Goal: Task Accomplishment & Management: Manage account settings

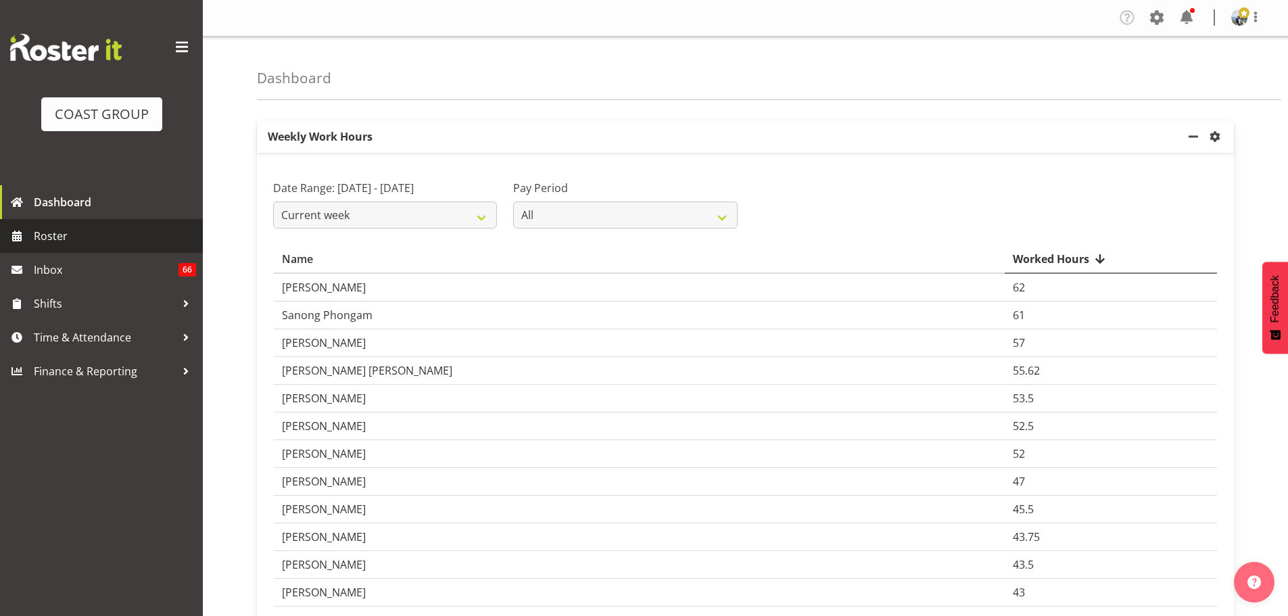
click at [99, 227] on span "Roster" at bounding box center [115, 236] width 162 height 20
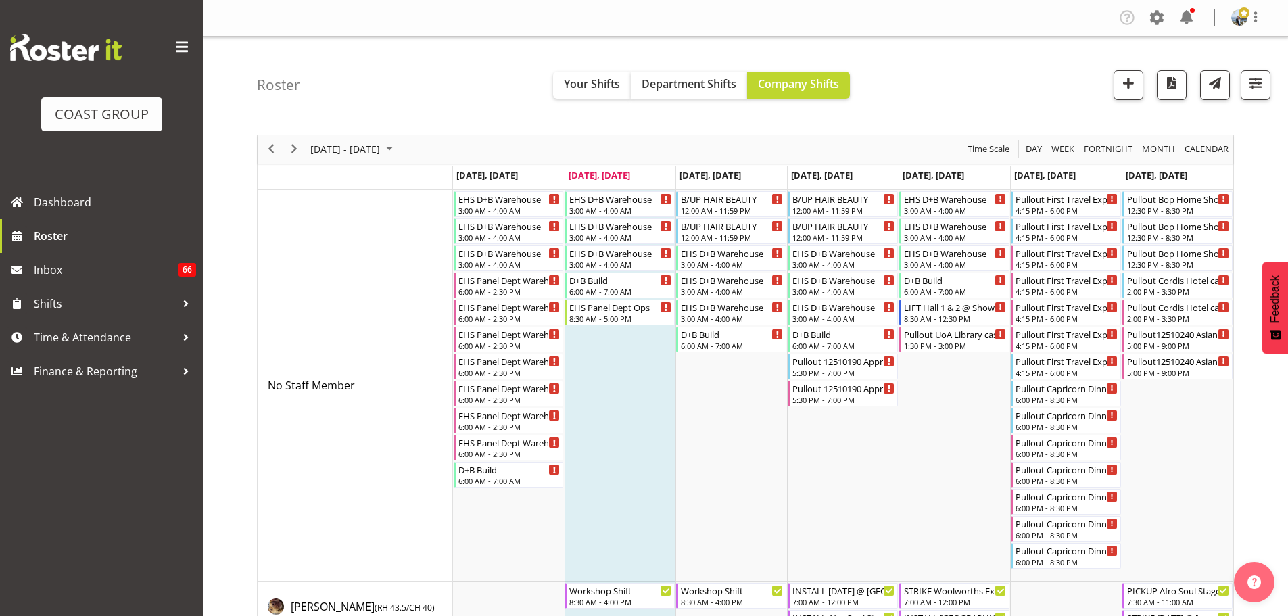
click at [1251, 105] on div "Roster Your Shifts Department Shifts Company Shifts 2 Locations Clear CARLTON E…" at bounding box center [769, 76] width 1024 height 78
click at [1252, 96] on button "button" at bounding box center [1255, 85] width 30 height 30
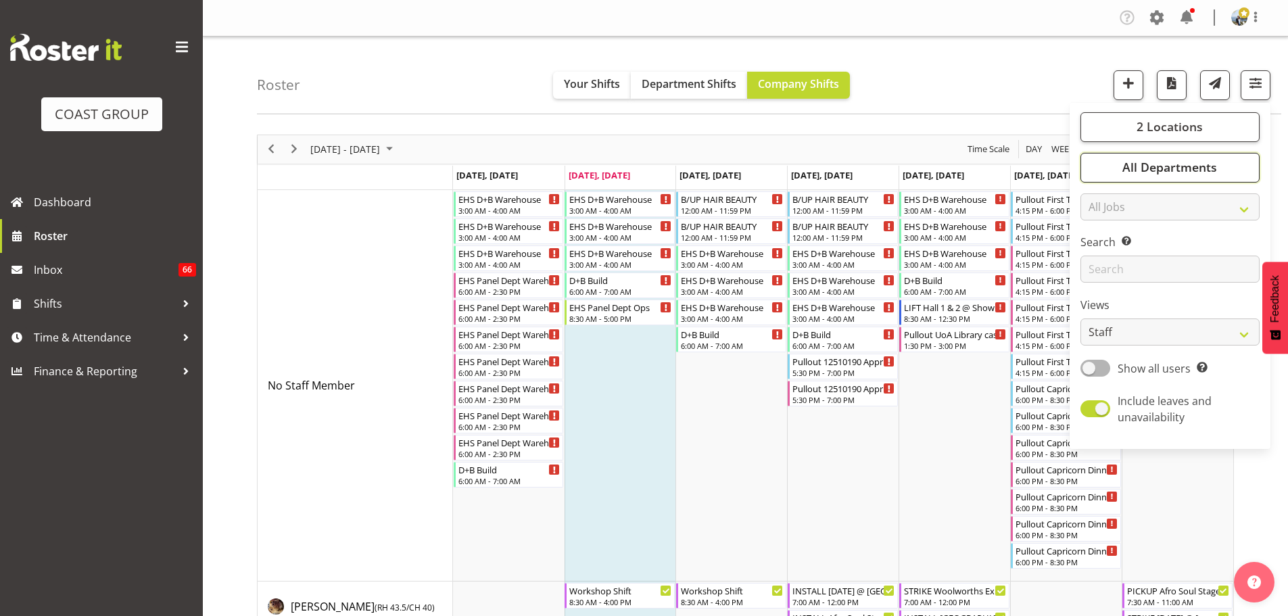
click at [1217, 176] on button "All Departments" at bounding box center [1169, 168] width 179 height 30
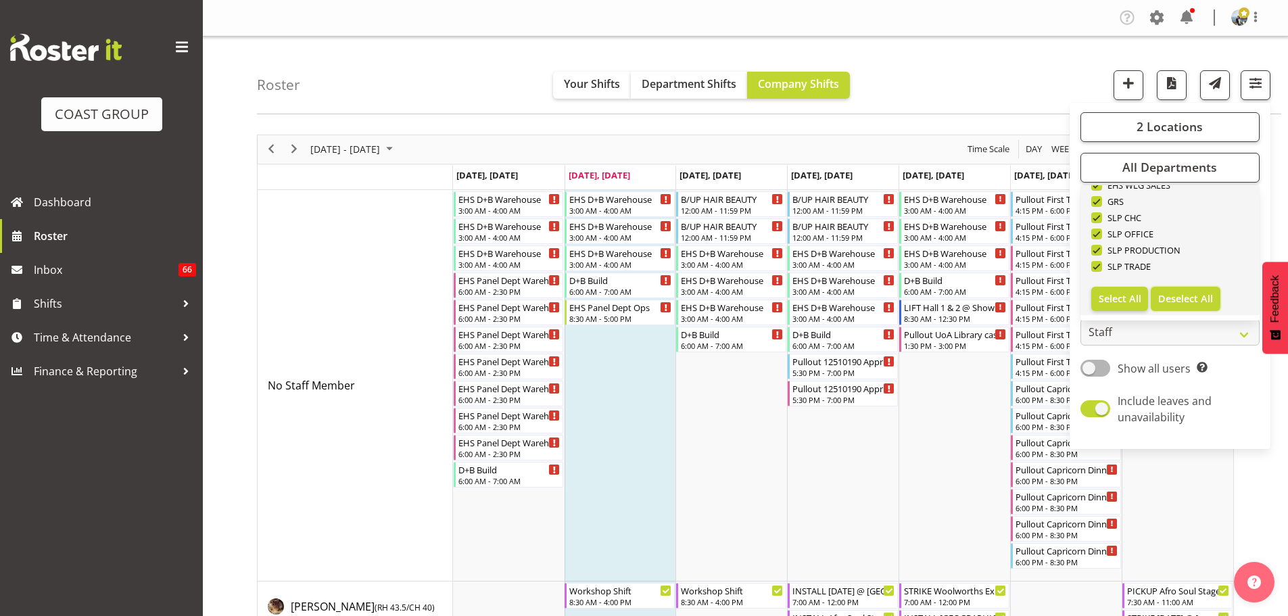
click at [1205, 295] on span "Deselect All" at bounding box center [1185, 298] width 55 height 13
checkbox input "false"
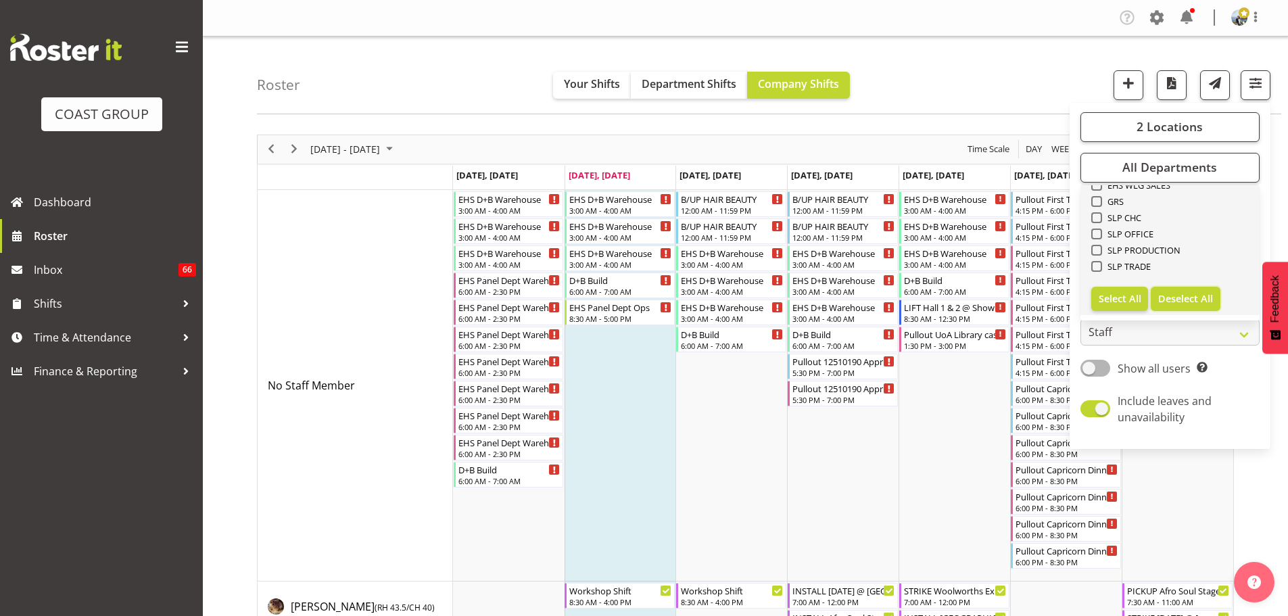
checkbox input "false"
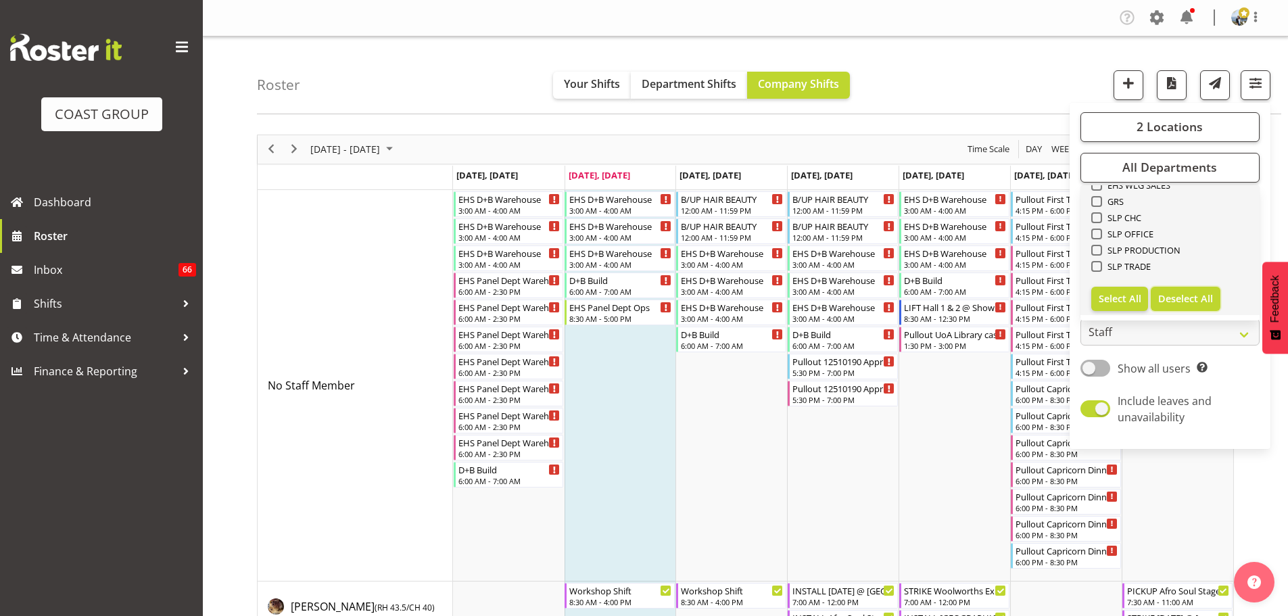
checkbox input "false"
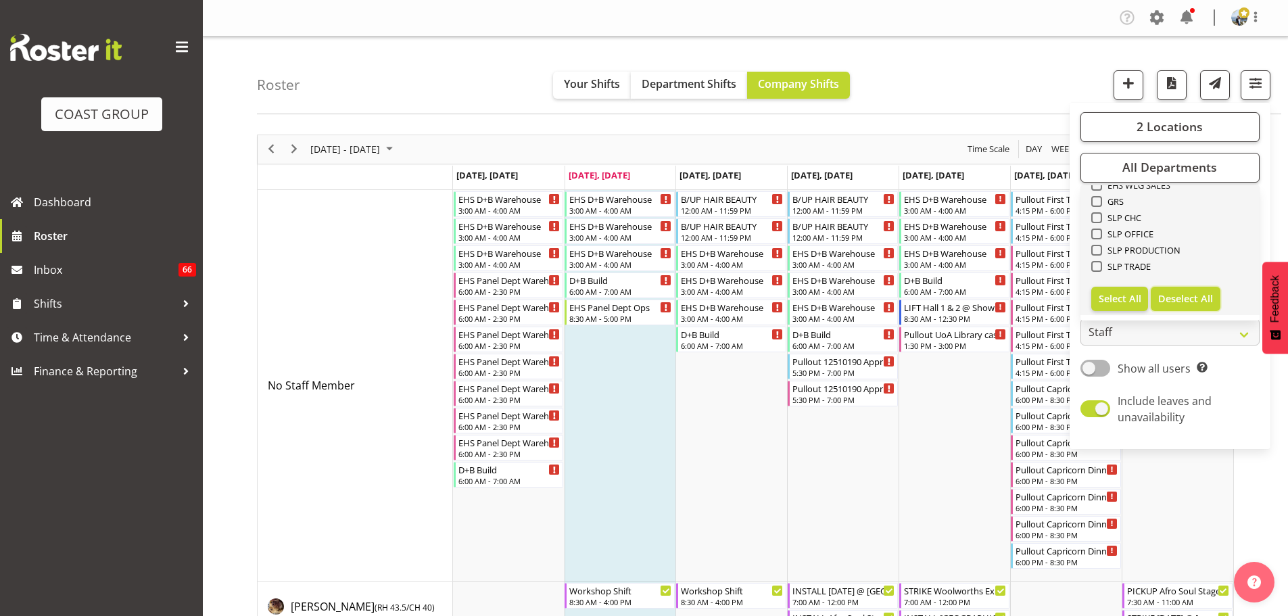
checkbox input "false"
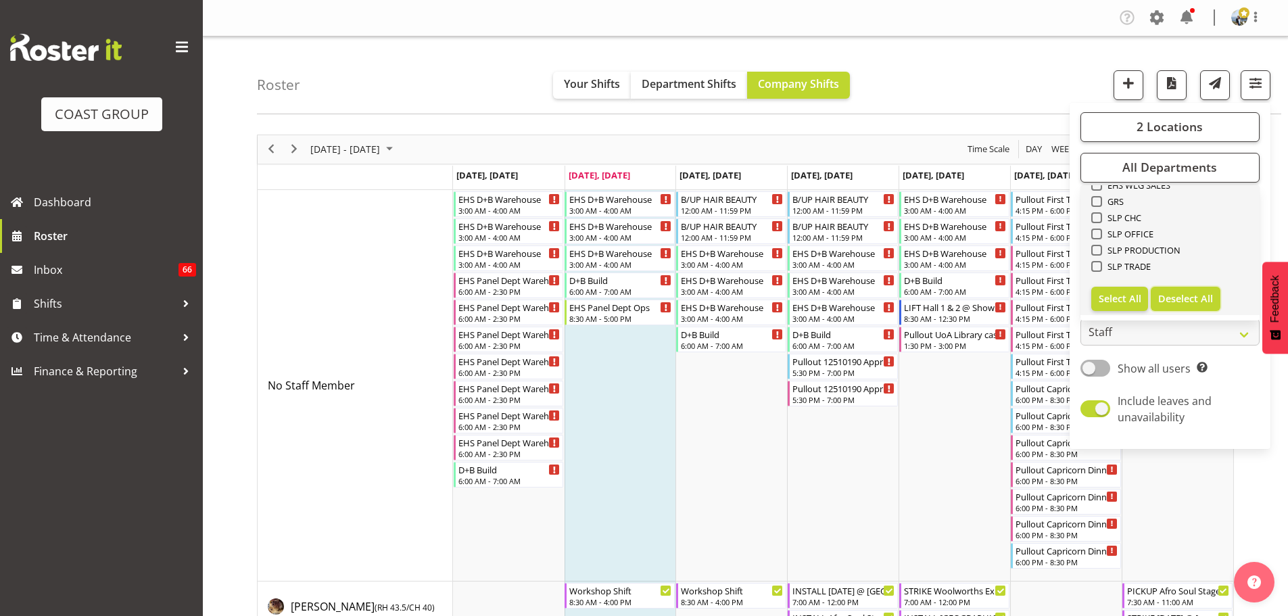
checkbox input "false"
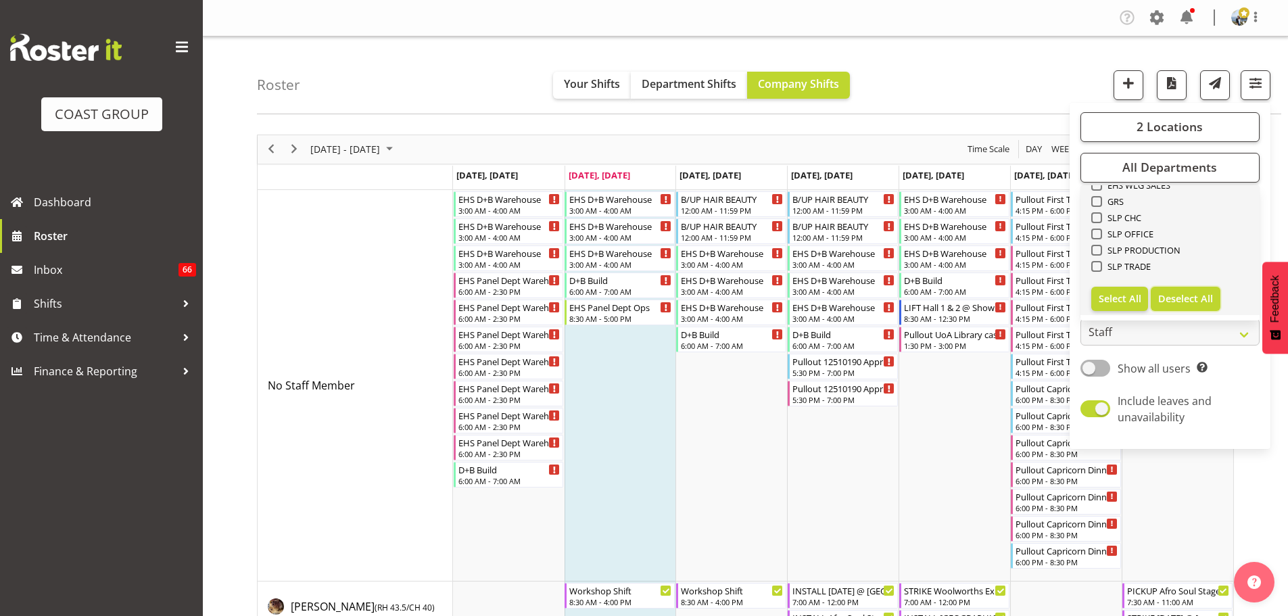
checkbox input "false"
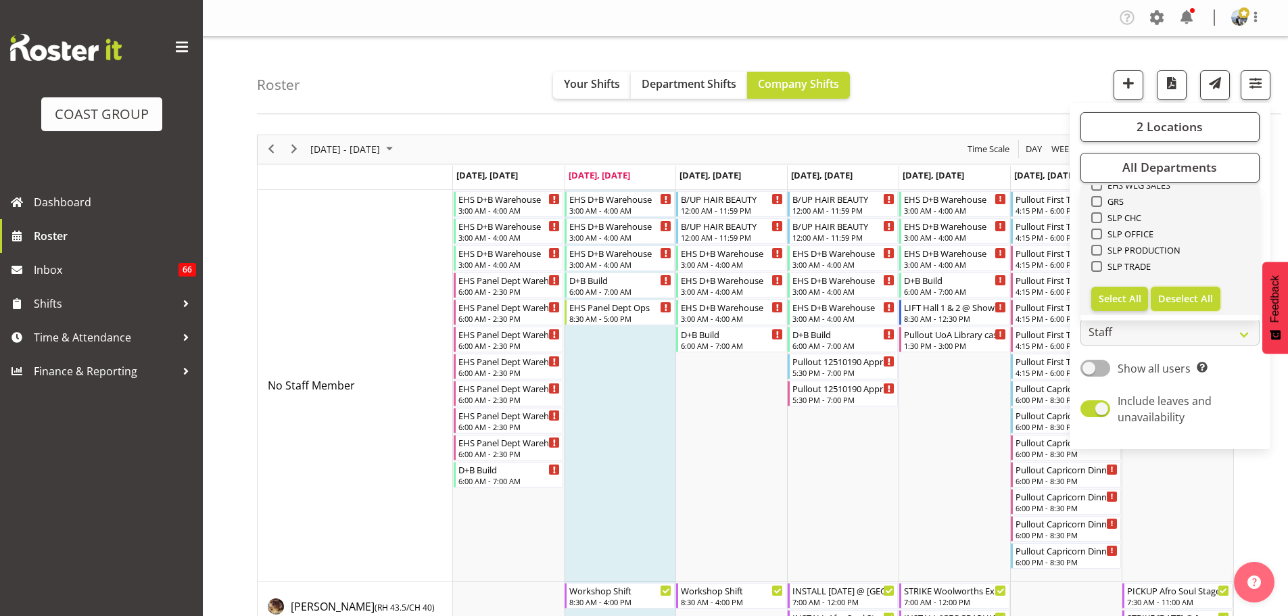
checkbox input "false"
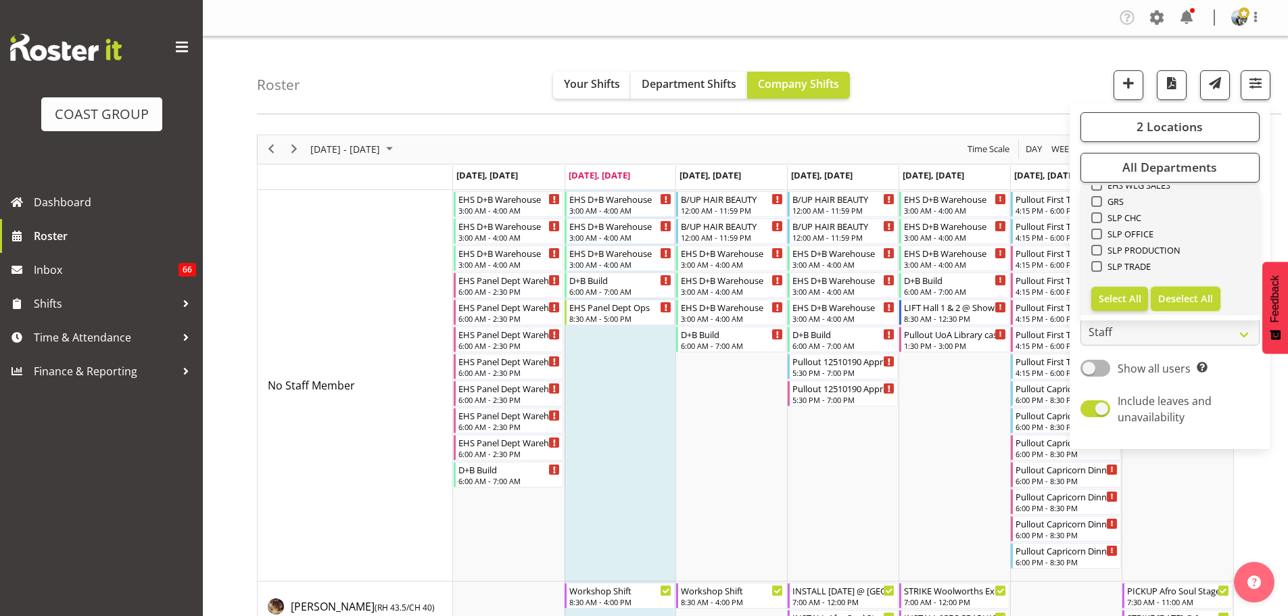
checkbox input "false"
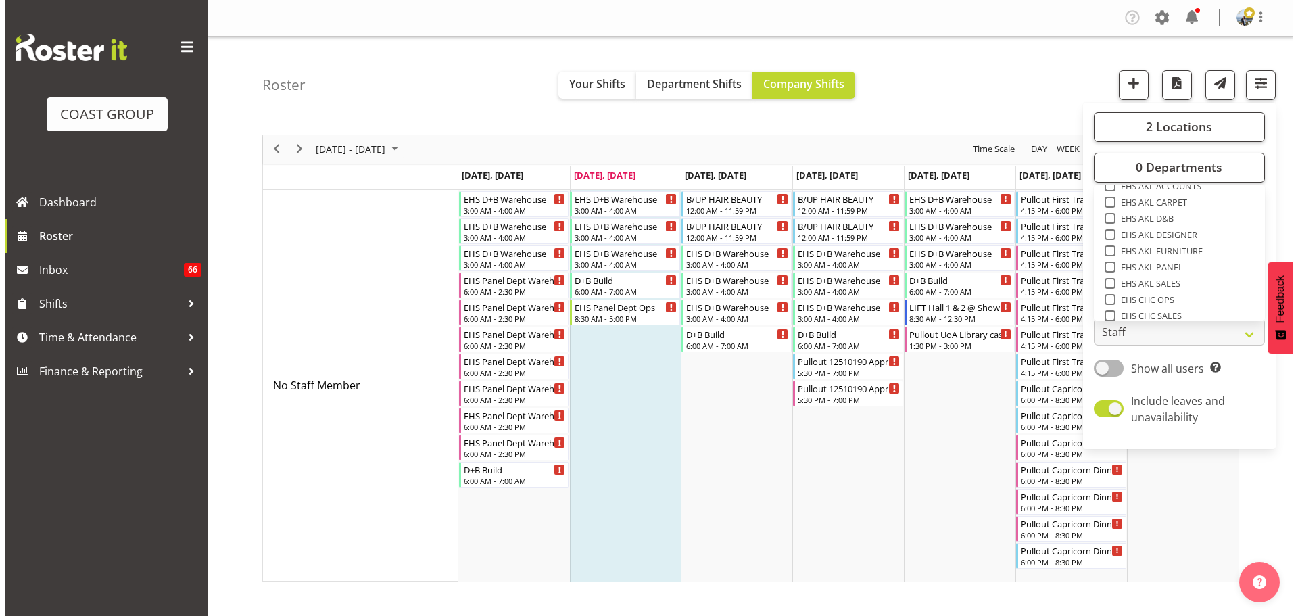
scroll to position [327, 0]
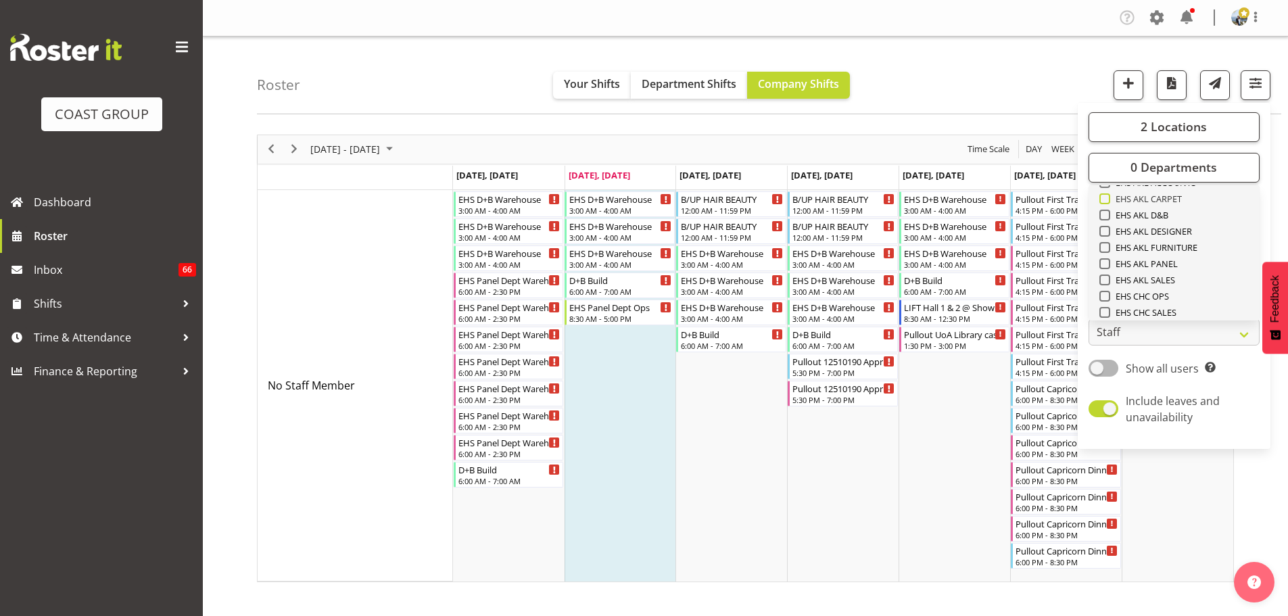
click at [1145, 196] on span "EHS AKL CARPET" at bounding box center [1146, 198] width 72 height 11
click at [1108, 196] on input "EHS AKL CARPET" at bounding box center [1103, 198] width 9 height 9
checkbox input "true"
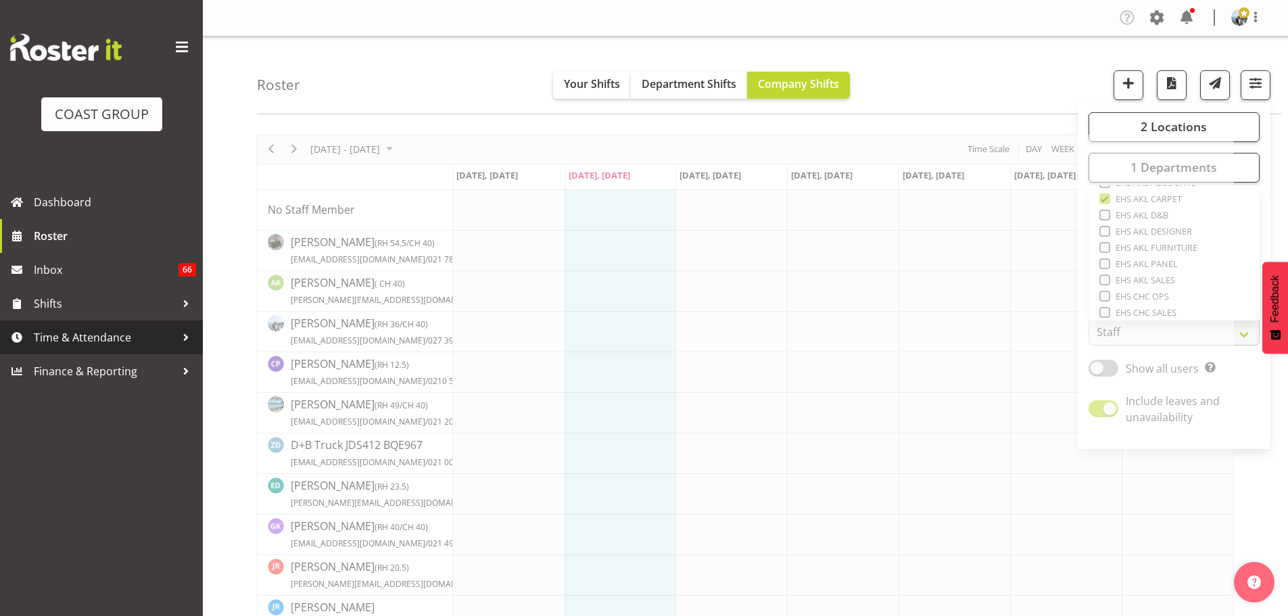
click at [116, 337] on span "Time & Attendance" at bounding box center [105, 337] width 142 height 20
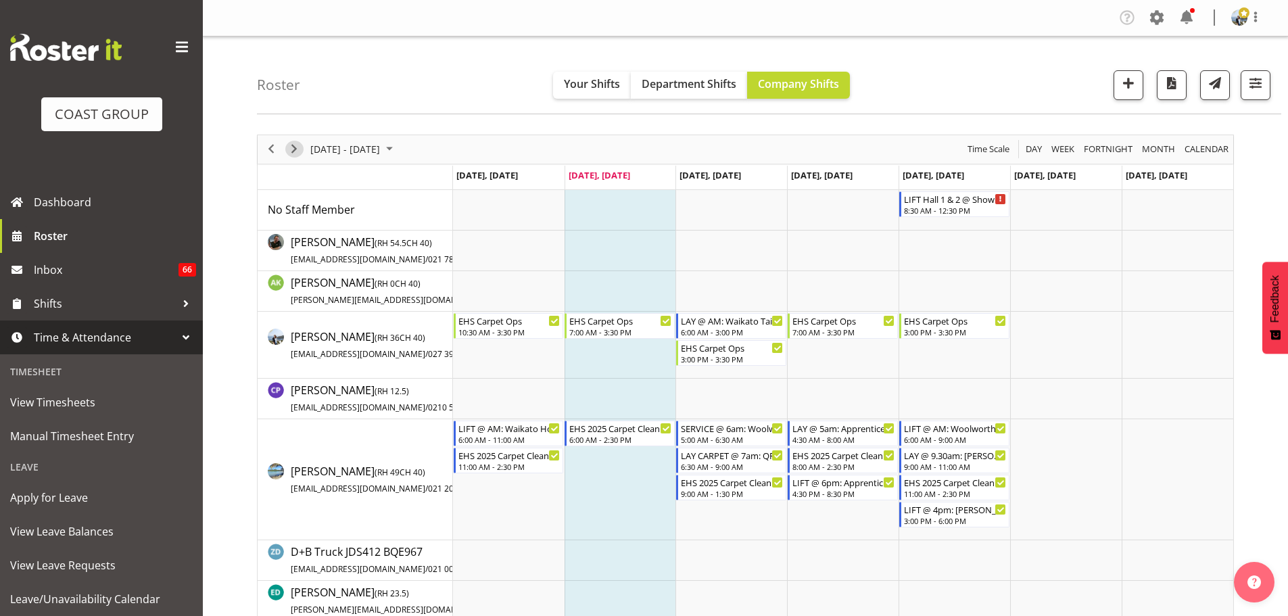
click at [291, 143] on span "Next" at bounding box center [294, 149] width 16 height 17
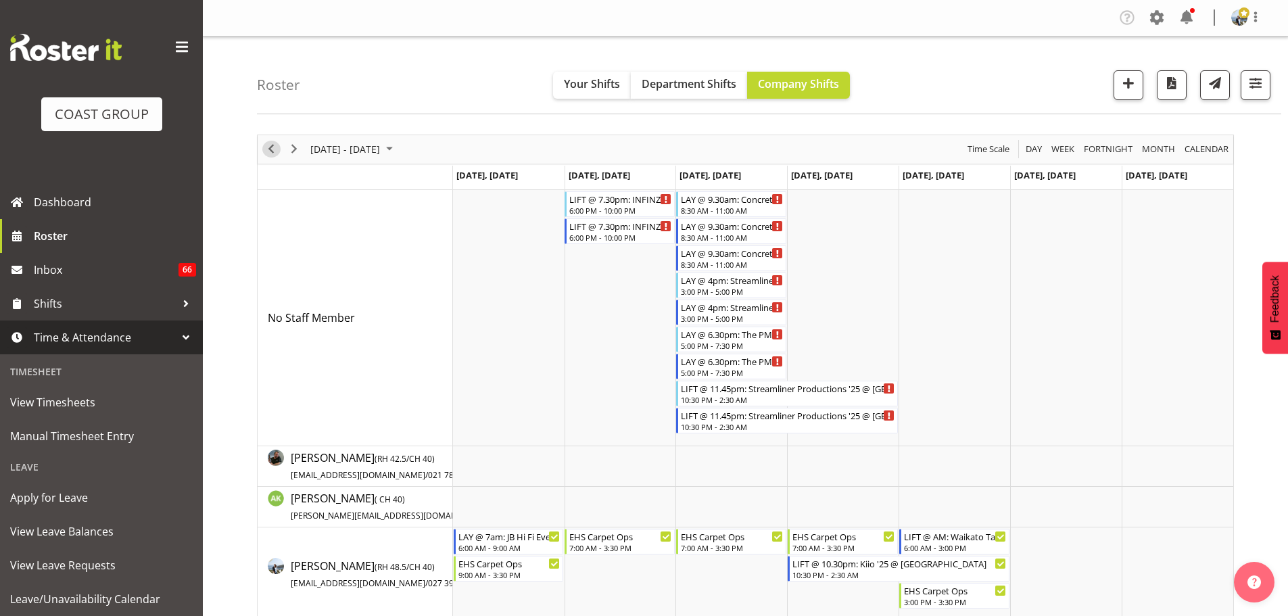
click at [270, 151] on span "Previous" at bounding box center [271, 149] width 16 height 17
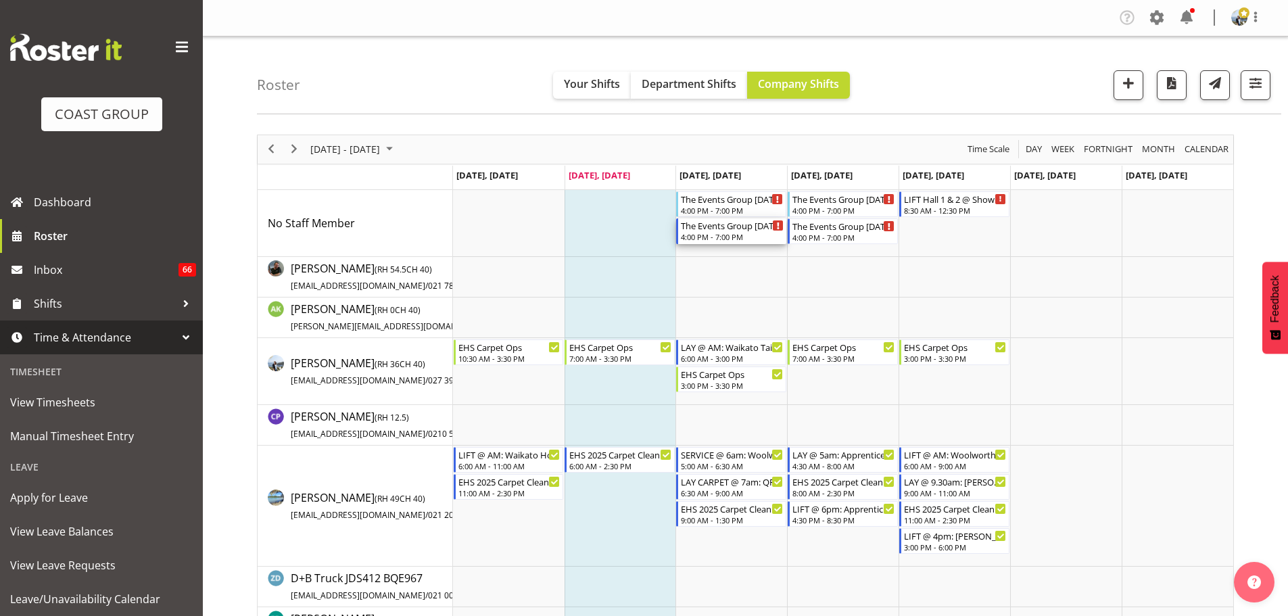
click at [735, 241] on div "4:00 PM - 7:00 PM" at bounding box center [732, 236] width 103 height 11
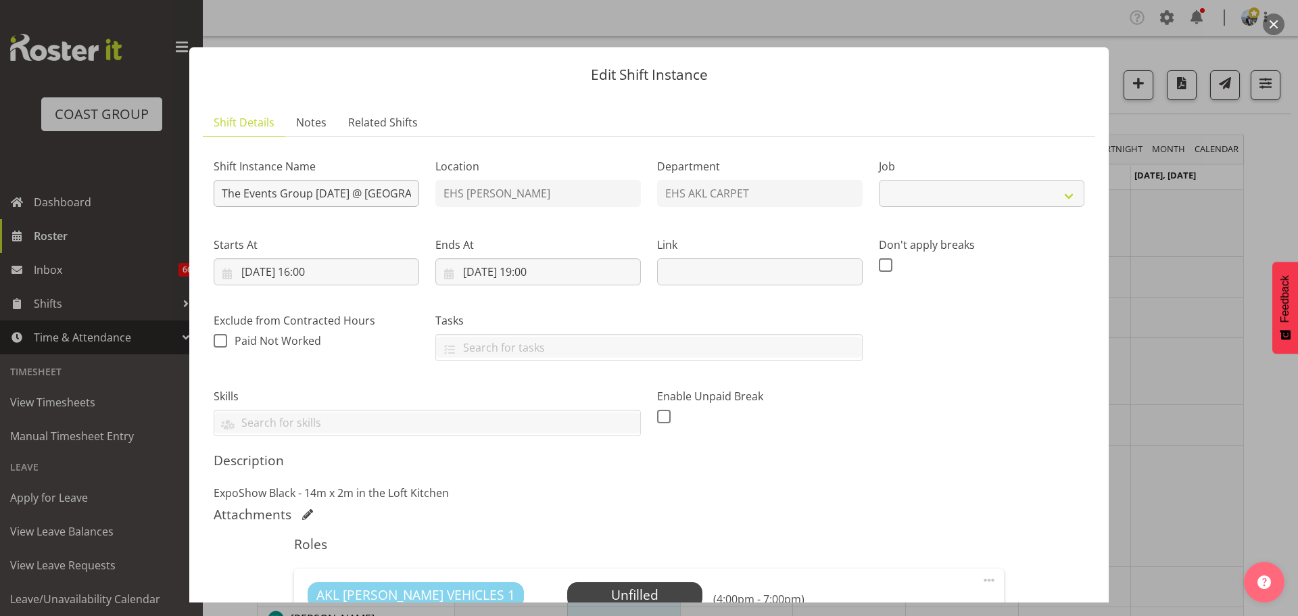
select select "8576"
click at [220, 196] on input "The Events Group Oct '25 @ Park Hyatt" at bounding box center [317, 193] width 206 height 27
type input "LAY @ 5.15pm: The Events Group Oct '25 @ Park Hyatt"
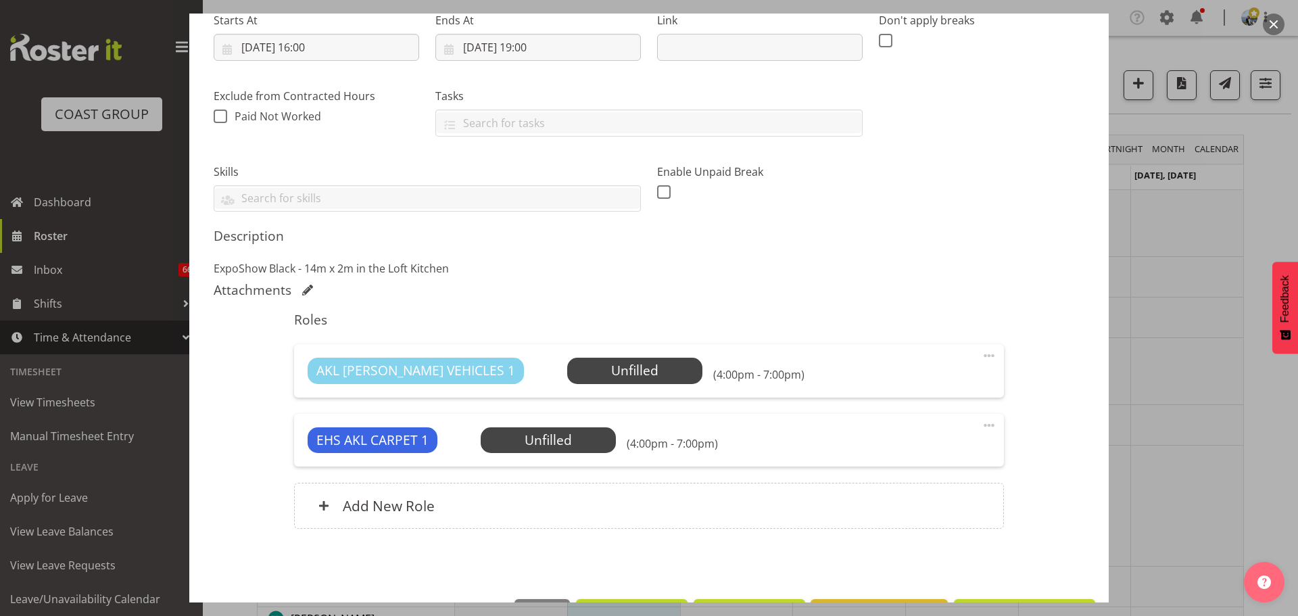
scroll to position [271, 0]
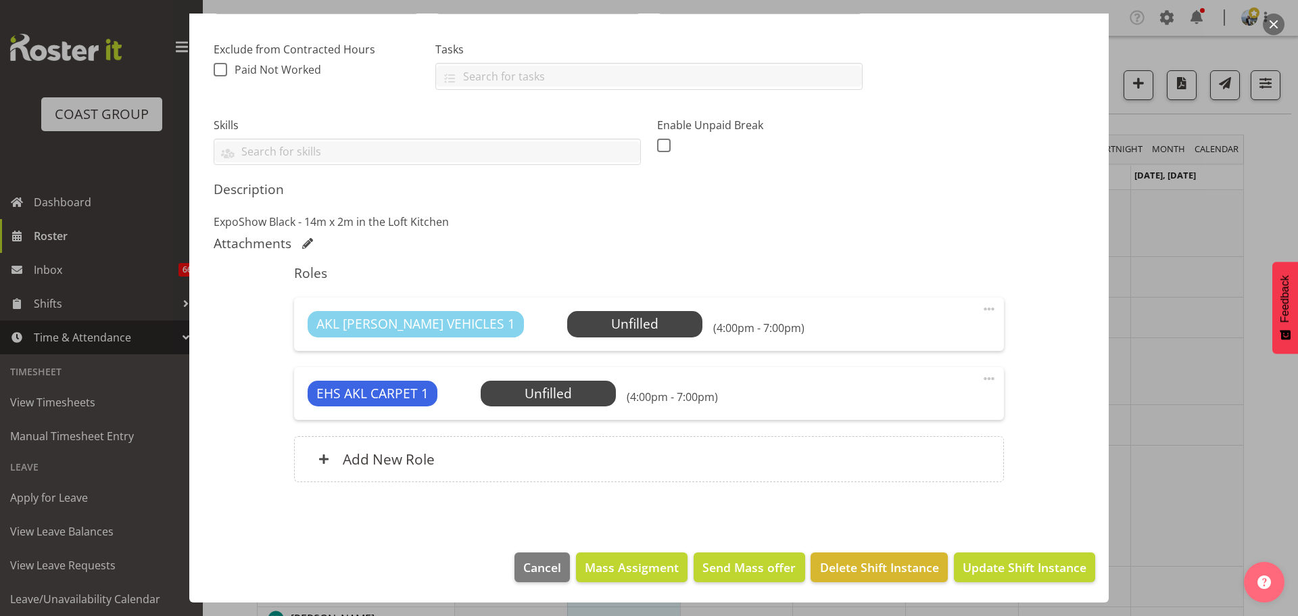
click at [1066, 589] on footer "Cancel Mass Assigment Send Mass offer Delete Shift Instance Update Shift Instan…" at bounding box center [648, 571] width 919 height 64
click at [1062, 575] on span "Update Shift Instance" at bounding box center [1025, 567] width 124 height 18
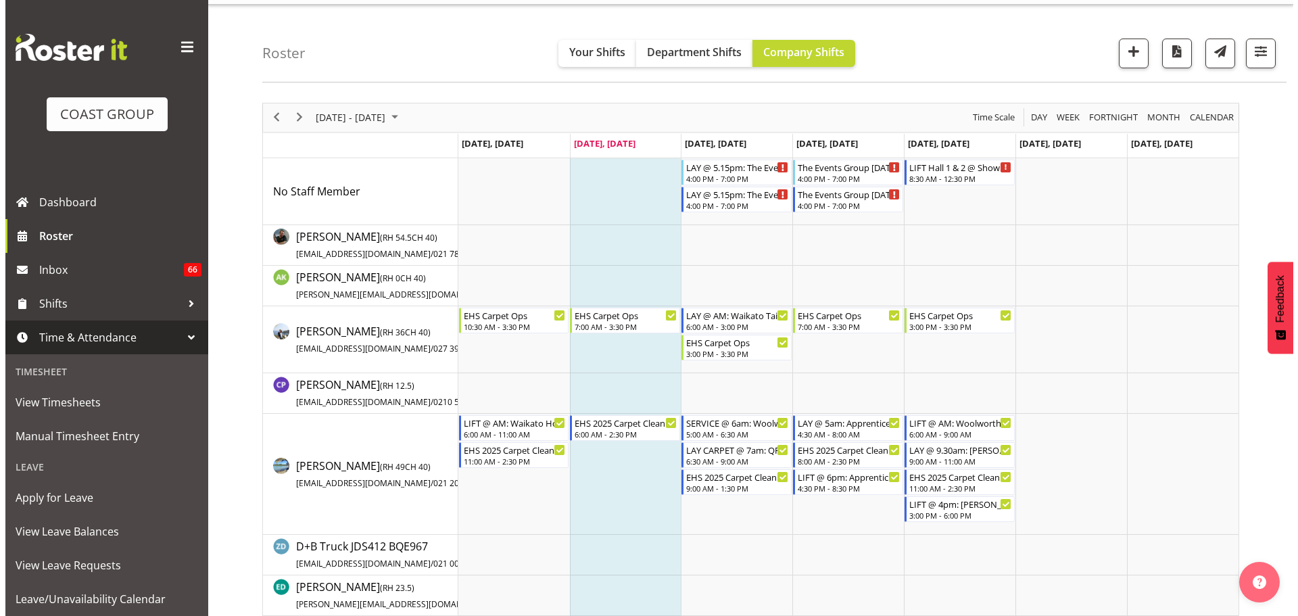
scroll to position [0, 0]
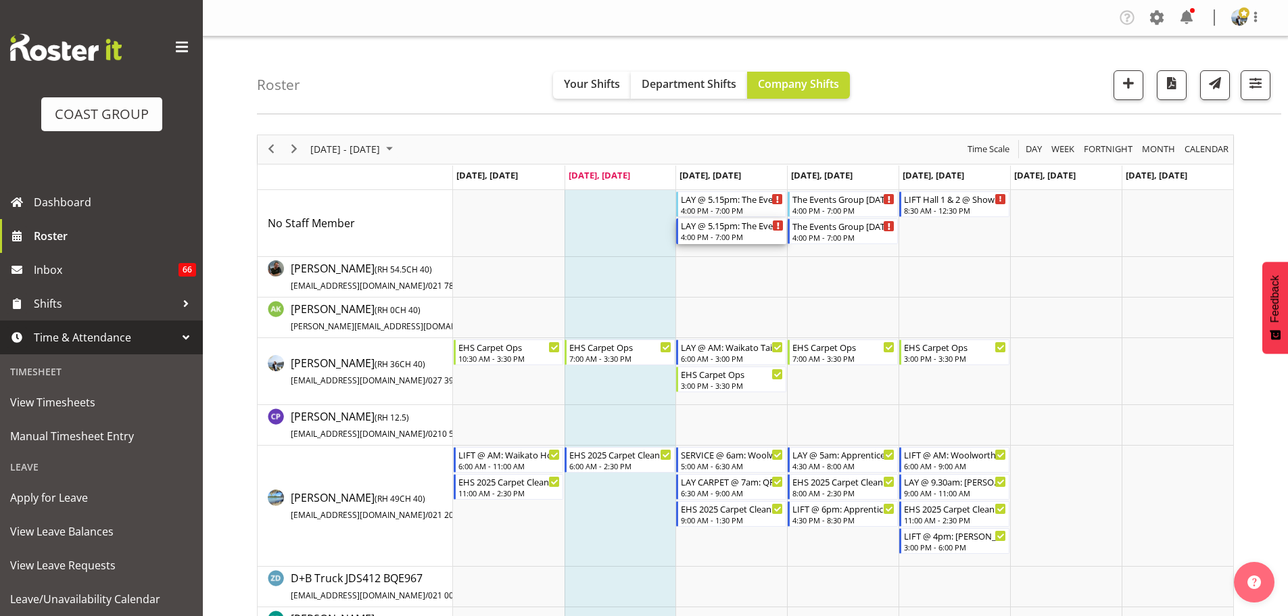
click at [756, 225] on div "LAY @ 5.15pm: The Events Group Oct '25 @ Park Hyatt" at bounding box center [732, 225] width 103 height 14
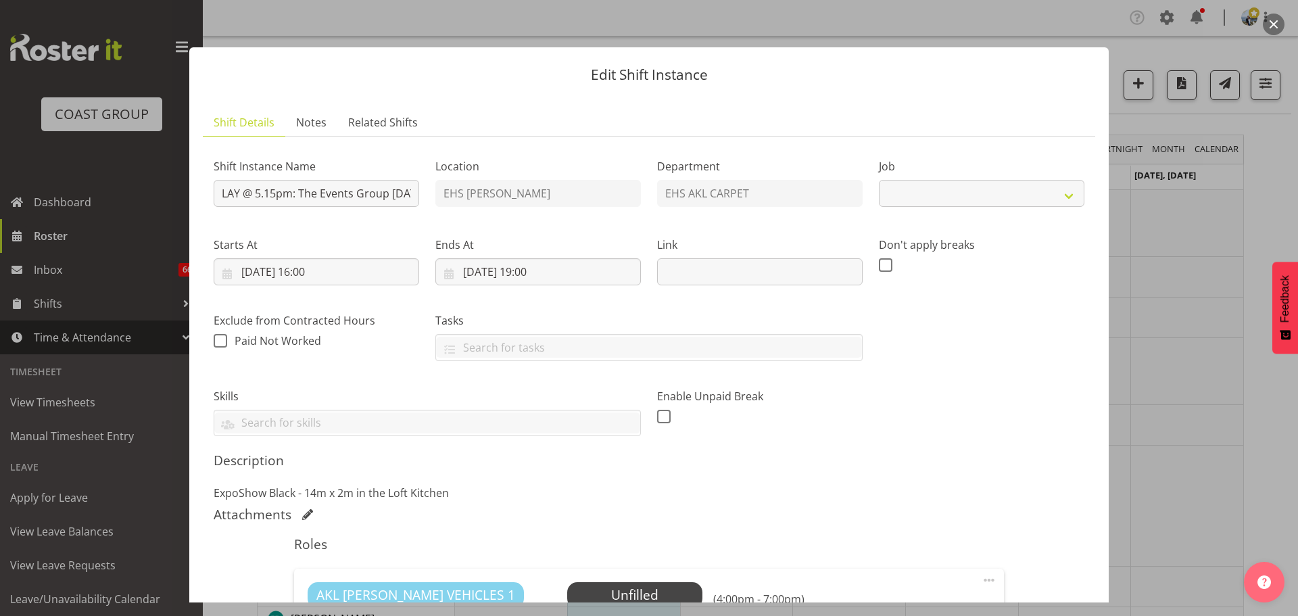
select select "8576"
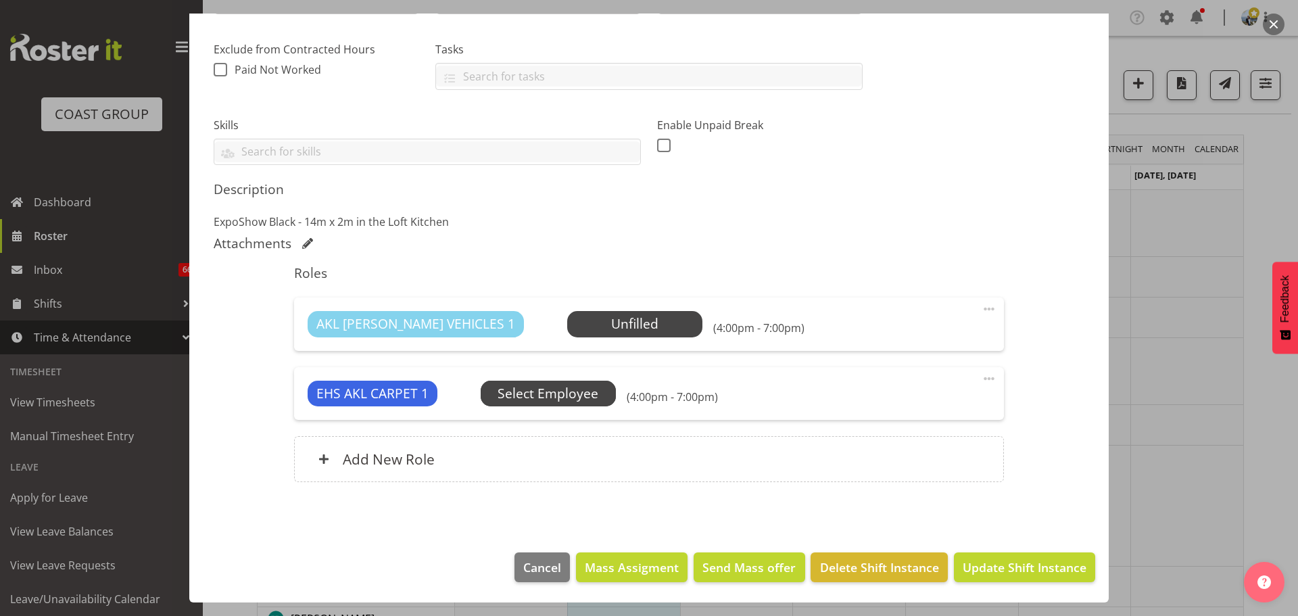
click at [578, 404] on span "Select Employee" at bounding box center [548, 394] width 135 height 26
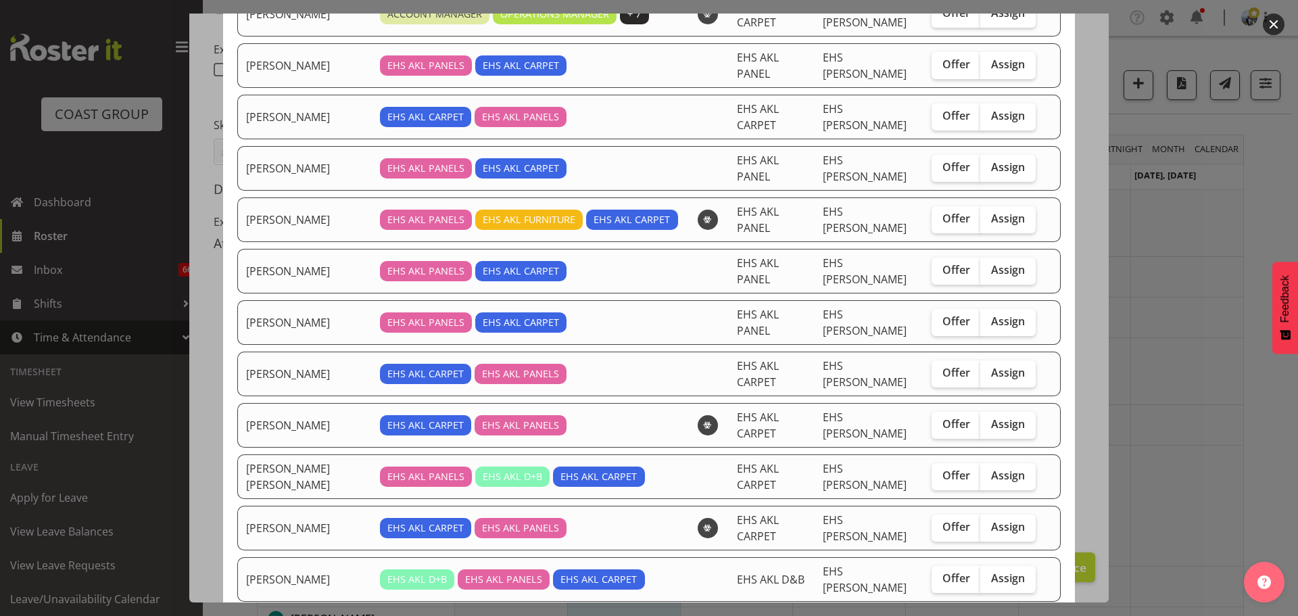
scroll to position [161, 0]
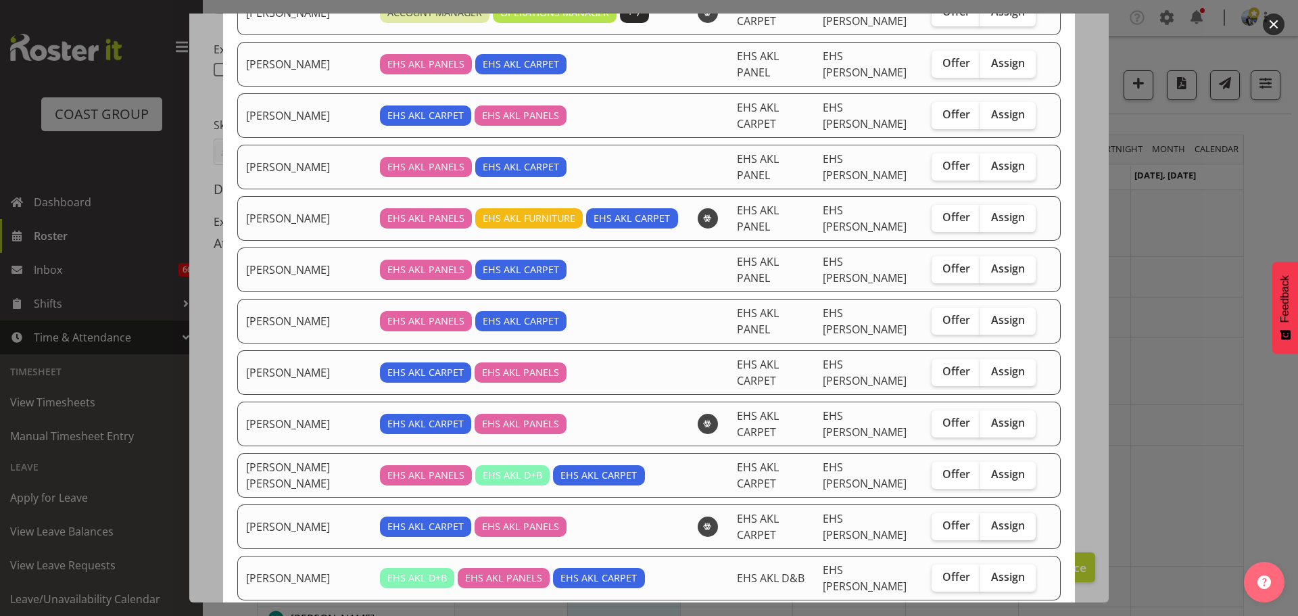
click at [1013, 513] on label "Assign" at bounding box center [1007, 526] width 55 height 27
click at [989, 521] on input "Assign" at bounding box center [984, 525] width 9 height 9
checkbox input "true"
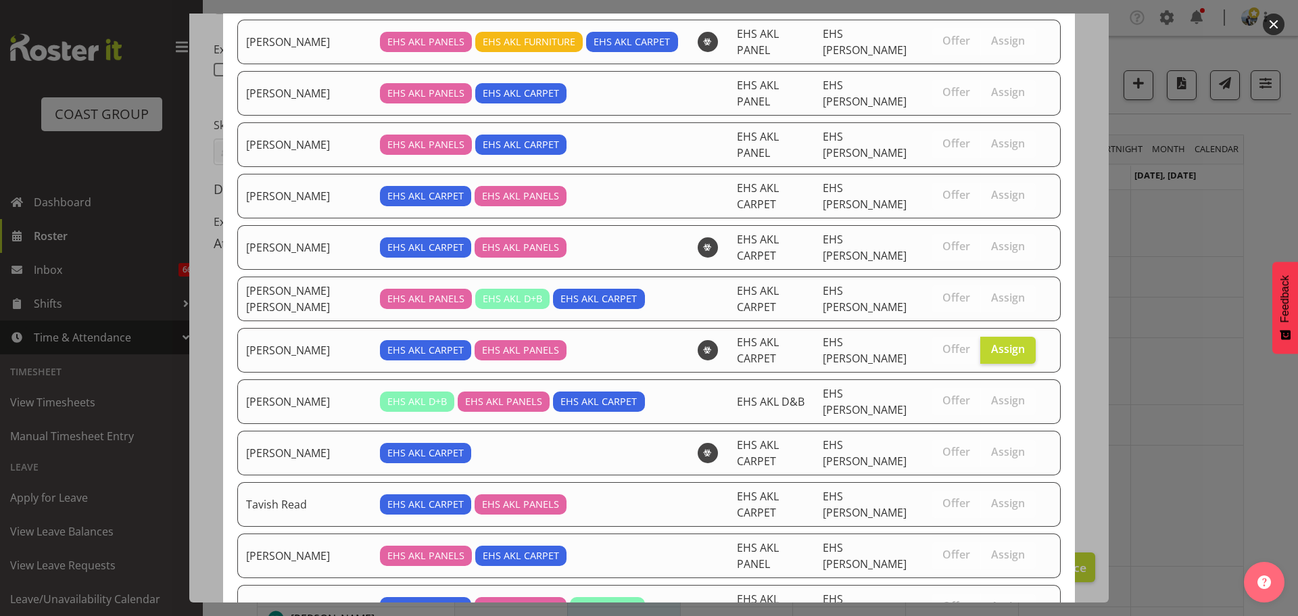
scroll to position [358, 0]
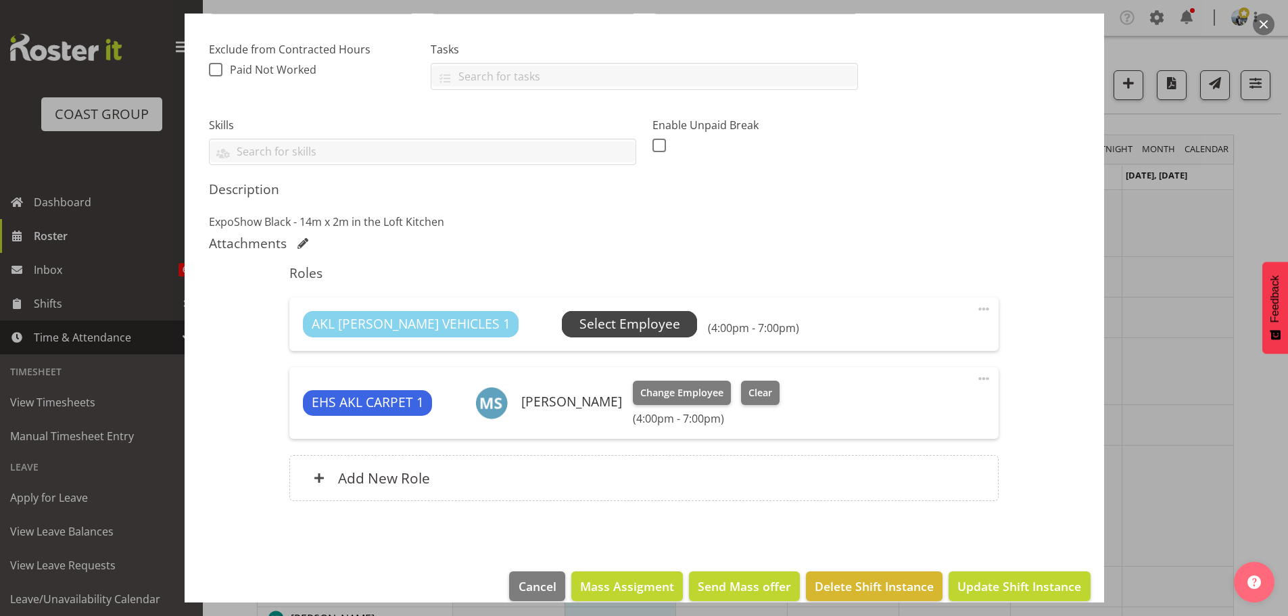
click at [579, 324] on span "Select Employee" at bounding box center [629, 324] width 101 height 20
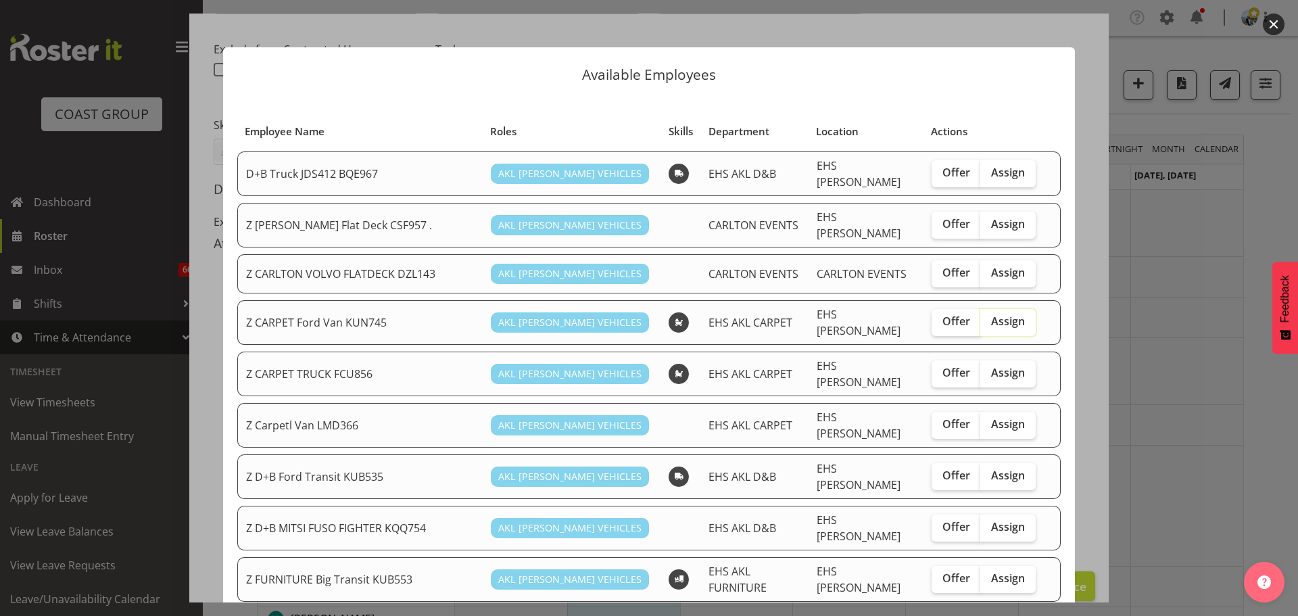
click at [980, 317] on input "Assign" at bounding box center [984, 321] width 9 height 9
checkbox input "true"
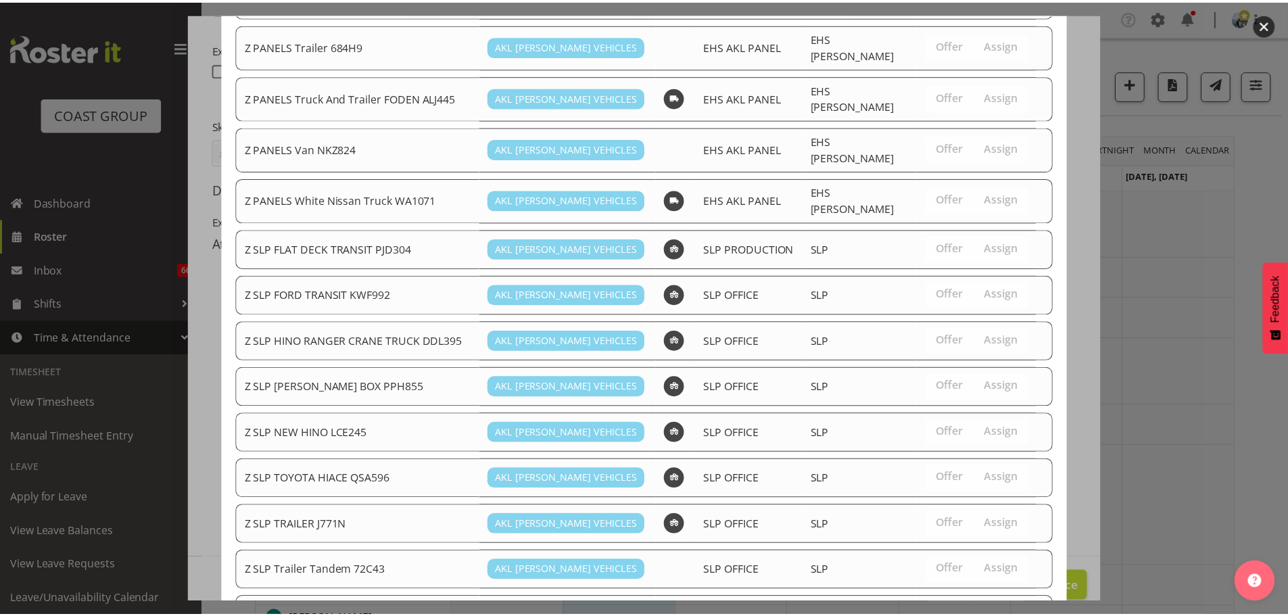
scroll to position [1033, 0]
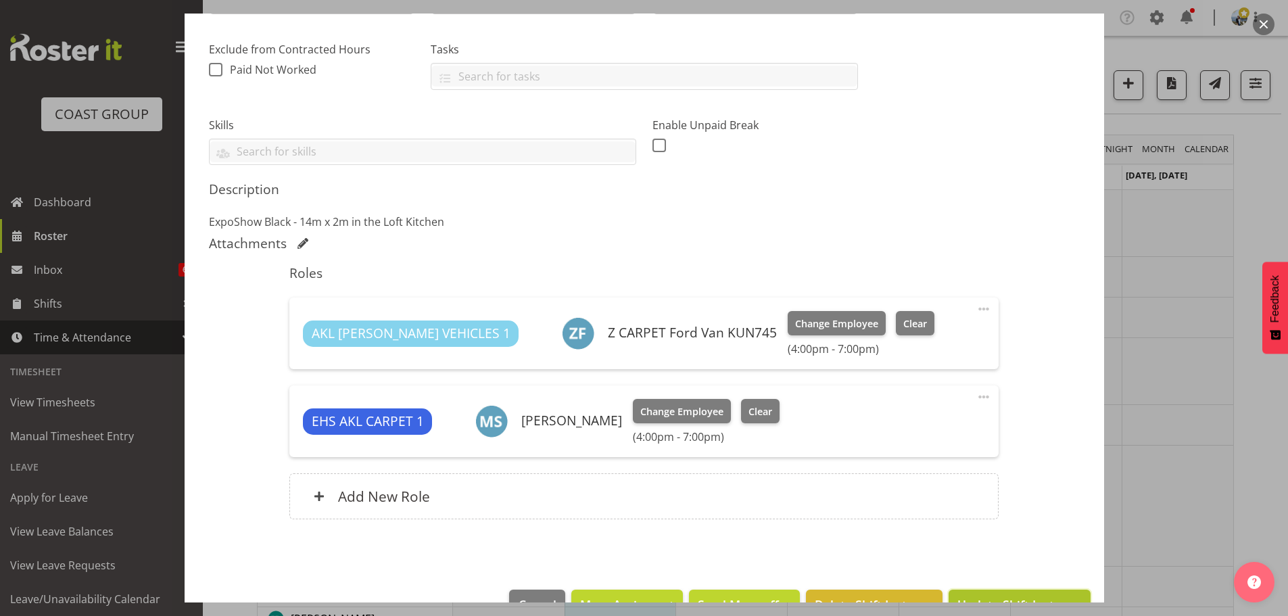
click at [1009, 595] on button "Update Shift Instance" at bounding box center [1018, 604] width 141 height 30
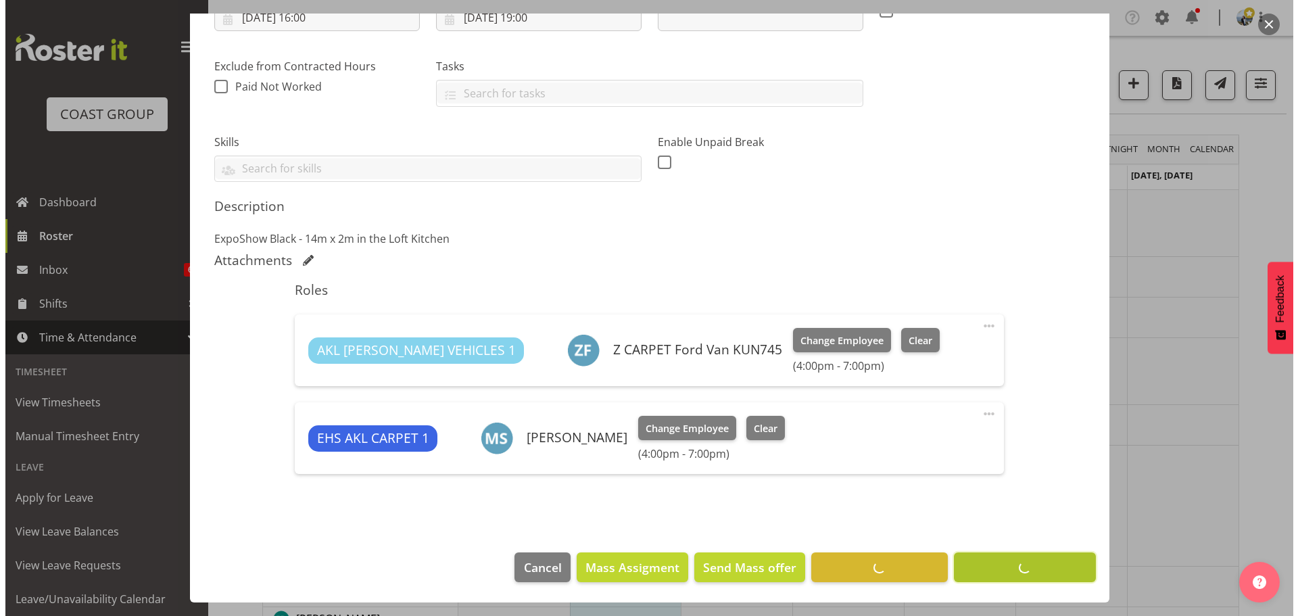
scroll to position [254, 0]
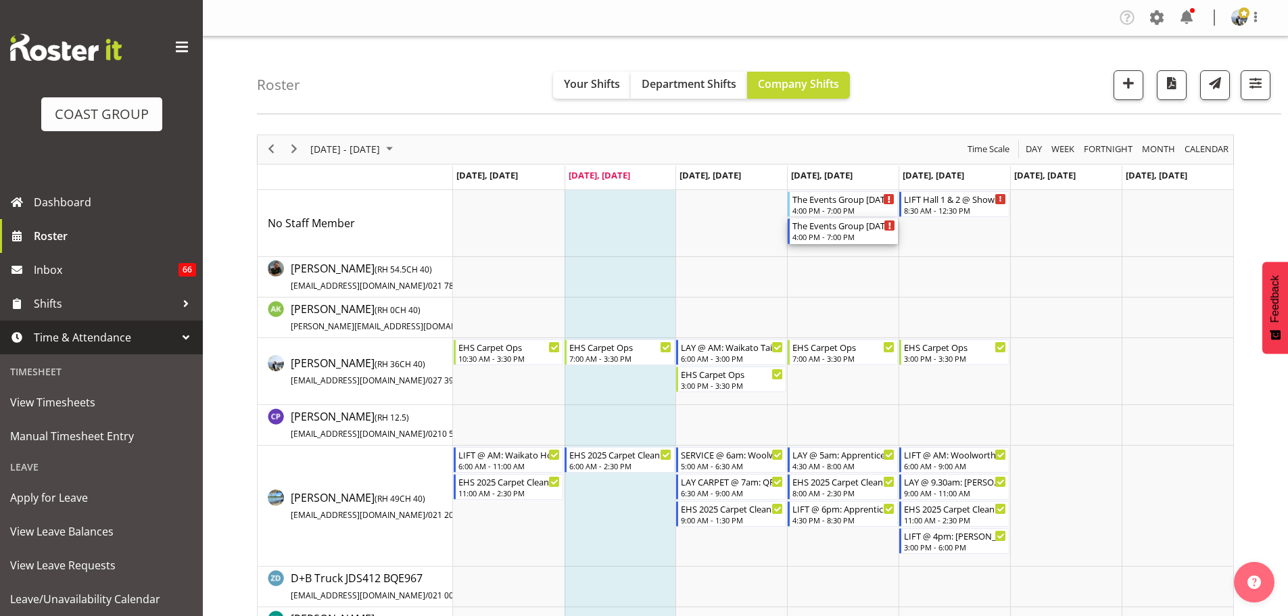
click at [882, 234] on div "4:00 PM - 7:00 PM" at bounding box center [843, 236] width 103 height 11
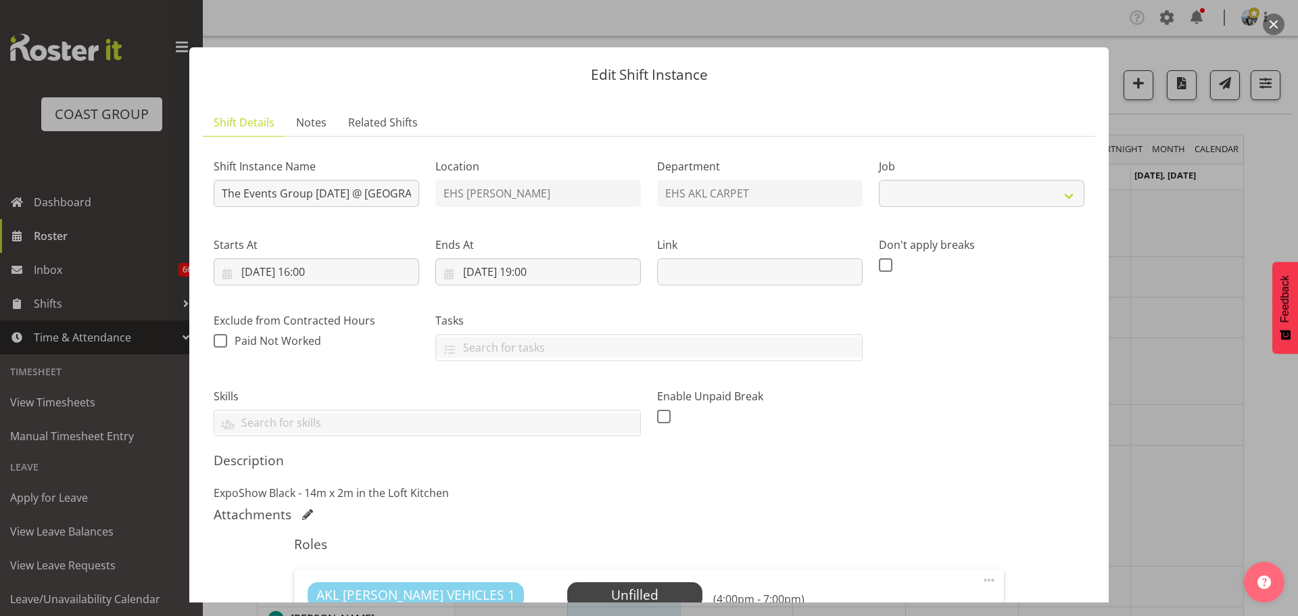
select select "8576"
click at [226, 187] on input "The Events Group Oct '25 @ Park Hyatt" at bounding box center [317, 193] width 206 height 27
type input "LIFT @ 11pm: The Events Group Oct '25 @ Park Hyatt"
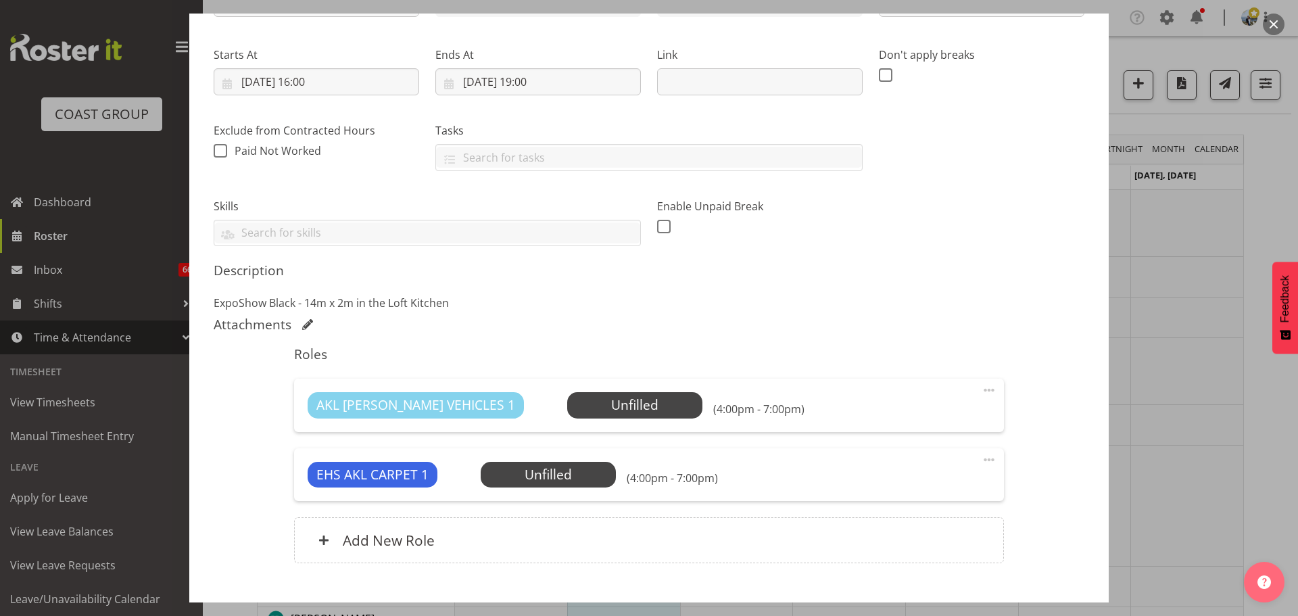
scroll to position [271, 0]
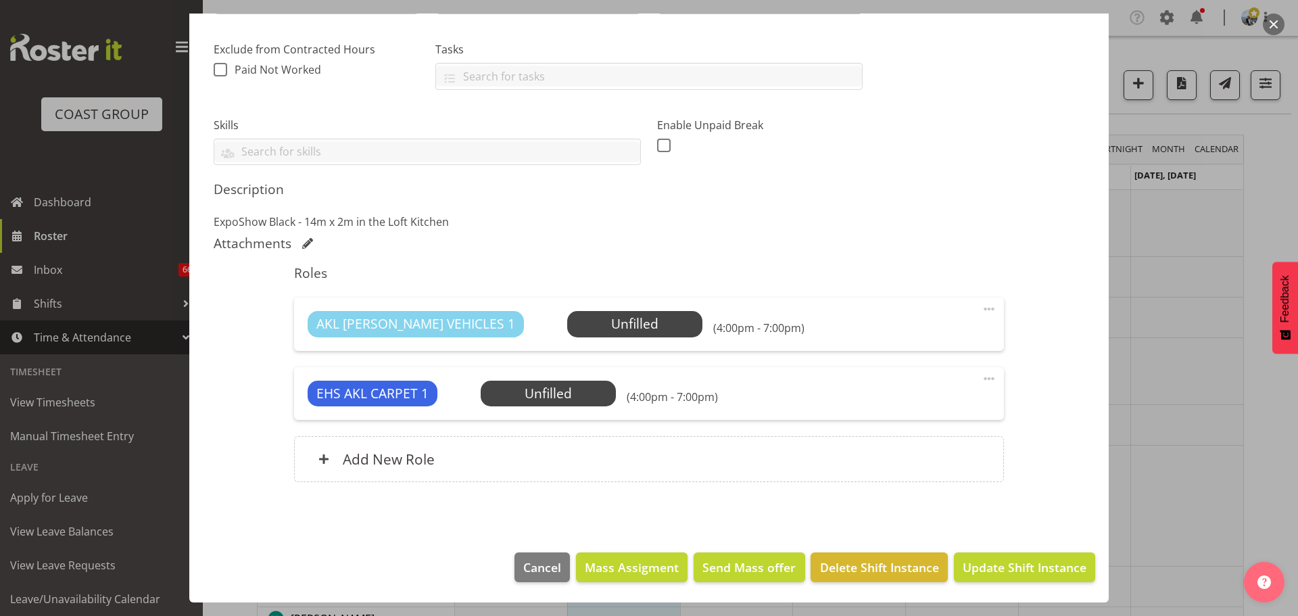
click at [551, 379] on div "EHS AKL CARPET 1 Unfilled Select Employee (4:00pm - 7:00pm) Edit Cover Role Del…" at bounding box center [648, 393] width 709 height 53
click at [551, 391] on span "Select Employee" at bounding box center [548, 394] width 101 height 20
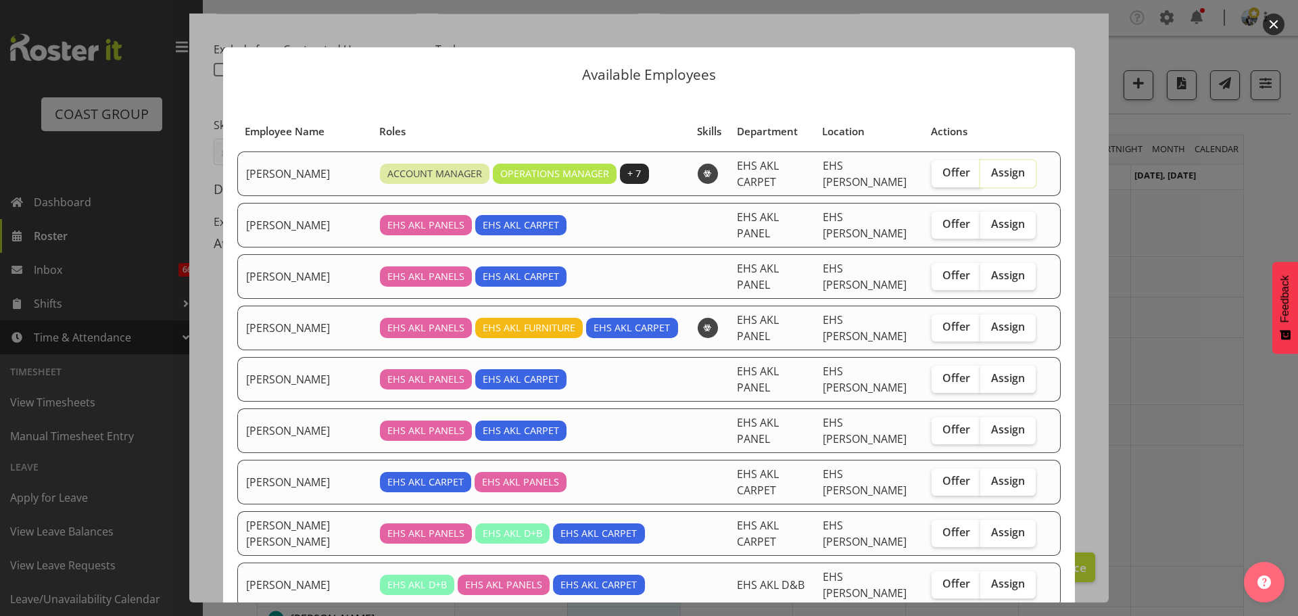
click at [980, 168] on input "Assign" at bounding box center [984, 172] width 9 height 9
checkbox input "true"
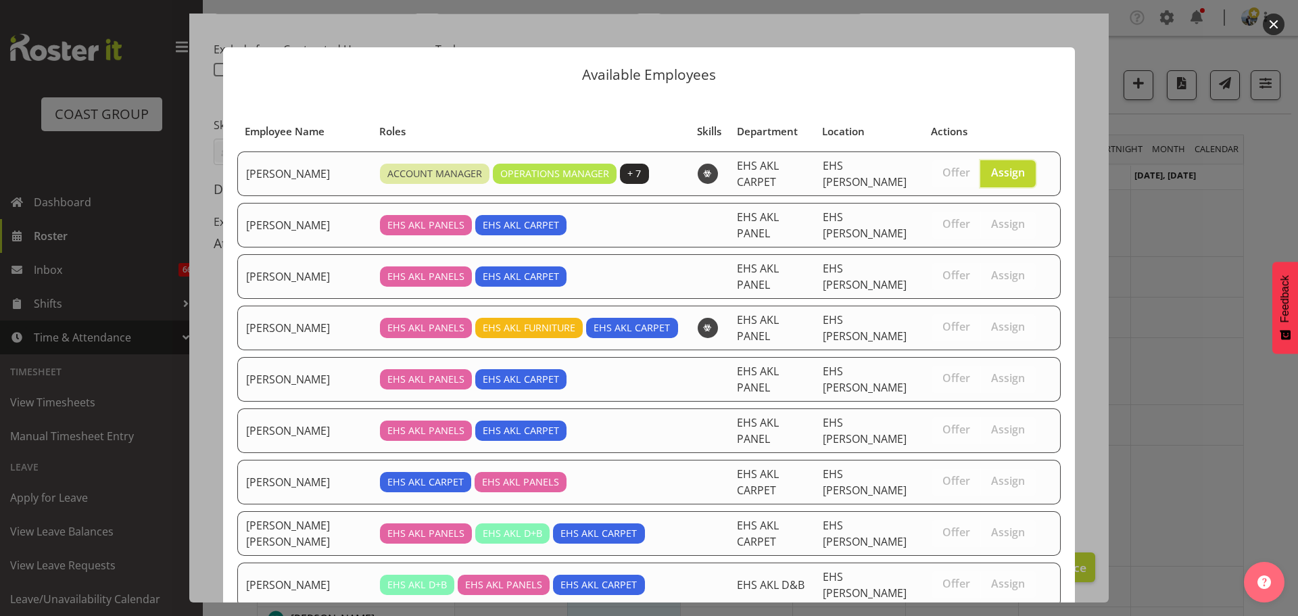
click at [1075, 169] on div "Available Employees Employee Name Roles Skills Department Location Actions [PER…" at bounding box center [649, 308] width 879 height 589
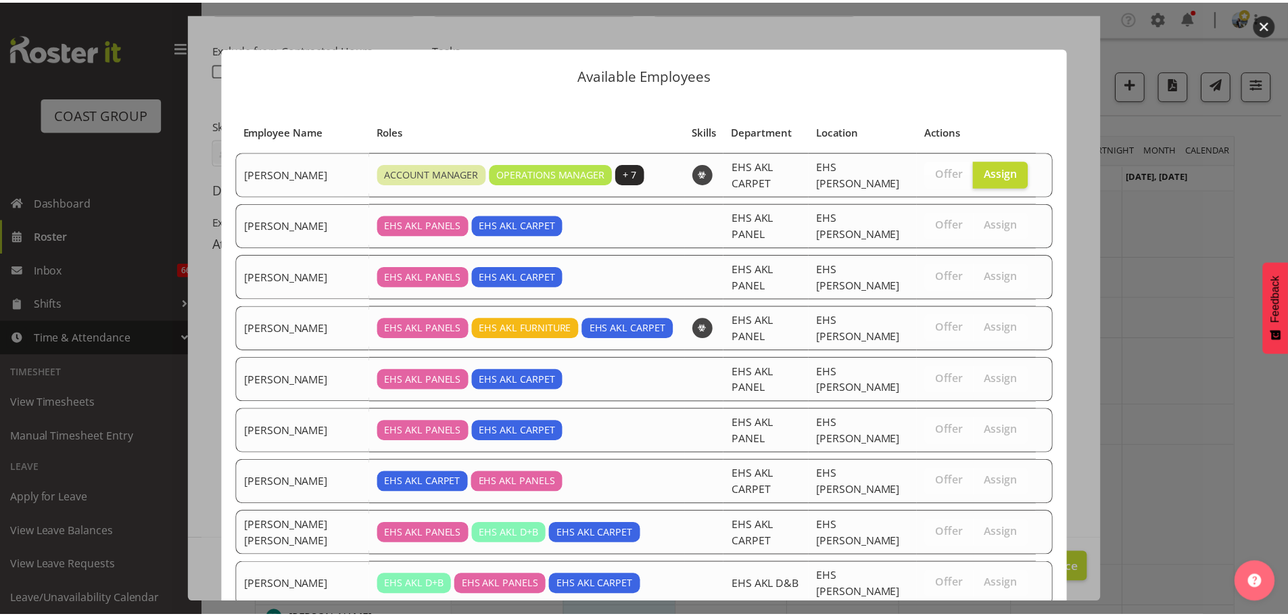
scroll to position [178, 0]
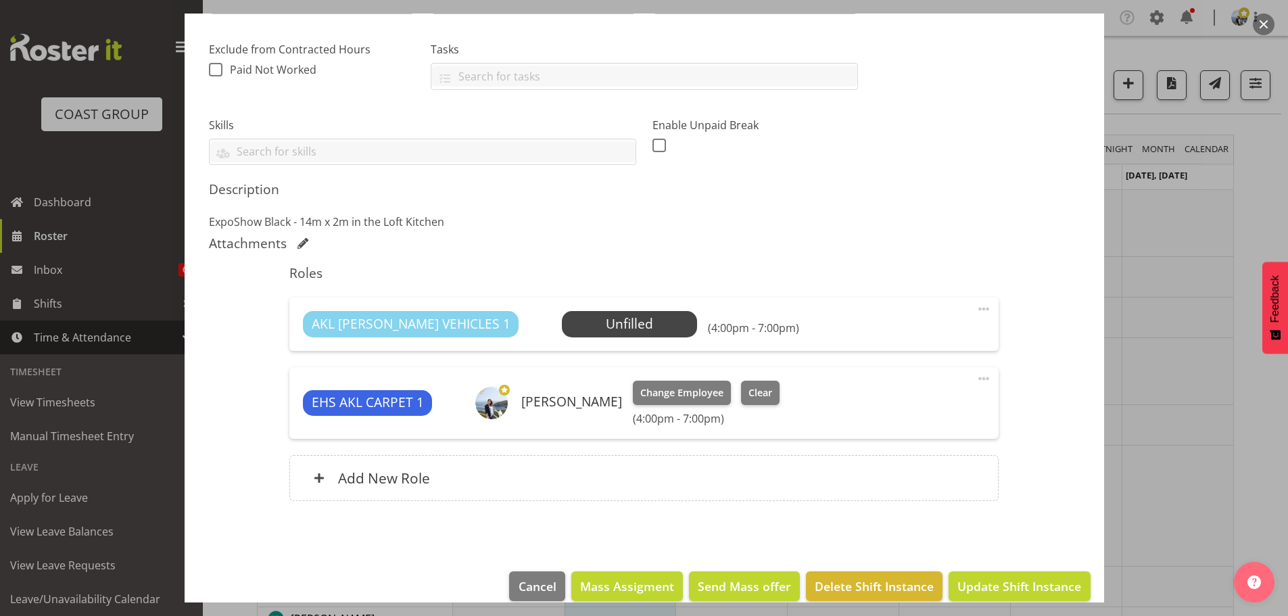
click at [981, 309] on span at bounding box center [983, 309] width 16 height 16
click at [940, 383] on link "Delete" at bounding box center [927, 387] width 130 height 24
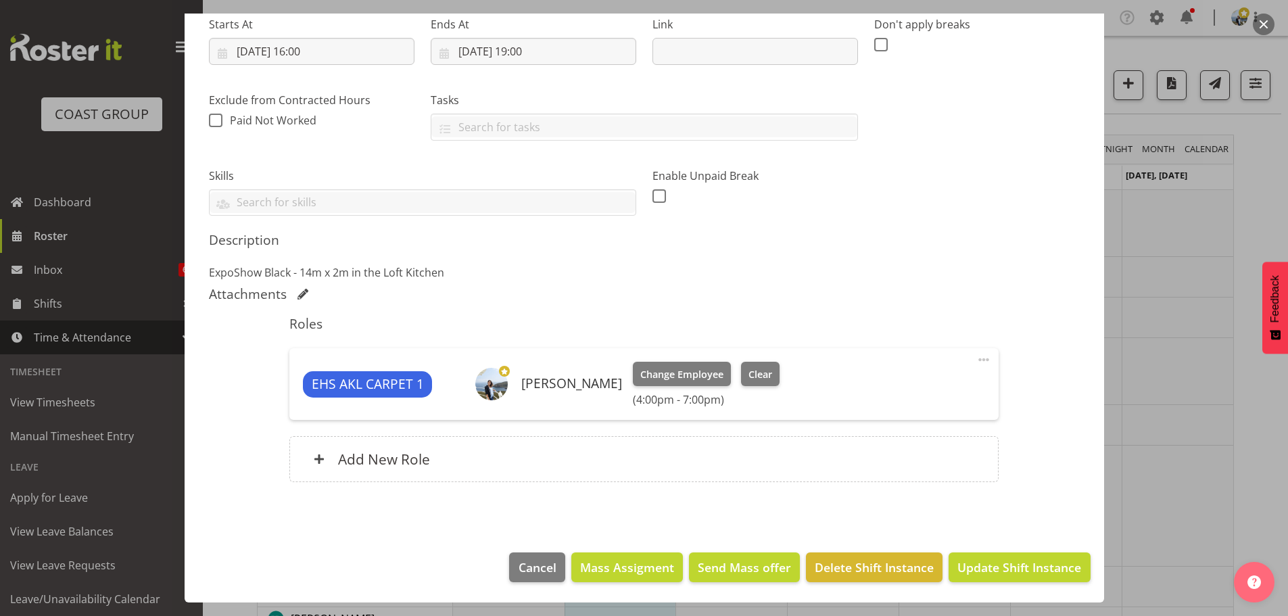
scroll to position [220, 0]
click at [1043, 579] on button "Update Shift Instance" at bounding box center [1018, 567] width 141 height 30
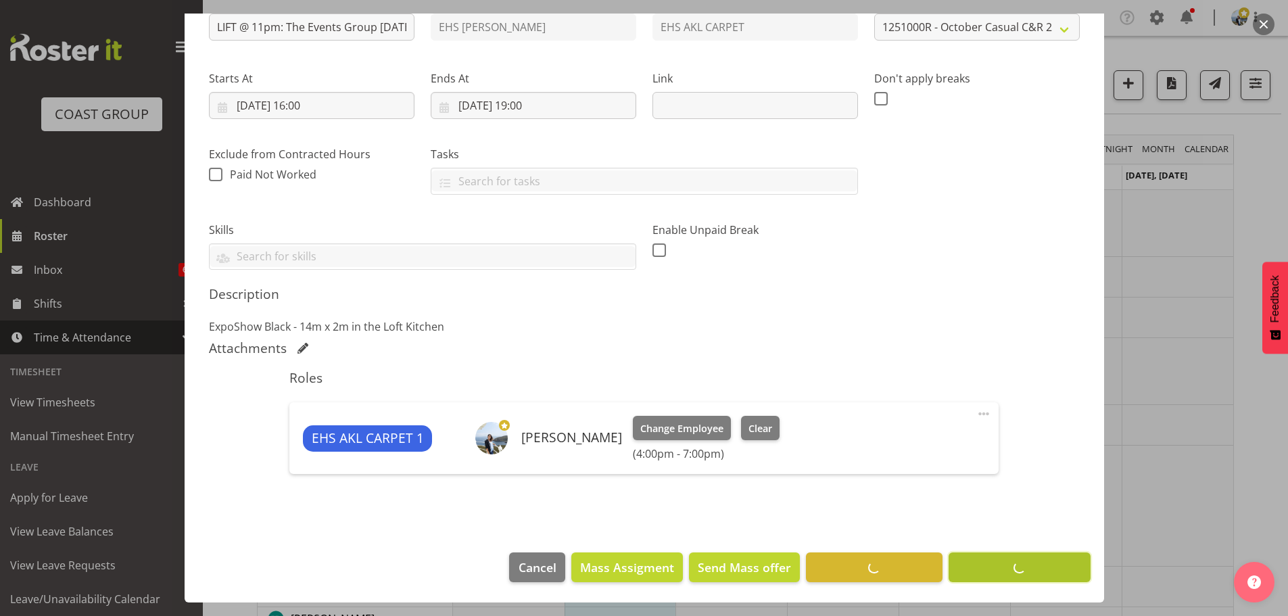
scroll to position [166, 0]
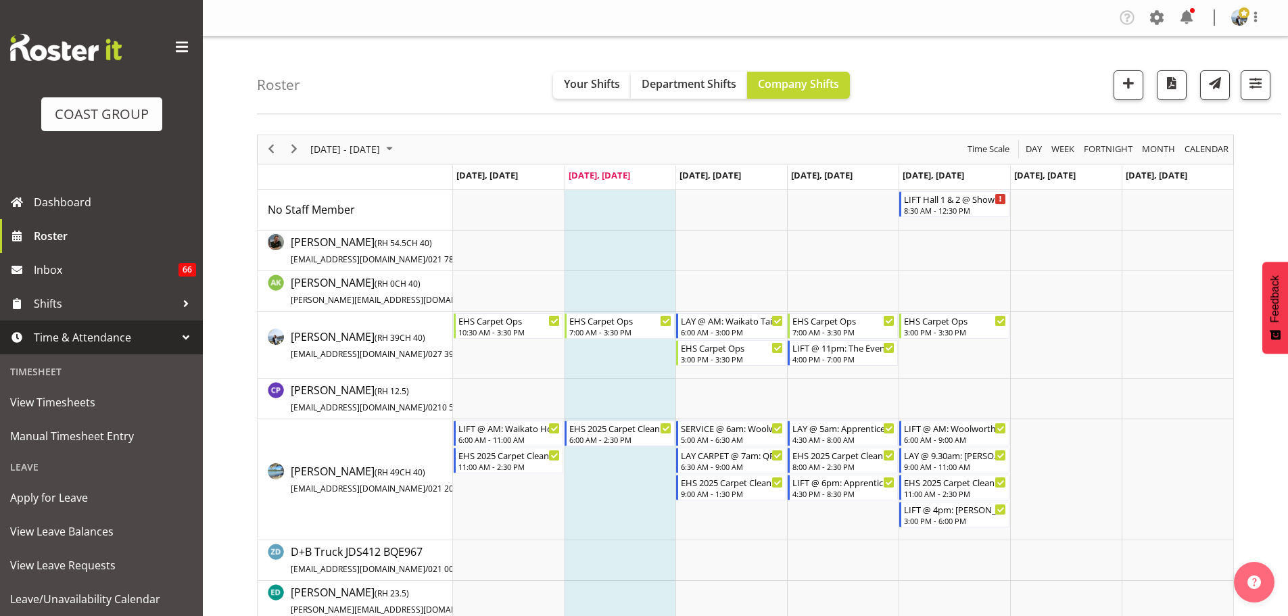
click at [284, 139] on div "next period" at bounding box center [294, 149] width 23 height 28
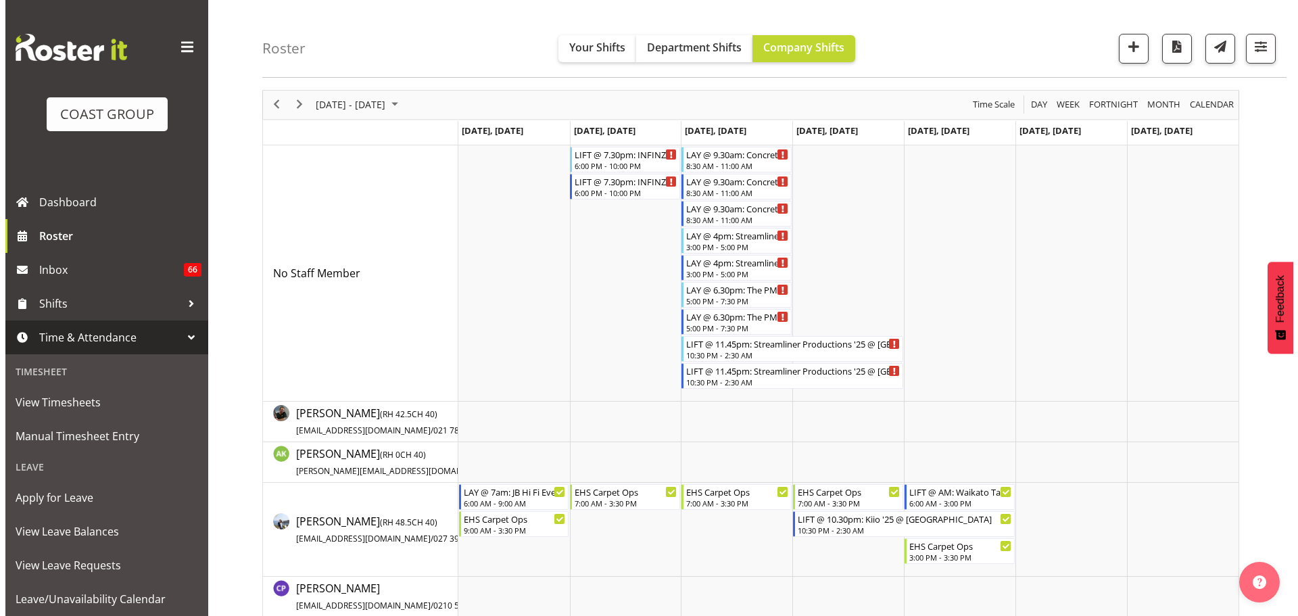
scroll to position [55, 0]
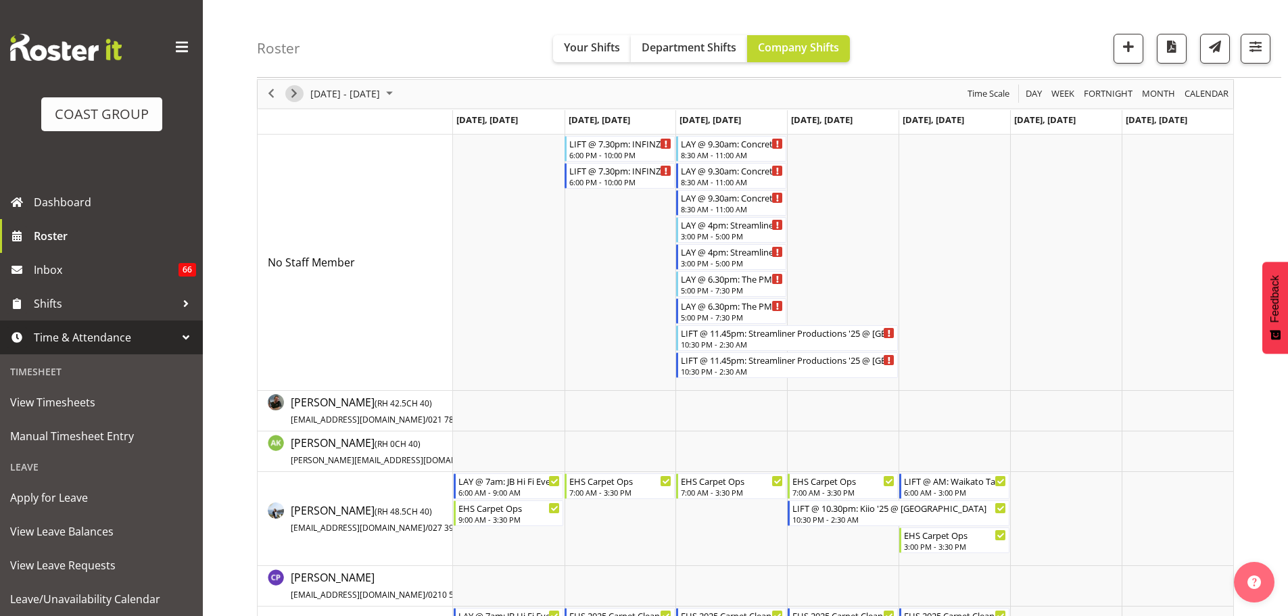
click at [295, 95] on span "Next" at bounding box center [294, 93] width 16 height 17
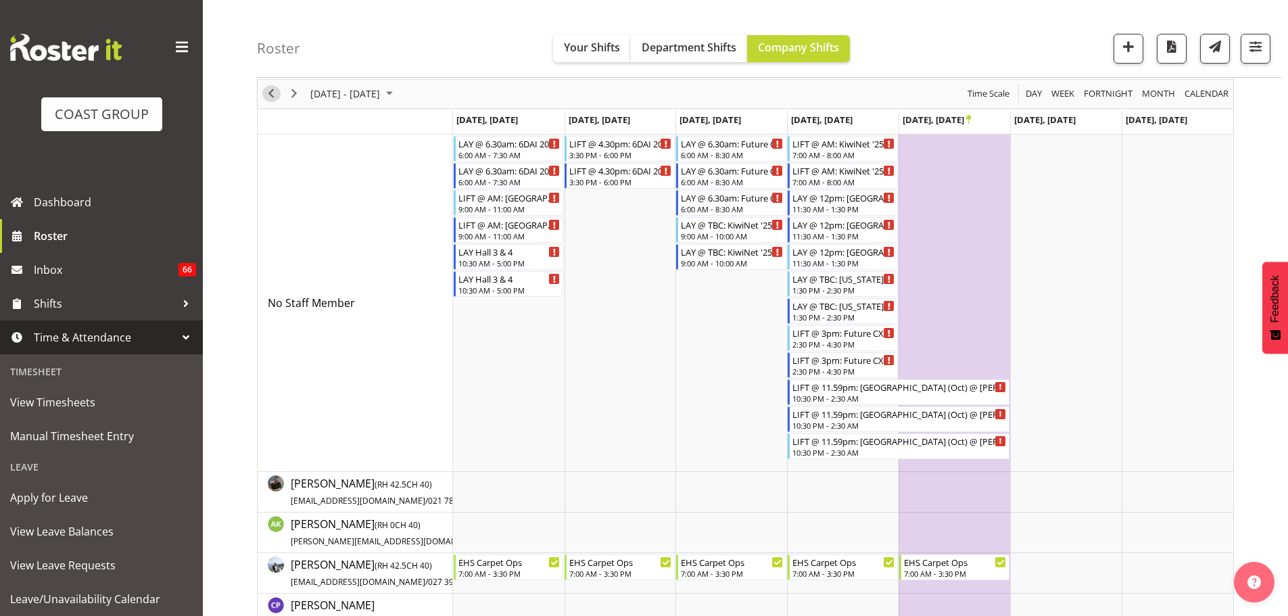
click at [274, 95] on span "Previous" at bounding box center [271, 93] width 16 height 17
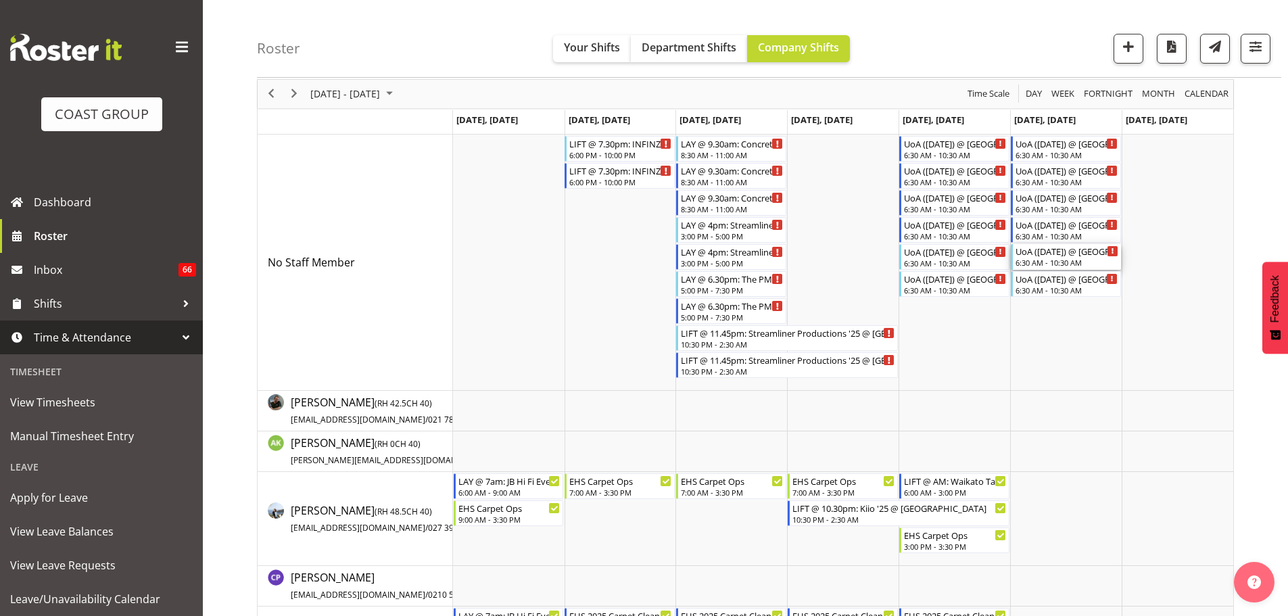
click at [1048, 254] on div "UoA (Oct '25) @ UoA Hiwa Sports Centre" at bounding box center [1066, 251] width 103 height 14
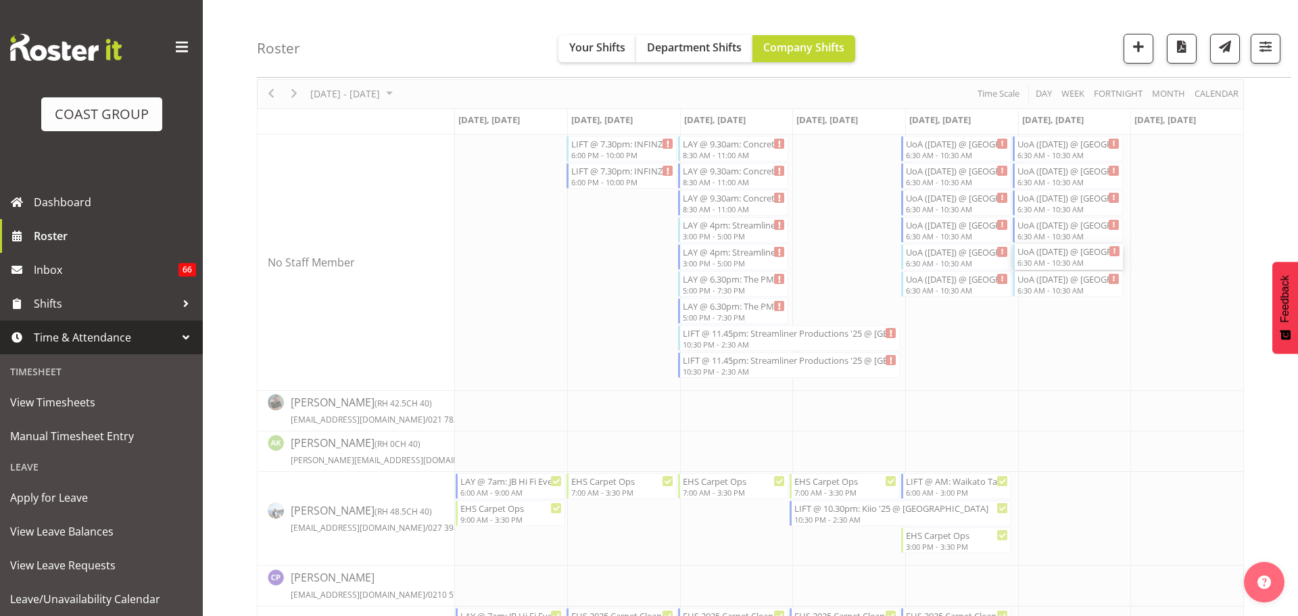
select select
select select "9"
select select "2025"
select select "6"
select select "30"
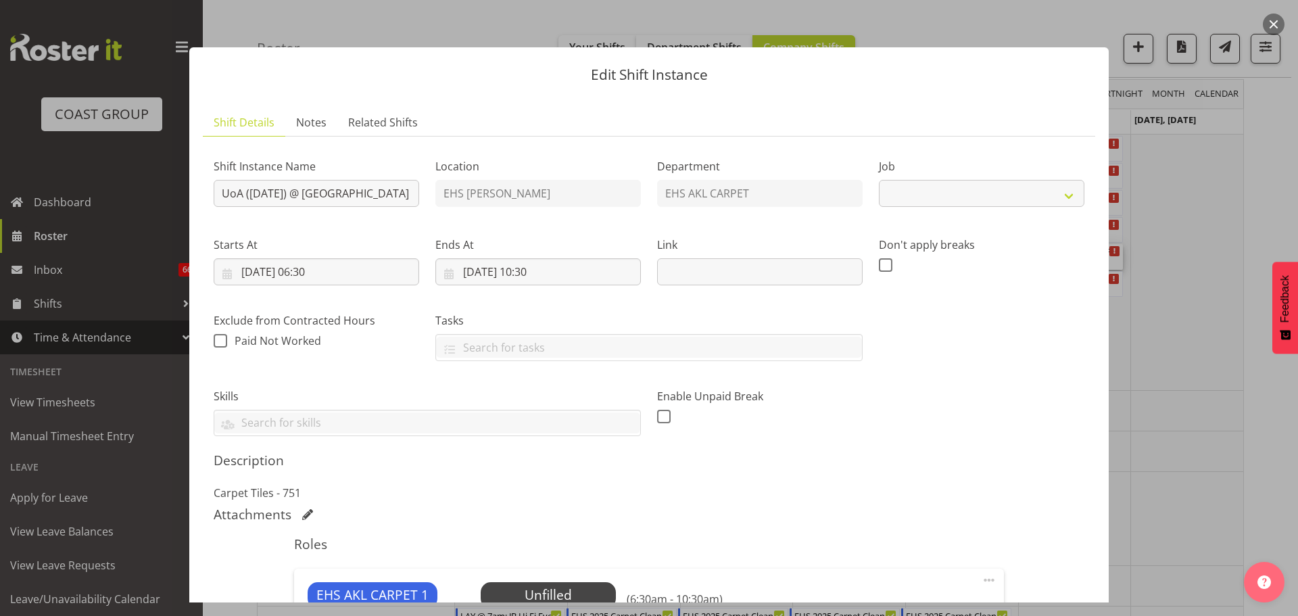
select select "8654"
click at [318, 272] on input "18/10/2025, 06:30" at bounding box center [317, 271] width 206 height 27
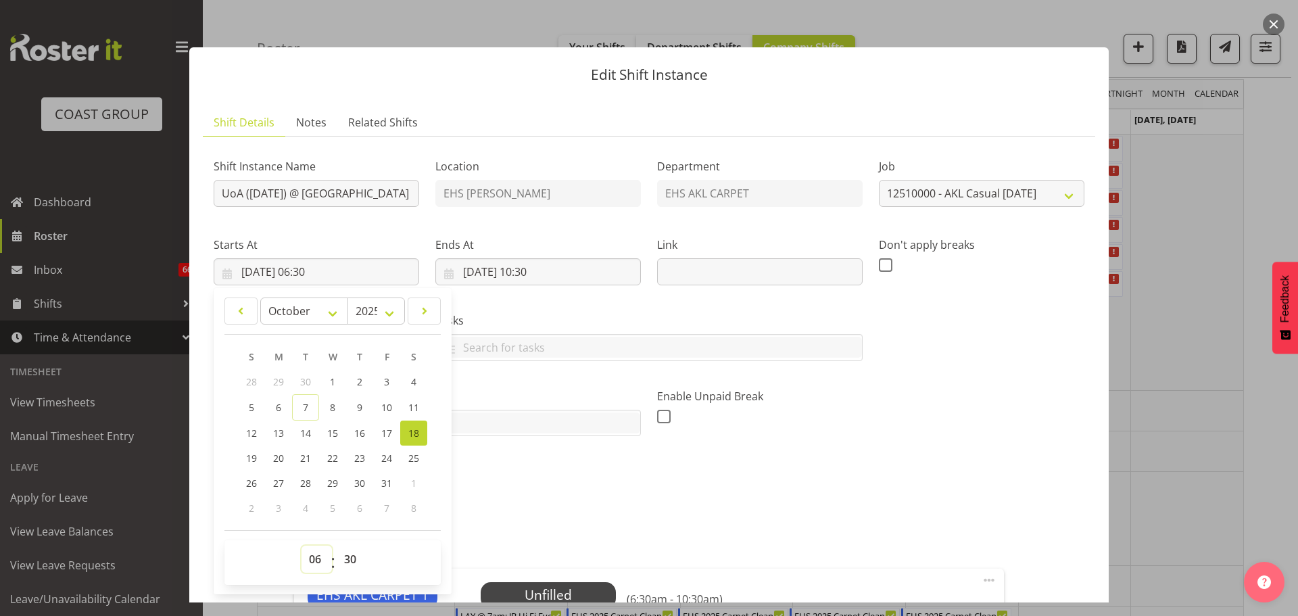
click at [317, 568] on select "00 01 02 03 04 05 06 07 08 09 10 11 12 13 14 15 16 17 18 19 20 21 22 23" at bounding box center [316, 559] width 30 height 27
select select "8"
click at [301, 546] on select "00 01 02 03 04 05 06 07 08 09 10 11 12 13 14 15 16 17 18 19 20 21 22 23" at bounding box center [316, 559] width 30 height 27
type input "[DATE] 08:30"
click at [541, 271] on input "18/10/2025, 10:30" at bounding box center [538, 271] width 206 height 27
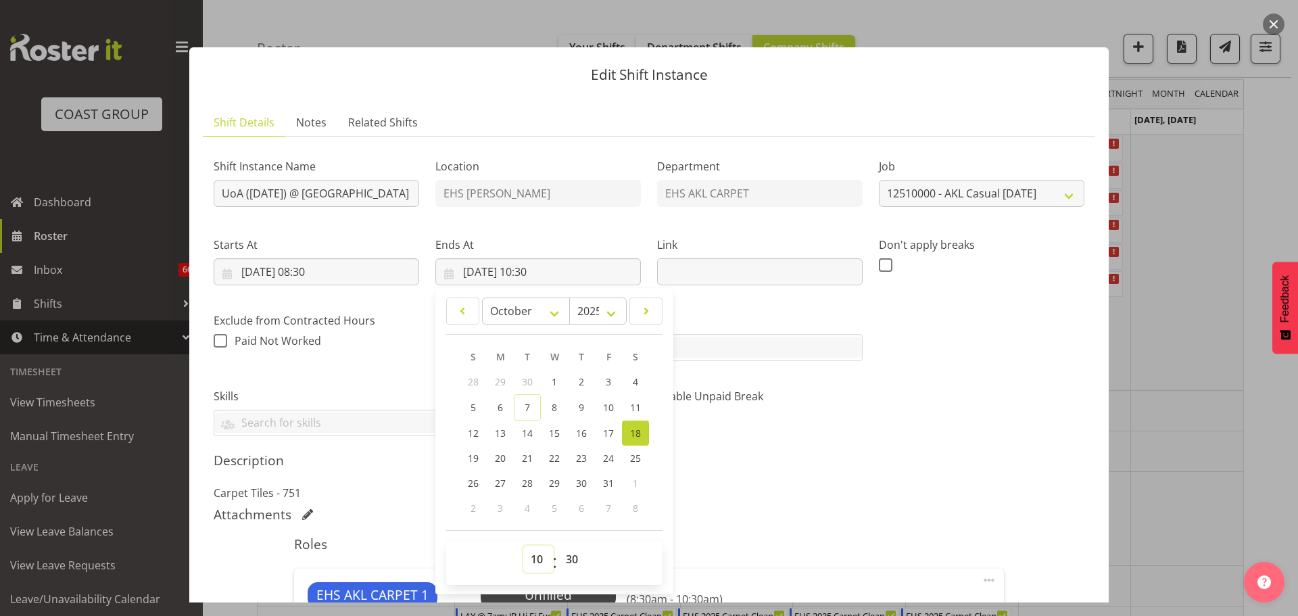
click at [530, 556] on select "00 01 02 03 04 05 06 07 08 09 10 11 12 13 14 15 16 17 18 19 20 21 22 23" at bounding box center [538, 559] width 30 height 27
select select "12"
click at [523, 546] on select "00 01 02 03 04 05 06 07 08 09 10 11 12 13 14 15 16 17 18 19 20 21 22 23" at bounding box center [538, 559] width 30 height 27
type input "[DATE] 12:30"
click at [214, 197] on input "UoA (Oct '25) @ UoA Hiwa Sports Centre" at bounding box center [317, 193] width 206 height 27
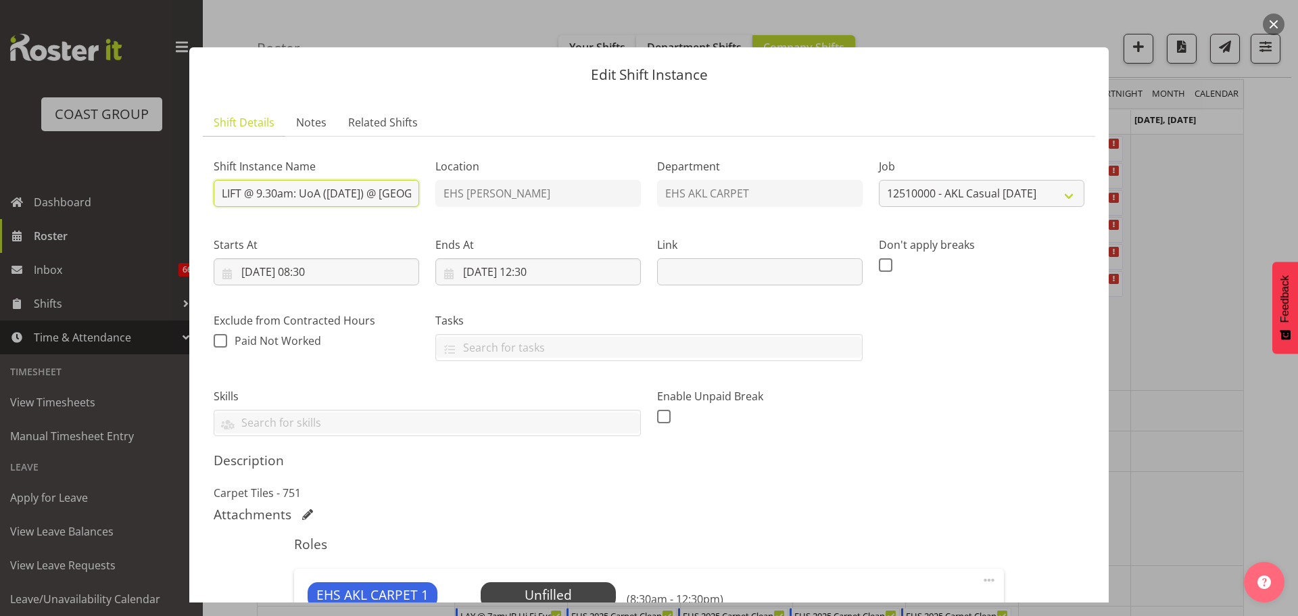
type input "LIFT @ 9.30am: UoA ([DATE]) @ [GEOGRAPHIC_DATA]"
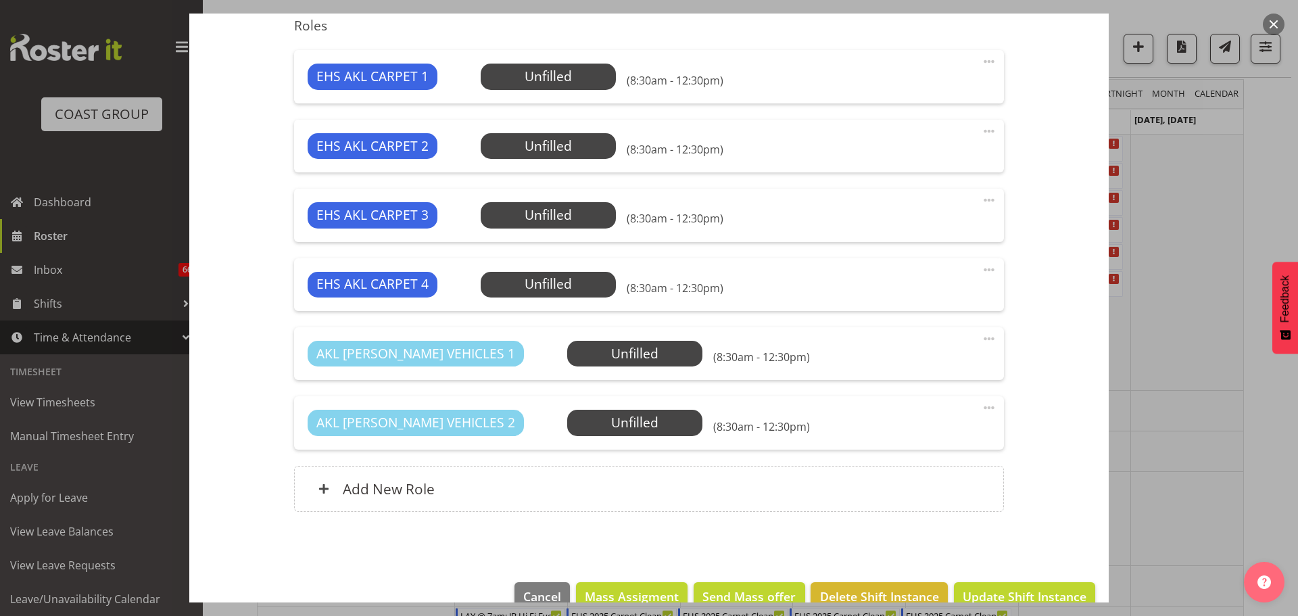
scroll to position [548, 0]
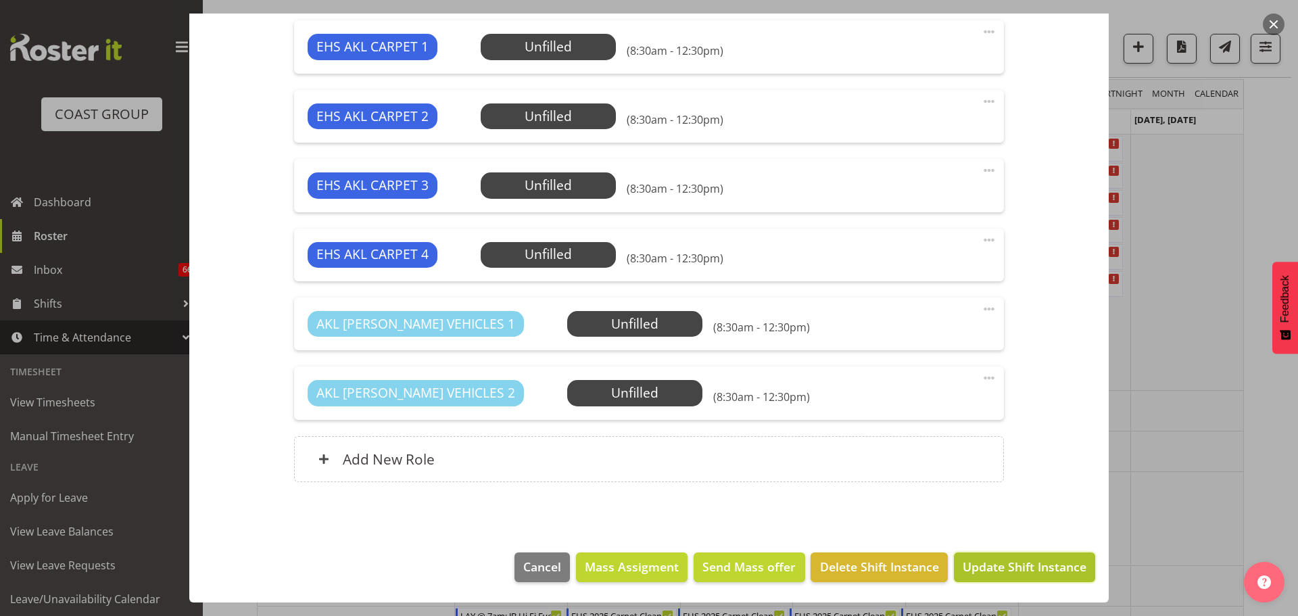
click at [1055, 560] on span "Update Shift Instance" at bounding box center [1025, 567] width 124 height 18
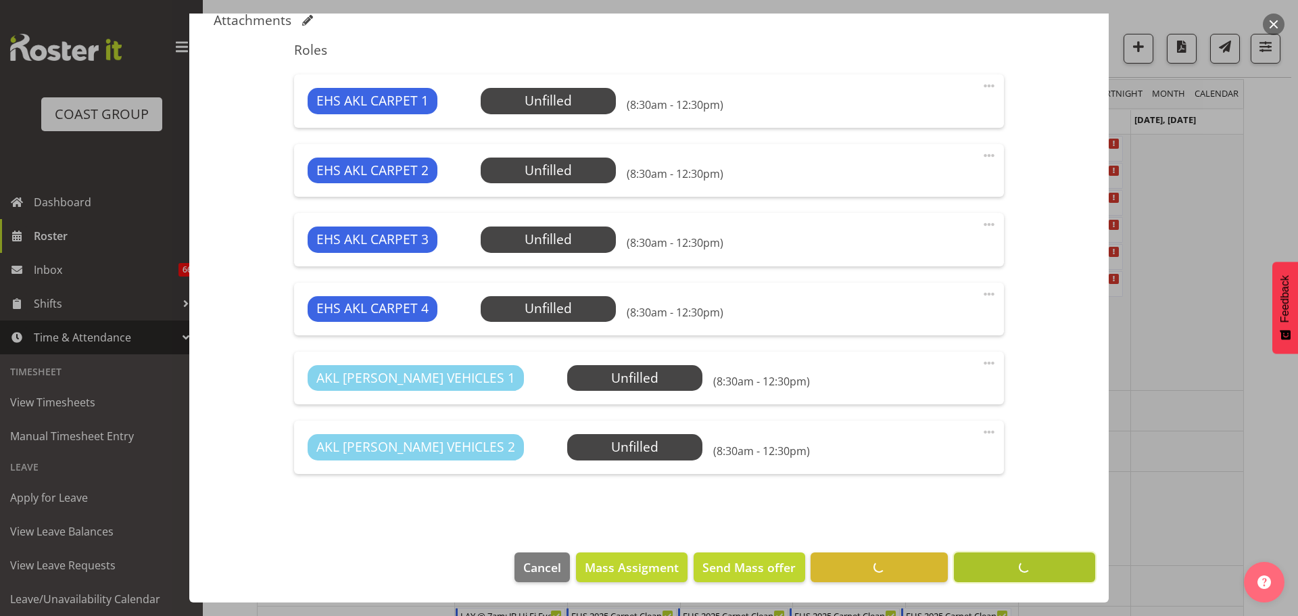
scroll to position [494, 0]
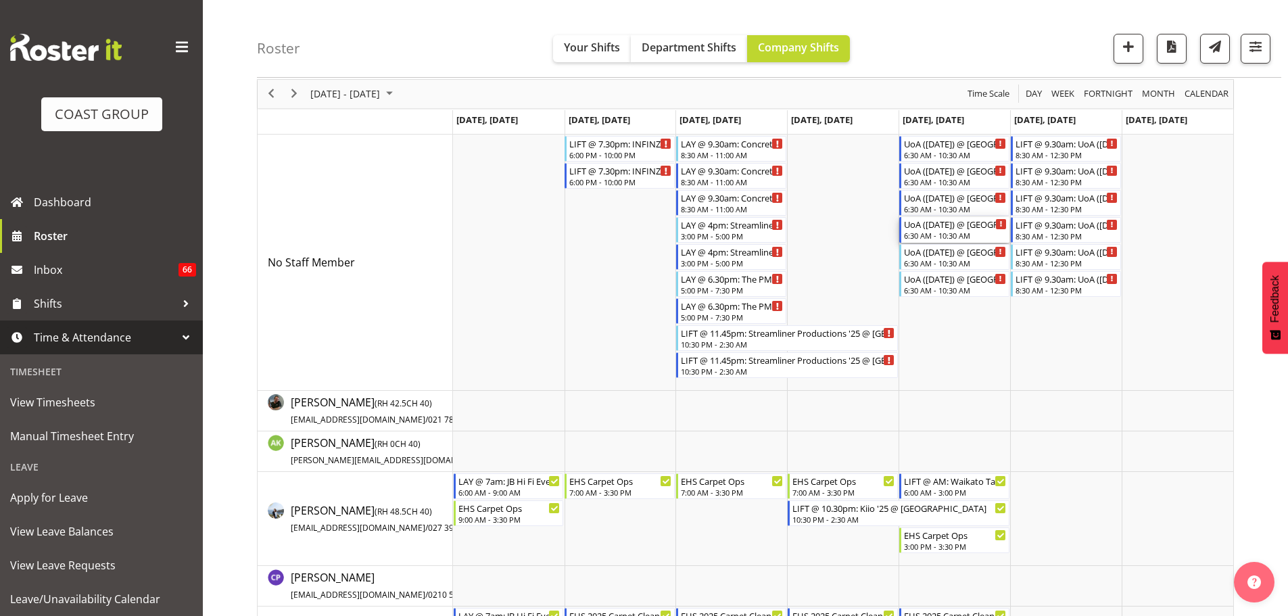
click at [927, 228] on div "UoA (Oct '25) @ UoA Hiwa Sports Centre" at bounding box center [955, 224] width 103 height 14
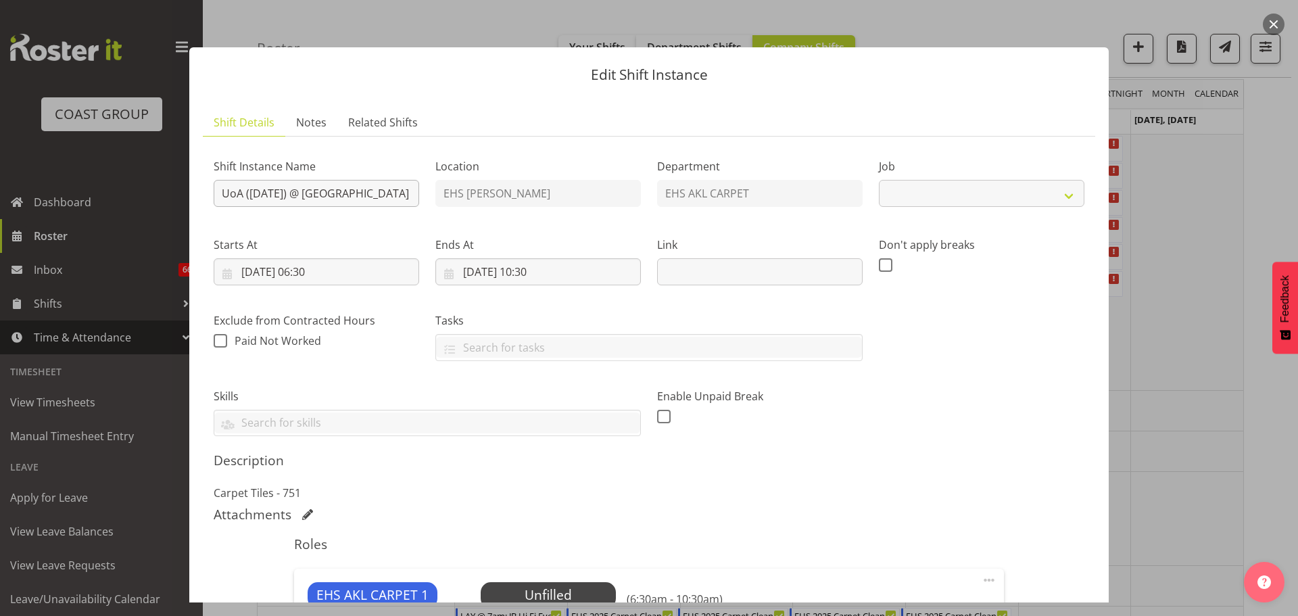
select select "8654"
click at [216, 197] on input "UoA (Oct '25) @ UoA Hiwa Sports Centre" at bounding box center [317, 193] width 206 height 27
type input "LAY @ 7.30am: UoA ([DATE]) @ [GEOGRAPHIC_DATA]"
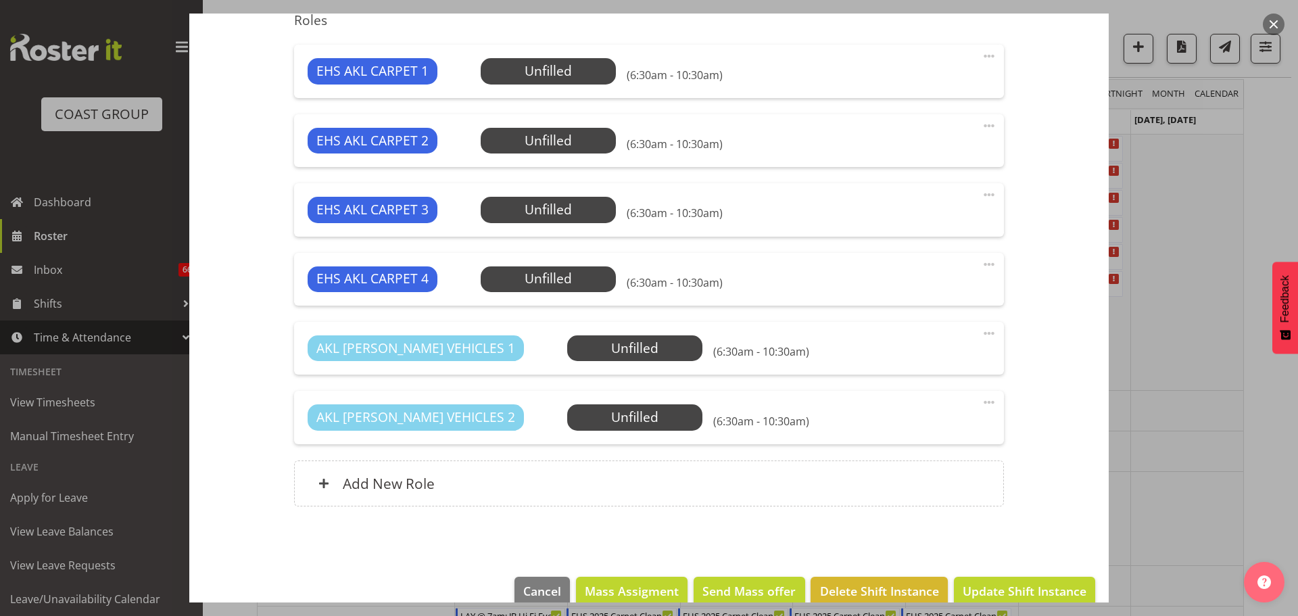
scroll to position [548, 0]
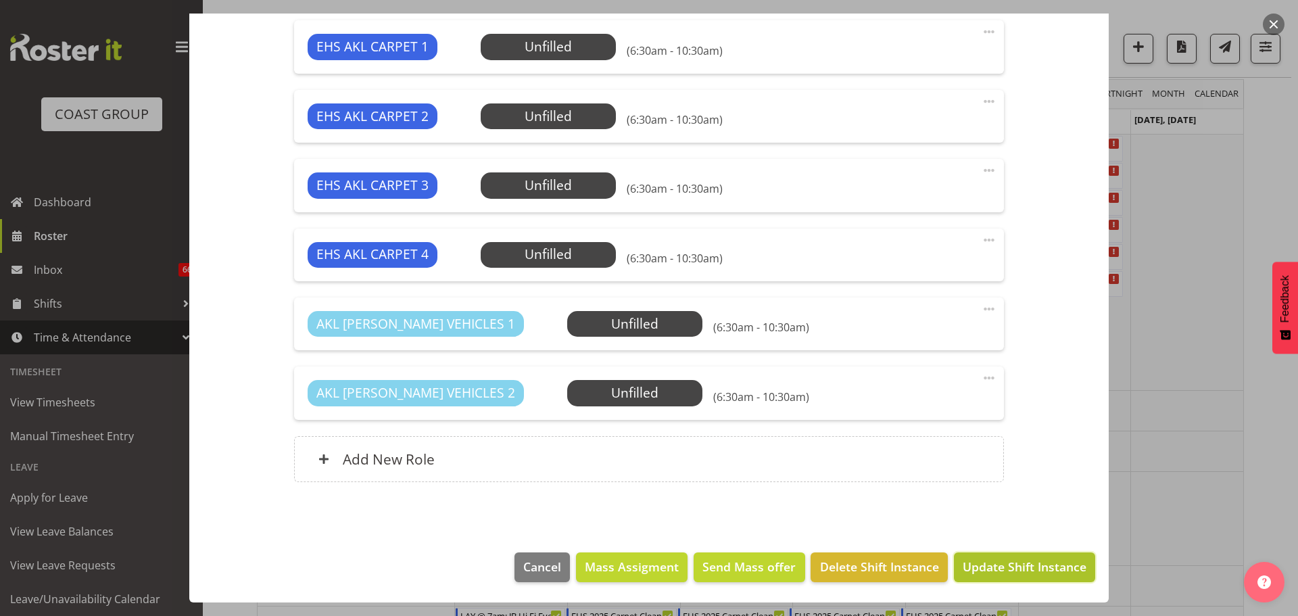
click at [985, 563] on span "Update Shift Instance" at bounding box center [1025, 567] width 124 height 18
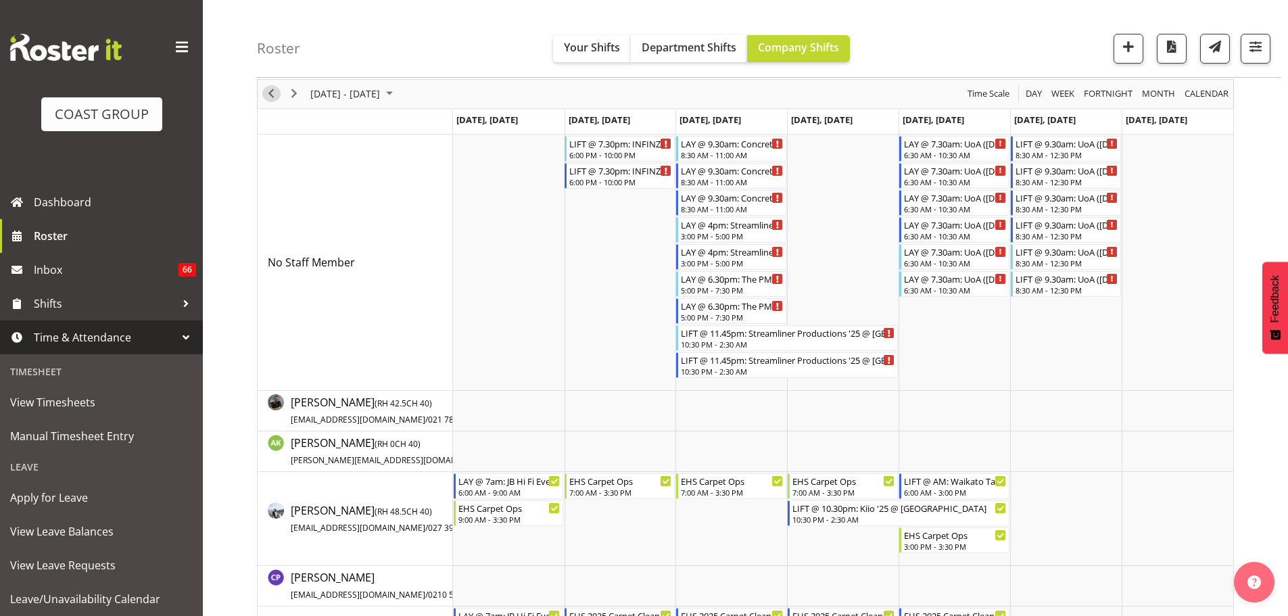
click at [270, 97] on span "Previous" at bounding box center [271, 93] width 16 height 17
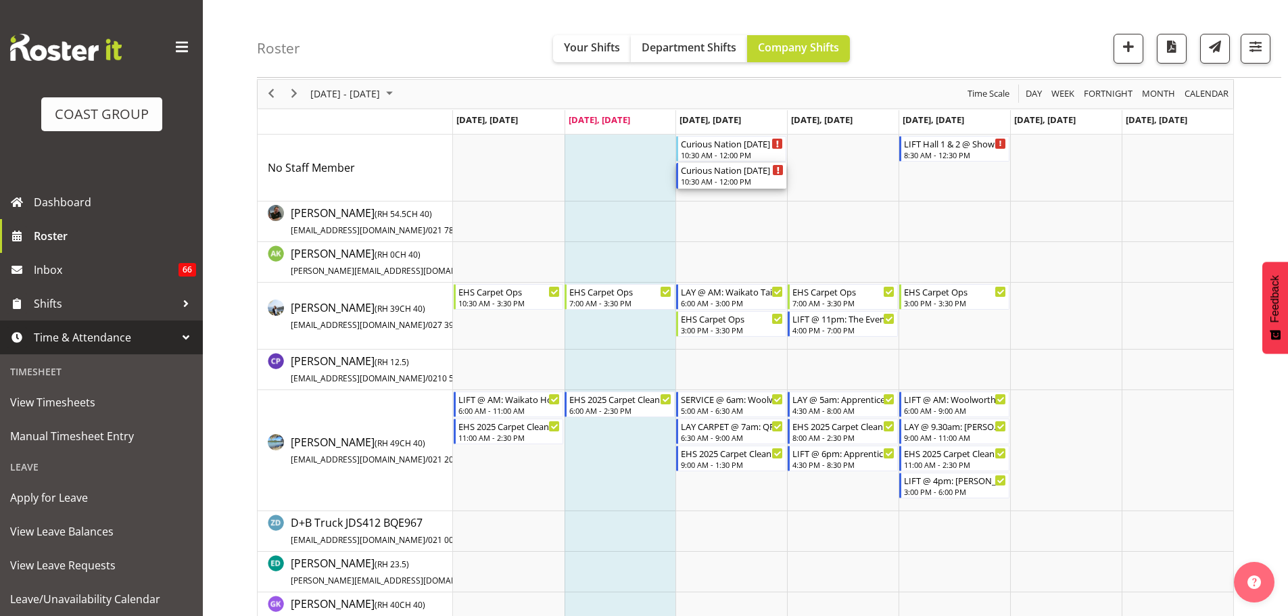
click at [761, 180] on div "10:30 AM - 12:00 PM" at bounding box center [732, 181] width 103 height 11
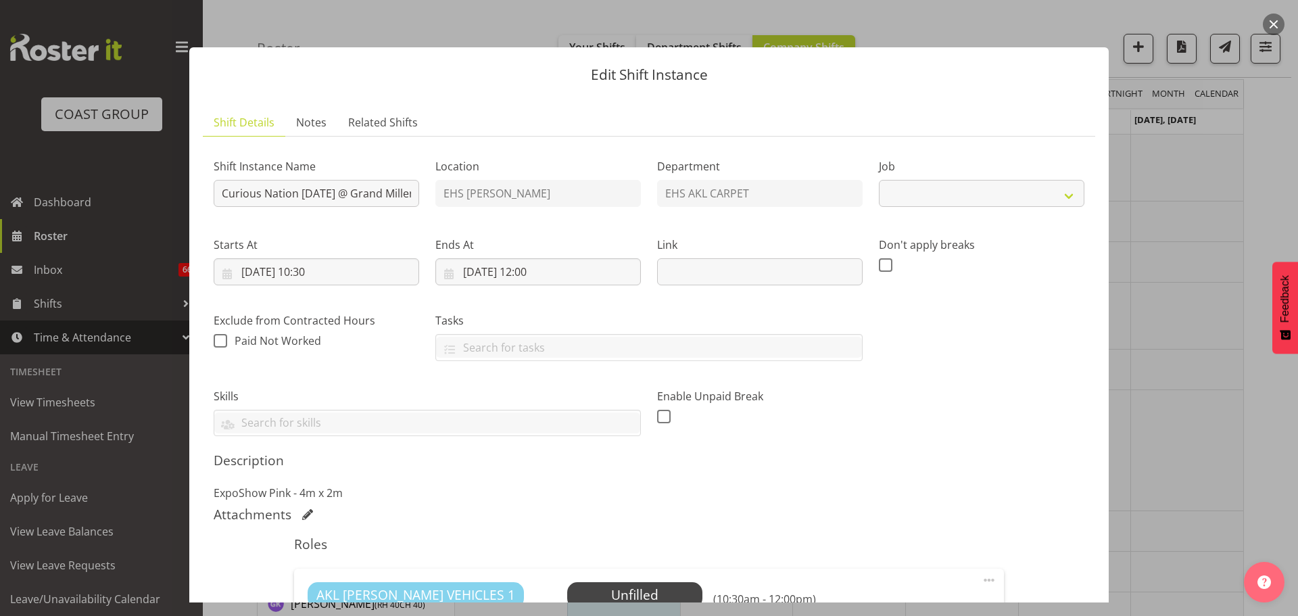
select select "8576"
click at [222, 185] on input "Curious Nation Oct '25 @ Grand Millennium" at bounding box center [317, 193] width 206 height 27
type input "LAY @ 11.15am: Curious Nation Oct '25 @ Grand Millennium"
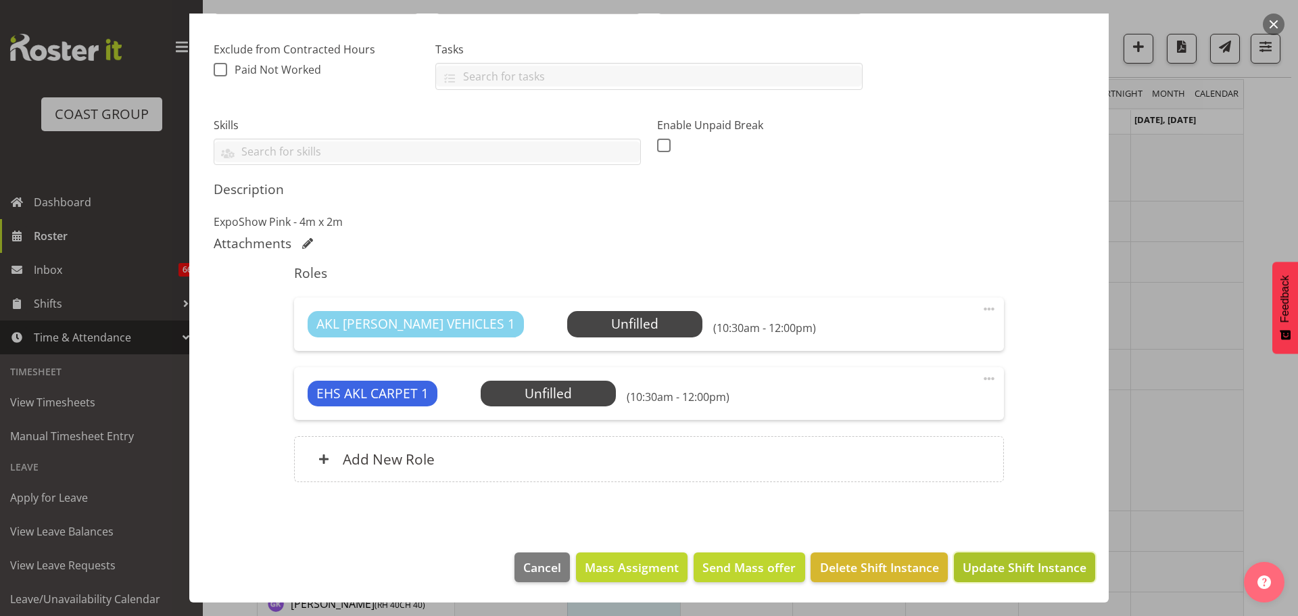
click at [1048, 569] on span "Update Shift Instance" at bounding box center [1025, 567] width 124 height 18
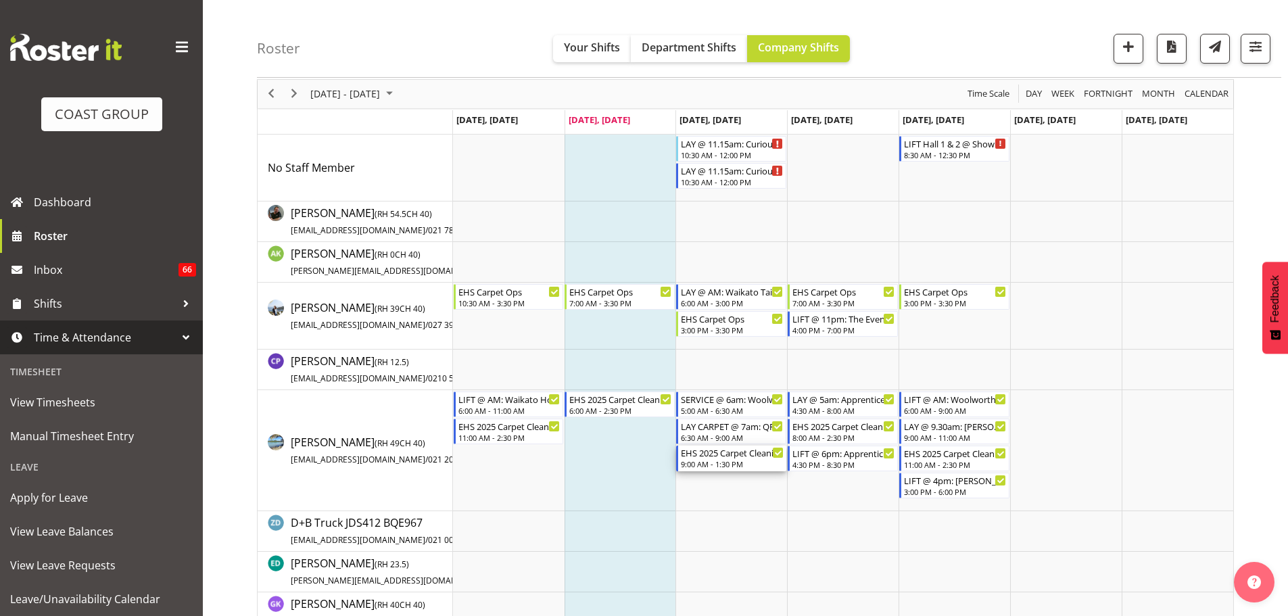
click at [744, 467] on div "9:00 AM - 1:30 PM" at bounding box center [732, 463] width 103 height 11
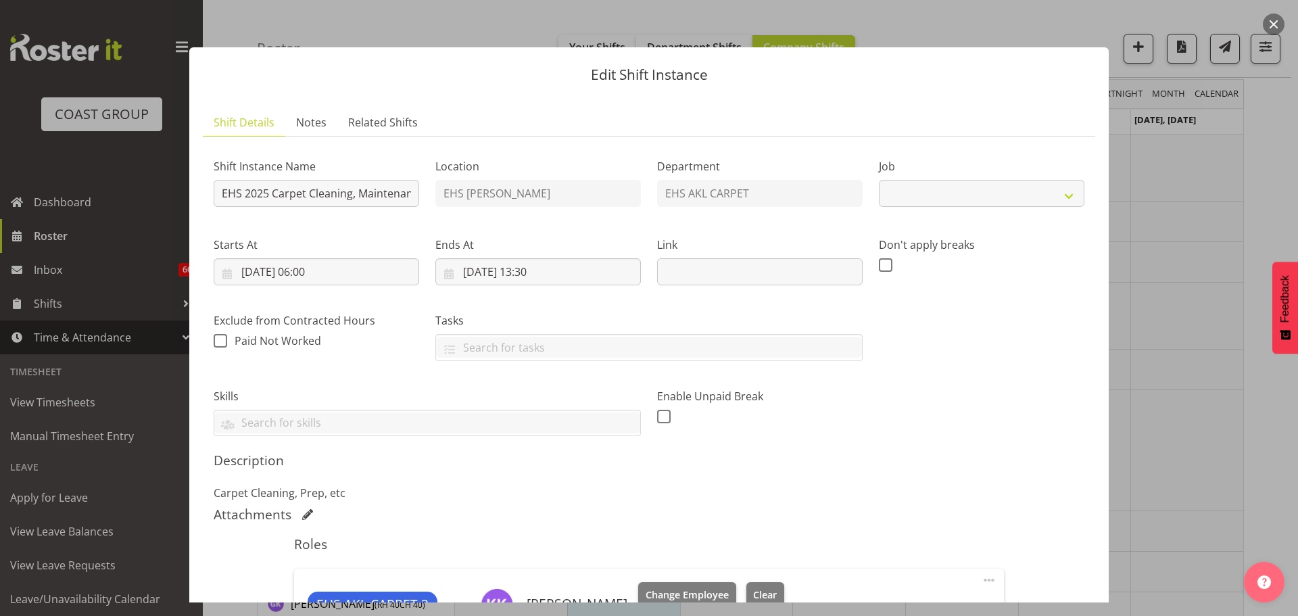
select select "69"
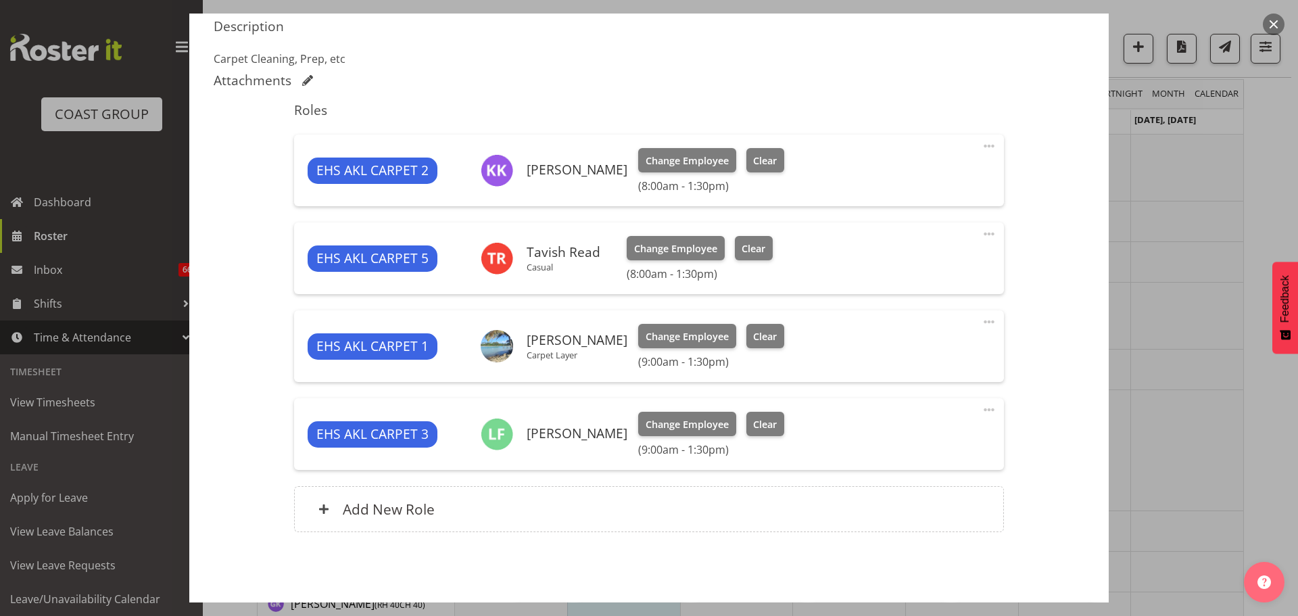
scroll to position [484, 0]
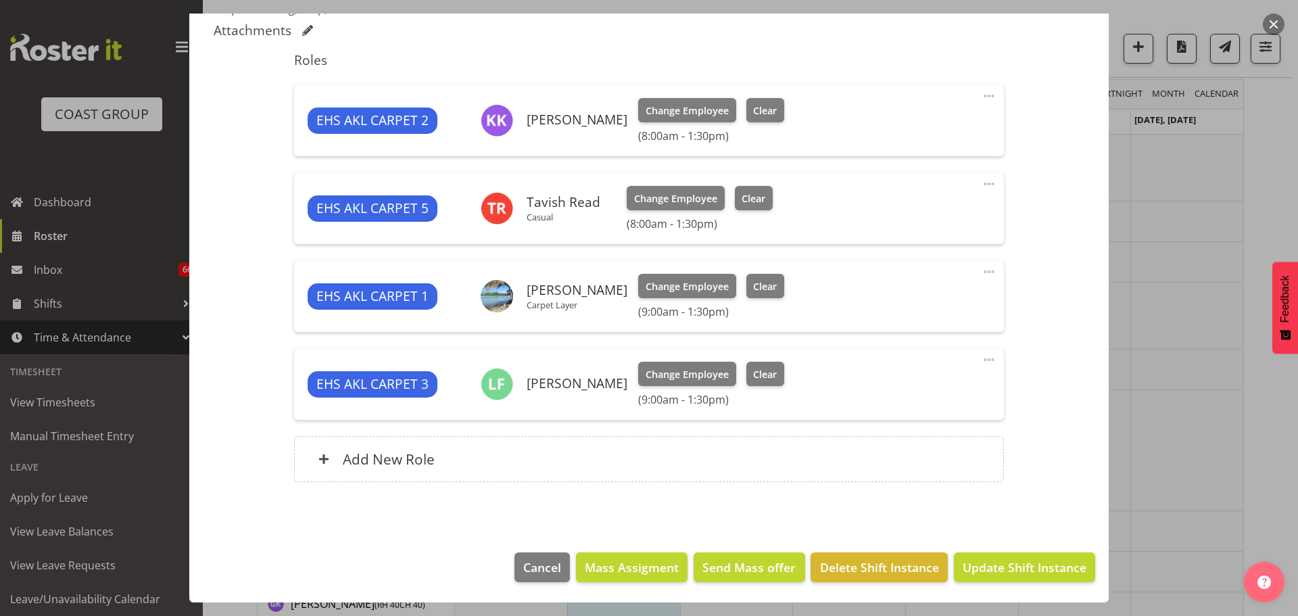
click at [983, 269] on span at bounding box center [989, 272] width 16 height 16
click at [932, 303] on link "Edit" at bounding box center [932, 301] width 130 height 24
select select "9"
select select "2025"
select select "13"
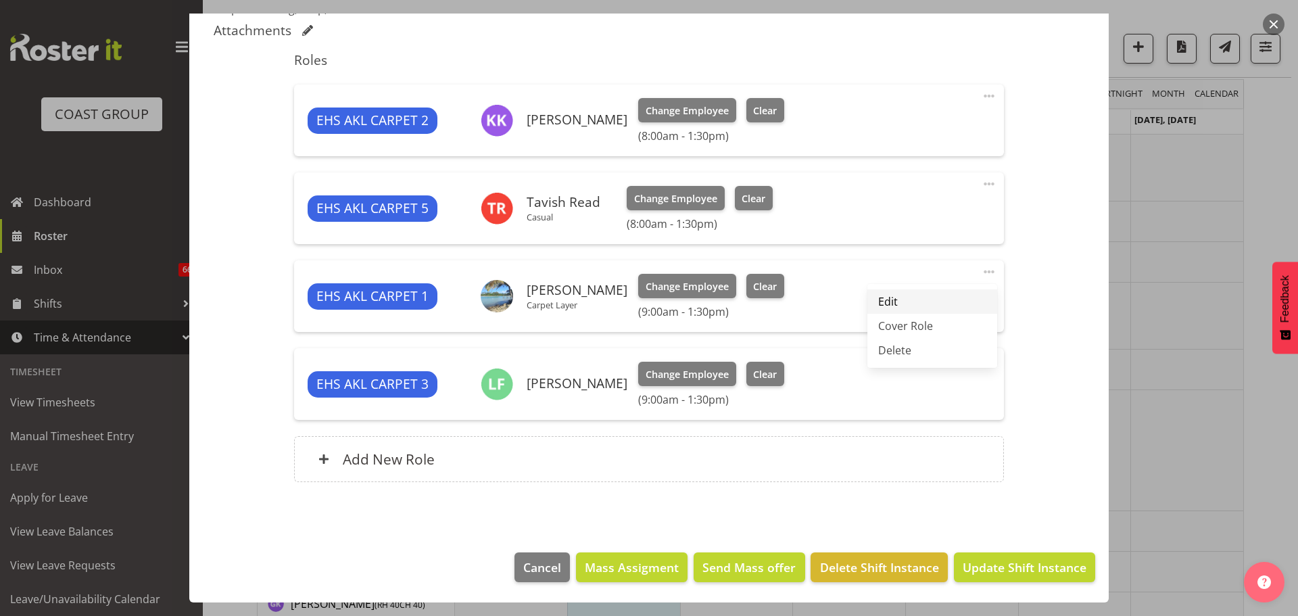
select select "30"
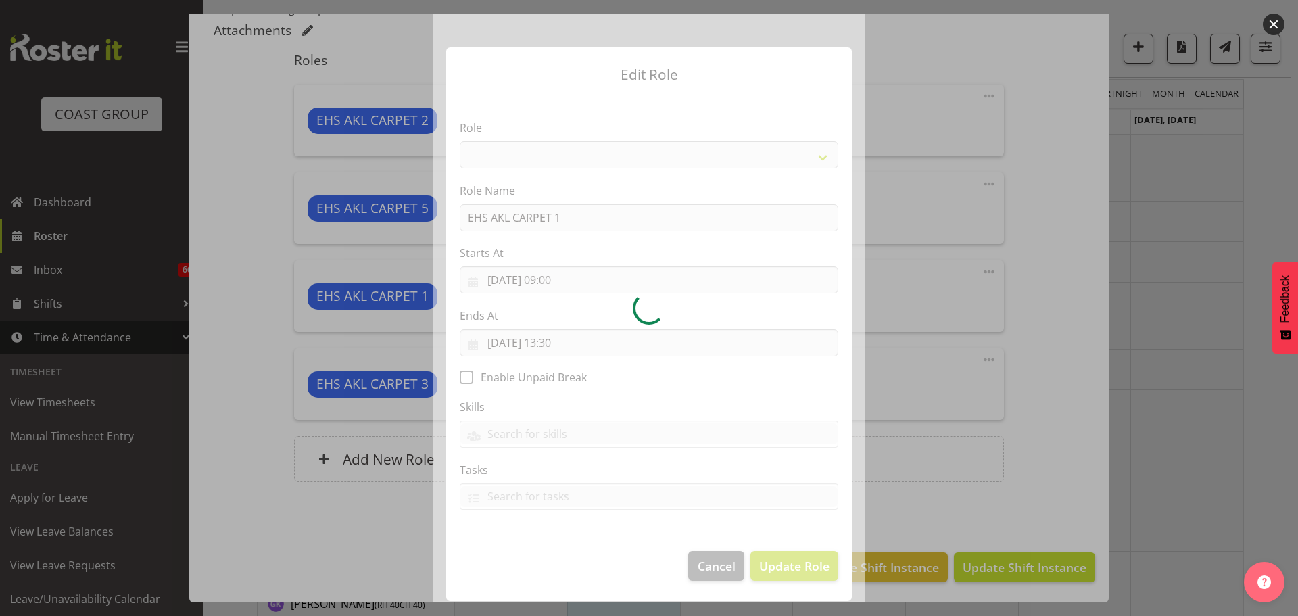
select select "190"
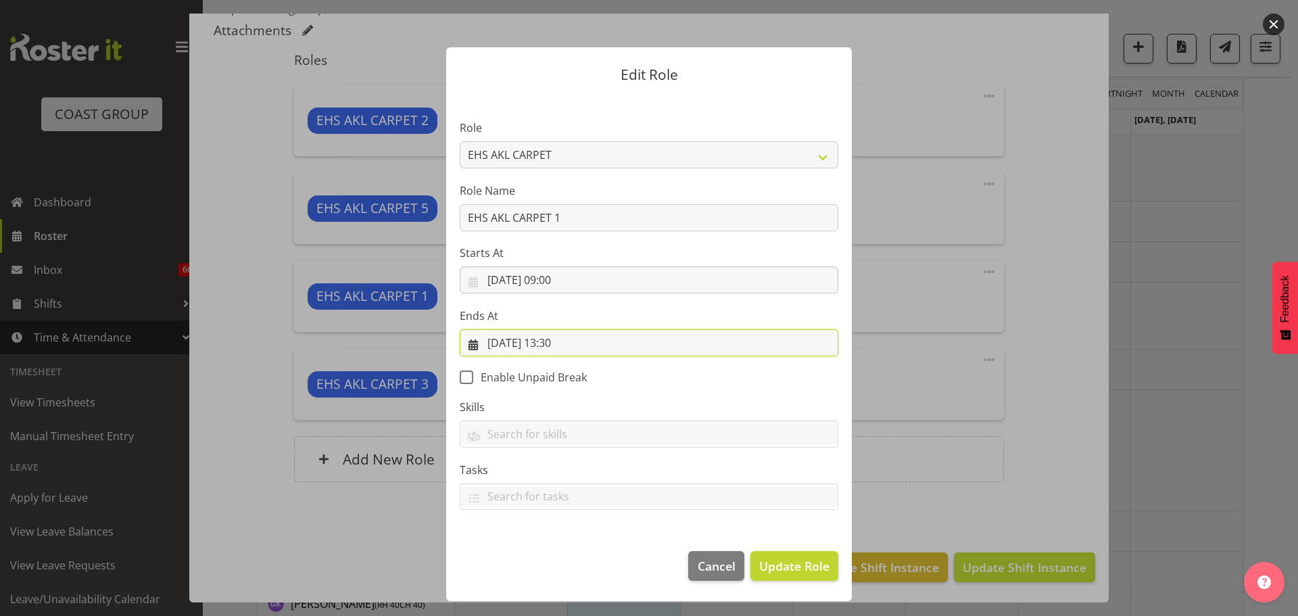
click at [569, 345] on input "08/10/2025, 13:30" at bounding box center [649, 342] width 379 height 27
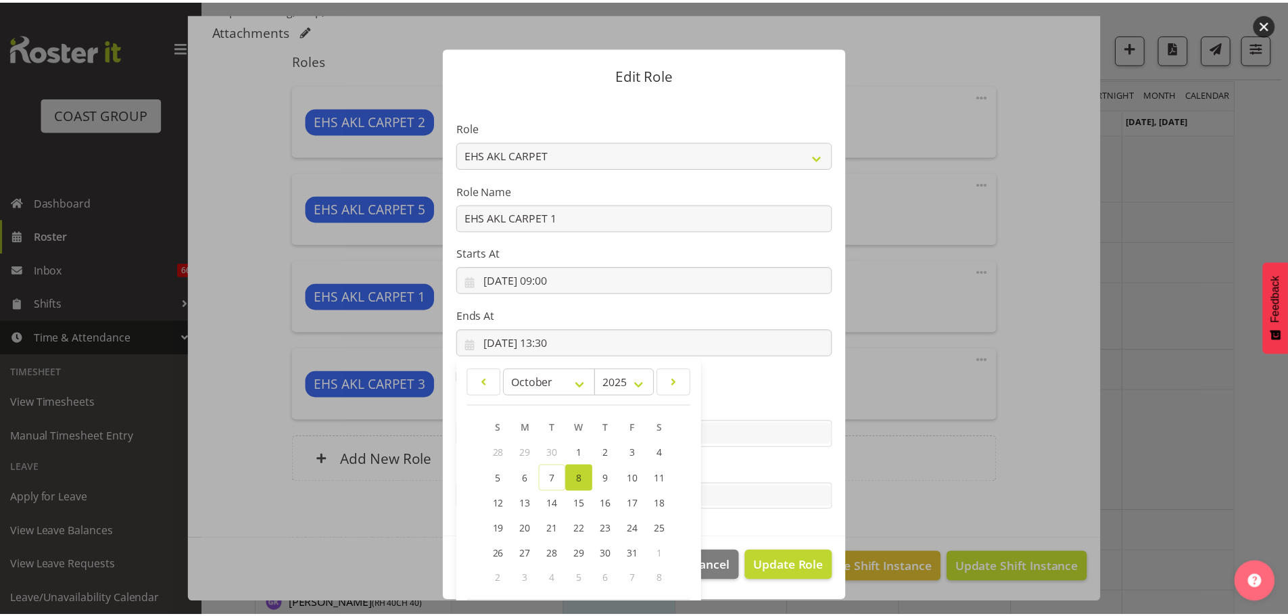
scroll to position [63, 0]
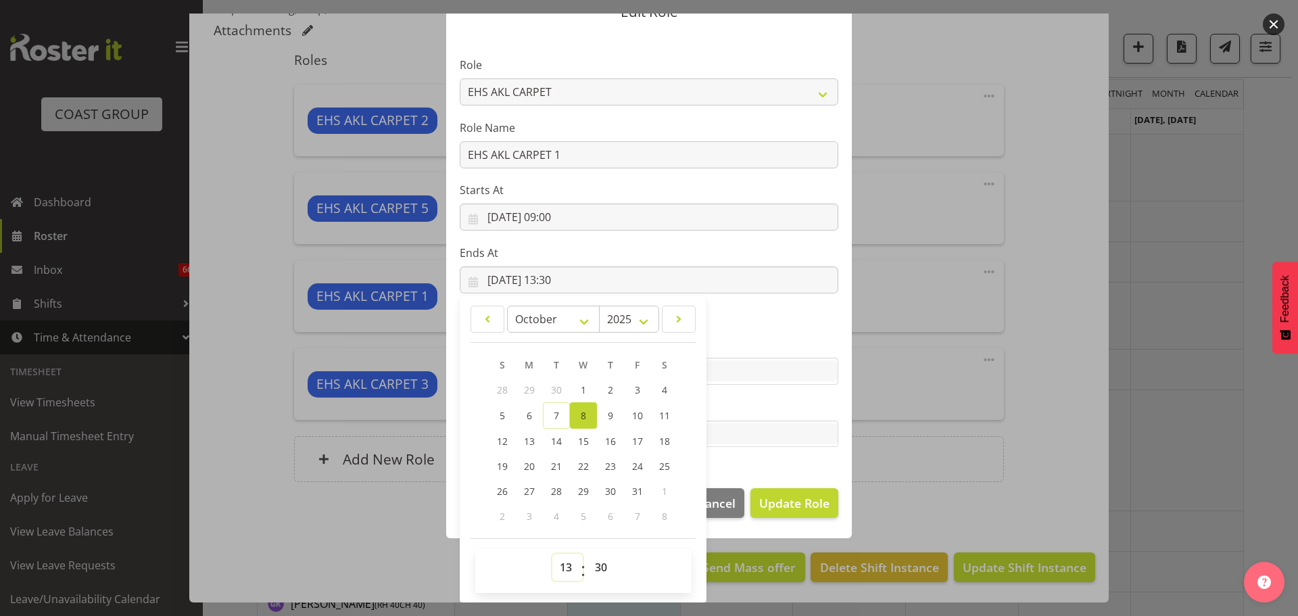
click at [556, 566] on select "00 01 02 03 04 05 06 07 08 09 10 11 12 13 14 15 16 17 18 19 20 21 22 23" at bounding box center [567, 567] width 30 height 27
select select "10"
click at [552, 554] on select "00 01 02 03 04 05 06 07 08 09 10 11 12 13 14 15 16 17 18 19 20 21 22 23" at bounding box center [567, 567] width 30 height 27
type input "08/10/2025, 10:30"
click at [788, 502] on span "Update Role" at bounding box center [794, 503] width 70 height 18
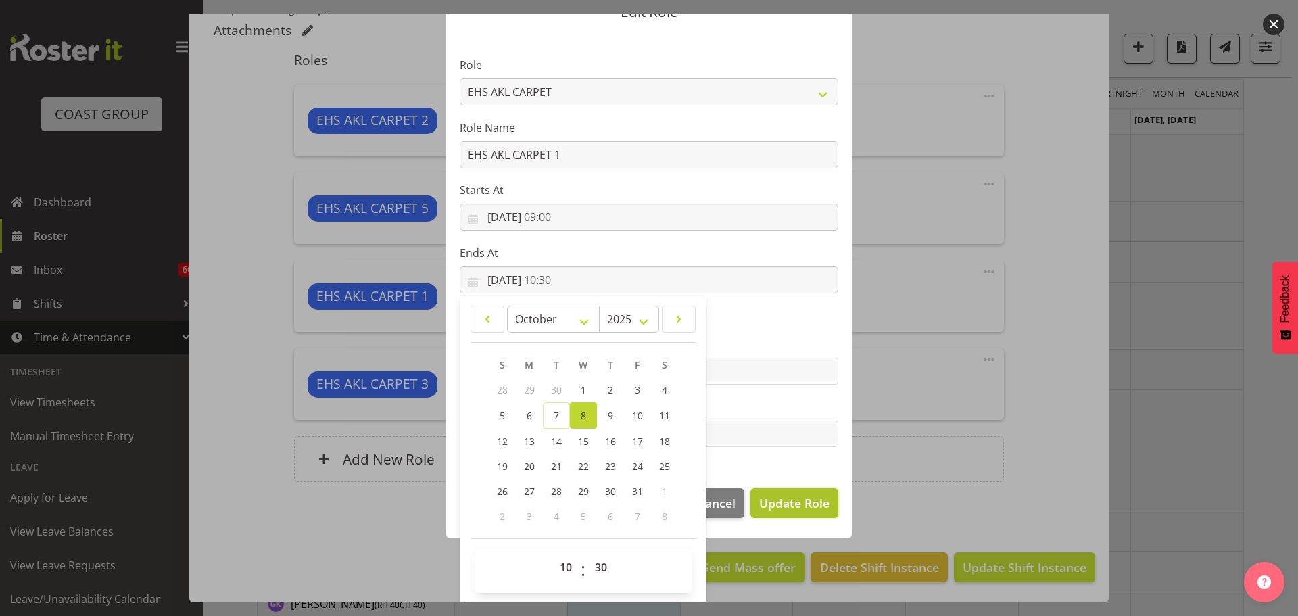
select select
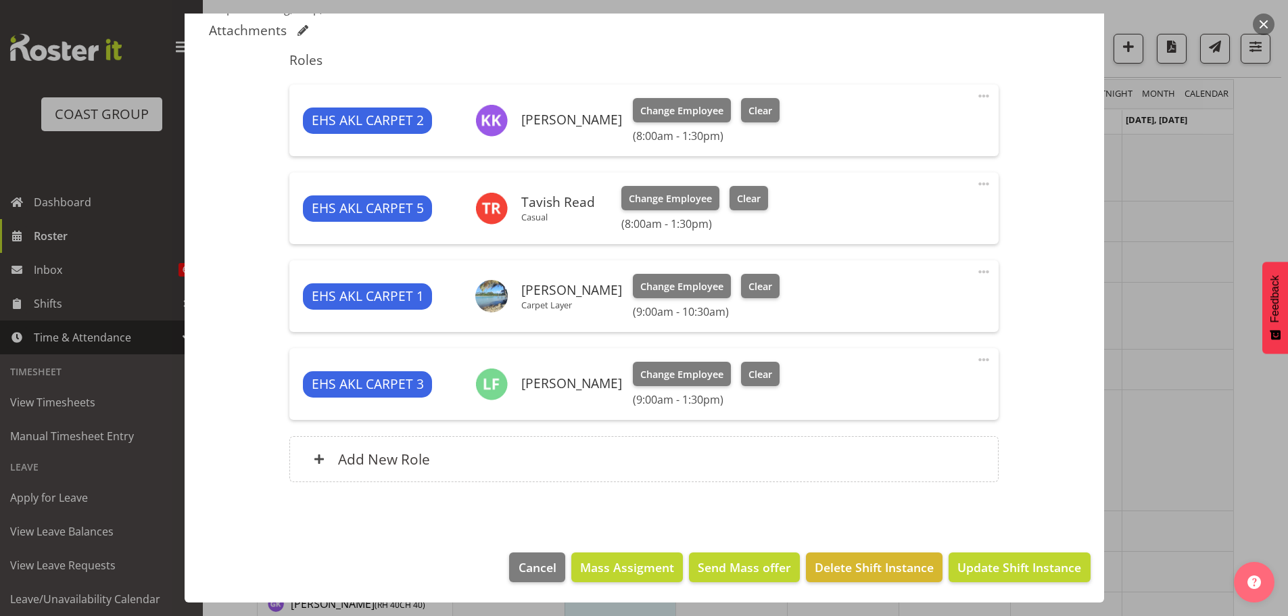
scroll to position [62, 0]
click at [676, 479] on div "Add New Role" at bounding box center [643, 459] width 709 height 46
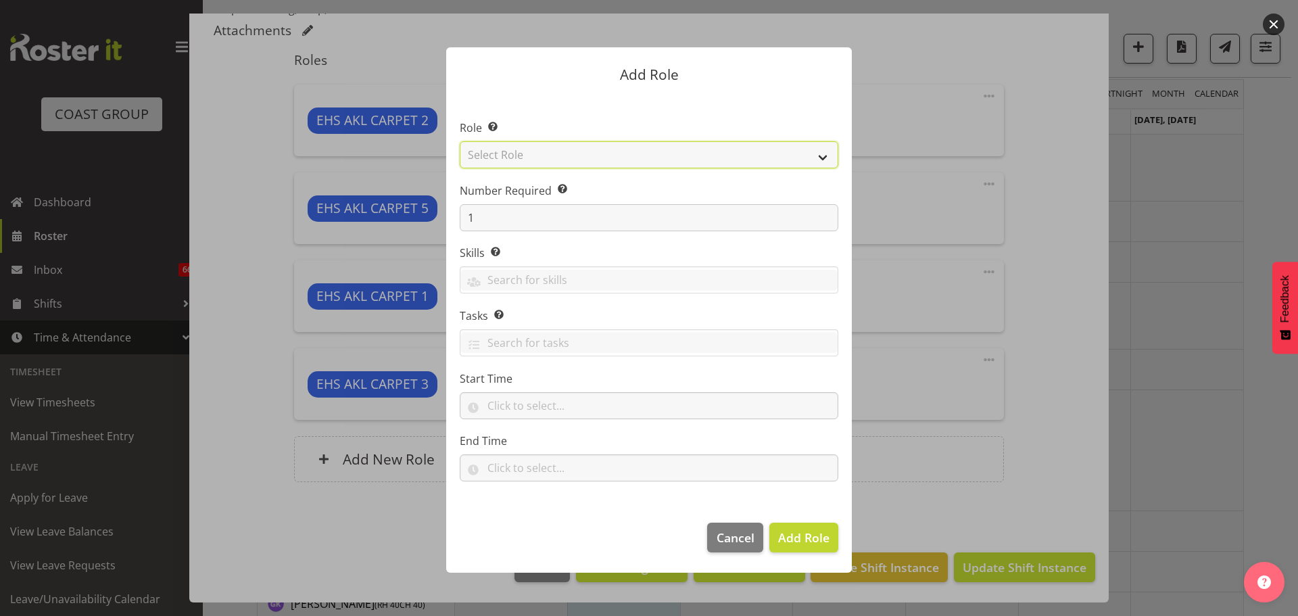
click at [607, 156] on select "Select Role ACCOUNT MANAGER ACCOUNT MANAGER DW ACCOUNTS [PERSON_NAME] VEHICLES …" at bounding box center [649, 154] width 379 height 27
select select "190"
click at [460, 141] on select "Select Role ACCOUNT MANAGER ACCOUNT MANAGER DW ACCOUNTS [PERSON_NAME] VEHICLES …" at bounding box center [649, 154] width 379 height 27
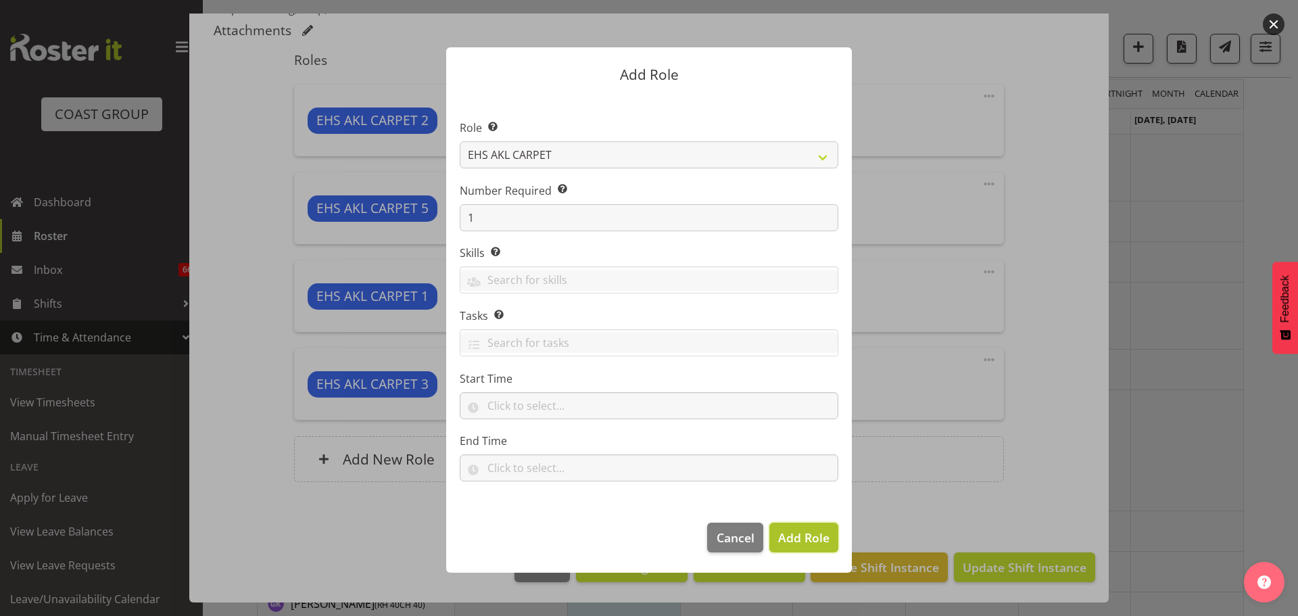
click at [785, 537] on span "Add Role" at bounding box center [803, 537] width 51 height 16
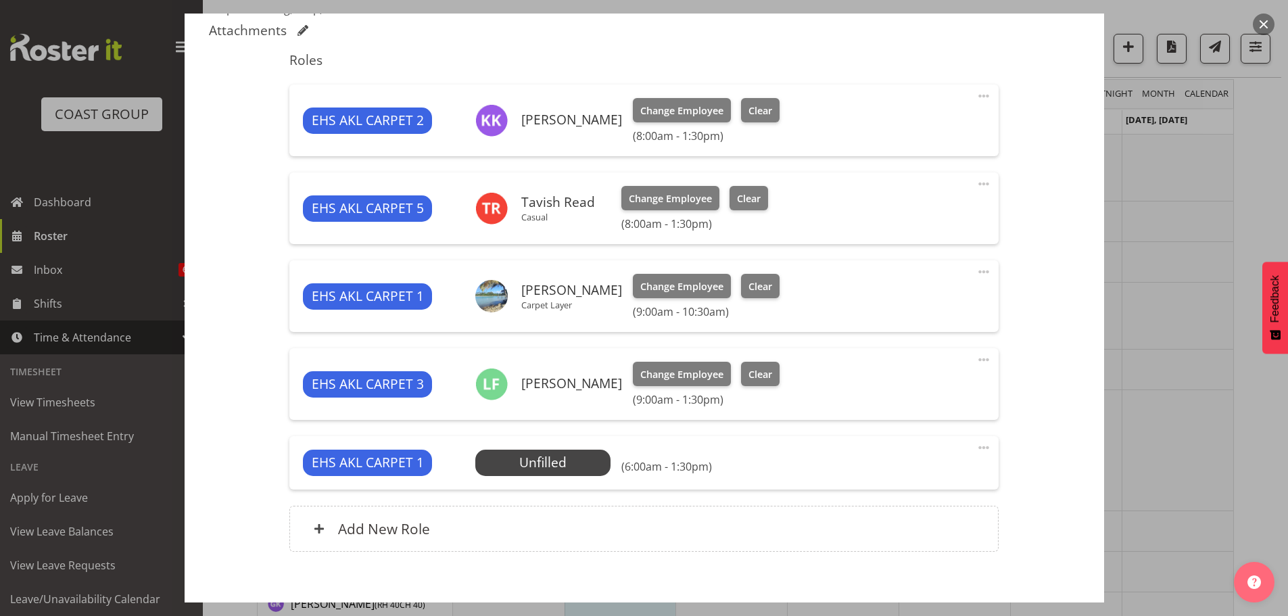
click at [975, 445] on span at bounding box center [983, 447] width 16 height 16
click at [916, 479] on link "Edit" at bounding box center [927, 477] width 130 height 24
select select "9"
select select "2025"
select select "6"
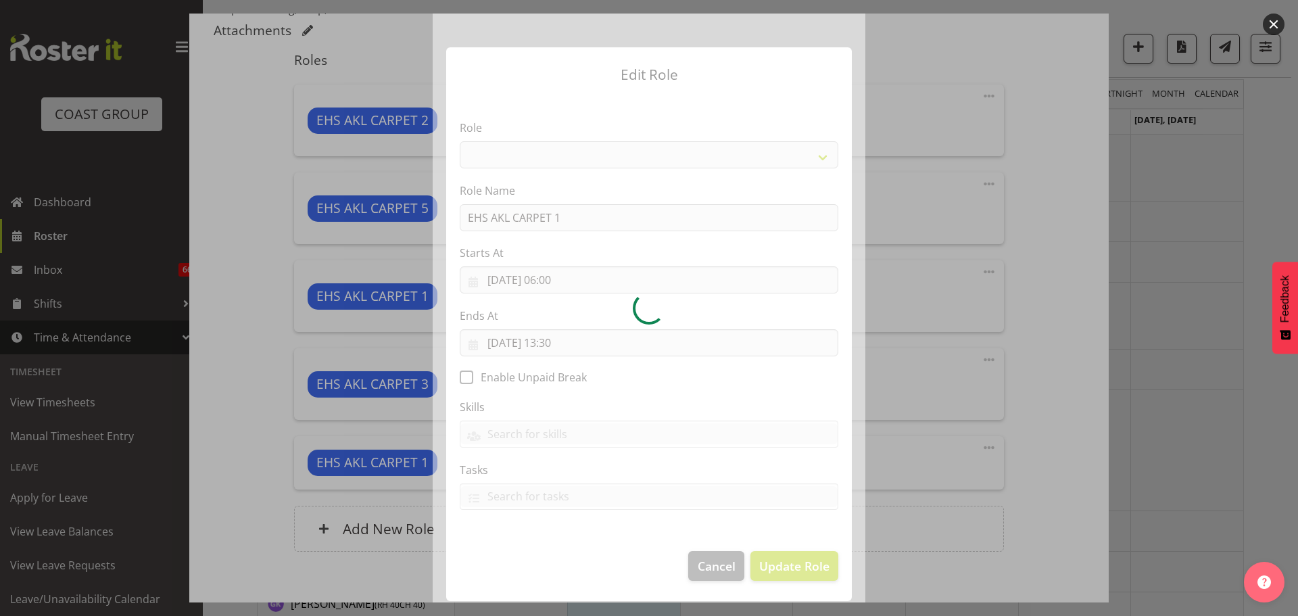
select select "190"
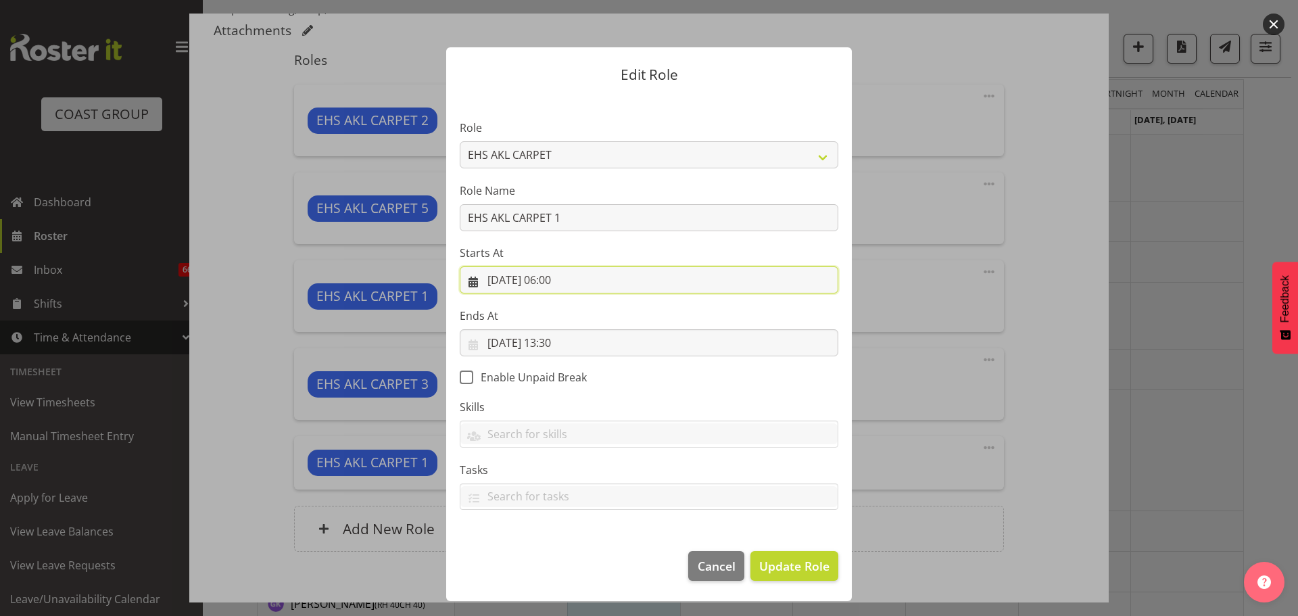
click at [570, 284] on input "08/10/2025, 06:00" at bounding box center [649, 279] width 379 height 27
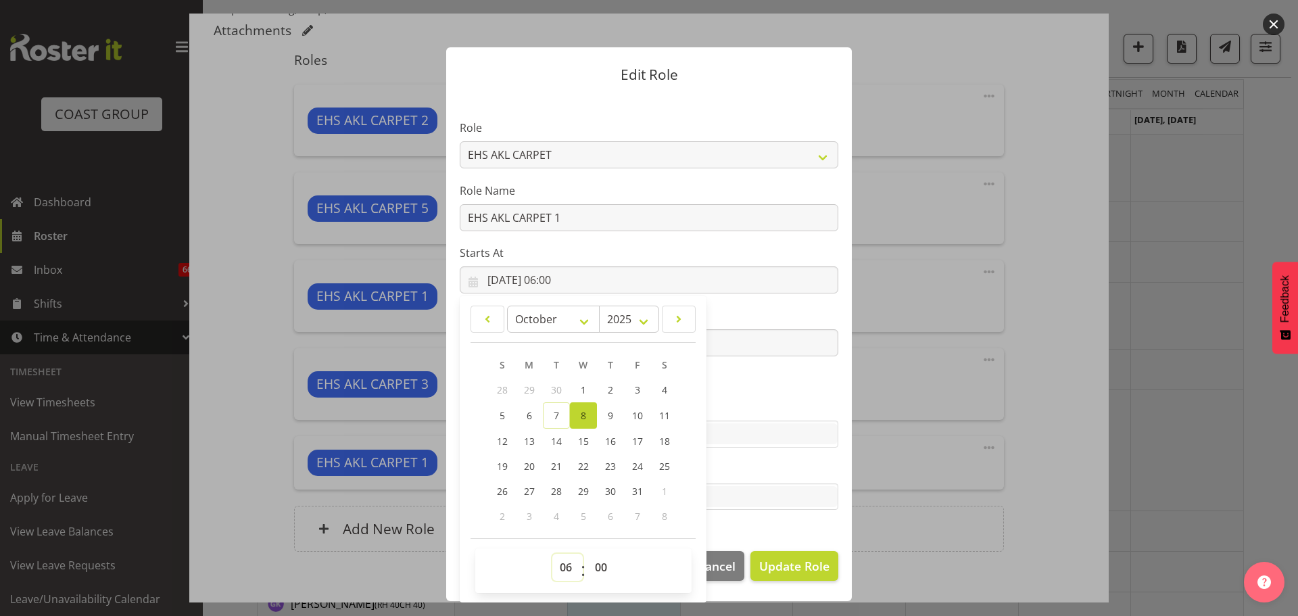
click at [564, 570] on select "00 01 02 03 04 05 06 07 08 09 10 11 12 13 14 15 16 17 18 19 20 21 22 23" at bounding box center [567, 567] width 30 height 27
select select "12"
click at [552, 554] on select "00 01 02 03 04 05 06 07 08 09 10 11 12 13 14 15 16 17 18 19 20 21 22 23" at bounding box center [567, 567] width 30 height 27
type input "08/10/2025, 12:00"
click at [808, 565] on span "Update Role" at bounding box center [794, 566] width 70 height 18
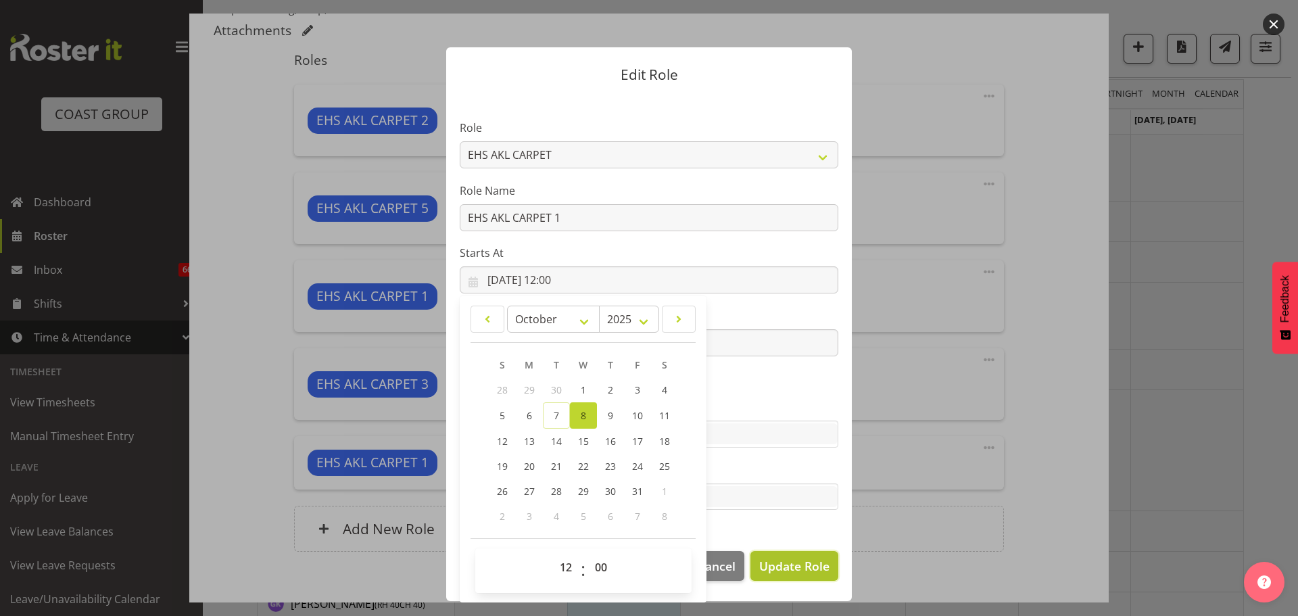
select select
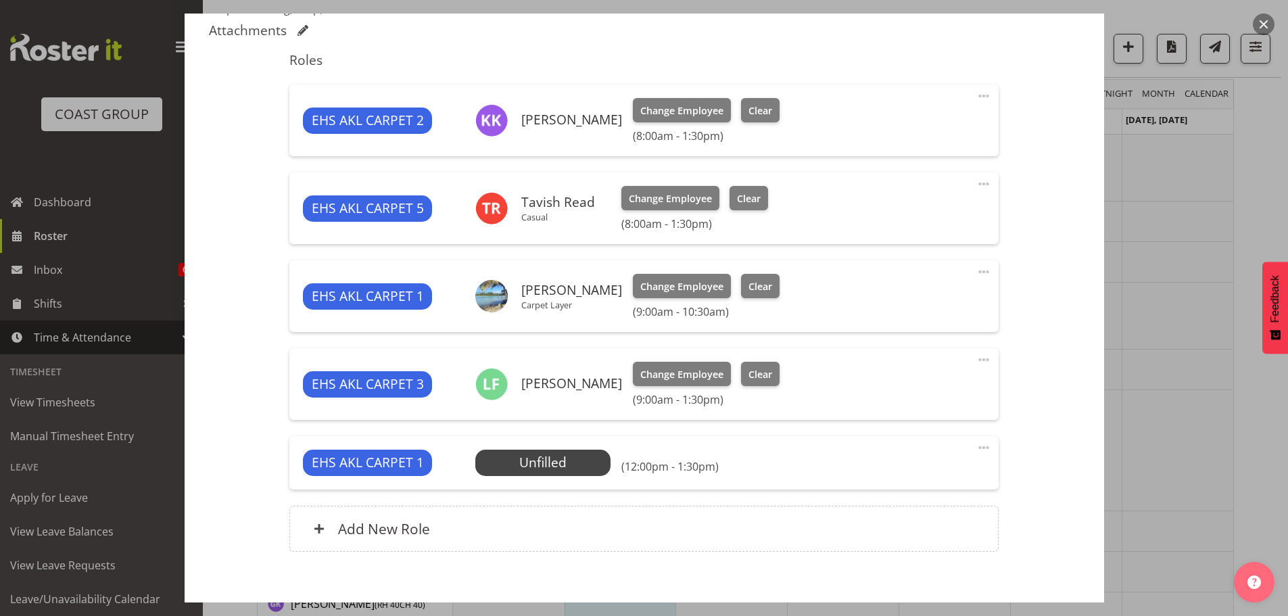
scroll to position [554, 0]
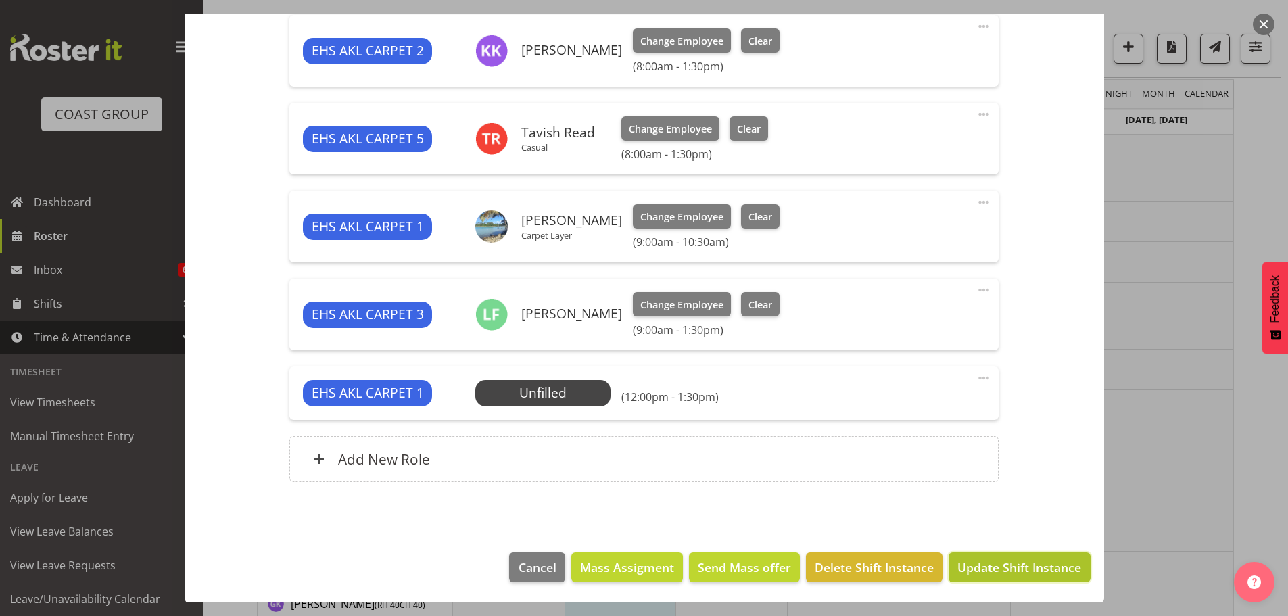
click at [1046, 558] on span "Update Shift Instance" at bounding box center [1019, 567] width 124 height 18
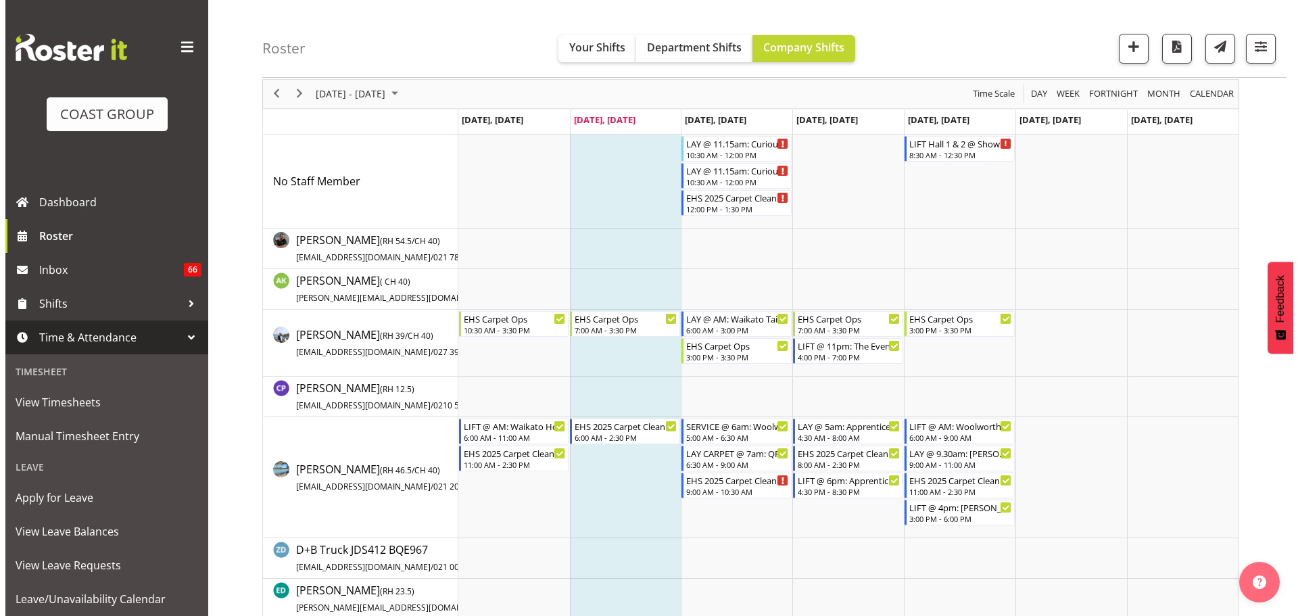
scroll to position [0, 0]
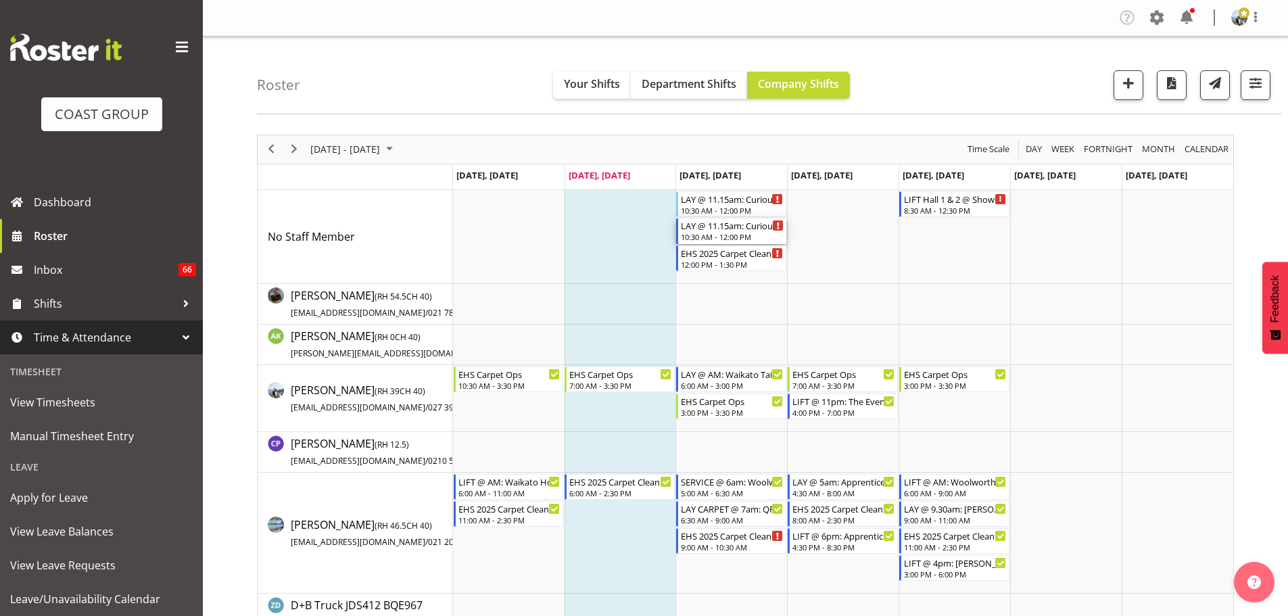
click at [742, 226] on div "LAY @ 11.15am: Curious Nation Oct '25 @ Grand Millennium" at bounding box center [732, 225] width 103 height 14
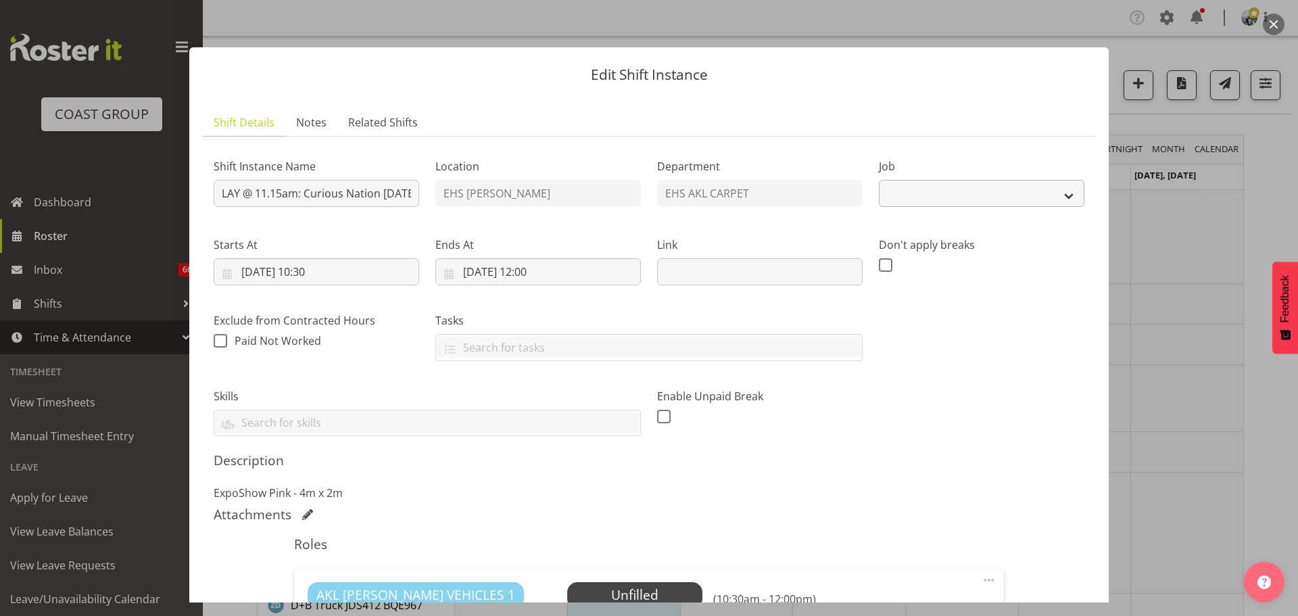
select select "8576"
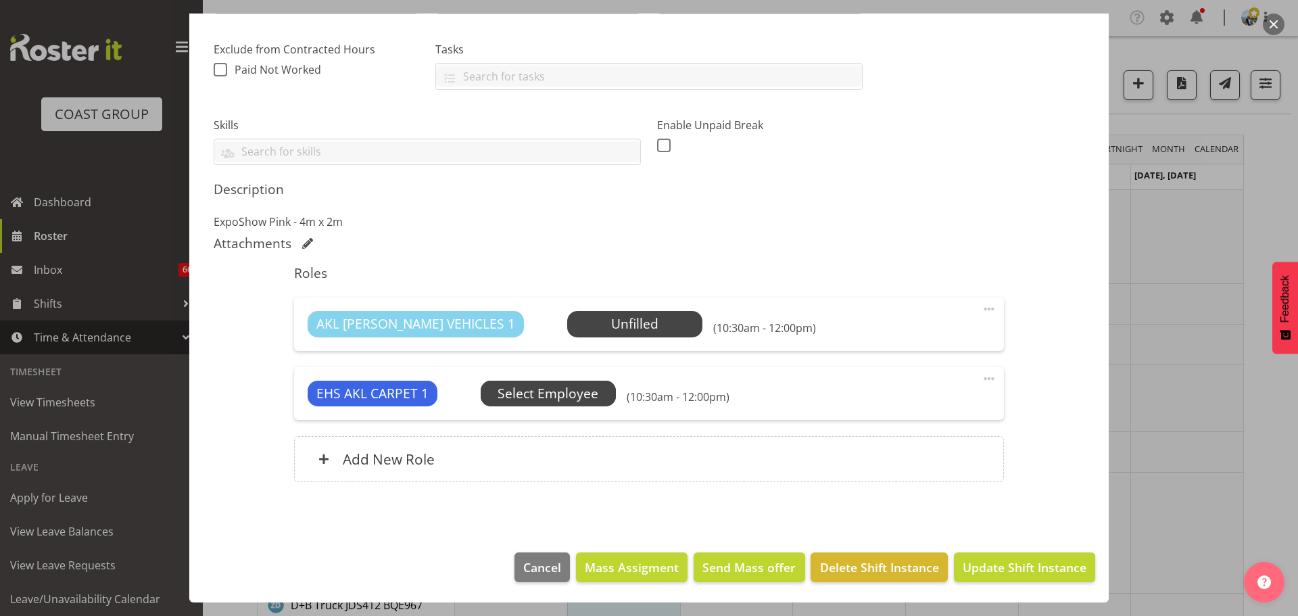
click at [554, 389] on span "Select Employee" at bounding box center [548, 394] width 101 height 20
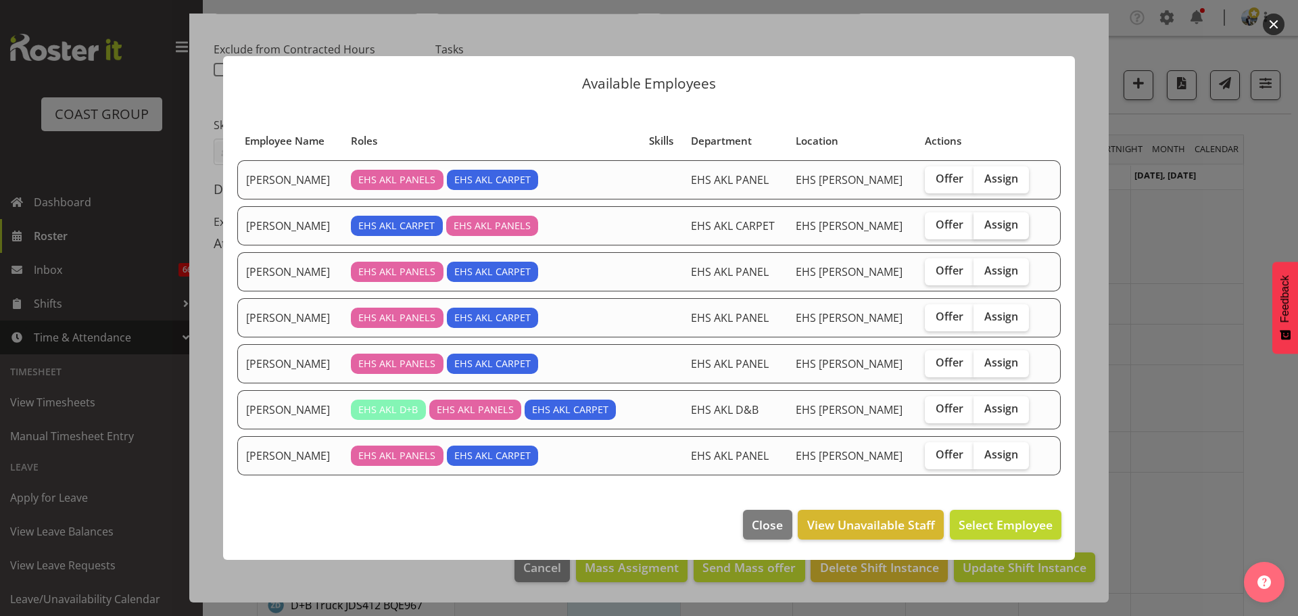
click at [986, 233] on label "Assign" at bounding box center [1000, 225] width 55 height 27
click at [982, 229] on input "Assign" at bounding box center [977, 224] width 9 height 9
checkbox input "true"
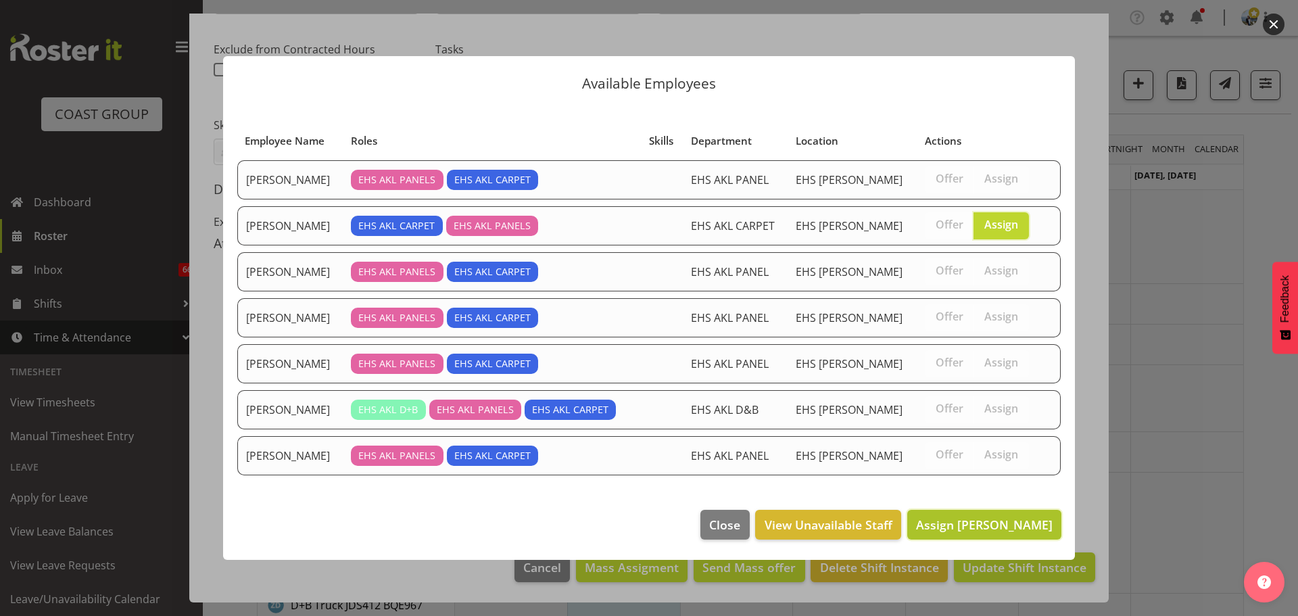
click at [963, 516] on span "Assign [PERSON_NAME]" at bounding box center [984, 525] width 137 height 18
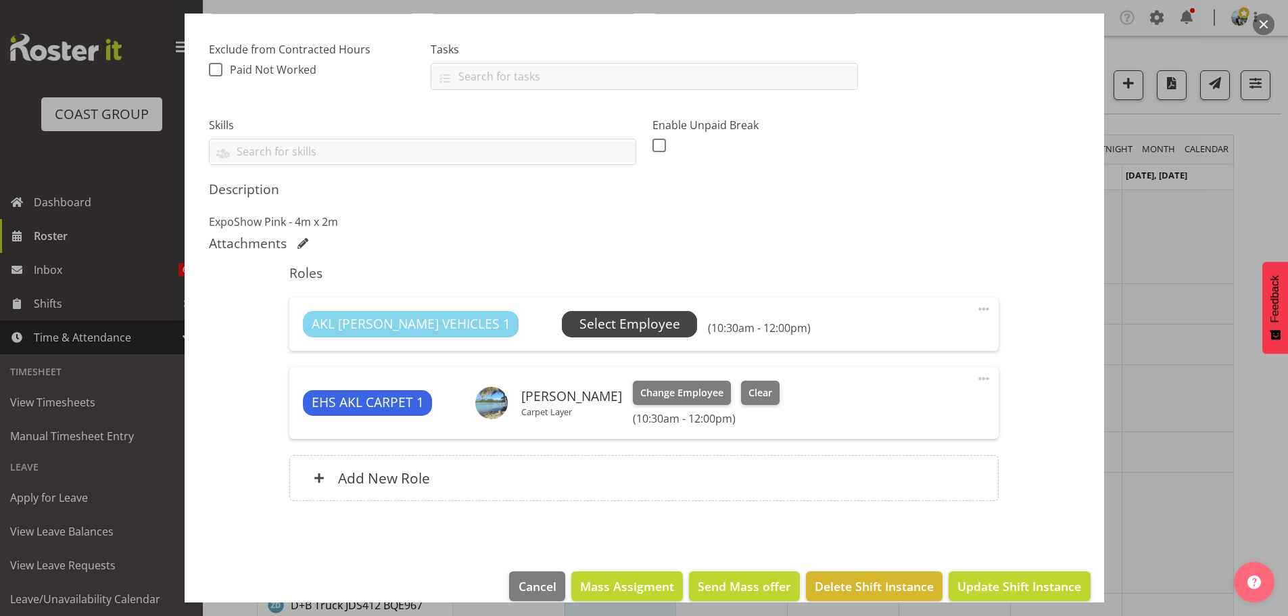
click at [579, 322] on span "Select Employee" at bounding box center [629, 324] width 101 height 20
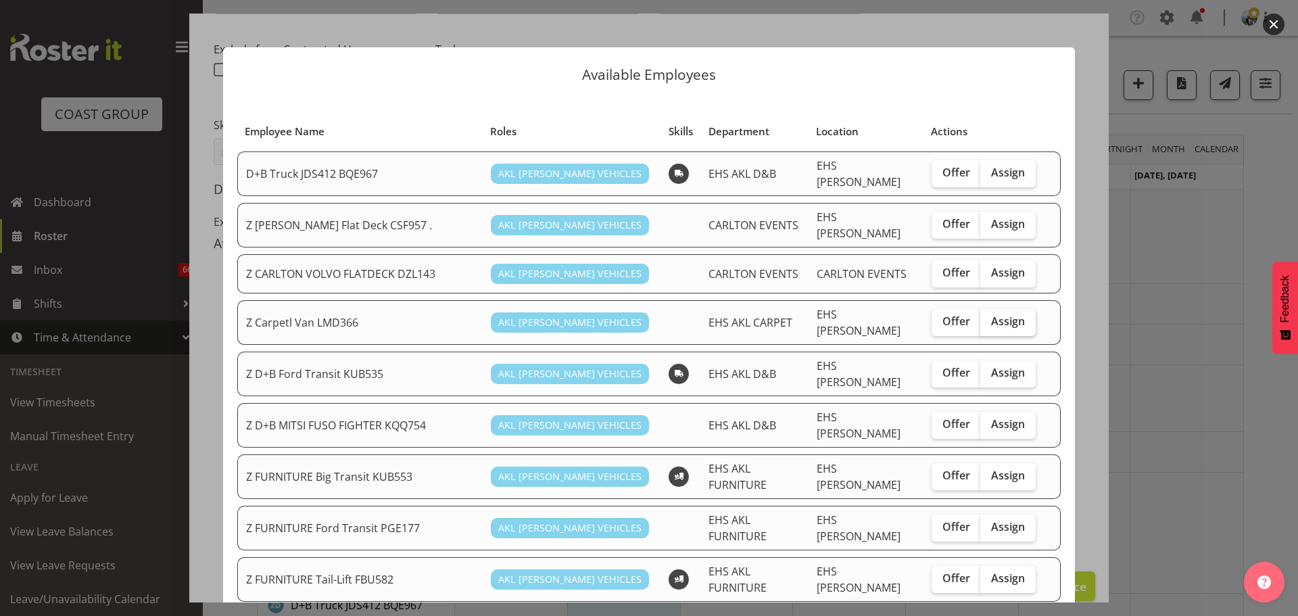
click at [1013, 322] on label "Assign" at bounding box center [1007, 322] width 55 height 27
click at [989, 322] on input "Assign" at bounding box center [984, 321] width 9 height 9
checkbox input "true"
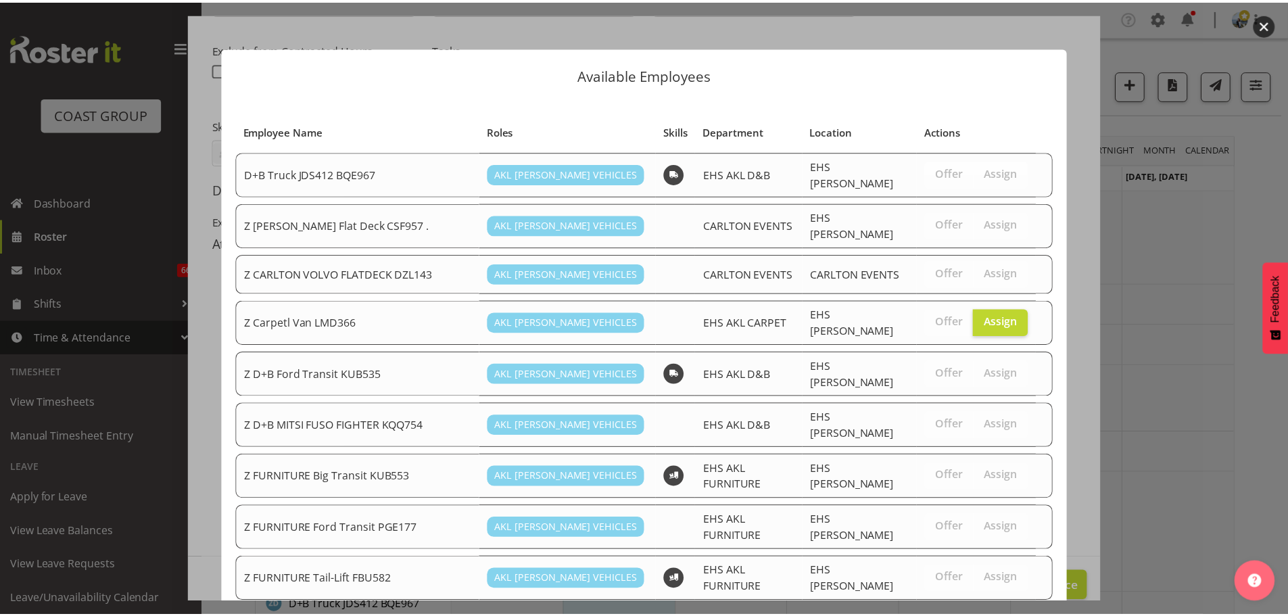
scroll to position [849, 0]
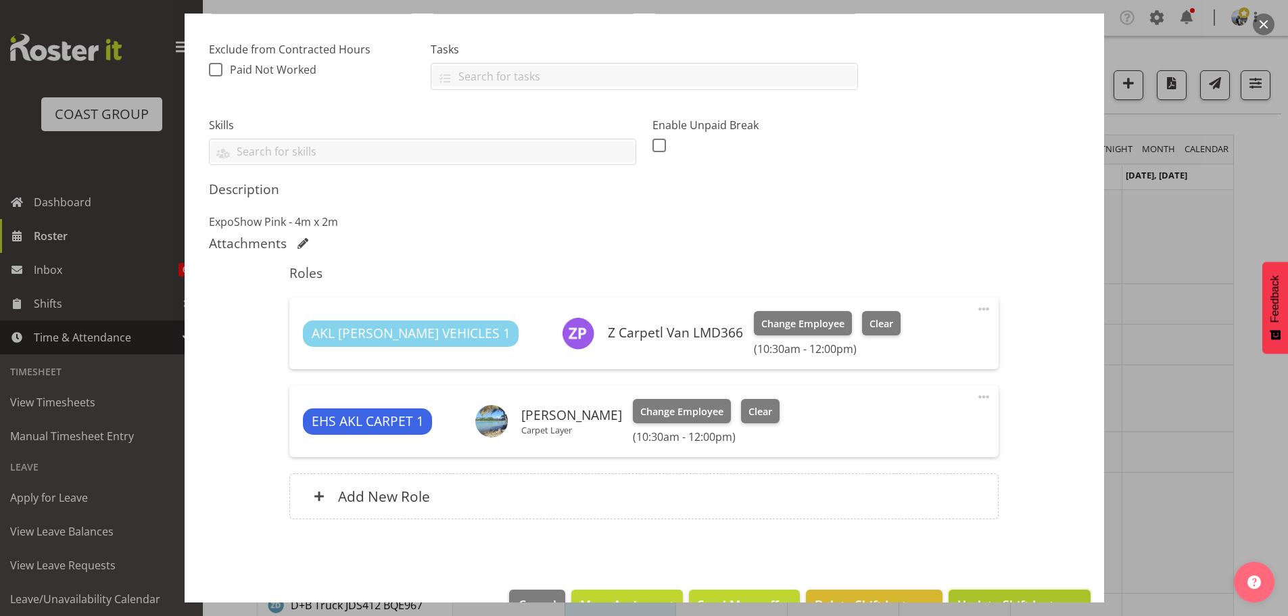
click at [1030, 595] on button "Update Shift Instance" at bounding box center [1018, 604] width 141 height 30
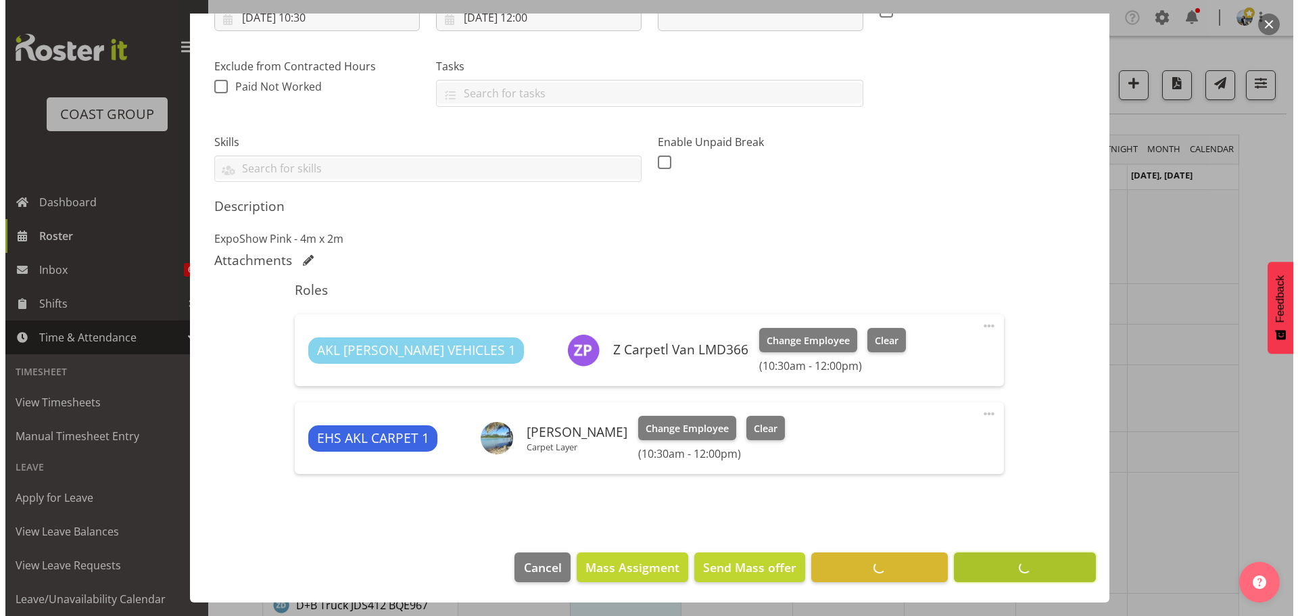
scroll to position [254, 0]
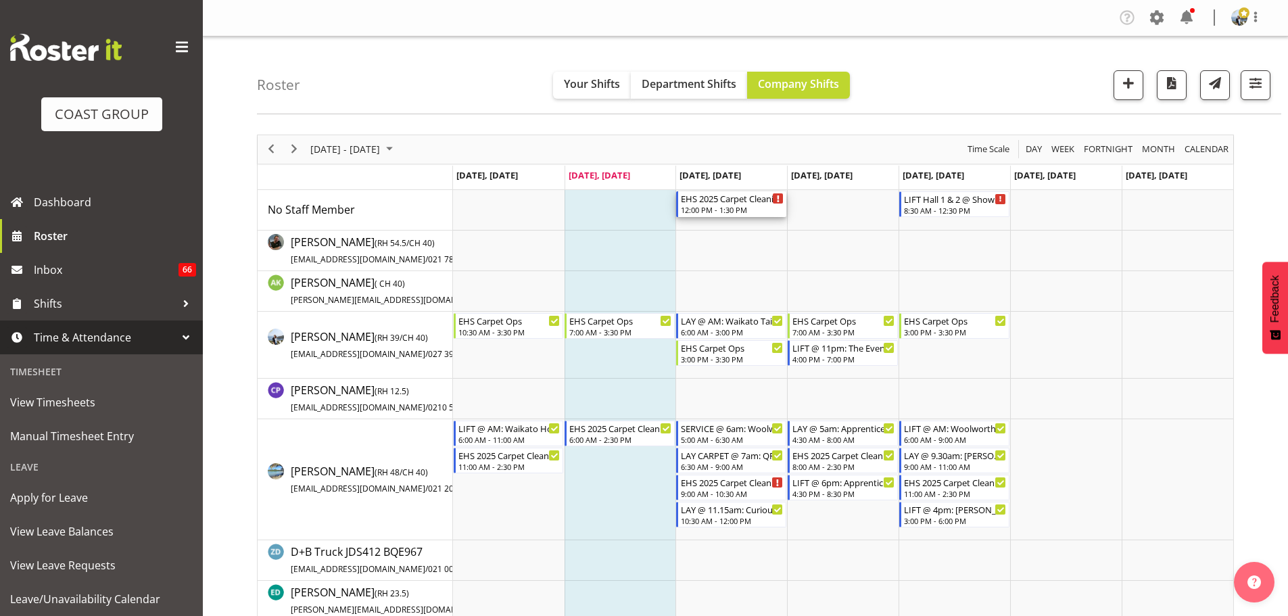
click at [725, 214] on div "12:00 PM - 1:30 PM" at bounding box center [732, 209] width 103 height 11
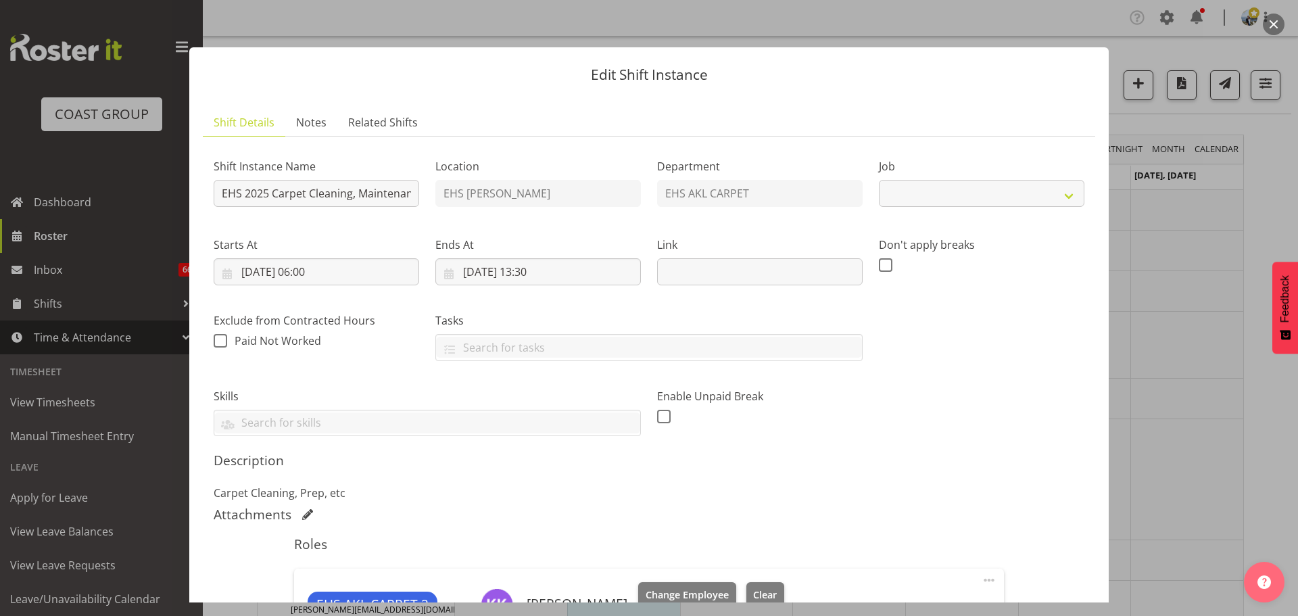
select select "69"
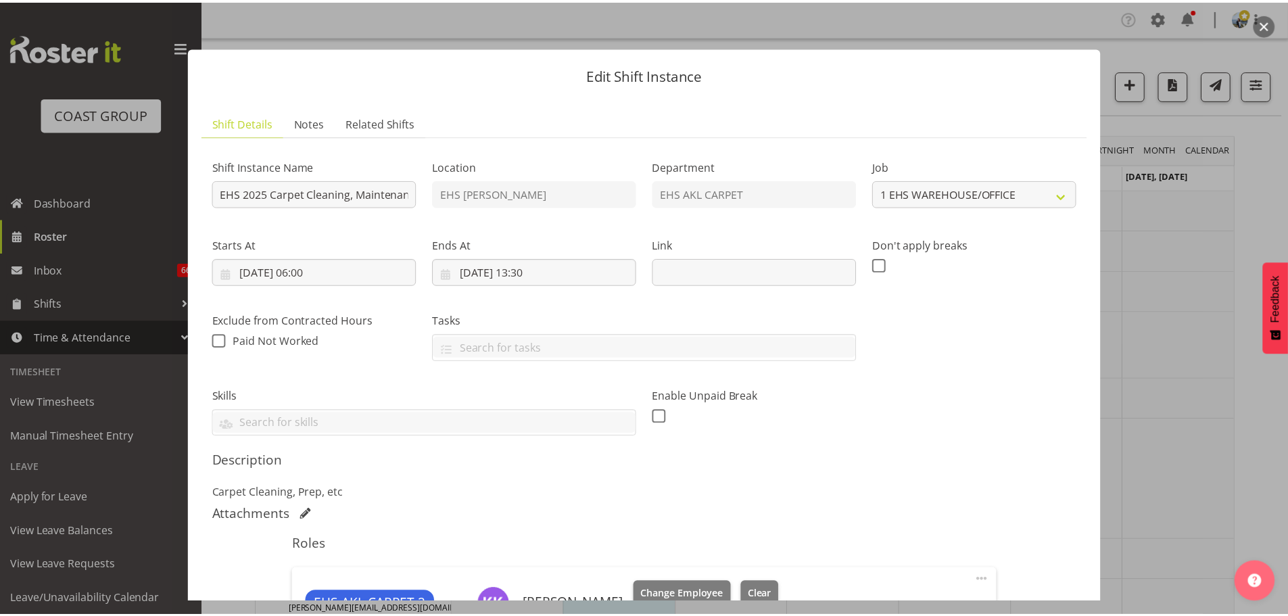
scroll to position [554, 0]
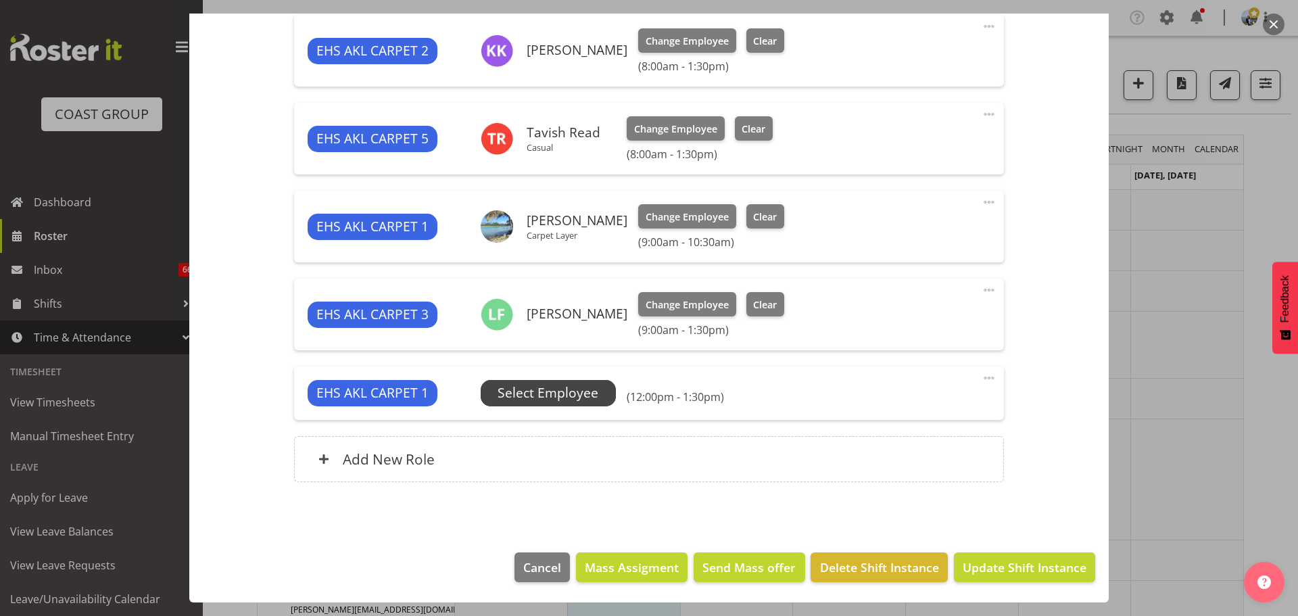
click at [546, 389] on span "Select Employee" at bounding box center [548, 393] width 101 height 20
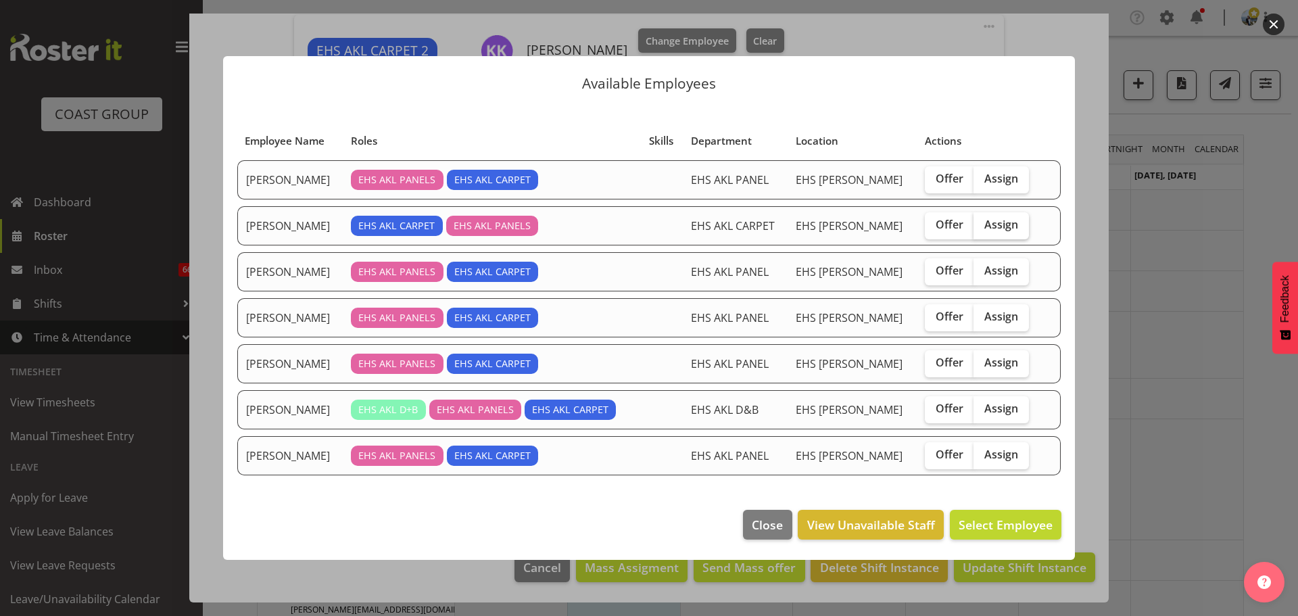
click at [984, 233] on label "Assign" at bounding box center [1000, 225] width 55 height 27
click at [982, 229] on input "Assign" at bounding box center [977, 224] width 9 height 9
checkbox input "true"
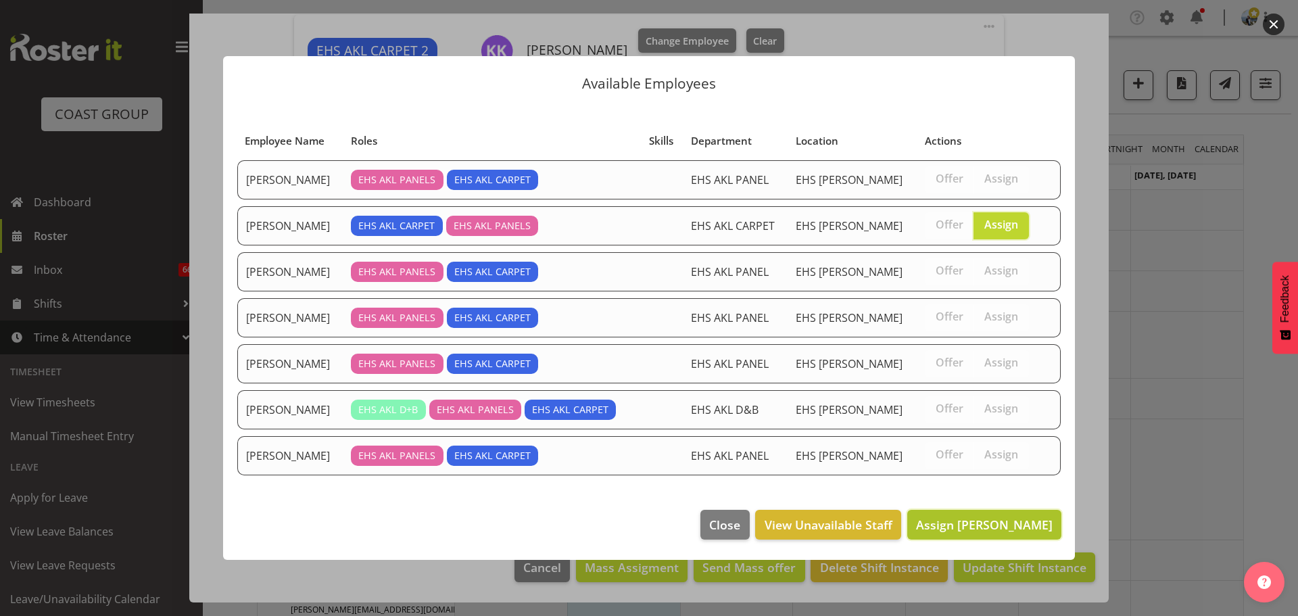
click at [963, 513] on button "Assign [PERSON_NAME]" at bounding box center [984, 525] width 154 height 30
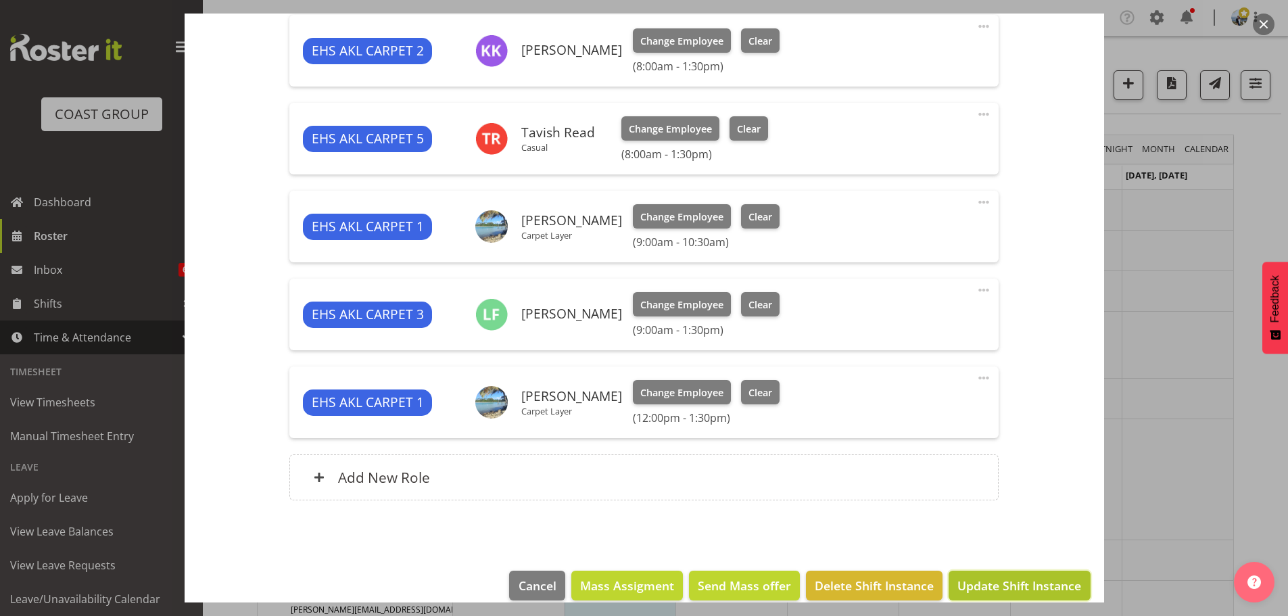
click at [980, 585] on span "Update Shift Instance" at bounding box center [1019, 586] width 124 height 18
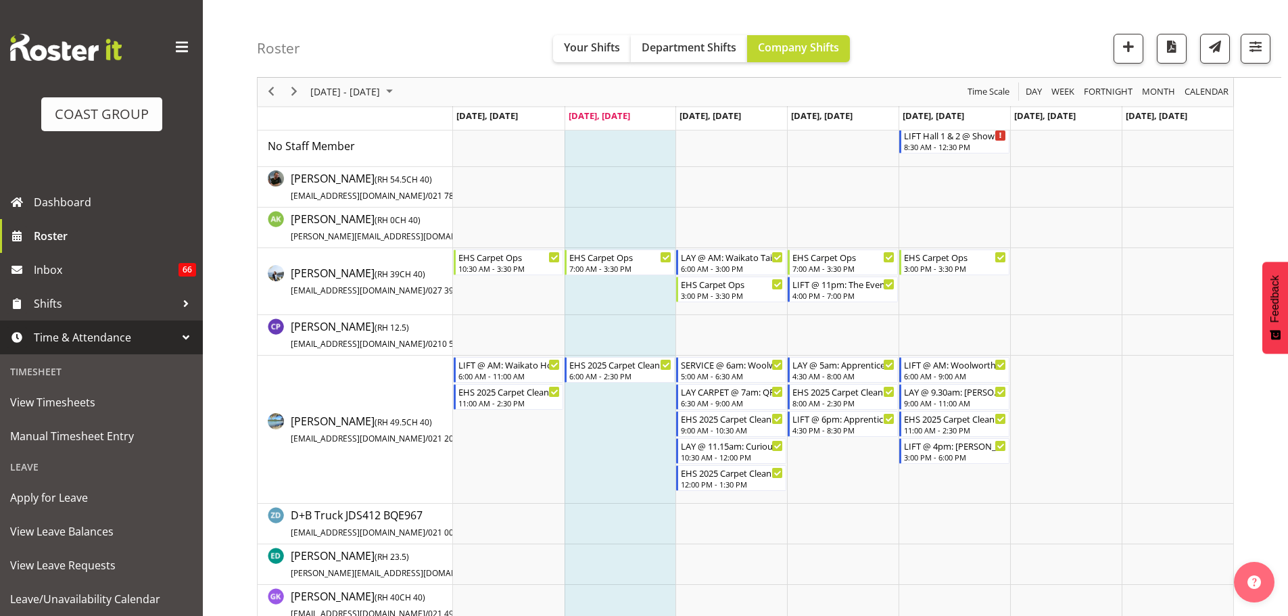
scroll to position [0, 0]
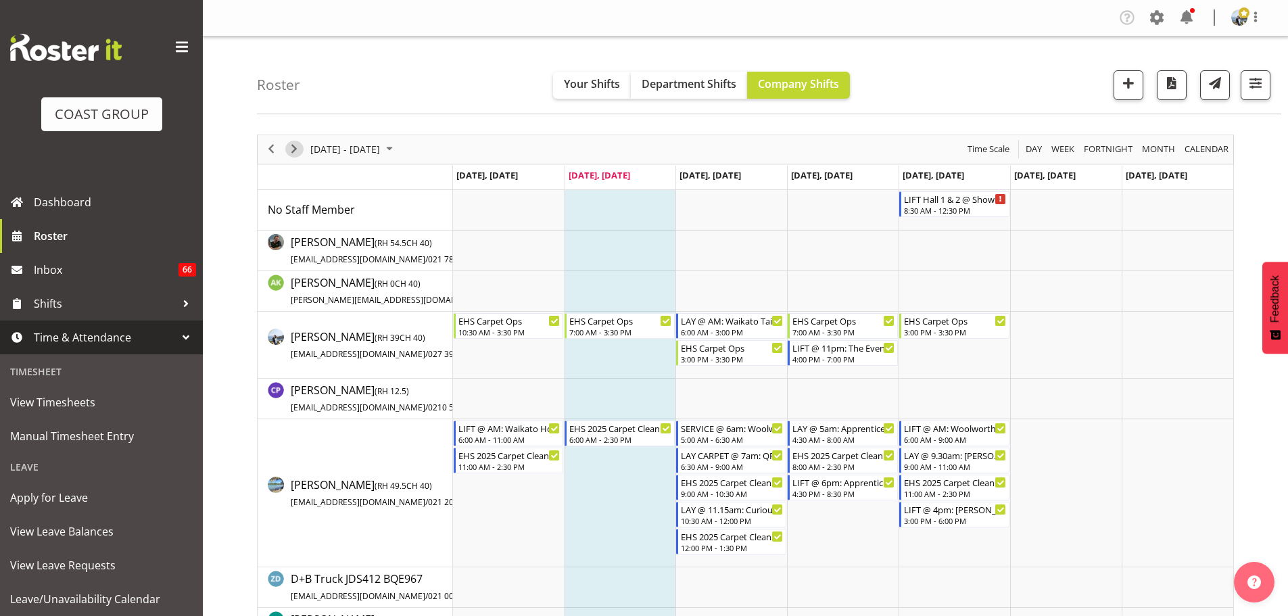
click at [285, 147] on div "next period" at bounding box center [294, 149] width 23 height 28
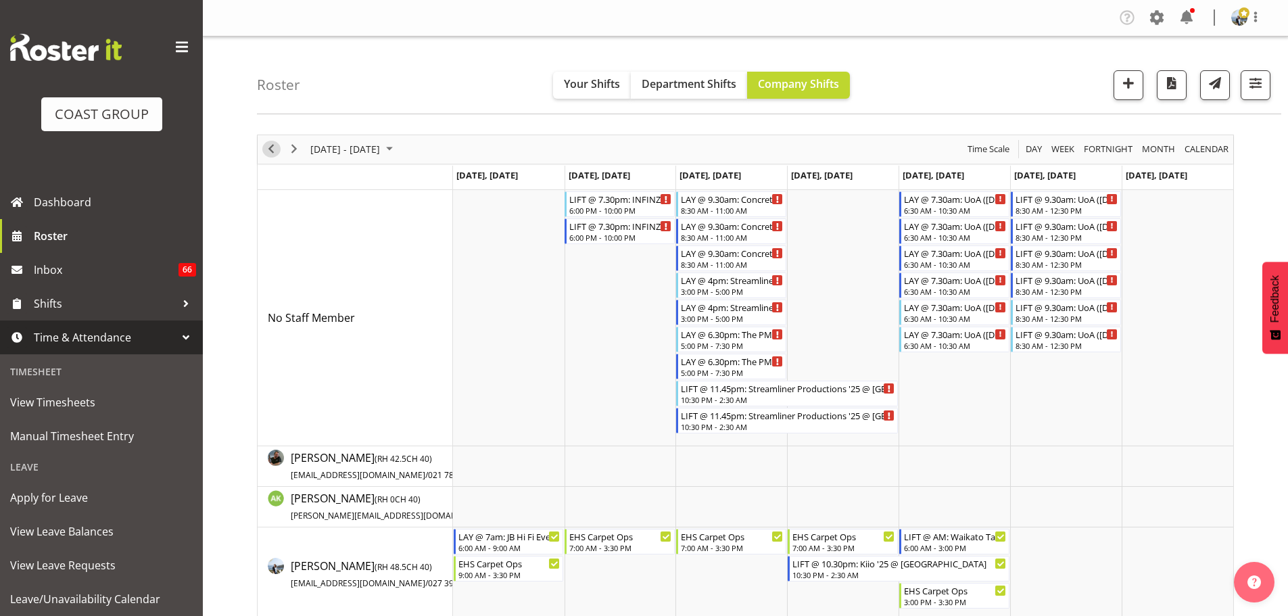
click at [274, 153] on span "Previous" at bounding box center [271, 149] width 16 height 17
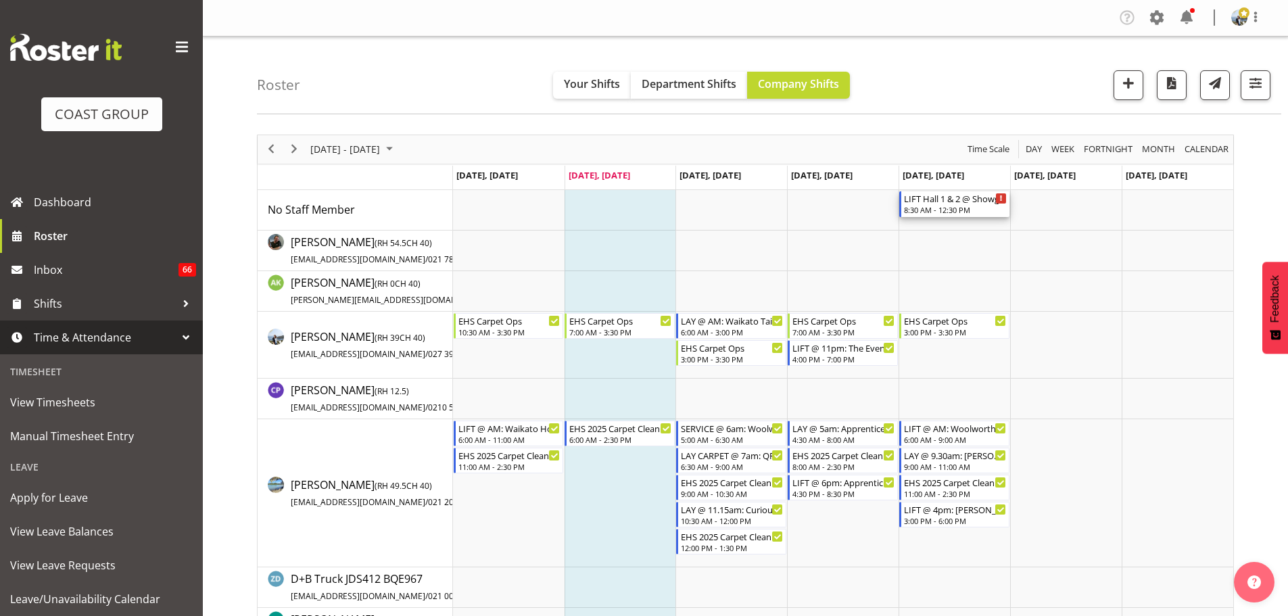
click at [934, 196] on div "LIFT Hall 1 & 2 @ Showgrounds" at bounding box center [955, 198] width 103 height 14
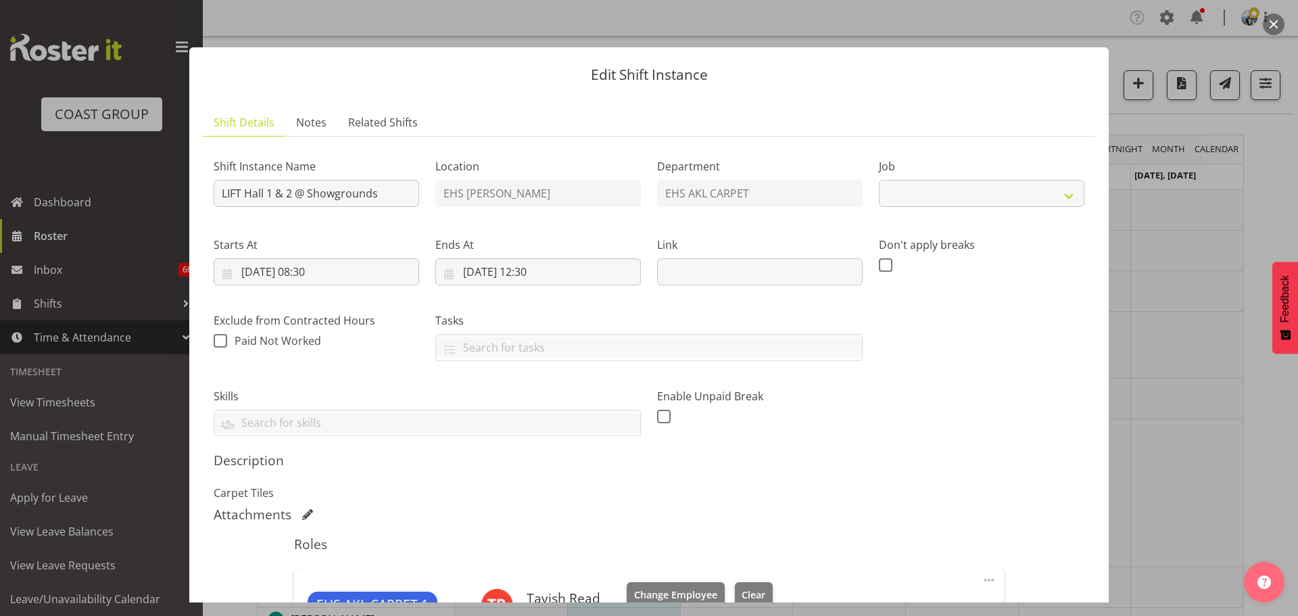
select select "10237"
click at [1226, 226] on div at bounding box center [649, 308] width 1298 height 616
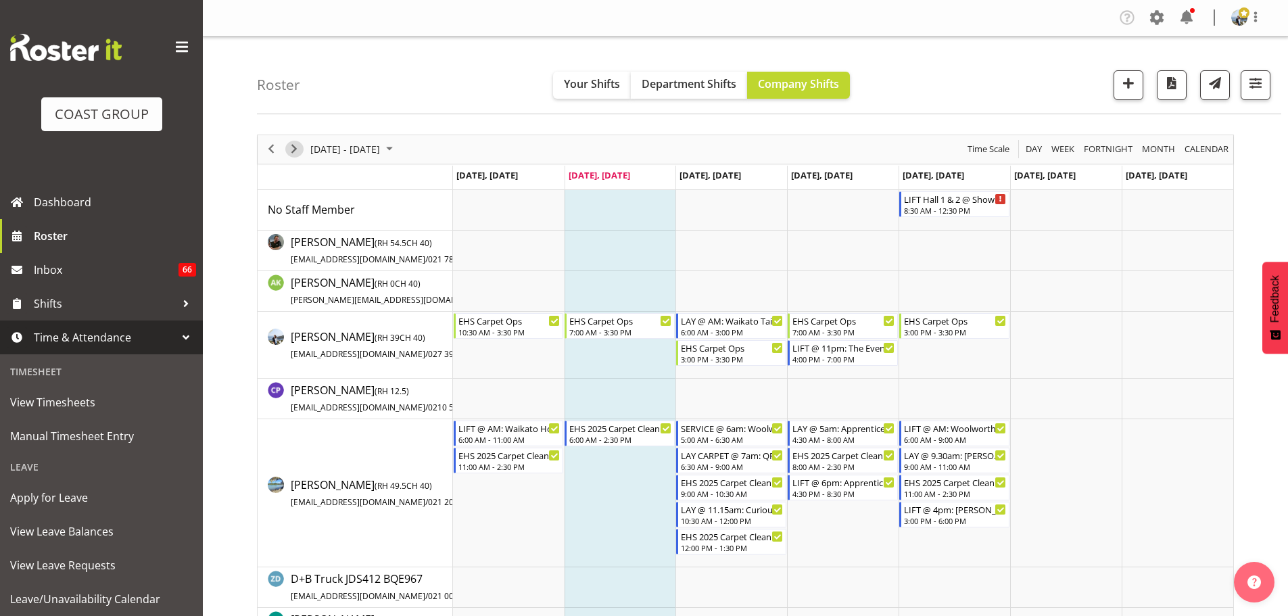
click at [299, 147] on span "Next" at bounding box center [294, 149] width 16 height 17
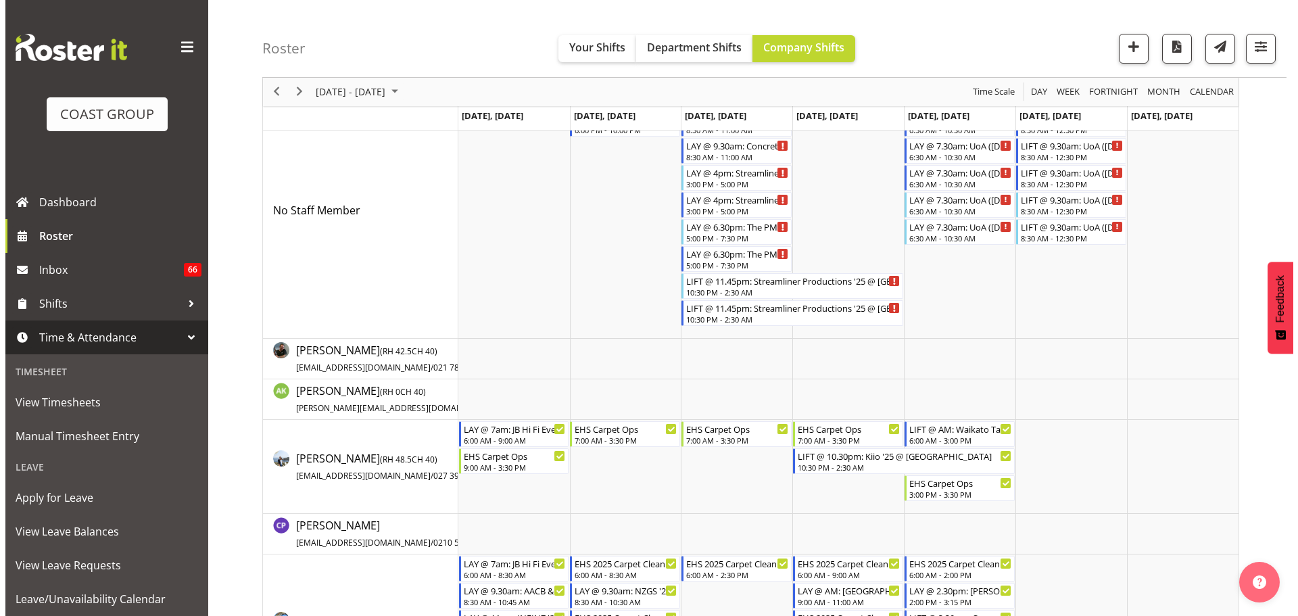
scroll to position [96, 0]
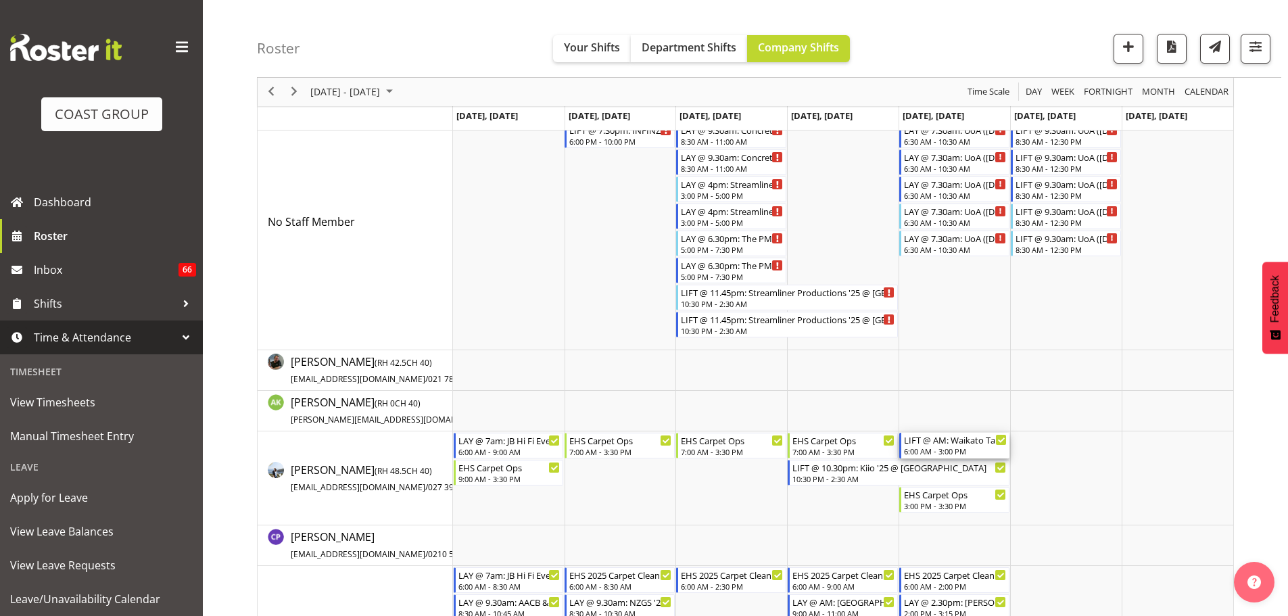
click at [915, 453] on div "6:00 AM - 3:00 PM" at bounding box center [955, 450] width 103 height 11
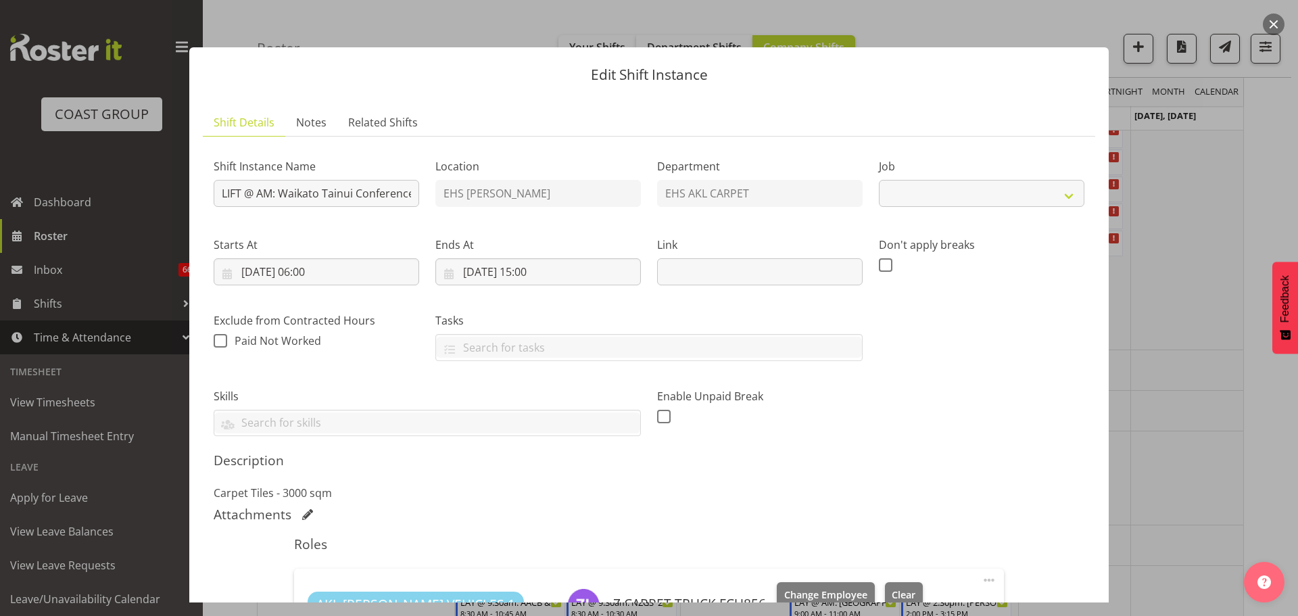
select select "9430"
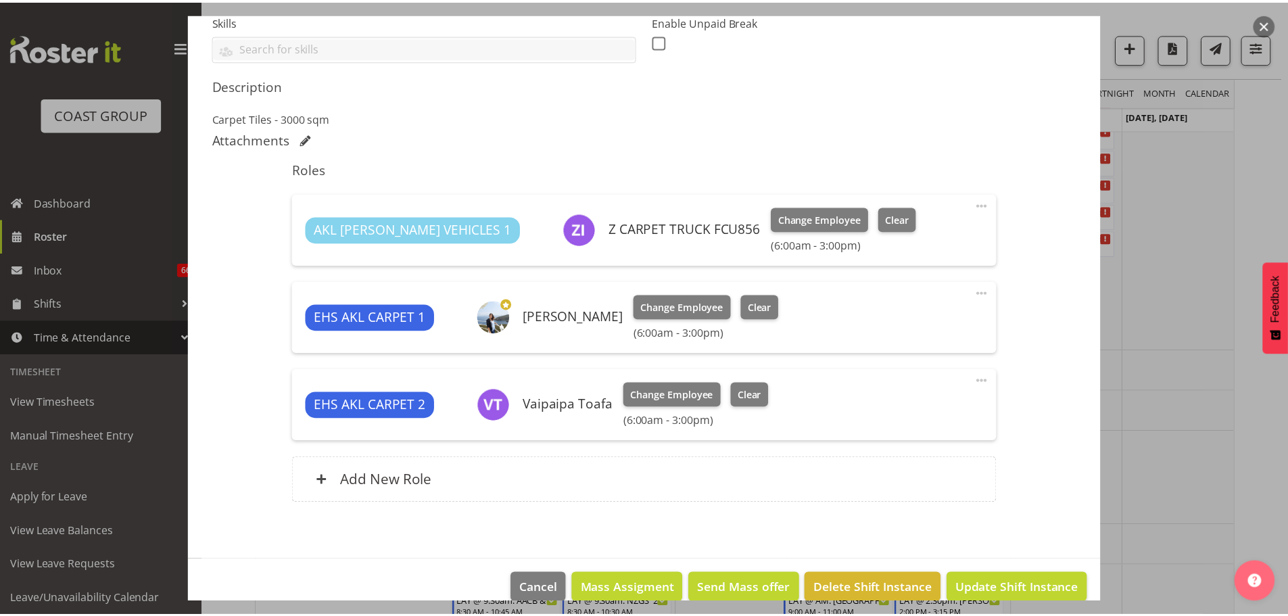
scroll to position [391, 0]
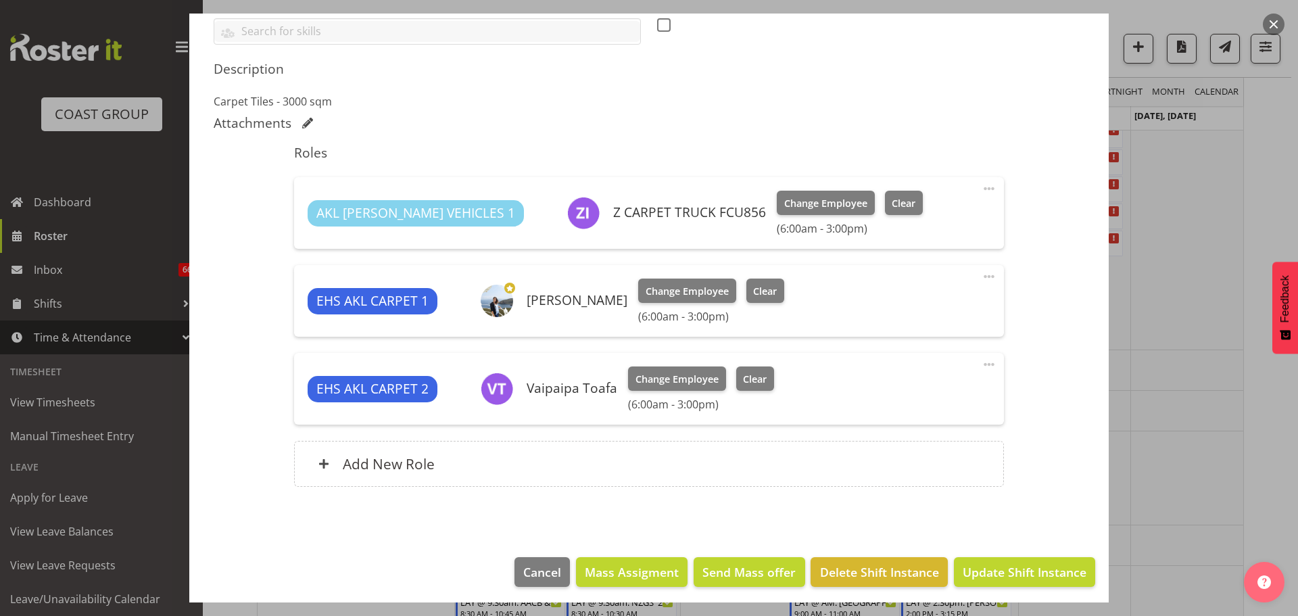
click at [1256, 446] on div at bounding box center [649, 308] width 1298 height 616
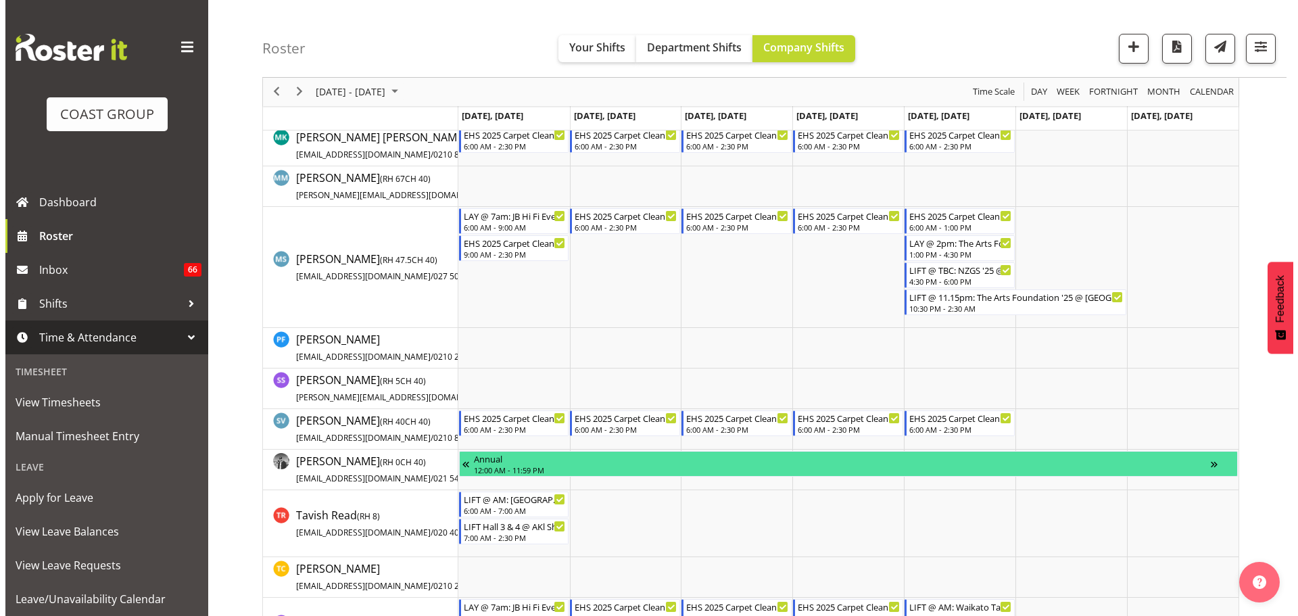
scroll to position [1121, 0]
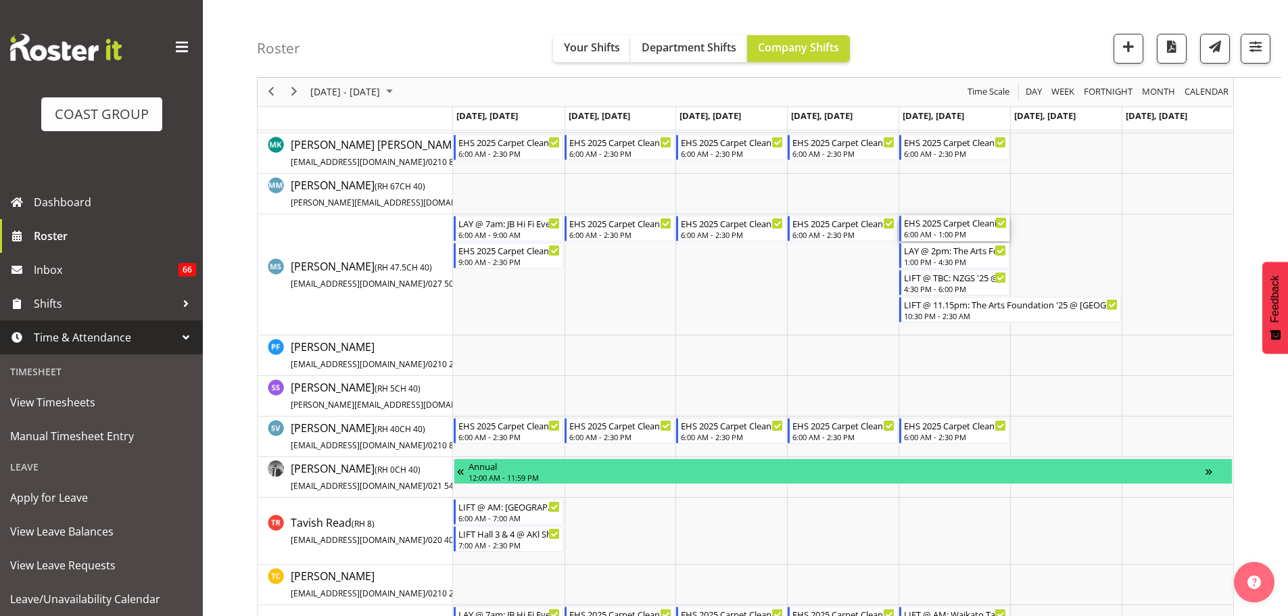
click at [958, 219] on div "EHS 2025 Carpet Cleaning, Maintenance, etc" at bounding box center [955, 223] width 103 height 14
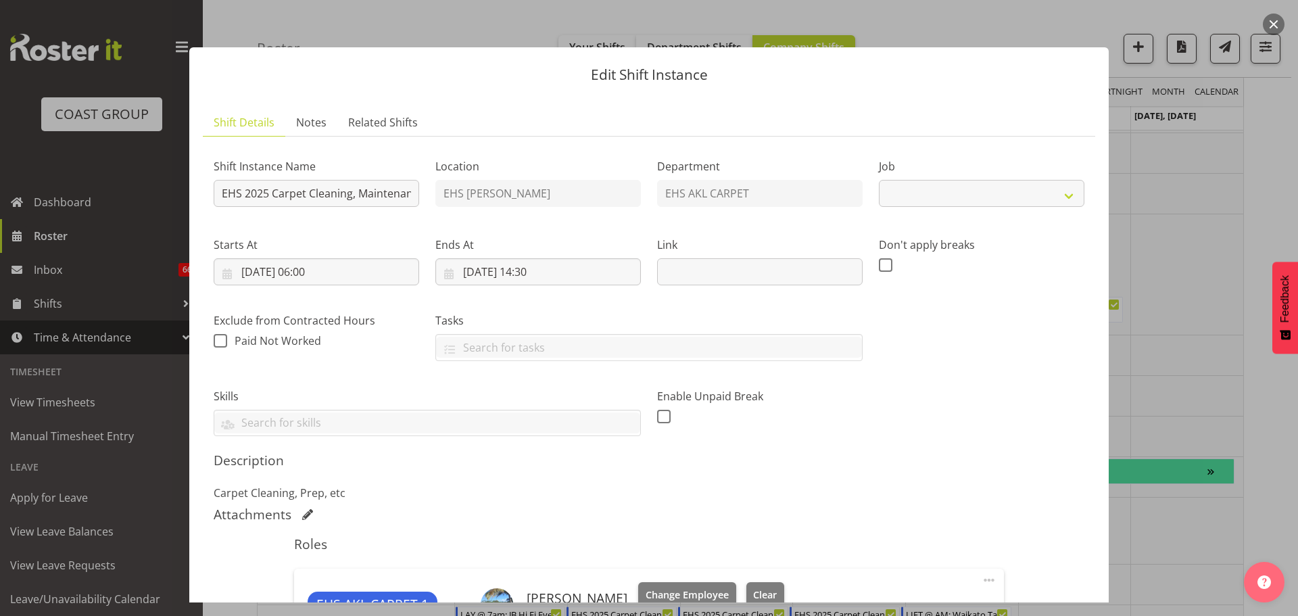
select select "69"
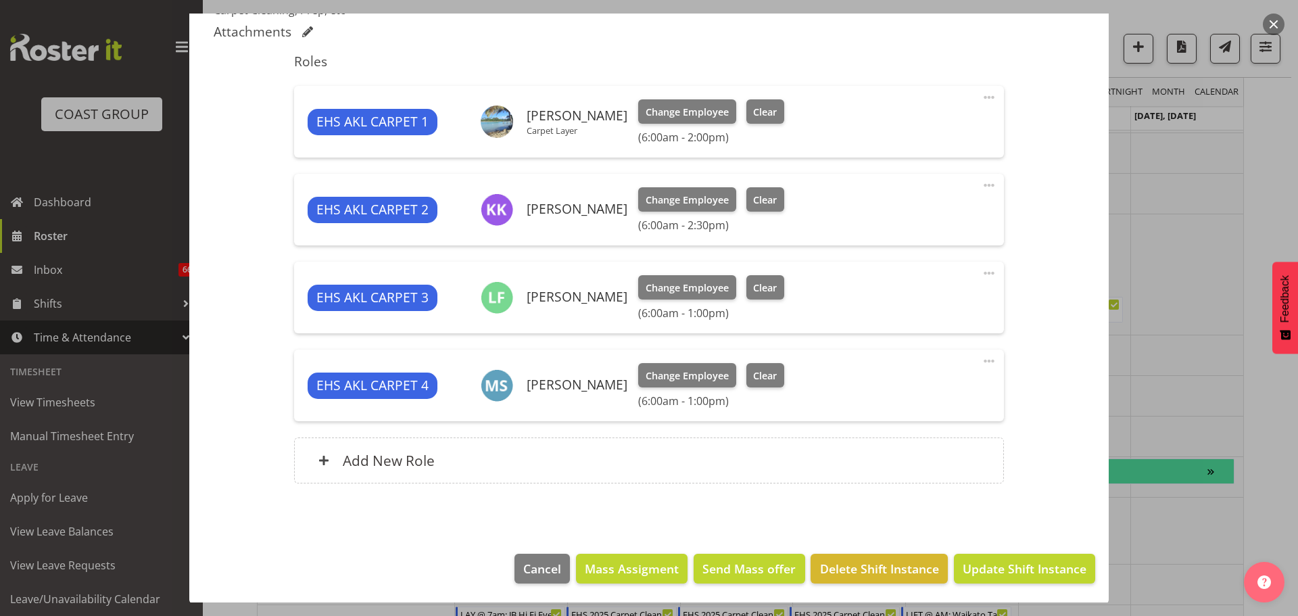
scroll to position [484, 0]
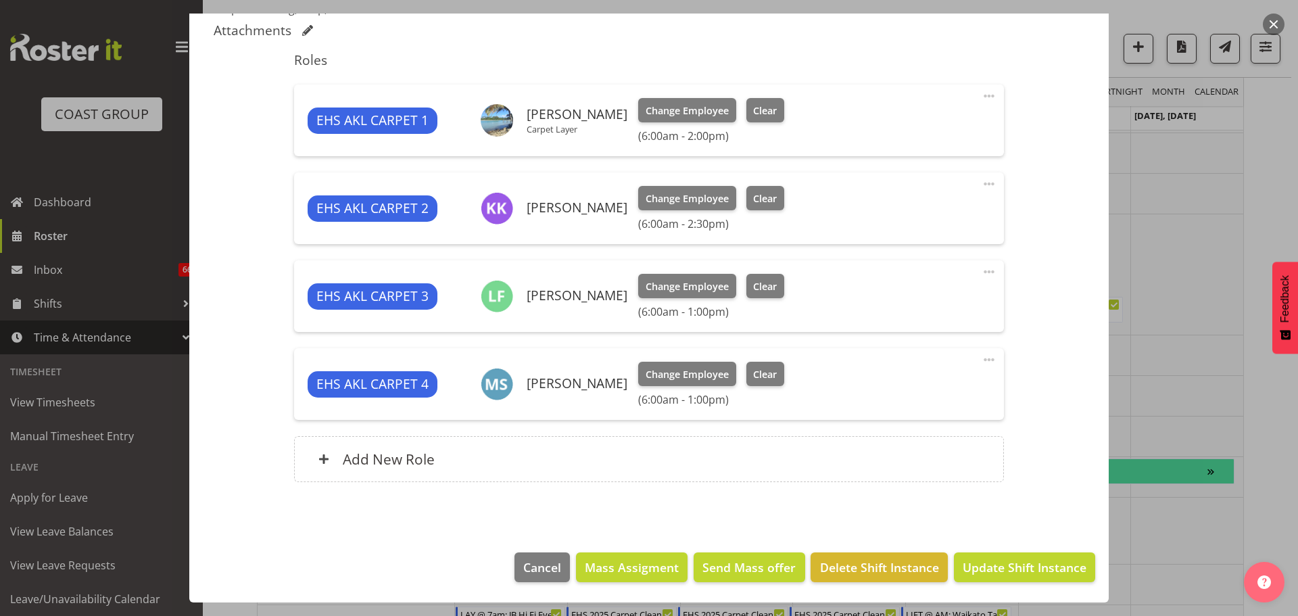
click at [983, 364] on span at bounding box center [989, 360] width 16 height 16
click at [945, 386] on link "Edit" at bounding box center [932, 389] width 130 height 24
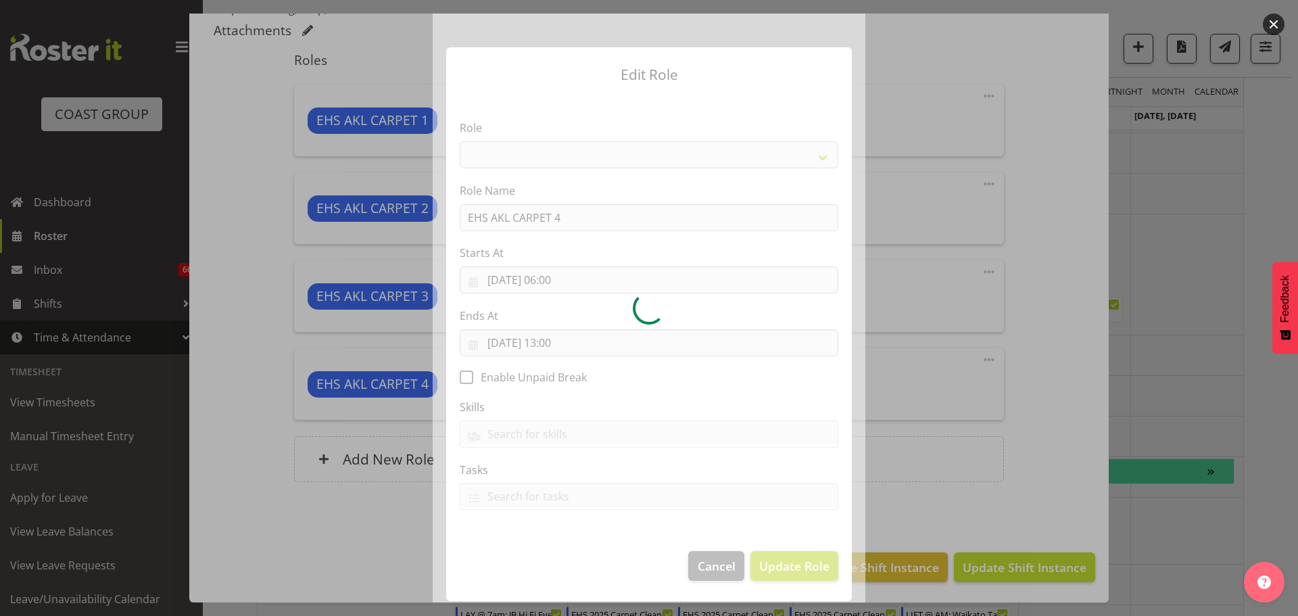
select select "190"
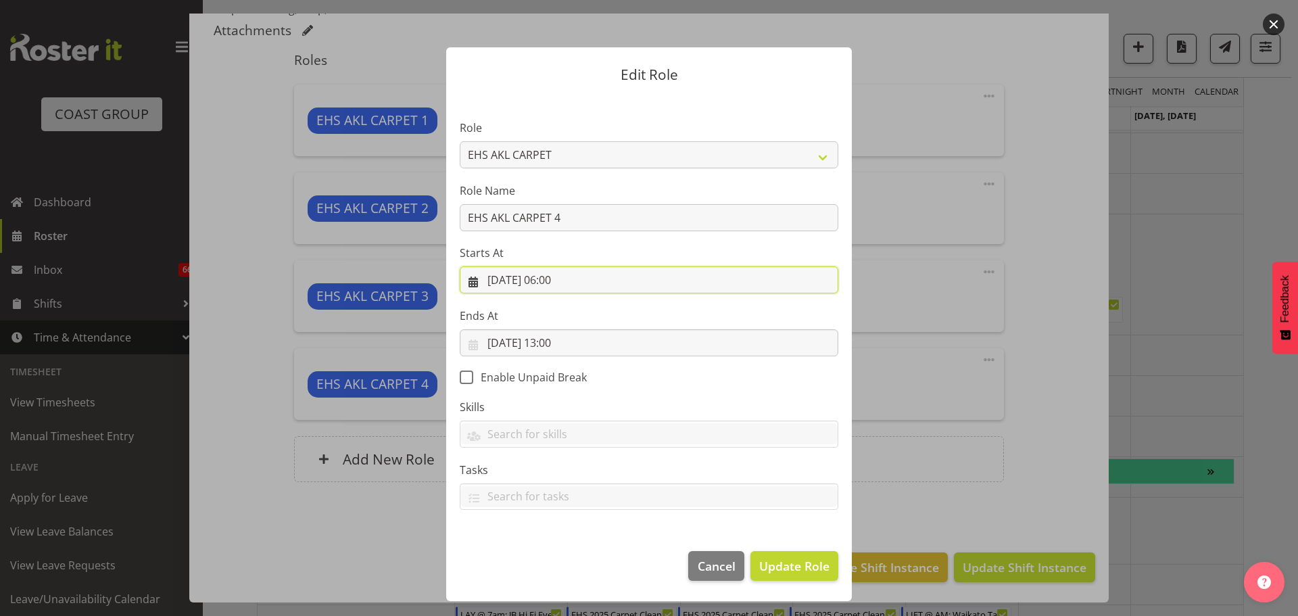
click at [554, 280] on input "[DATE] 06:00" at bounding box center [649, 279] width 379 height 27
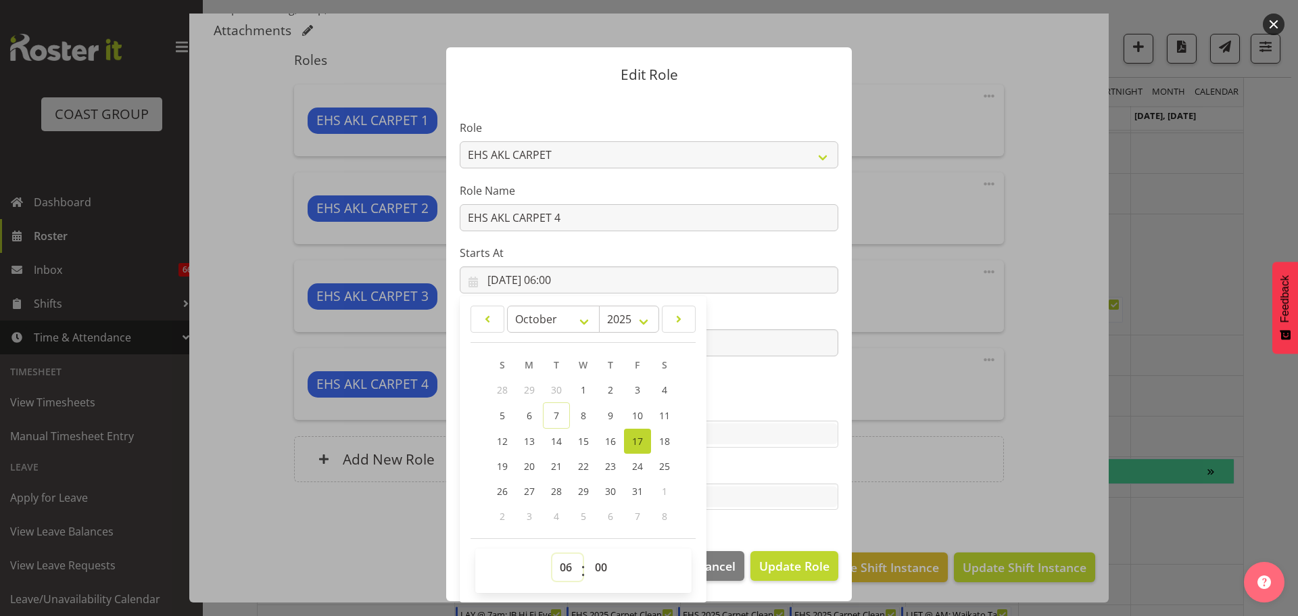
click at [559, 560] on select "00 01 02 03 04 05 06 07 08 09 10 11 12 13 14 15 16 17 18 19 20 21 22 23" at bounding box center [567, 567] width 30 height 27
select select "10"
click at [552, 554] on select "00 01 02 03 04 05 06 07 08 09 10 11 12 13 14 15 16 17 18 19 20 21 22 23" at bounding box center [567, 567] width 30 height 27
type input "[DATE] 10:00"
click at [607, 562] on select "00 01 02 03 04 05 06 07 08 09 10 11 12 13 14 15 16 17 18 19 20 21 22 23 24 25 2…" at bounding box center [602, 567] width 30 height 27
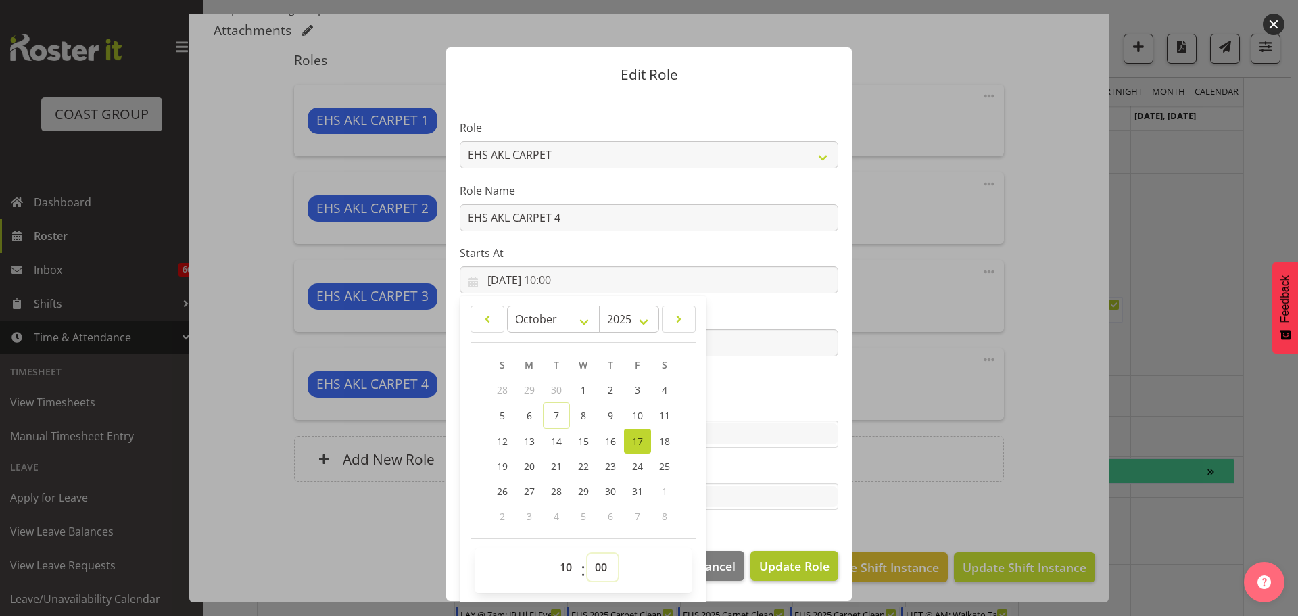
select select "30"
type input "[DATE] 10:30"
click at [783, 569] on span "Update Role" at bounding box center [794, 566] width 70 height 18
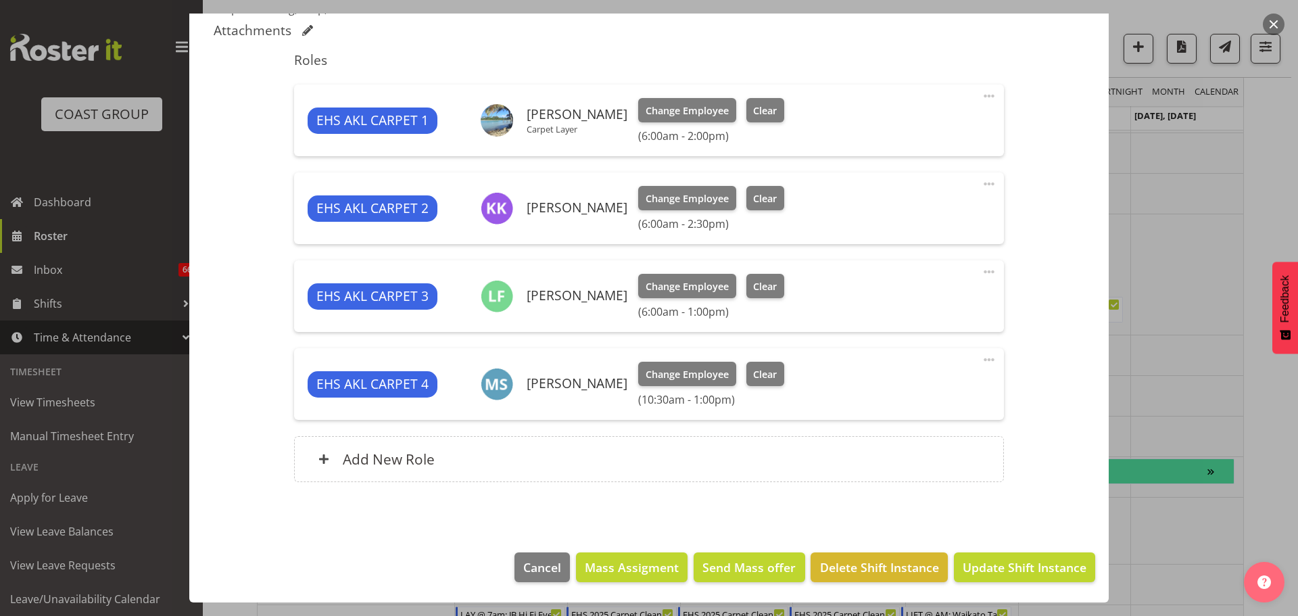
select select
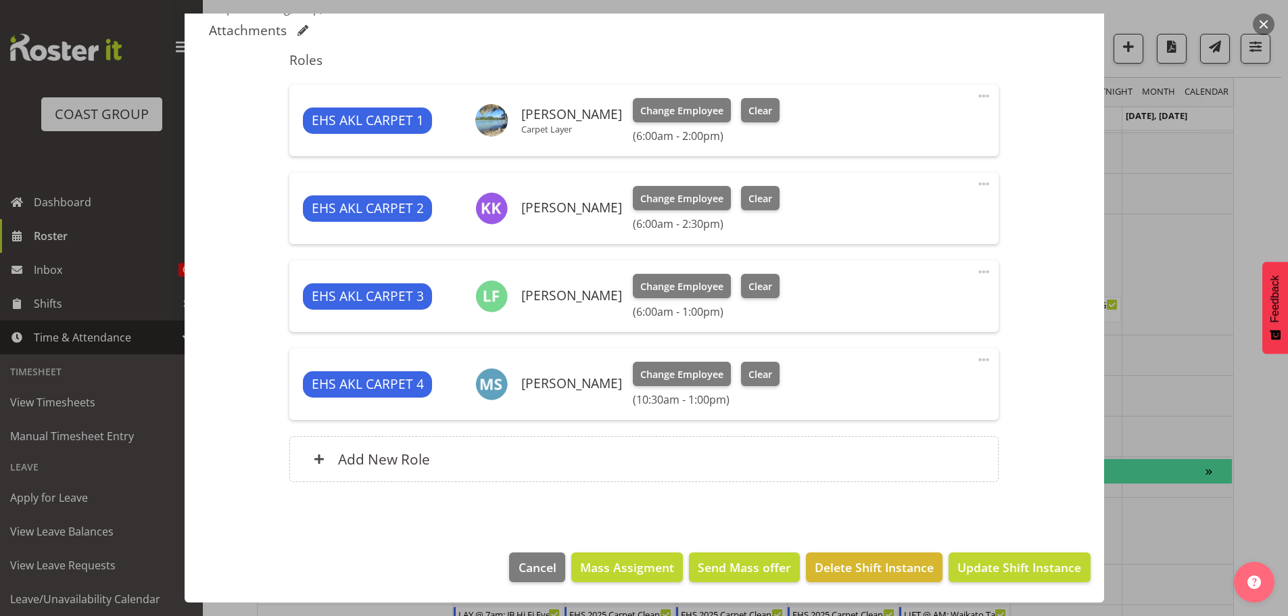
click at [975, 270] on span at bounding box center [983, 272] width 16 height 16
click at [940, 309] on link "Edit" at bounding box center [927, 301] width 130 height 24
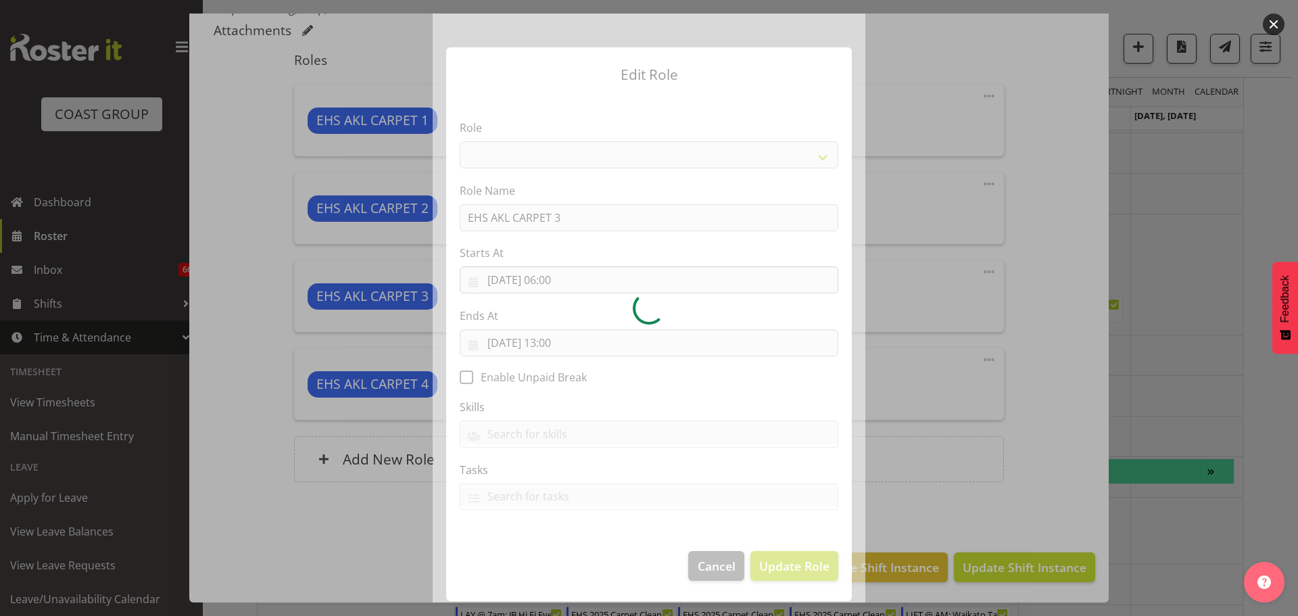
select select "190"
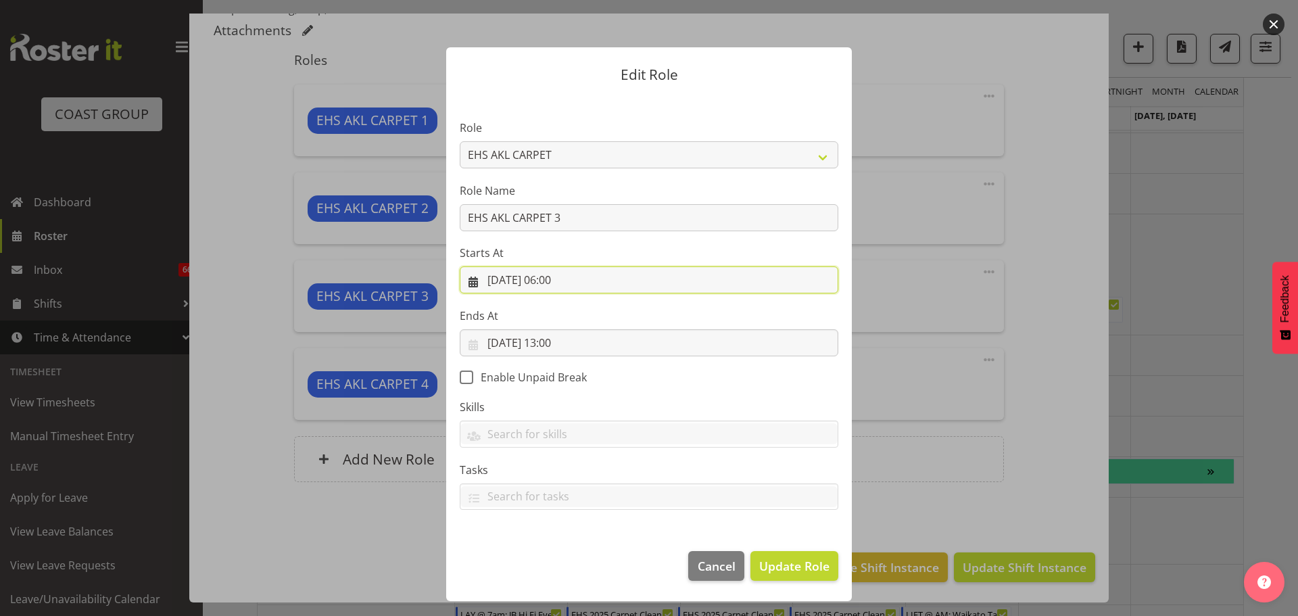
click at [561, 285] on input "[DATE] 06:00" at bounding box center [649, 279] width 379 height 27
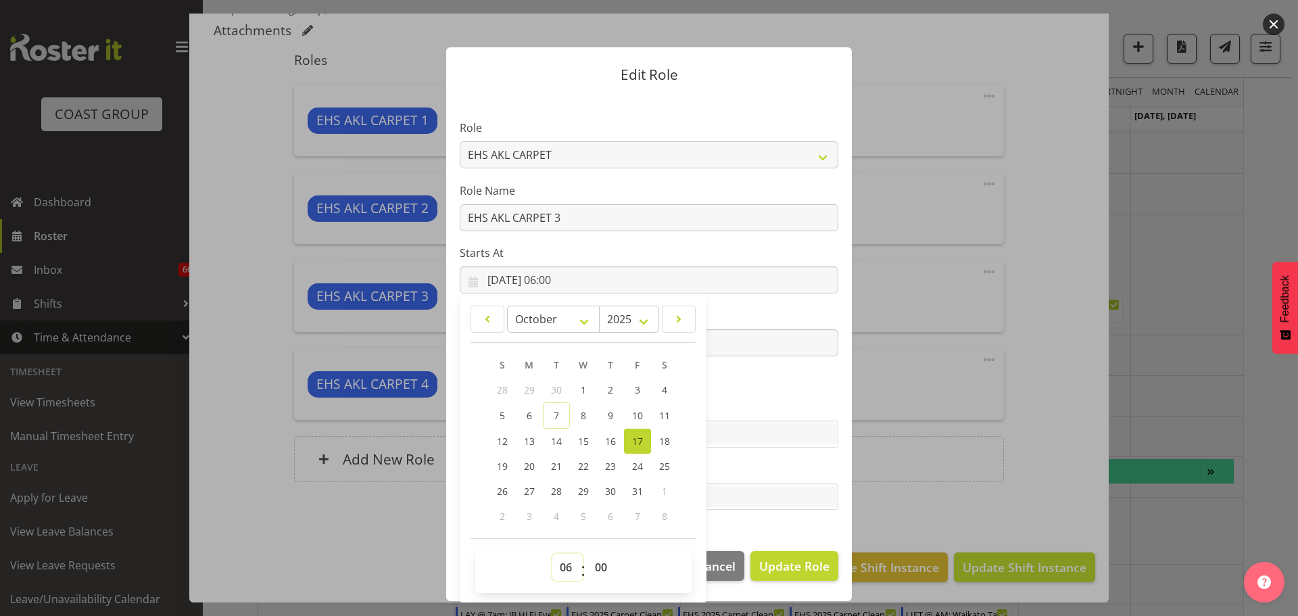
click at [574, 576] on select "00 01 02 03 04 05 06 07 08 09 10 11 12 13 14 15 16 17 18 19 20 21 22 23" at bounding box center [567, 567] width 30 height 27
select select "10"
click at [552, 554] on select "00 01 02 03 04 05 06 07 08 09 10 11 12 13 14 15 16 17 18 19 20 21 22 23" at bounding box center [567, 567] width 30 height 27
type input "[DATE] 10:00"
click at [605, 575] on select "00 01 02 03 04 05 06 07 08 09 10 11 12 13 14 15 16 17 18 19 20 21 22 23 24 25 2…" at bounding box center [602, 567] width 30 height 27
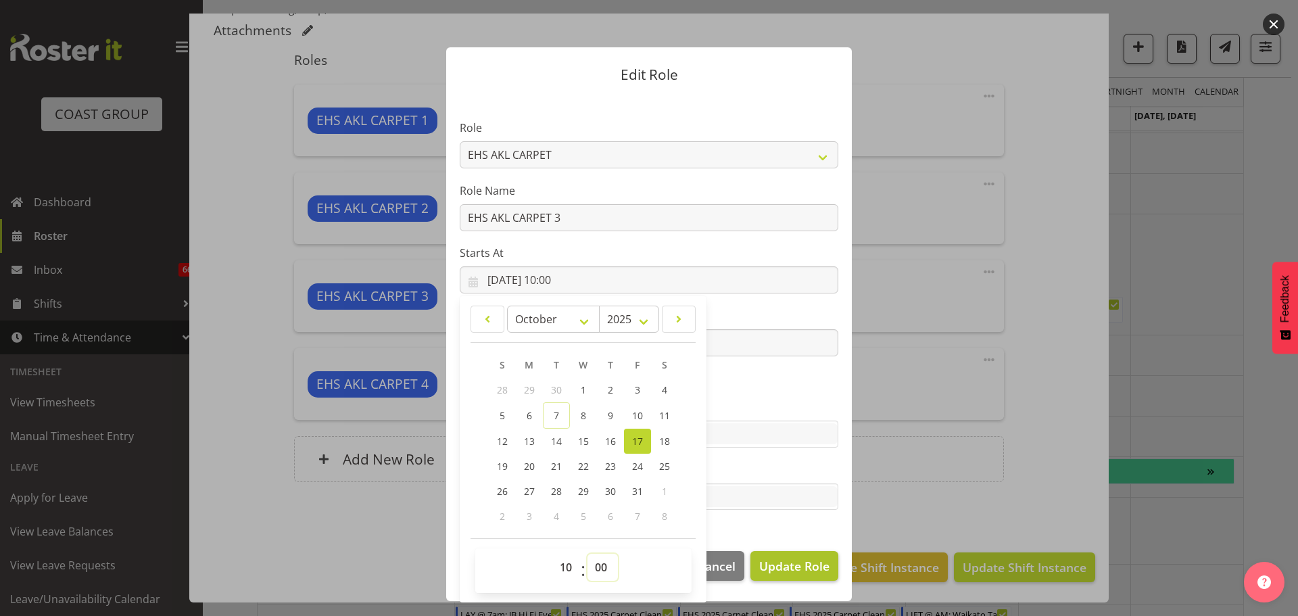
select select "30"
type input "[DATE] 10:30"
click at [784, 564] on span "Update Role" at bounding box center [794, 566] width 70 height 18
select select
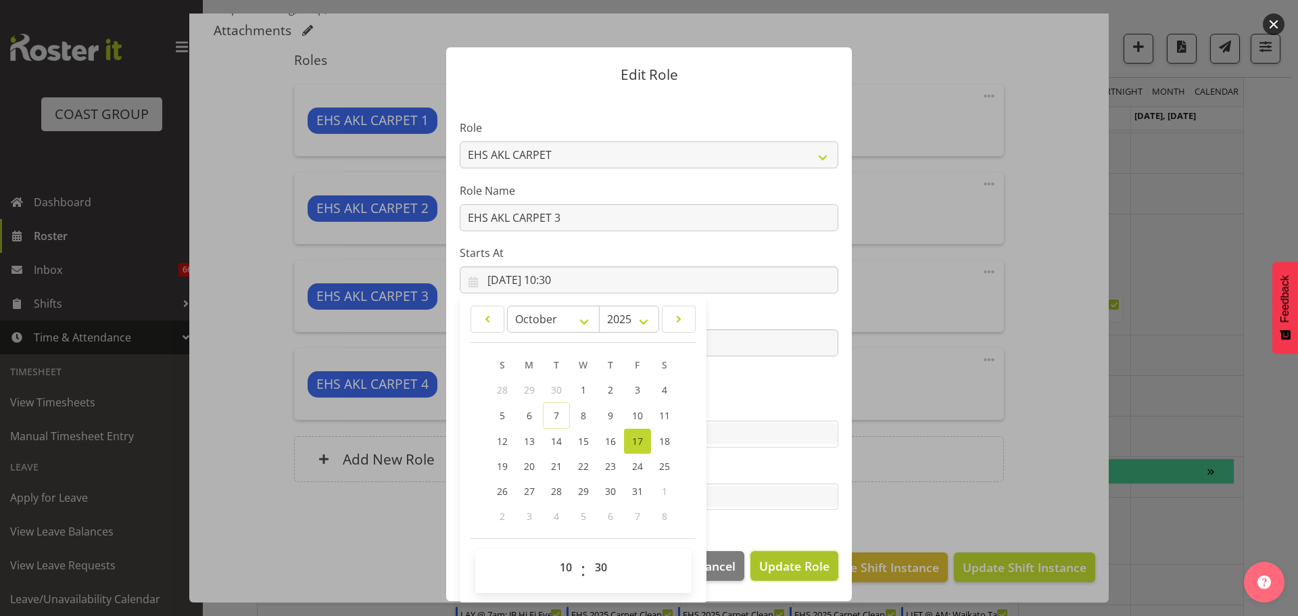
select select
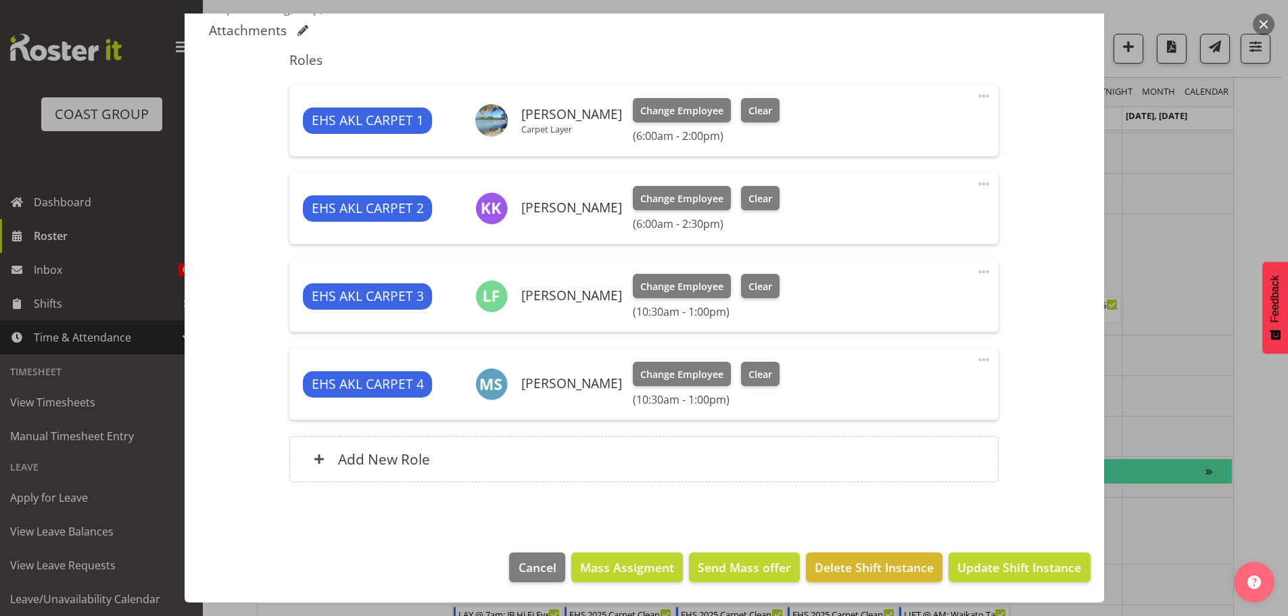
click at [977, 95] on span at bounding box center [983, 96] width 16 height 16
click at [942, 127] on link "Edit" at bounding box center [927, 126] width 130 height 24
select select "9"
select select "2025"
select select "6"
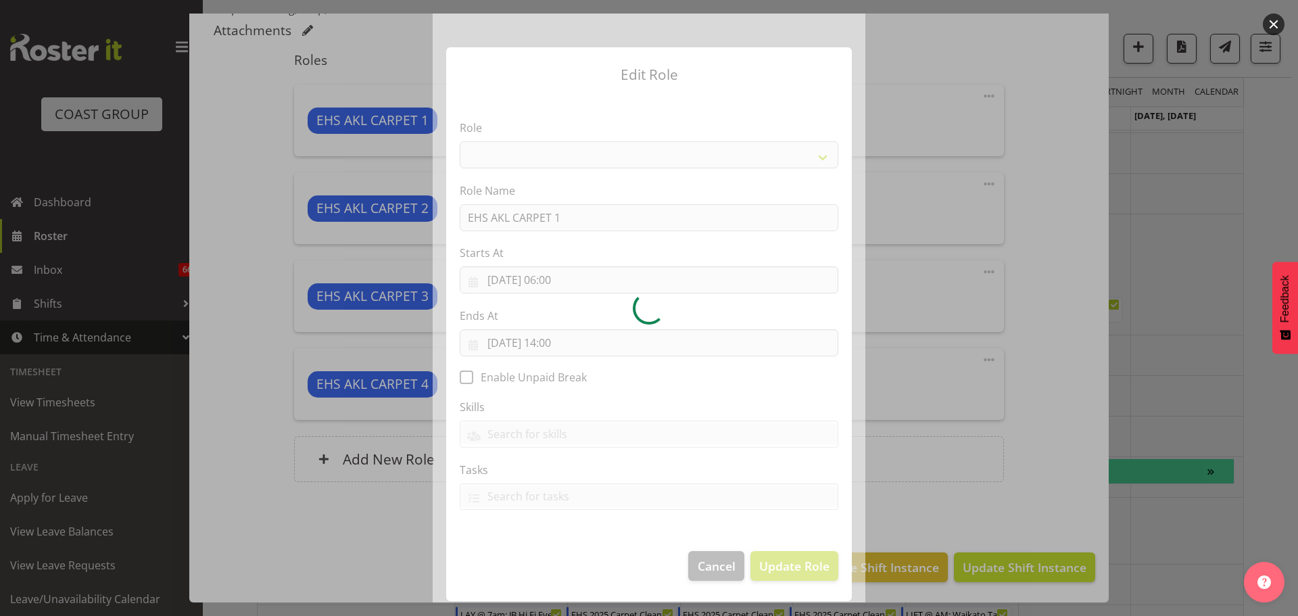
select select "190"
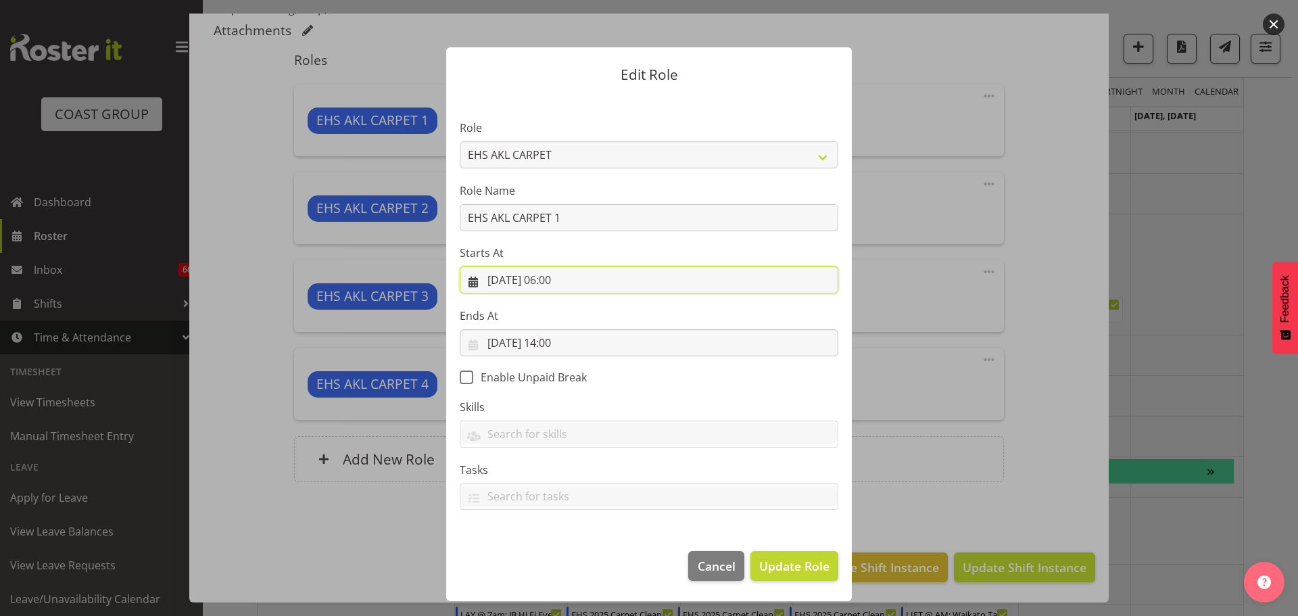
click at [562, 277] on input "[DATE] 06:00" at bounding box center [649, 279] width 379 height 27
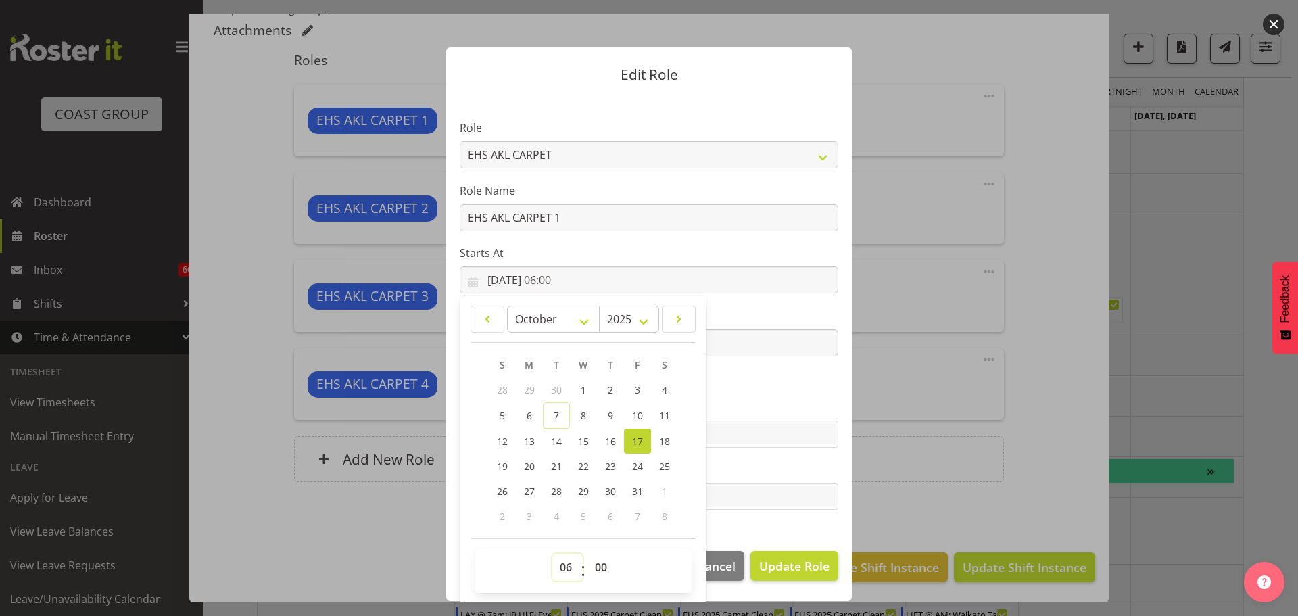
click at [568, 556] on select "00 01 02 03 04 05 06 07 08 09 10 11 12 13 14 15 16 17 18 19 20 21 22 23" at bounding box center [567, 567] width 30 height 27
select select "10"
click at [552, 554] on select "00 01 02 03 04 05 06 07 08 09 10 11 12 13 14 15 16 17 18 19 20 21 22 23" at bounding box center [567, 567] width 30 height 27
type input "[DATE] 10:00"
click at [600, 568] on select "00 01 02 03 04 05 06 07 08 09 10 11 12 13 14 15 16 17 18 19 20 21 22 23 24 25 2…" at bounding box center [602, 567] width 30 height 27
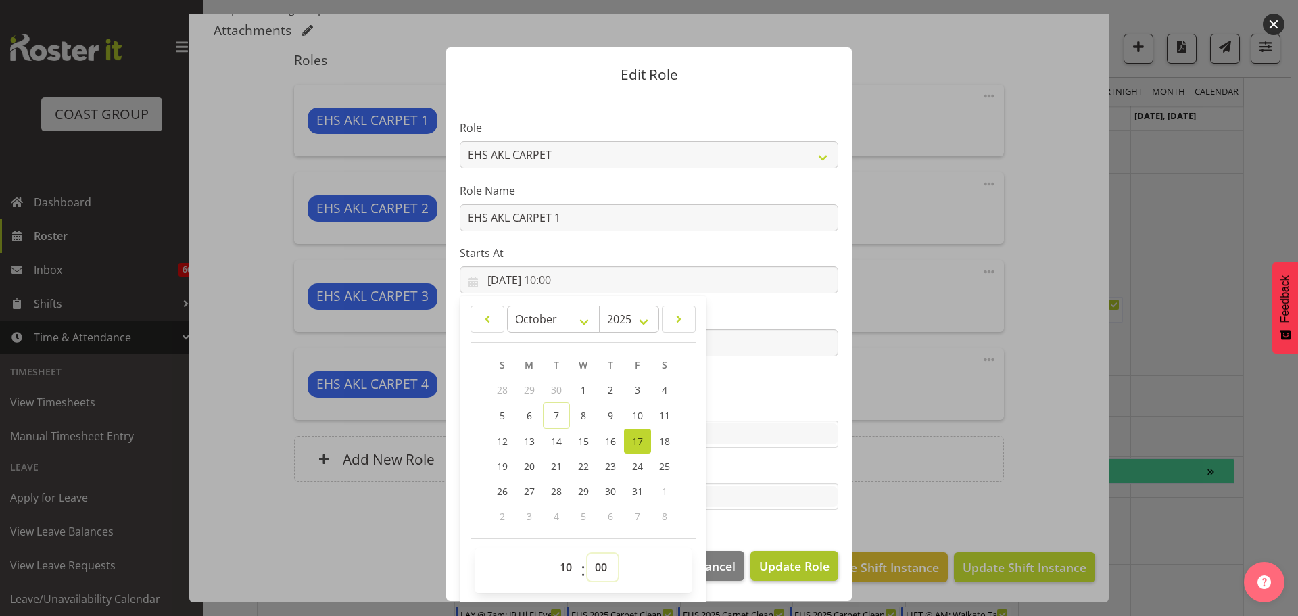
select select "30"
type input "[DATE] 10:30"
click at [799, 562] on span "Update Role" at bounding box center [794, 566] width 70 height 18
select select
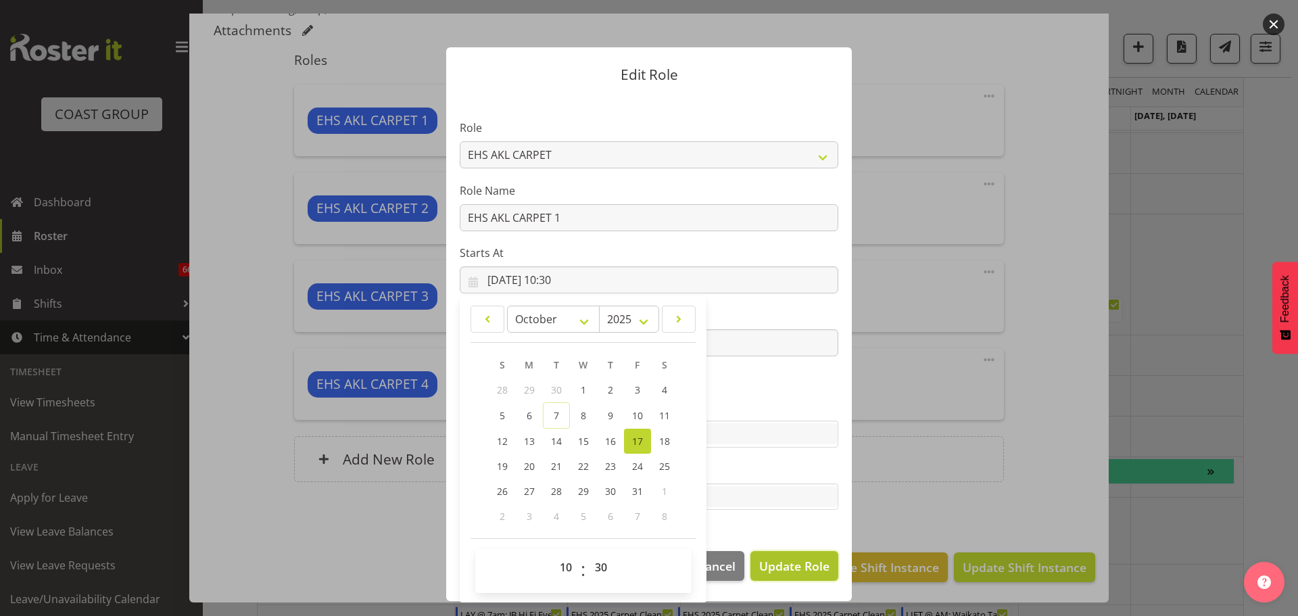
select select
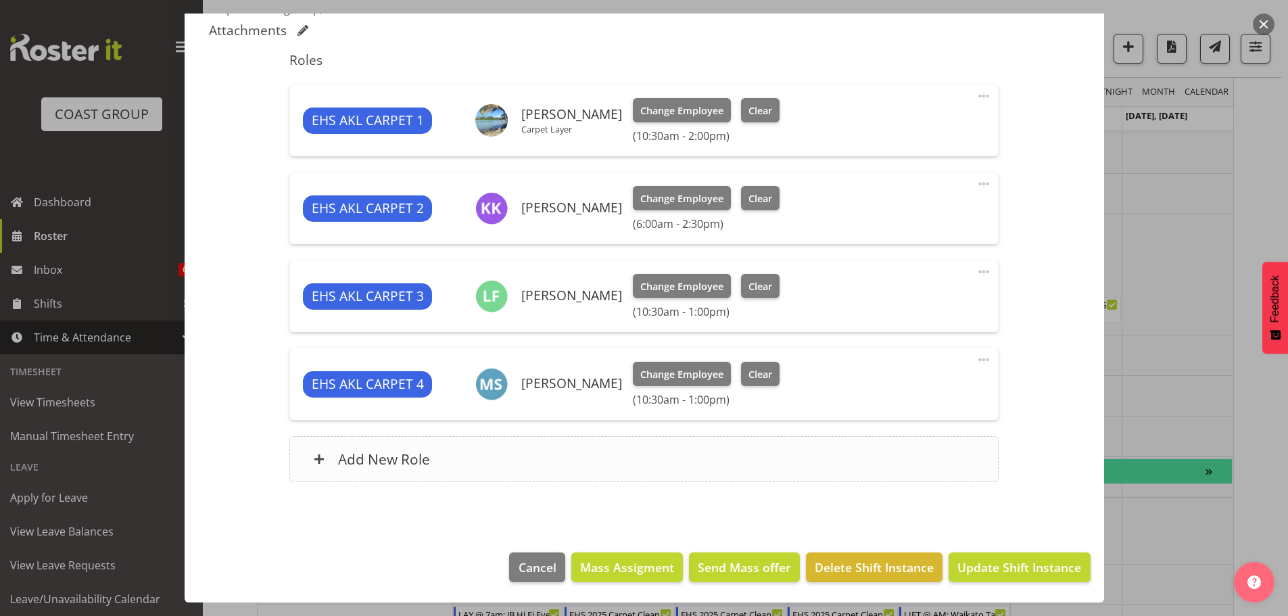
click at [710, 454] on div "Add New Role" at bounding box center [643, 459] width 709 height 46
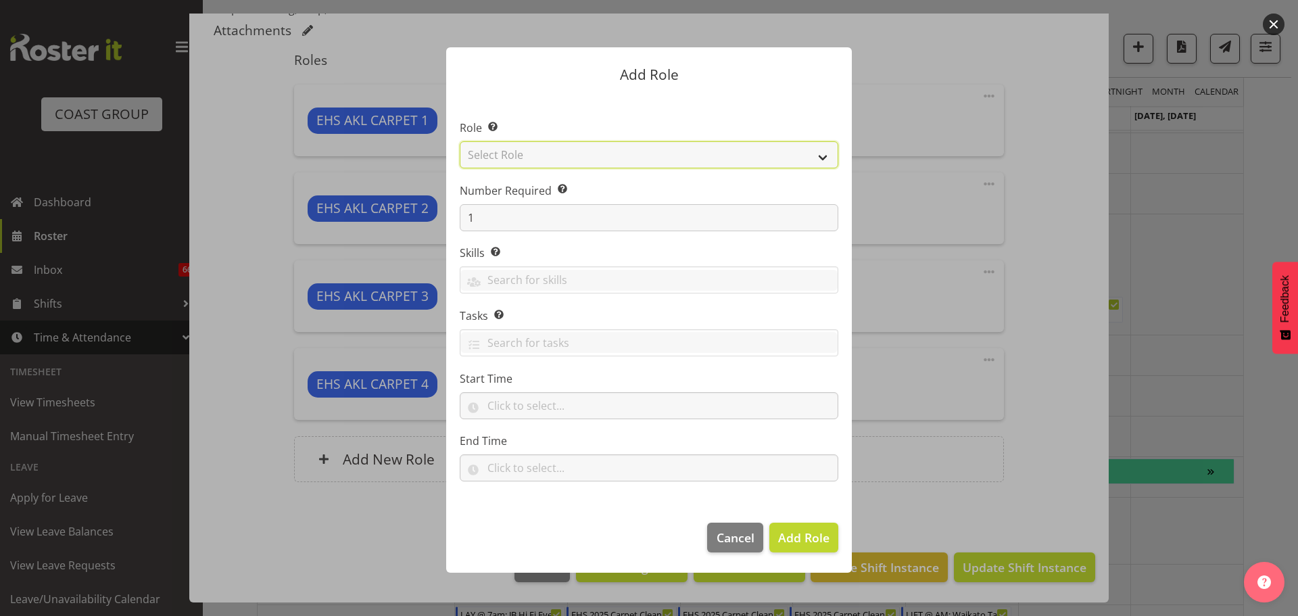
click at [650, 155] on select "Select Role ACCOUNT MANAGER ACCOUNT MANAGER DW ACCOUNTS [PERSON_NAME] VEHICLES …" at bounding box center [649, 154] width 379 height 27
select select "190"
click at [460, 141] on select "Select Role ACCOUNT MANAGER ACCOUNT MANAGER DW ACCOUNTS [PERSON_NAME] VEHICLES …" at bounding box center [649, 154] width 379 height 27
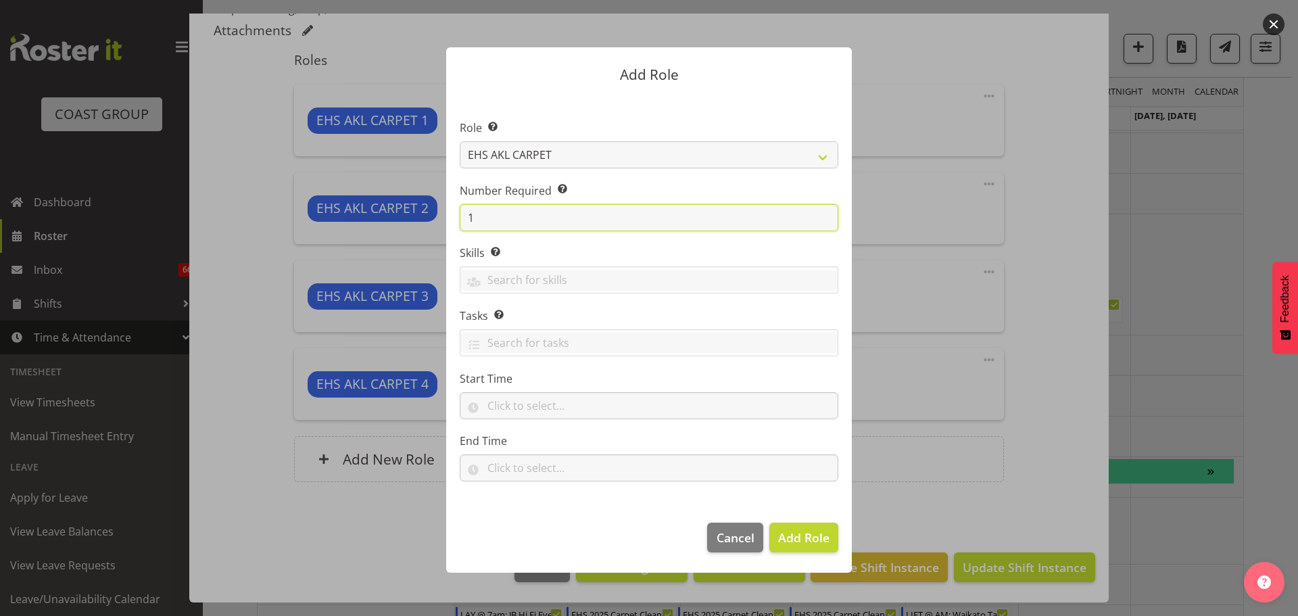
drag, startPoint x: 477, startPoint y: 218, endPoint x: 423, endPoint y: 210, distance: 55.5
click at [423, 210] on form "Add Role Role Select the role you wish to add to the shift. ACCOUNT MANAGER ACC…" at bounding box center [648, 308] width 649 height 589
type input "2"
type input "3"
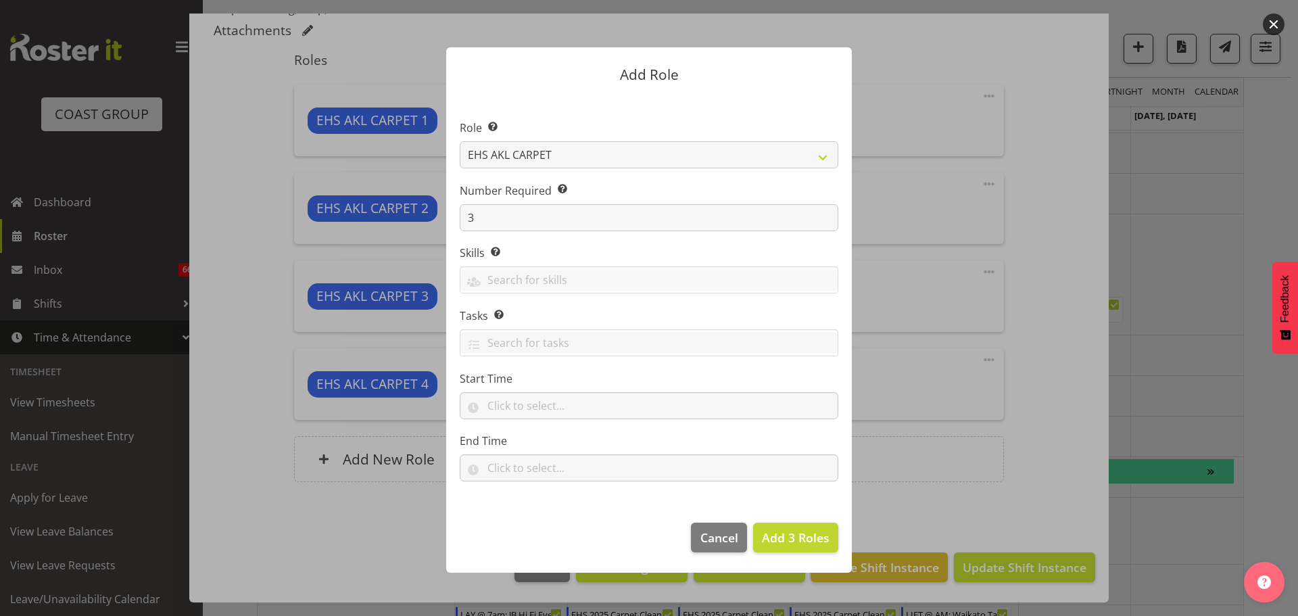
click at [827, 558] on footer "Cancel Add 3 Roles" at bounding box center [649, 541] width 406 height 64
click at [825, 547] on button "Add 3 Roles" at bounding box center [795, 538] width 85 height 30
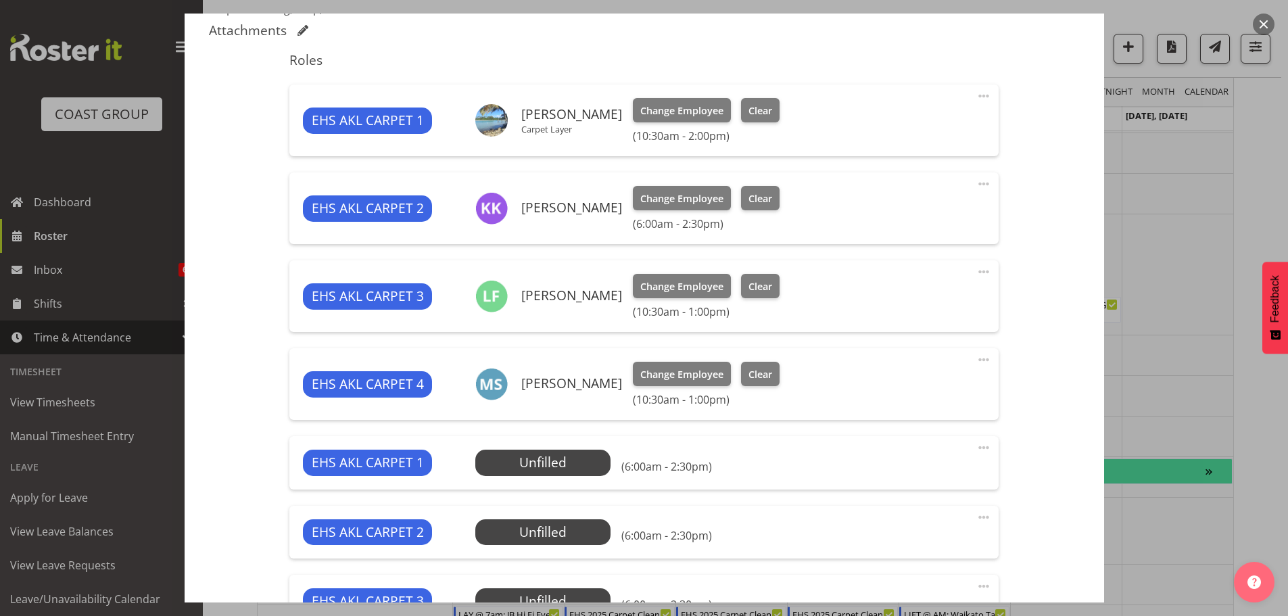
click at [975, 442] on span at bounding box center [983, 447] width 16 height 16
click at [913, 471] on link "Edit" at bounding box center [927, 477] width 130 height 24
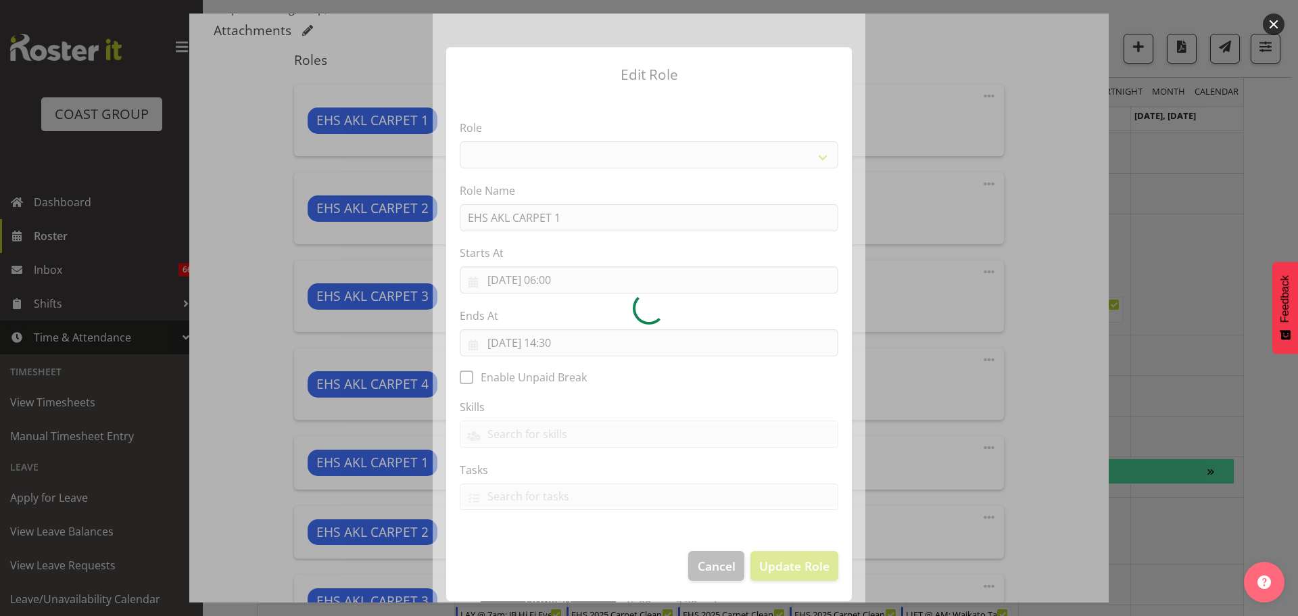
select select "190"
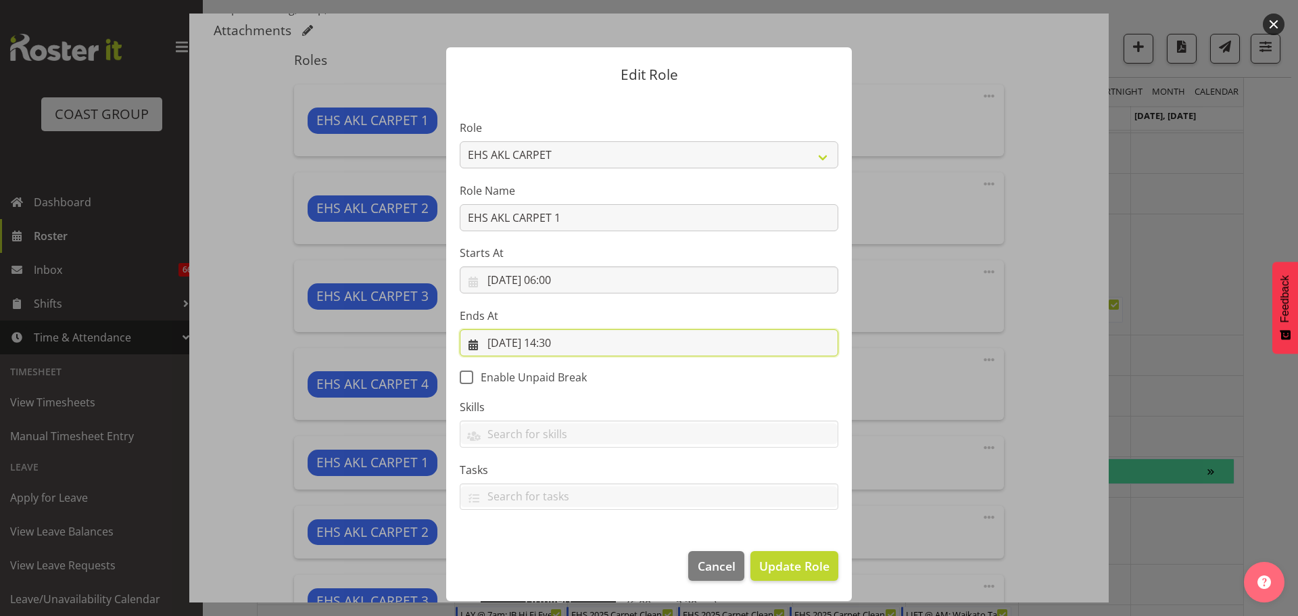
click at [562, 342] on input "[DATE] 14:30" at bounding box center [649, 342] width 379 height 27
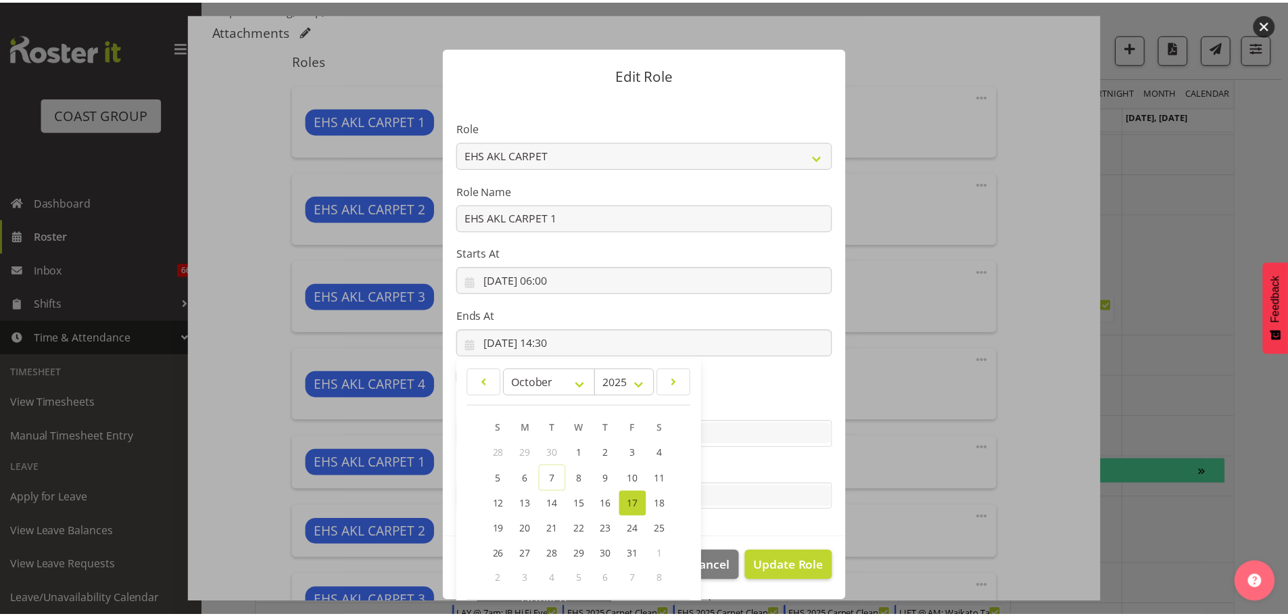
scroll to position [63, 0]
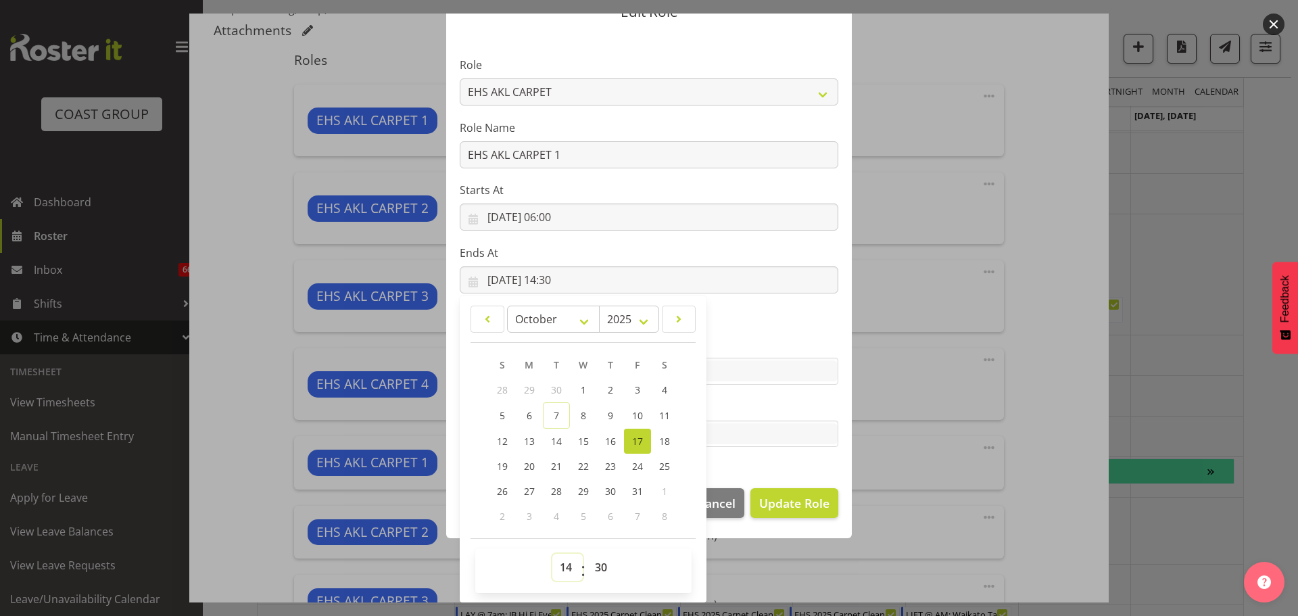
click at [553, 566] on select "00 01 02 03 04 05 06 07 08 09 10 11 12 13 14 15 16 17 18 19 20 21 22 23" at bounding box center [567, 567] width 30 height 27
select select "6"
click at [552, 554] on select "00 01 02 03 04 05 06 07 08 09 10 11 12 13 14 15 16 17 18 19 20 21 22 23" at bounding box center [567, 567] width 30 height 27
type input "[DATE] 06:30"
click at [770, 491] on button "Update Role" at bounding box center [794, 503] width 88 height 30
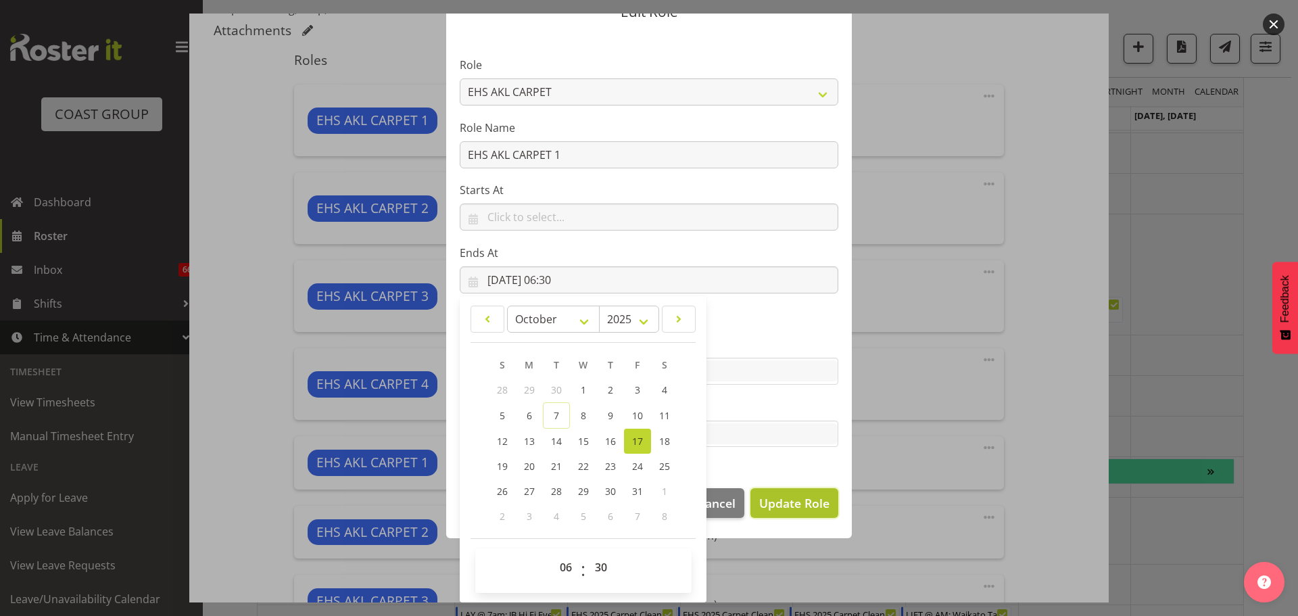
select select
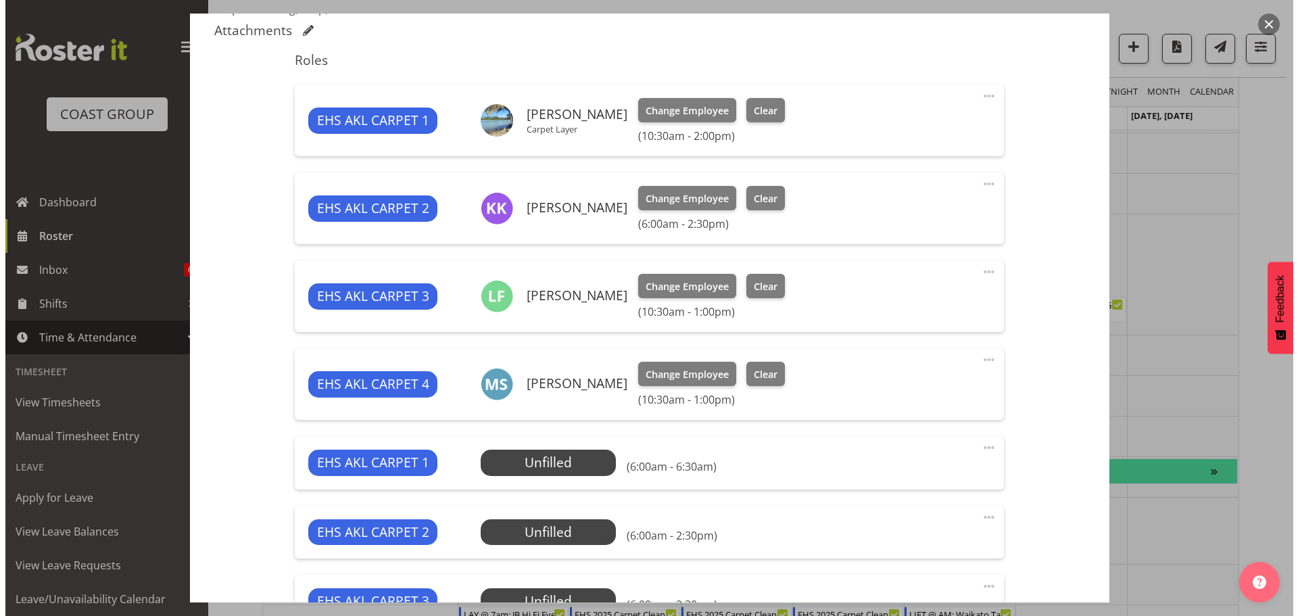
scroll to position [692, 0]
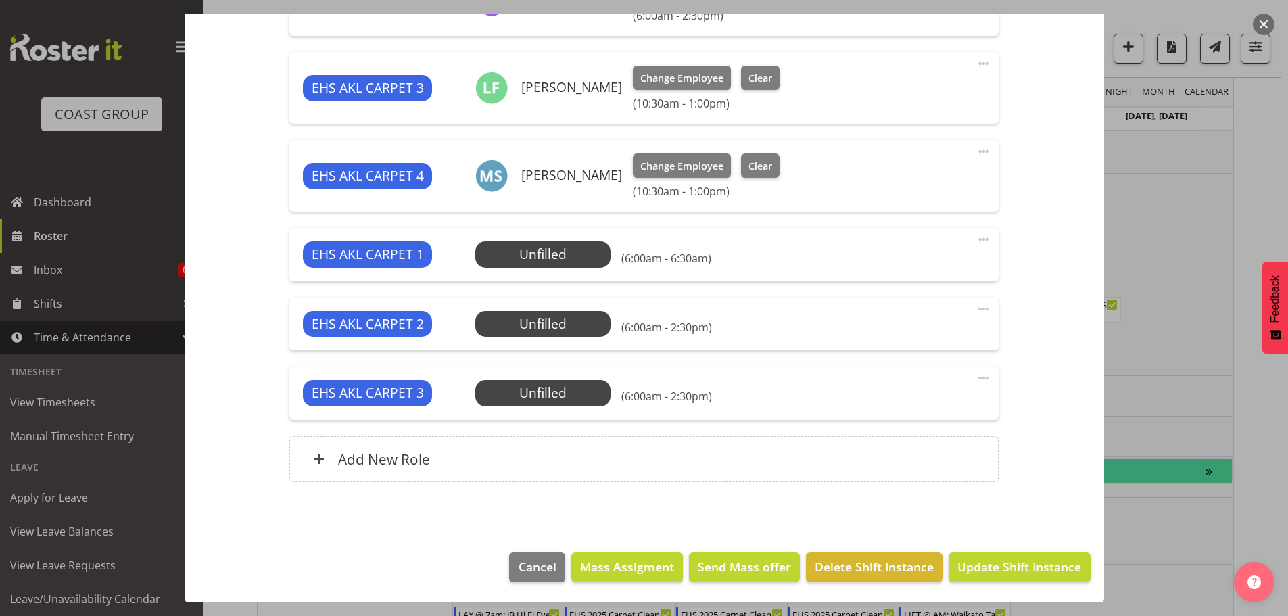
click at [975, 309] on span at bounding box center [983, 309] width 16 height 16
click at [905, 339] on link "Edit" at bounding box center [927, 339] width 130 height 24
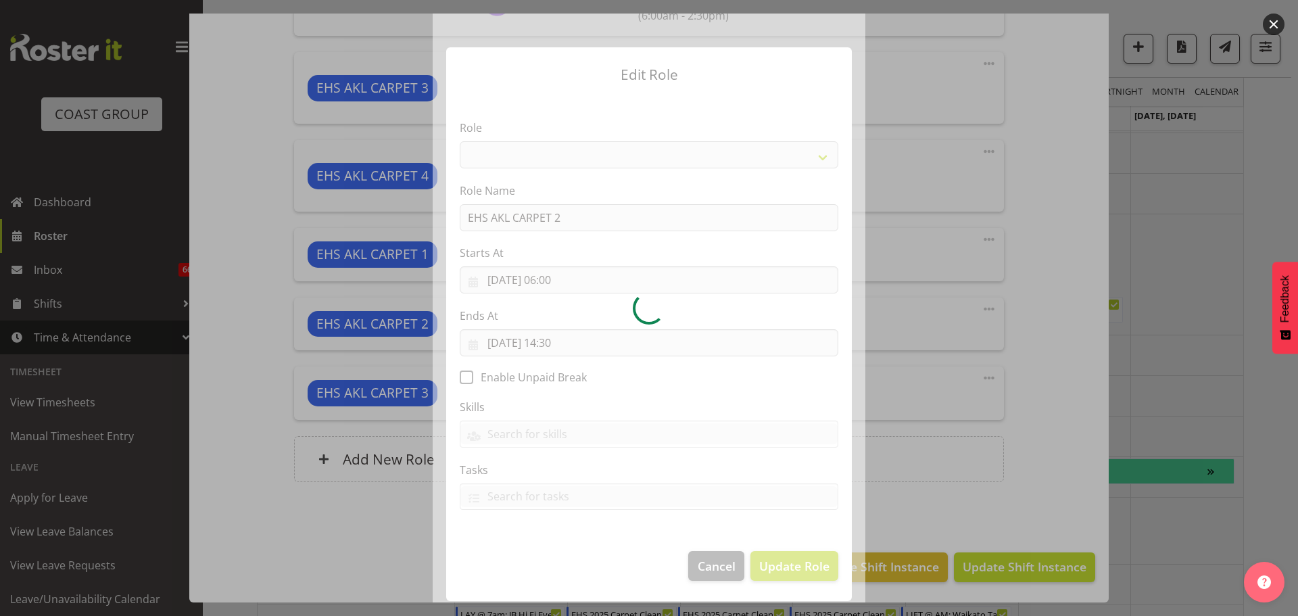
select select "190"
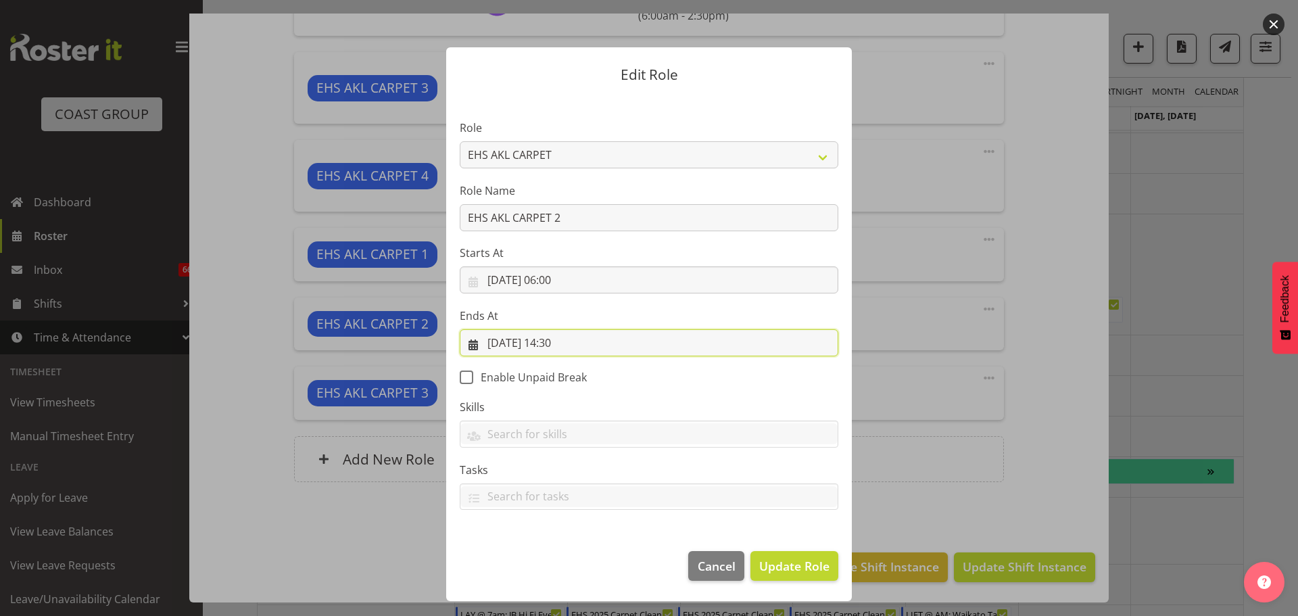
click at [566, 339] on input "[DATE] 14:30" at bounding box center [649, 342] width 379 height 27
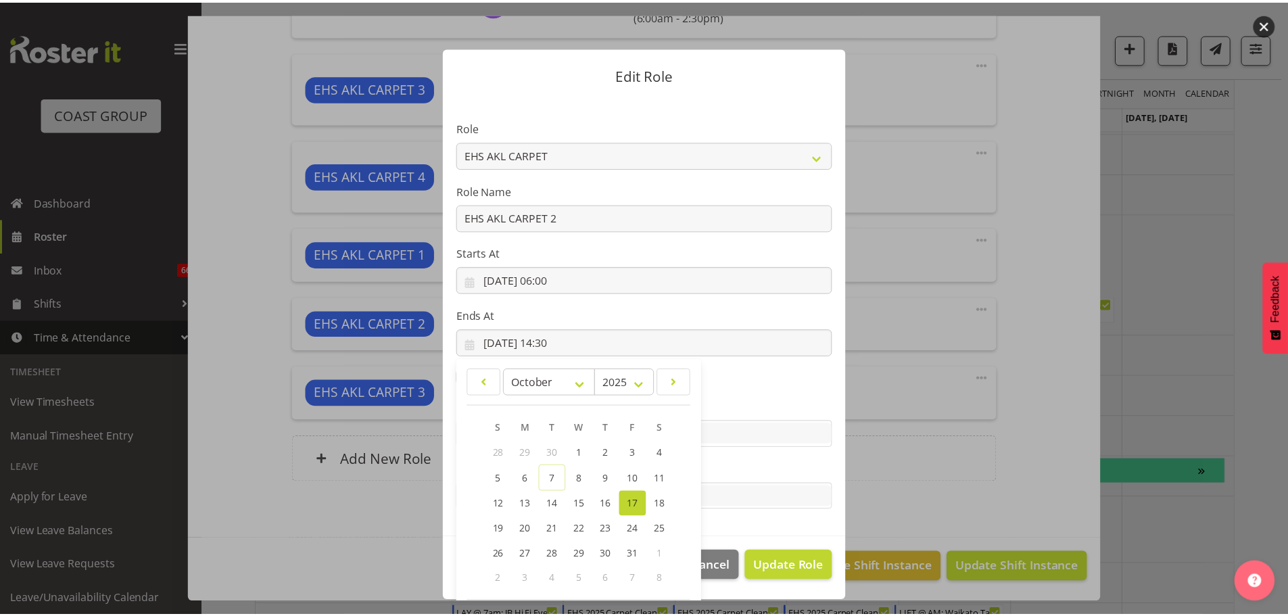
scroll to position [63, 0]
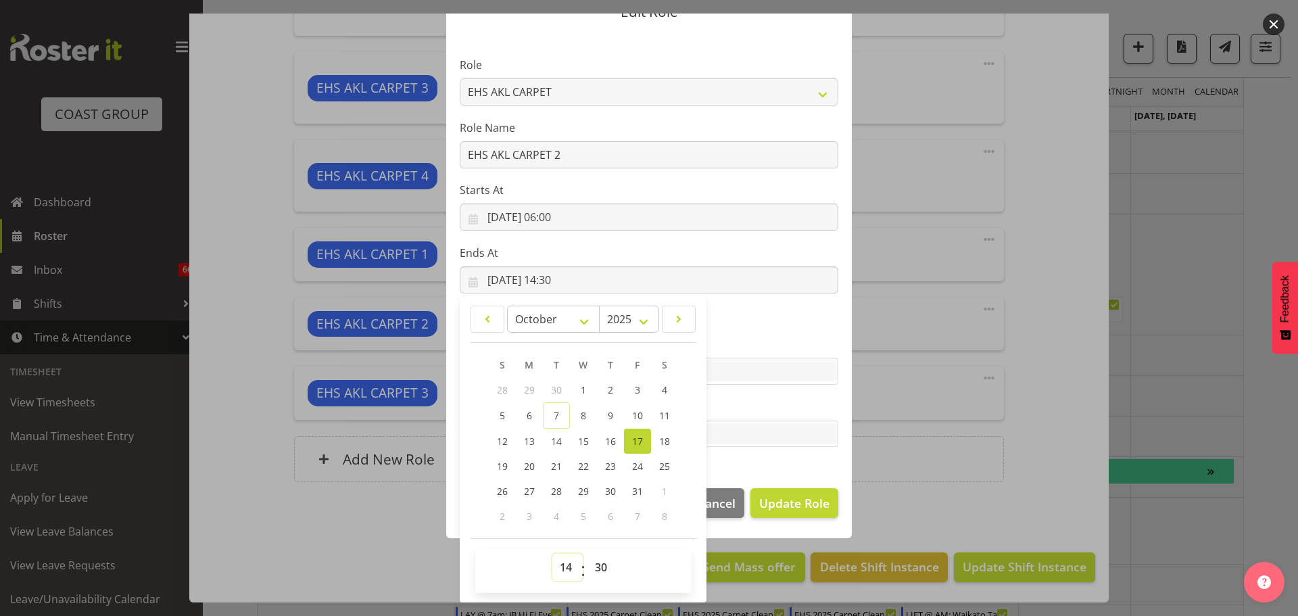
click at [557, 570] on select "00 01 02 03 04 05 06 07 08 09 10 11 12 13 14 15 16 17 18 19 20 21 22 23" at bounding box center [567, 567] width 30 height 27
select select "6"
click at [552, 554] on select "00 01 02 03 04 05 06 07 08 09 10 11 12 13 14 15 16 17 18 19 20 21 22 23" at bounding box center [567, 567] width 30 height 27
type input "[DATE] 06:30"
click at [807, 500] on span "Update Role" at bounding box center [794, 503] width 70 height 18
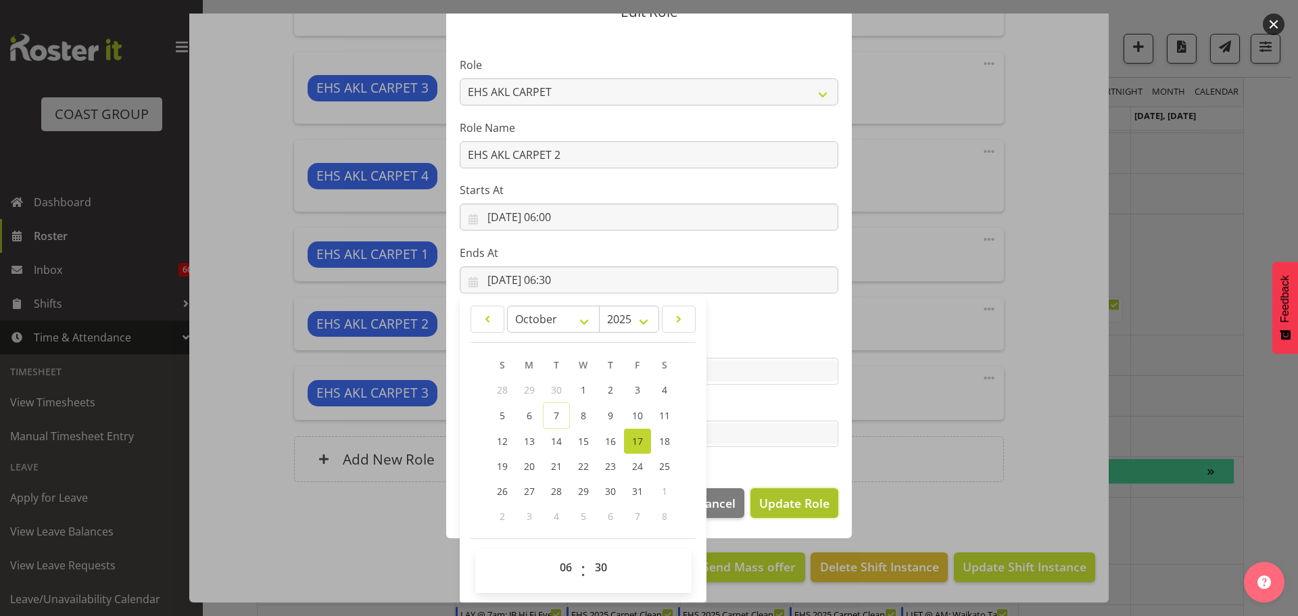
select select
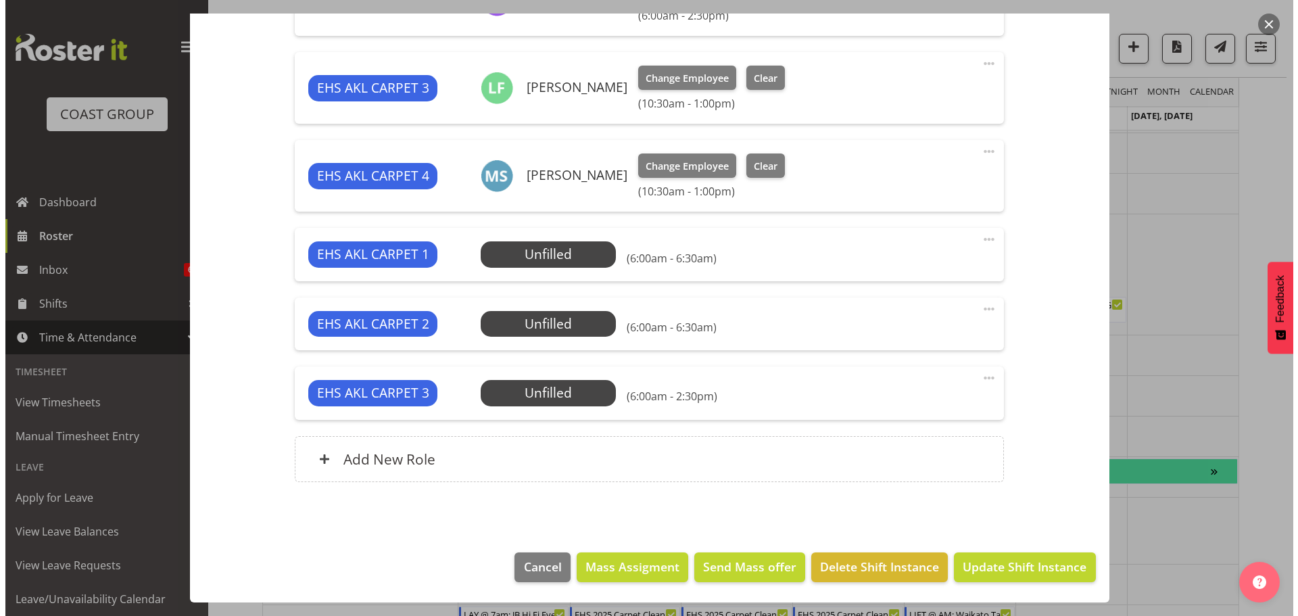
scroll to position [62, 0]
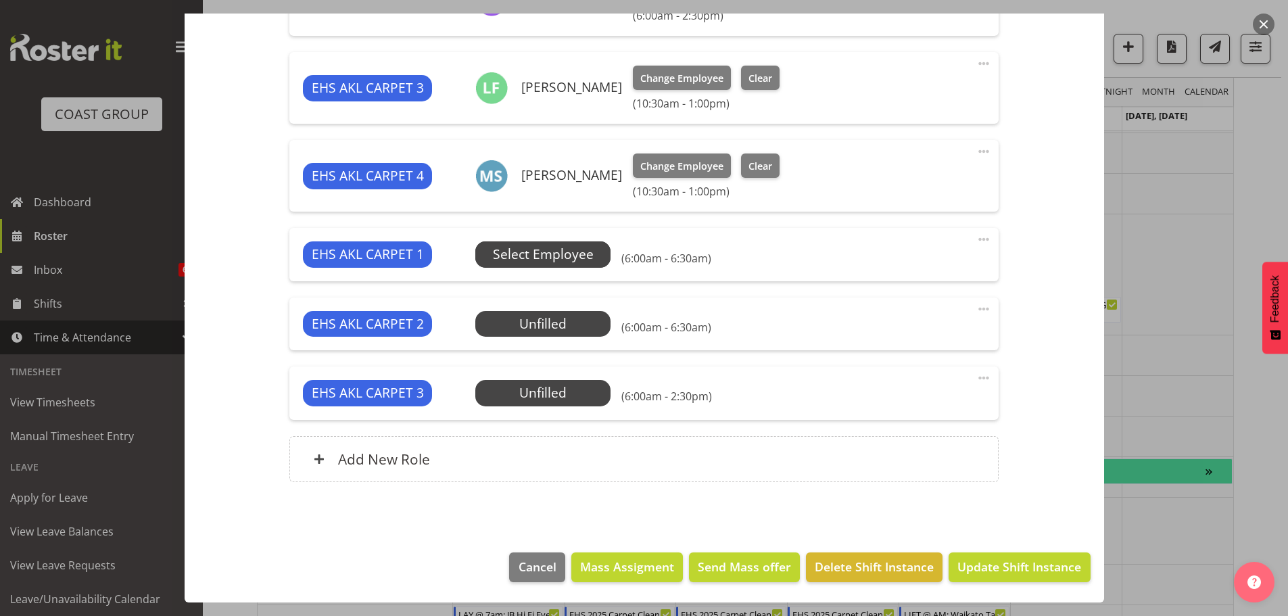
click at [564, 247] on span "Select Employee" at bounding box center [543, 255] width 101 height 20
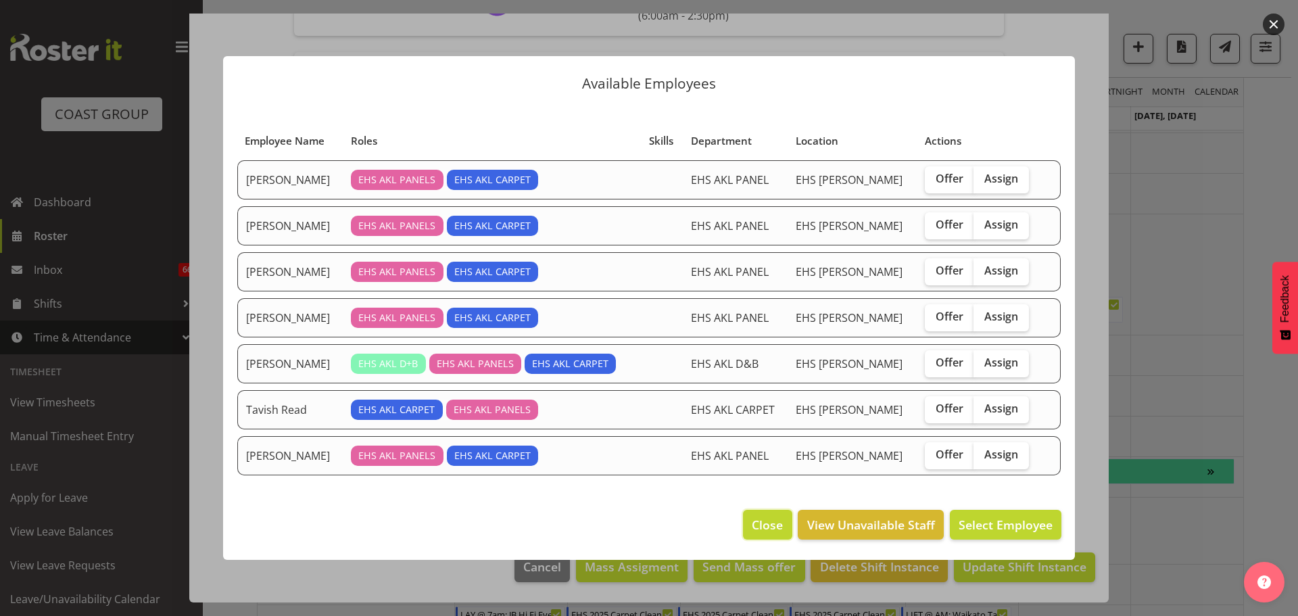
click at [774, 517] on span "Close" at bounding box center [767, 525] width 31 height 18
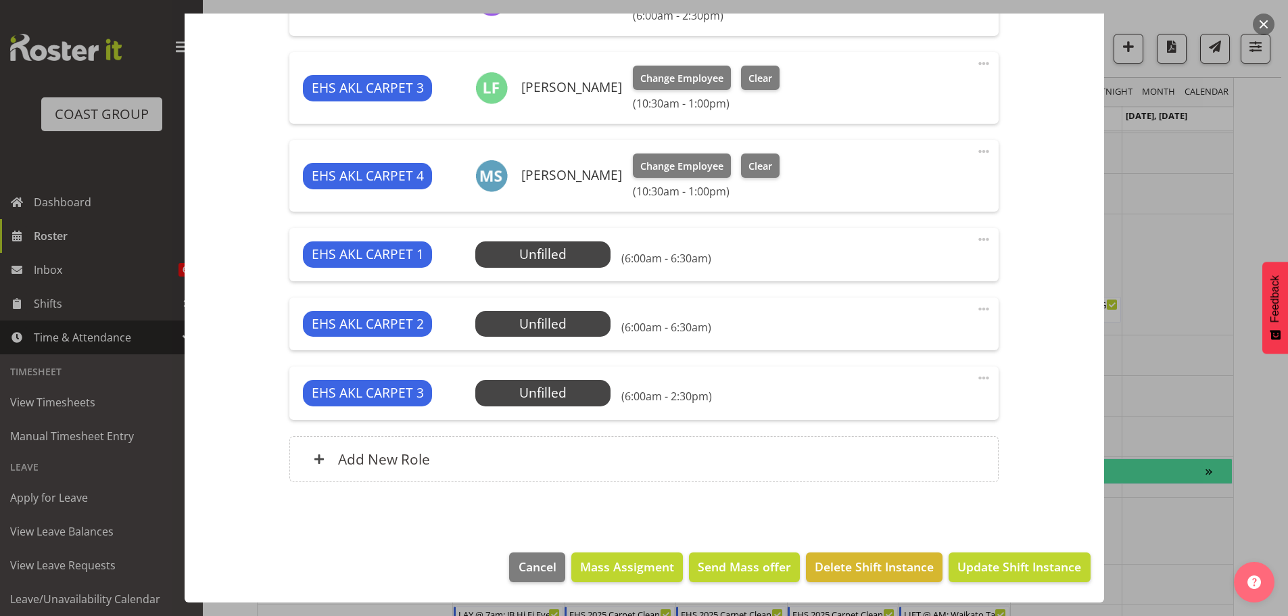
click at [978, 377] on span at bounding box center [983, 378] width 16 height 16
click at [940, 406] on link "Edit" at bounding box center [927, 407] width 130 height 24
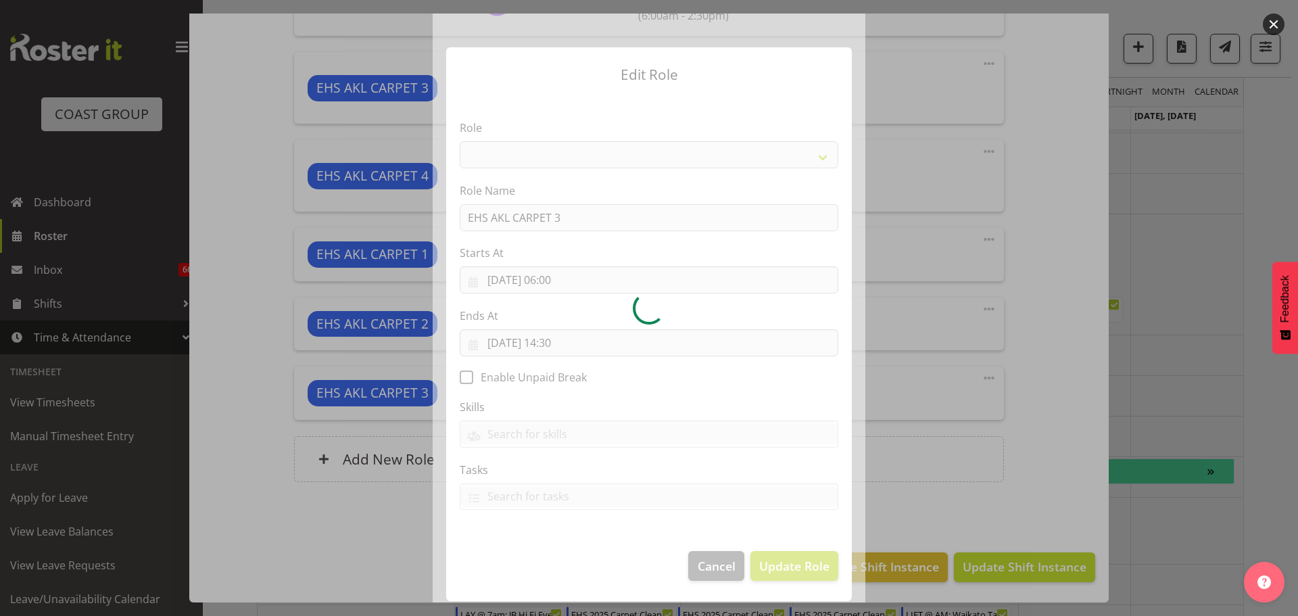
select select "190"
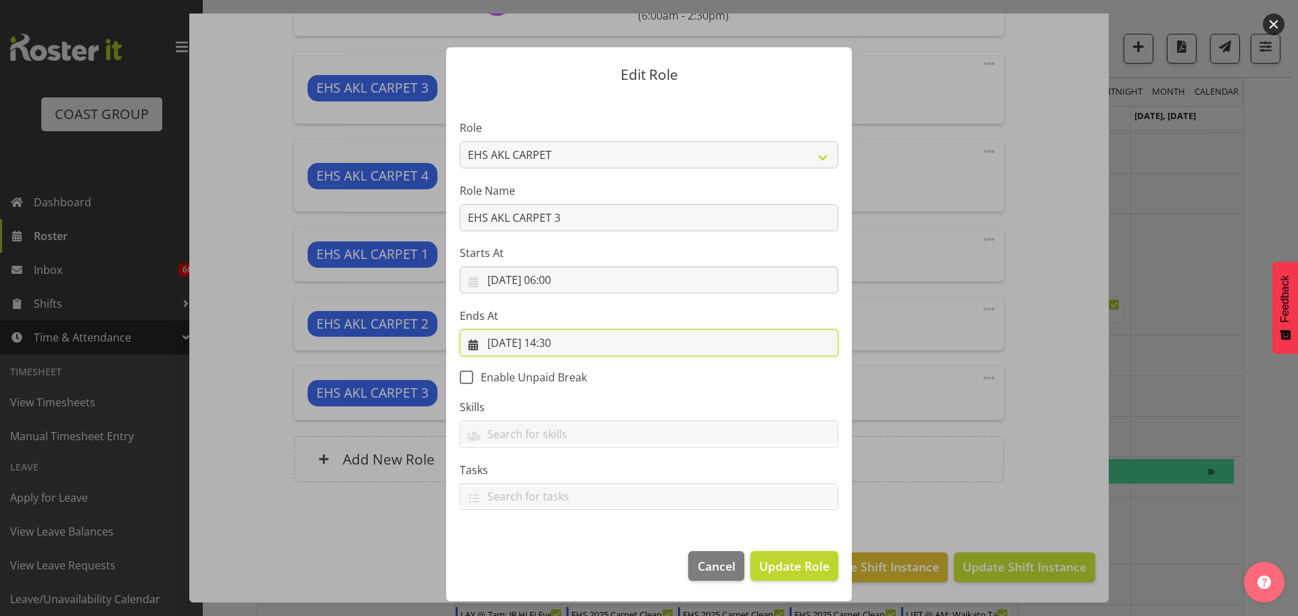
click at [560, 341] on input "[DATE] 14:30" at bounding box center [649, 342] width 379 height 27
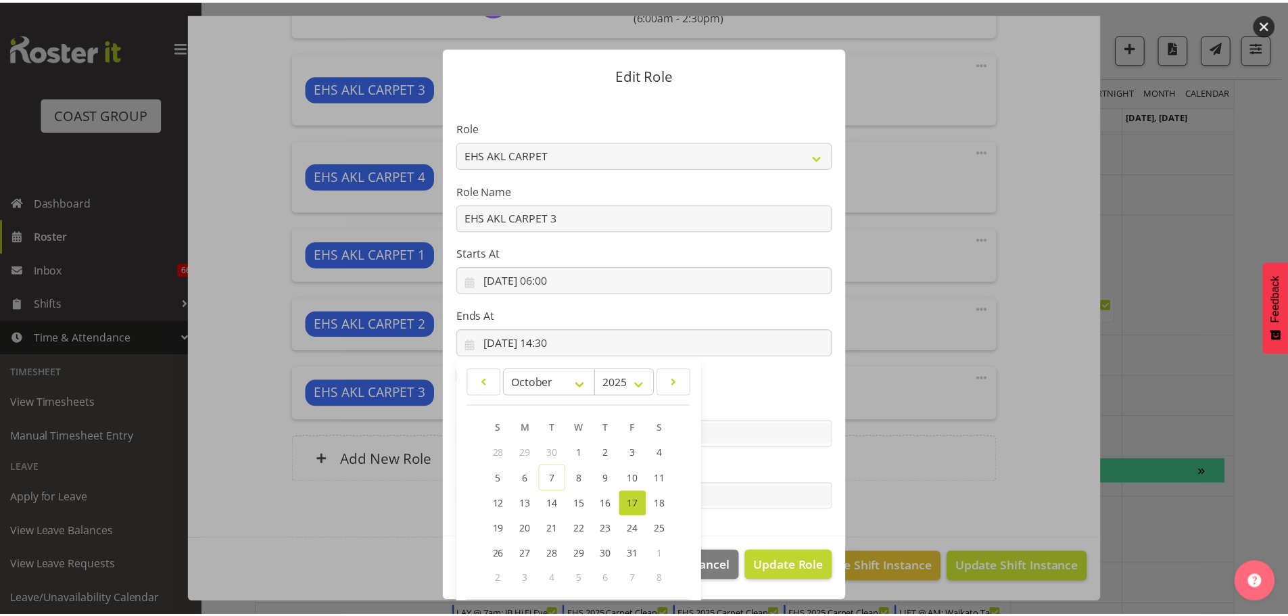
scroll to position [63, 0]
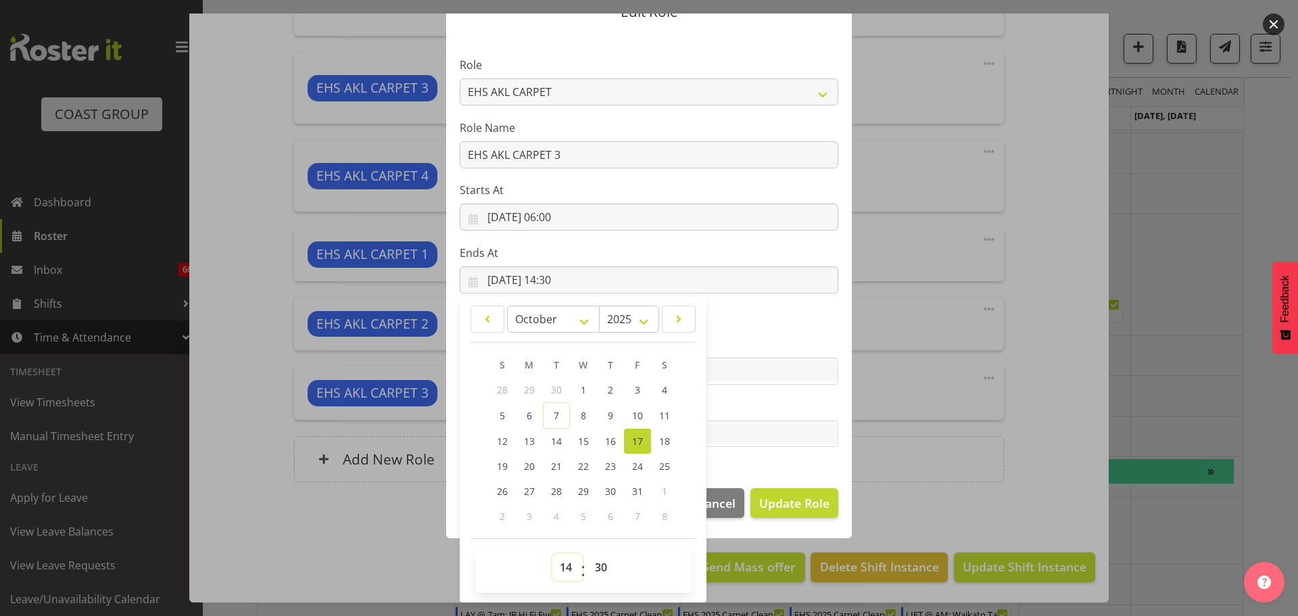
click at [555, 566] on select "00 01 02 03 04 05 06 07 08 09 10 11 12 13 14 15 16 17 18 19 20 21 22 23" at bounding box center [567, 567] width 30 height 27
select select "6"
click at [552, 554] on select "00 01 02 03 04 05 06 07 08 09 10 11 12 13 14 15 16 17 18 19 20 21 22 23" at bounding box center [567, 567] width 30 height 27
type input "[DATE] 06:30"
click at [790, 494] on span "Update Role" at bounding box center [794, 503] width 70 height 18
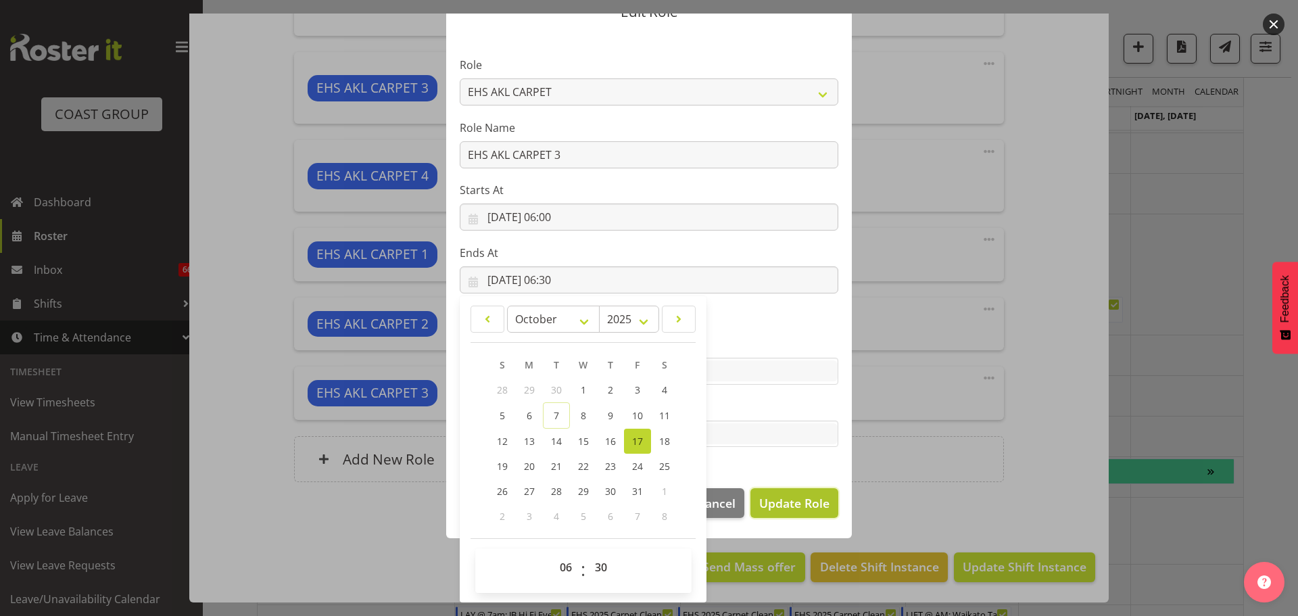
select select
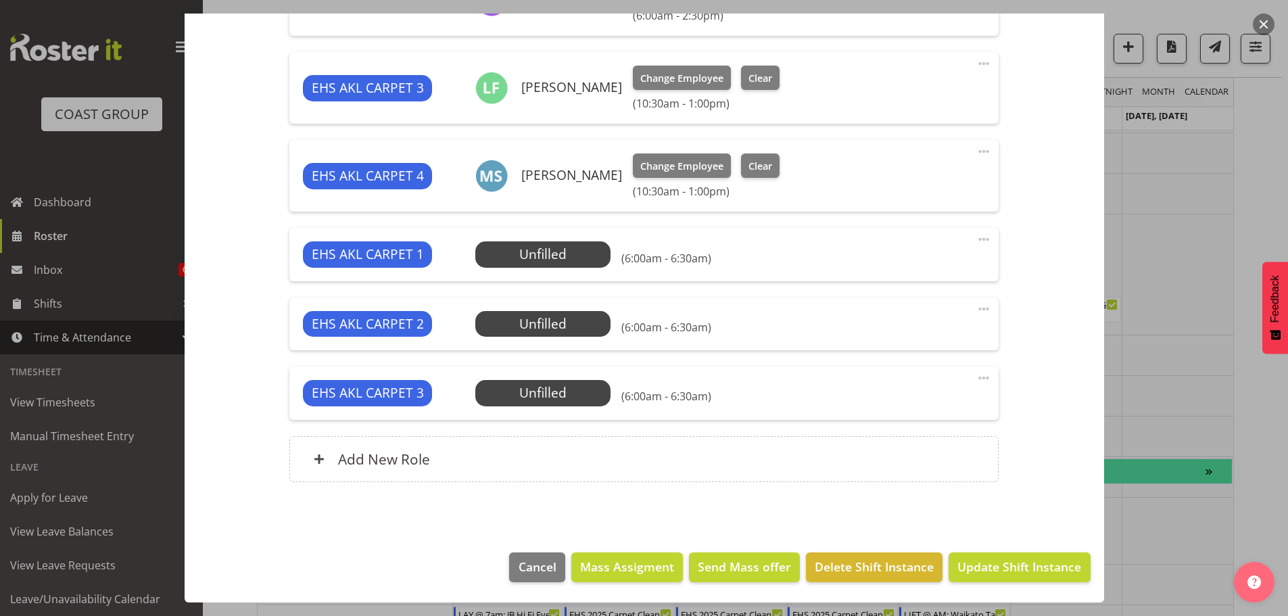
scroll to position [62, 0]
click at [987, 558] on span "Update Shift Instance" at bounding box center [1019, 567] width 124 height 18
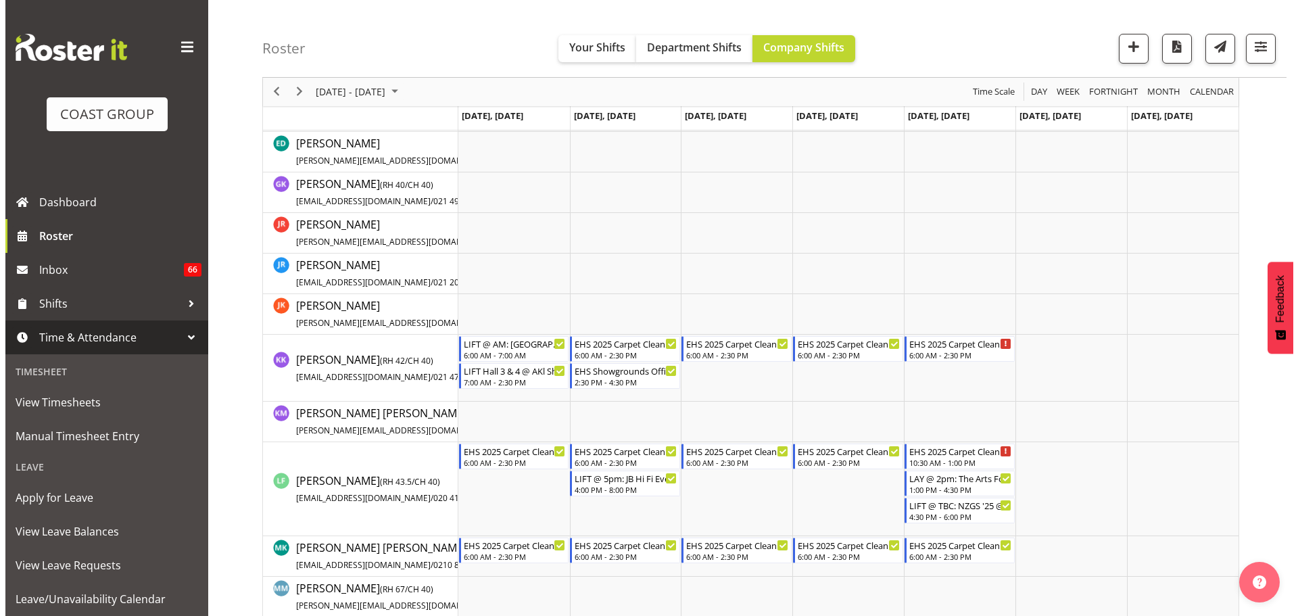
scroll to position [0, 0]
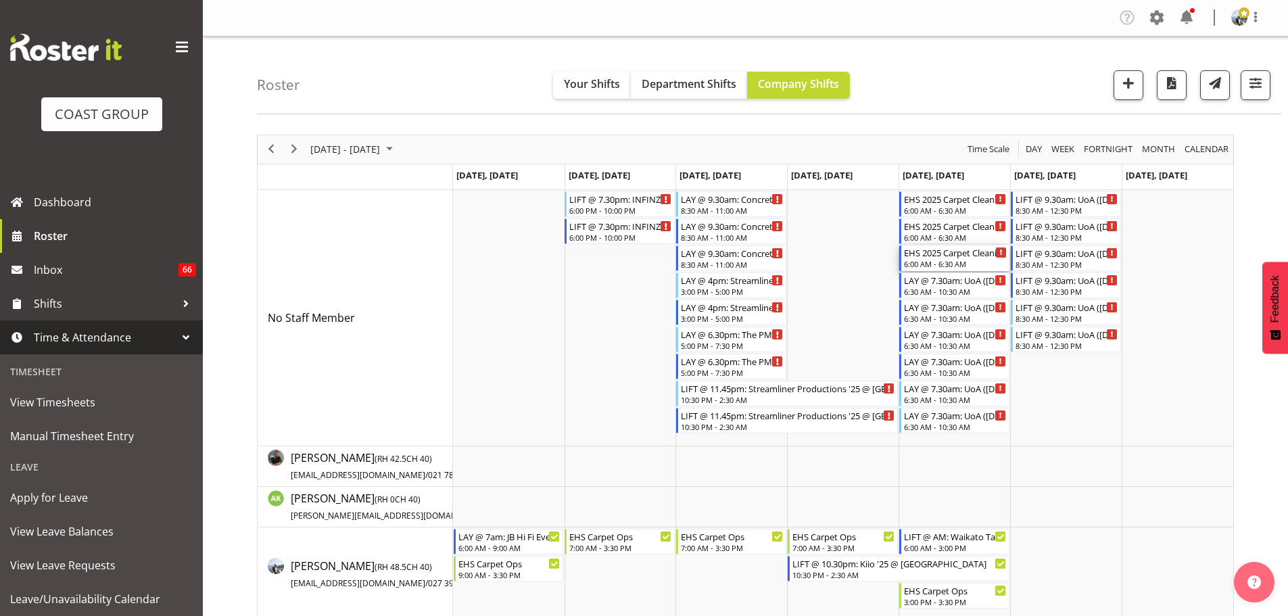
click at [952, 251] on div "EHS 2025 Carpet Cleaning, Maintenance, etc" at bounding box center [955, 252] width 103 height 14
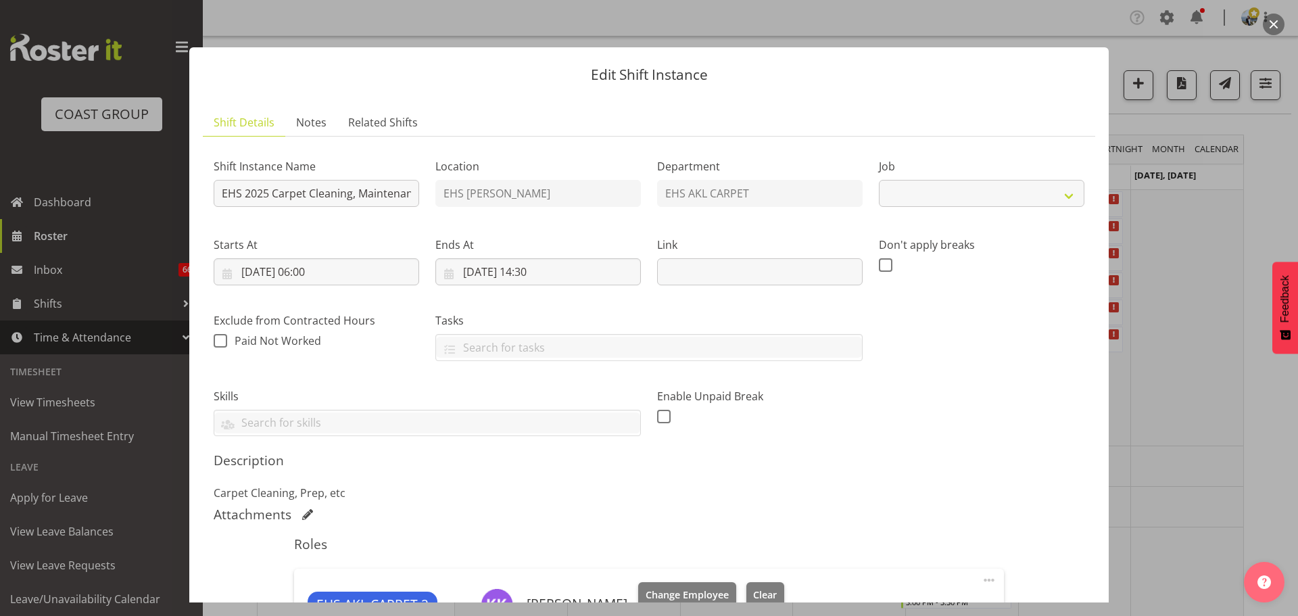
select select "69"
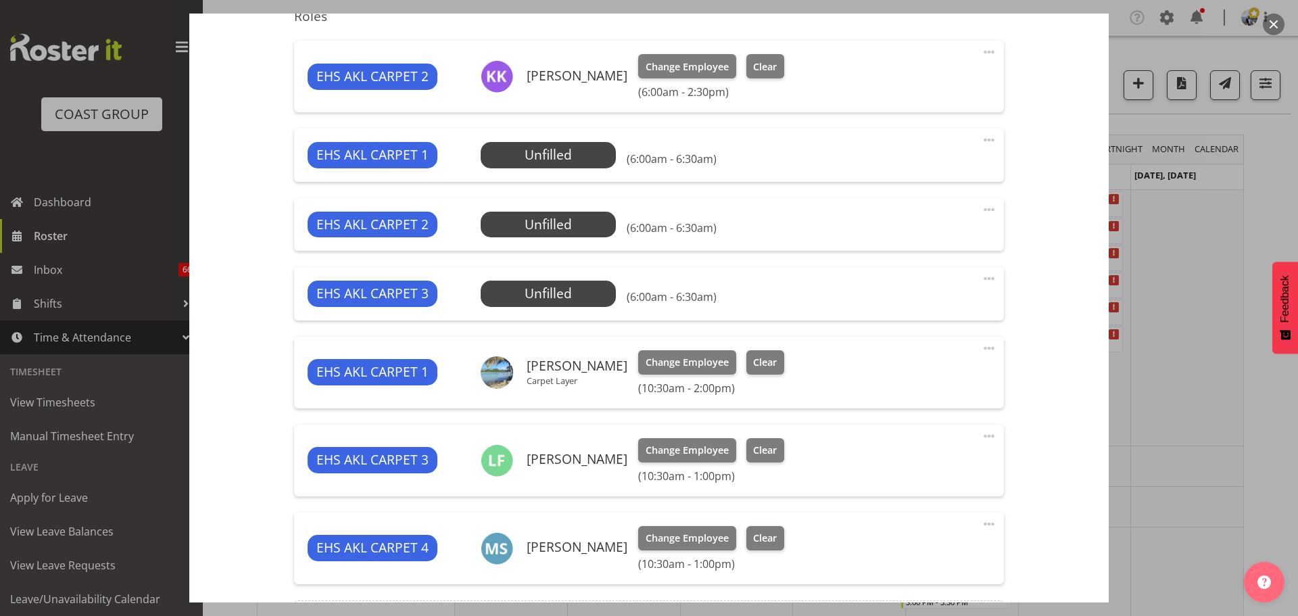
scroll to position [523, 0]
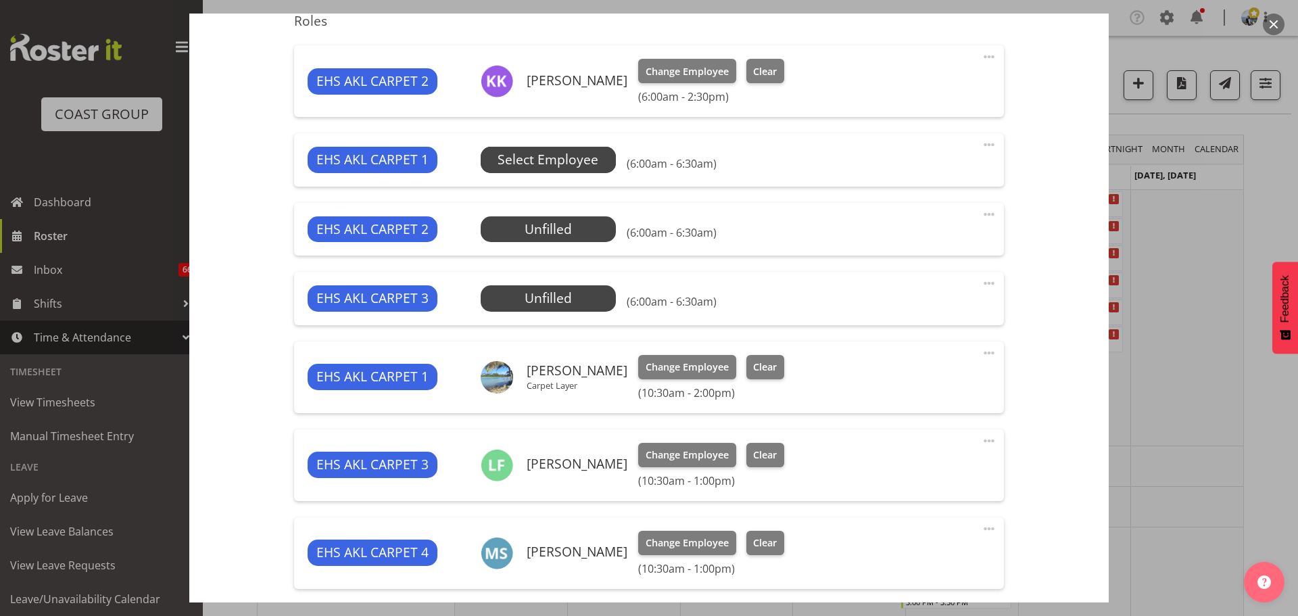
click at [548, 162] on span "Select Employee" at bounding box center [548, 160] width 101 height 20
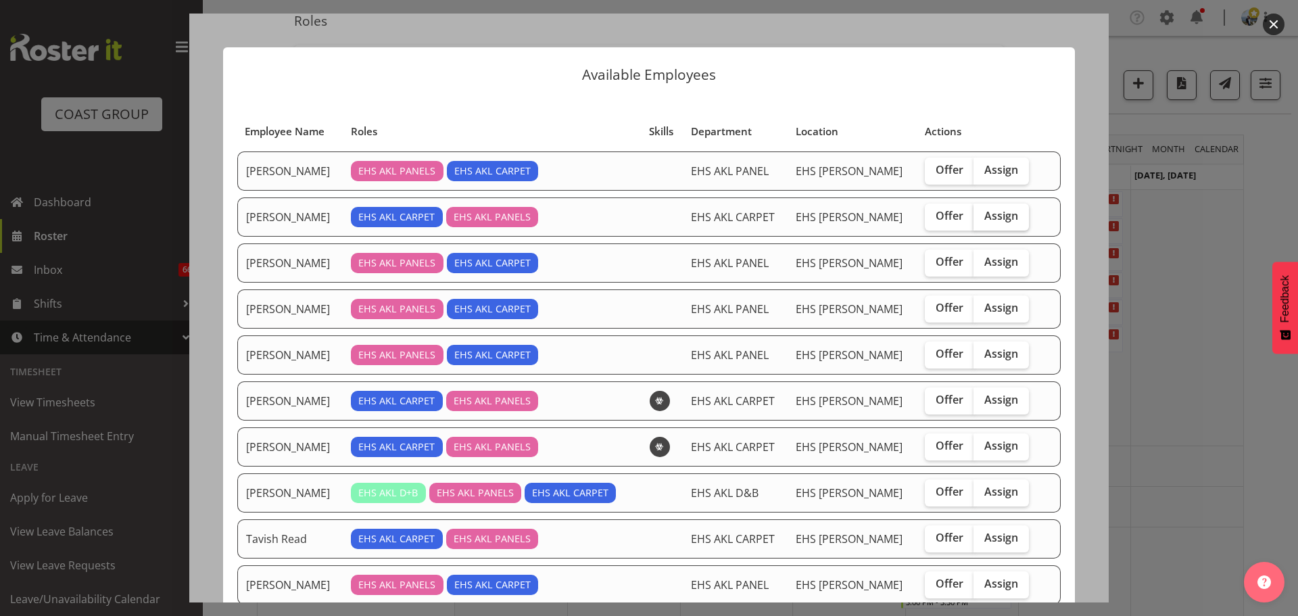
click at [984, 221] on span "Assign" at bounding box center [1001, 216] width 34 height 14
click at [982, 220] on input "Assign" at bounding box center [977, 216] width 9 height 9
checkbox input "true"
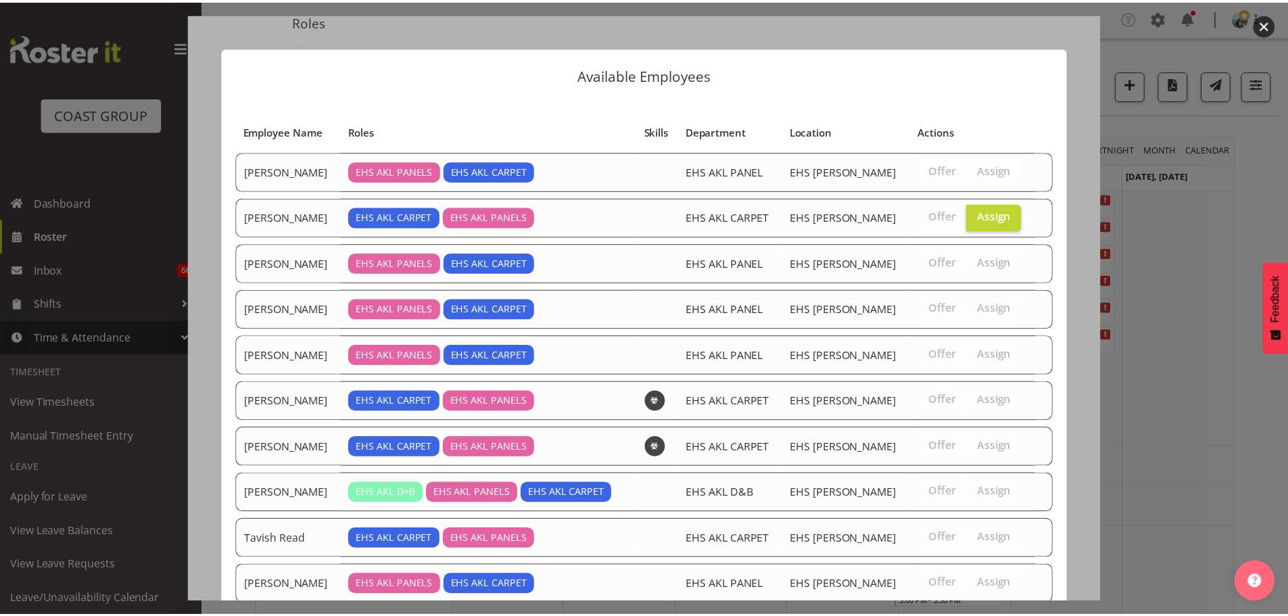
scroll to position [87, 0]
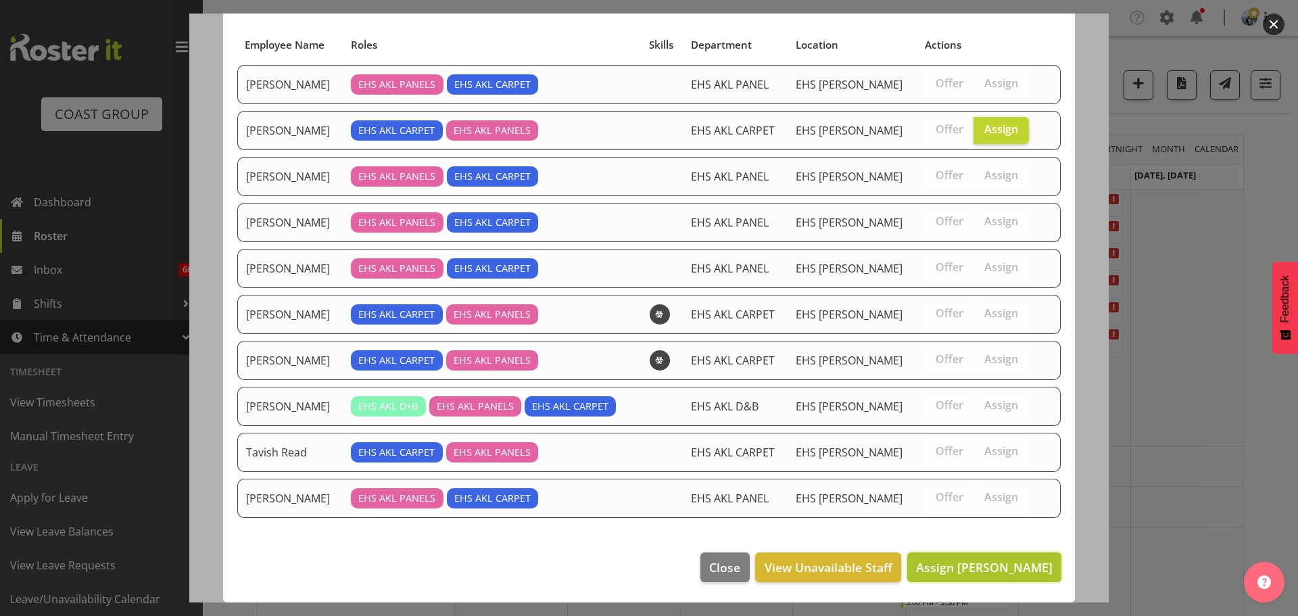
click at [983, 569] on span "Assign [PERSON_NAME]" at bounding box center [984, 567] width 137 height 16
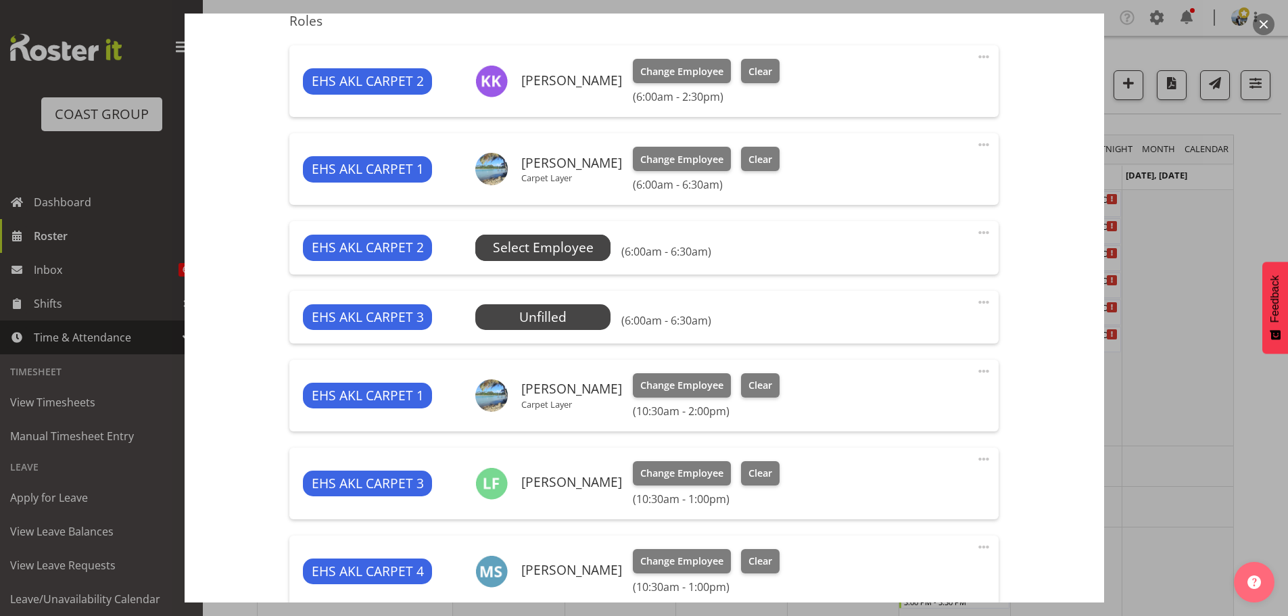
click at [584, 251] on span "Select Employee" at bounding box center [543, 248] width 101 height 20
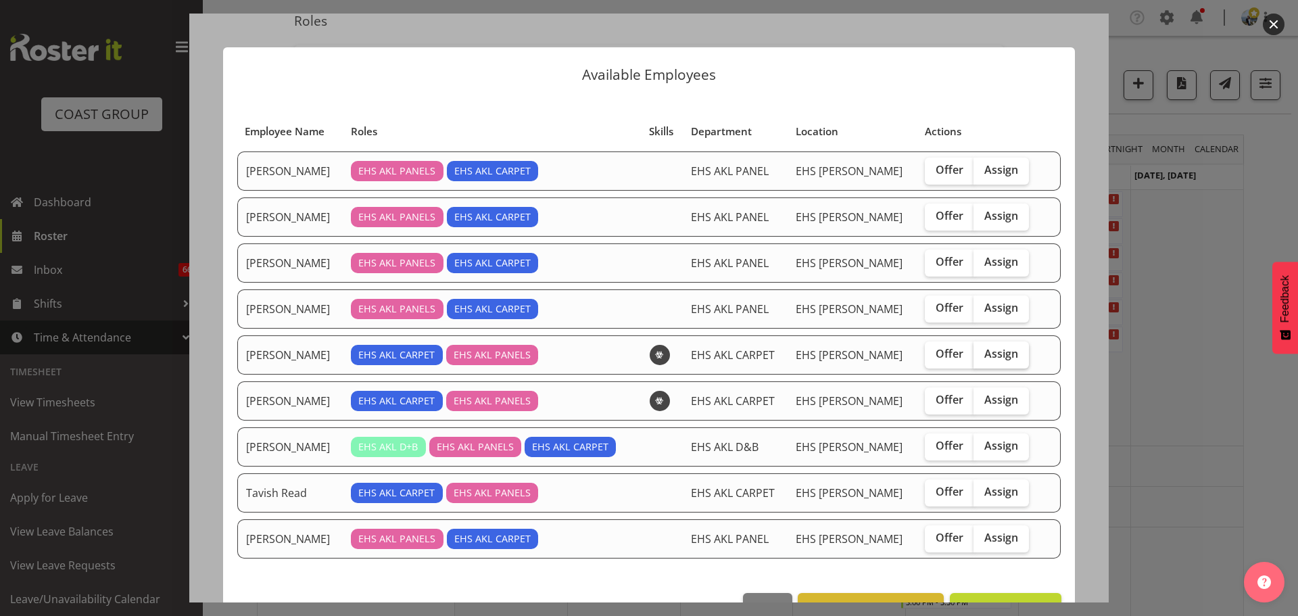
click at [990, 357] on span "Assign" at bounding box center [1001, 354] width 34 height 14
click at [982, 357] on input "Assign" at bounding box center [977, 353] width 9 height 9
checkbox input "true"
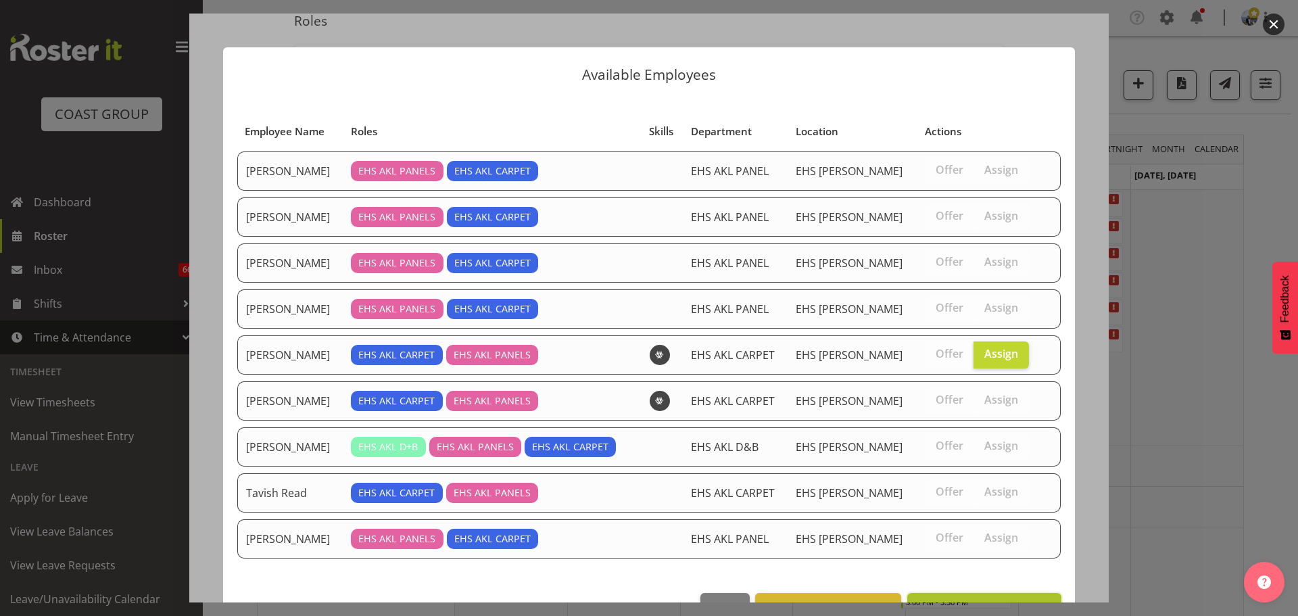
click at [971, 594] on button "Assign [PERSON_NAME]" at bounding box center [984, 608] width 154 height 30
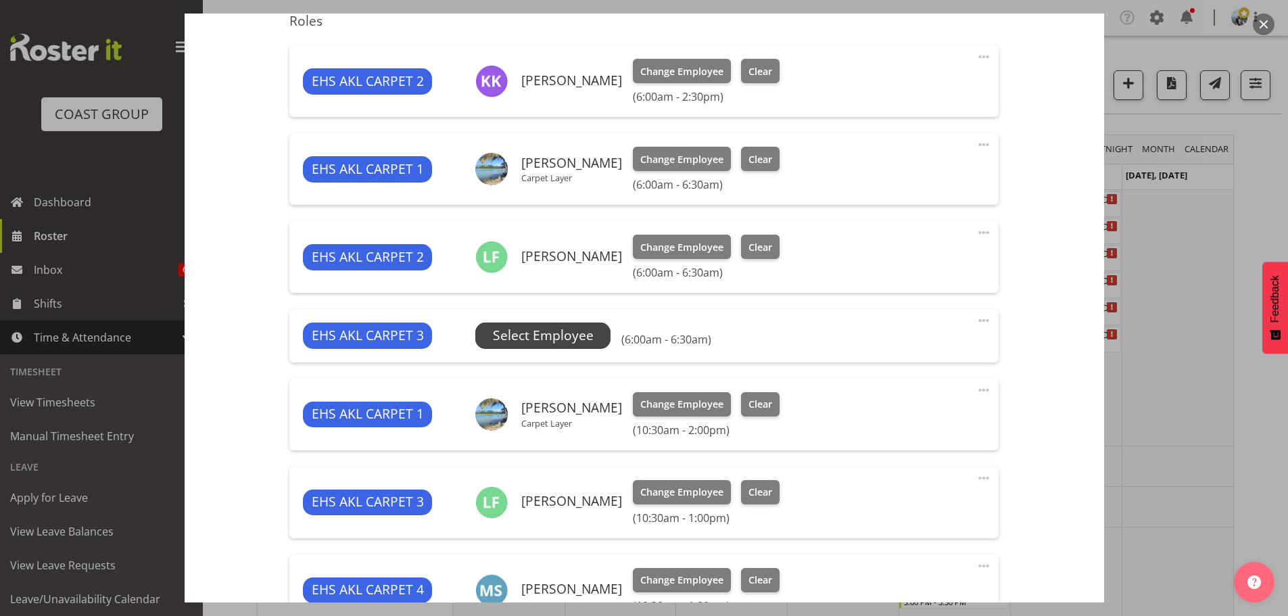
click at [587, 341] on span "Select Employee" at bounding box center [543, 336] width 101 height 20
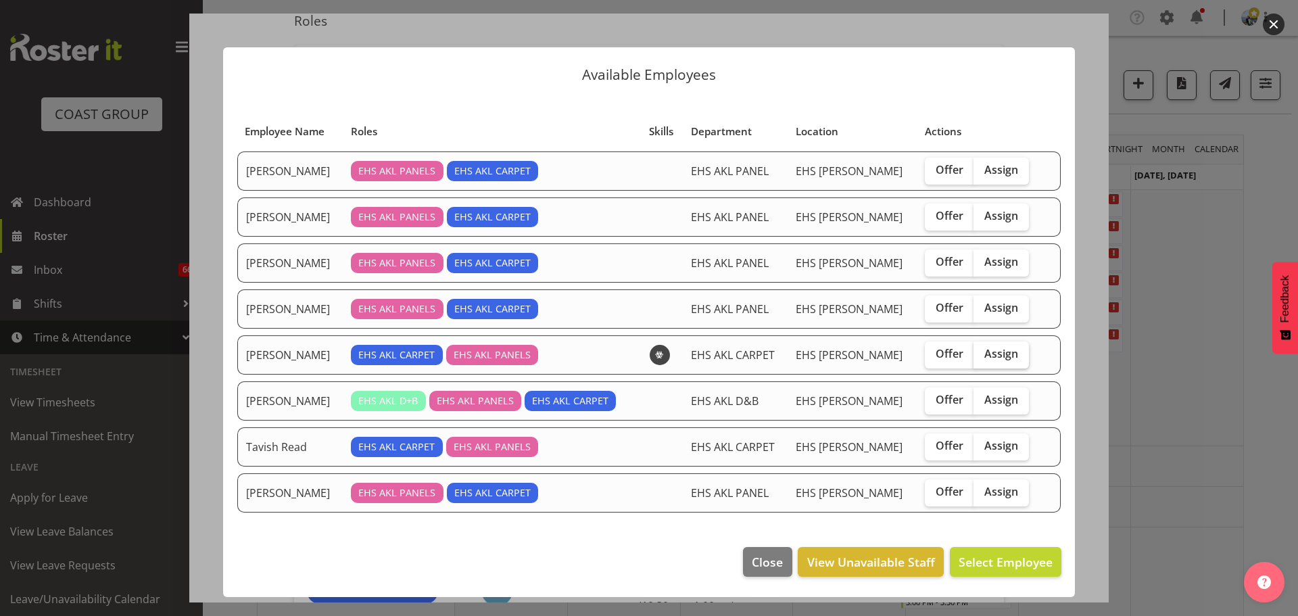
click at [998, 358] on span "Assign" at bounding box center [1001, 354] width 34 height 14
click at [982, 358] on input "Assign" at bounding box center [977, 353] width 9 height 9
checkbox input "true"
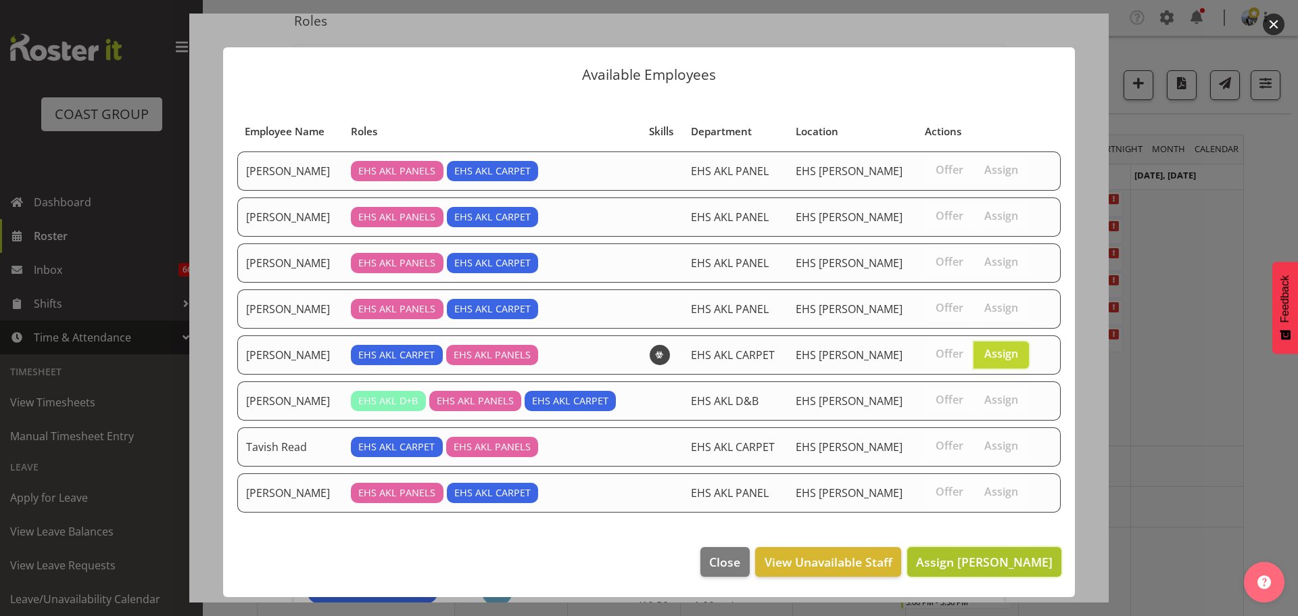
click at [994, 557] on span "Assign [PERSON_NAME]" at bounding box center [984, 562] width 137 height 16
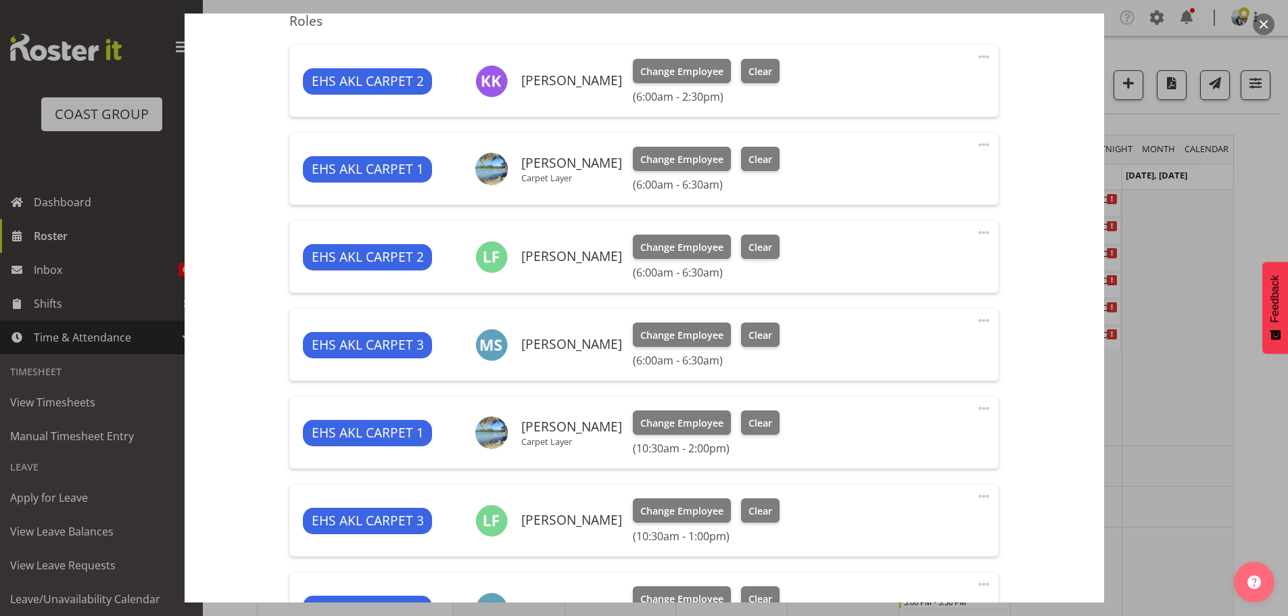
scroll to position [748, 0]
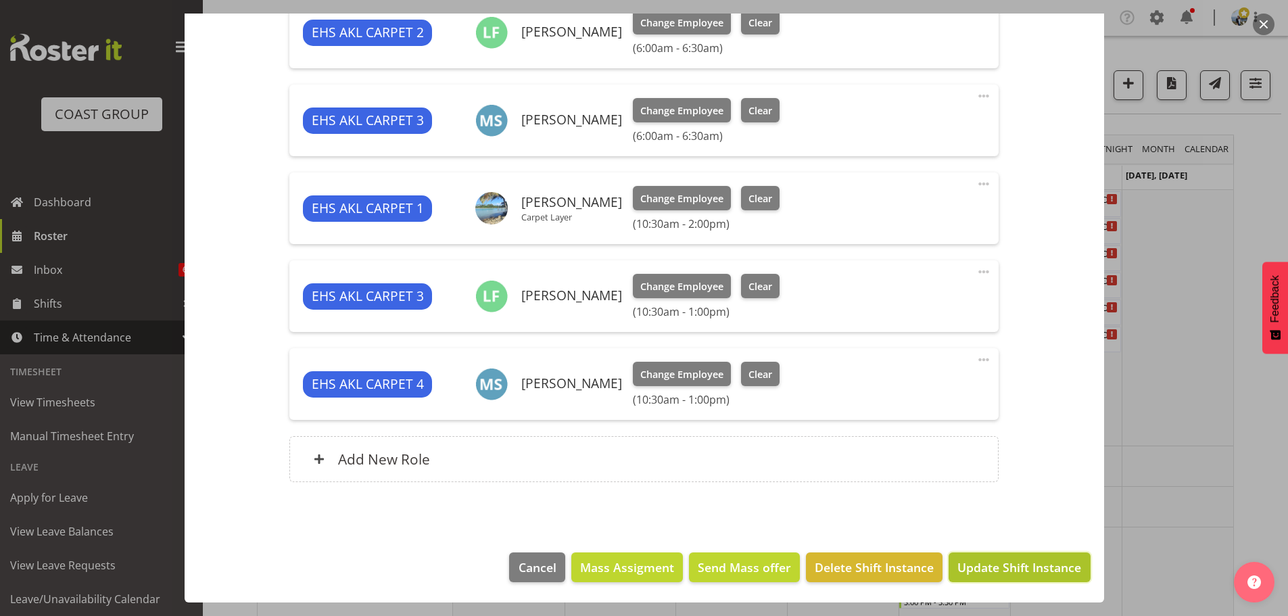
click at [1026, 557] on button "Update Shift Instance" at bounding box center [1018, 567] width 141 height 30
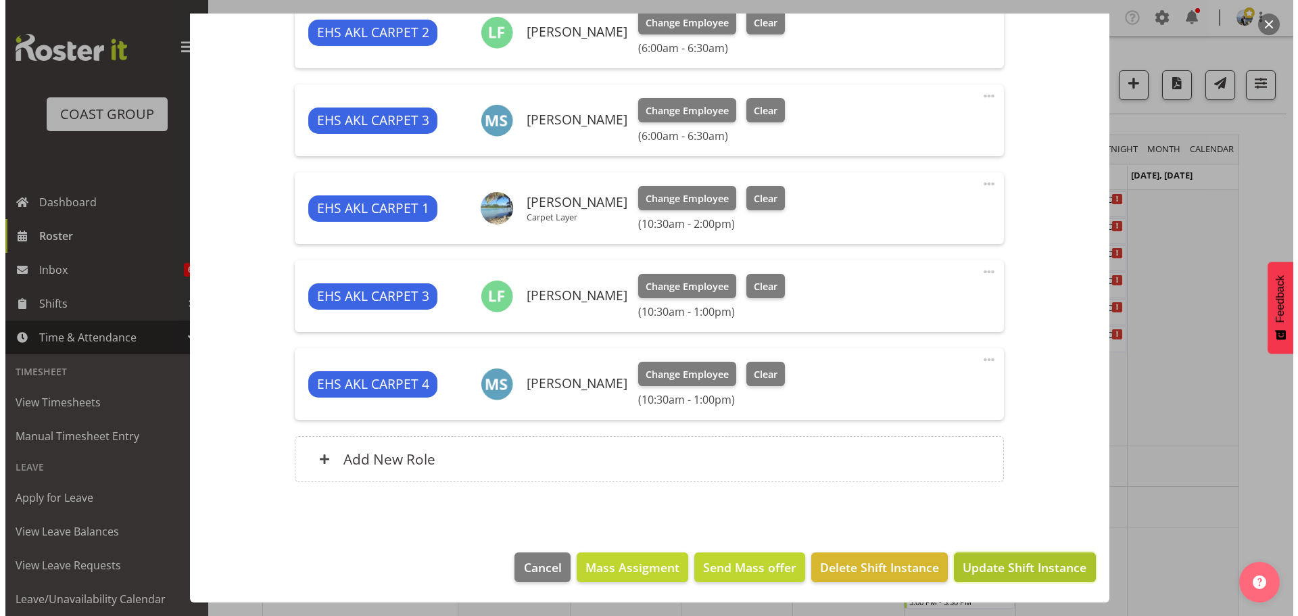
scroll to position [694, 0]
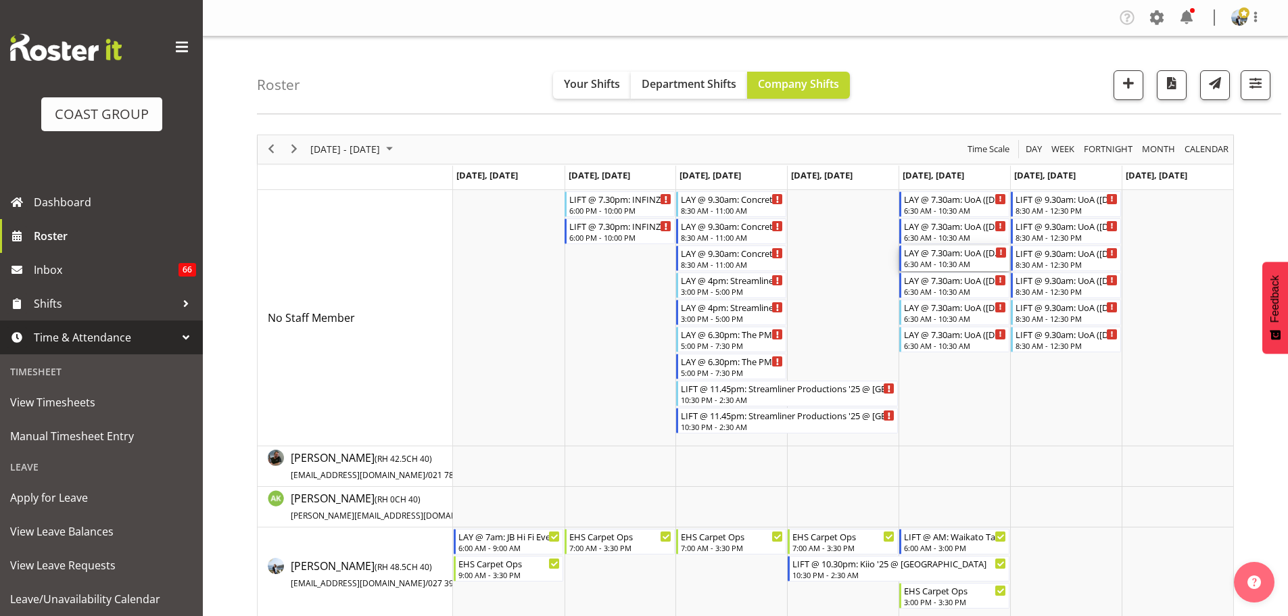
click at [943, 263] on div "6:30 AM - 10:30 AM" at bounding box center [955, 263] width 103 height 11
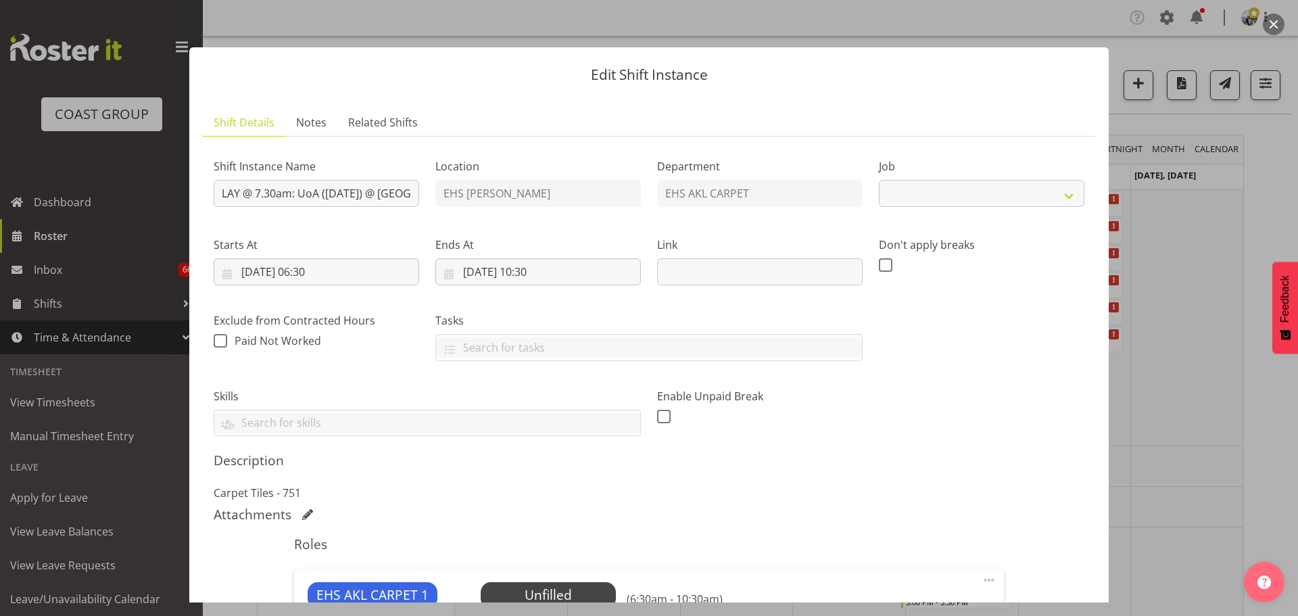
select select "8654"
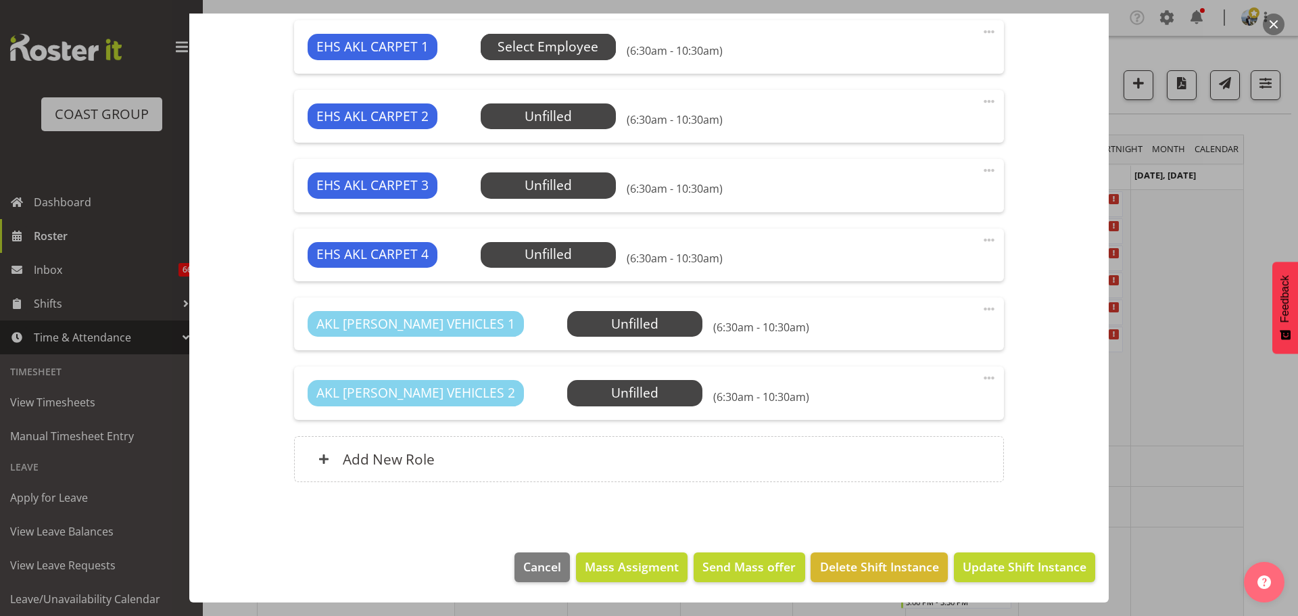
click at [556, 51] on span "Select Employee" at bounding box center [548, 47] width 101 height 20
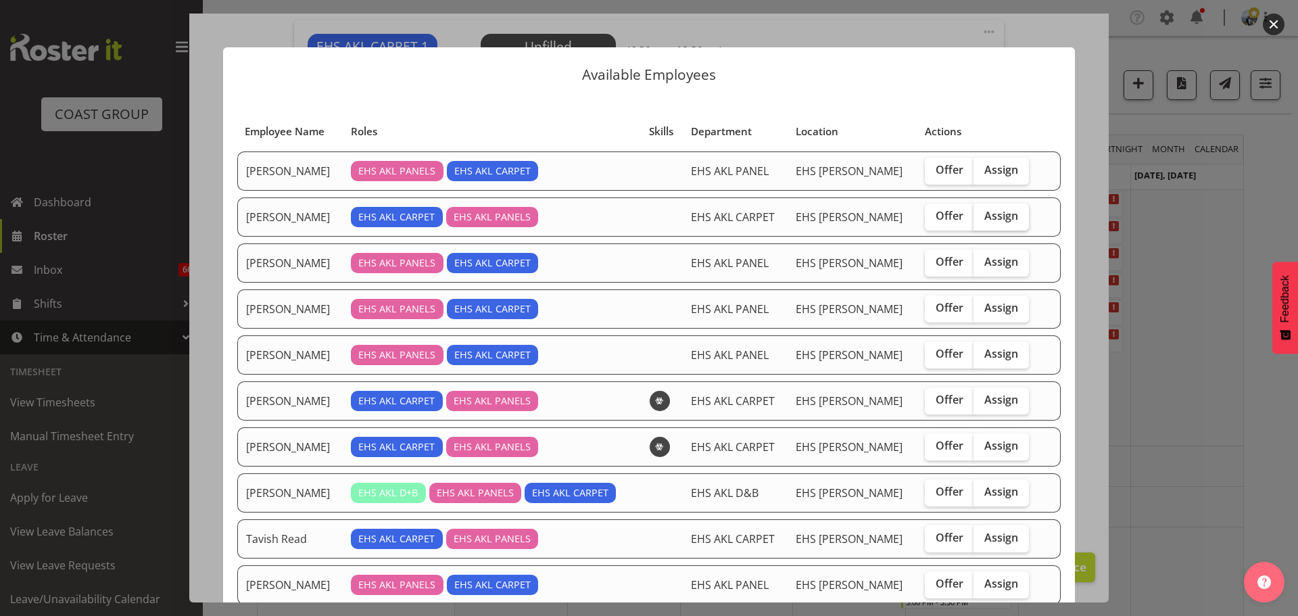
click at [1008, 212] on label "Assign" at bounding box center [1000, 216] width 55 height 27
click at [982, 212] on input "Assign" at bounding box center [977, 216] width 9 height 9
checkbox input "true"
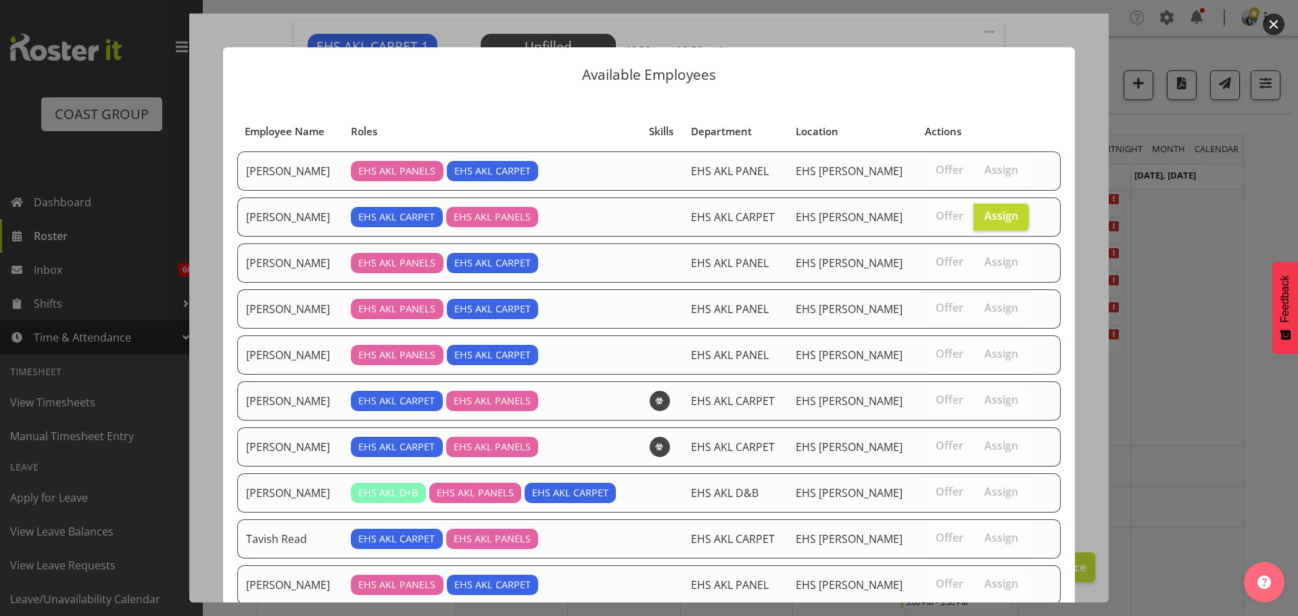
scroll to position [87, 0]
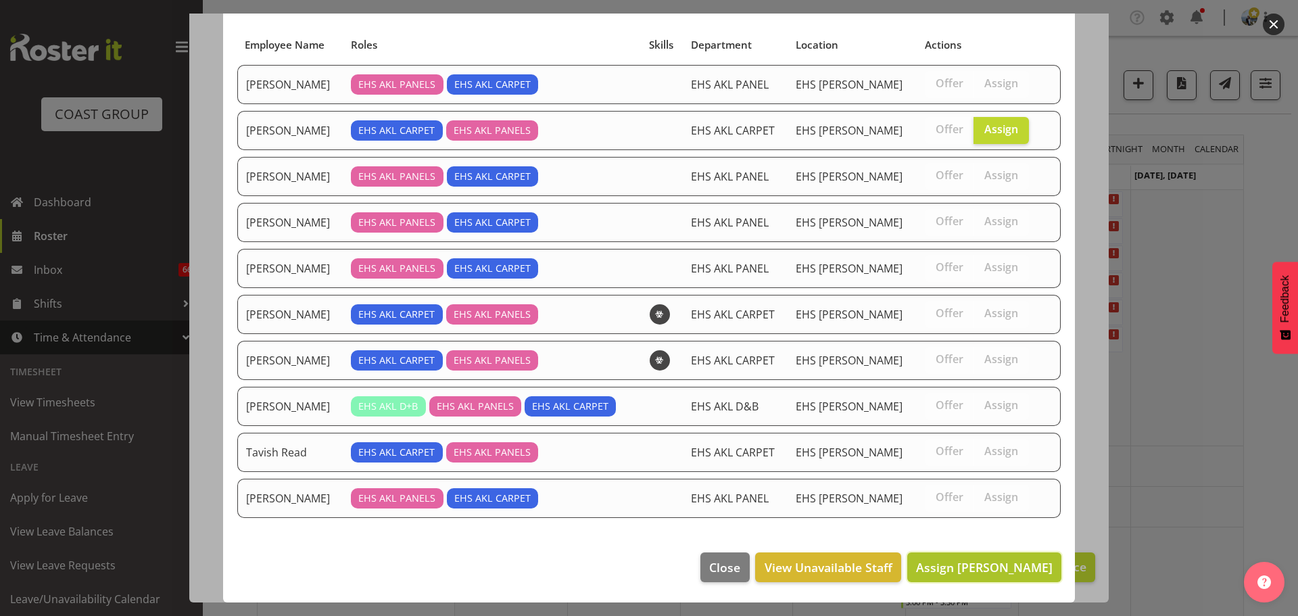
click at [942, 561] on span "Assign [PERSON_NAME]" at bounding box center [984, 567] width 137 height 16
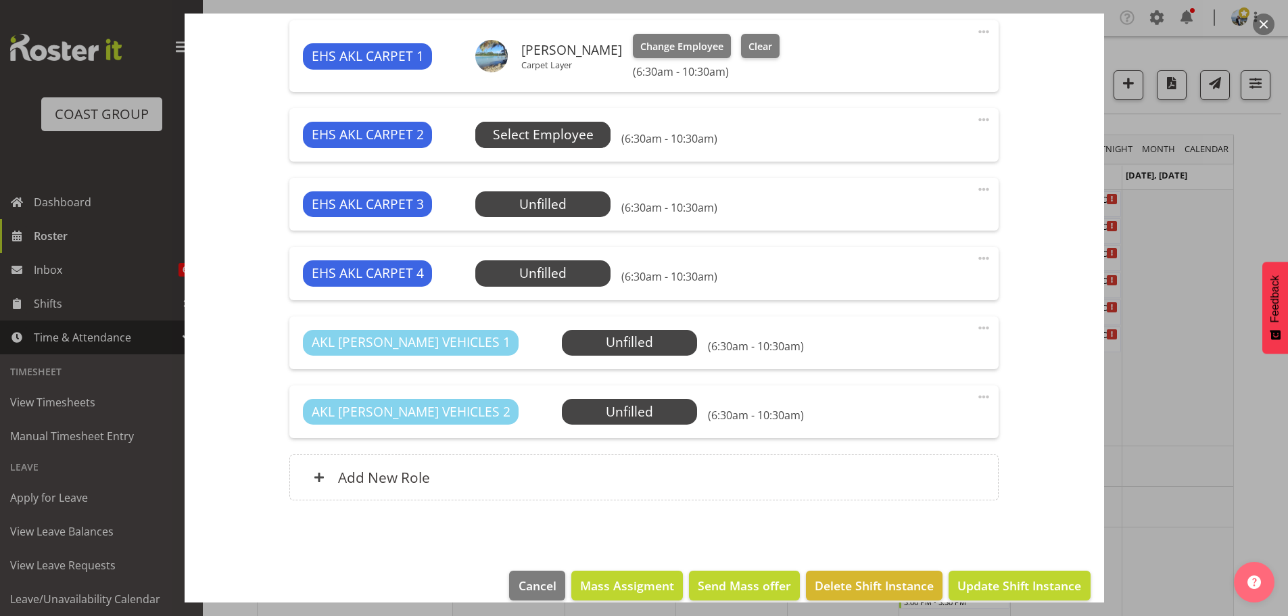
click at [557, 135] on span "Select Employee" at bounding box center [543, 135] width 101 height 20
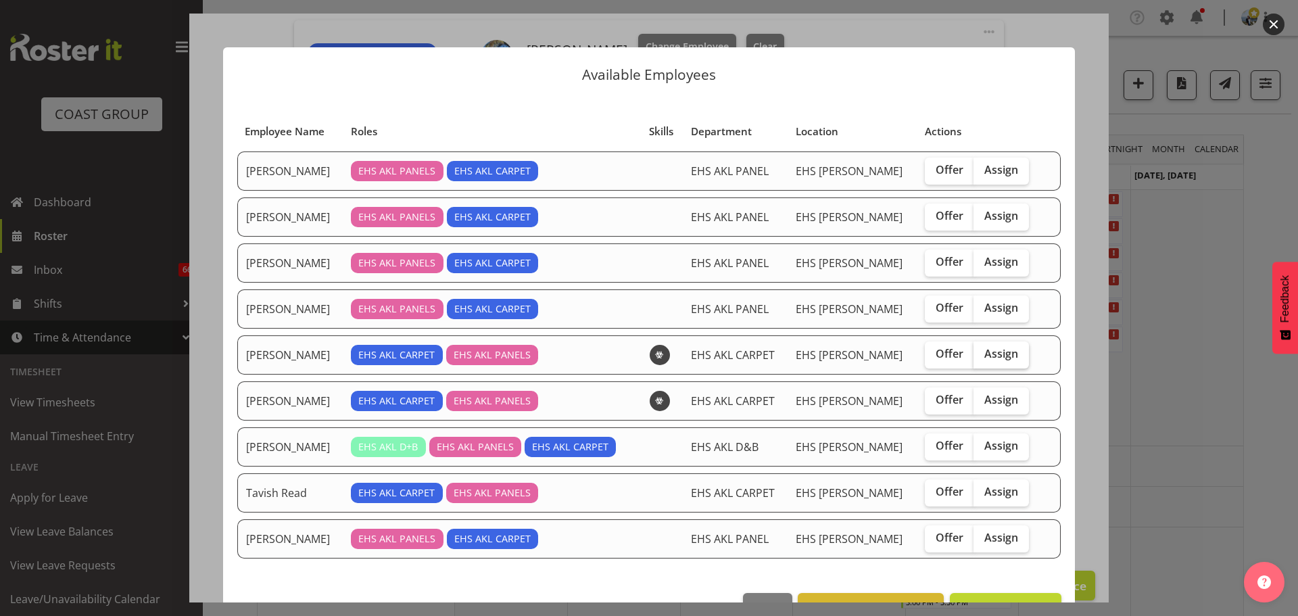
click at [984, 360] on span "Assign" at bounding box center [1001, 354] width 34 height 14
click at [978, 358] on input "Assign" at bounding box center [977, 353] width 9 height 9
checkbox input "true"
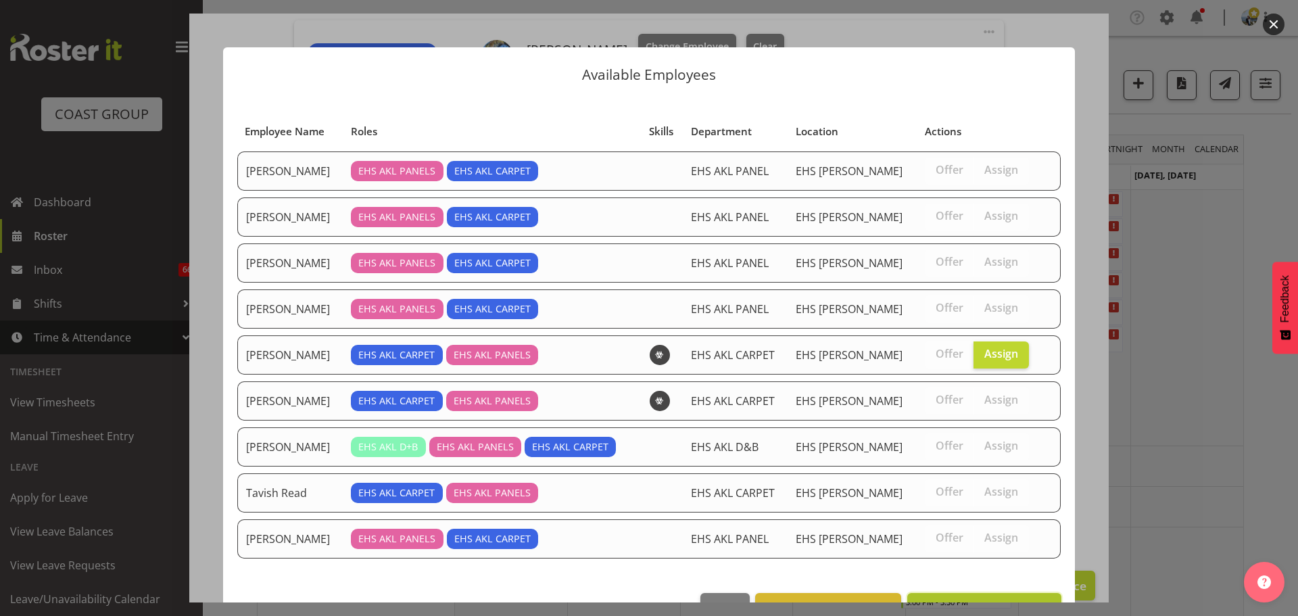
click at [979, 594] on button "Assign [PERSON_NAME]" at bounding box center [984, 608] width 154 height 30
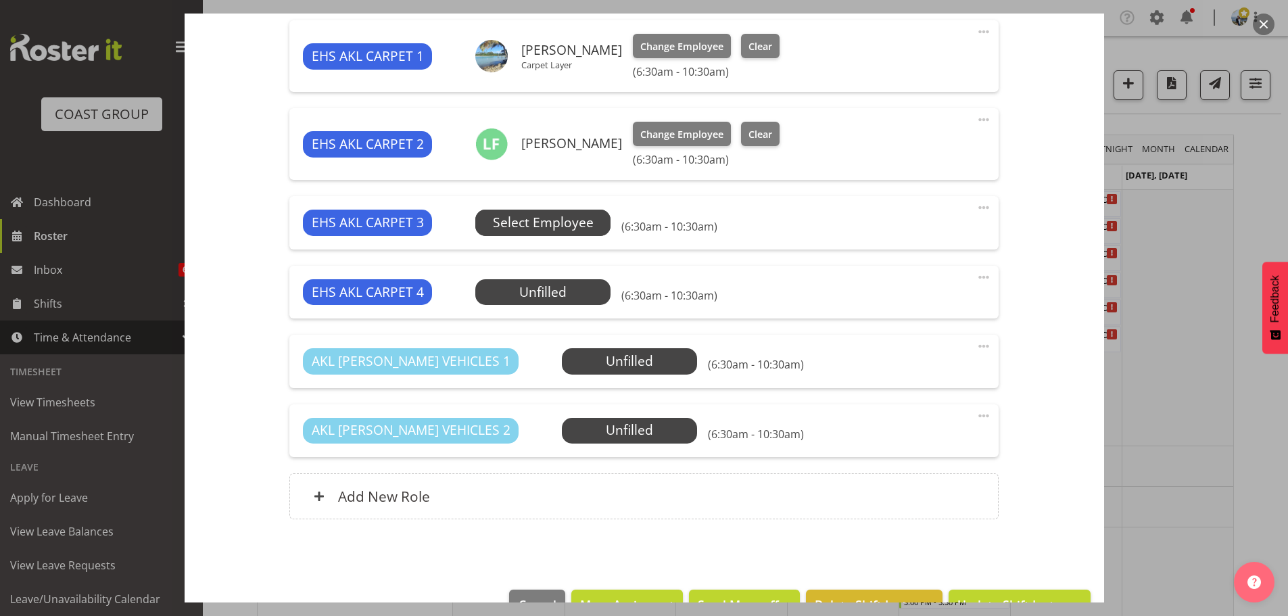
click at [589, 224] on span "Select Employee" at bounding box center [543, 223] width 101 height 20
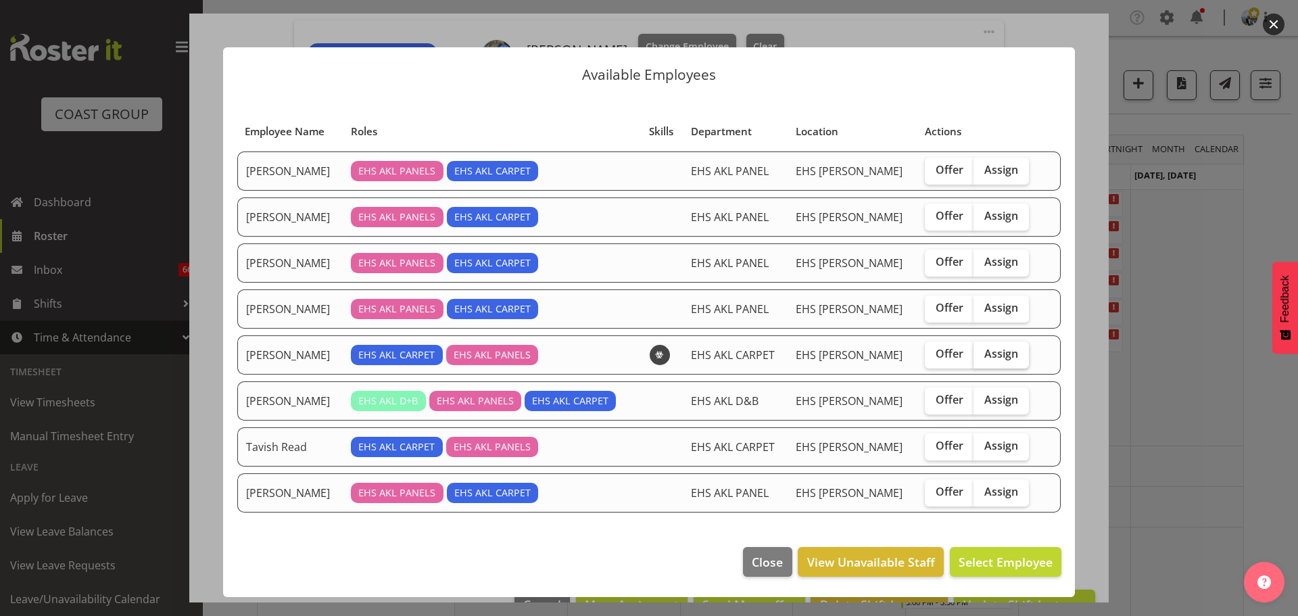
click at [999, 353] on span "Assign" at bounding box center [1001, 354] width 34 height 14
click at [982, 353] on input "Assign" at bounding box center [977, 353] width 9 height 9
checkbox input "true"
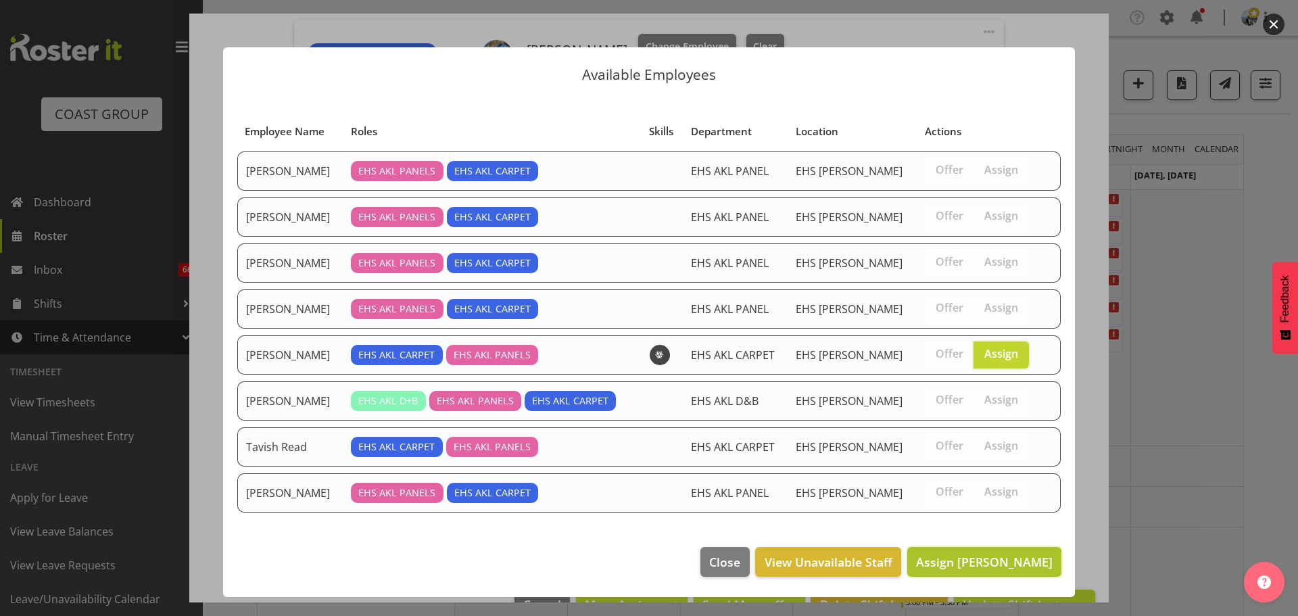
click at [972, 572] on button "Assign [PERSON_NAME]" at bounding box center [984, 562] width 154 height 30
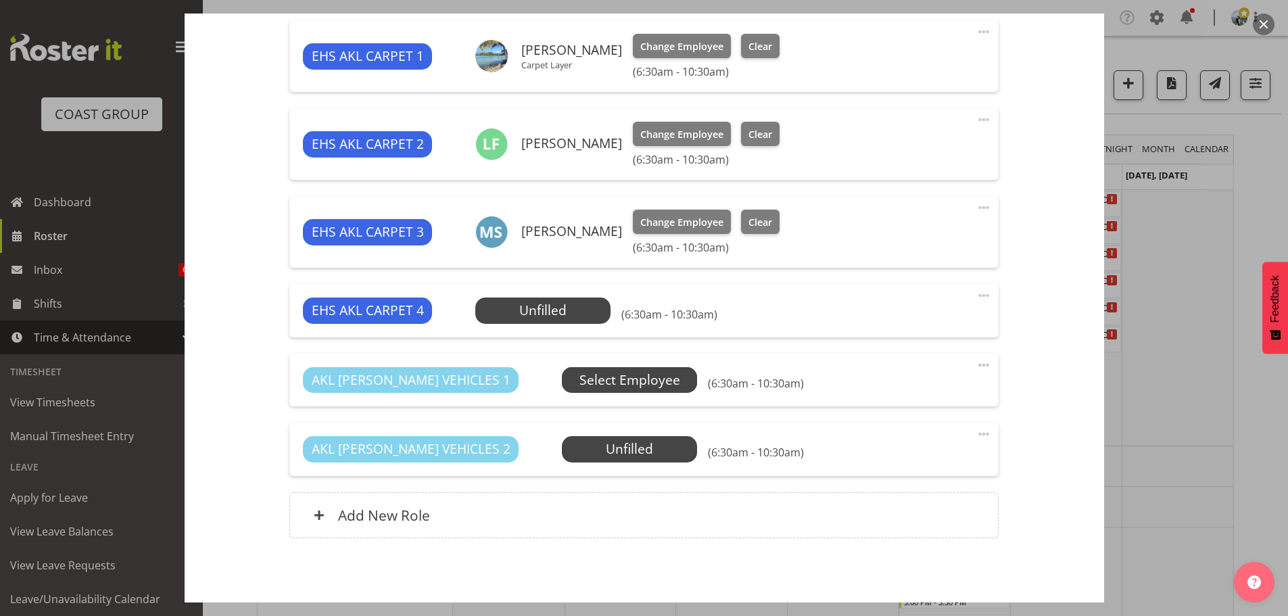
click at [593, 375] on span "Select Employee" at bounding box center [629, 380] width 101 height 20
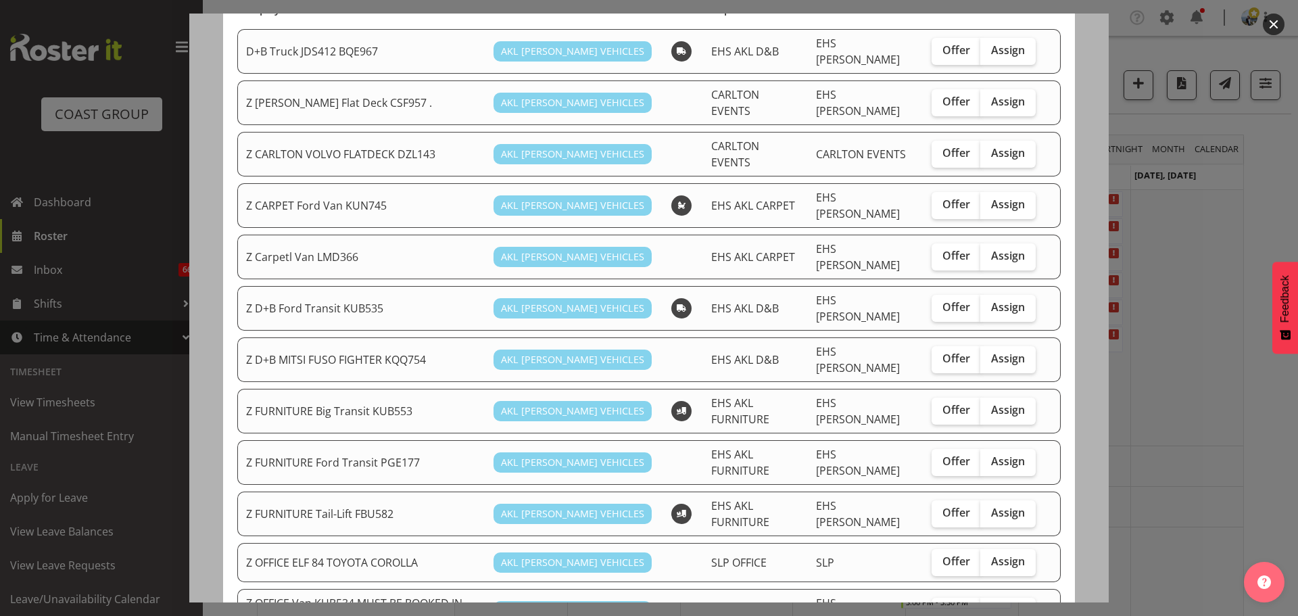
scroll to position [110, 0]
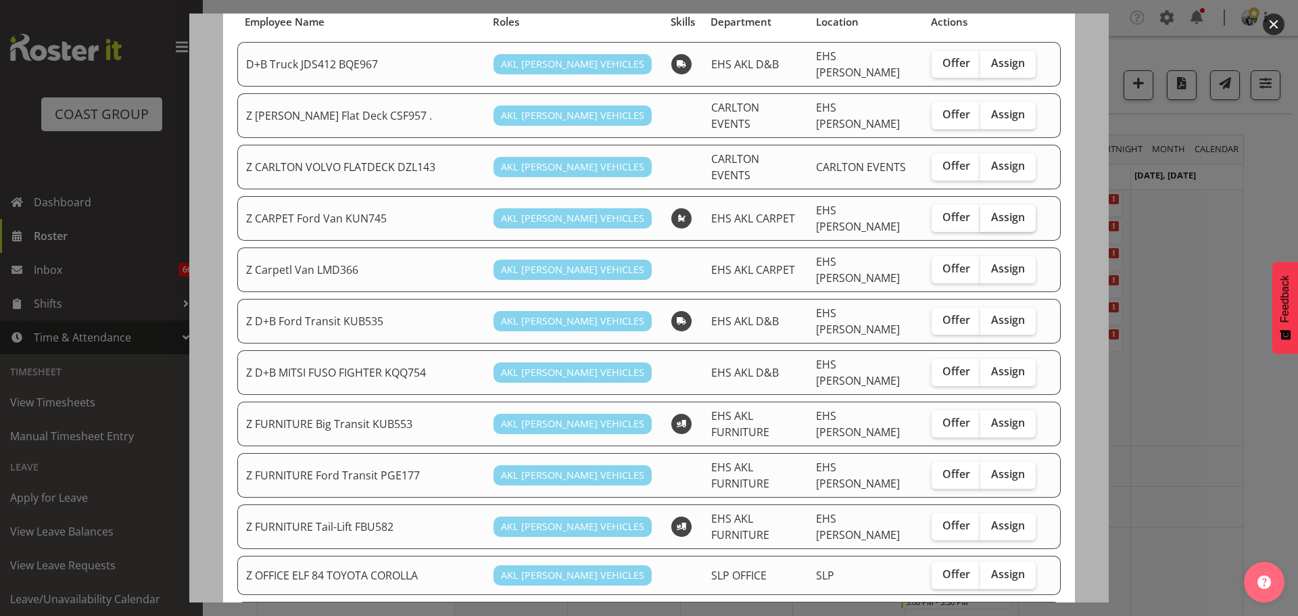
click at [996, 210] on span "Assign" at bounding box center [1008, 217] width 34 height 14
click at [989, 213] on input "Assign" at bounding box center [984, 217] width 9 height 9
checkbox input "true"
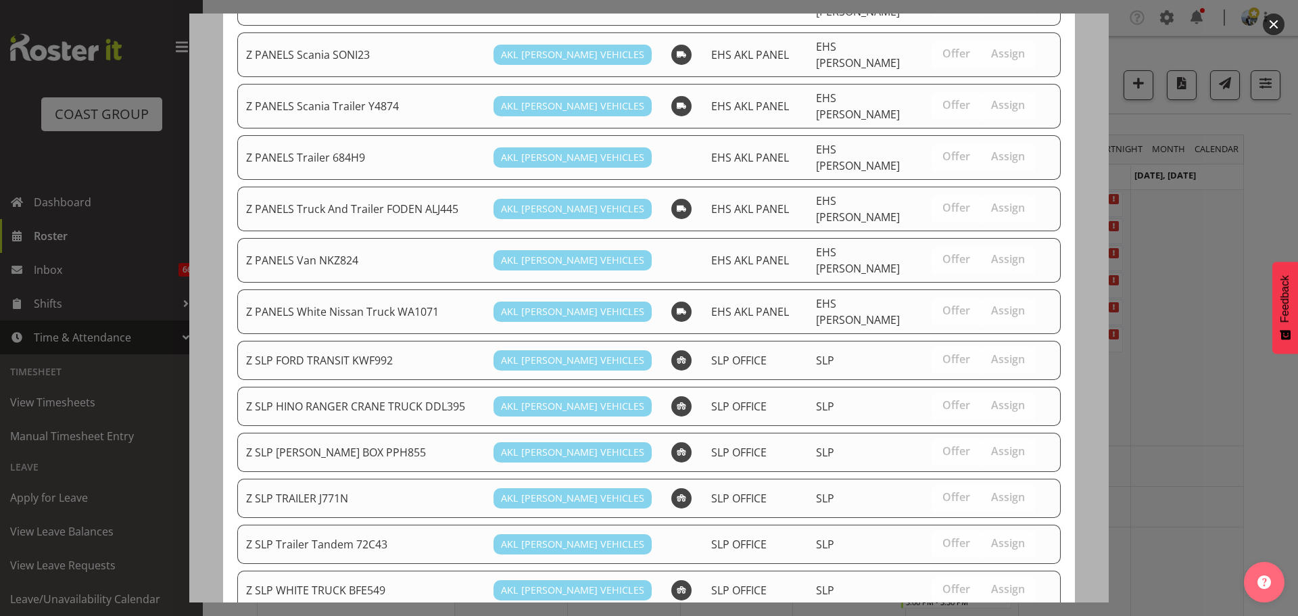
scroll to position [941, 0]
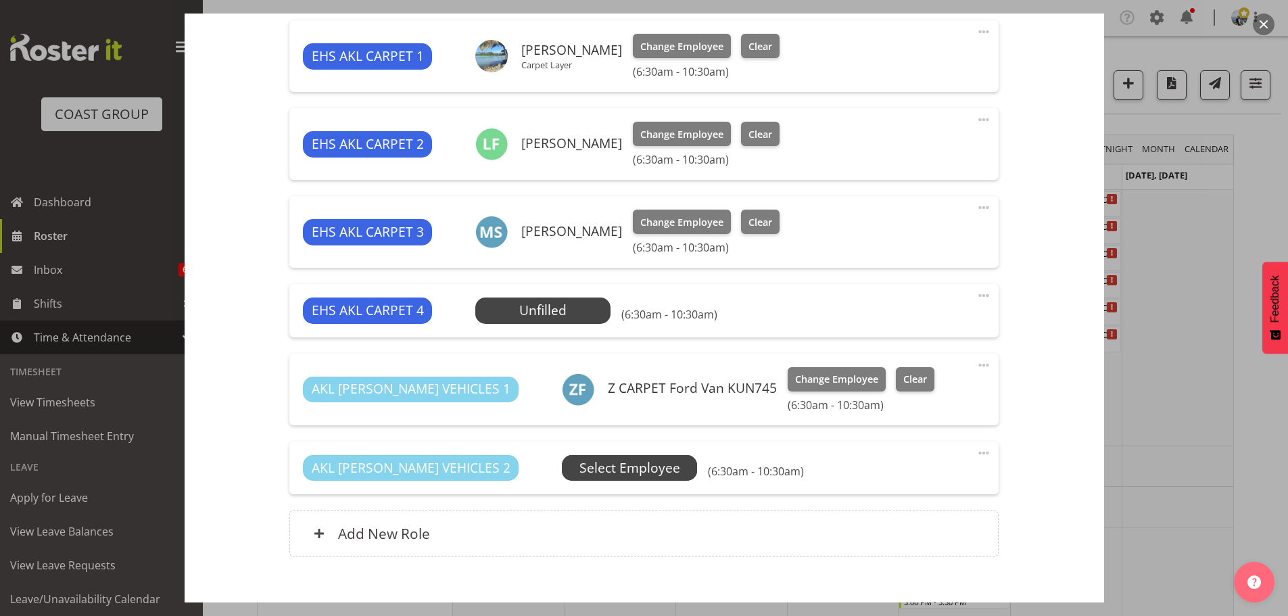
click at [590, 464] on span "Select Employee" at bounding box center [629, 468] width 101 height 20
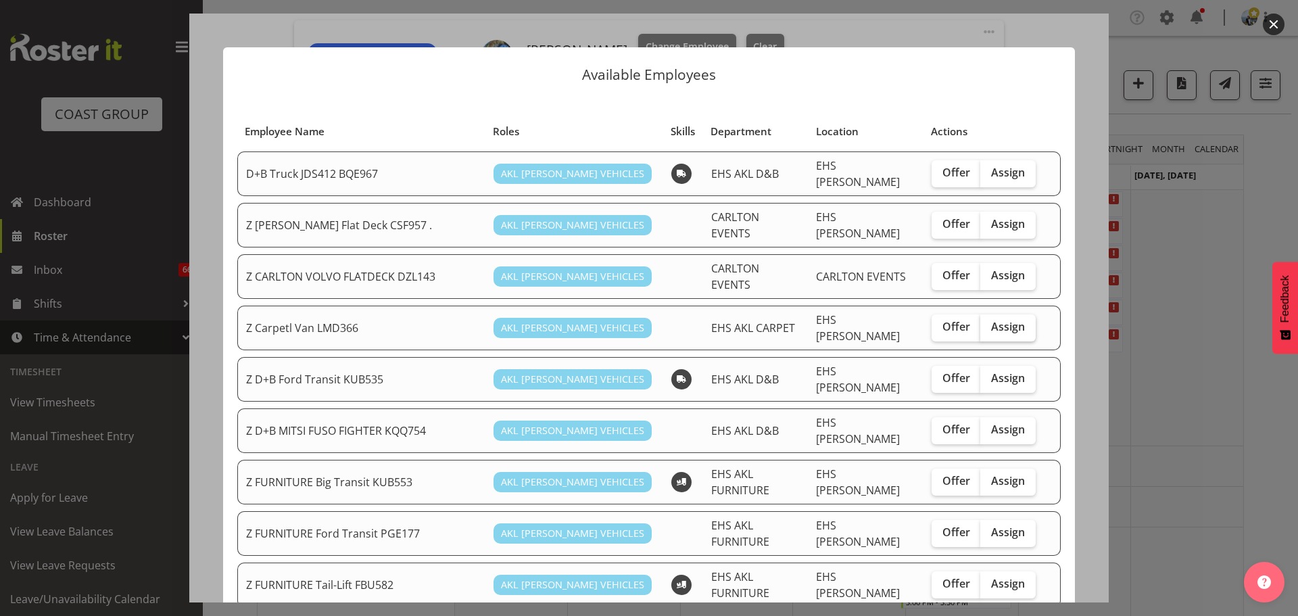
click at [992, 320] on span "Assign" at bounding box center [1008, 327] width 34 height 14
click at [989, 322] on input "Assign" at bounding box center [984, 326] width 9 height 9
checkbox input "true"
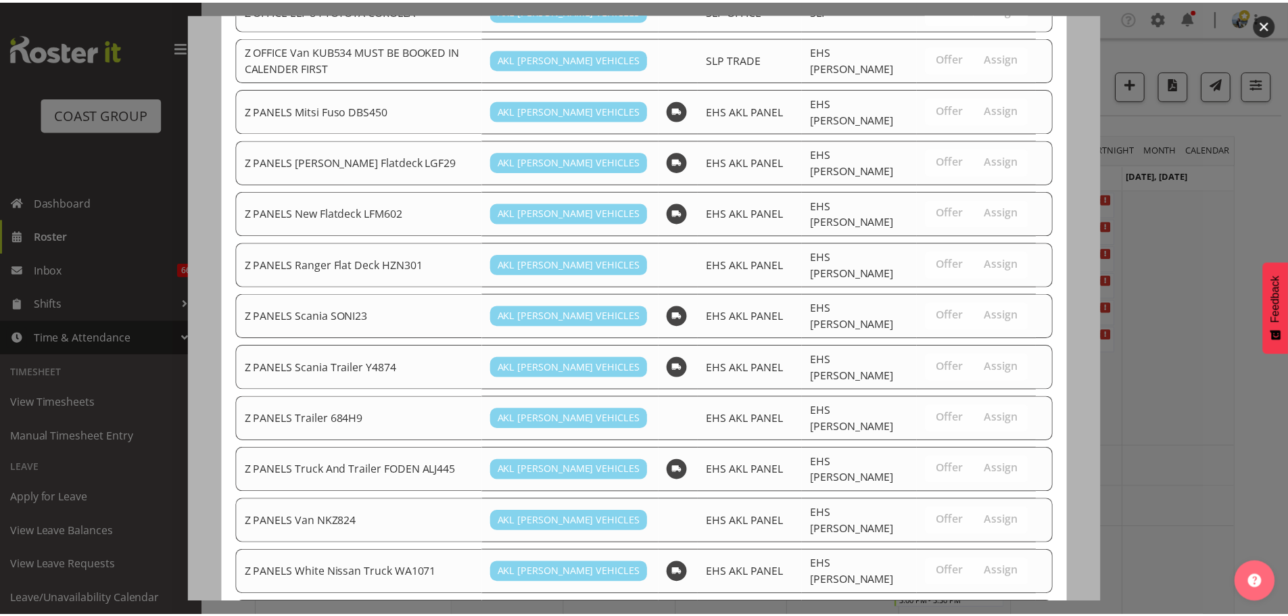
scroll to position [895, 0]
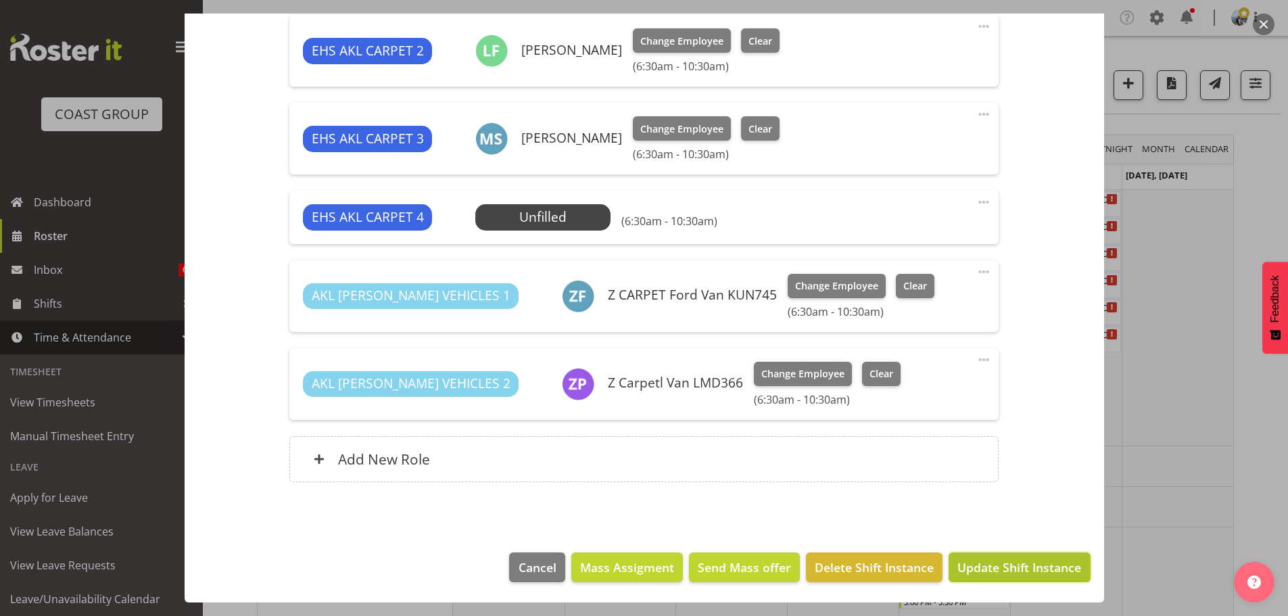
click at [1009, 573] on span "Update Shift Instance" at bounding box center [1019, 567] width 124 height 18
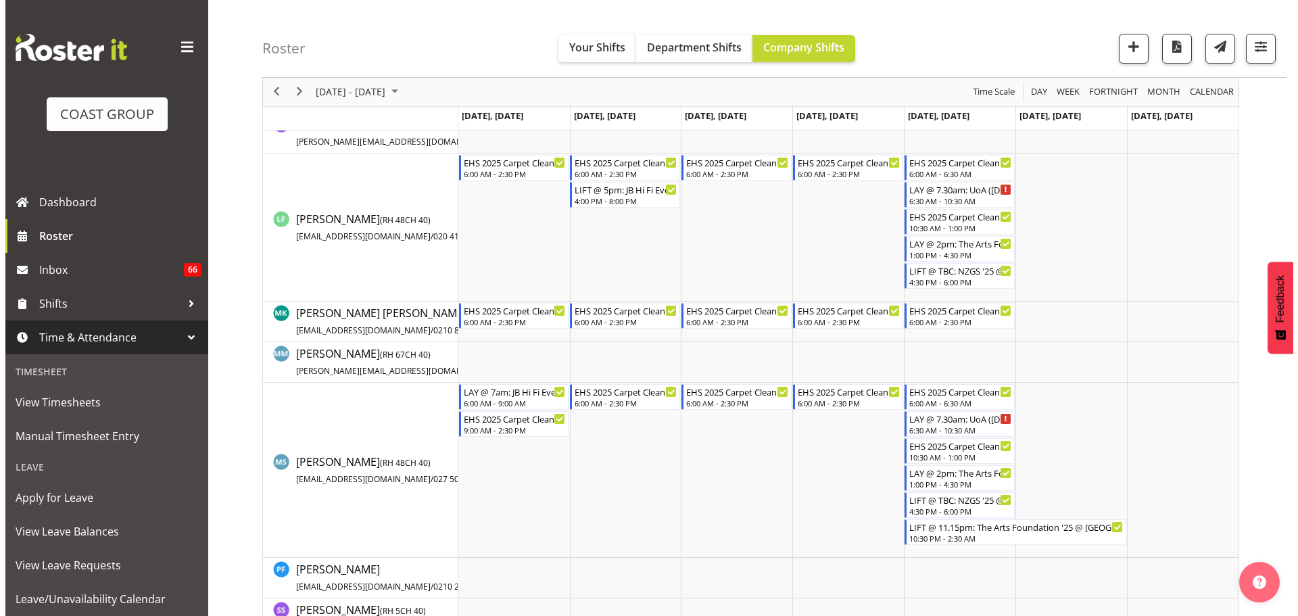
scroll to position [1073, 0]
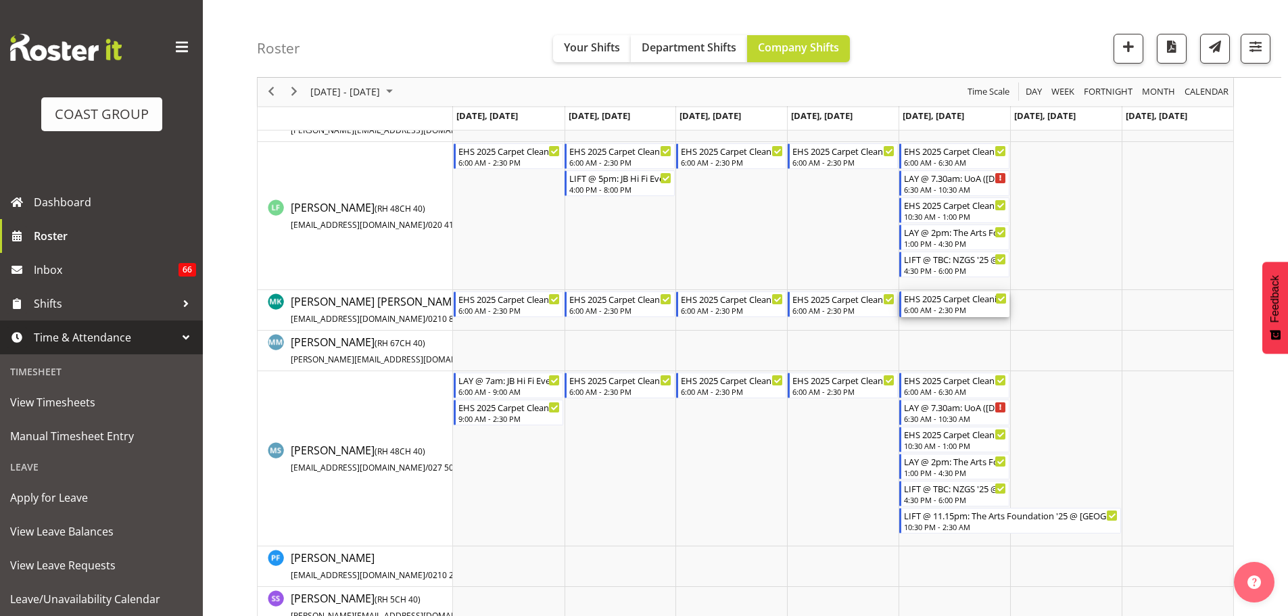
click at [967, 310] on div "6:00 AM - 2:30 PM" at bounding box center [955, 309] width 103 height 11
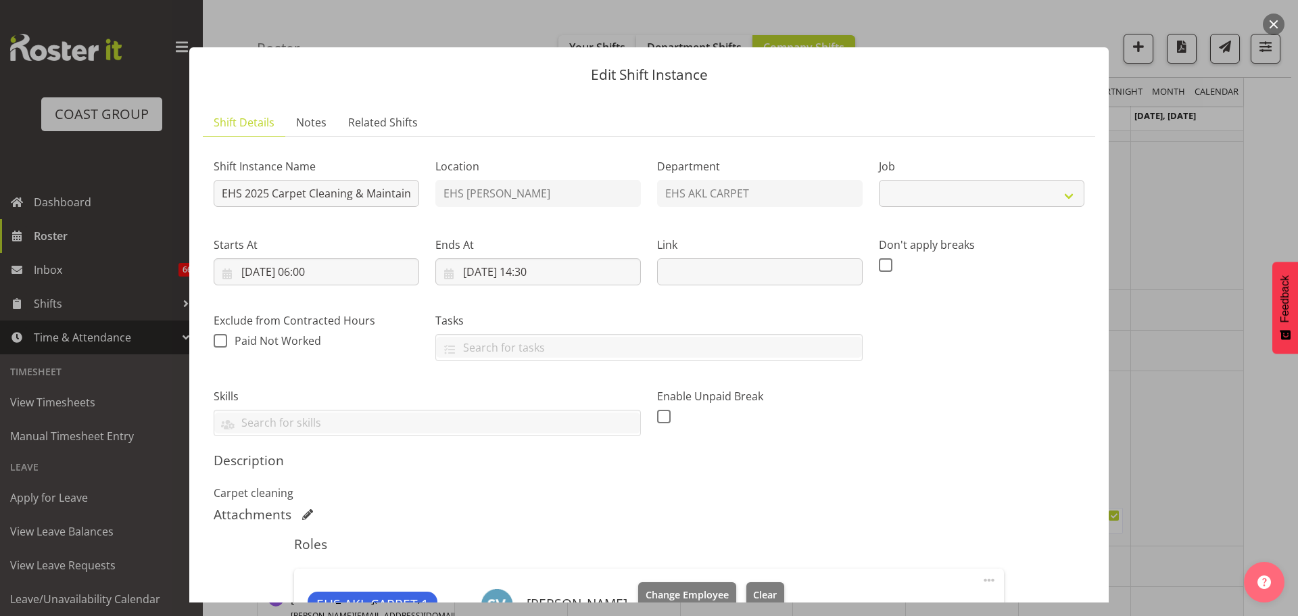
select select "69"
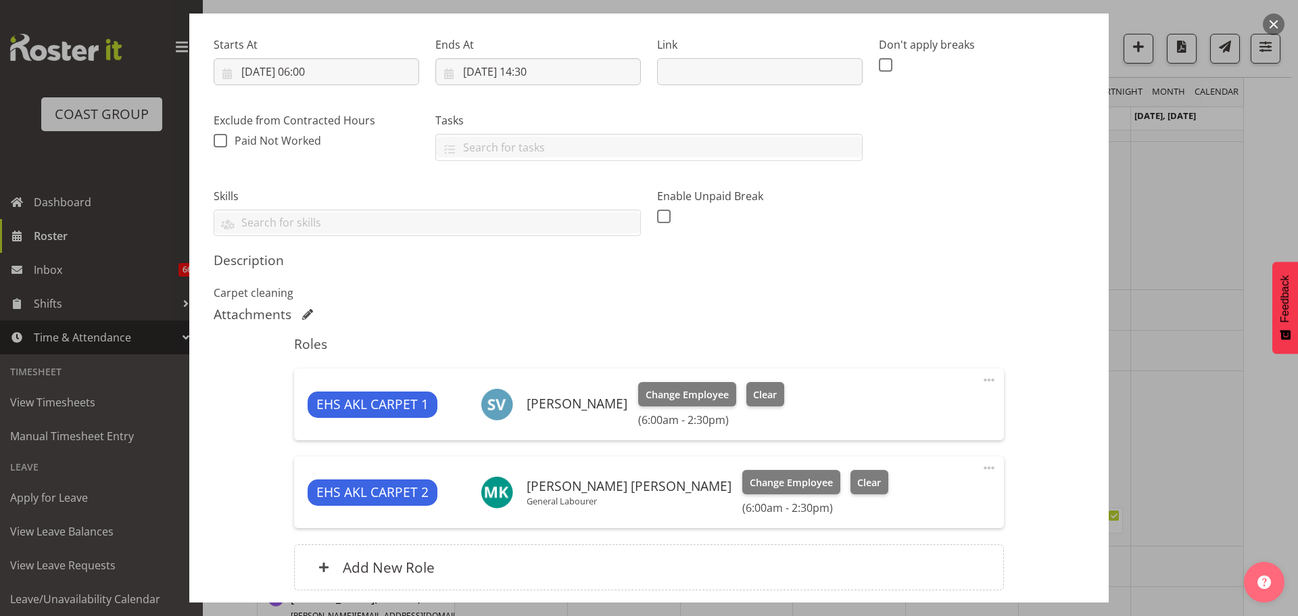
scroll to position [308, 0]
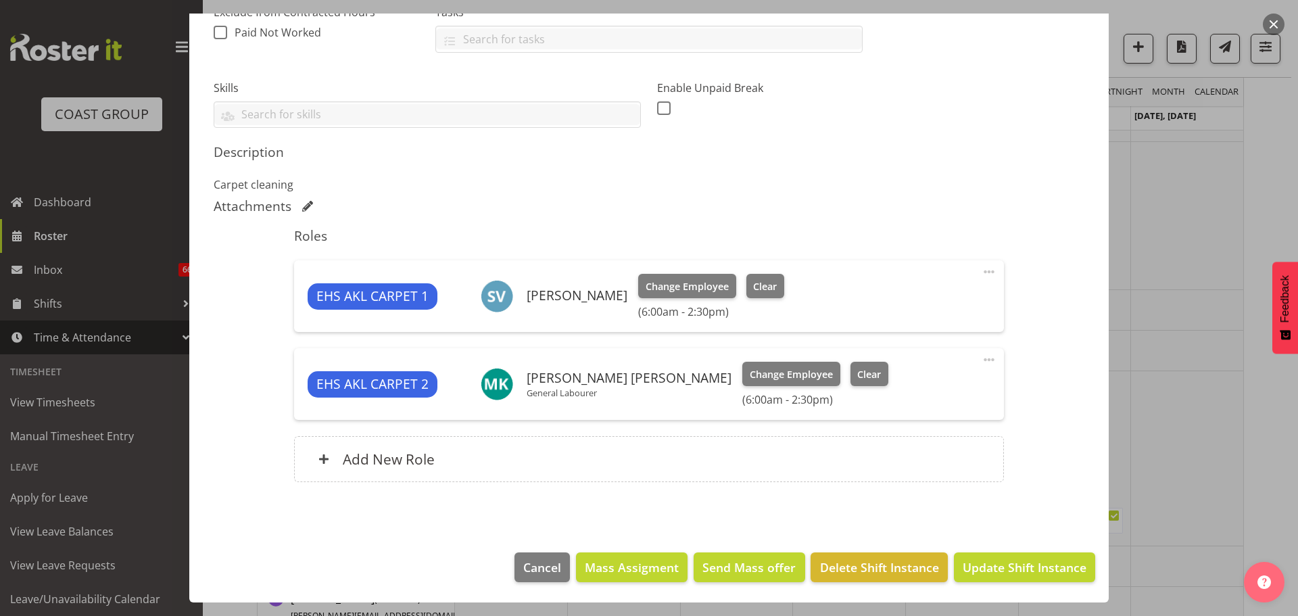
click at [983, 362] on span at bounding box center [989, 360] width 16 height 16
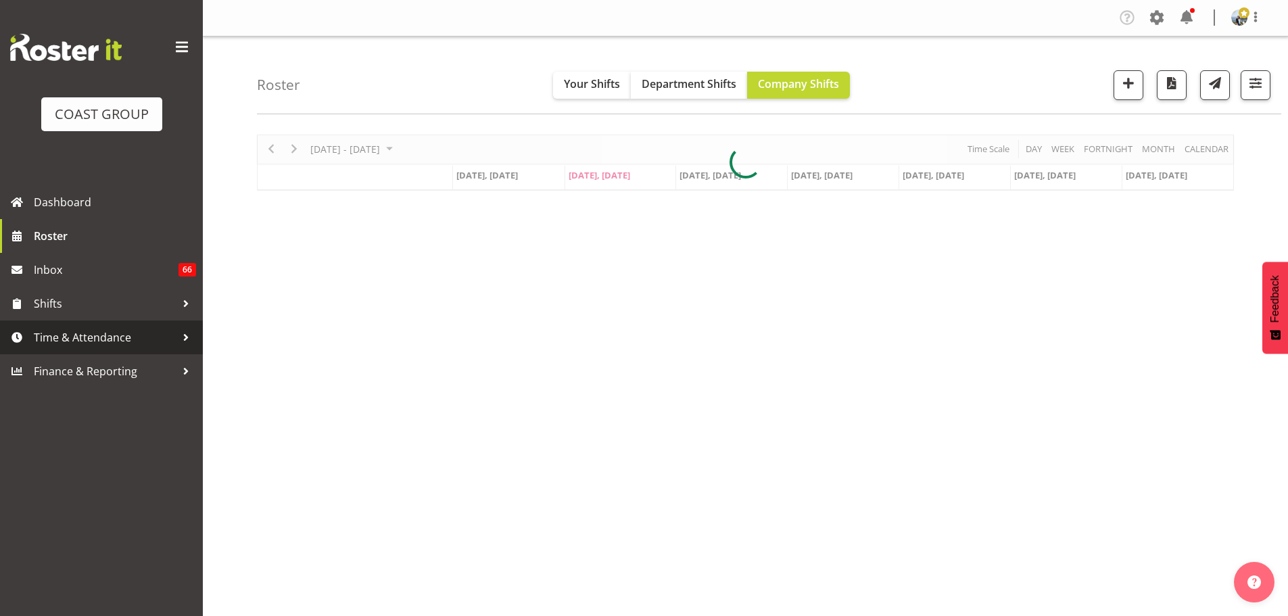
click at [115, 342] on span "Time & Attendance" at bounding box center [105, 337] width 142 height 20
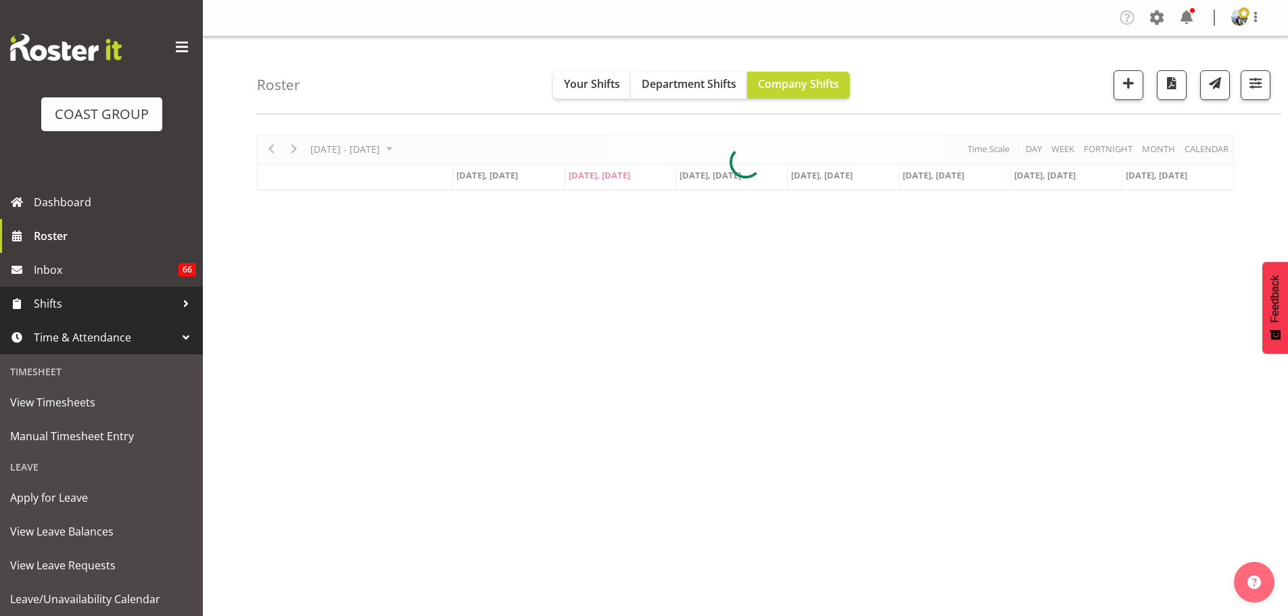
click at [88, 310] on span "Shifts" at bounding box center [105, 303] width 142 height 20
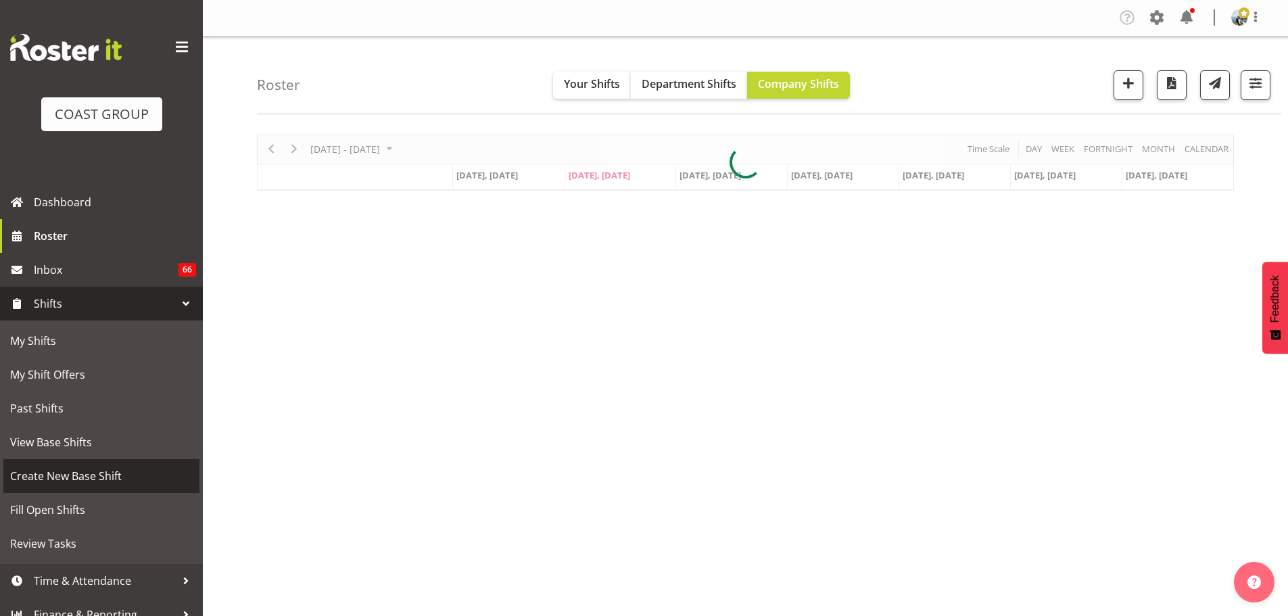
click at [119, 472] on span "Create New Base Shift" at bounding box center [101, 476] width 183 height 20
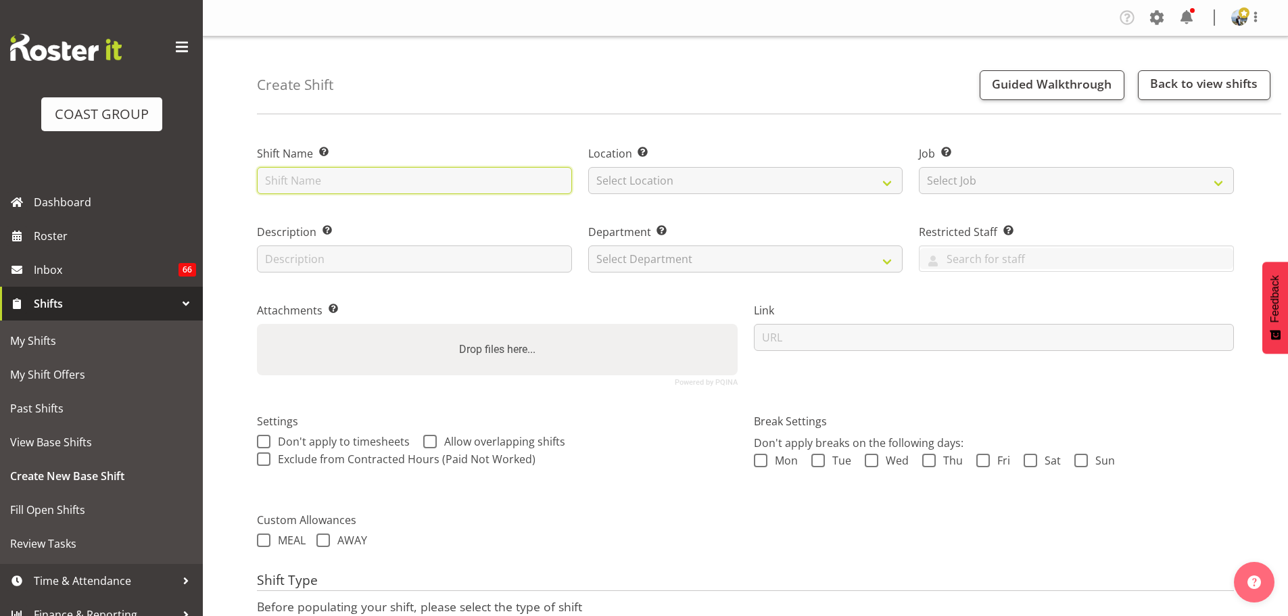
click at [373, 183] on input "text" at bounding box center [414, 180] width 315 height 27
type input "The Events Group Oct '25 @ Park Hyatt"
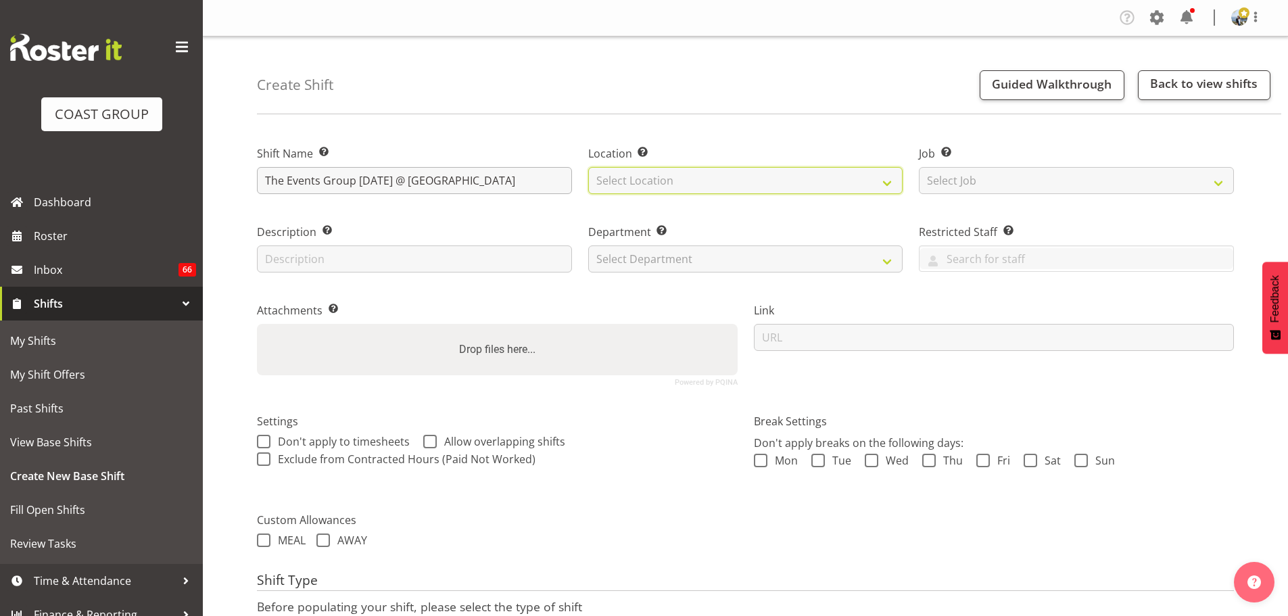
select select "35"
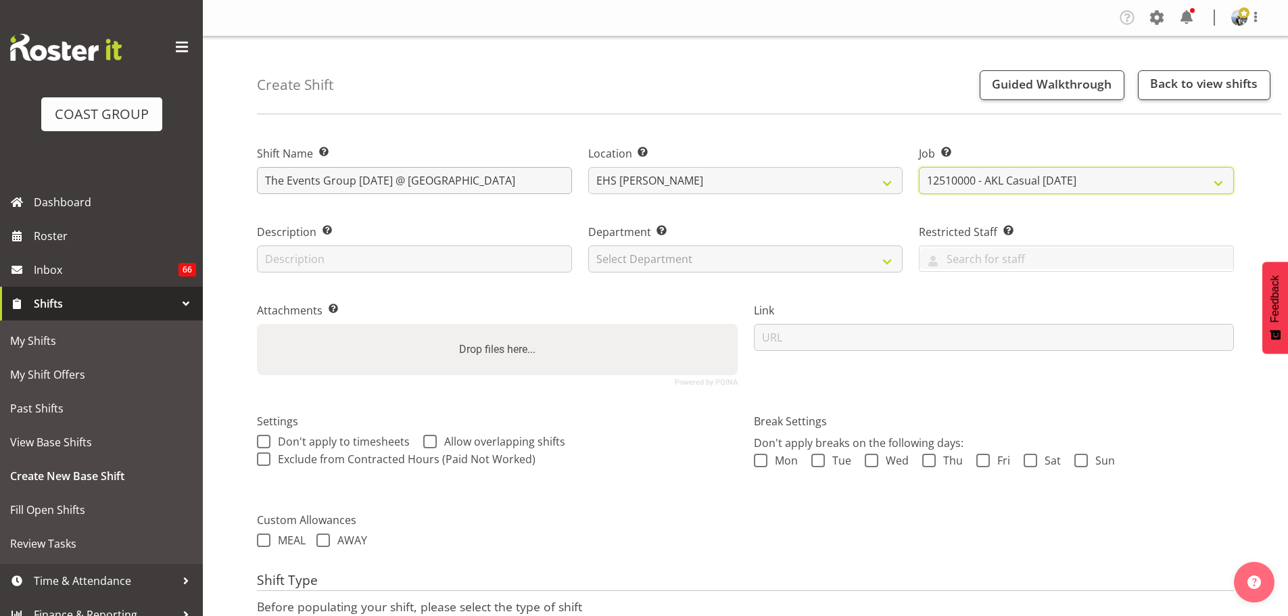
select select "8576"
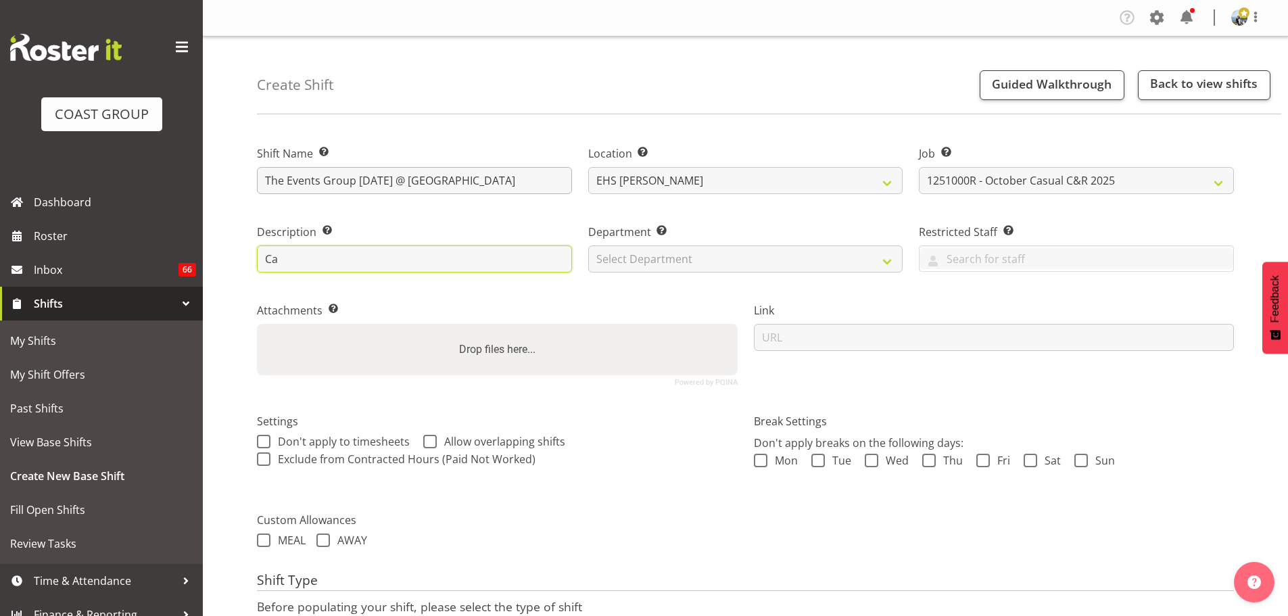
type input "C"
type input "ExpoShow Black - 14m x 2m in the Loft Kitchen"
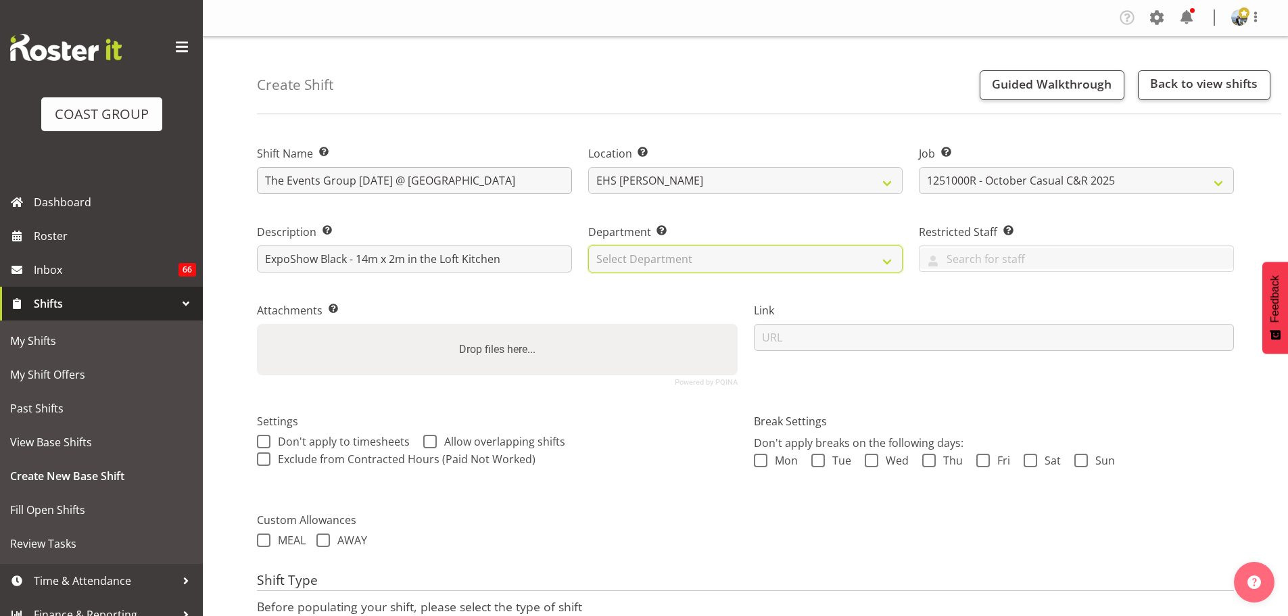
select select "35"
drag, startPoint x: 1287, startPoint y: 135, endPoint x: 1297, endPoint y: 193, distance: 58.3
click at [1287, 193] on html "COAST GROUP Dashboard Roster Inbox 66 Shifts My Shifts My Shift Offers Past Shi…" at bounding box center [644, 308] width 1288 height 616
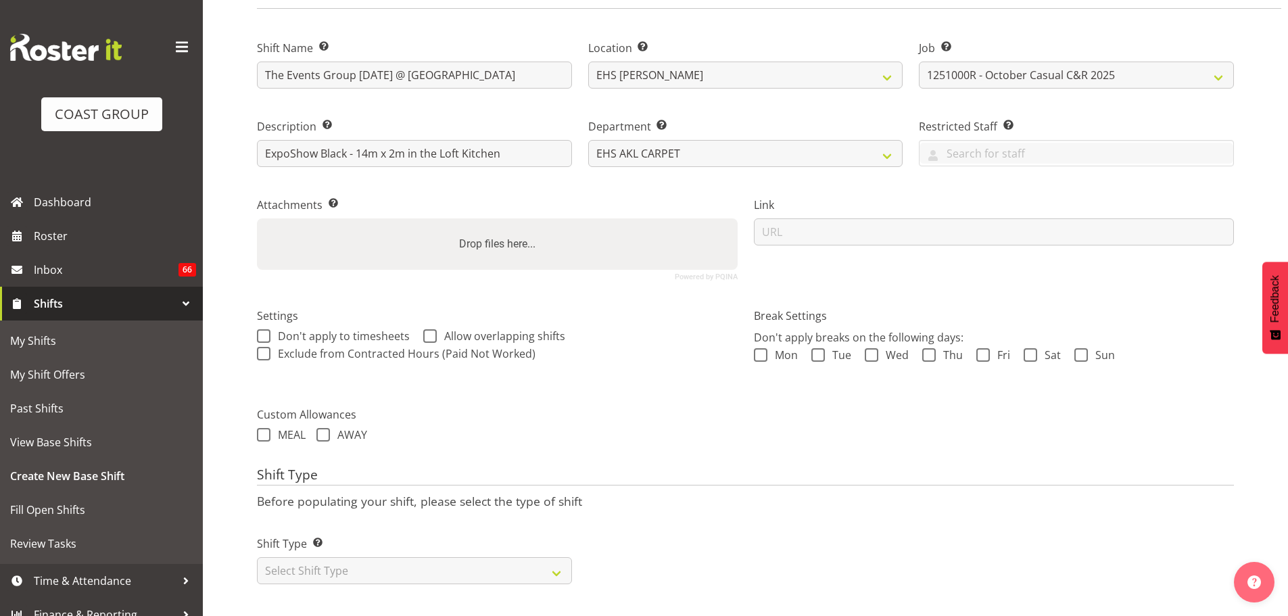
click at [519, 544] on div "Shift Type Shift Types: One Off – Select this if you would like a single shift …" at bounding box center [414, 559] width 315 height 49
click at [521, 557] on select "Select Shift Type One Off Shift Recurring Shift Rotating Shift" at bounding box center [414, 570] width 315 height 27
select select "recurring"
click at [257, 557] on select "Select Shift Type One Off Shift Recurring Shift Rotating Shift" at bounding box center [414, 570] width 315 height 27
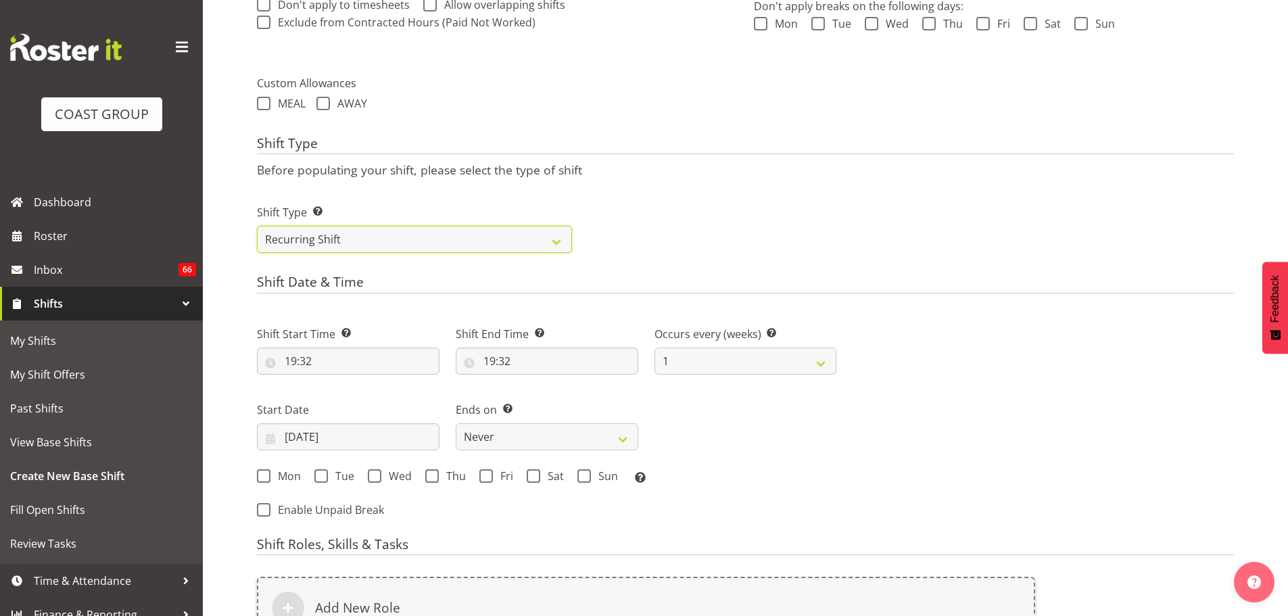
scroll to position [440, 0]
click at [305, 359] on input "19:32" at bounding box center [348, 357] width 183 height 27
click at [347, 391] on select "00 01 02 03 04 05 06 07 08 09 10 11 12 13 14 15 16 17 18 19 20 21 22 23" at bounding box center [349, 392] width 30 height 27
select select "16"
click at [334, 379] on select "00 01 02 03 04 05 06 07 08 09 10 11 12 13 14 15 16 17 18 19 20 21 22 23" at bounding box center [349, 392] width 30 height 27
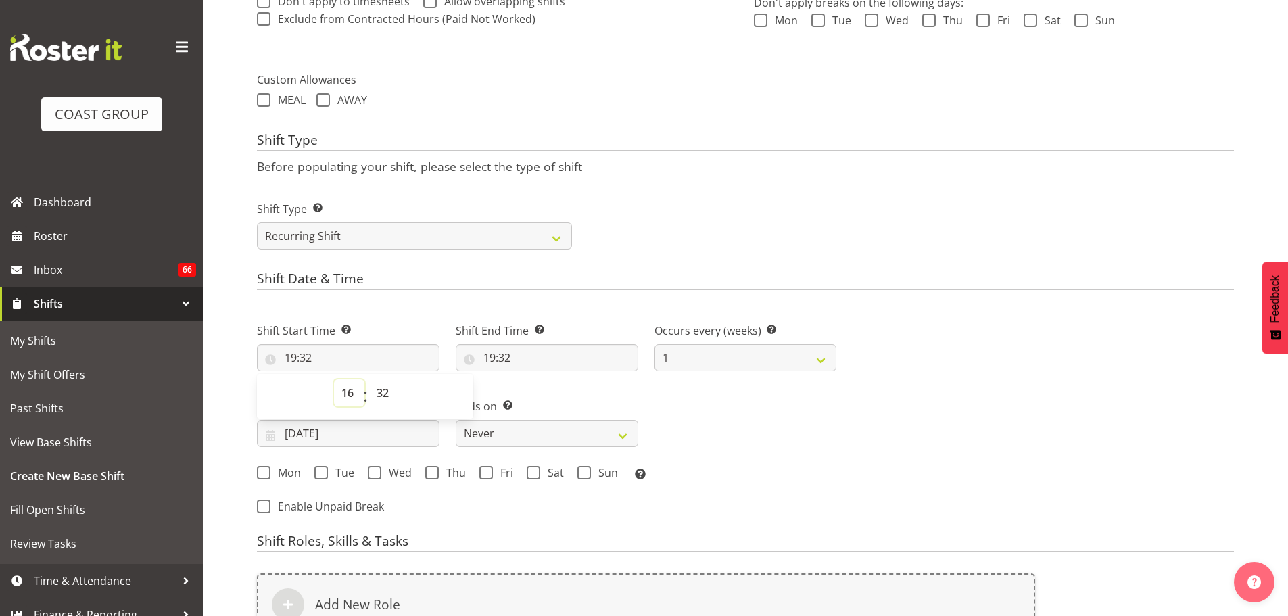
type input "16:32"
click at [385, 395] on select "00 01 02 03 04 05 06 07 08 09 10 11 12 13 14 15 16 17 18 19 20 21 22 23 24 25 2…" at bounding box center [384, 392] width 30 height 27
select select "0"
type input "16:00"
click at [506, 355] on input "19:32" at bounding box center [547, 357] width 183 height 27
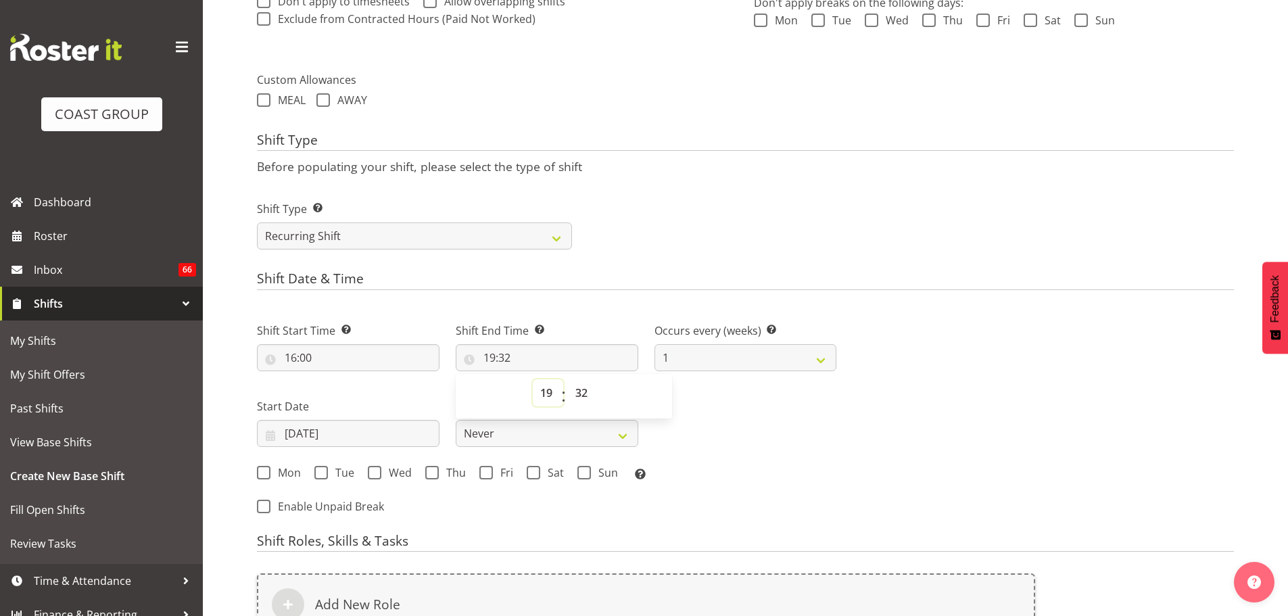
click at [537, 395] on select "00 01 02 03 04 05 06 07 08 09 10 11 12 13 14 15 16 17 18 19 20 21 22 23" at bounding box center [548, 392] width 30 height 27
click at [533, 379] on select "00 01 02 03 04 05 06 07 08 09 10 11 12 13 14 15 16 17 18 19 20 21 22 23" at bounding box center [548, 392] width 30 height 27
click at [573, 400] on select "00 01 02 03 04 05 06 07 08 09 10 11 12 13 14 15 16 17 18 19 20 21 22 23 24 25 2…" at bounding box center [583, 392] width 30 height 27
select select "0"
type input "19:00"
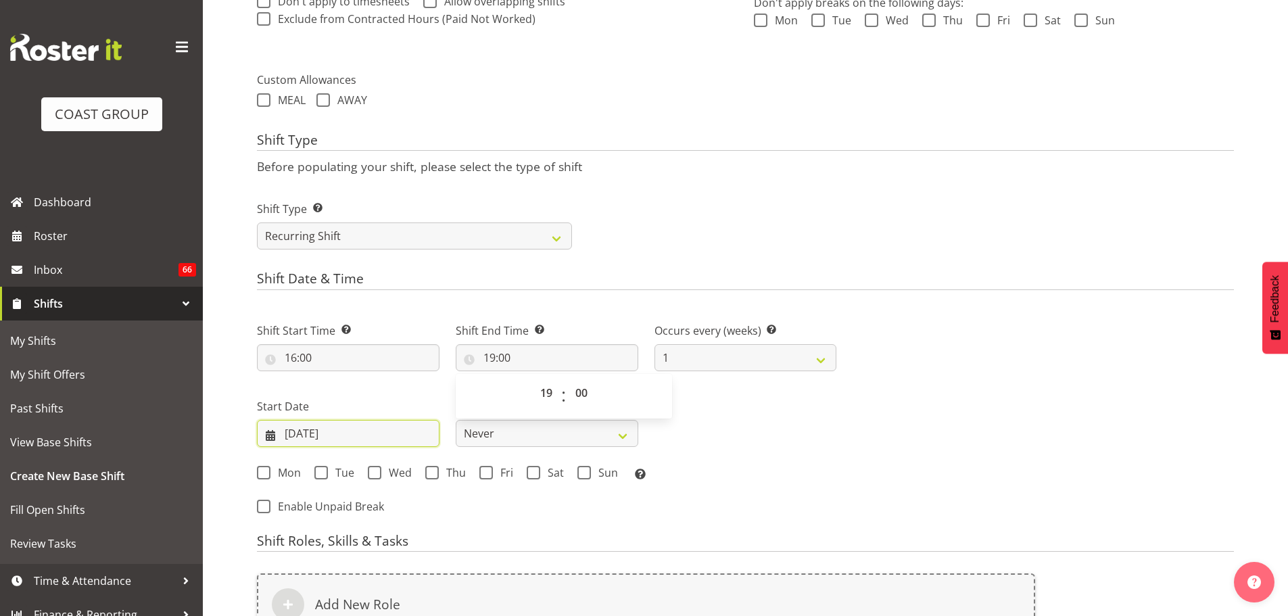
click at [316, 431] on input "07/10/2025" at bounding box center [348, 433] width 183 height 27
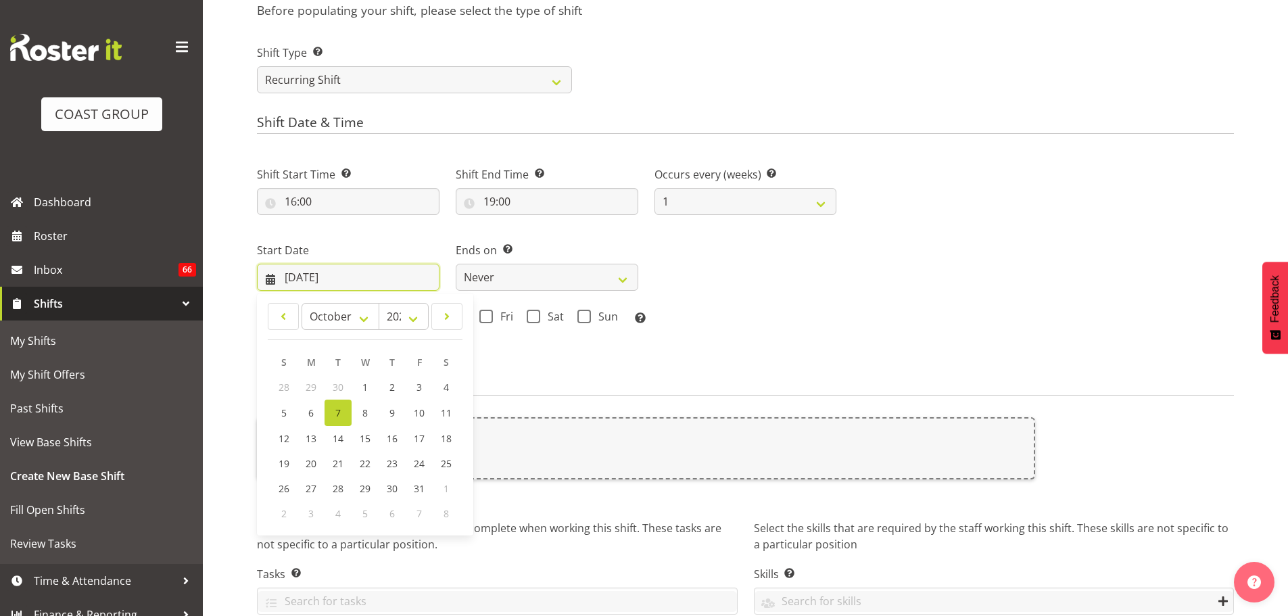
scroll to position [598, 0]
click at [1034, 303] on div "Next Shifts" at bounding box center [1042, 257] width 397 height 222
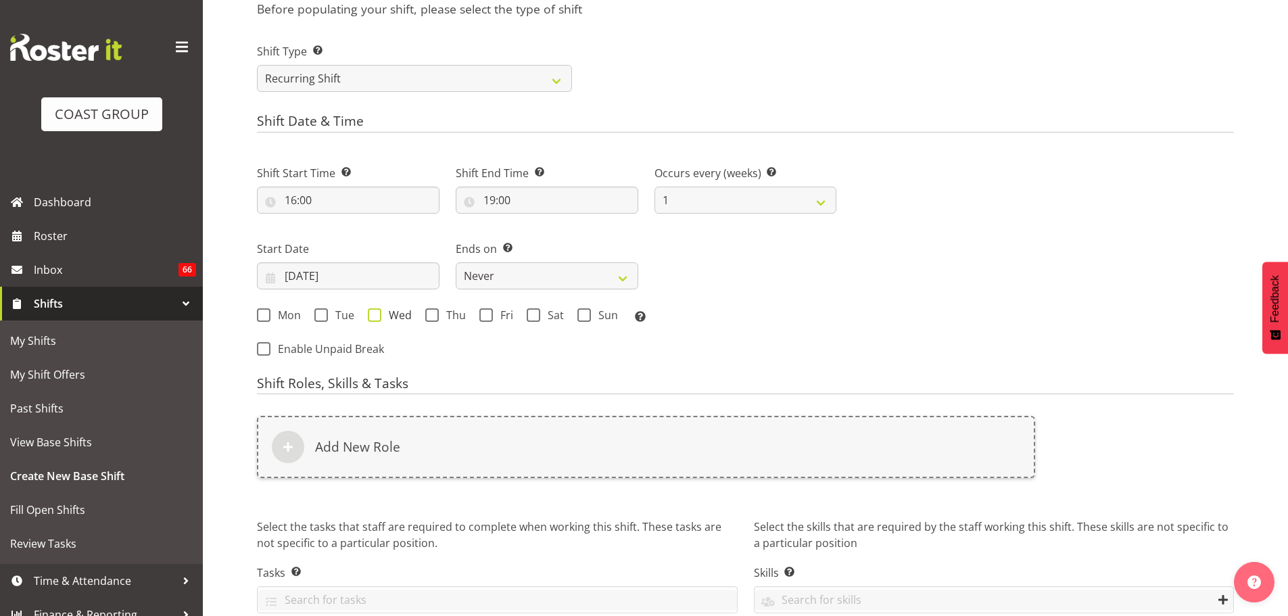
click at [377, 313] on span at bounding box center [375, 315] width 14 height 14
click at [377, 313] on input "Wed" at bounding box center [372, 314] width 9 height 9
checkbox input "true"
click at [439, 309] on span "Thu" at bounding box center [452, 315] width 27 height 14
click at [434, 310] on input "Thu" at bounding box center [429, 314] width 9 height 9
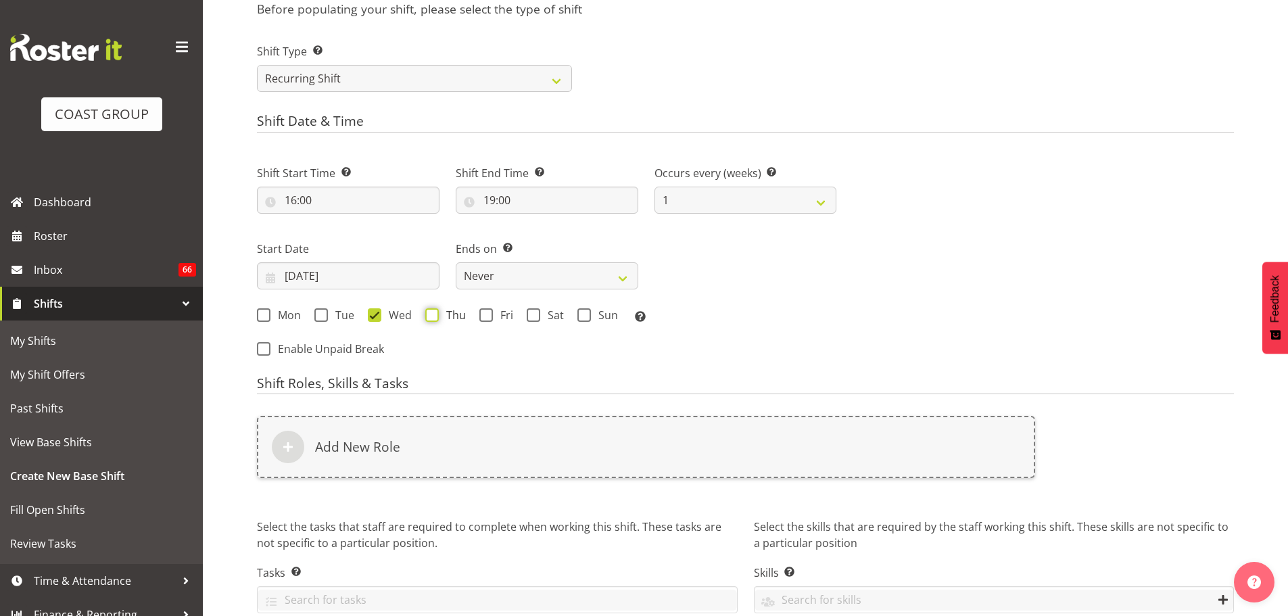
checkbox input "true"
click at [547, 277] on select "Never On Date" at bounding box center [547, 275] width 183 height 27
select select "date"
click at [456, 262] on select "Never On Date" at bounding box center [547, 275] width 183 height 27
select select "9"
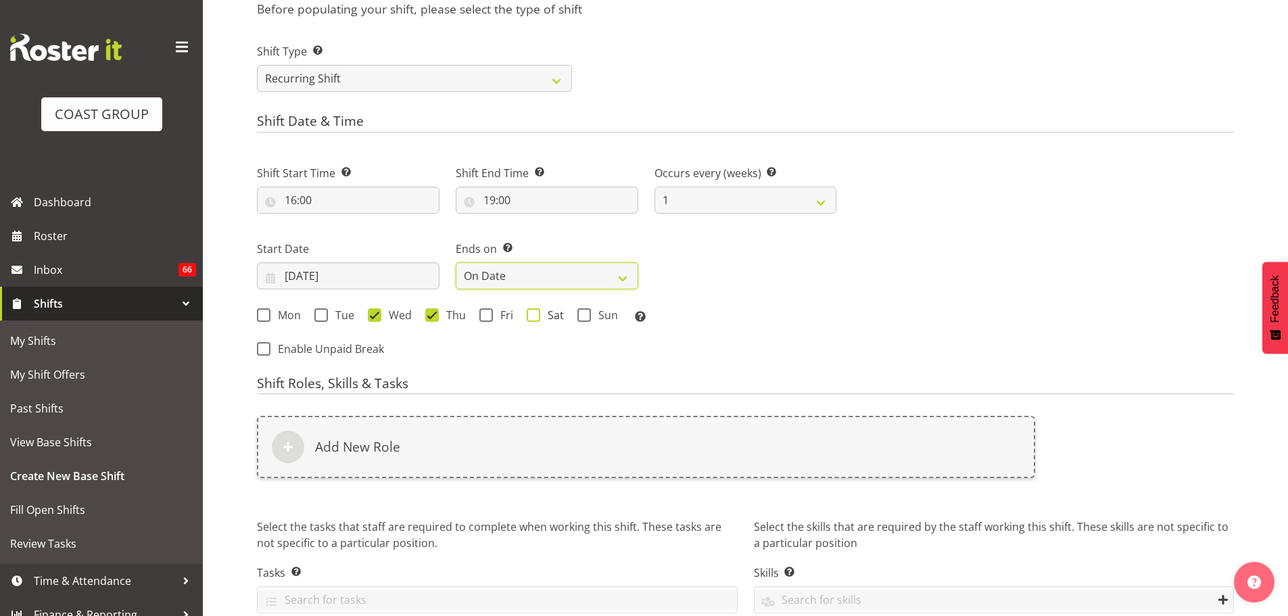
select select "2025"
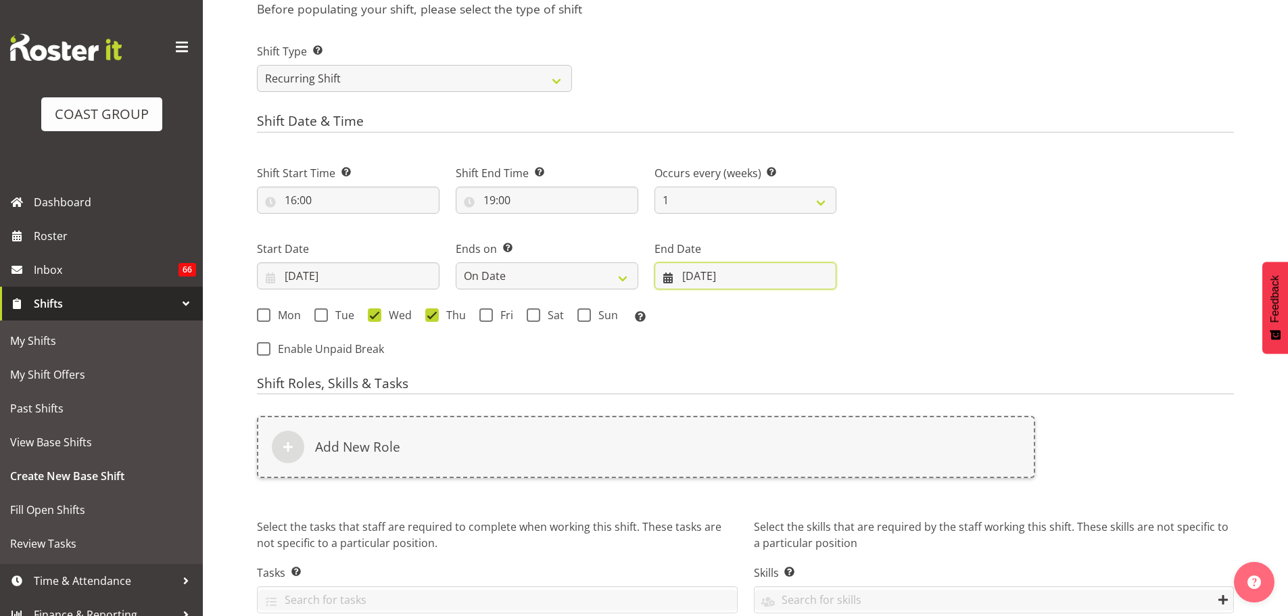
click at [748, 289] on input "07/10/2025" at bounding box center [745, 275] width 183 height 27
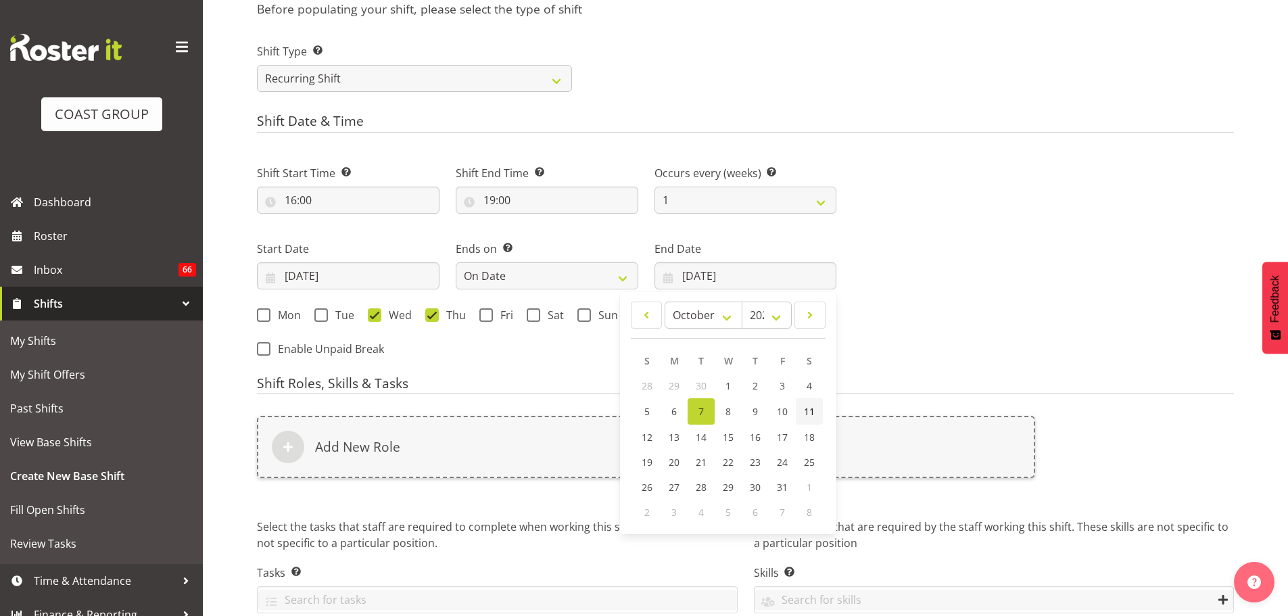
click at [809, 409] on span "11" at bounding box center [809, 411] width 11 height 13
type input "11/10/2025"
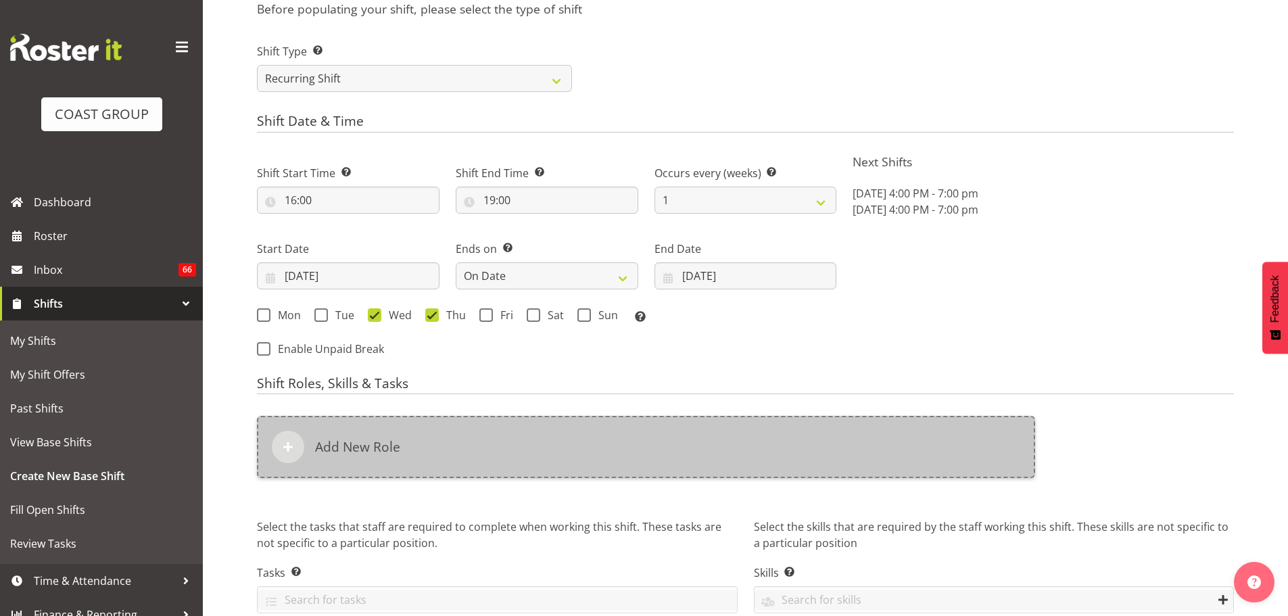
click at [822, 440] on div "Add New Role" at bounding box center [646, 447] width 778 height 62
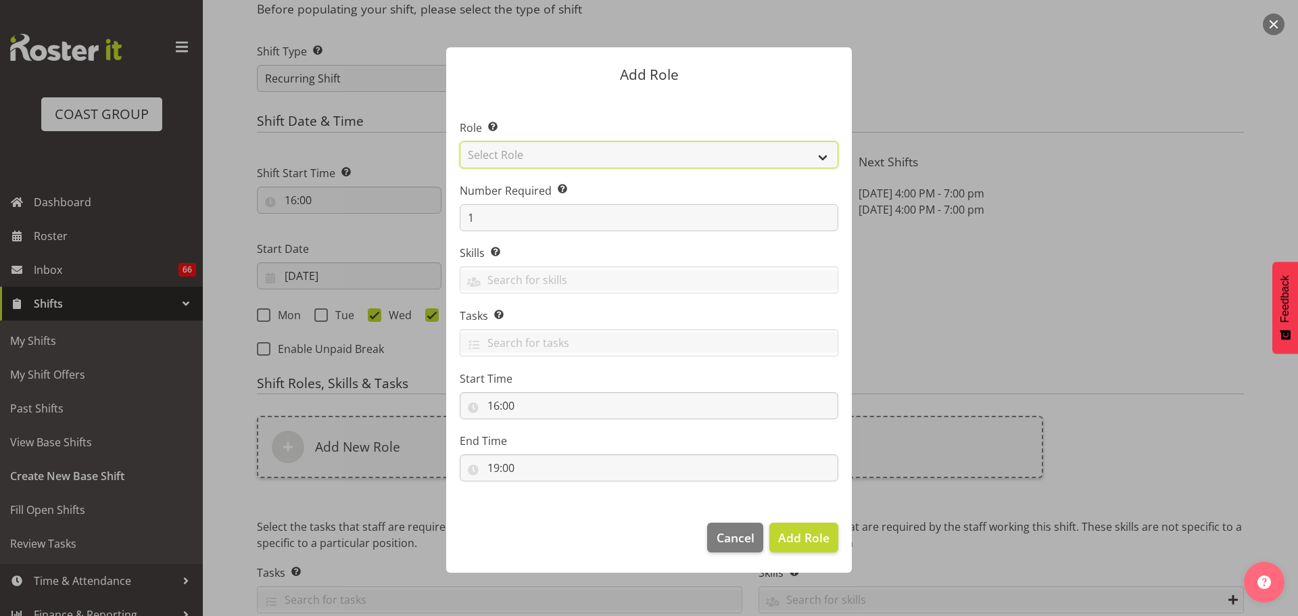
click at [786, 154] on select "Select Role ACCOUNT MANAGER ACCOUNT MANAGER DW ACCOUNTS AKL DIANNA VEHICLES AKL…" at bounding box center [649, 154] width 379 height 27
select select "81"
click at [460, 141] on select "Select Role ACCOUNT MANAGER ACCOUNT MANAGER DW ACCOUNTS [PERSON_NAME] VEHICLES …" at bounding box center [649, 154] width 379 height 27
click at [796, 546] on span "Add Role" at bounding box center [803, 538] width 51 height 18
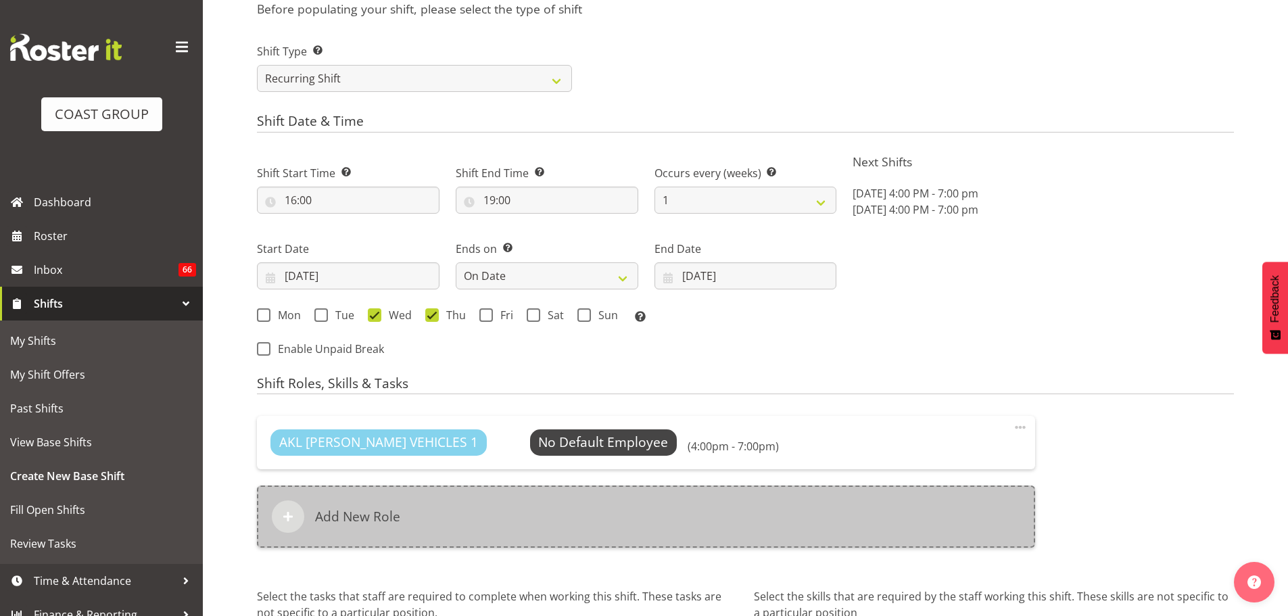
click at [739, 526] on div "Add New Role" at bounding box center [646, 516] width 778 height 62
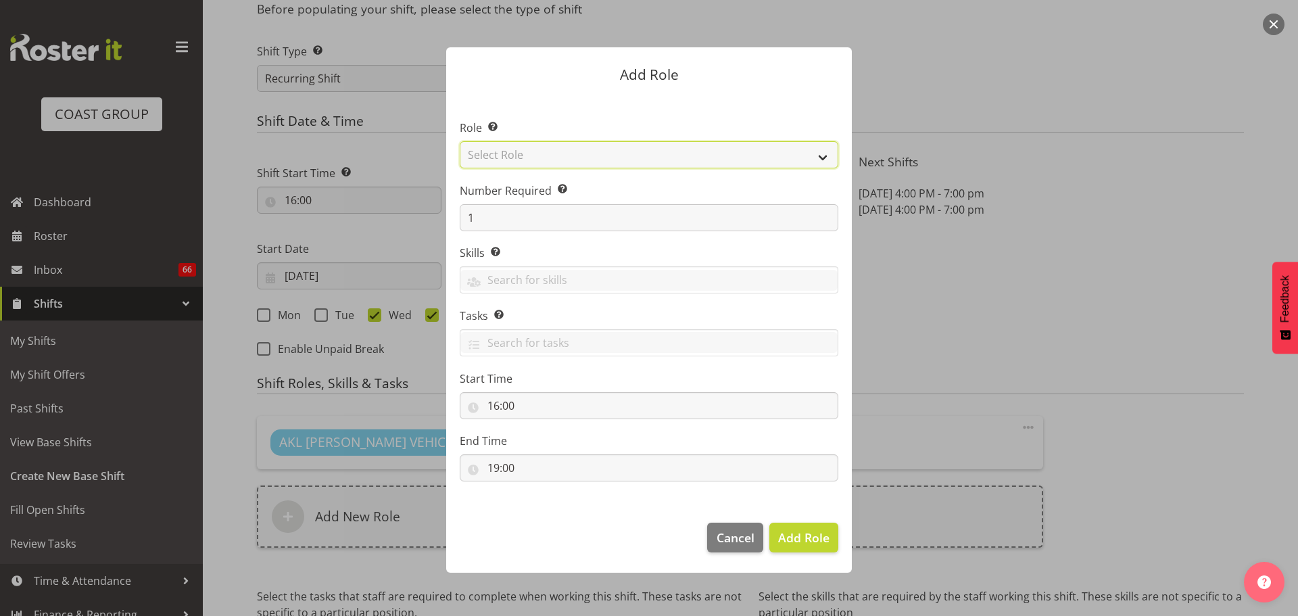
click at [780, 160] on select "Select Role ACCOUNT MANAGER ACCOUNT MANAGER DW ACCOUNTS [PERSON_NAME] VEHICLES …" at bounding box center [649, 154] width 379 height 27
select select "190"
click at [460, 141] on select "Select Role ACCOUNT MANAGER ACCOUNT MANAGER DW ACCOUNTS [PERSON_NAME] VEHICLES …" at bounding box center [649, 154] width 379 height 27
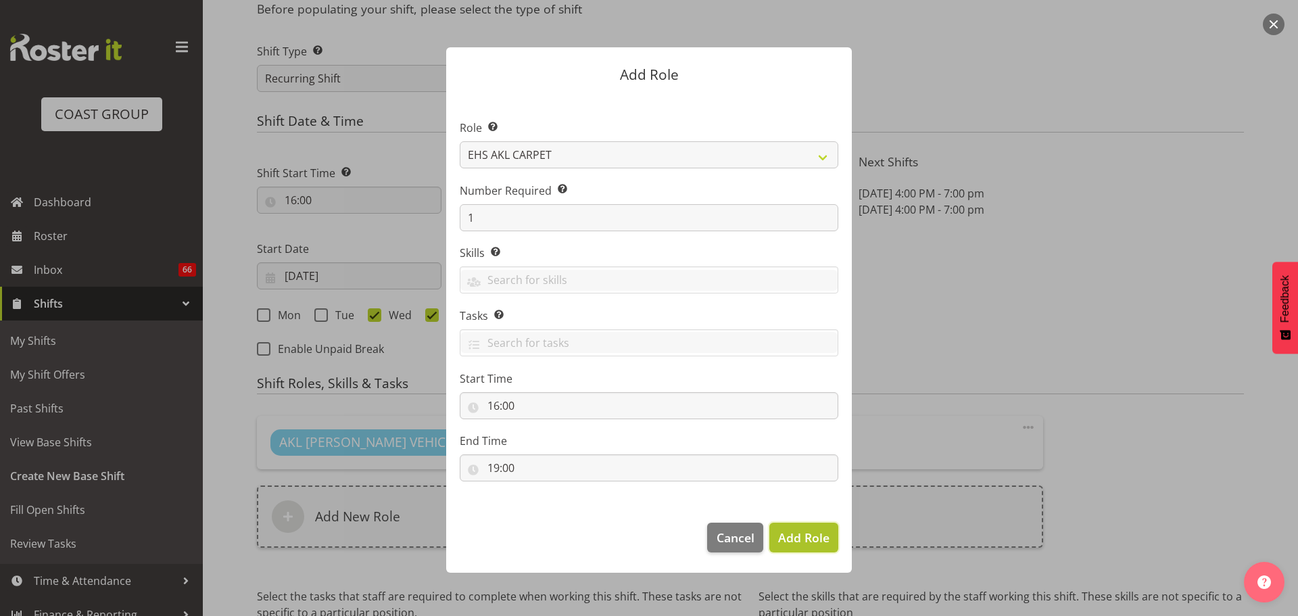
click at [821, 535] on span "Add Role" at bounding box center [803, 537] width 51 height 16
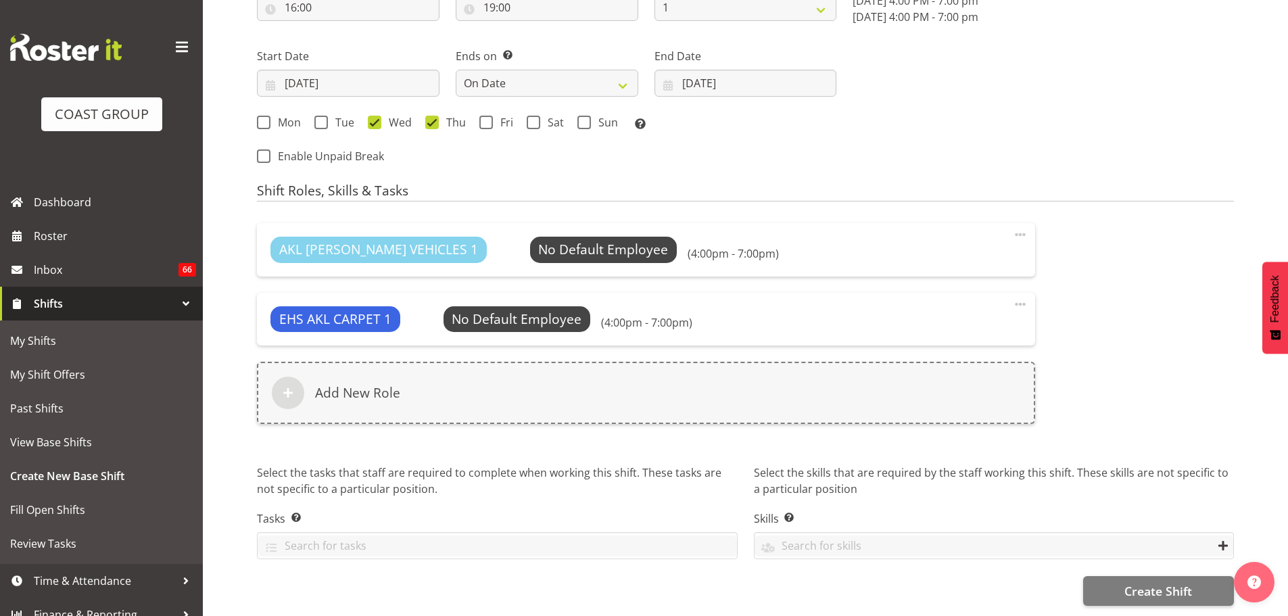
scroll to position [800, 0]
click at [1152, 582] on span "Create Shift" at bounding box center [1158, 591] width 68 height 18
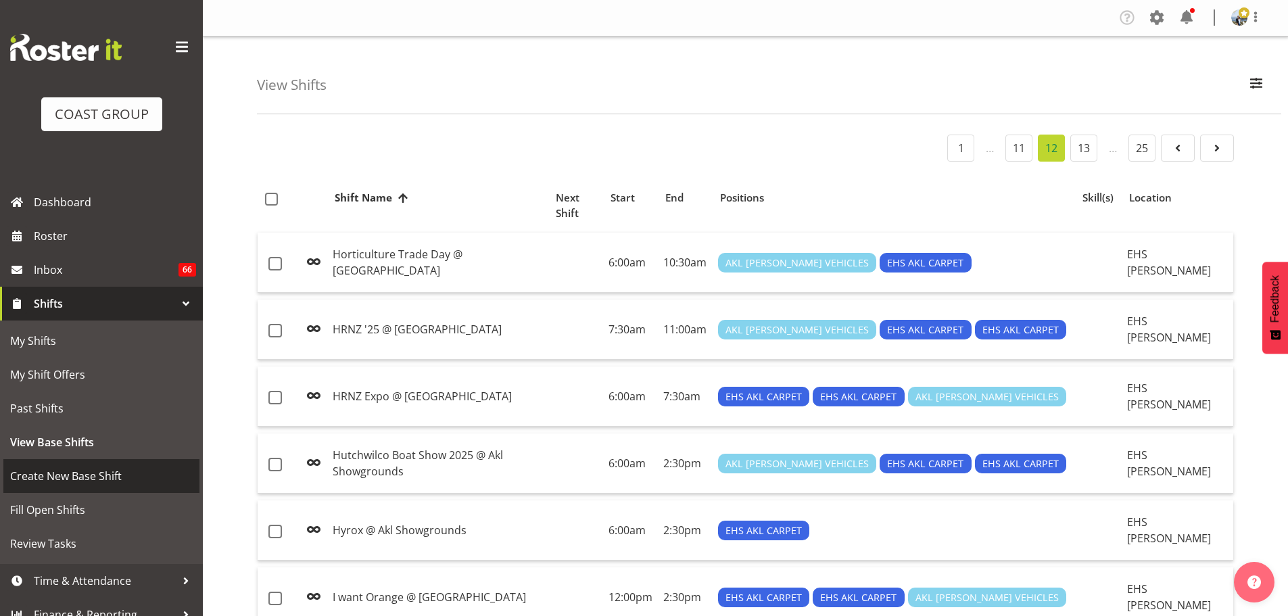
click at [88, 461] on link "Create New Base Shift" at bounding box center [101, 476] width 196 height 34
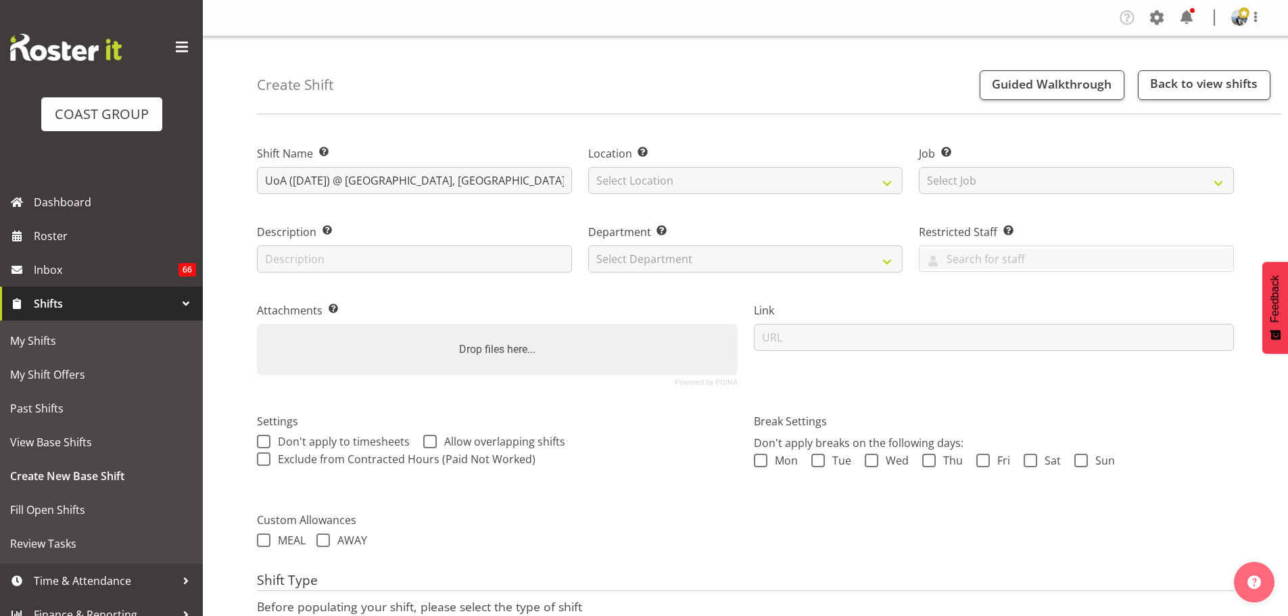
type input "UoA ([DATE]) @ [GEOGRAPHIC_DATA], [GEOGRAPHIC_DATA]"
select select "35"
click at [346, 182] on input "UoA ([DATE]) @ [GEOGRAPHIC_DATA], [GEOGRAPHIC_DATA]" at bounding box center [414, 180] width 315 height 27
drag, startPoint x: 466, startPoint y: 182, endPoint x: 548, endPoint y: 178, distance: 81.9
click at [548, 178] on input "UoA ([DATE]) @ [GEOGRAPHIC_DATA], [GEOGRAPHIC_DATA]" at bounding box center [414, 180] width 315 height 27
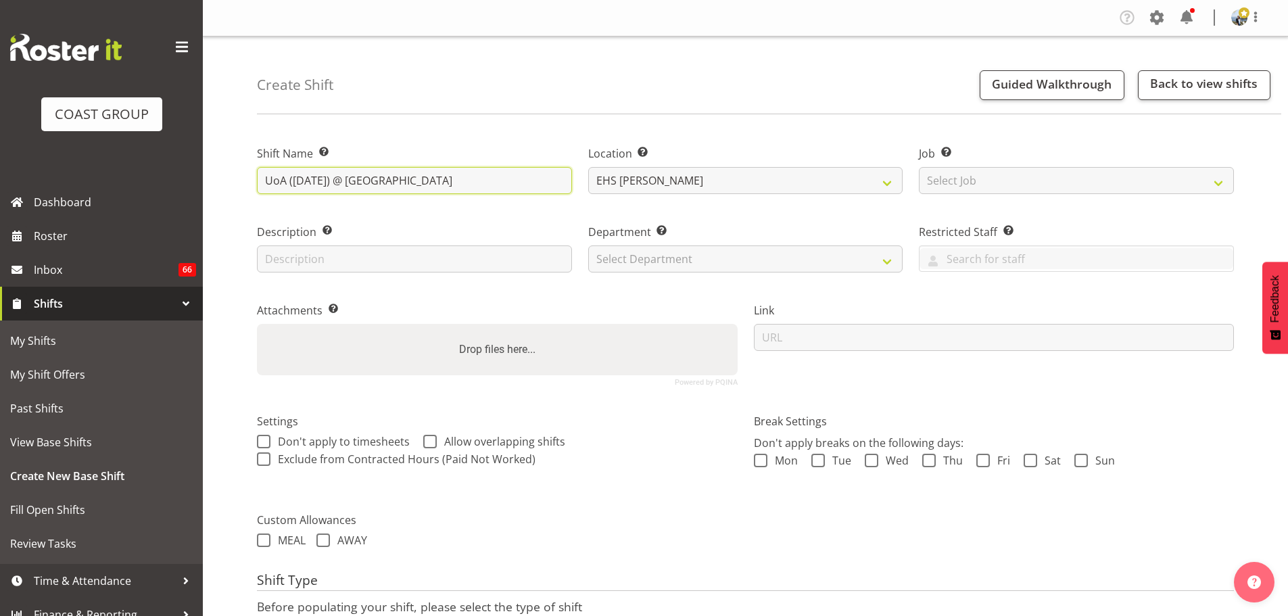
type input "UoA ([DATE]) @ [GEOGRAPHIC_DATA]"
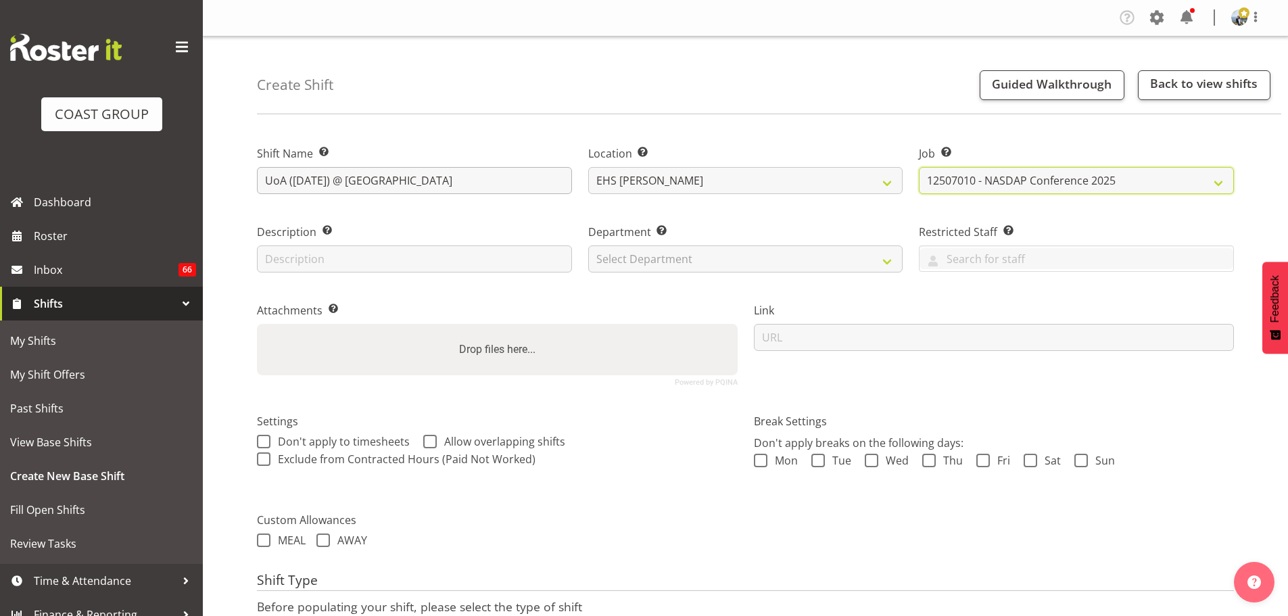
select select "8654"
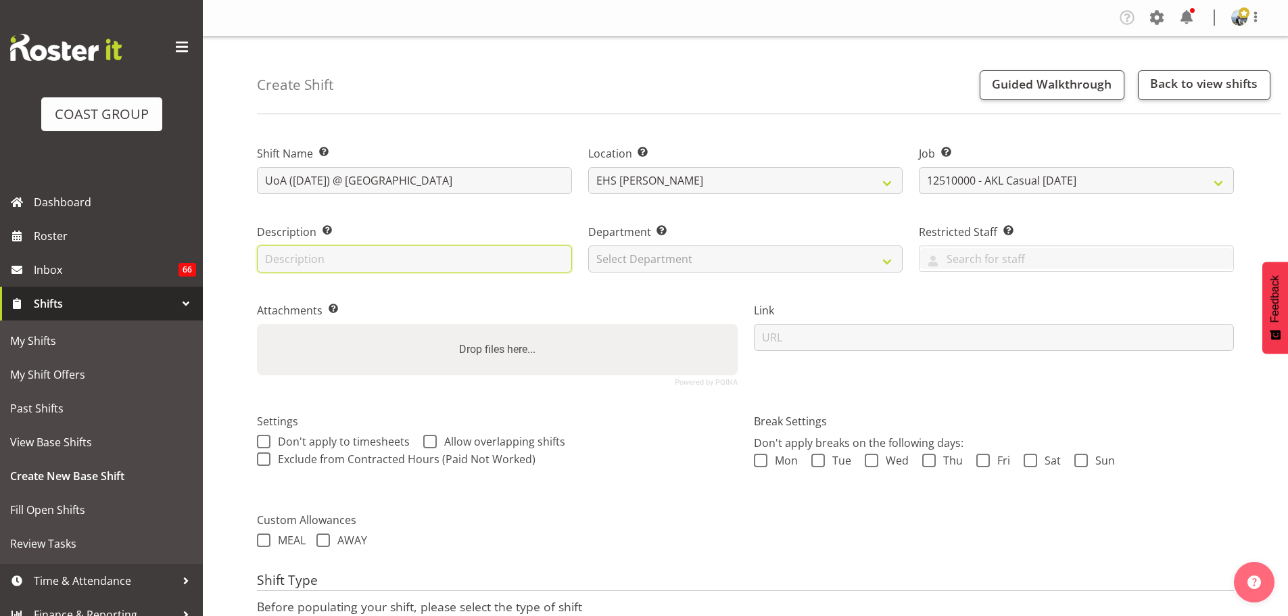
click at [467, 256] on input "text" at bounding box center [414, 258] width 315 height 27
type input "Carpet Tiles - 751"
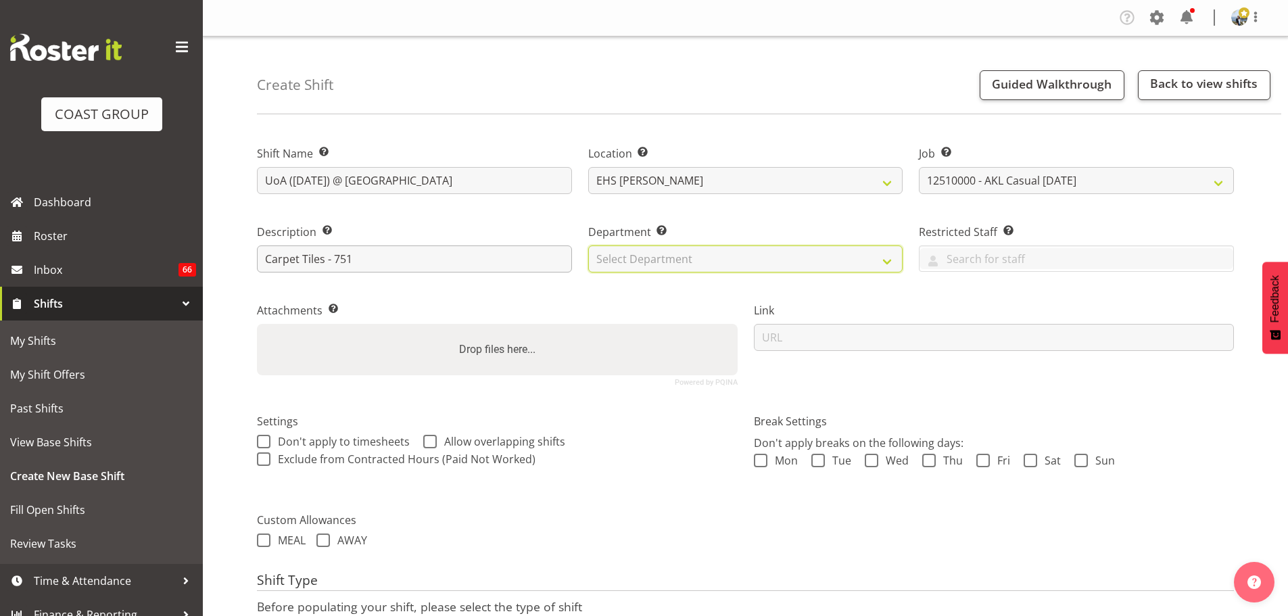
select select "35"
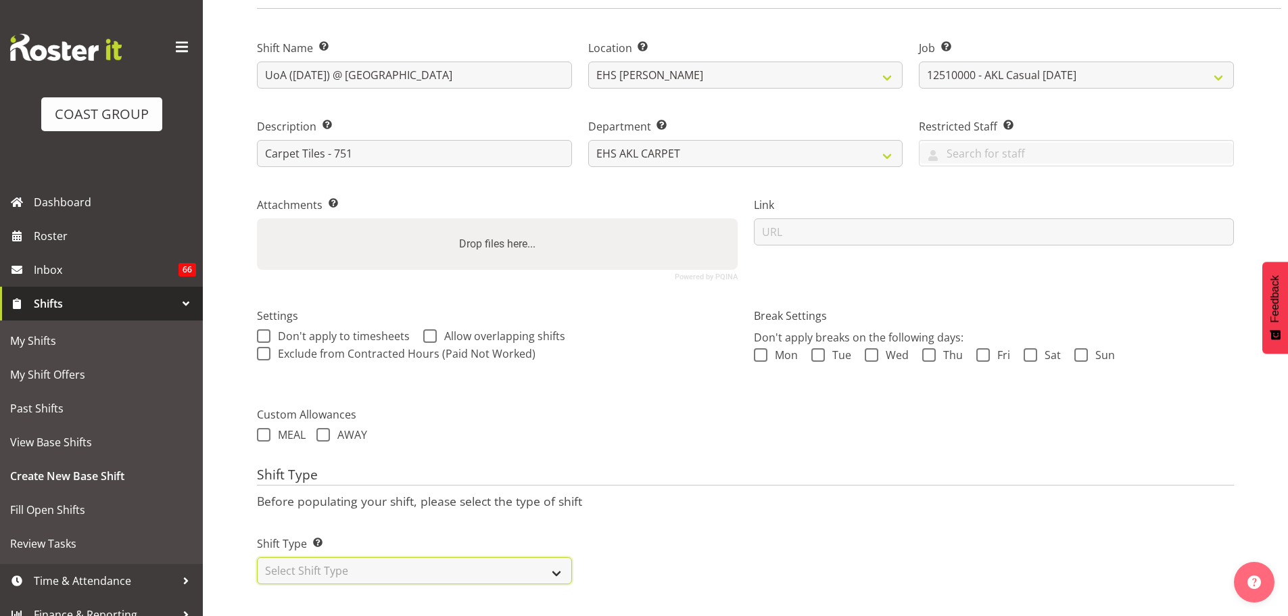
click at [533, 557] on select "Select Shift Type One Off Shift Recurring Shift Rotating Shift" at bounding box center [414, 570] width 315 height 27
select select "recurring"
click at [257, 557] on select "Select Shift Type One Off Shift Recurring Shift Rotating Shift" at bounding box center [414, 570] width 315 height 27
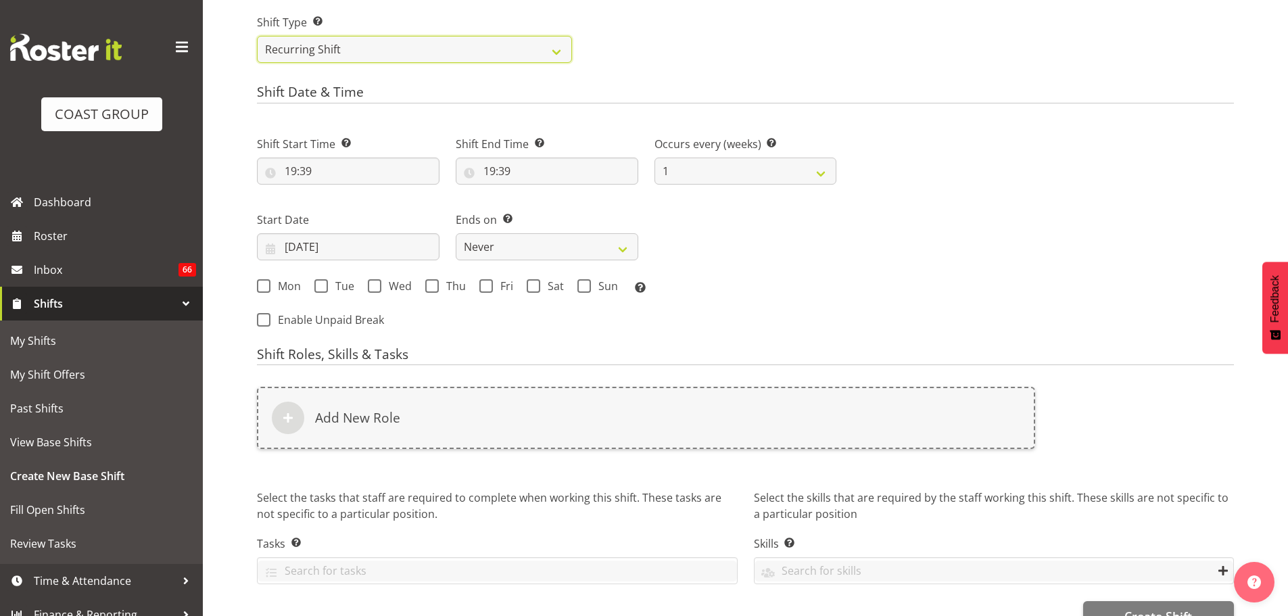
scroll to position [635, 0]
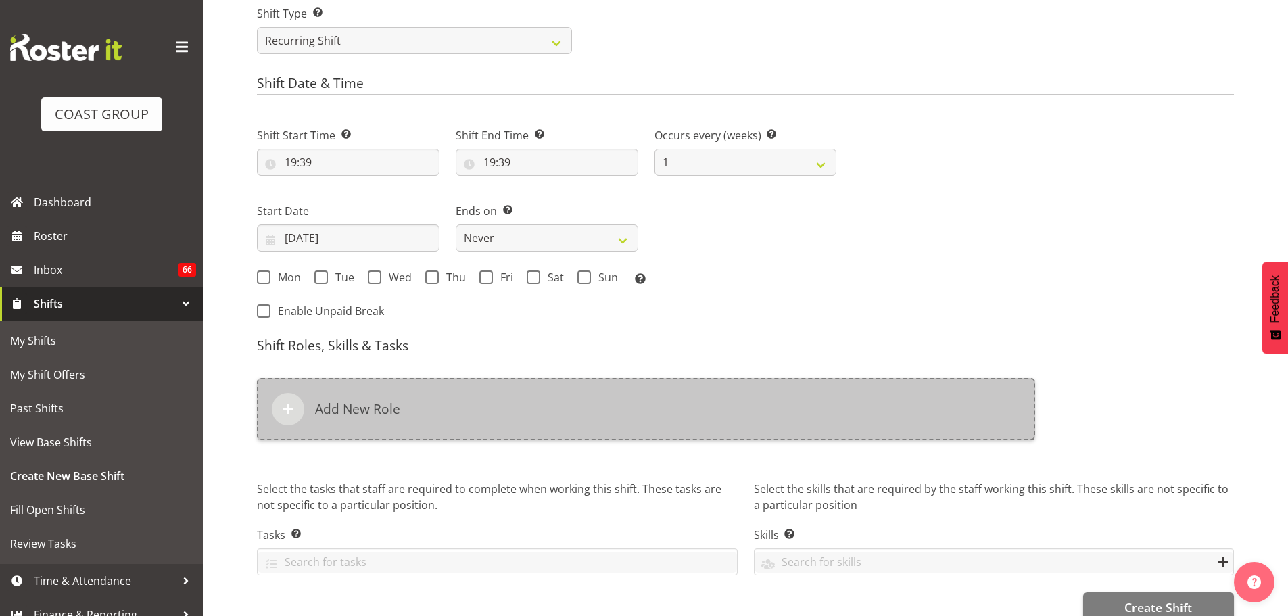
click at [724, 404] on div "Add New Role" at bounding box center [646, 409] width 778 height 62
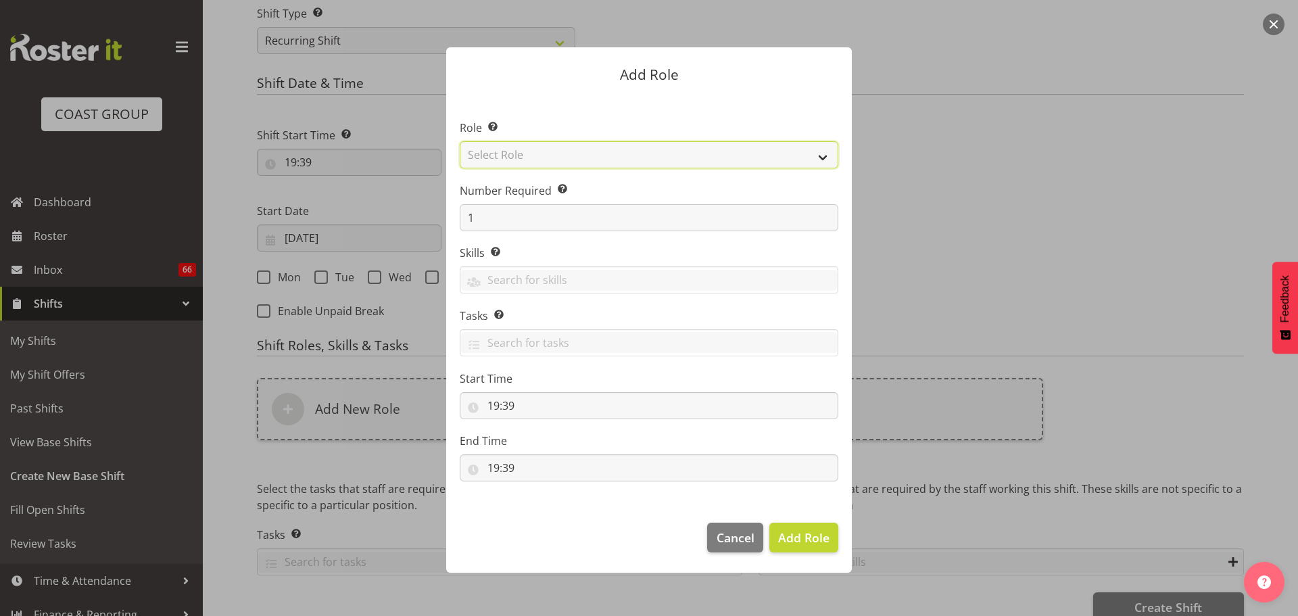
click at [669, 164] on select "Select Role ACCOUNT MANAGER ACCOUNT MANAGER DW ACCOUNTS [PERSON_NAME] VEHICLES …" at bounding box center [649, 154] width 379 height 27
select select "190"
click at [460, 141] on select "Select Role ACCOUNT MANAGER ACCOUNT MANAGER DW ACCOUNTS [PERSON_NAME] VEHICLES …" at bounding box center [649, 154] width 379 height 27
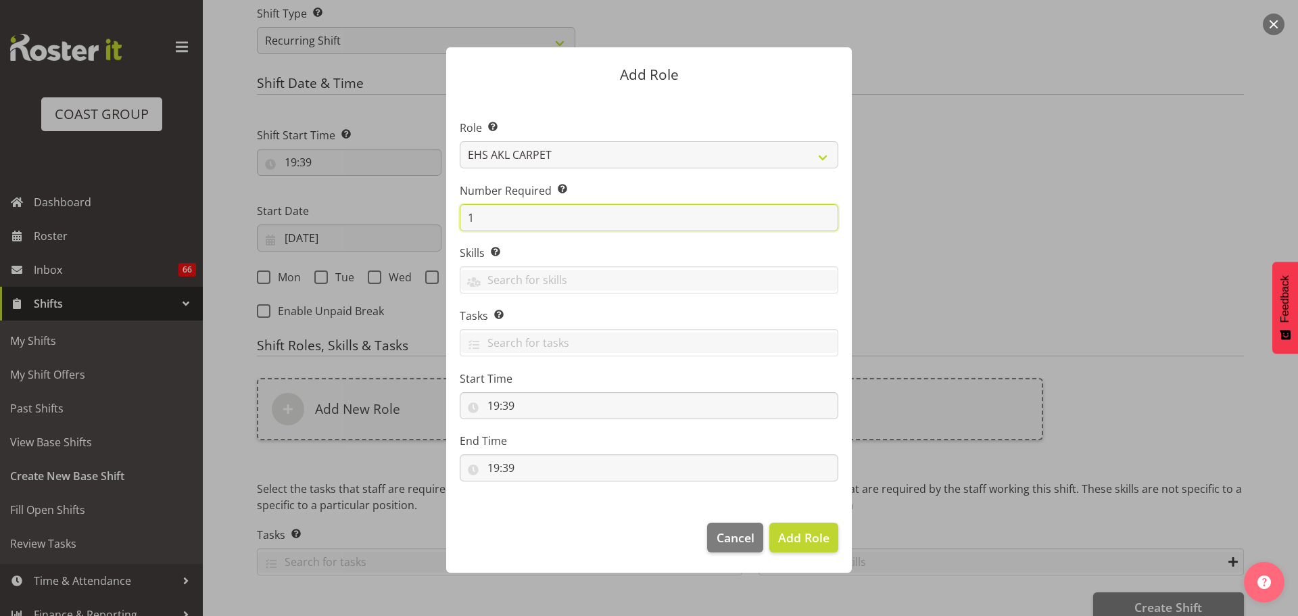
drag, startPoint x: 656, startPoint y: 216, endPoint x: 435, endPoint y: 195, distance: 222.0
click at [435, 195] on div "Add Role Role Select the role you wish to add to the shift. ACCOUNT MANAGER ACC…" at bounding box center [649, 308] width 433 height 589
drag, startPoint x: 514, startPoint y: 222, endPoint x: 408, endPoint y: 212, distance: 107.3
click at [408, 212] on form "Add Role Role Select the role you wish to add to the shift. ACCOUNT MANAGER ACC…" at bounding box center [648, 308] width 649 height 589
type input "4"
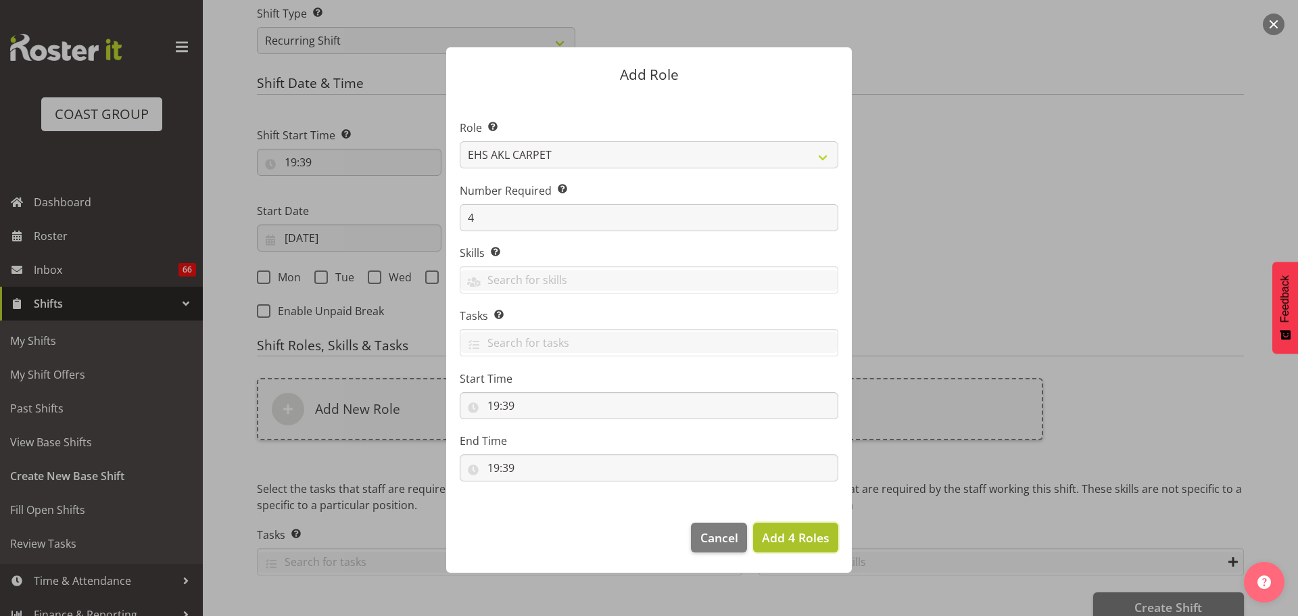
click at [822, 548] on button "Add 4 Roles" at bounding box center [795, 538] width 85 height 30
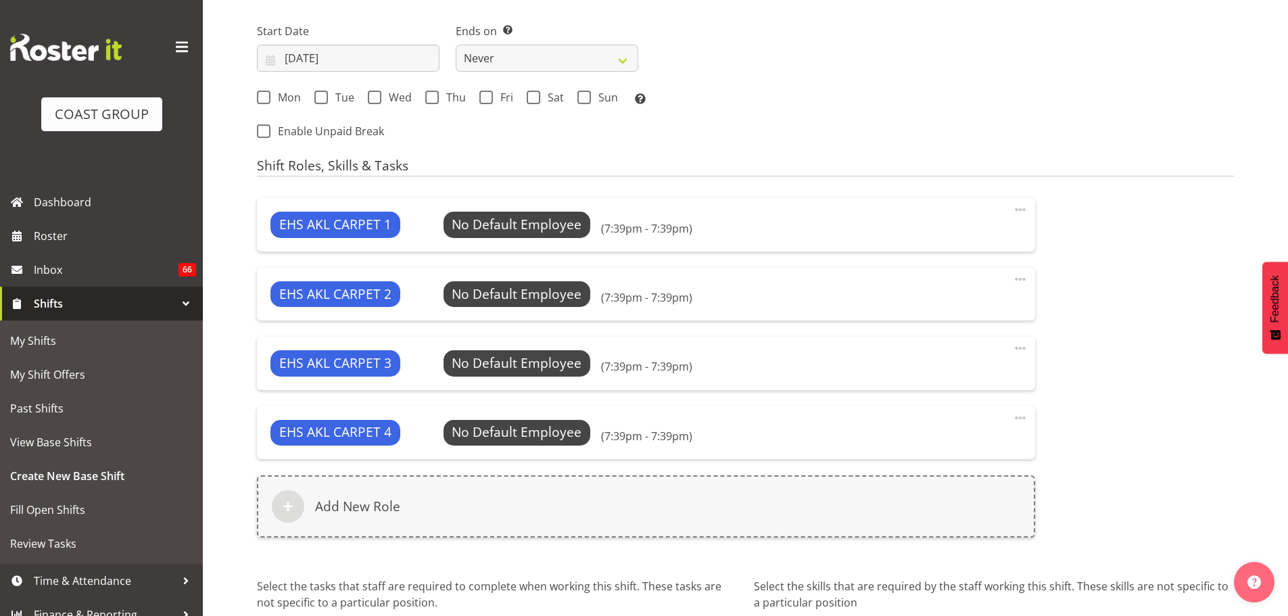
scroll to position [857, 0]
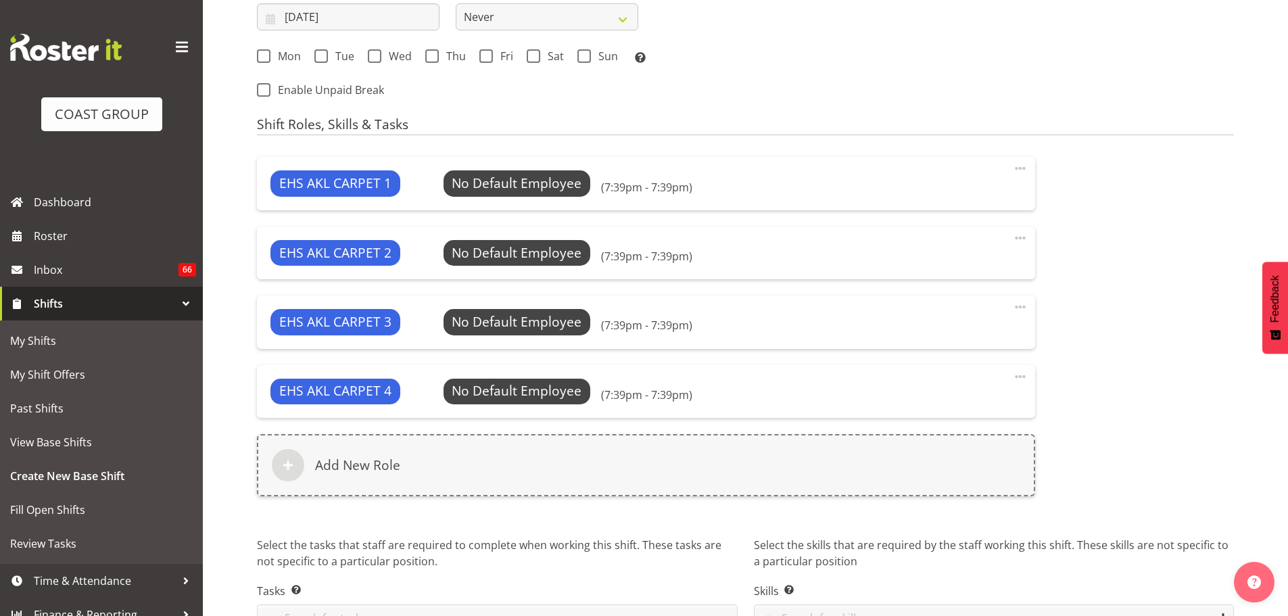
click at [1015, 382] on span at bounding box center [1020, 376] width 16 height 16
click at [995, 431] on link "Delete" at bounding box center [963, 430] width 130 height 24
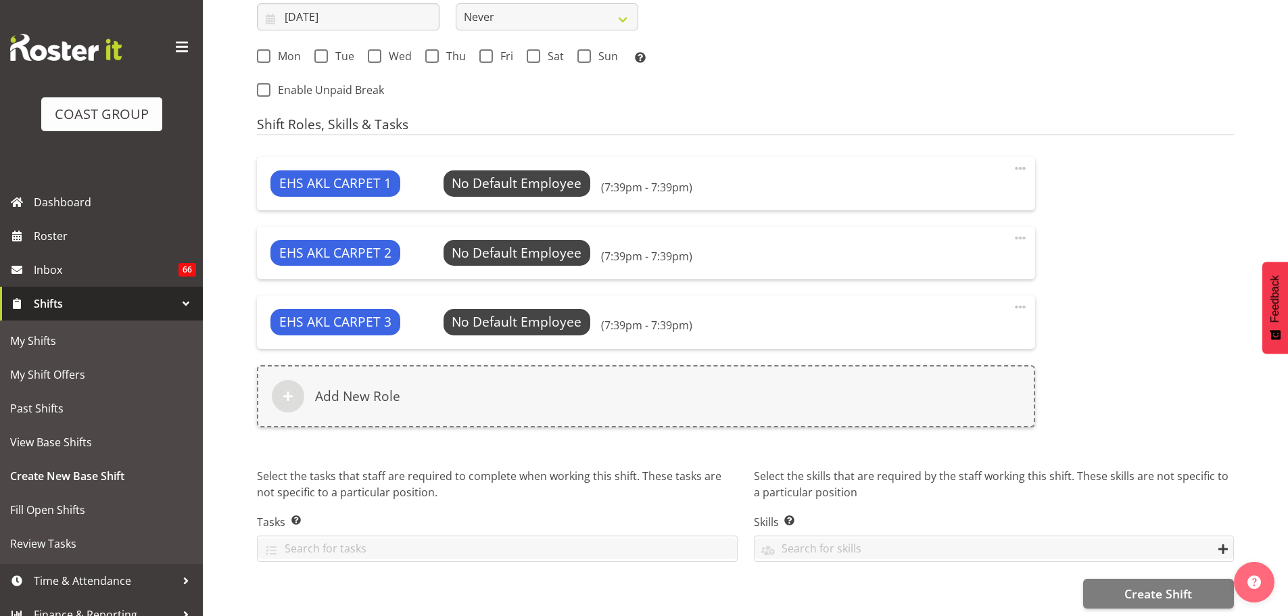
click at [1024, 303] on span at bounding box center [1020, 307] width 16 height 16
click at [998, 360] on link "Delete" at bounding box center [963, 361] width 130 height 24
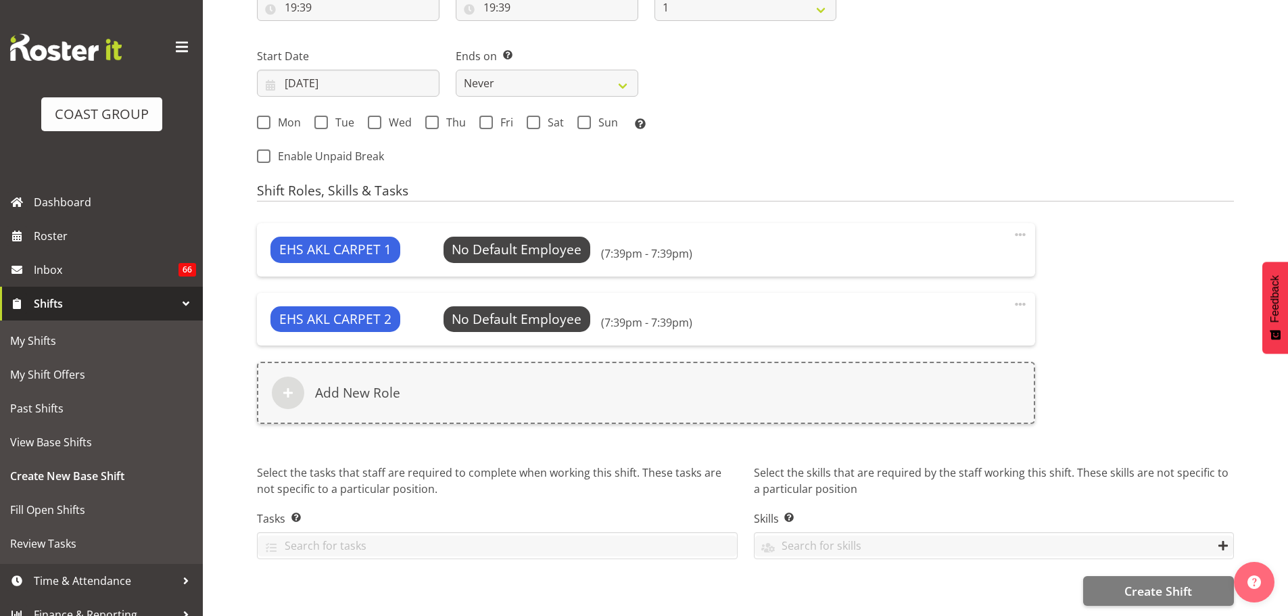
scroll to position [800, 0]
click at [1024, 296] on span at bounding box center [1020, 304] width 16 height 16
click at [990, 355] on link "Delete" at bounding box center [963, 358] width 130 height 24
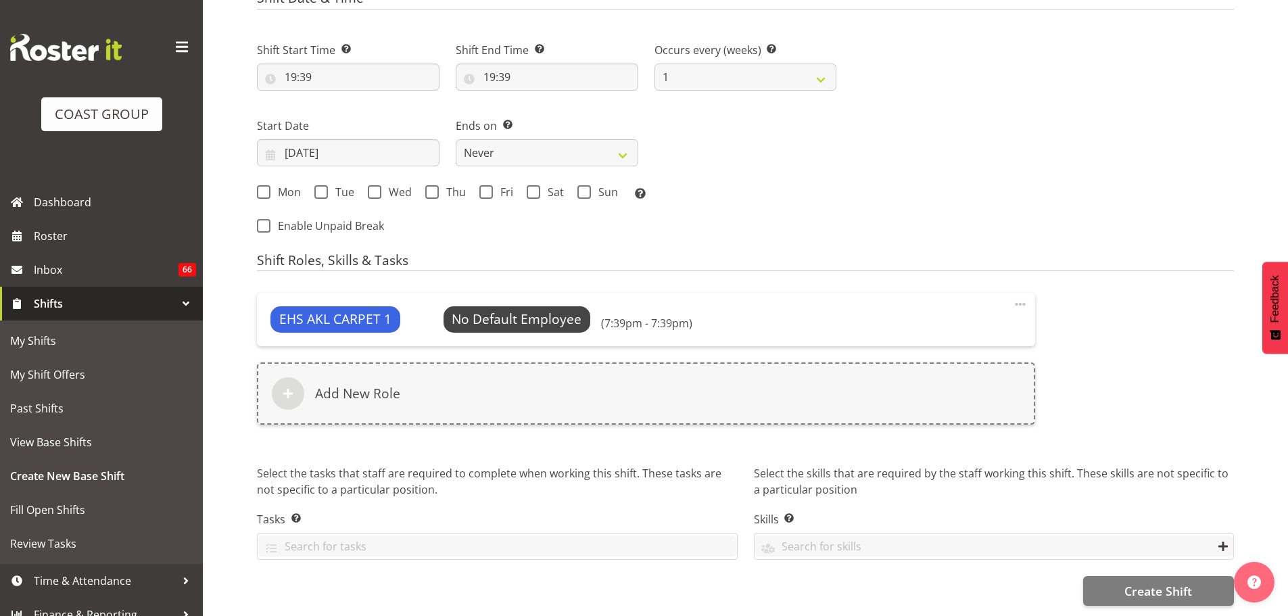
click at [1018, 299] on span at bounding box center [1020, 304] width 16 height 16
click at [986, 357] on link "Delete" at bounding box center [963, 358] width 130 height 24
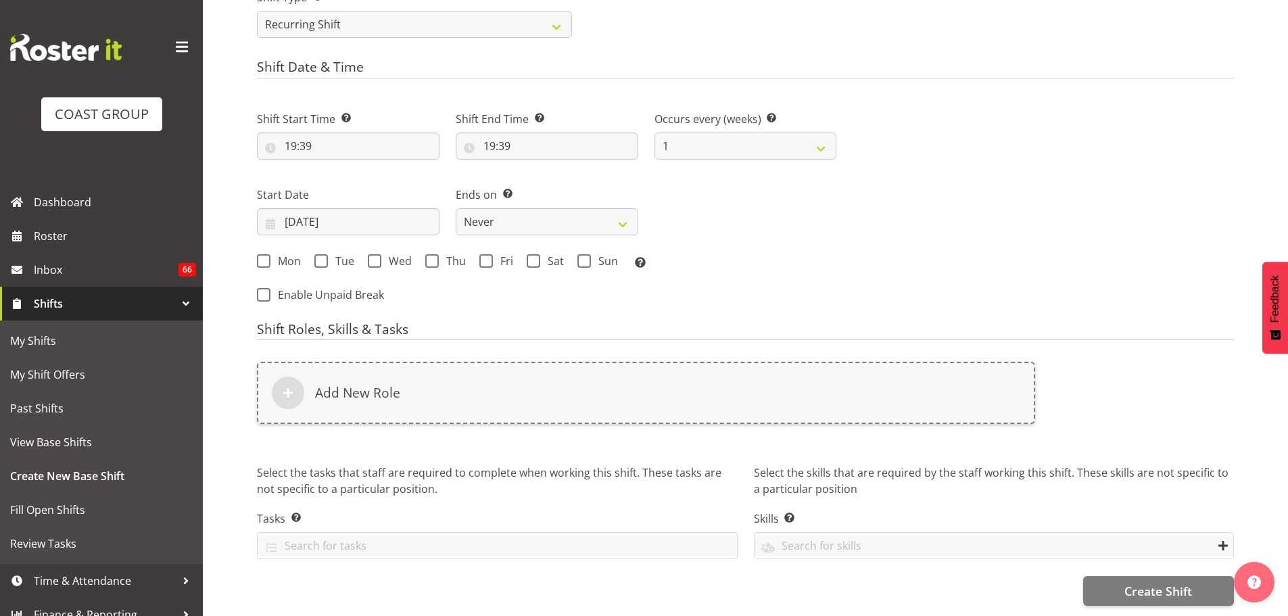
scroll to position [662, 0]
click at [342, 208] on input "07/10/2025" at bounding box center [348, 221] width 183 height 27
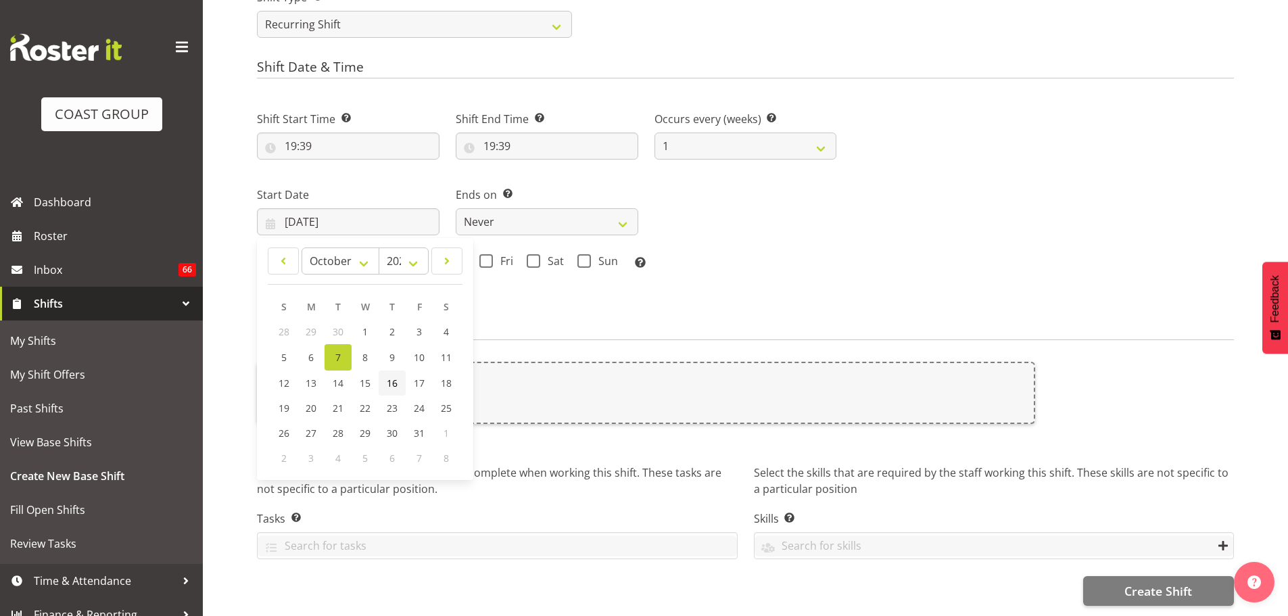
click at [383, 375] on link "16" at bounding box center [392, 382] width 27 height 25
type input "16/10/2025"
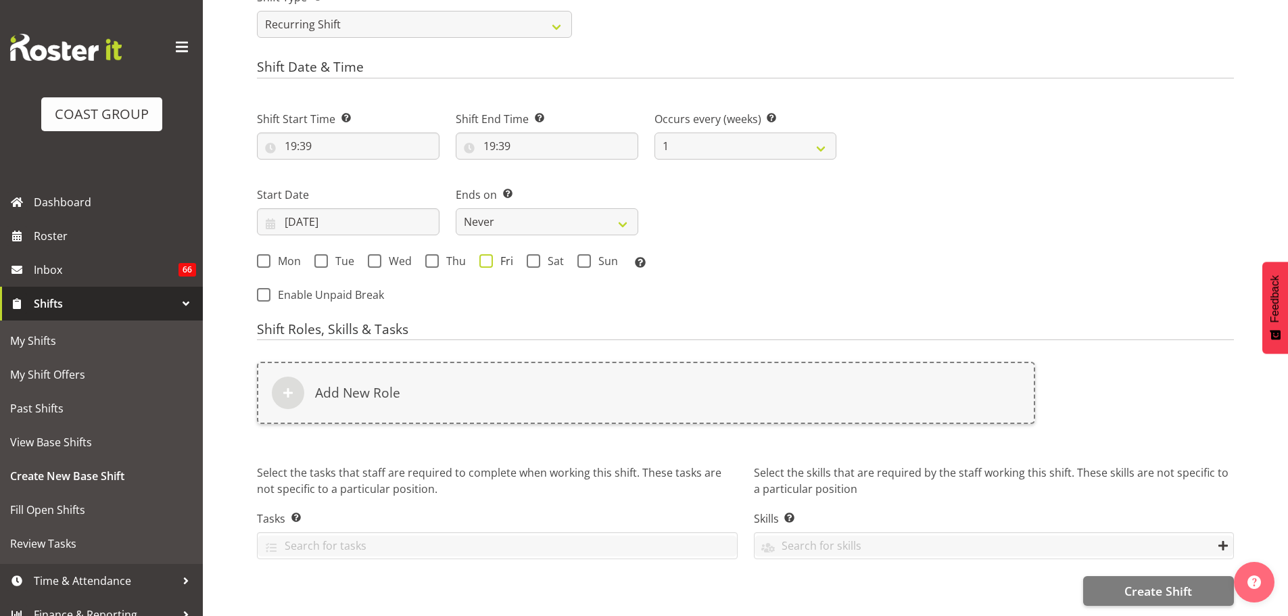
click at [488, 254] on span at bounding box center [486, 261] width 14 height 14
click at [488, 256] on input "Fri" at bounding box center [483, 260] width 9 height 9
checkbox input "true"
click at [543, 263] on div "Mon Tue Wed Thu Fri Sat Sun Select the days of the week you wish to create this…" at bounding box center [547, 261] width 596 height 37
click at [543, 255] on span "Sat" at bounding box center [552, 261] width 24 height 14
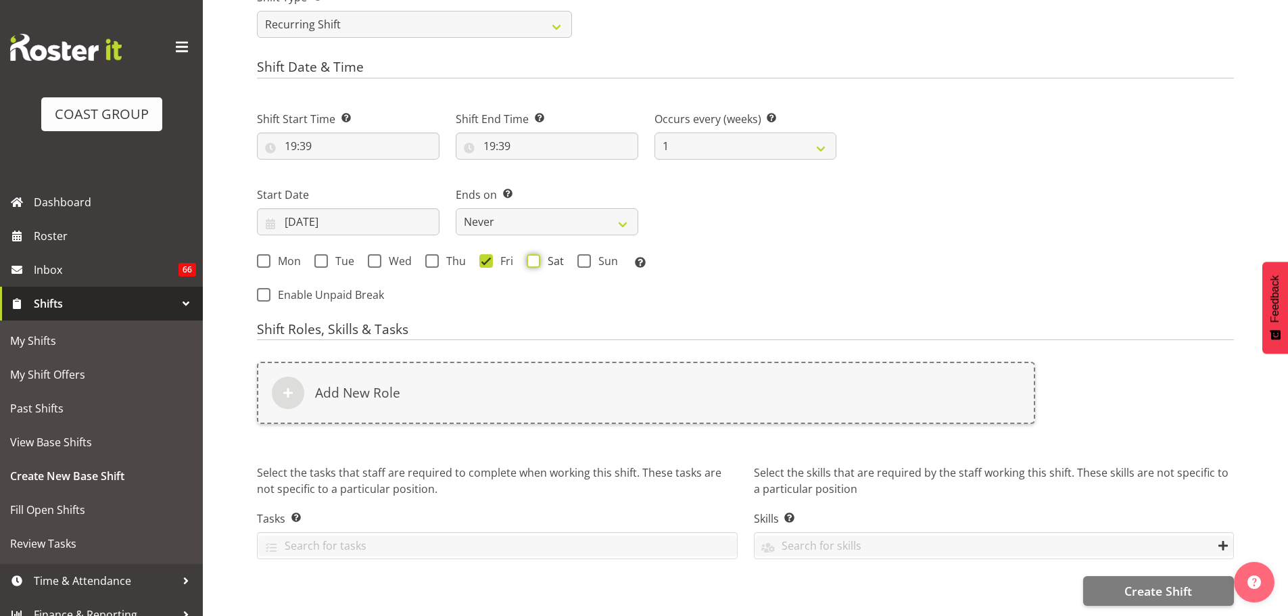
click at [535, 256] on input "Sat" at bounding box center [531, 260] width 9 height 9
checkbox input "true"
click at [571, 214] on select "Never On Date" at bounding box center [547, 221] width 183 height 27
select select "date"
click at [456, 208] on select "Never On Date" at bounding box center [547, 221] width 183 height 27
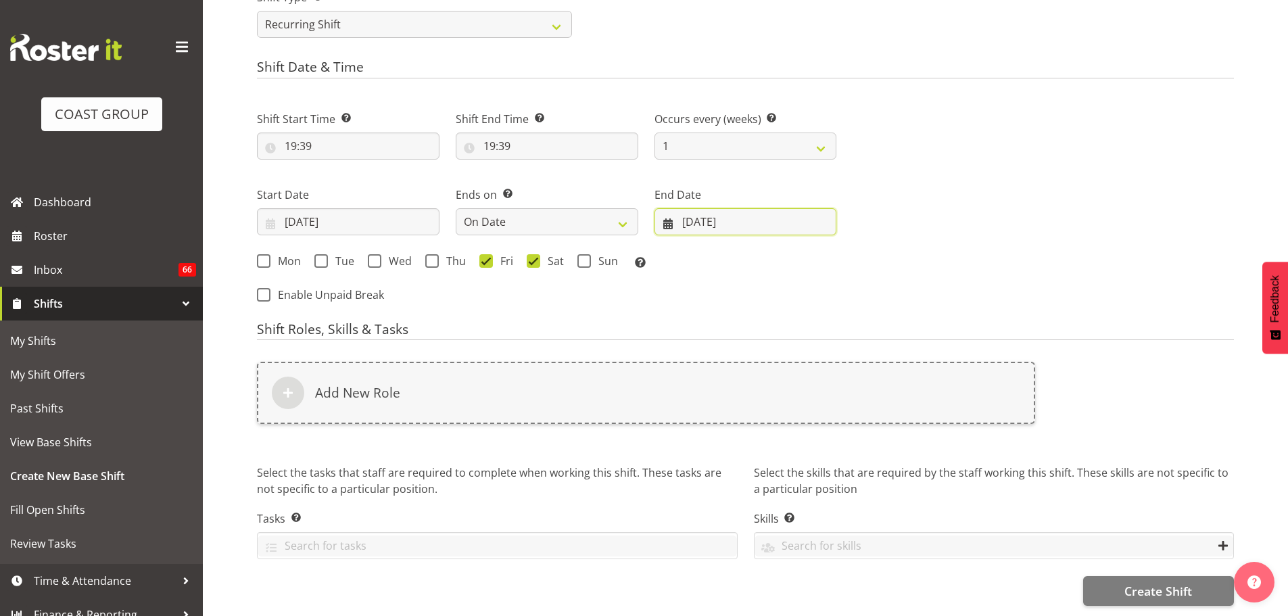
click at [717, 218] on input "[DATE]" at bounding box center [745, 221] width 183 height 27
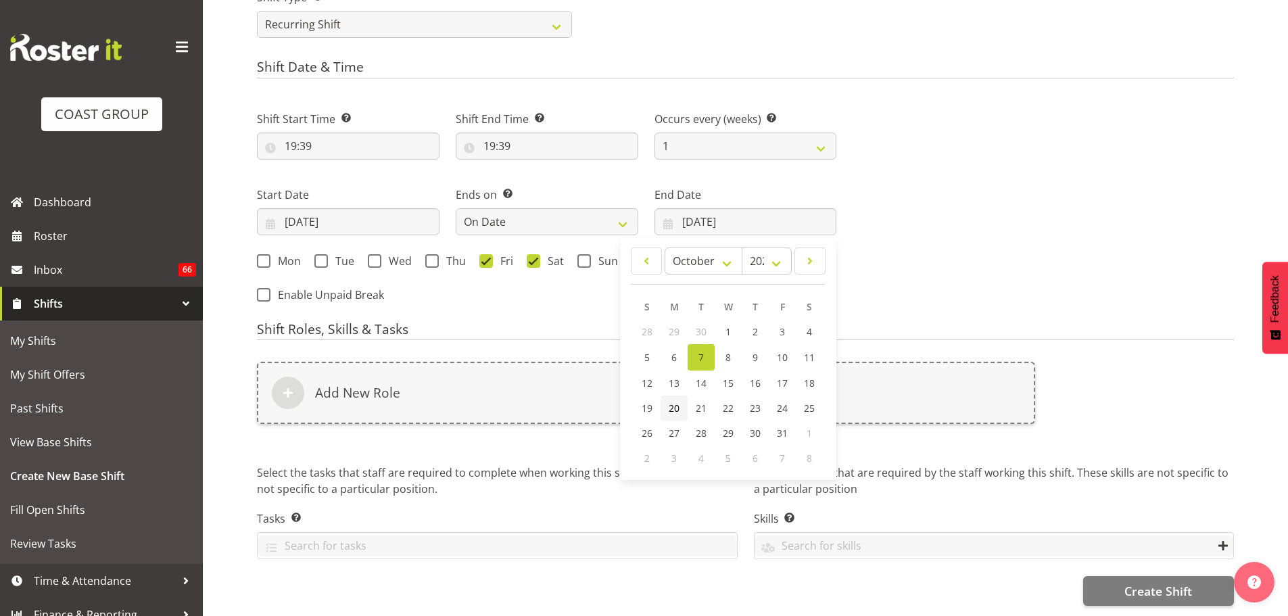
click at [678, 402] on span "20" at bounding box center [674, 408] width 11 height 13
type input "20/10/2025"
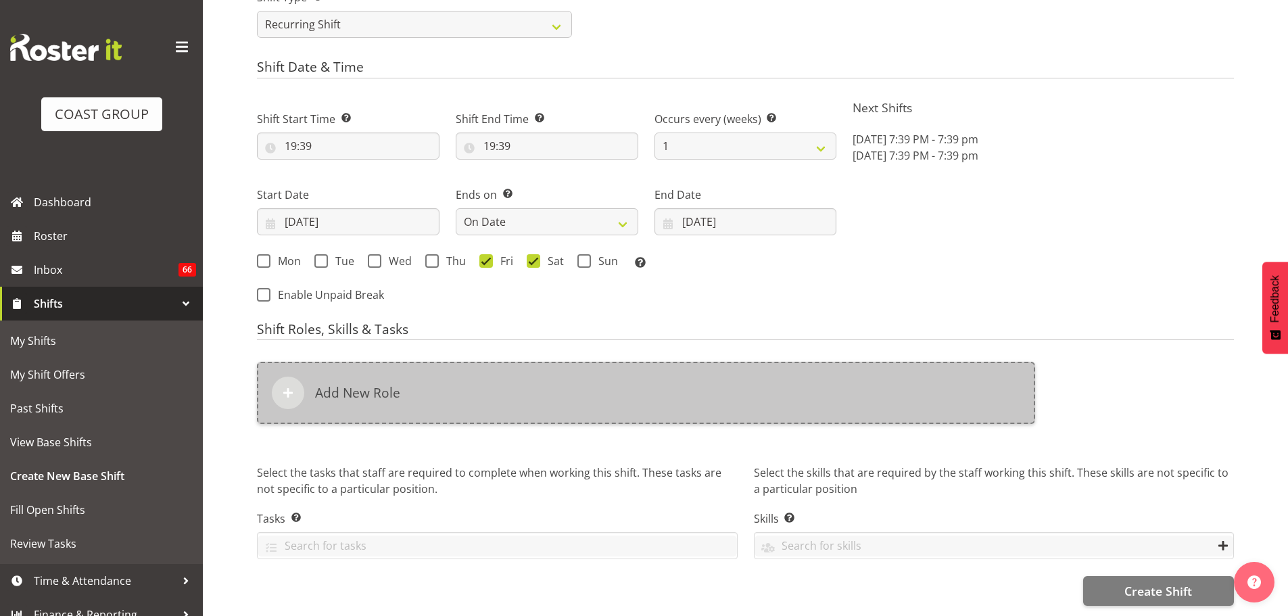
click at [690, 380] on div "Add New Role" at bounding box center [646, 393] width 778 height 62
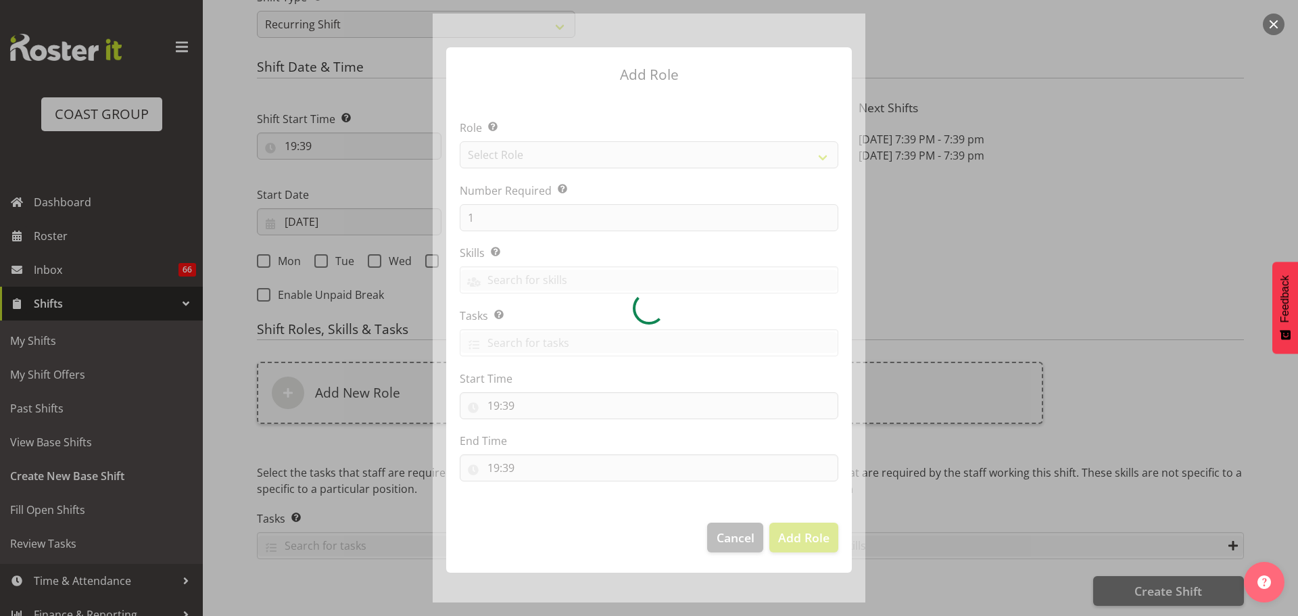
click at [719, 157] on div at bounding box center [649, 308] width 433 height 589
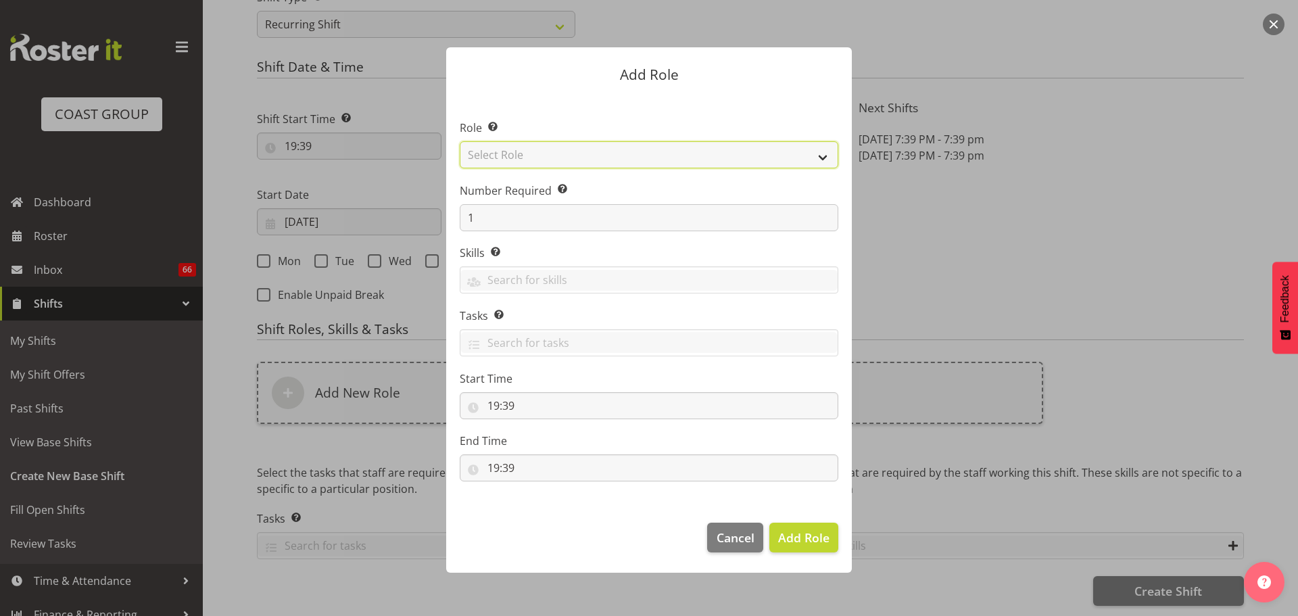
click at [719, 157] on select "Select Role ACCOUNT MANAGER ACCOUNT MANAGER DW ACCOUNTS [PERSON_NAME] VEHICLES …" at bounding box center [649, 154] width 379 height 27
select select "81"
click at [460, 141] on select "Select Role ACCOUNT MANAGER ACCOUNT MANAGER DW ACCOUNTS [PERSON_NAME] VEHICLES …" at bounding box center [649, 154] width 379 height 27
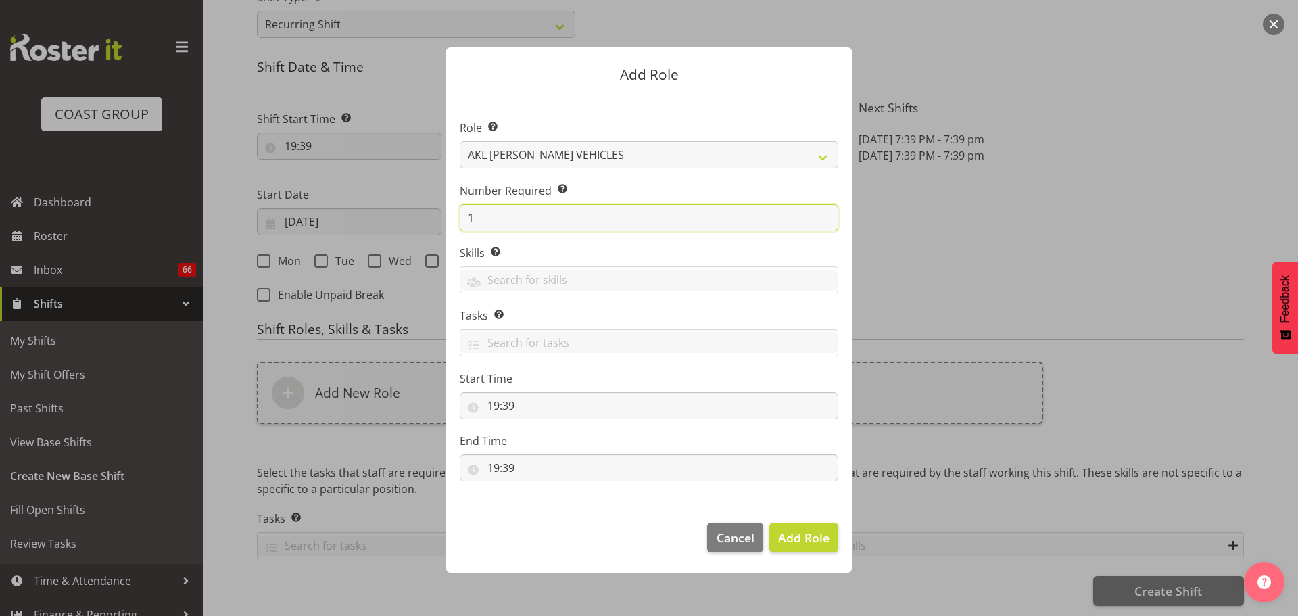
drag, startPoint x: 496, startPoint y: 211, endPoint x: 387, endPoint y: 193, distance: 109.7
click at [387, 193] on form "Add Role Role Select the role you wish to add to the shift. ACCOUNT MANAGER ACC…" at bounding box center [648, 308] width 649 height 589
type input "2"
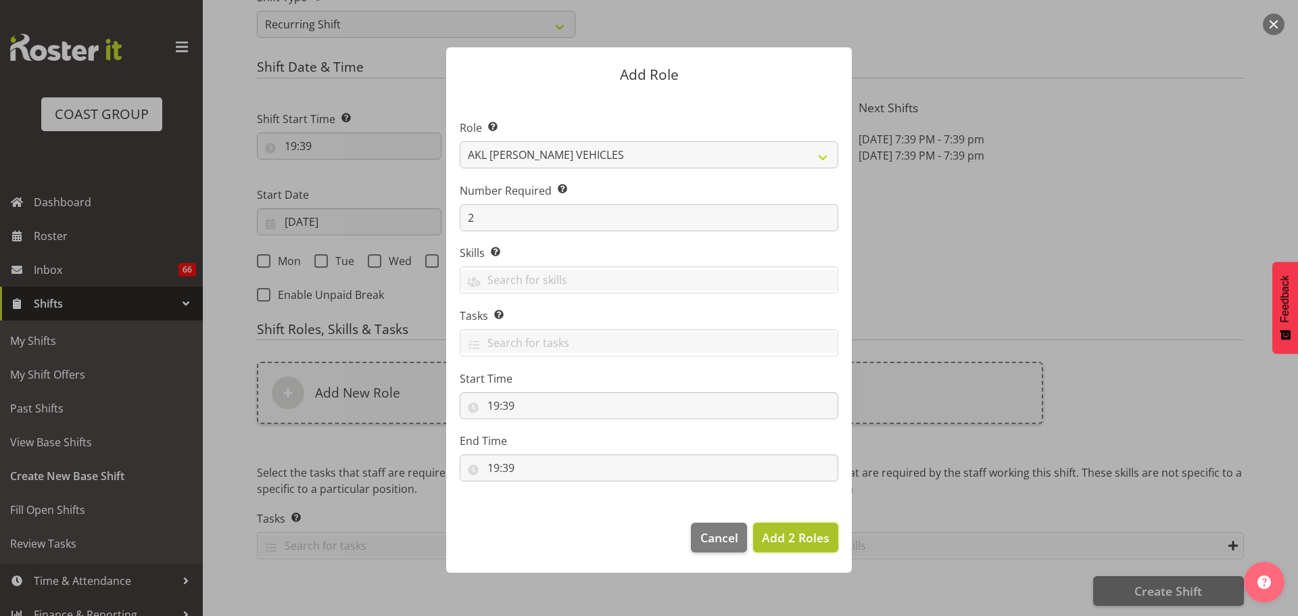
click at [799, 549] on button "Add 2 Roles" at bounding box center [795, 538] width 85 height 30
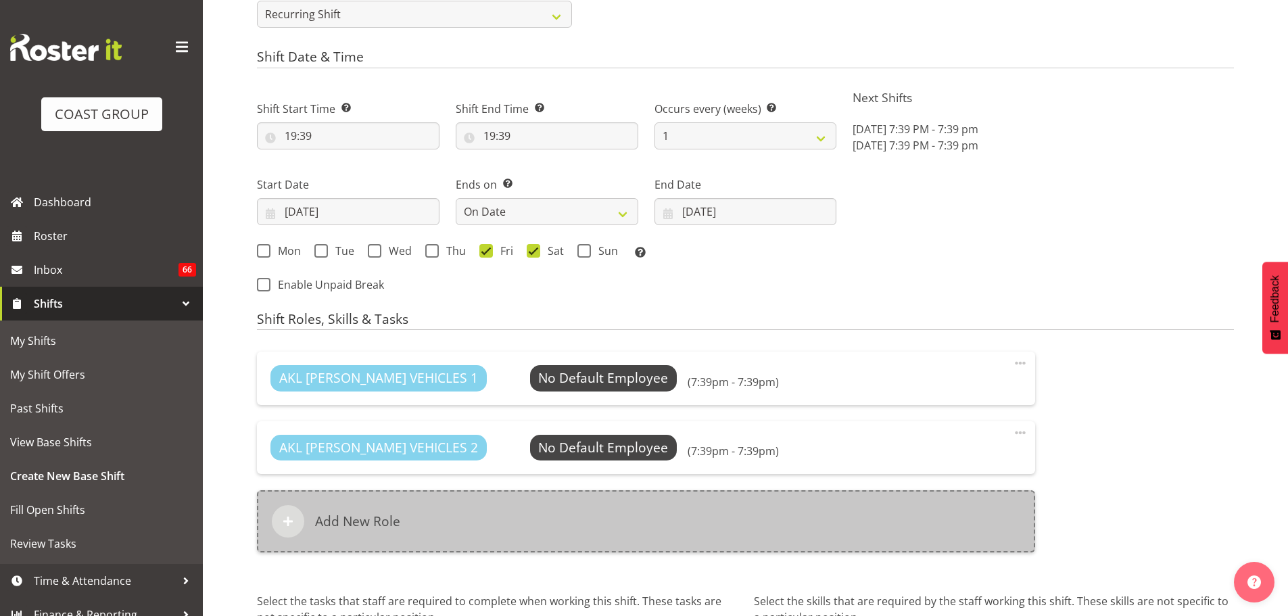
click at [640, 509] on div "Add New Role" at bounding box center [646, 521] width 778 height 62
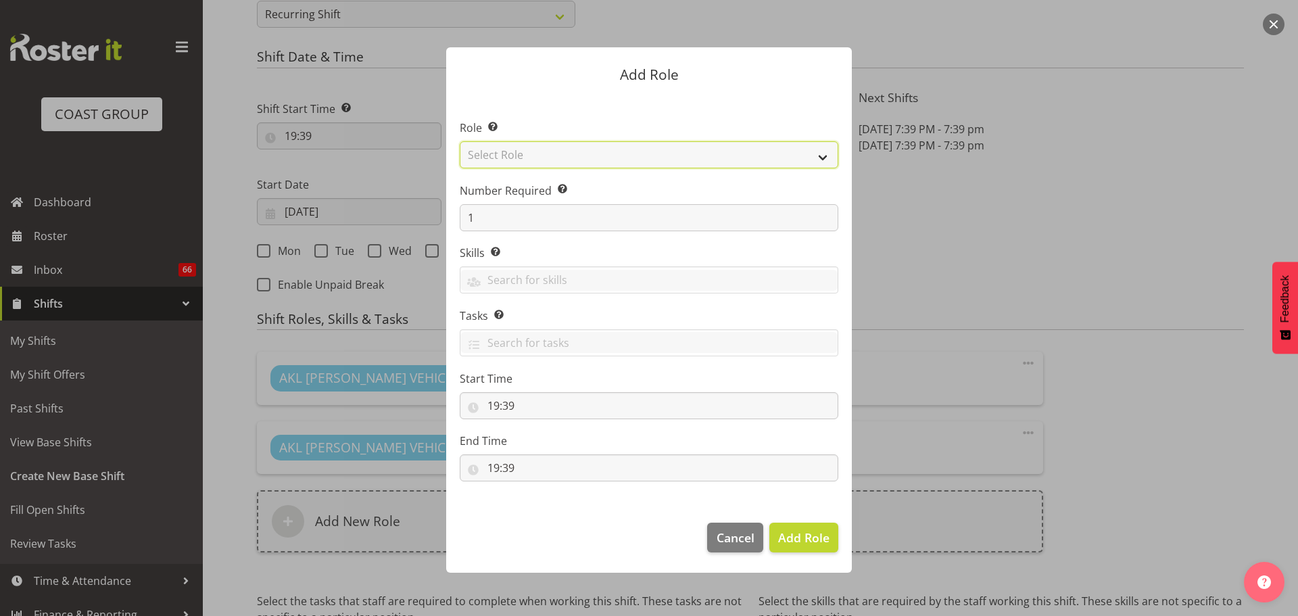
click at [711, 166] on select "Select Role ACCOUNT MANAGER ACCOUNT MANAGER DW ACCOUNTS AKL DIANNA VEHICLES AKL…" at bounding box center [649, 154] width 379 height 27
select select "190"
click at [460, 141] on select "Select Role ACCOUNT MANAGER ACCOUNT MANAGER DW ACCOUNTS AKL DIANNA VEHICLES AKL…" at bounding box center [649, 154] width 379 height 27
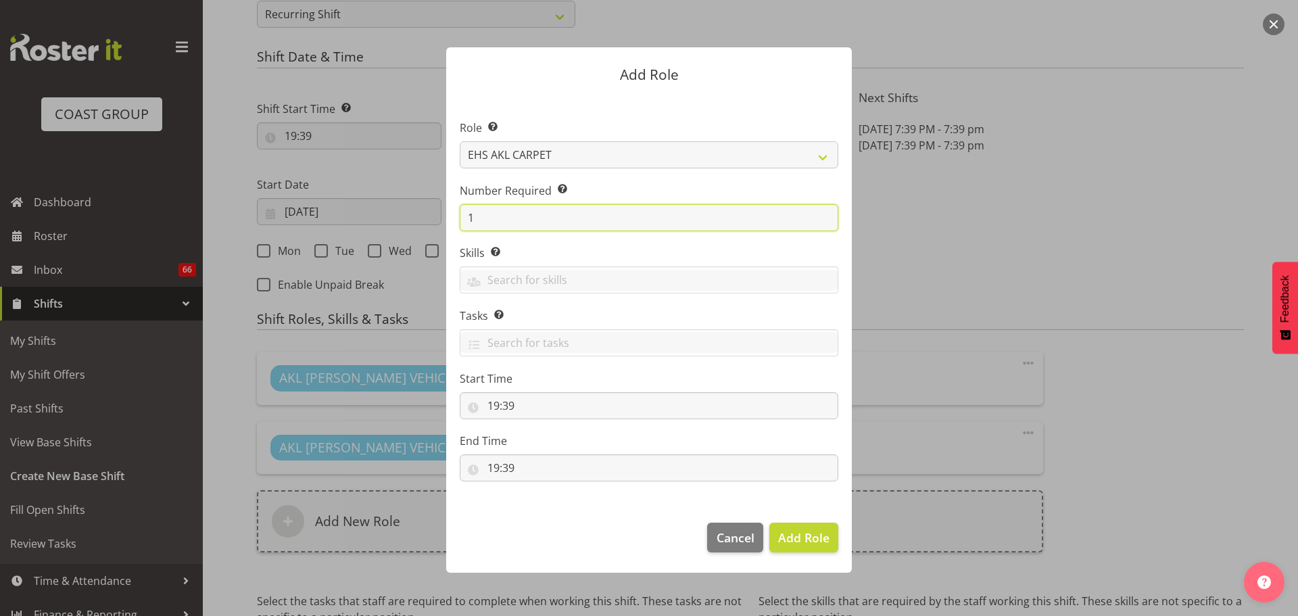
drag, startPoint x: 491, startPoint y: 221, endPoint x: 428, endPoint y: 212, distance: 63.6
click at [428, 212] on form "Add Role Role Select the role you wish to add to the shift. ACCOUNT MANAGER ACC…" at bounding box center [648, 308] width 649 height 589
type input "4"
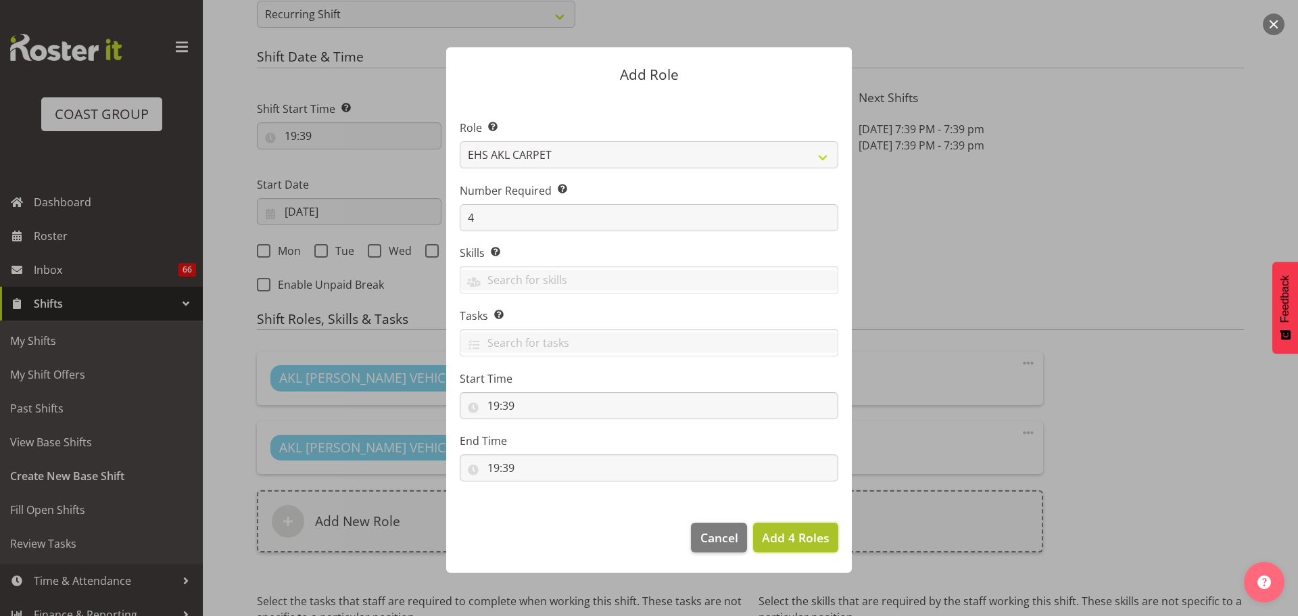
click at [796, 551] on button "Add 4 Roles" at bounding box center [795, 538] width 85 height 30
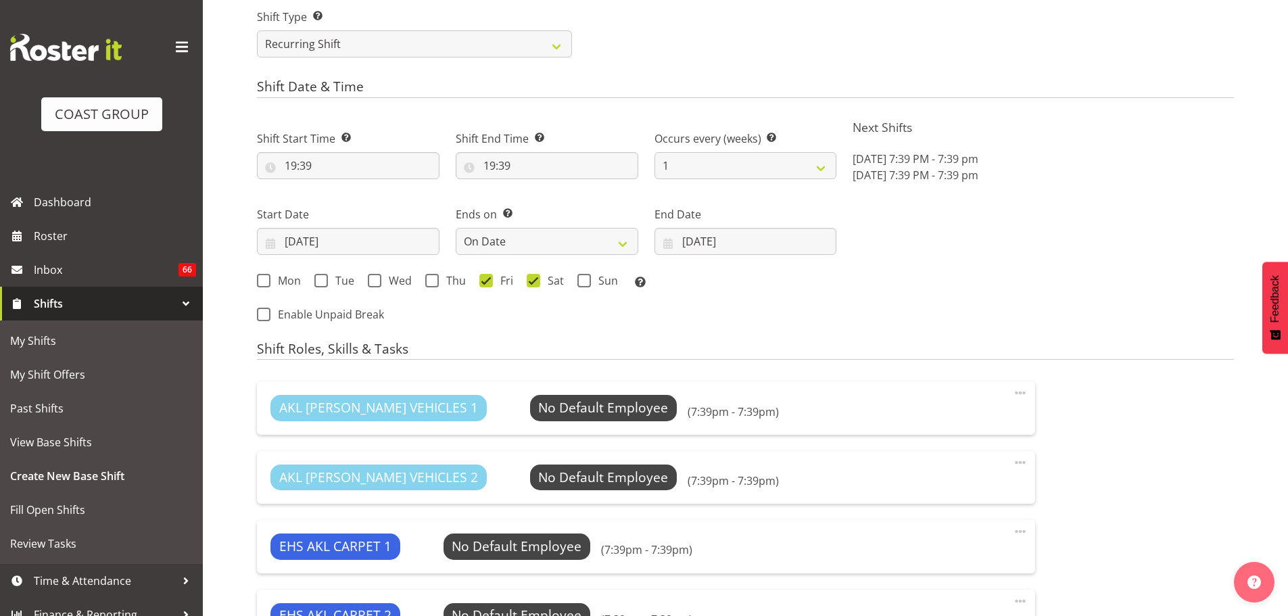
scroll to position [617, 0]
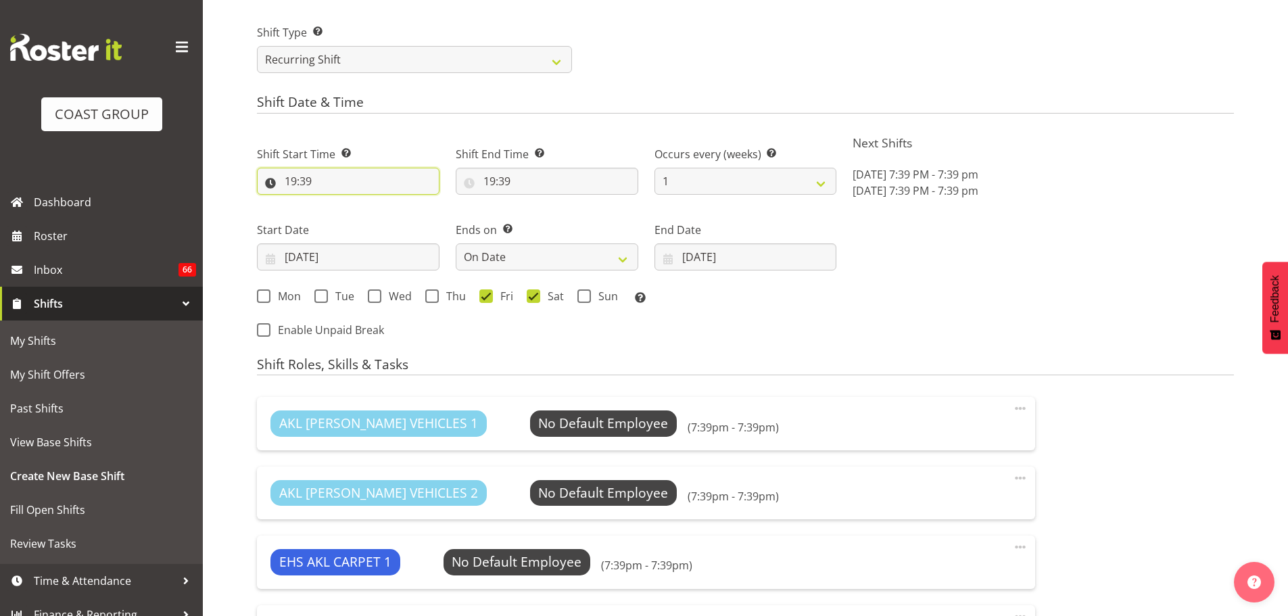
click at [306, 178] on input "19:39" at bounding box center [348, 181] width 183 height 27
click at [339, 210] on select "00 01 02 03 04 05 06 07 08 09 10 11 12 13 14 15 16 17 18 19 20 21 22 23" at bounding box center [349, 216] width 30 height 27
select select "6"
click at [334, 203] on select "00 01 02 03 04 05 06 07 08 09 10 11 12 13 14 15 16 17 18 19 20 21 22 23" at bounding box center [349, 216] width 30 height 27
type input "06:39"
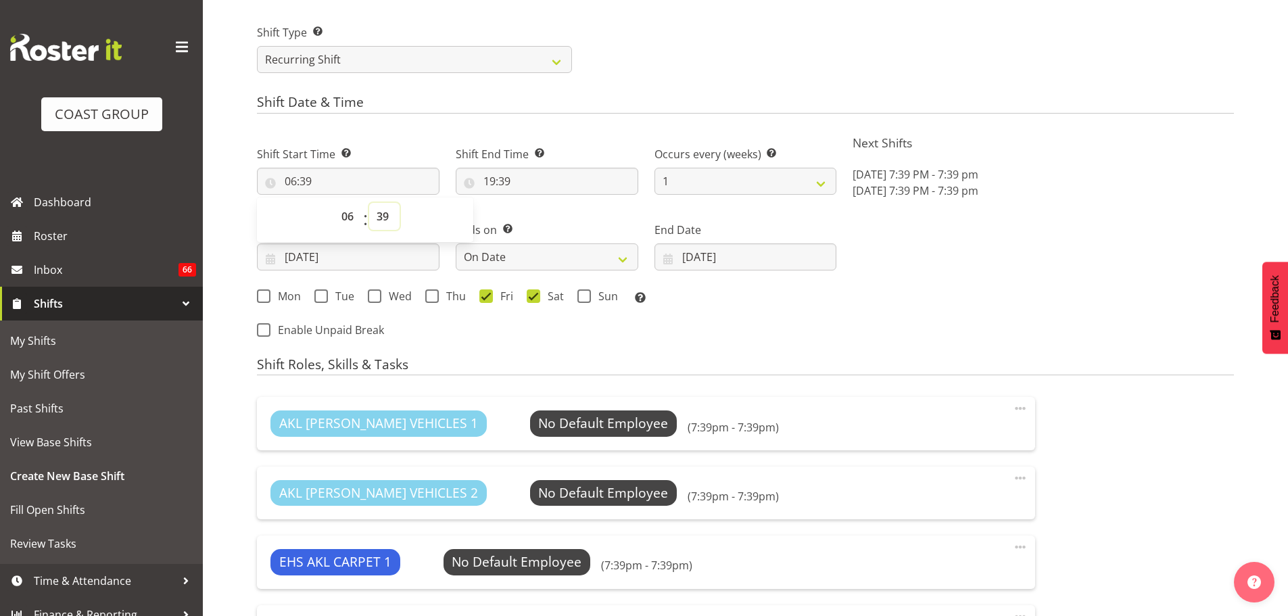
click at [389, 211] on select "00 01 02 03 04 05 06 07 08 09 10 11 12 13 14 15 16 17 18 19 20 21 22 23 24 25 2…" at bounding box center [384, 216] width 30 height 27
select select "30"
type input "06:30"
click at [491, 177] on input "19:39" at bounding box center [547, 181] width 183 height 27
click at [541, 218] on select "00 01 02 03 04 05 06 07 08 09 10 11 12 13 14 15 16 17 18 19 20 21 22 23" at bounding box center [548, 216] width 30 height 27
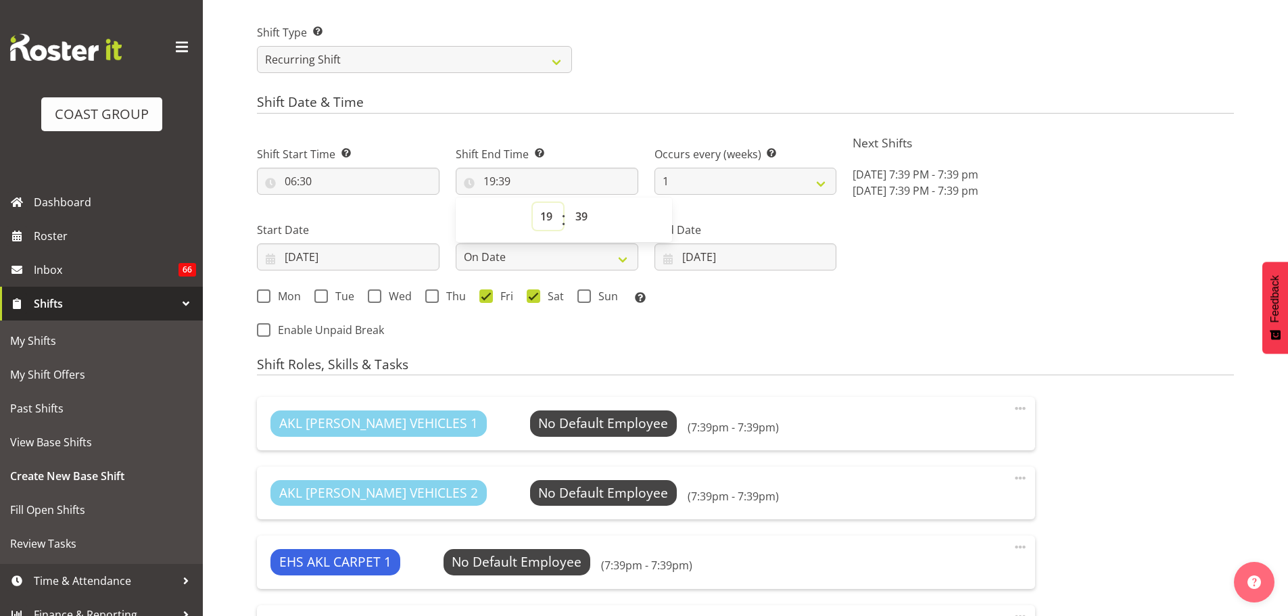
select select "10"
click at [533, 203] on select "00 01 02 03 04 05 06 07 08 09 10 11 12 13 14 15 16 17 18 19 20 21 22 23" at bounding box center [548, 216] width 30 height 27
type input "10:39"
click at [581, 220] on select "00 01 02 03 04 05 06 07 08 09 10 11 12 13 14 15 16 17 18 19 20 21 22 23 24 25 2…" at bounding box center [583, 216] width 30 height 27
select select "0"
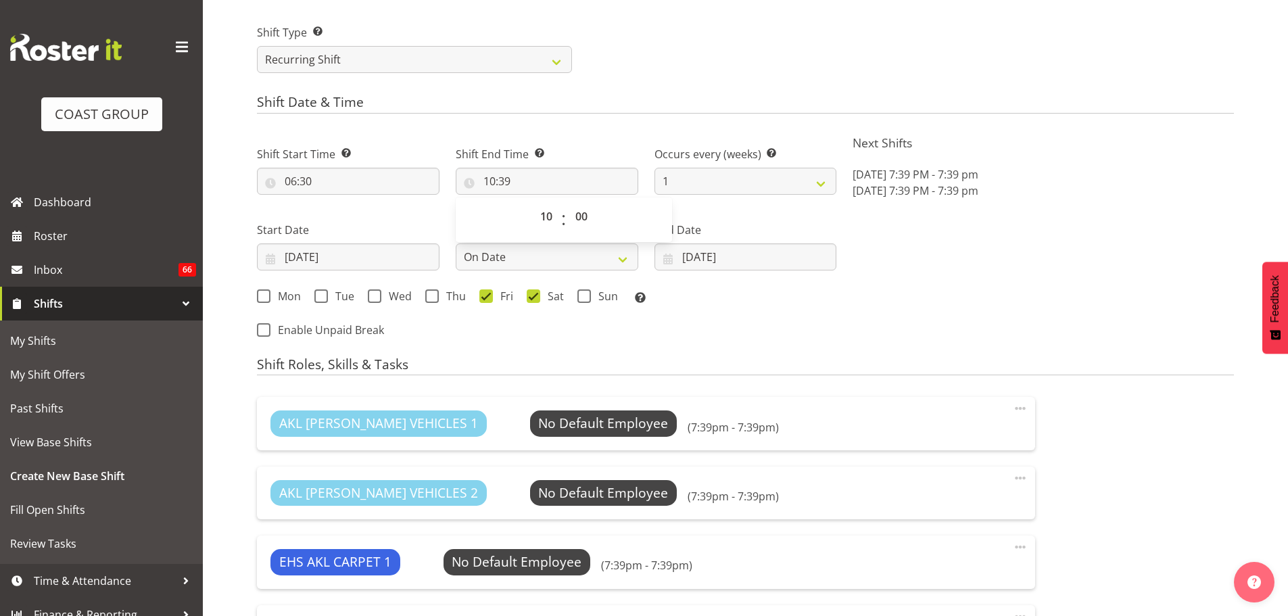
type input "10:00"
click at [1007, 314] on div "Next Shifts Fri, Oct 17, 2025 7:39 PM - 7:39 pm Sat, Oct 18, 2025 7:39 PM - 7:3…" at bounding box center [1042, 238] width 397 height 222
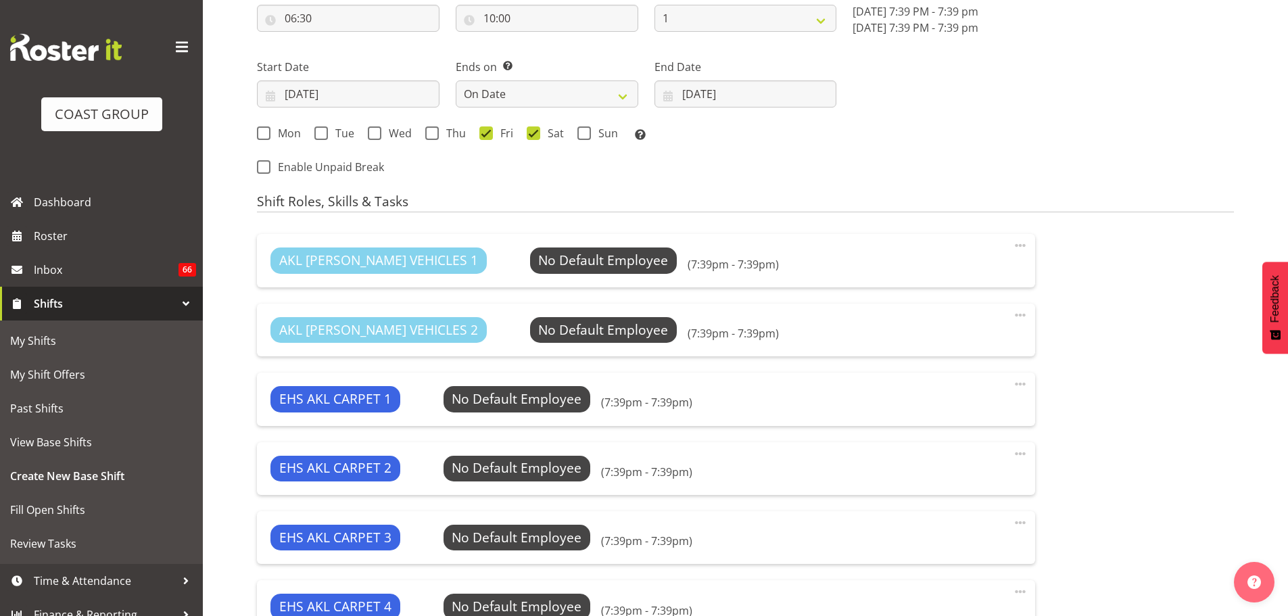
scroll to position [785, 0]
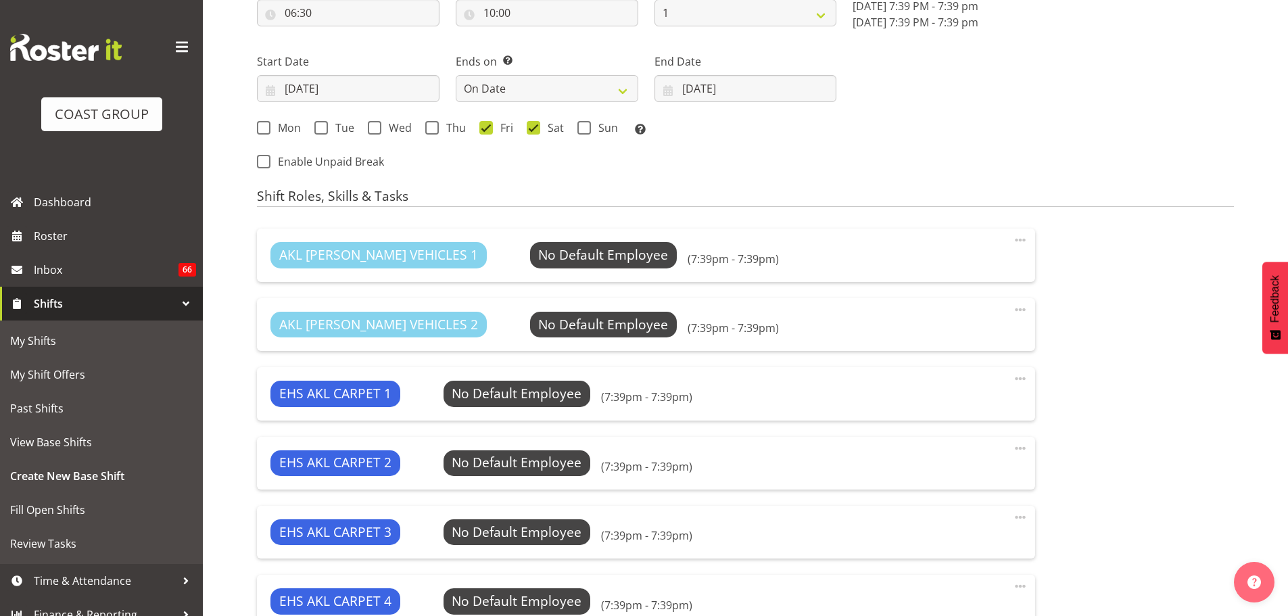
click at [1029, 243] on div "AKL RYMER VEHICLES 1 No Default Employee Select Employee (7:39pm - 7:39pm) Edit…" at bounding box center [646, 254] width 778 height 53
click at [506, 13] on input "10:00" at bounding box center [547, 12] width 183 height 27
click at [583, 45] on select "00 01 02 03 04 05 06 07 08 09 10 11 12 13 14 15 16 17 18 19 20 21 22 23 24 25 2…" at bounding box center [583, 47] width 30 height 27
select select "30"
type input "10:30"
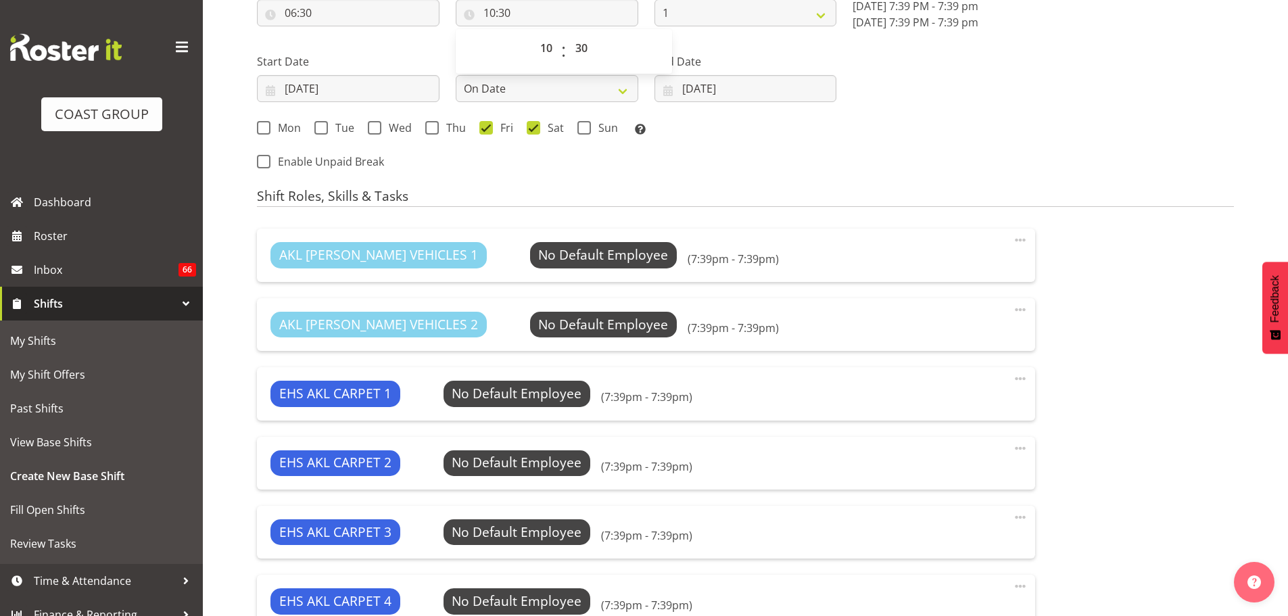
click at [858, 174] on div "Next Shifts Fri, Oct 17, 2025 7:39 PM - 7:39 pm Sat, Oct 18, 2025 7:39 PM - 7:3…" at bounding box center [1042, 70] width 397 height 222
click at [1023, 245] on span at bounding box center [1020, 240] width 16 height 16
click at [1006, 289] on link "Delete" at bounding box center [963, 294] width 130 height 24
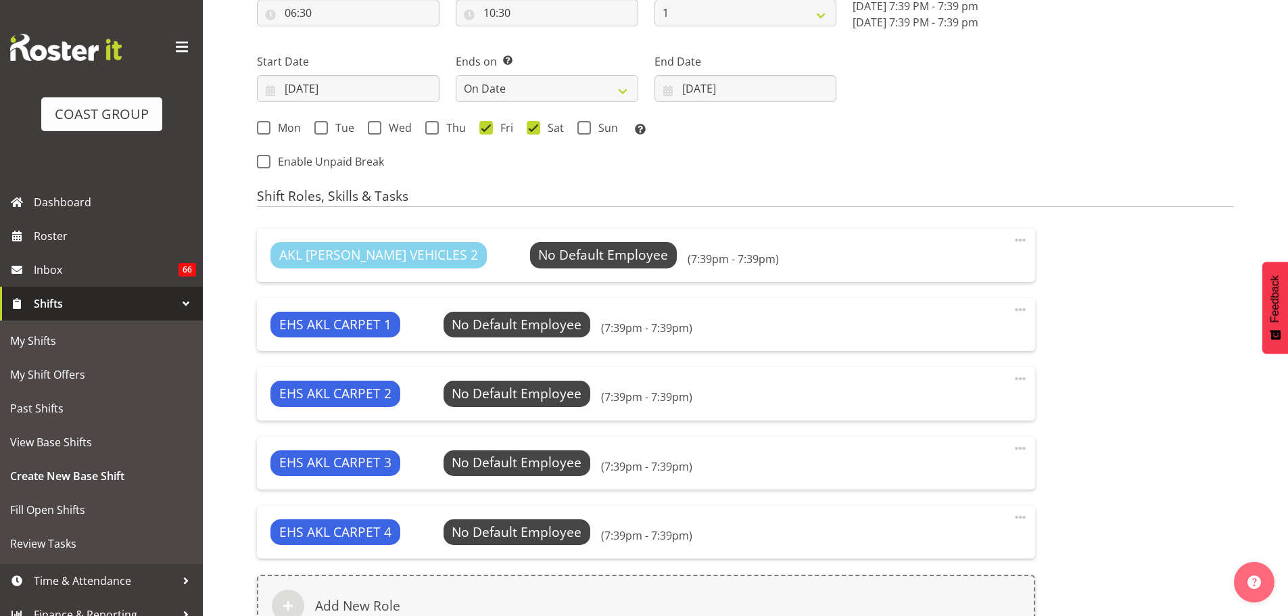
click at [1021, 237] on span at bounding box center [1020, 240] width 16 height 16
click at [990, 294] on link "Delete" at bounding box center [963, 294] width 130 height 24
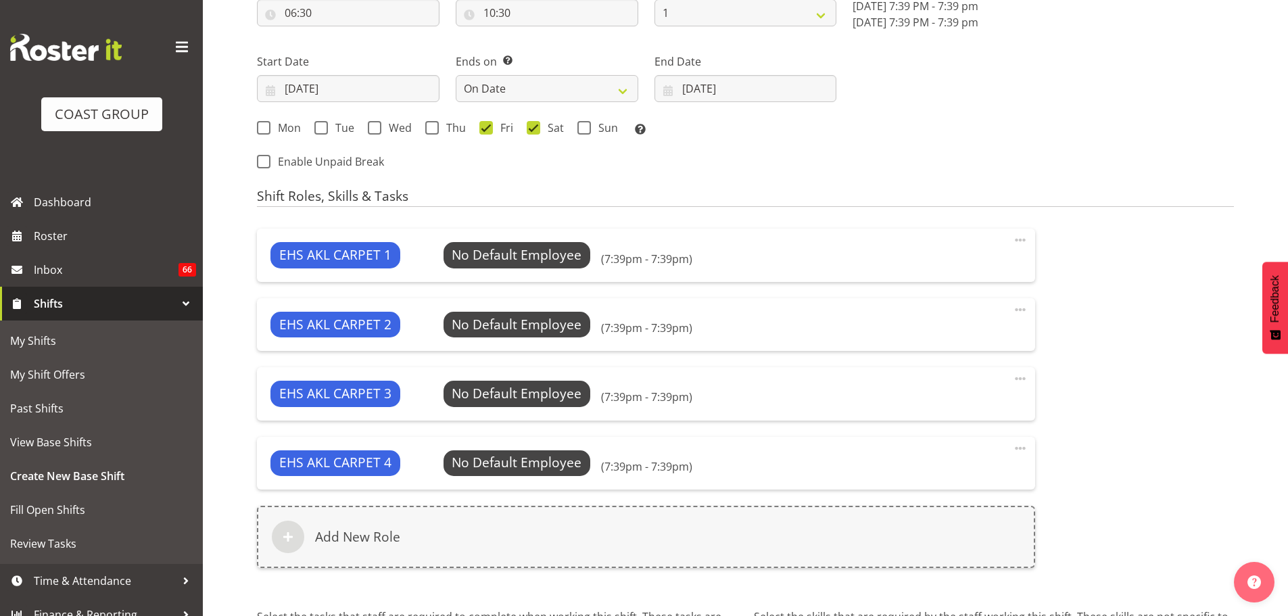
click at [1023, 244] on span at bounding box center [1020, 240] width 16 height 16
click at [1008, 289] on link "Delete" at bounding box center [963, 294] width 130 height 24
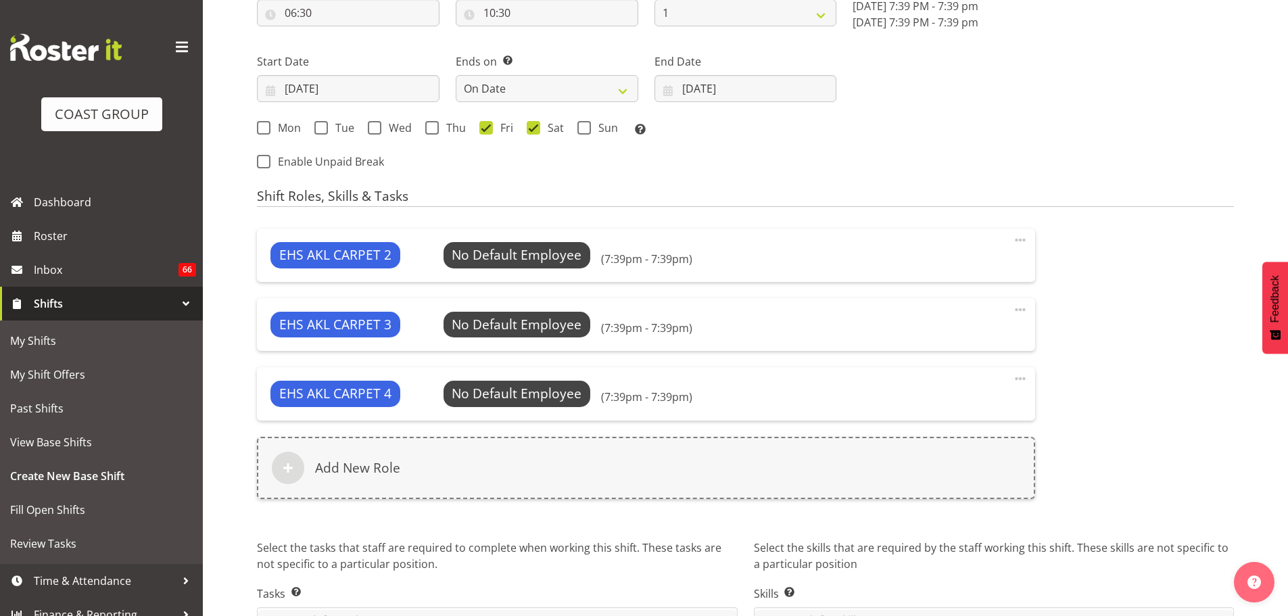
click at [1023, 239] on span at bounding box center [1020, 240] width 16 height 16
click at [1009, 294] on link "Delete" at bounding box center [963, 294] width 130 height 24
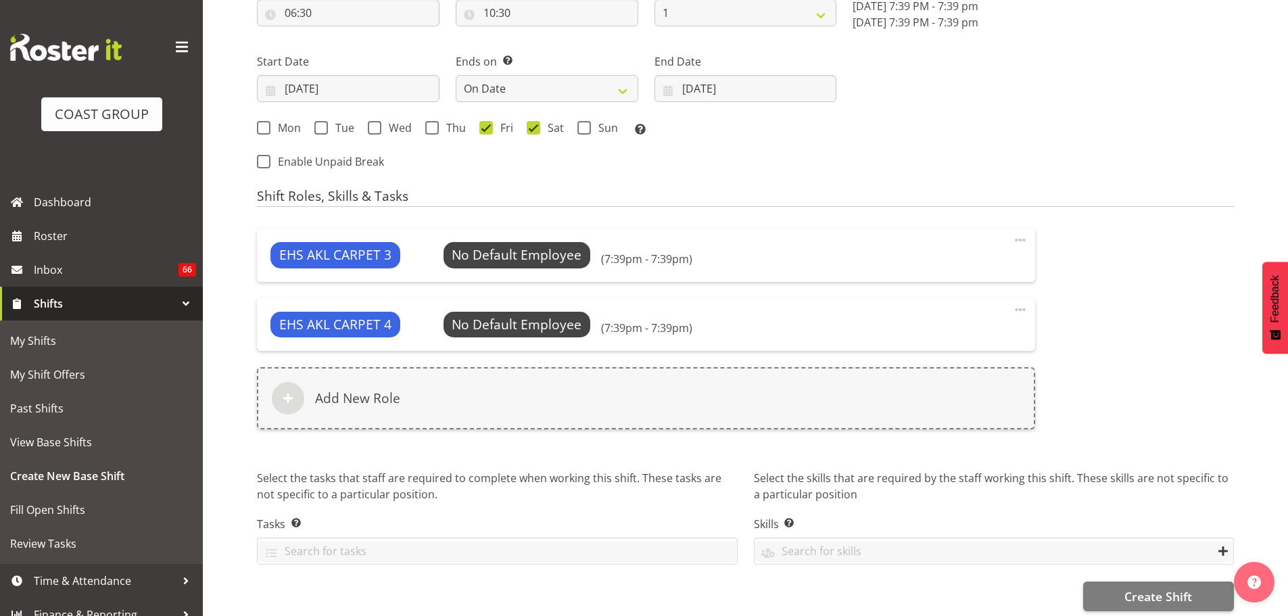
click at [1022, 239] on span at bounding box center [1020, 240] width 16 height 16
click at [1011, 295] on link "Delete" at bounding box center [963, 294] width 130 height 24
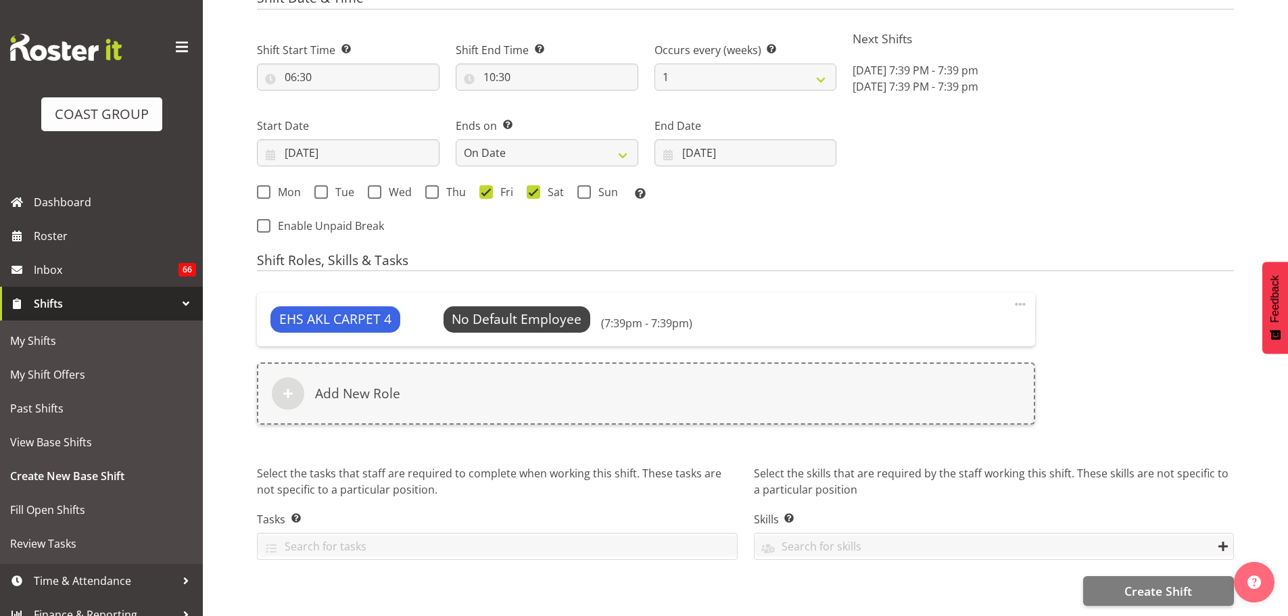
click at [1023, 296] on span at bounding box center [1020, 304] width 16 height 16
click at [984, 348] on link "Delete" at bounding box center [963, 358] width 130 height 24
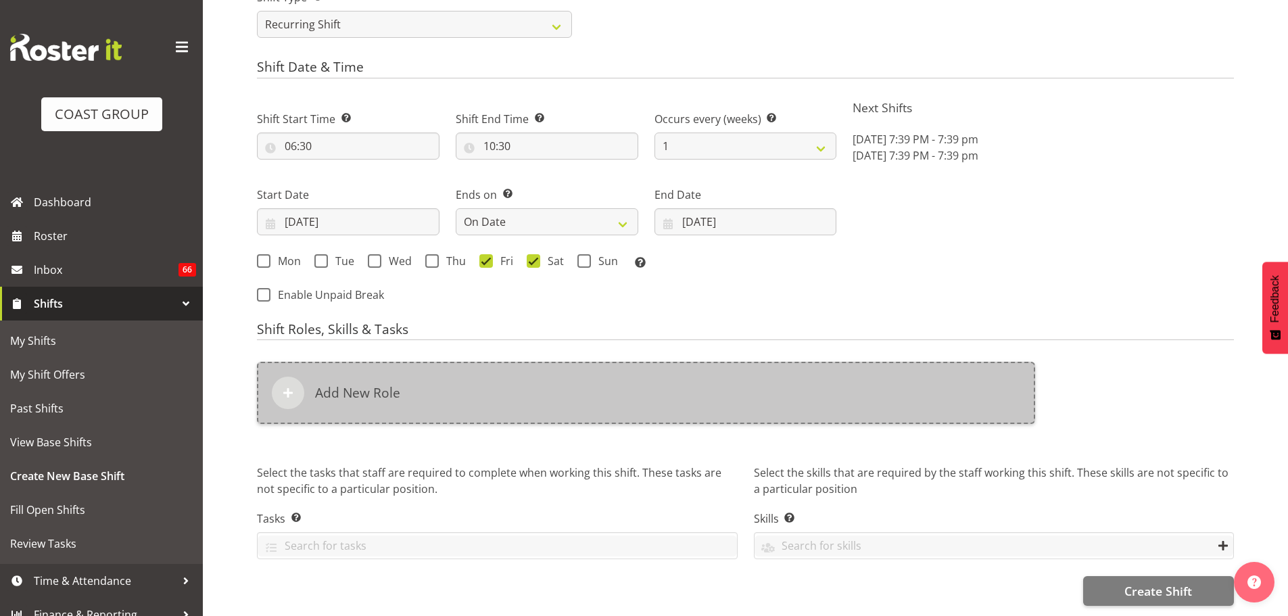
click at [792, 372] on div "Add New Role" at bounding box center [646, 393] width 778 height 62
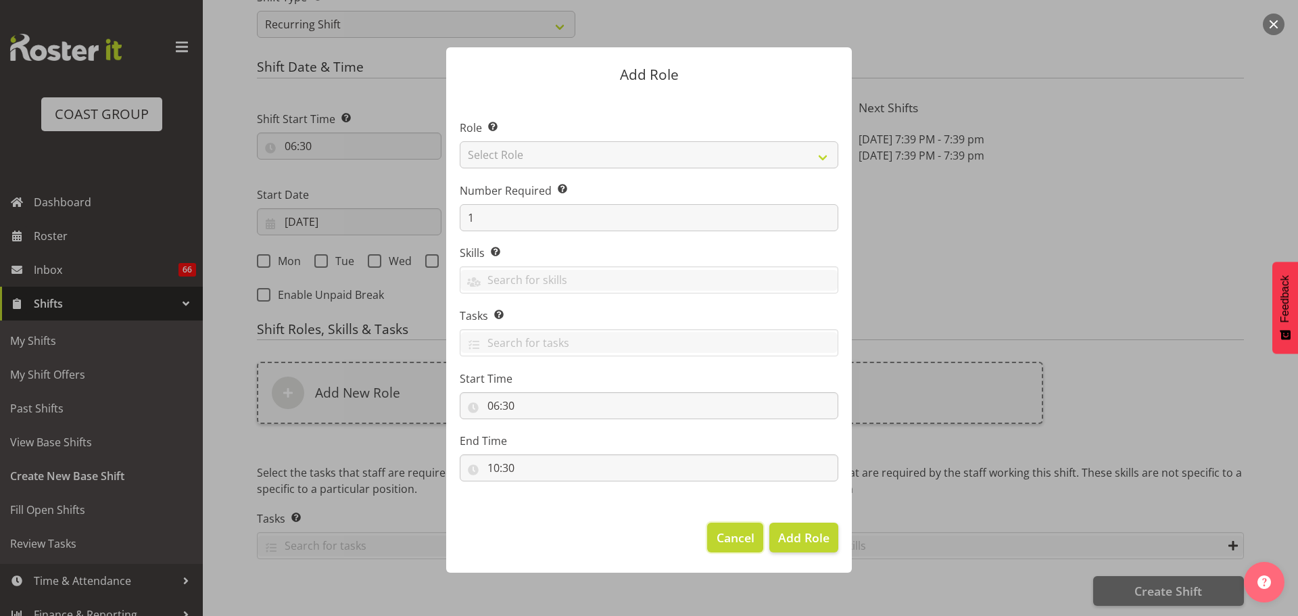
click at [725, 537] on span "Cancel" at bounding box center [736, 538] width 38 height 18
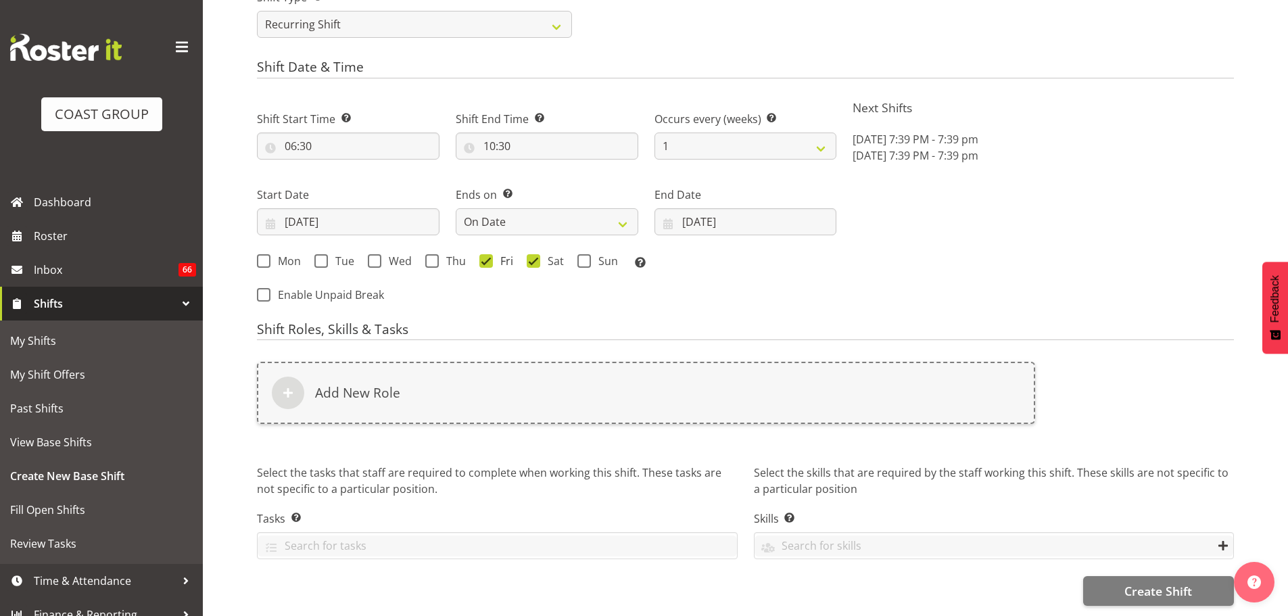
click at [482, 254] on span at bounding box center [486, 261] width 14 height 14
click at [482, 256] on input "Fri" at bounding box center [483, 260] width 9 height 9
checkbox input "false"
click at [532, 254] on span at bounding box center [534, 261] width 14 height 14
click at [532, 256] on input "Sat" at bounding box center [531, 260] width 9 height 9
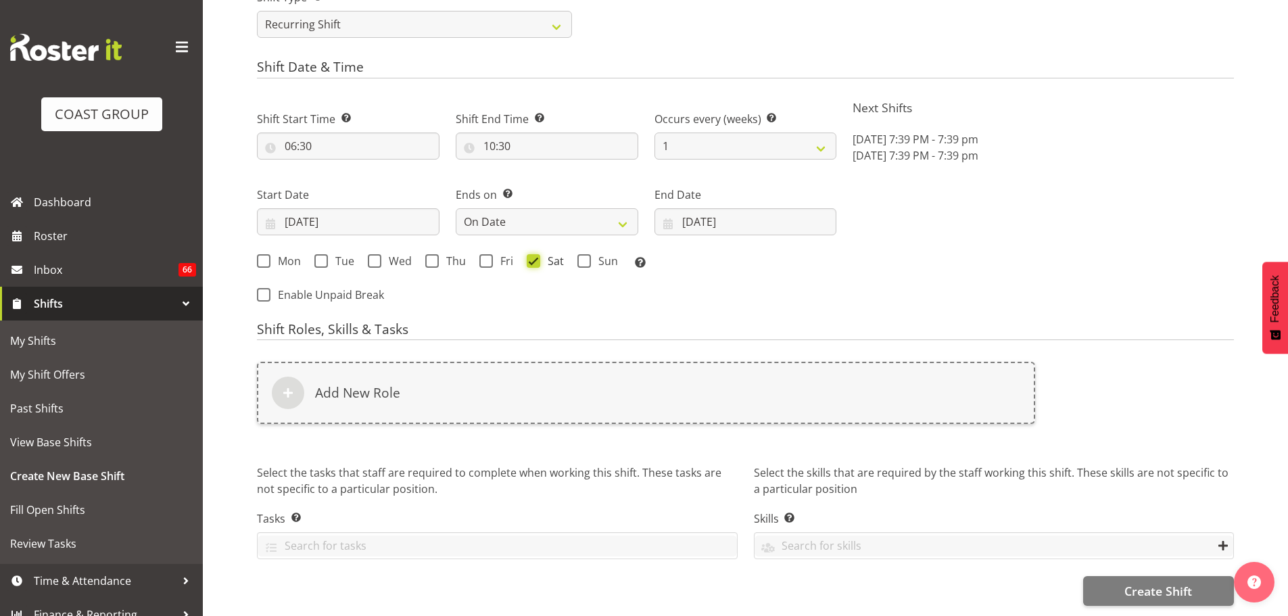
checkbox input "false"
click at [493, 254] on span "Fri" at bounding box center [503, 261] width 20 height 14
click at [488, 256] on input "Fri" at bounding box center [483, 260] width 9 height 9
checkbox input "true"
click at [532, 254] on span at bounding box center [534, 261] width 14 height 14
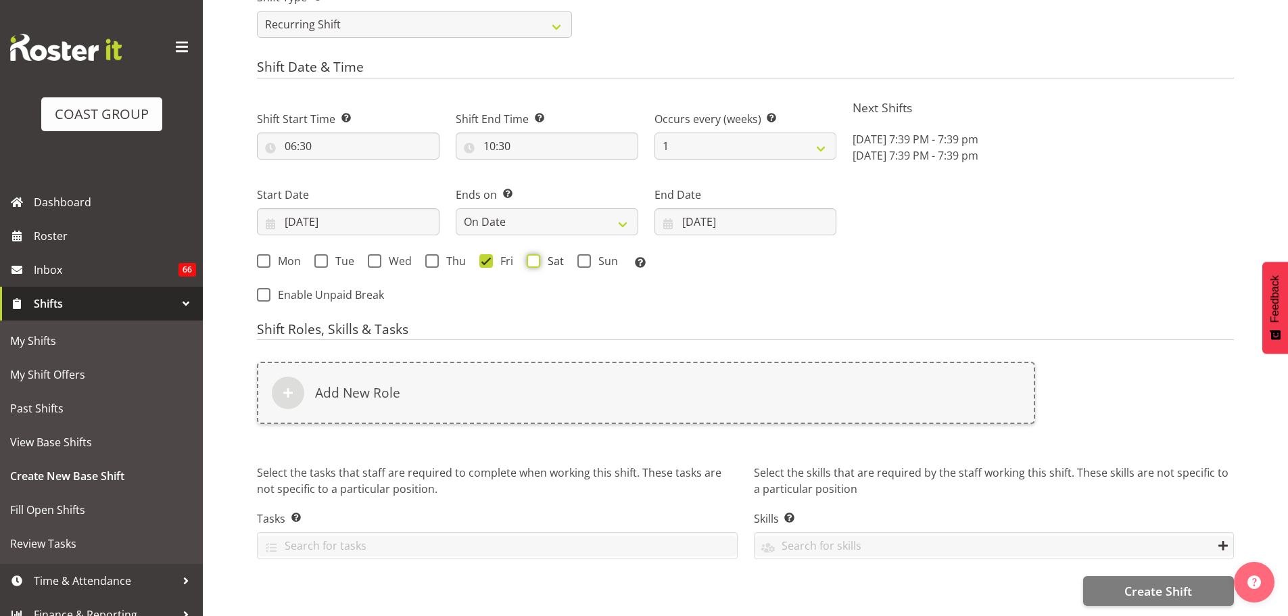
click at [532, 256] on input "Sat" at bounding box center [531, 260] width 9 height 9
checkbox input "true"
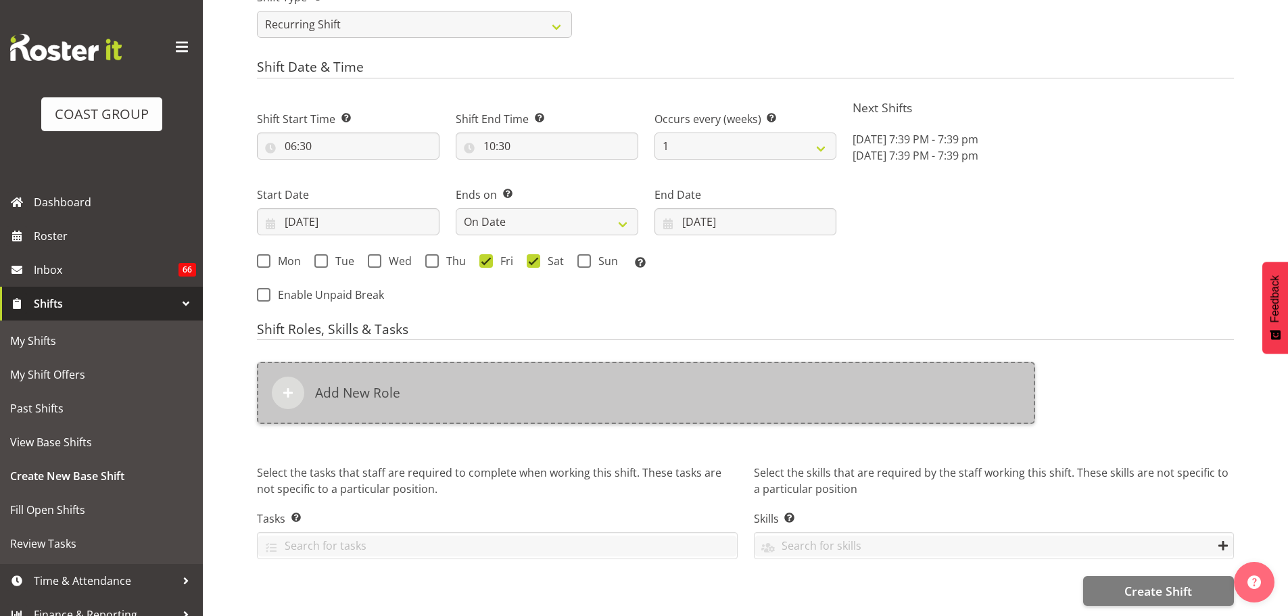
click at [573, 375] on div "Add New Role" at bounding box center [646, 393] width 778 height 62
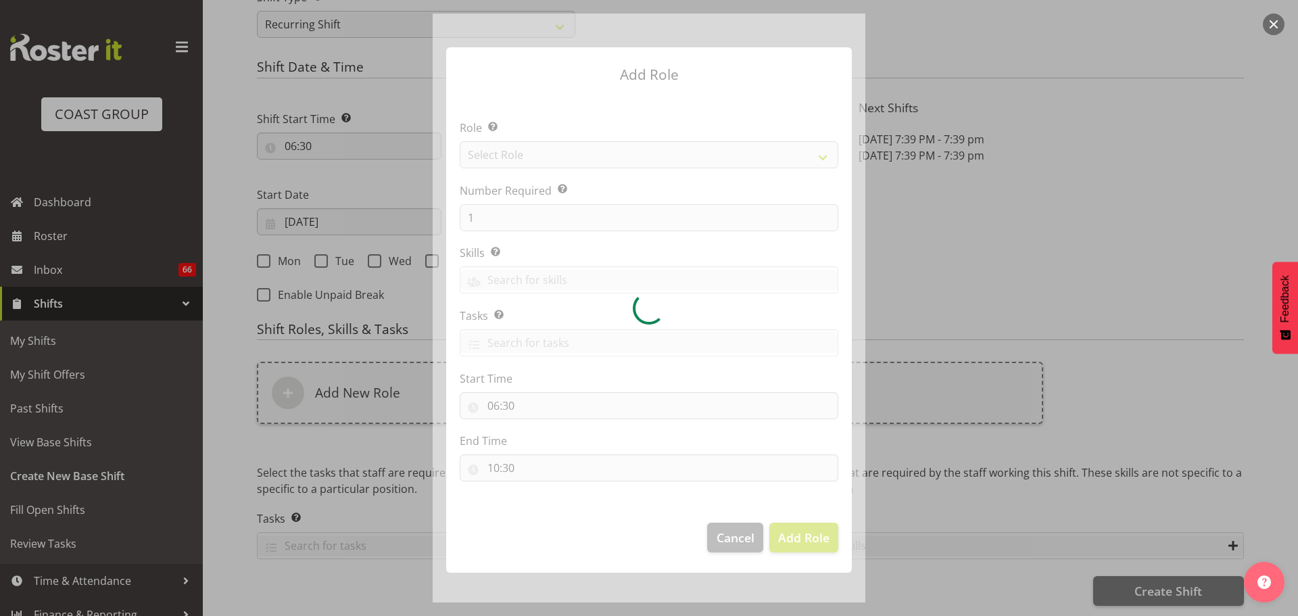
click at [676, 149] on div at bounding box center [649, 308] width 433 height 589
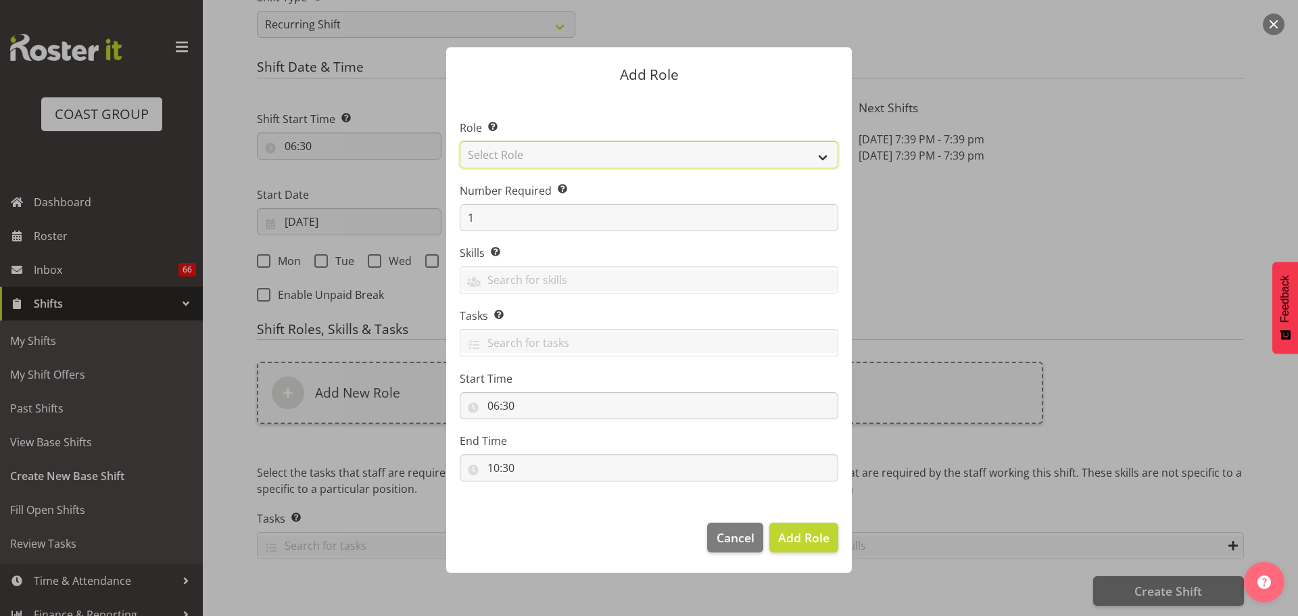
click at [676, 149] on select "Select Role ACCOUNT MANAGER ACCOUNT MANAGER DW ACCOUNTS AKL DIANNA VEHICLES AKL…" at bounding box center [649, 154] width 379 height 27
select select "190"
click at [460, 141] on select "Select Role ACCOUNT MANAGER ACCOUNT MANAGER DW ACCOUNTS AKL DIANNA VEHICLES AKL…" at bounding box center [649, 154] width 379 height 27
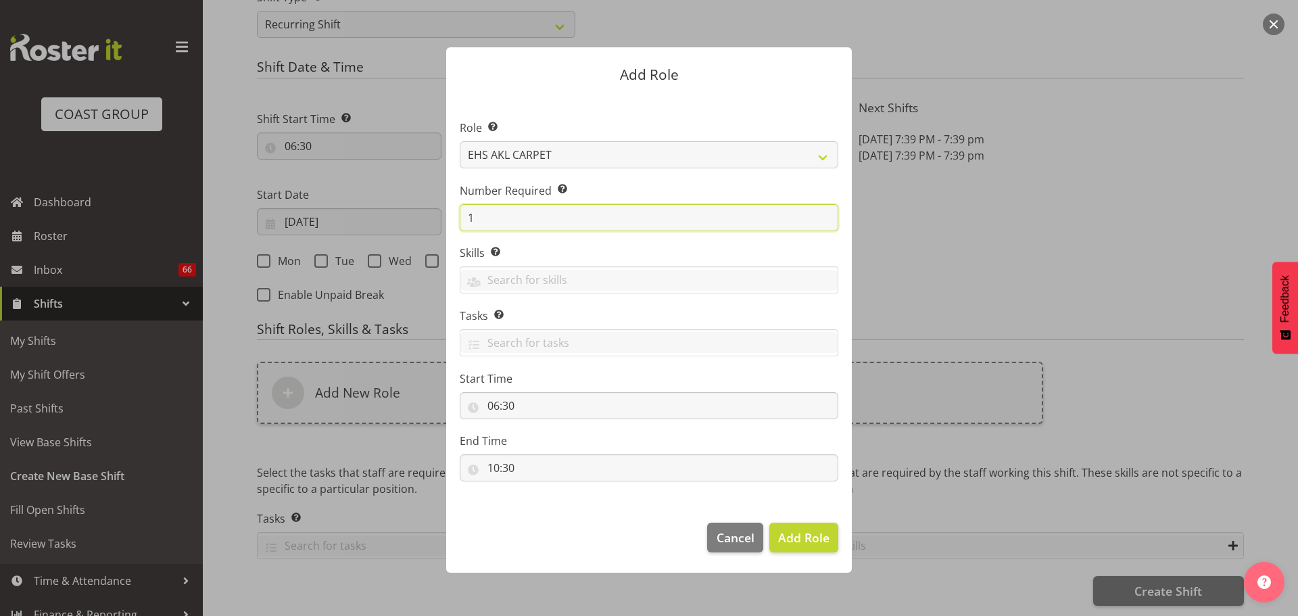
drag, startPoint x: 481, startPoint y: 221, endPoint x: 470, endPoint y: 220, distance: 11.5
click at [470, 220] on input "1" at bounding box center [649, 217] width 379 height 27
type input "2"
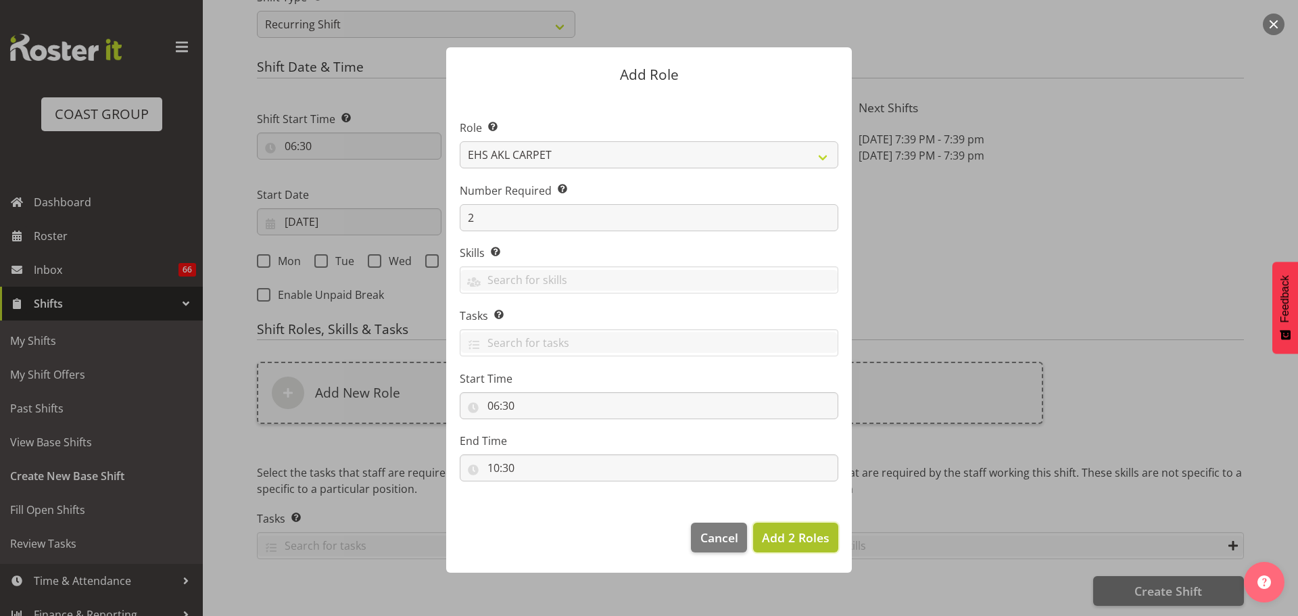
click at [809, 539] on span "Add 2 Roles" at bounding box center [796, 537] width 68 height 16
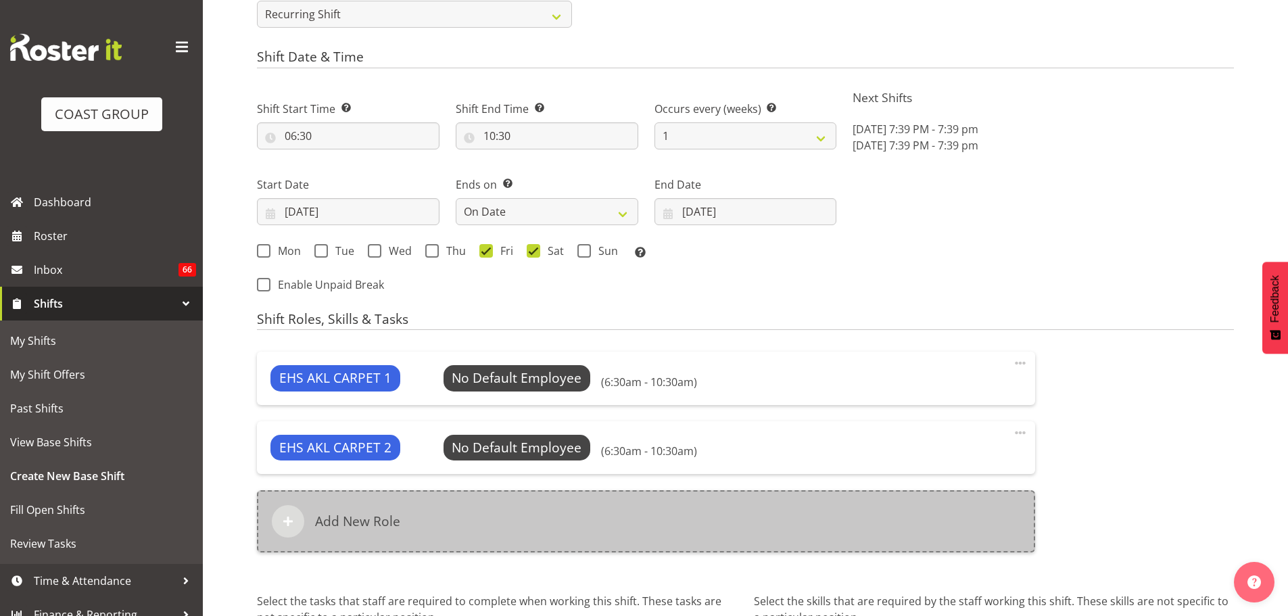
click at [727, 545] on div "Add New Role" at bounding box center [646, 521] width 778 height 62
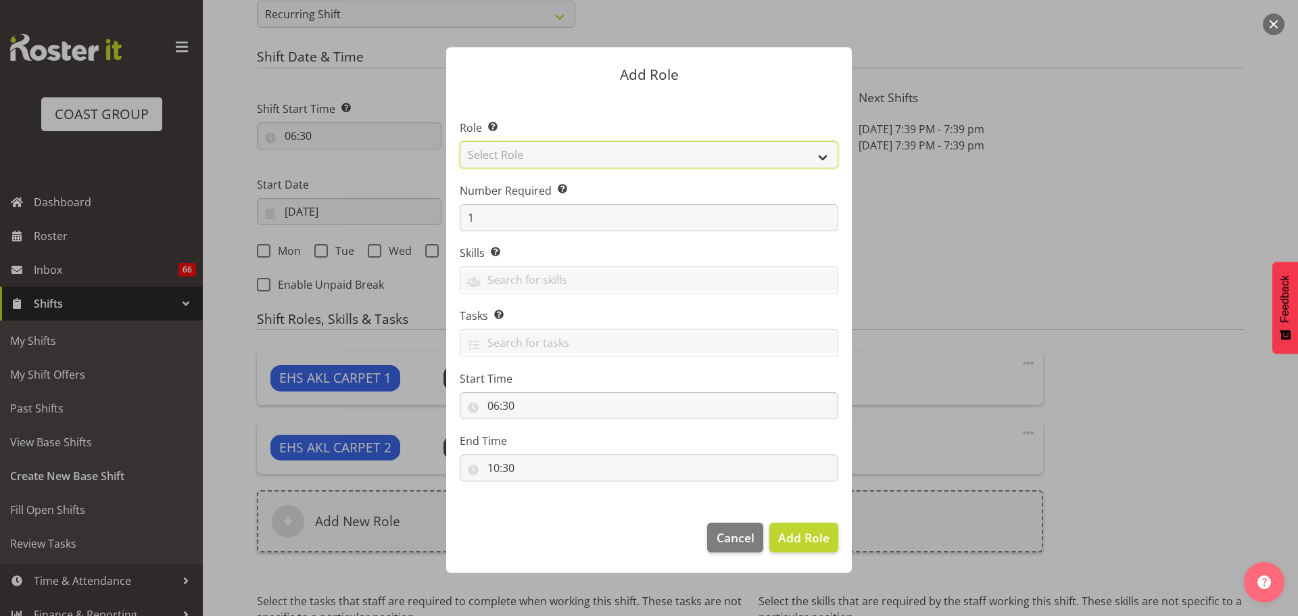
click at [717, 155] on select "Select Role ACCOUNT MANAGER ACCOUNT MANAGER DW ACCOUNTS AKL DIANNA VEHICLES AKL…" at bounding box center [649, 154] width 379 height 27
select select "190"
click at [460, 141] on select "Select Role ACCOUNT MANAGER ACCOUNT MANAGER DW ACCOUNTS AKL DIANNA VEHICLES AKL…" at bounding box center [649, 154] width 379 height 27
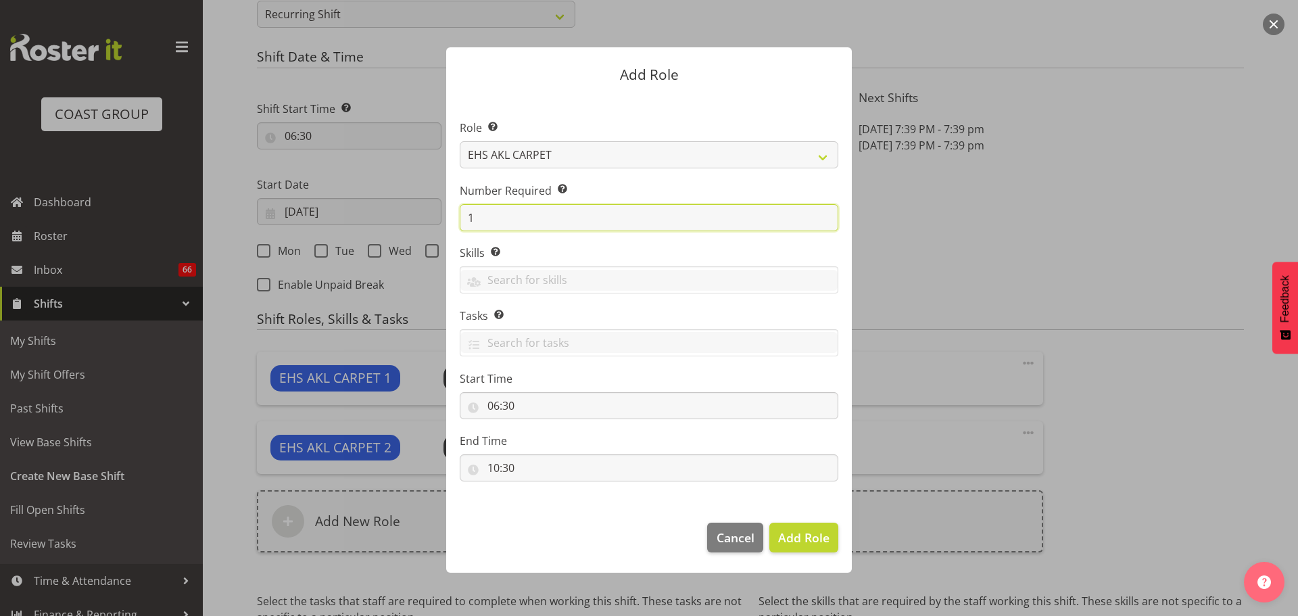
drag, startPoint x: 547, startPoint y: 223, endPoint x: 420, endPoint y: 211, distance: 127.0
click at [420, 211] on form "Add Role Role Select the role you wish to add to the shift. ACCOUNT MANAGER ACC…" at bounding box center [648, 308] width 649 height 589
type input "2"
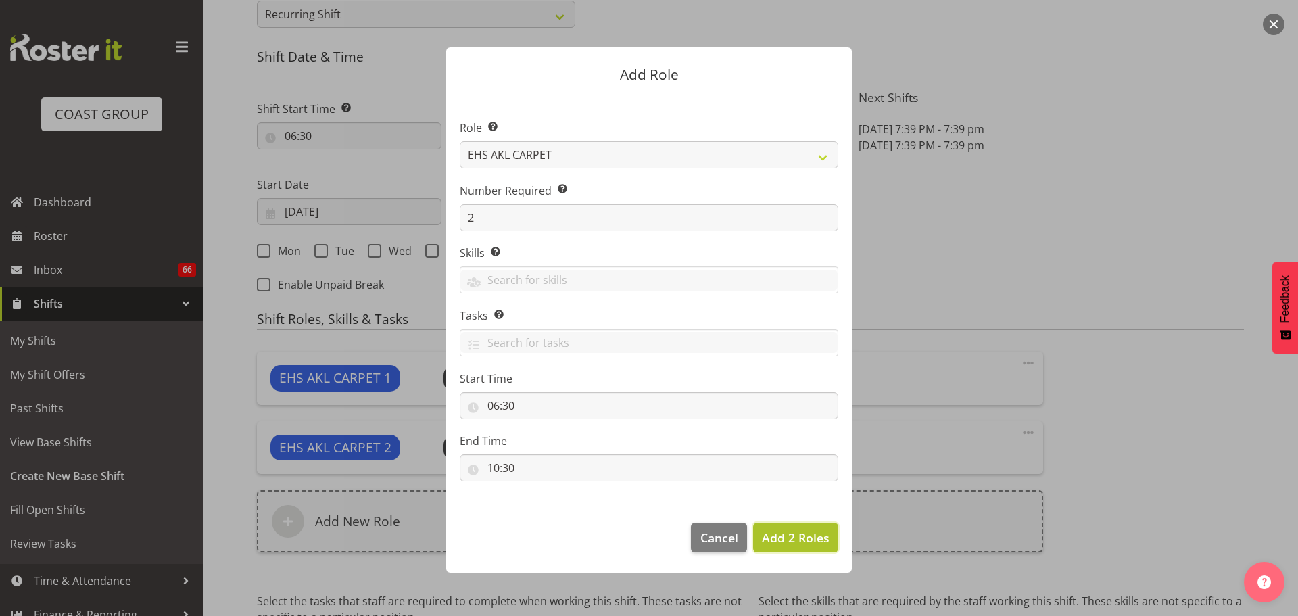
click at [789, 539] on span "Add 2 Roles" at bounding box center [796, 537] width 68 height 16
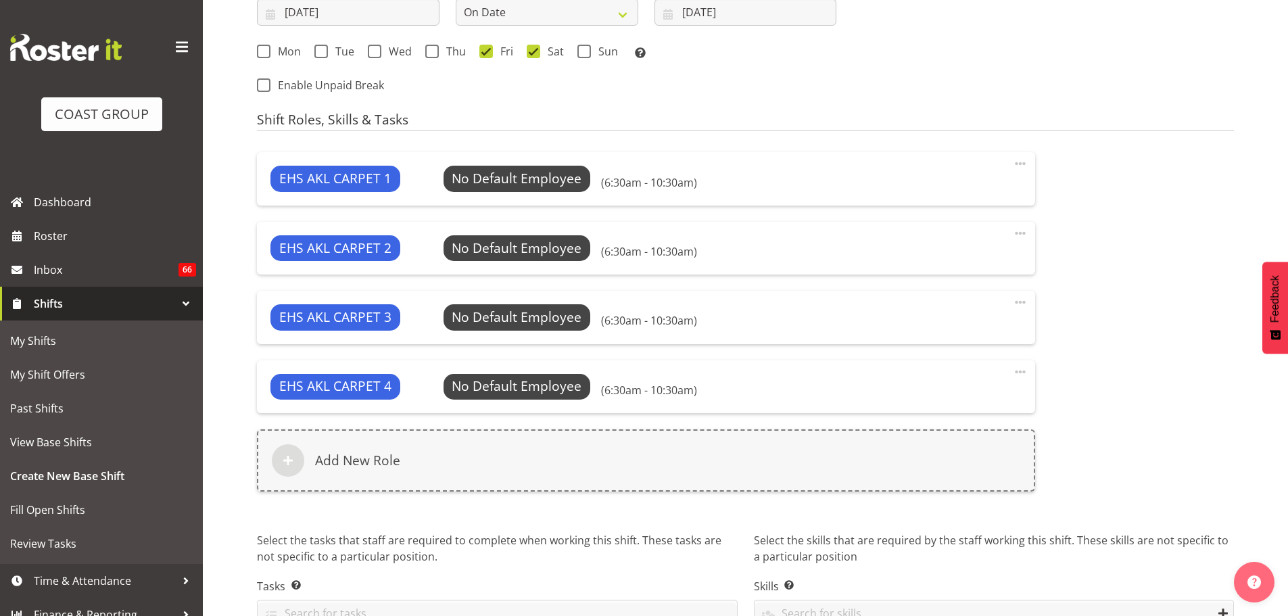
scroll to position [867, 0]
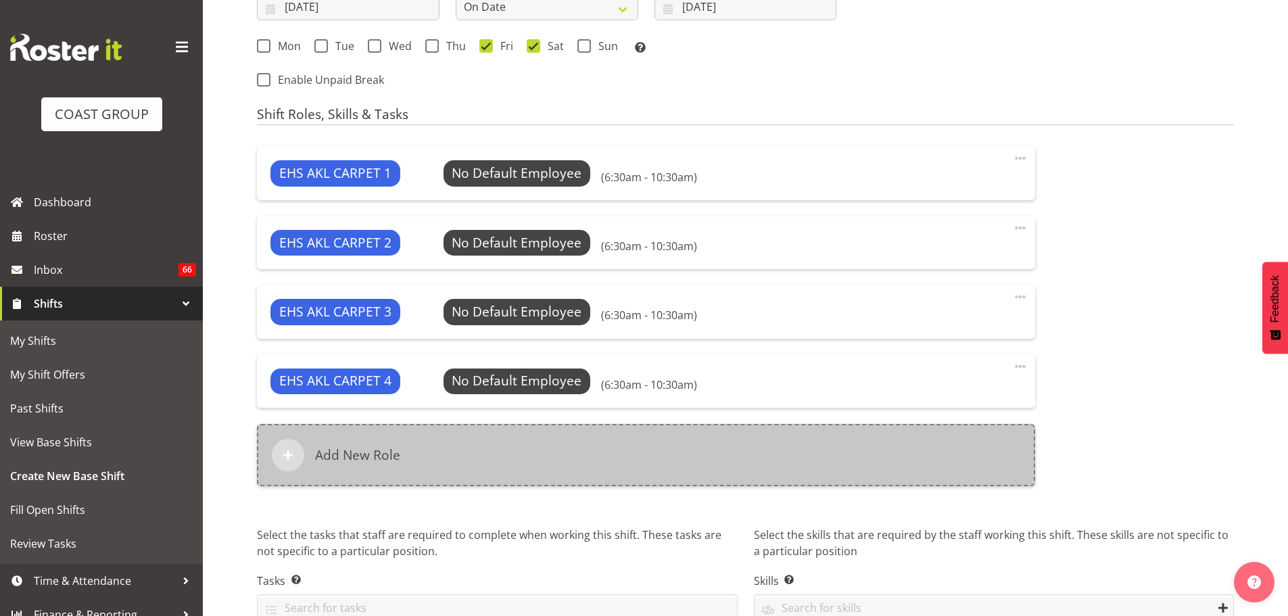
click at [917, 468] on div "Add New Role" at bounding box center [646, 455] width 778 height 62
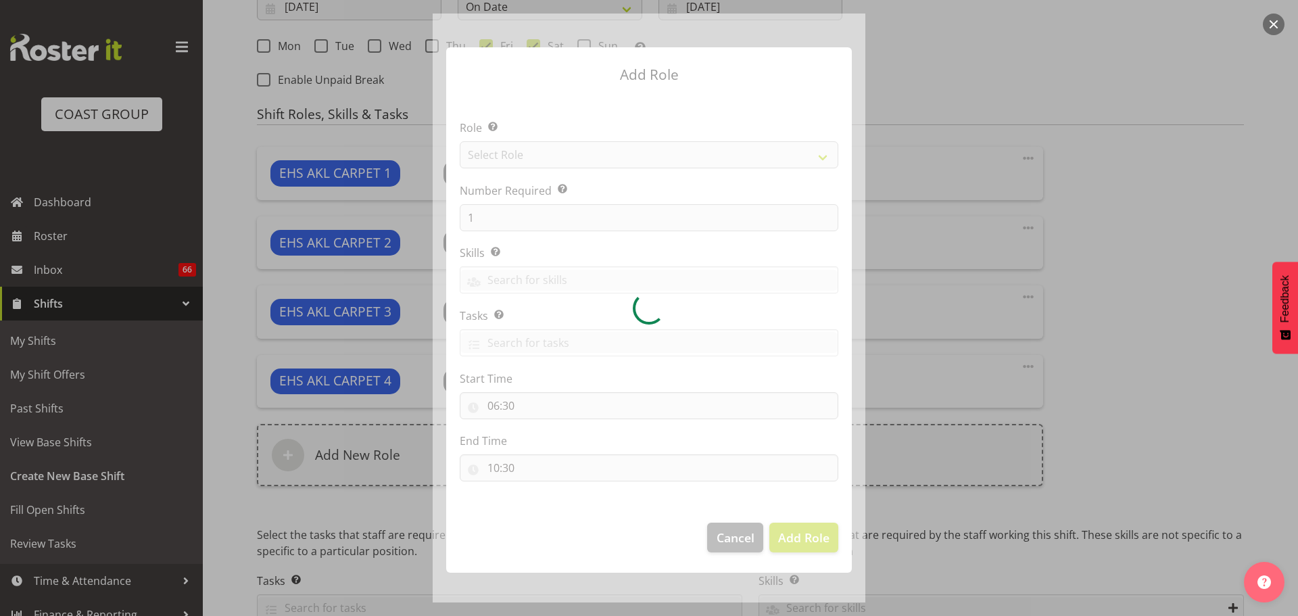
click at [790, 151] on div at bounding box center [649, 308] width 433 height 589
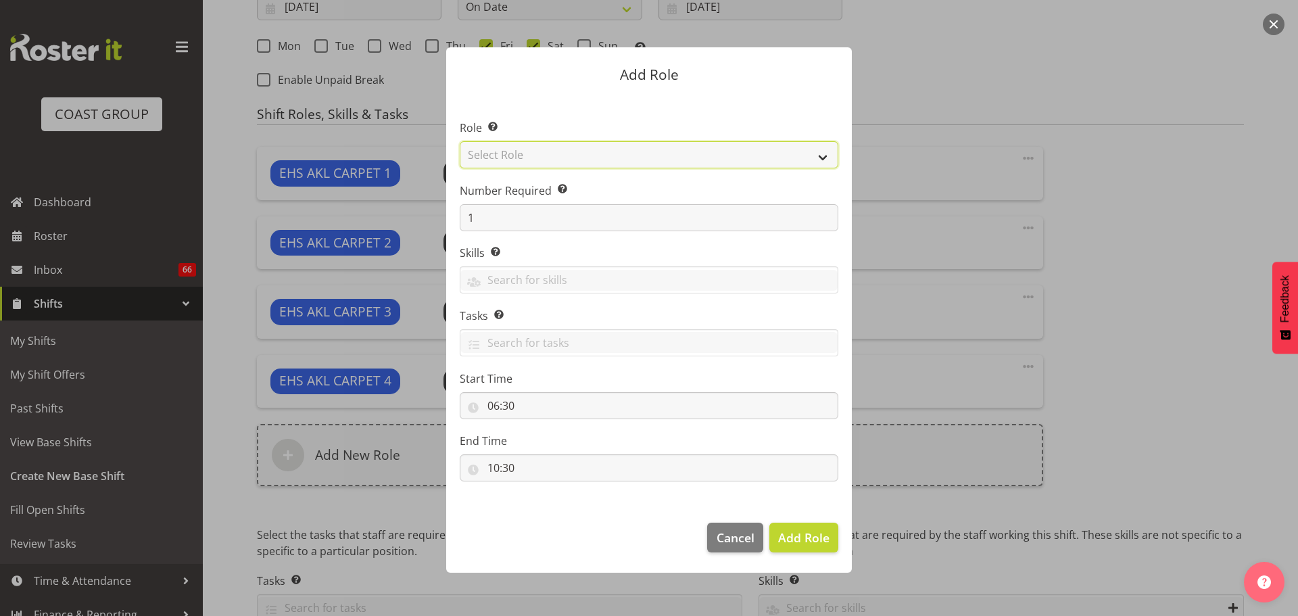
click at [790, 151] on select "Select Role ACCOUNT MANAGER ACCOUNT MANAGER DW ACCOUNTS AKL DIANNA VEHICLES AKL…" at bounding box center [649, 154] width 379 height 27
select select "81"
click at [460, 141] on select "Select Role ACCOUNT MANAGER ACCOUNT MANAGER DW ACCOUNTS AKL DIANNA VEHICLES AKL…" at bounding box center [649, 154] width 379 height 27
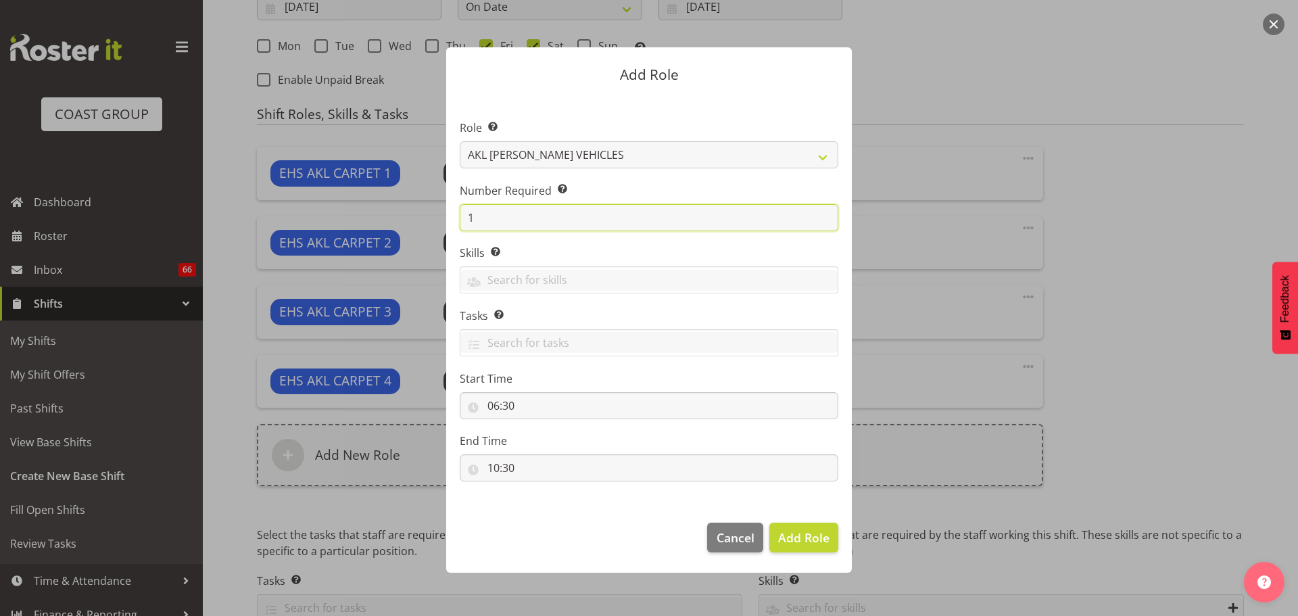
drag, startPoint x: 478, startPoint y: 217, endPoint x: 461, endPoint y: 214, distance: 17.1
click at [461, 214] on input "1" at bounding box center [649, 217] width 379 height 27
type input "2"
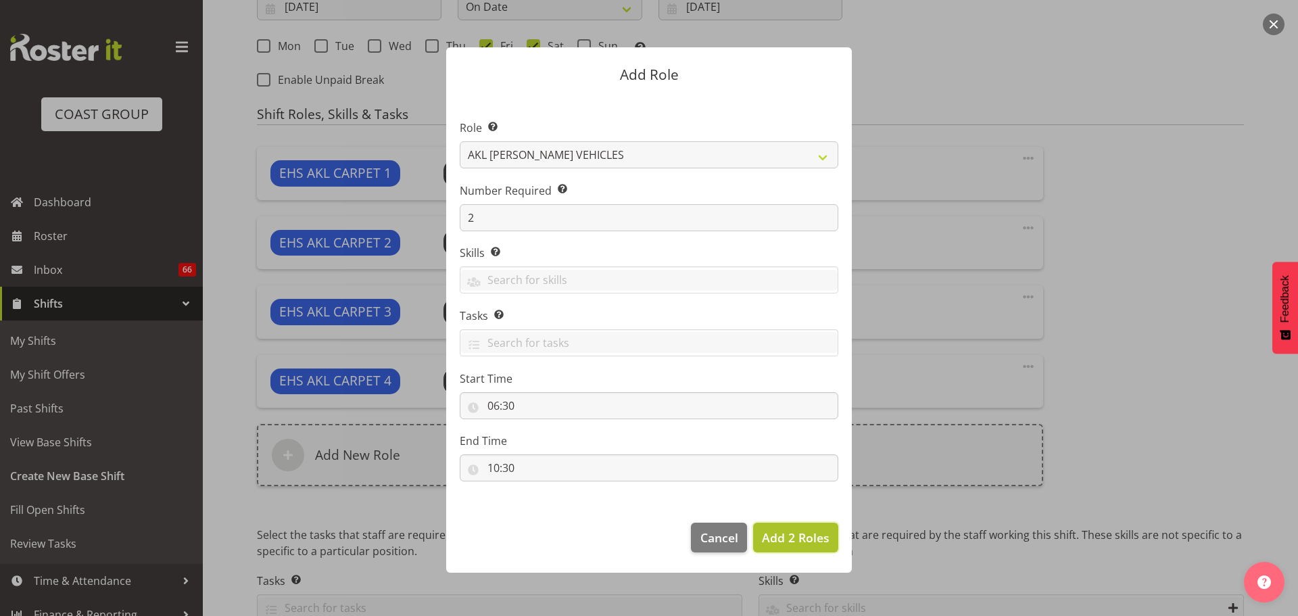
click at [811, 546] on span "Add 2 Roles" at bounding box center [796, 538] width 68 height 18
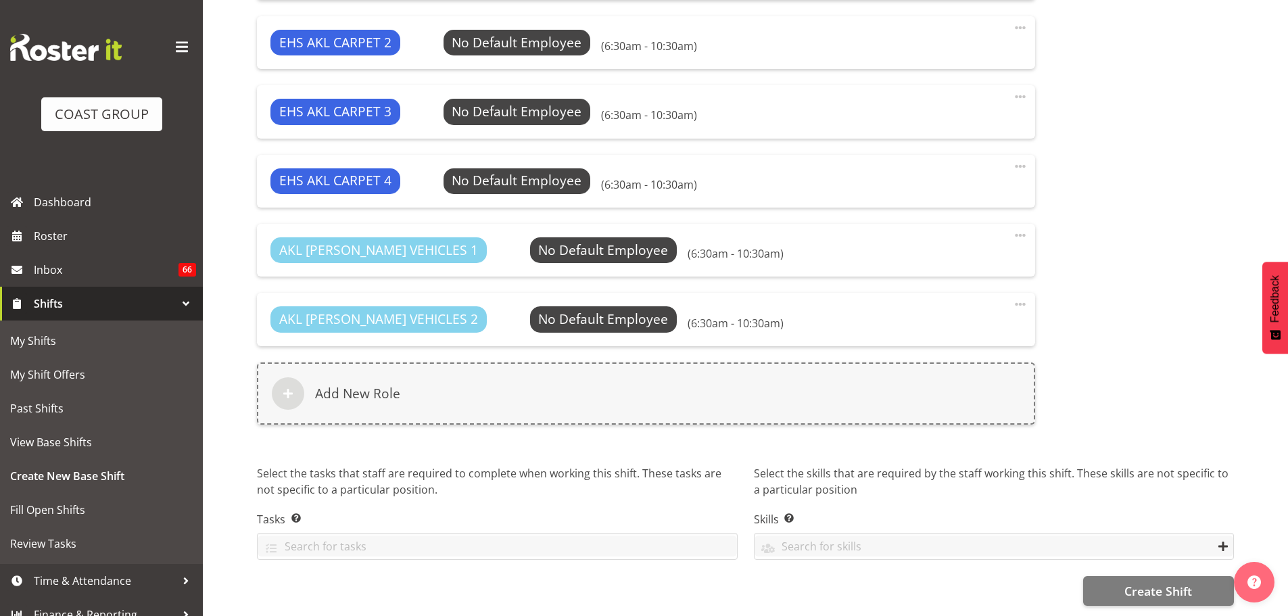
scroll to position [1077, 0]
click at [1180, 582] on span "Create Shift" at bounding box center [1158, 591] width 68 height 18
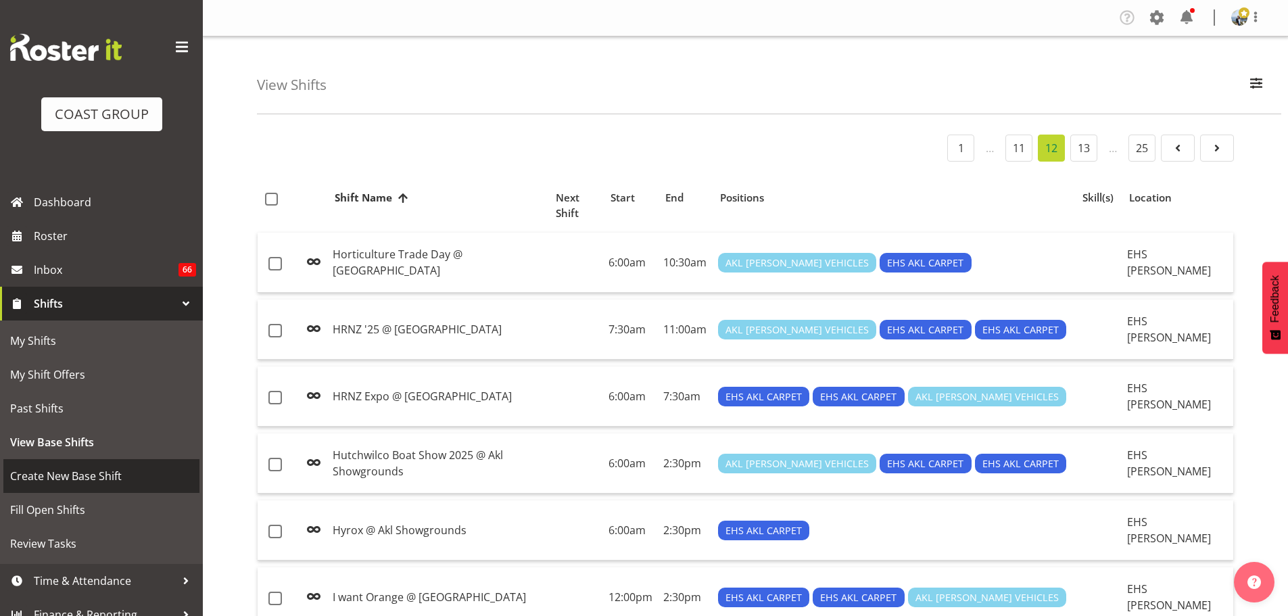
click at [106, 471] on span "Create New Base Shift" at bounding box center [101, 476] width 183 height 20
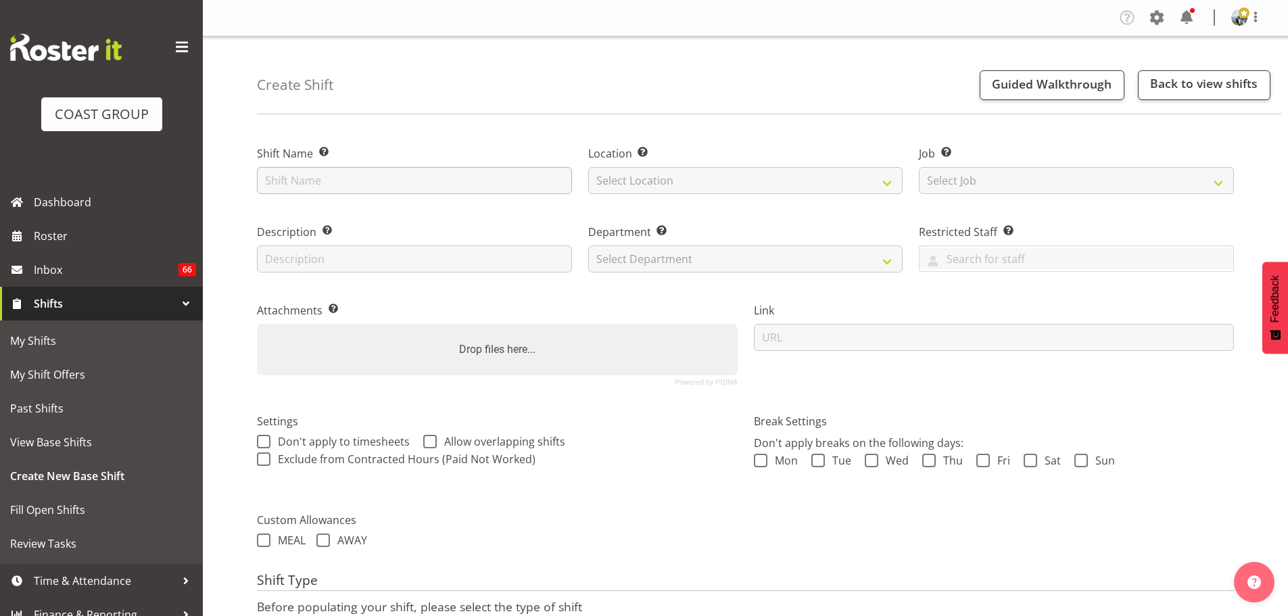
click at [449, 175] on input "text" at bounding box center [414, 180] width 315 height 27
type input "Curious Nation [DATE] @ Grand Millennium"
select select "35"
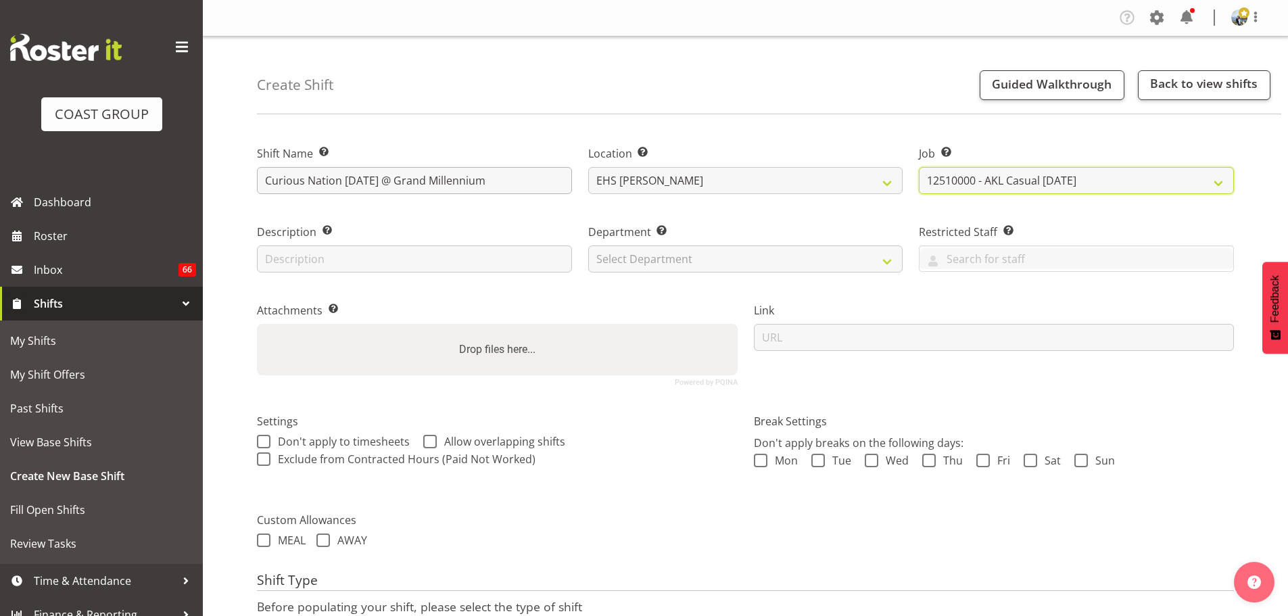
select select "8576"
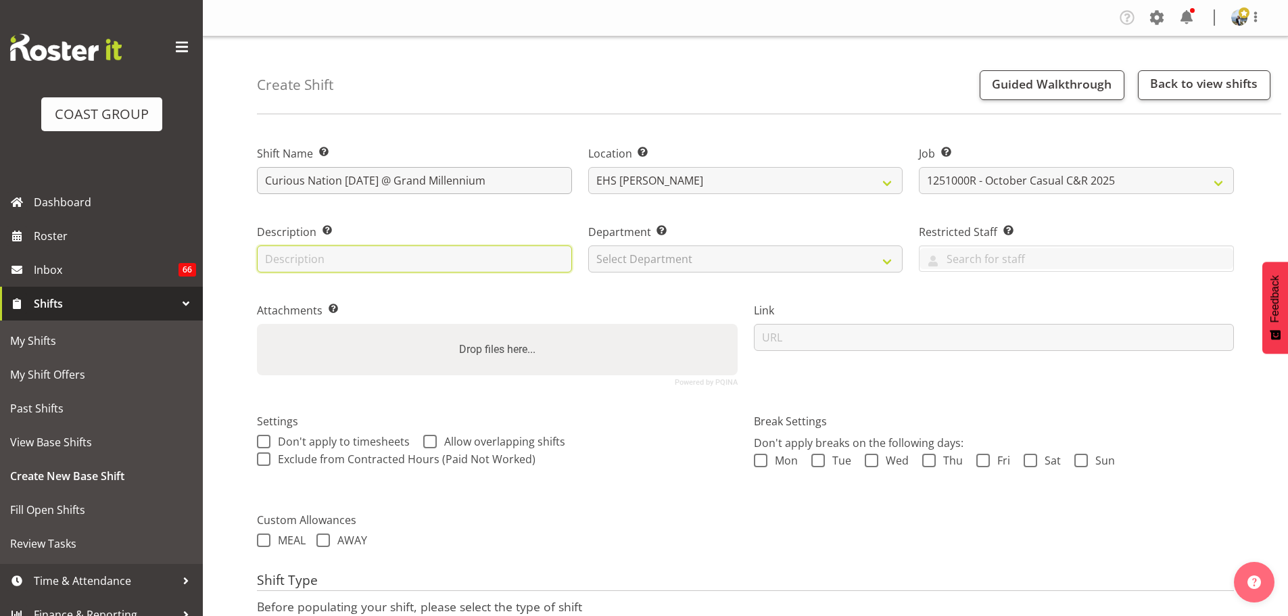
type input "C"
type input "ExpoShow Pink -4m x 2m"
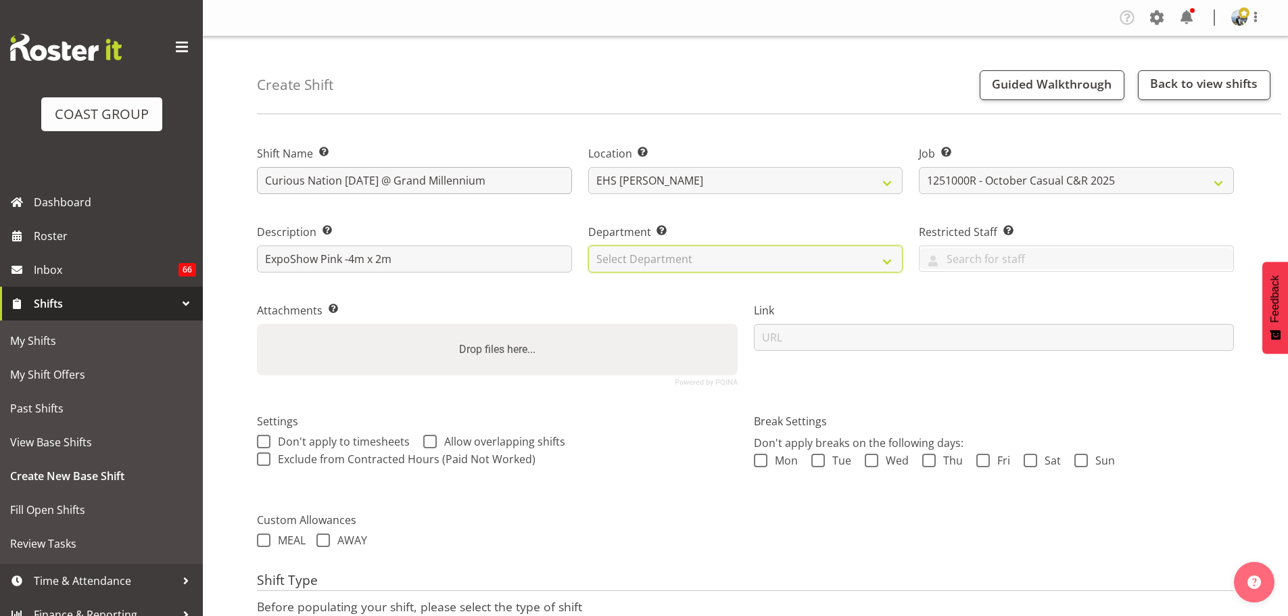
select select "35"
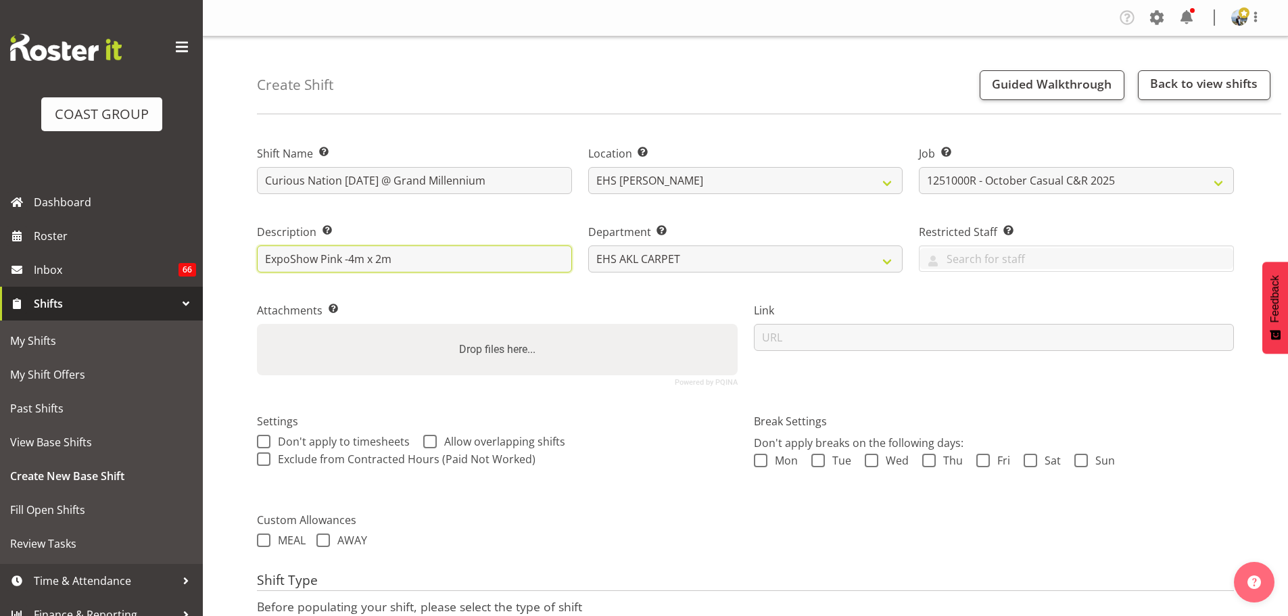
click at [349, 260] on input "ExpoShow Pink -4m x 2m" at bounding box center [414, 258] width 315 height 27
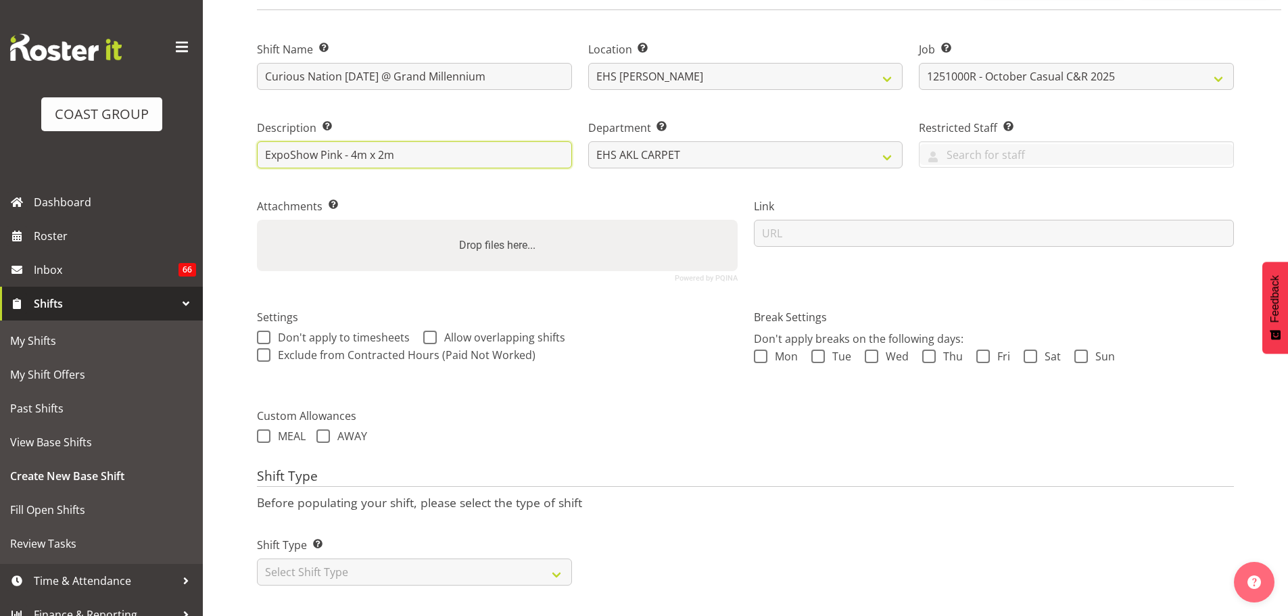
scroll to position [116, 0]
type input "ExpoShow Pink - 4m x 2m"
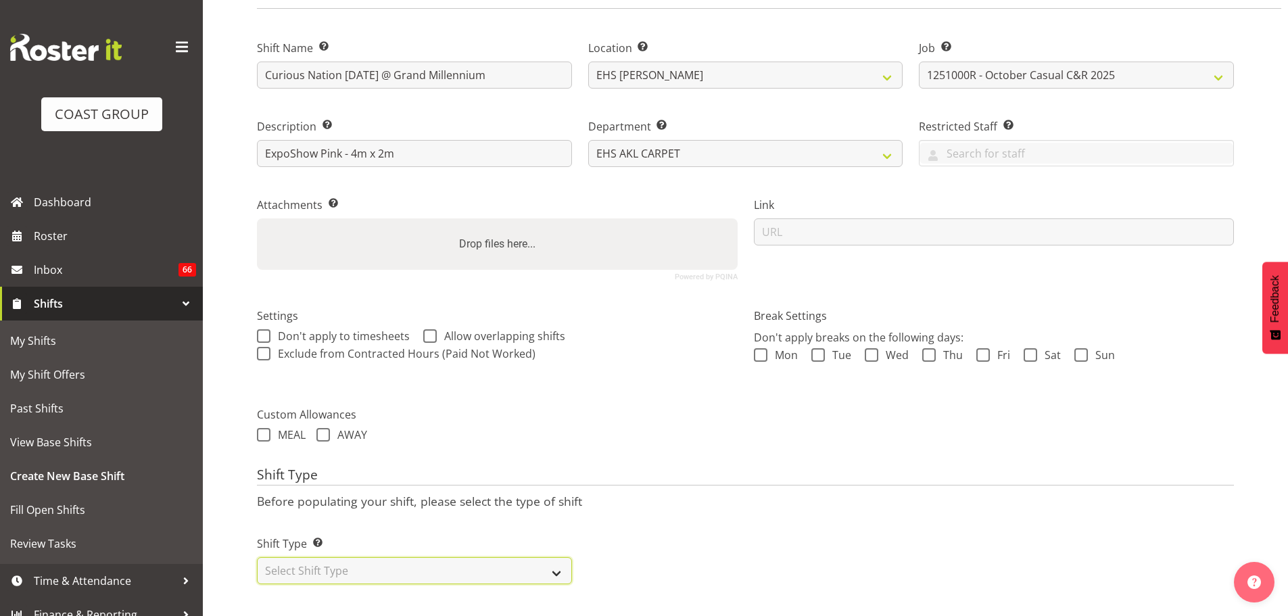
click at [427, 573] on select "Select Shift Type One Off Shift Recurring Shift Rotating Shift" at bounding box center [414, 570] width 315 height 27
select select "one_off"
click at [257, 557] on select "Select Shift Type One Off Shift Recurring Shift Rotating Shift" at bounding box center [414, 570] width 315 height 27
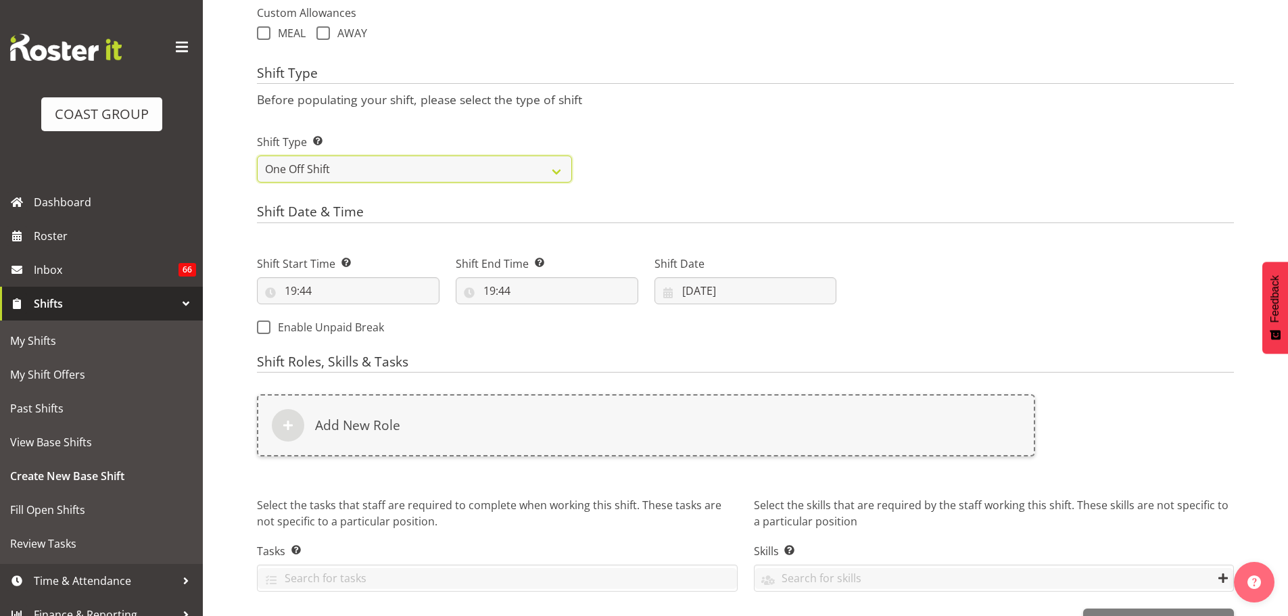
scroll to position [511, 0]
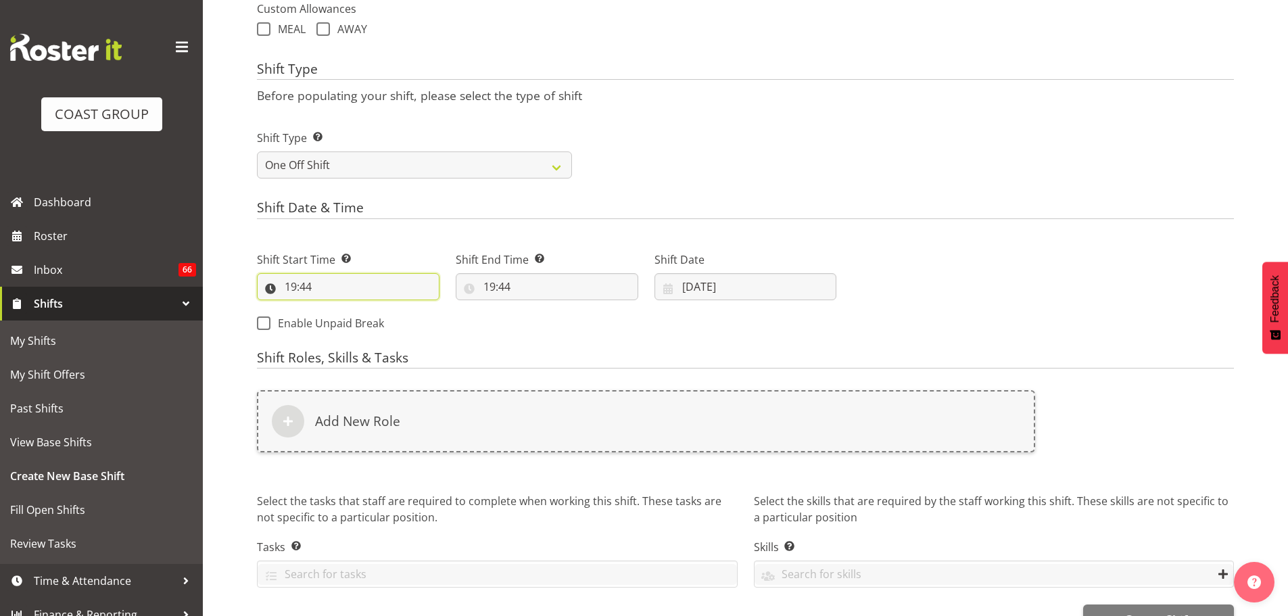
click at [295, 282] on input "19:44" at bounding box center [348, 286] width 183 height 27
click at [360, 327] on select "00 01 02 03 04 05 06 07 08 09 10 11 12 13 14 15 16 17 18 19 20 21 22 23" at bounding box center [349, 321] width 30 height 27
select select "10"
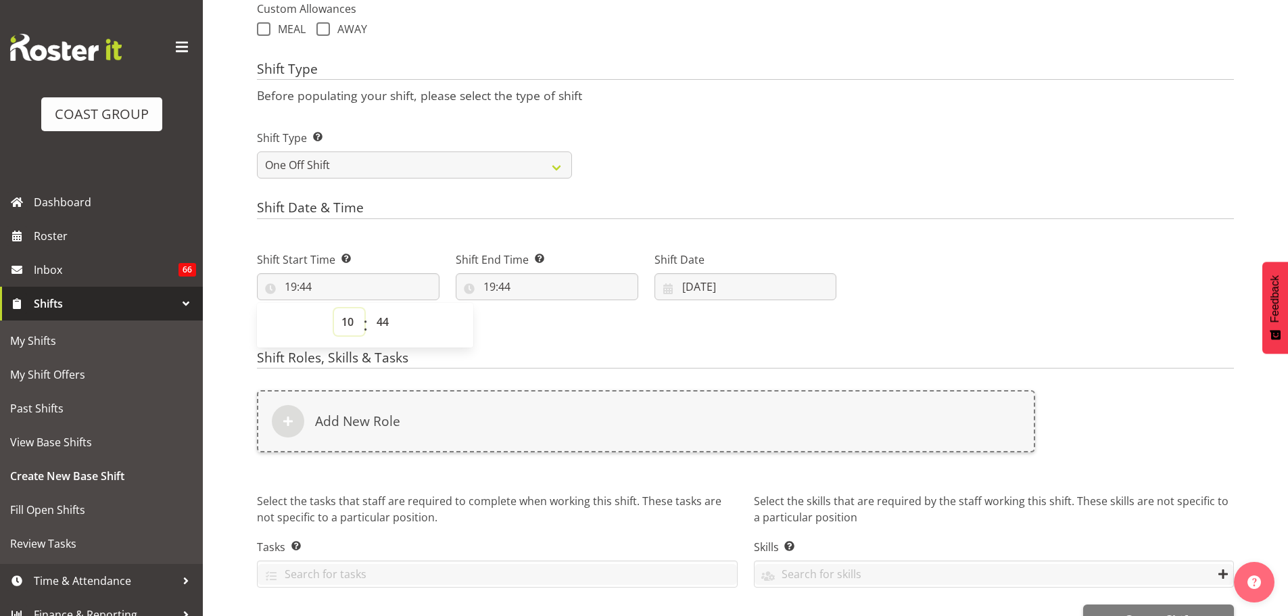
click at [334, 308] on select "00 01 02 03 04 05 06 07 08 09 10 11 12 13 14 15 16 17 18 19 20 21 22 23" at bounding box center [349, 321] width 30 height 27
type input "10:44"
click at [387, 328] on select "00 01 02 03 04 05 06 07 08 09 10 11 12 13 14 15 16 17 18 19 20 21 22 23 24 25 2…" at bounding box center [384, 321] width 30 height 27
select select "30"
type input "10:30"
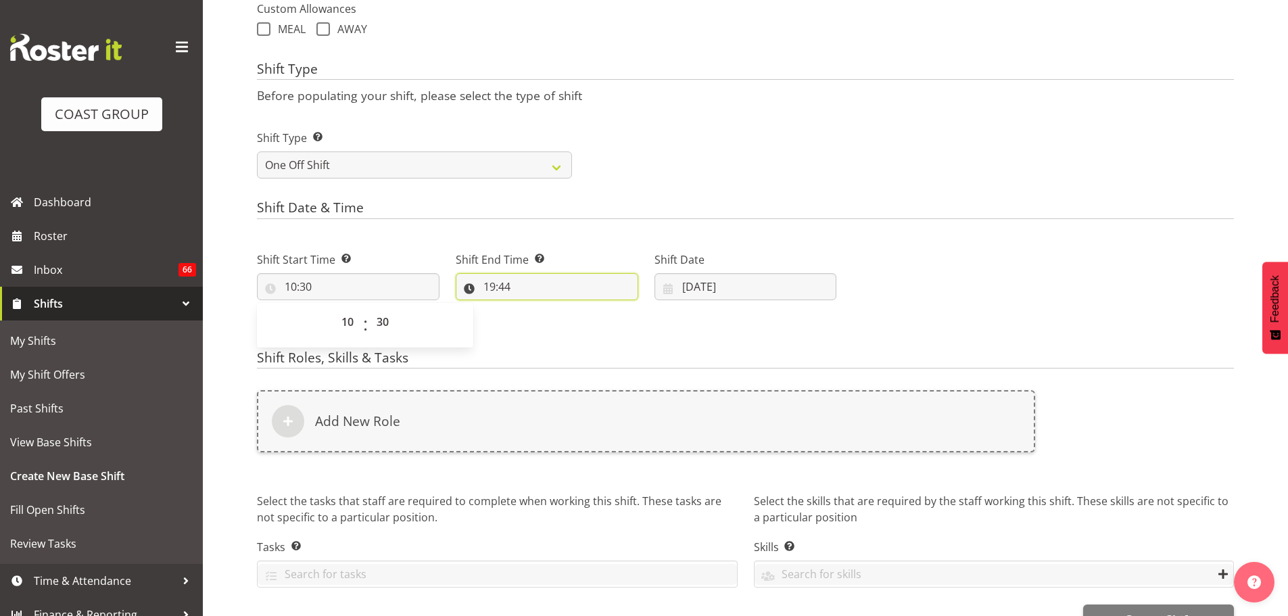
click at [501, 293] on input "19:44" at bounding box center [547, 286] width 183 height 27
click at [546, 332] on select "00 01 02 03 04 05 06 07 08 09 10 11 12 13 14 15 16 17 18 19 20 21 22 23" at bounding box center [548, 321] width 30 height 27
select select "12"
click at [533, 308] on select "00 01 02 03 04 05 06 07 08 09 10 11 12 13 14 15 16 17 18 19 20 21 22 23" at bounding box center [548, 321] width 30 height 27
type input "12:44"
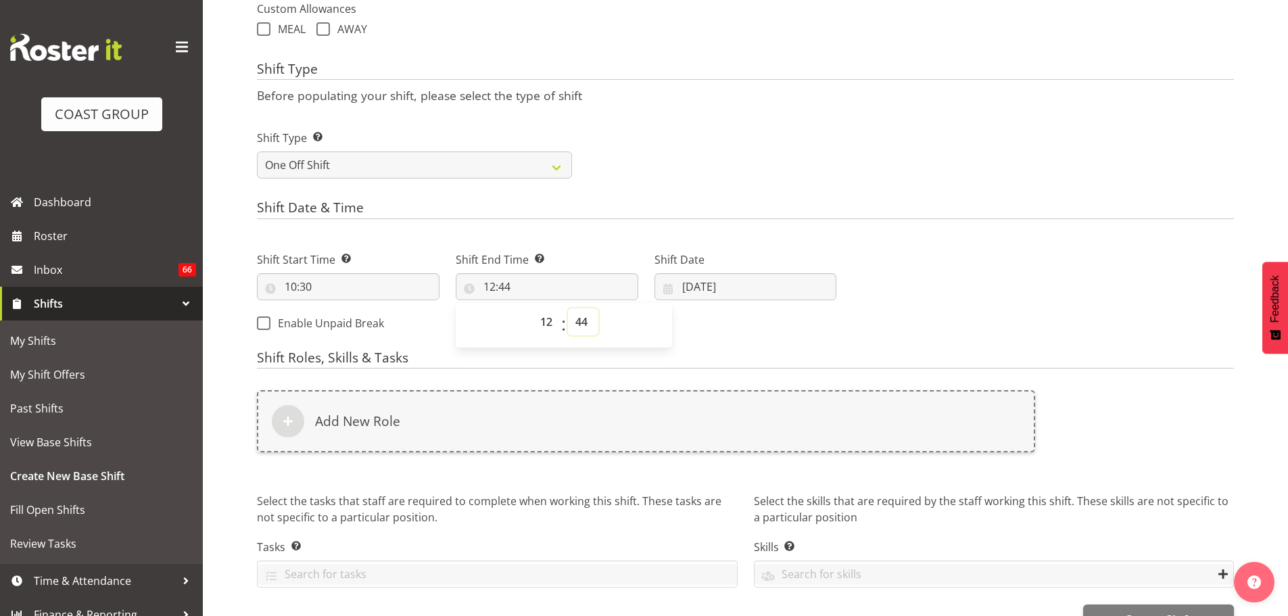
click at [575, 330] on select "00 01 02 03 04 05 06 07 08 09 10 11 12 13 14 15 16 17 18 19 20 21 22 23 24 25 2…" at bounding box center [583, 321] width 30 height 27
select select "0"
type input "12:00"
click at [732, 283] on input "07/10/2025" at bounding box center [745, 286] width 183 height 27
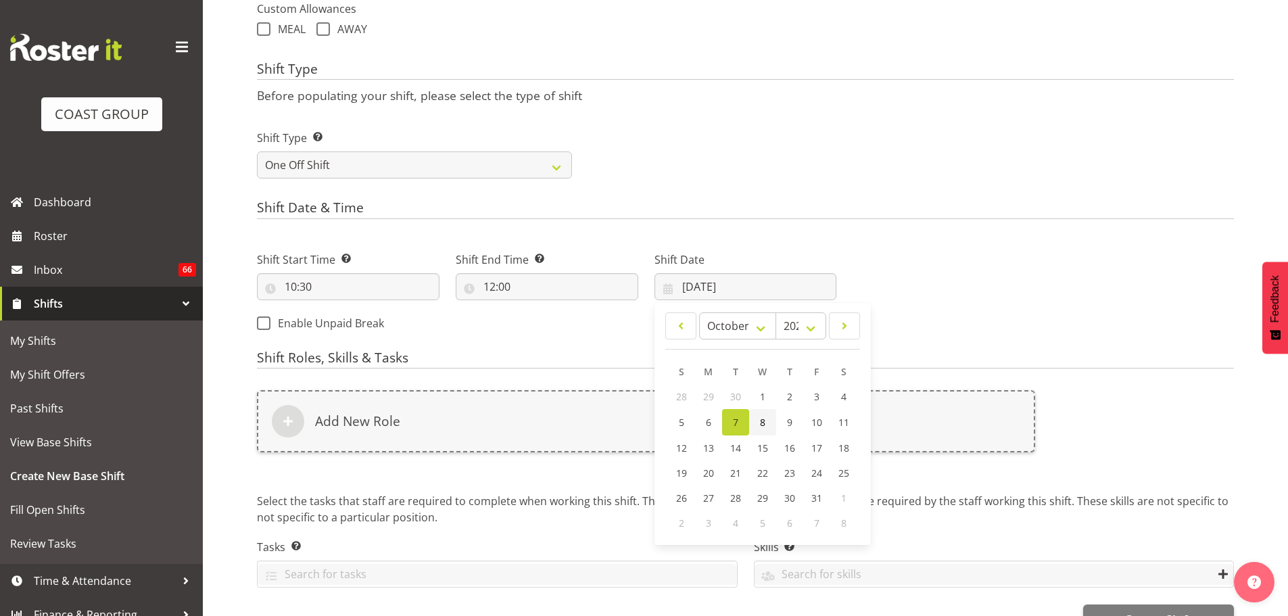
click at [774, 434] on link "8" at bounding box center [762, 422] width 27 height 26
type input "08/10/2025"
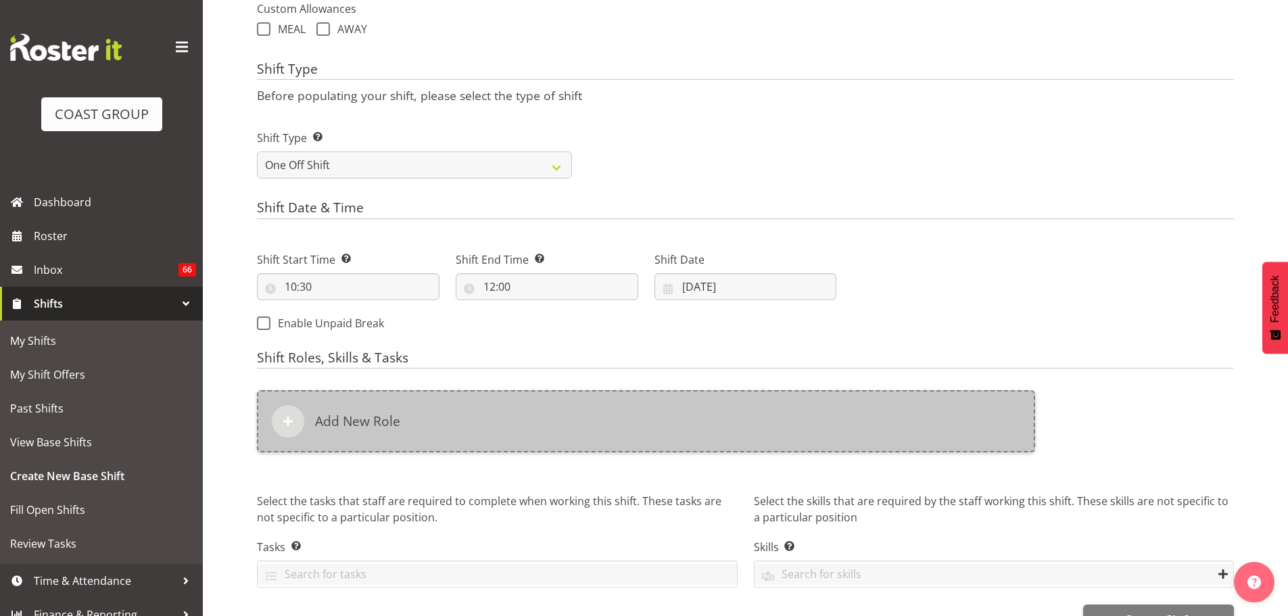
click at [729, 412] on div "Add New Role" at bounding box center [646, 421] width 778 height 62
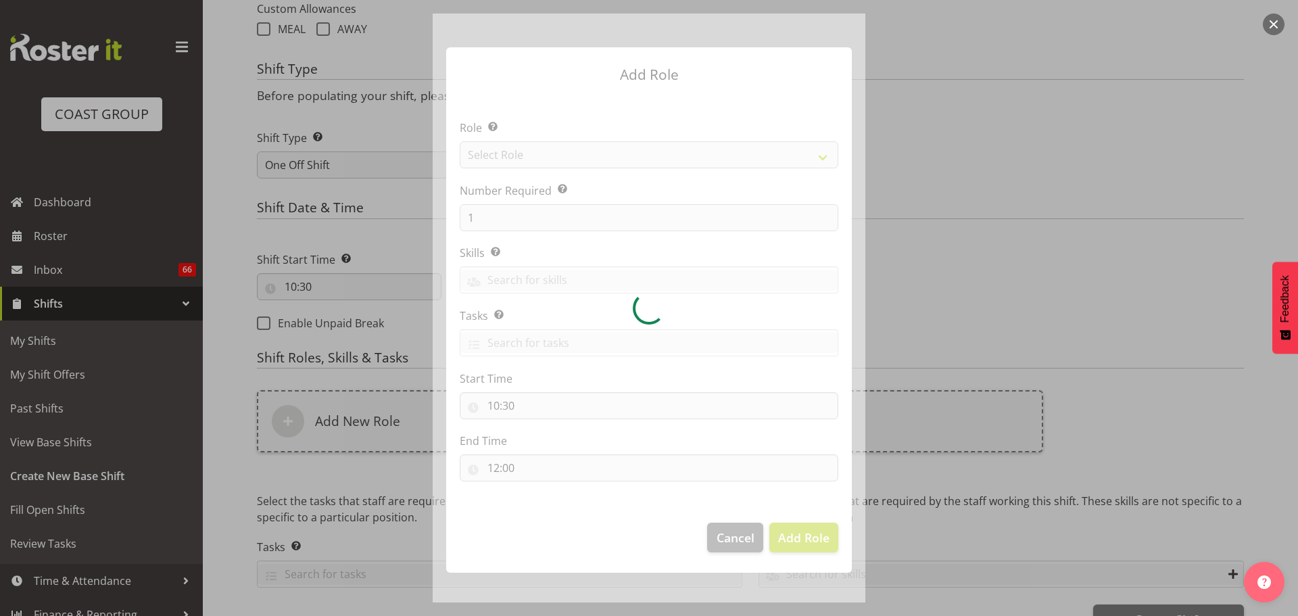
click at [713, 153] on div at bounding box center [649, 308] width 433 height 589
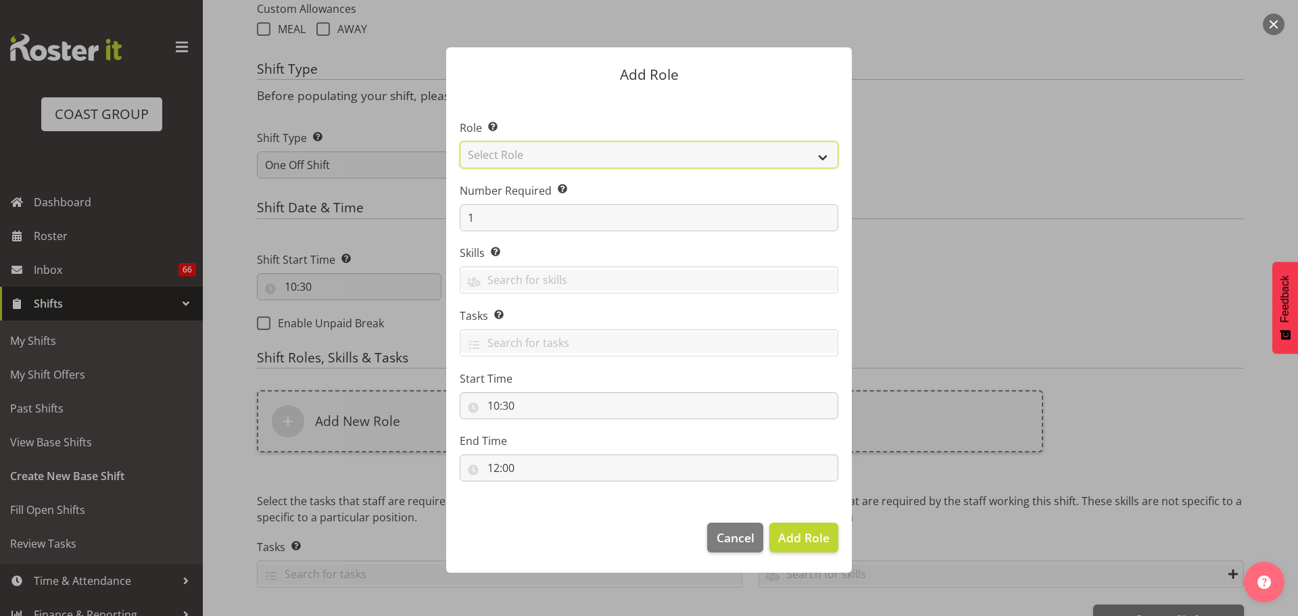
click at [713, 153] on select "Select Role ACCOUNT MANAGER ACCOUNT MANAGER DW ACCOUNTS AKL DIANNA VEHICLES AKL…" at bounding box center [649, 154] width 379 height 27
select select "81"
click at [460, 141] on select "Select Role ACCOUNT MANAGER ACCOUNT MANAGER DW ACCOUNTS AKL DIANNA VEHICLES AKL…" at bounding box center [649, 154] width 379 height 27
click at [803, 522] on footer "Cancel Add Role" at bounding box center [649, 541] width 406 height 64
click at [805, 536] on span "Add Role" at bounding box center [803, 537] width 51 height 16
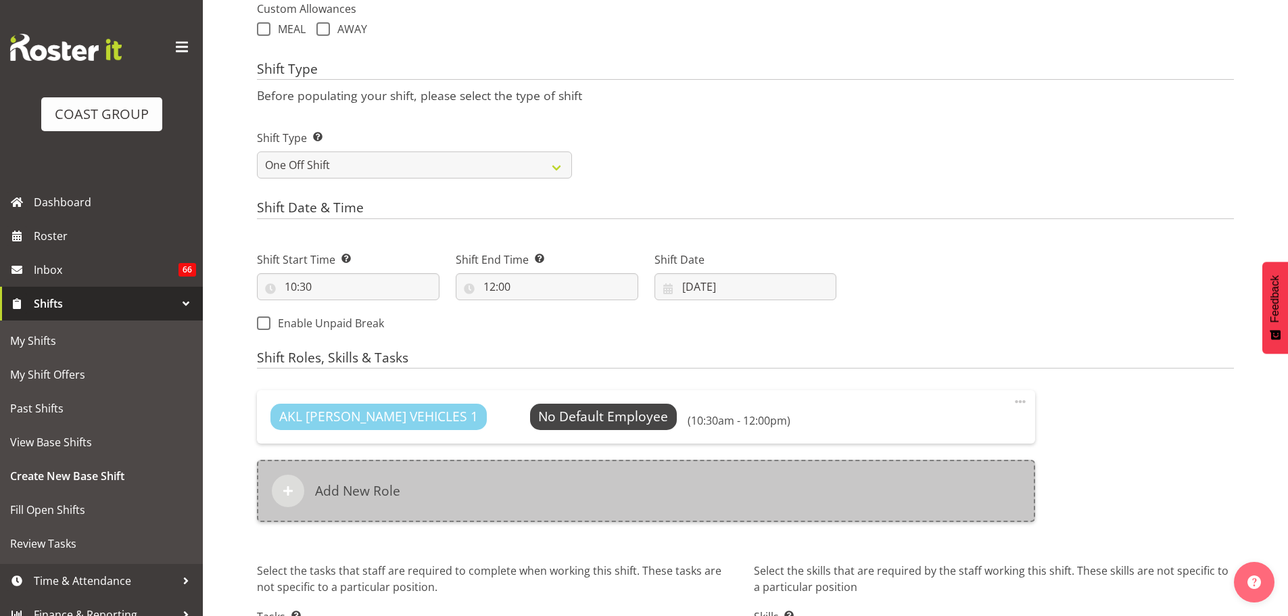
click at [694, 479] on div "Add New Role" at bounding box center [646, 491] width 778 height 62
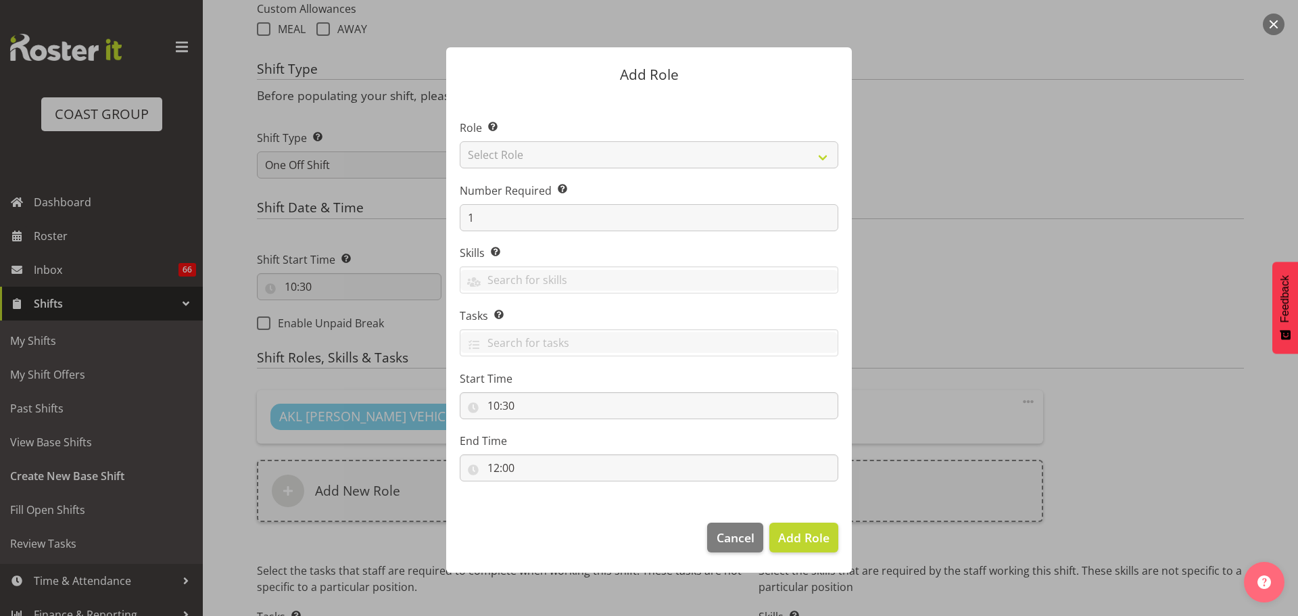
click at [688, 164] on div at bounding box center [649, 308] width 433 height 589
click at [688, 164] on select "Select Role ACCOUNT MANAGER ACCOUNT MANAGER DW ACCOUNTS AKL DIANNA VEHICLES AKL…" at bounding box center [649, 154] width 379 height 27
select select "190"
click at [460, 141] on select "Select Role ACCOUNT MANAGER ACCOUNT MANAGER DW ACCOUNTS AKL DIANNA VEHICLES AKL…" at bounding box center [649, 154] width 379 height 27
click at [809, 534] on span "Add Role" at bounding box center [803, 537] width 51 height 16
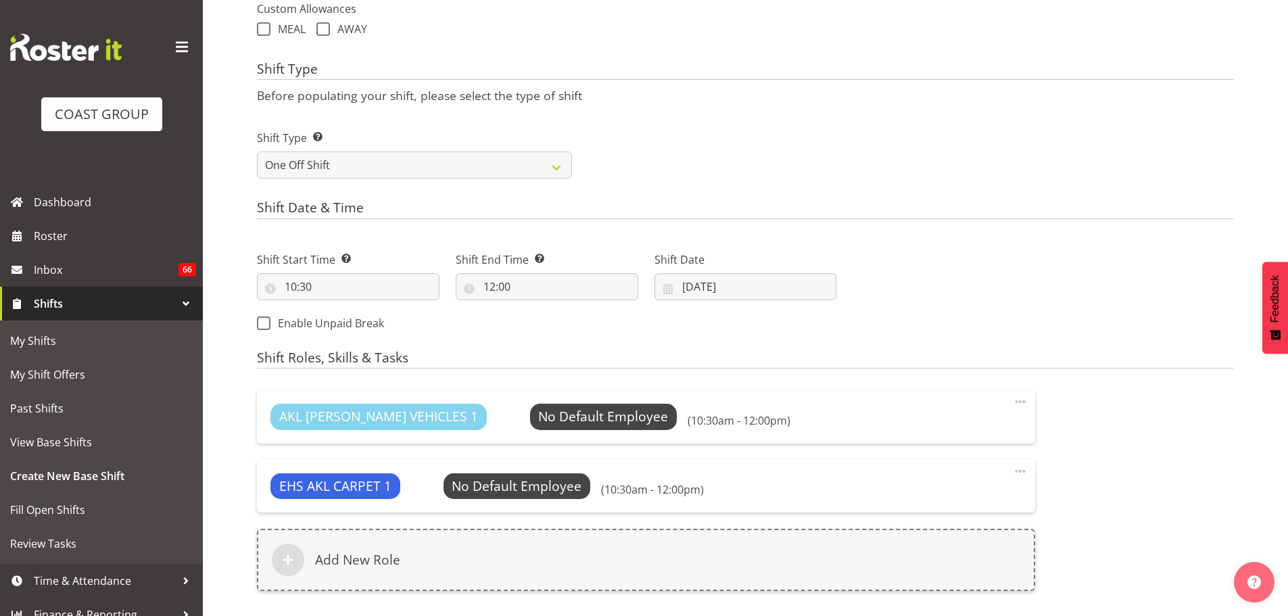
scroll to position [688, 0]
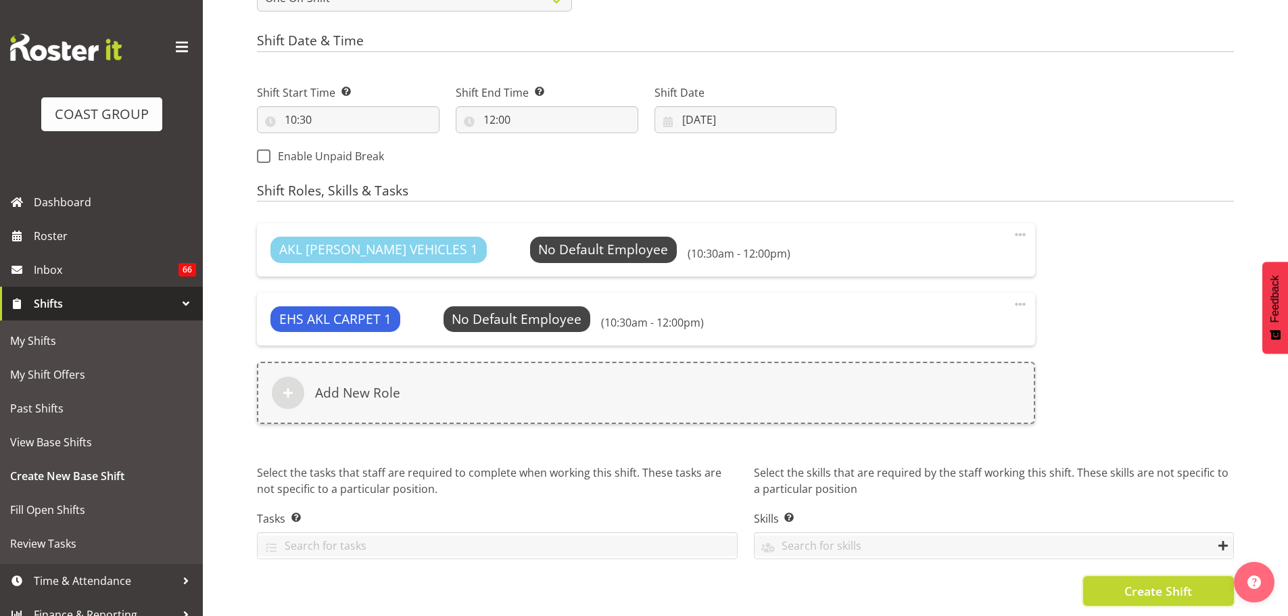
click at [1195, 592] on button "Create Shift" at bounding box center [1158, 591] width 151 height 30
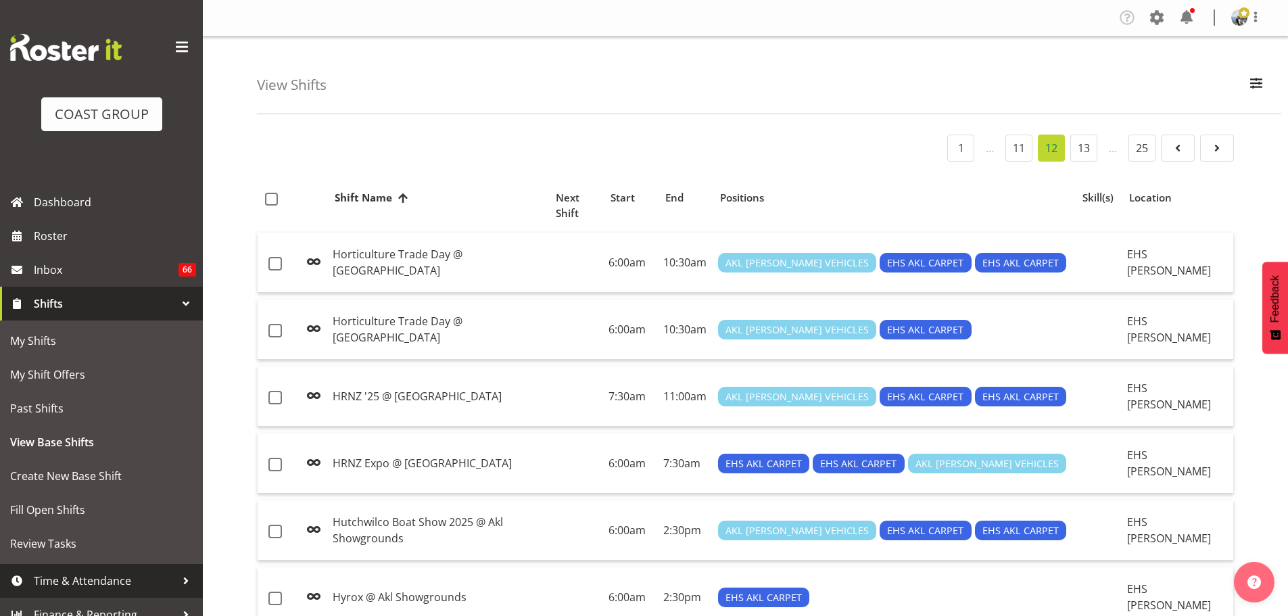
click at [132, 575] on span "Time & Attendance" at bounding box center [105, 581] width 142 height 20
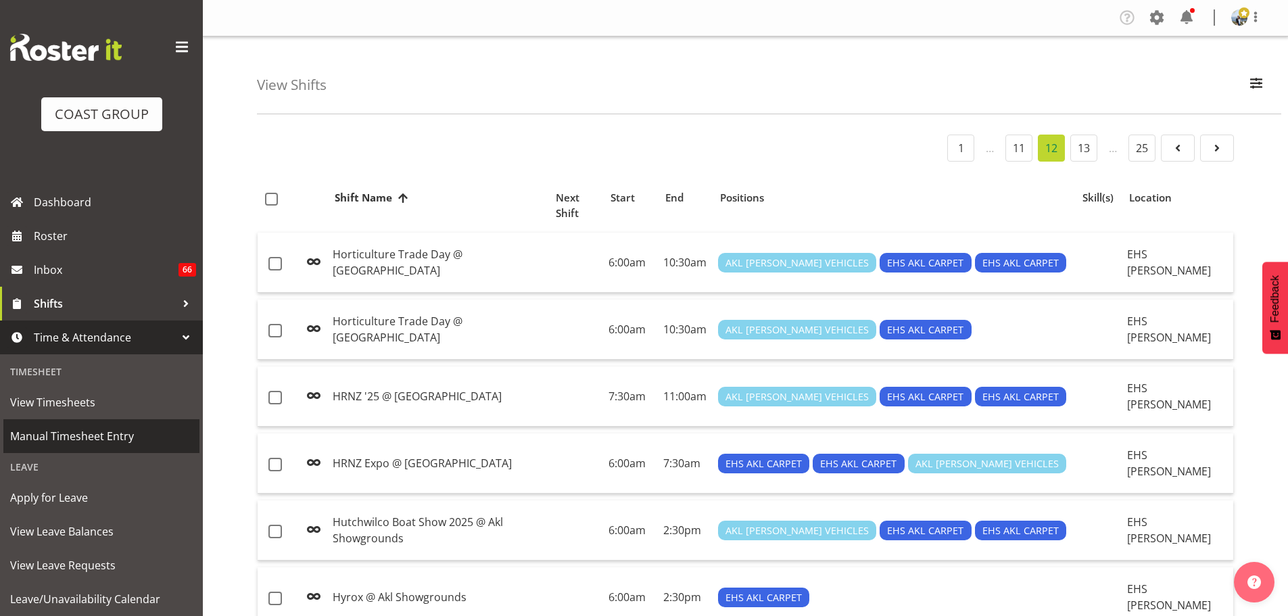
click at [69, 429] on span "Manual Timesheet Entry" at bounding box center [101, 436] width 183 height 20
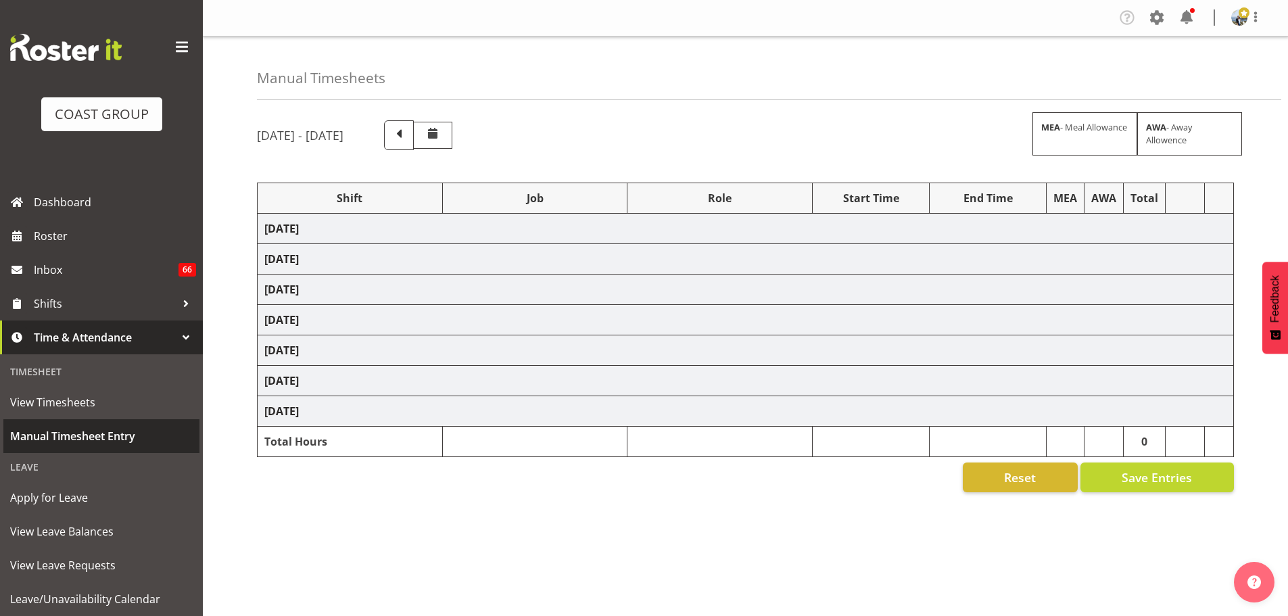
select select "79746"
select select "10237"
select select "190"
select select "70657"
select select "69"
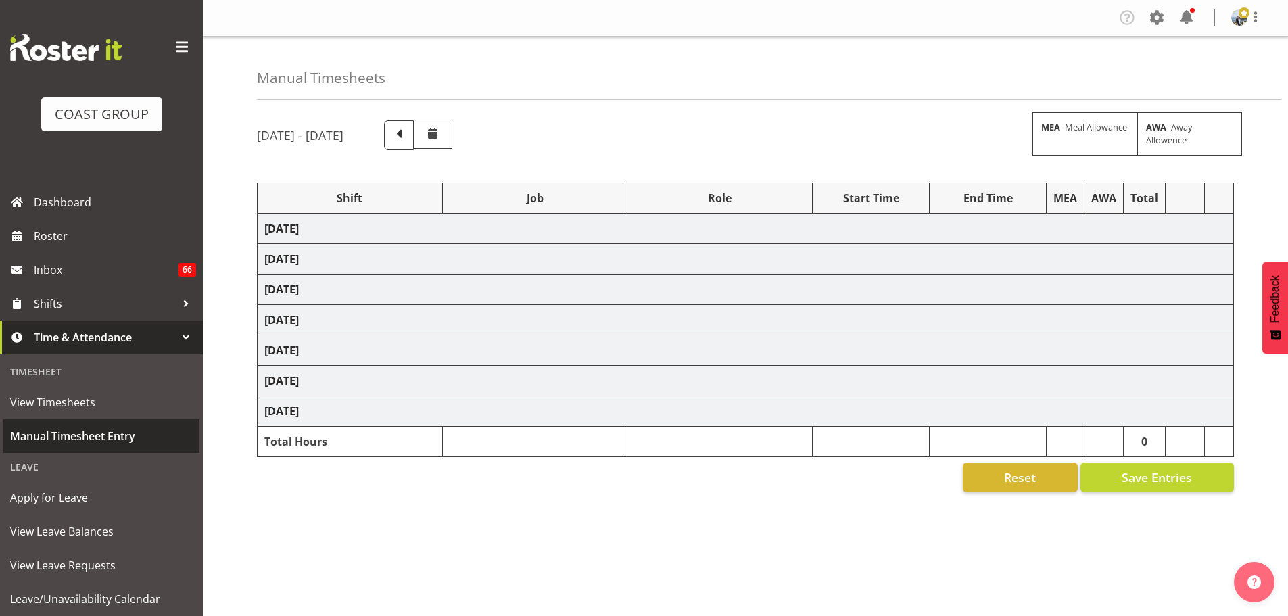
select select "198"
select select "70657"
select select "69"
select select "198"
select select "78136"
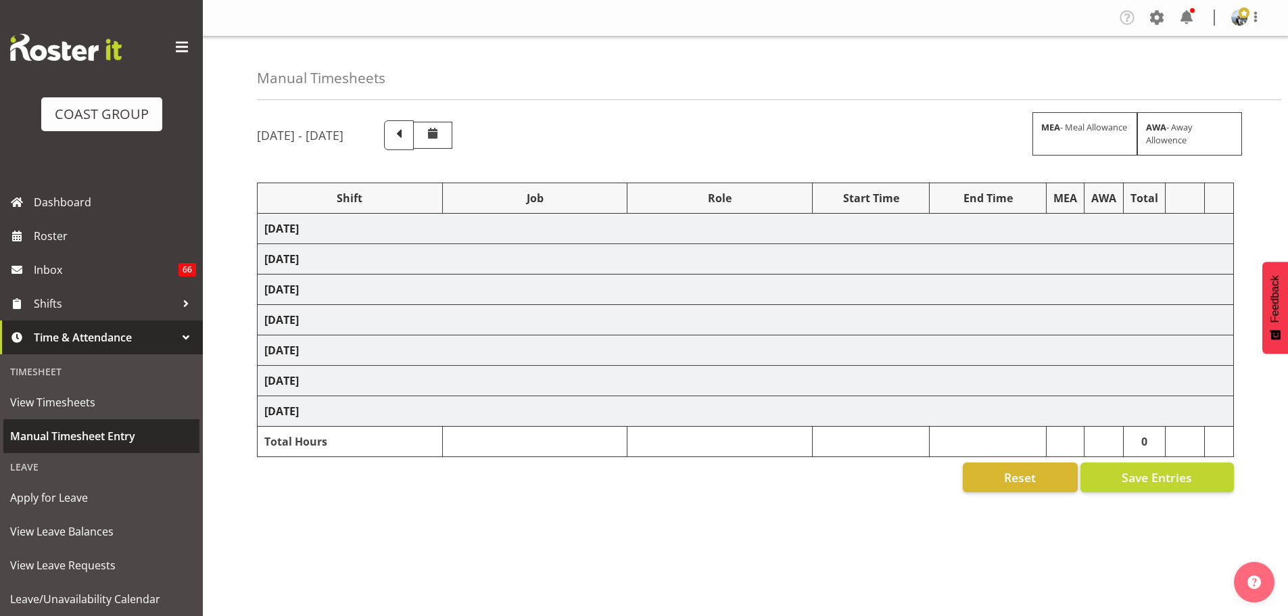
select select "9028"
select select "190"
select select "78136"
select select "9028"
select select "190"
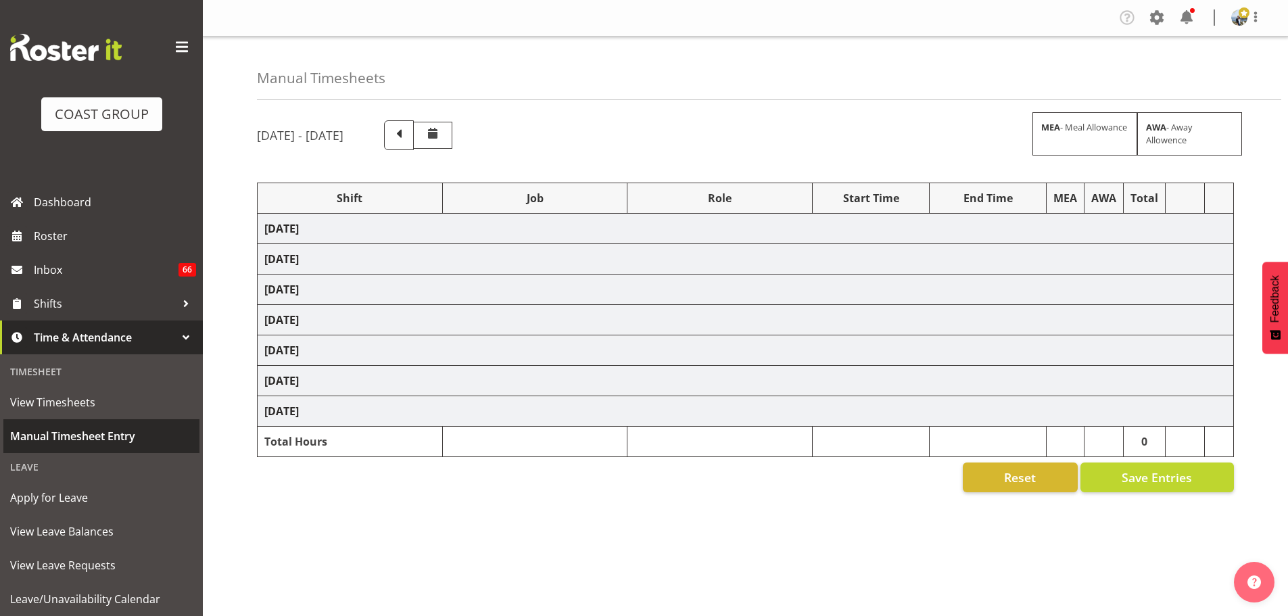
select select "70657"
select select "69"
select select "198"
select select "70657"
select select "69"
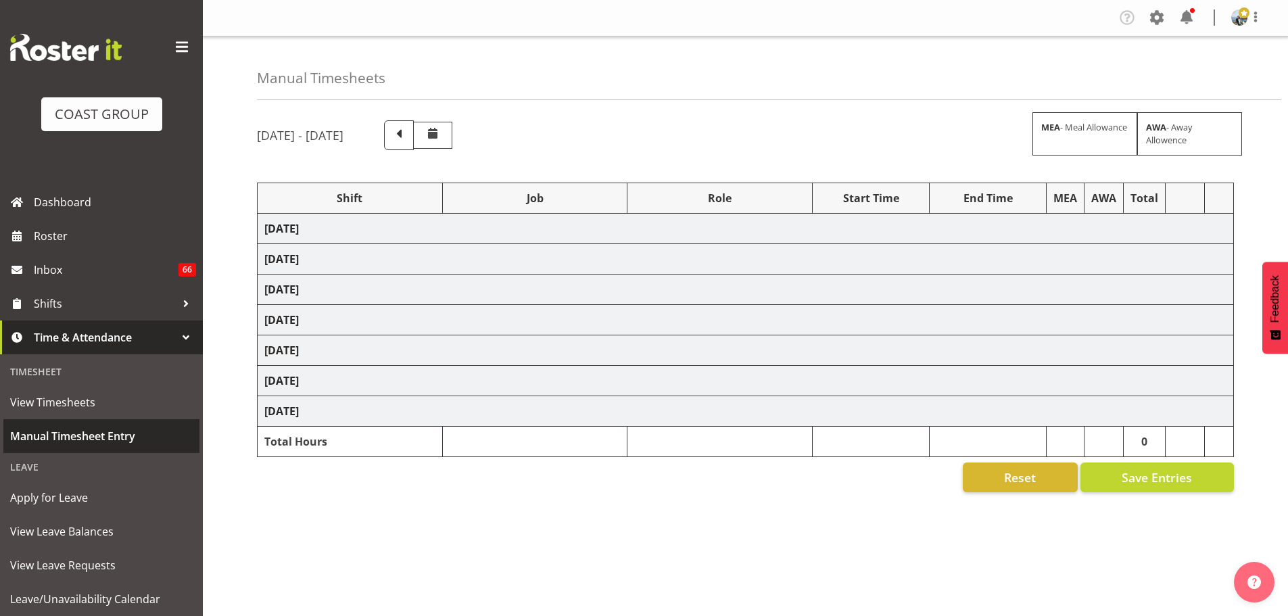
select select "198"
select select "68657"
select select "8654"
select select "188"
select select "70657"
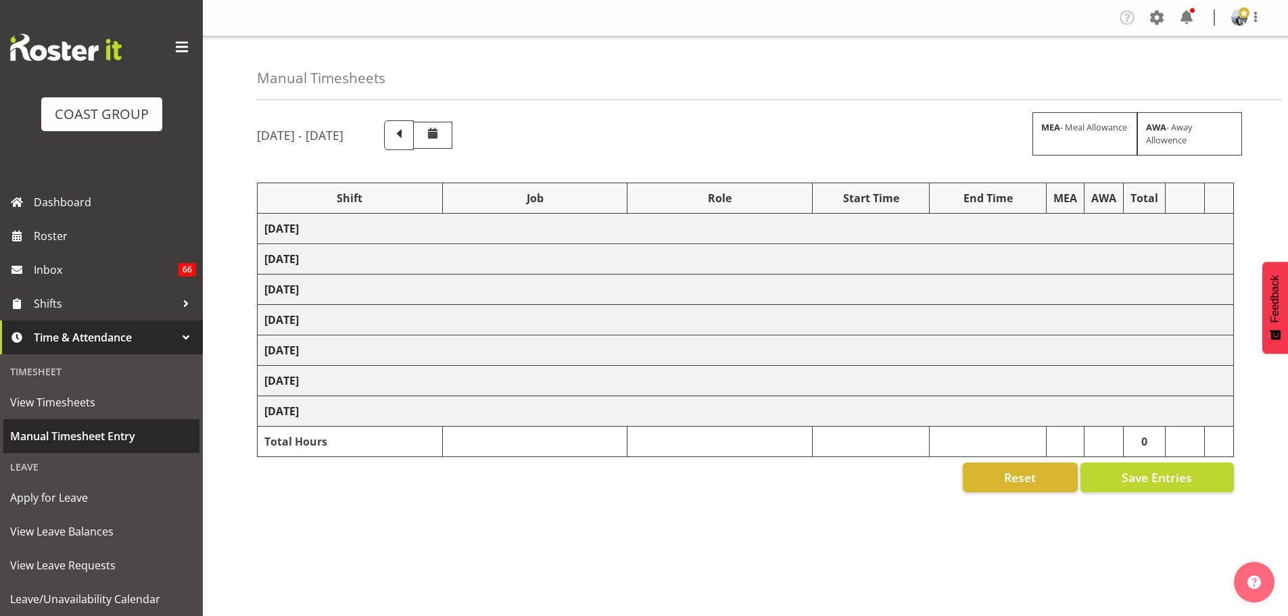
select select "69"
select select "198"
select select "70657"
select select "69"
select select "198"
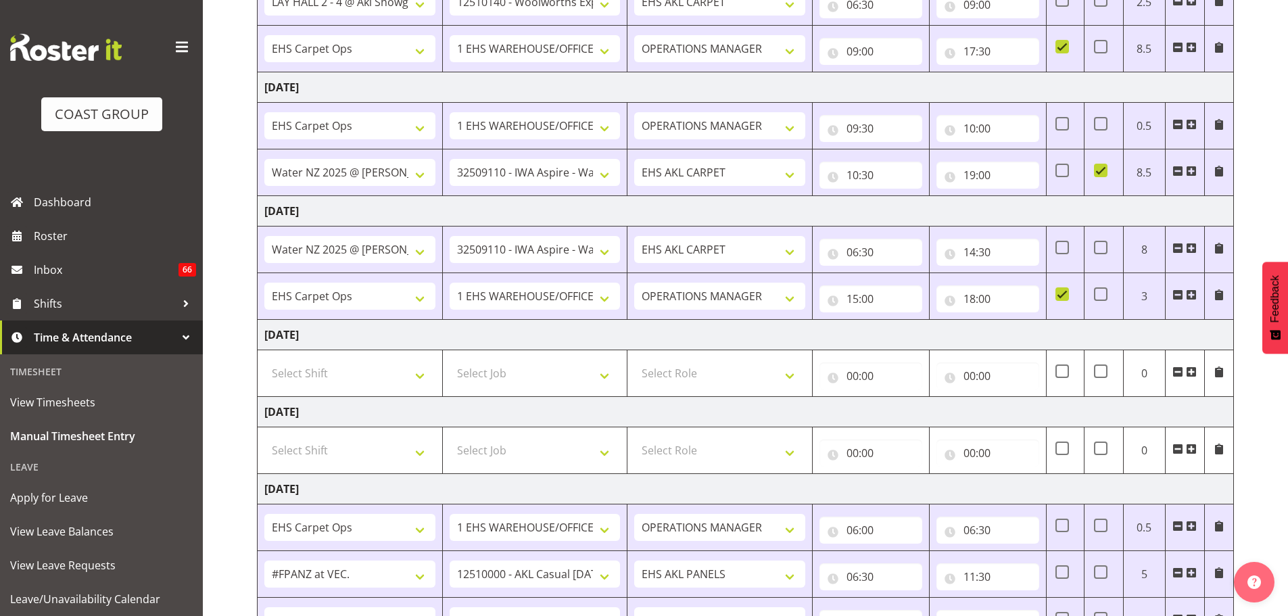
scroll to position [456, 0]
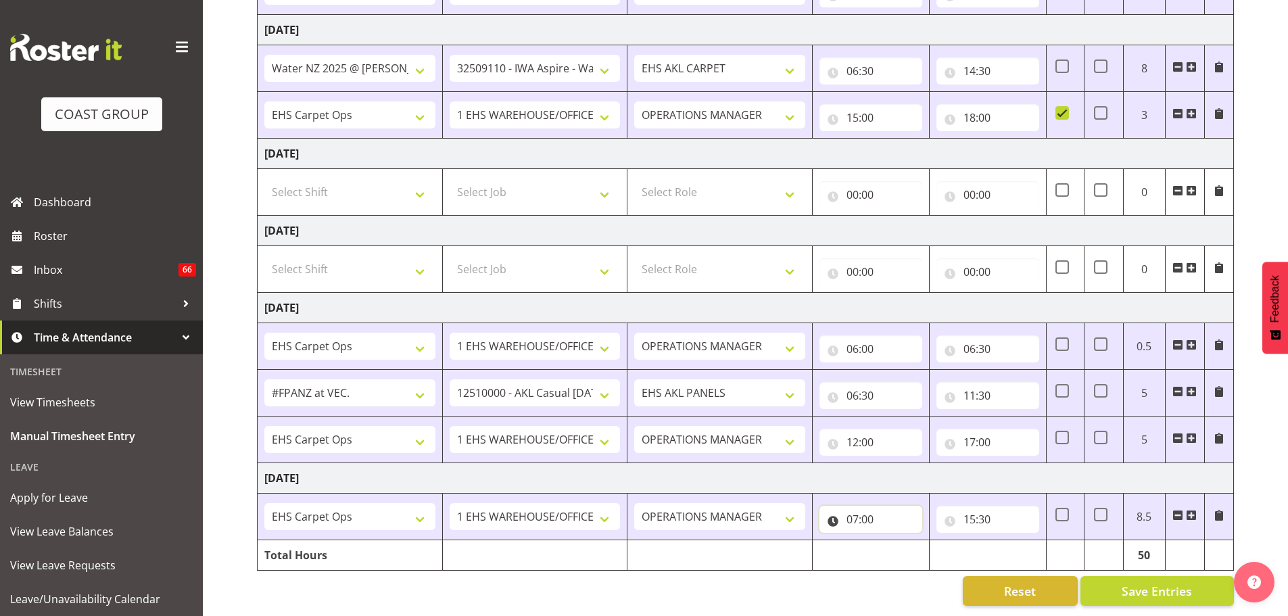
click at [862, 506] on input "07:00" at bounding box center [870, 519] width 103 height 27
click at [907, 541] on select "00 01 02 03 04 05 06 07 08 09 10 11 12 13 14 15 16 17 18 19 20 21 22 23" at bounding box center [911, 554] width 30 height 27
select select "8"
click at [896, 541] on select "00 01 02 03 04 05 06 07 08 09 10 11 12 13 14 15 16 17 18 19 20 21 22 23" at bounding box center [911, 554] width 30 height 27
type input "08:00"
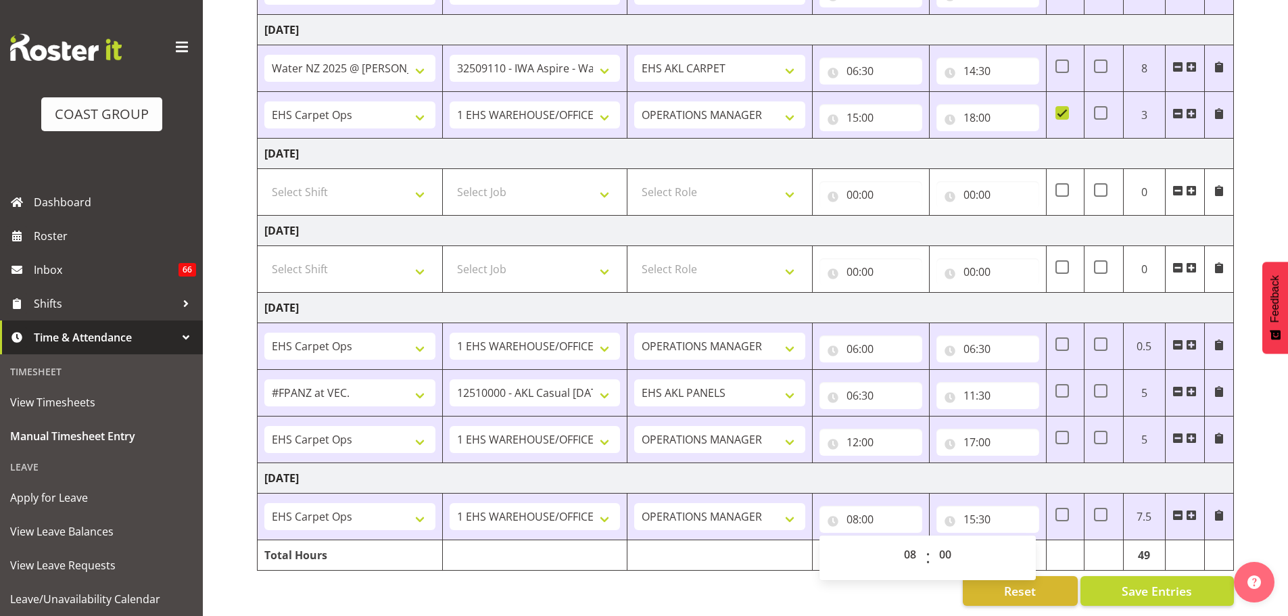
click at [1192, 510] on span at bounding box center [1191, 515] width 11 height 11
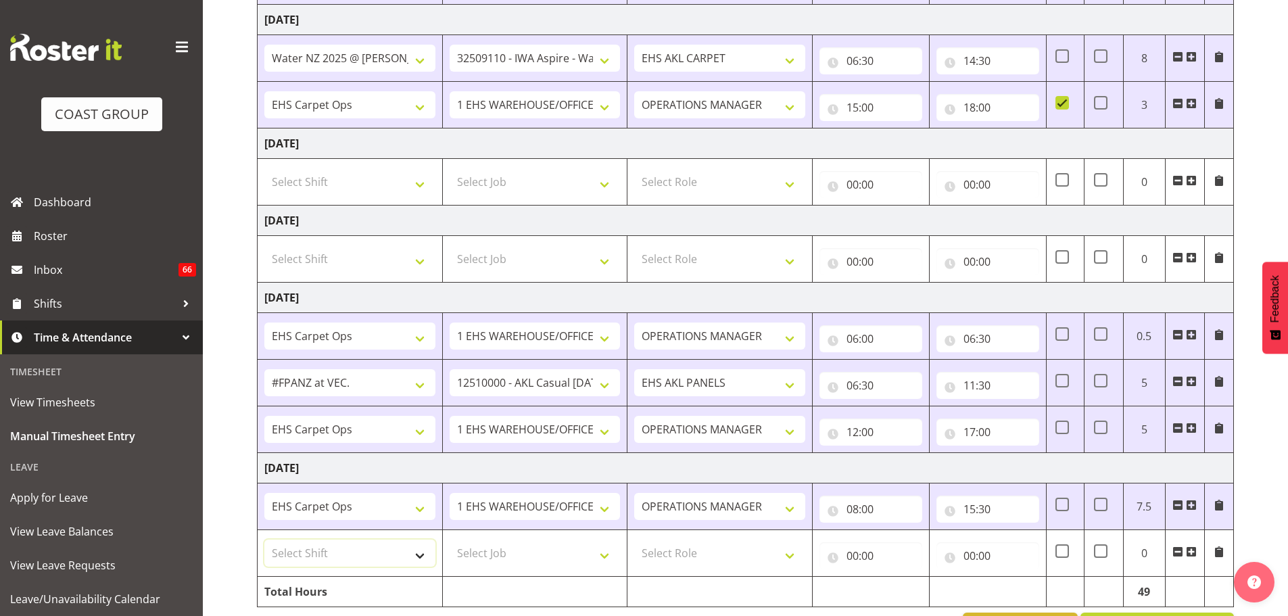
click at [400, 564] on select "Select Shift # Fieldays--Milwaukee. # Install Hutchwilco Boat Show at ASG. #AKL…" at bounding box center [349, 552] width 171 height 27
select select "70657"
click at [264, 539] on select "Select Shift # Fieldays--Milwaukee. # Install Hutchwilco Boat Show at ASG. #AKL…" at bounding box center [349, 552] width 171 height 27
click at [491, 562] on select "Select Job 1 Carlton Events 1 Carlton Hamilton 1 Carlton Wellington 1 EHS WAREH…" at bounding box center [535, 552] width 171 height 27
select select "69"
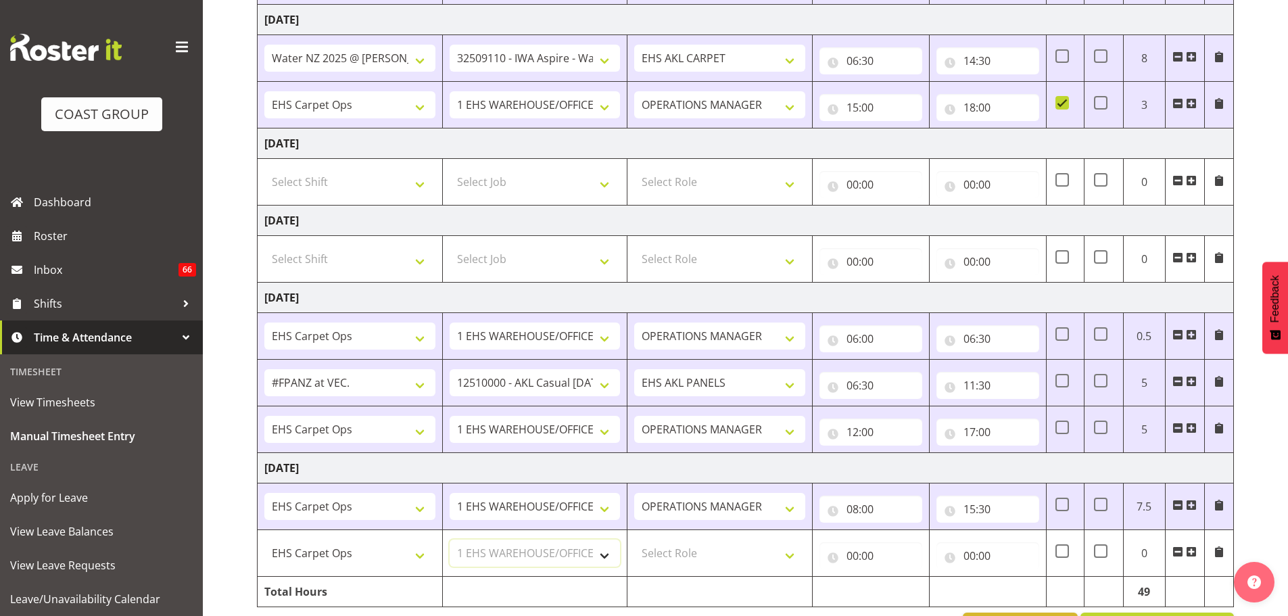
click at [450, 539] on select "Select Job 1 Carlton Events 1 Carlton Hamilton 1 Carlton Wellington 1 EHS WAREH…" at bounding box center [535, 552] width 171 height 27
click at [675, 546] on select "Select Role ACCOUNT MANAGER OPERATIONS MANAGER EHS AKL PANELS EHS AKL CARPET EH…" at bounding box center [719, 552] width 171 height 27
select select "32"
click at [634, 539] on select "Select Role ACCOUNT MANAGER OPERATIONS MANAGER EHS AKL PANELS EHS AKL CARPET EH…" at bounding box center [719, 552] width 171 height 27
click at [871, 561] on input "00:00" at bounding box center [870, 555] width 103 height 27
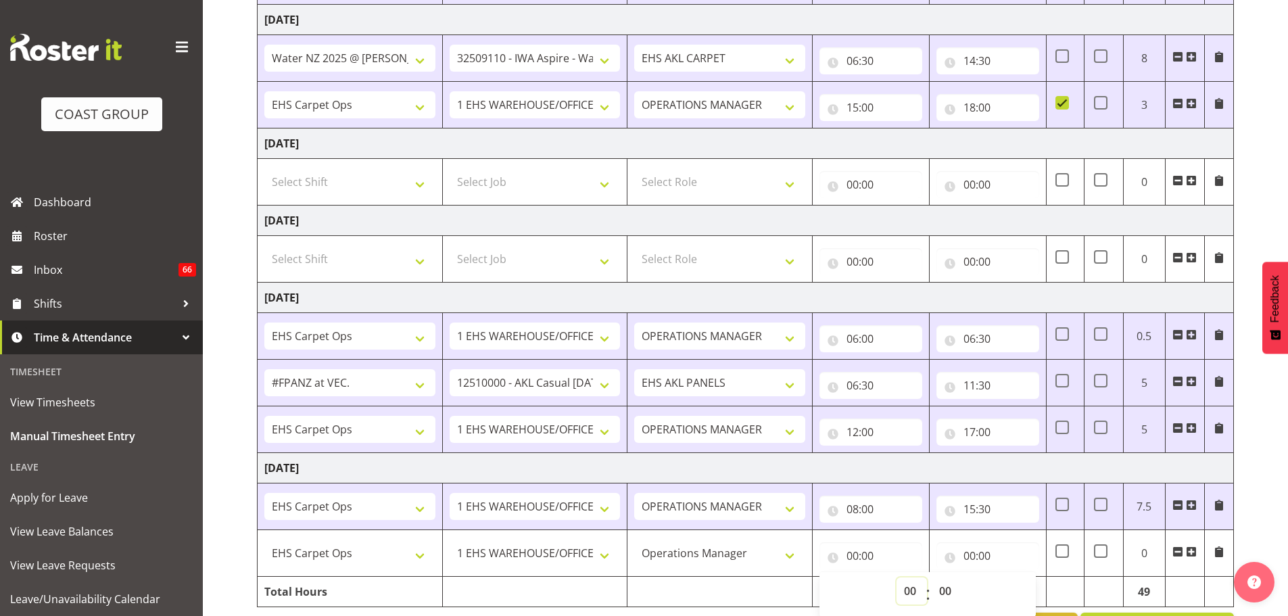
click at [907, 585] on select "00 01 02 03 04 05 06 07 08 09 10 11 12 13 14 15 16 17 18 19 20 21 22 23" at bounding box center [911, 590] width 30 height 27
select select "18"
click at [896, 577] on select "00 01 02 03 04 05 06 07 08 09 10 11 12 13 14 15 16 17 18 19 20 21 22 23" at bounding box center [911, 590] width 30 height 27
type input "18:00"
click at [913, 593] on select "00 01 02 03 04 05 06 07 08 09 10 11 12 13 14 15 16 17 18 19 20 21 22 23" at bounding box center [911, 590] width 30 height 27
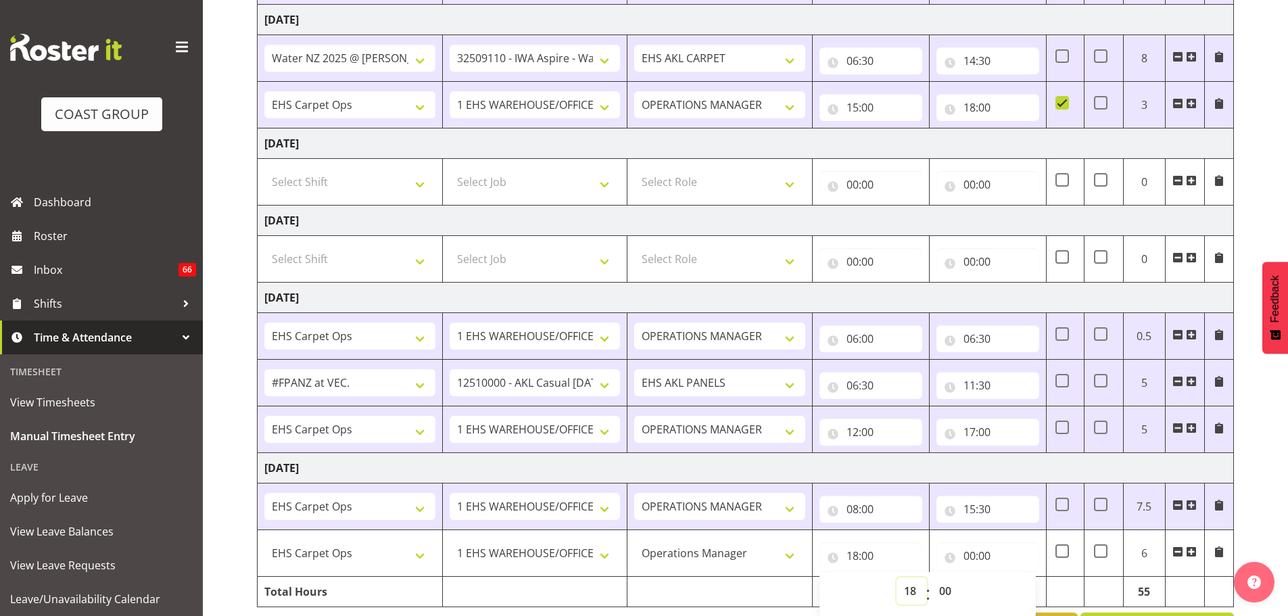
select select "19"
click at [896, 577] on select "00 01 02 03 04 05 06 07 08 09 10 11 12 13 14 15 16 17 18 19 20 21 22 23" at bounding box center [911, 590] width 30 height 27
click at [944, 590] on select "00 01 02 03 04 05 06 07 08 09 10 11 12 13 14 15 16 17 18 19 20 21 22 23 24 25 2…" at bounding box center [947, 590] width 30 height 27
click at [969, 553] on input "00:00" at bounding box center [987, 555] width 103 height 27
type input "19:30"
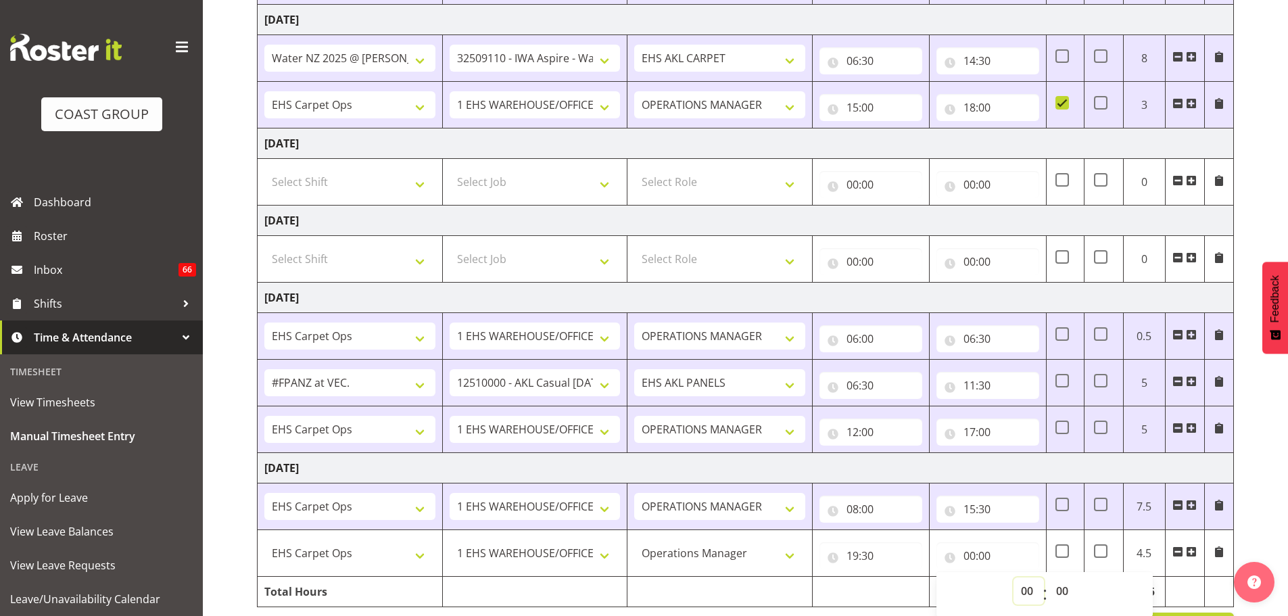
click at [1023, 588] on select "00 01 02 03 04 05 06 07 08 09 10 11 12 13 14 15 16 17 18 19 20 21 22 23" at bounding box center [1028, 590] width 30 height 27
select select "20"
click at [1013, 577] on select "00 01 02 03 04 05 06 07 08 09 10 11 12 13 14 15 16 17 18 19 20 21 22 23" at bounding box center [1028, 590] width 30 height 27
click at [1069, 585] on select "00 01 02 03 04 05 06 07 08 09 10 11 12 13 14 15 16 17 18 19 20 21 22 23 24 25 2…" at bounding box center [1063, 590] width 30 height 27
drag, startPoint x: 1284, startPoint y: 502, endPoint x: 1293, endPoint y: 491, distance: 13.9
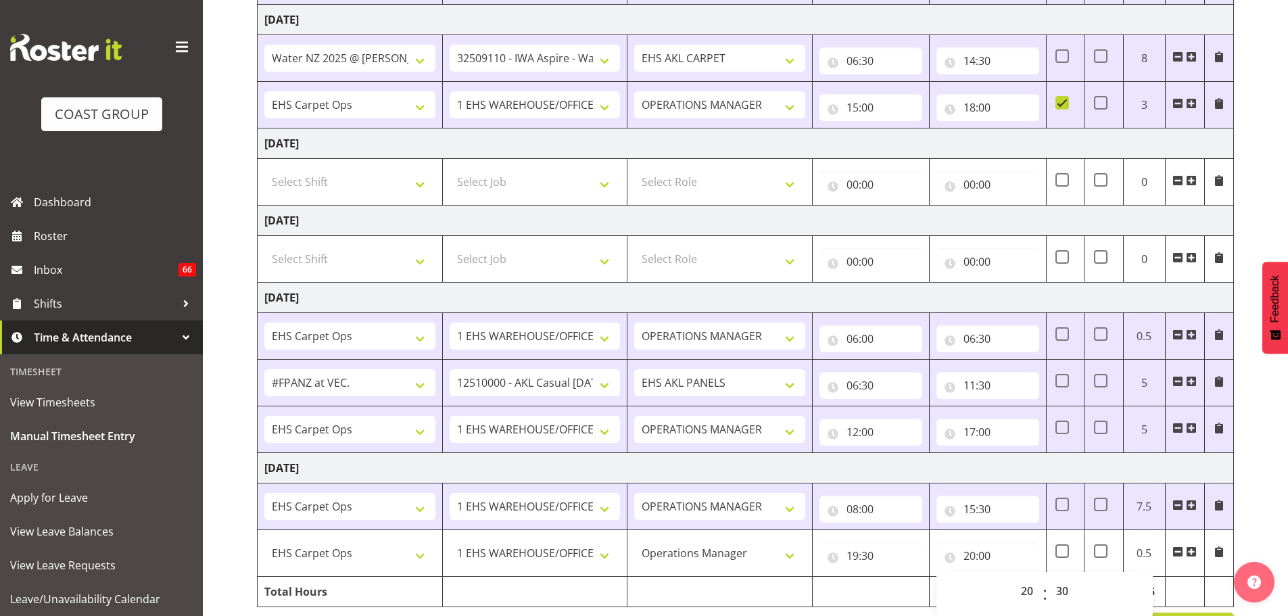
click at [1284, 502] on div "October 1st - October 7th 2025 MEA - Meal Allowance AWA - Away Allowence Shift …" at bounding box center [772, 153] width 1031 height 998
type input "20:30"
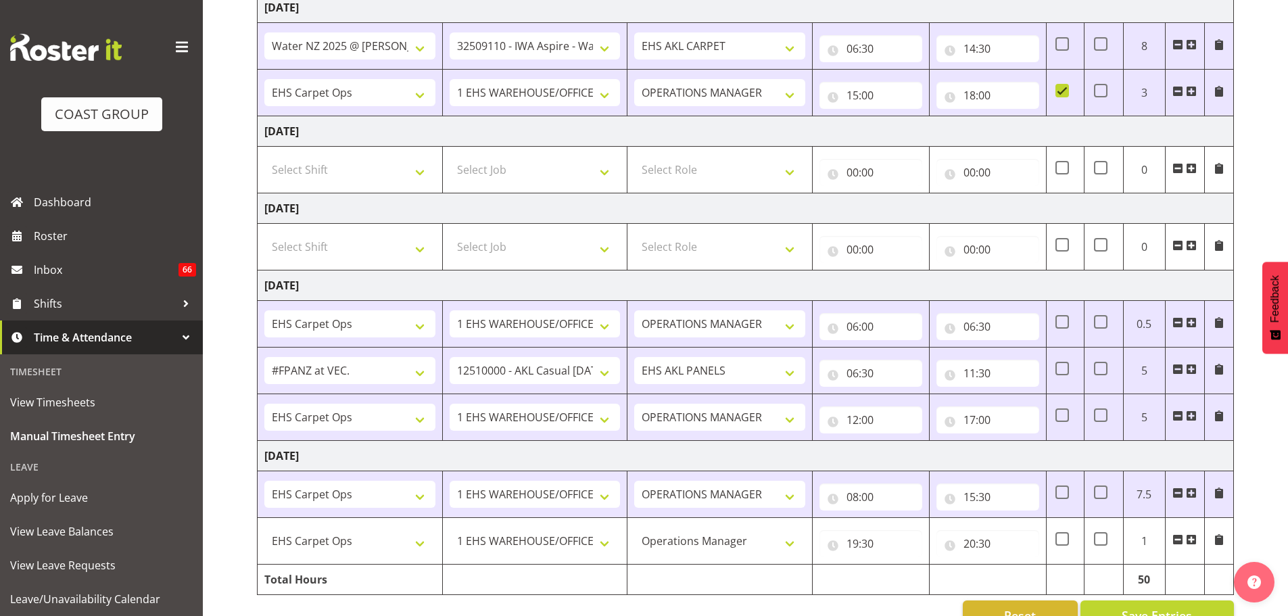
scroll to position [503, 0]
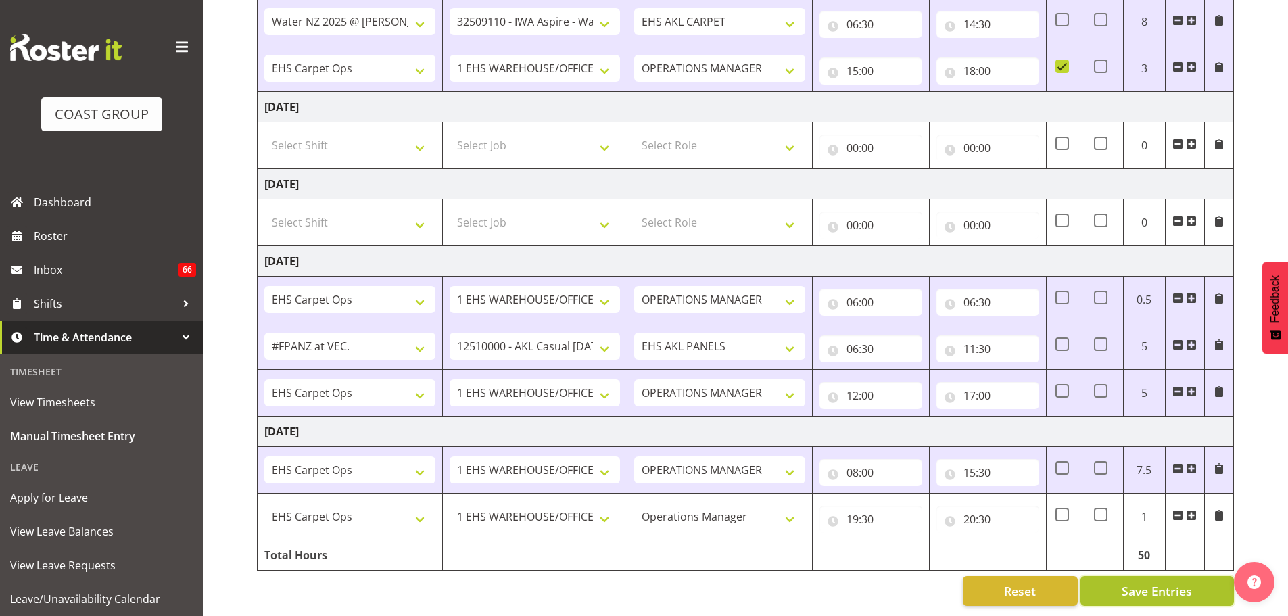
click at [1132, 585] on span "Save Entries" at bounding box center [1156, 591] width 70 height 18
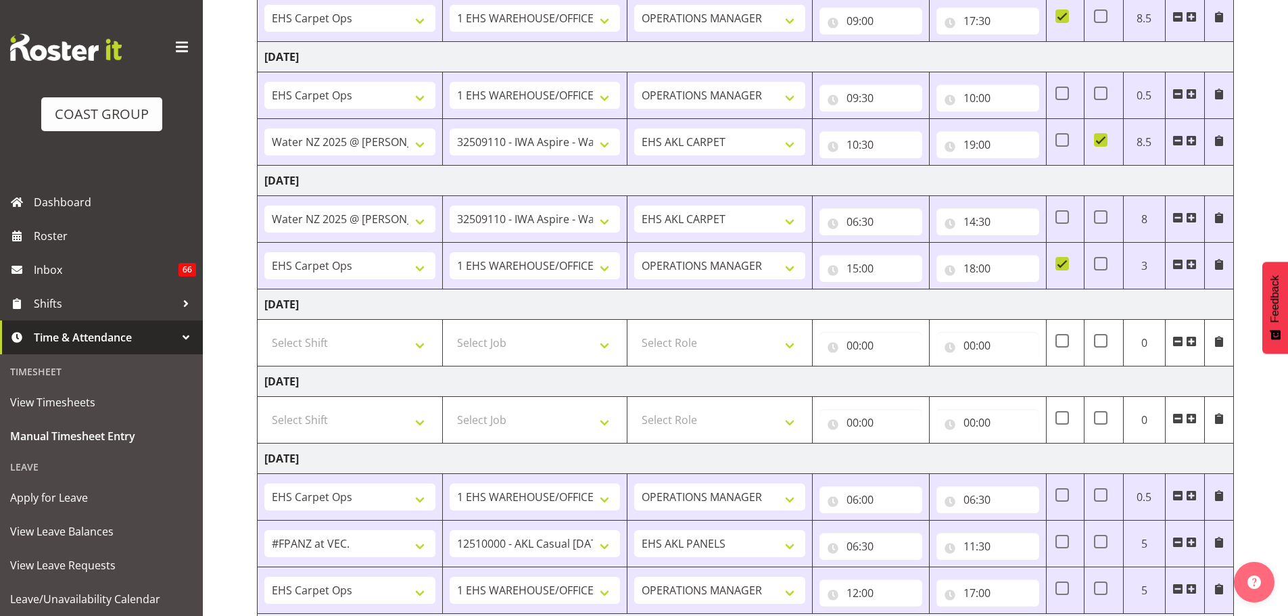
scroll to position [279, 0]
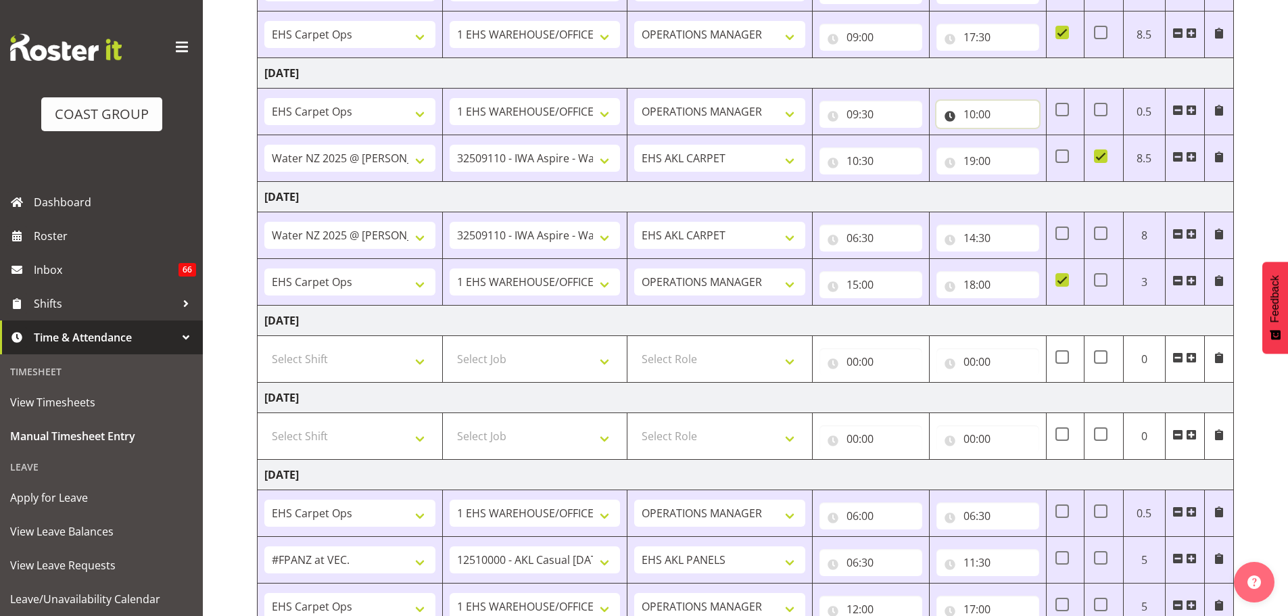
click at [986, 128] on input "10:00" at bounding box center [987, 114] width 103 height 27
click at [1050, 151] on select "00 01 02 03 04 05 06 07 08 09 10 11 12 13 14 15 16 17 18 19 20 21 22 23 24 25 2…" at bounding box center [1063, 149] width 30 height 27
drag, startPoint x: 1274, startPoint y: 162, endPoint x: 1295, endPoint y: 182, distance: 28.2
click at [1274, 162] on div "October 1st - October 7th 2025 MEA - Meal Allowance AWA - Away Allowence Shift …" at bounding box center [772, 330] width 1031 height 998
type input "10:30"
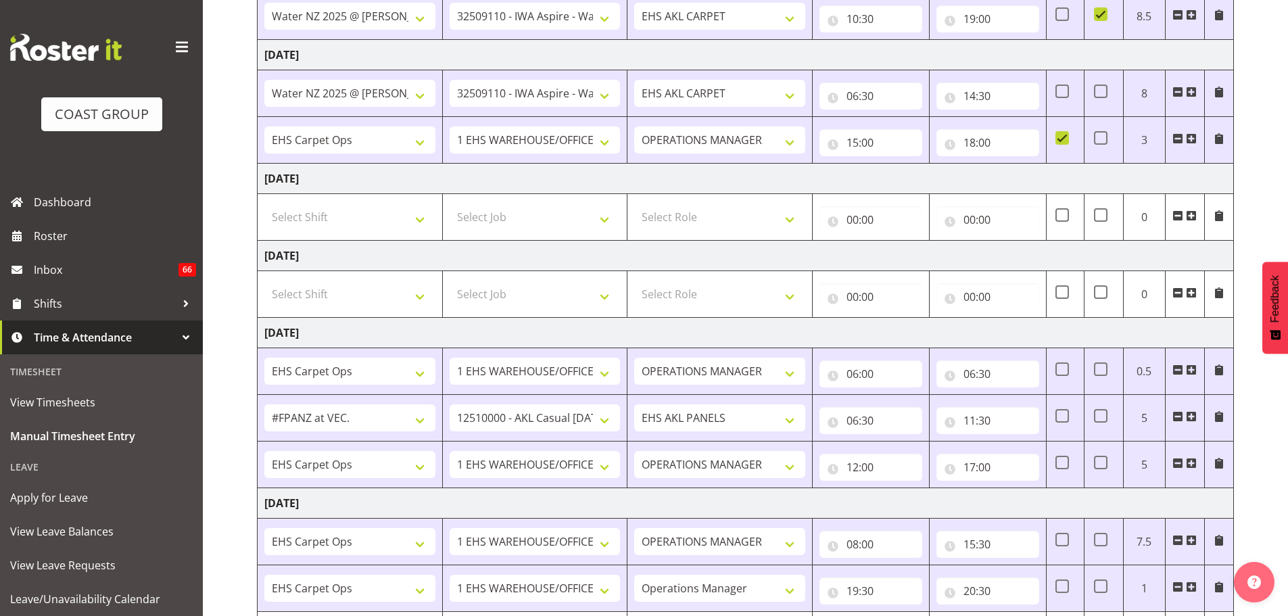
scroll to position [503, 0]
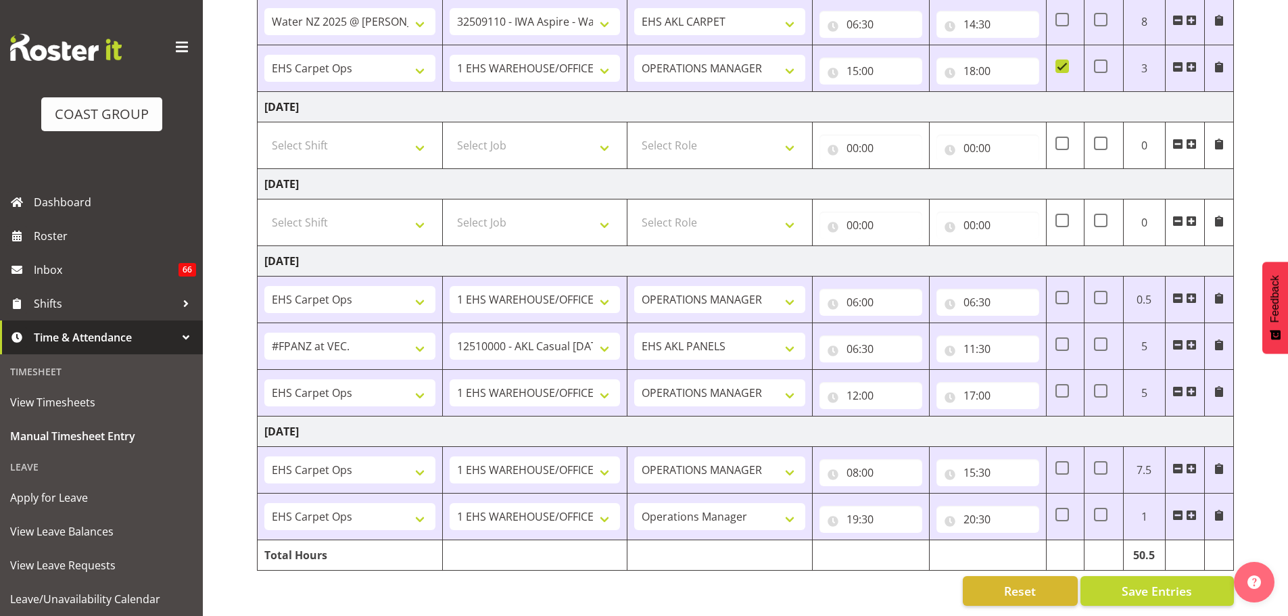
click at [1172, 598] on div "October 1st - October 7th 2025 MEA - Meal Allowance AWA - Away Allowence Shift …" at bounding box center [772, 116] width 1031 height 998
click at [1173, 589] on span "Save Entries" at bounding box center [1156, 591] width 70 height 18
click at [1103, 385] on span at bounding box center [1101, 391] width 14 height 14
click at [1103, 387] on input "checkbox" at bounding box center [1098, 391] width 9 height 9
checkbox input "true"
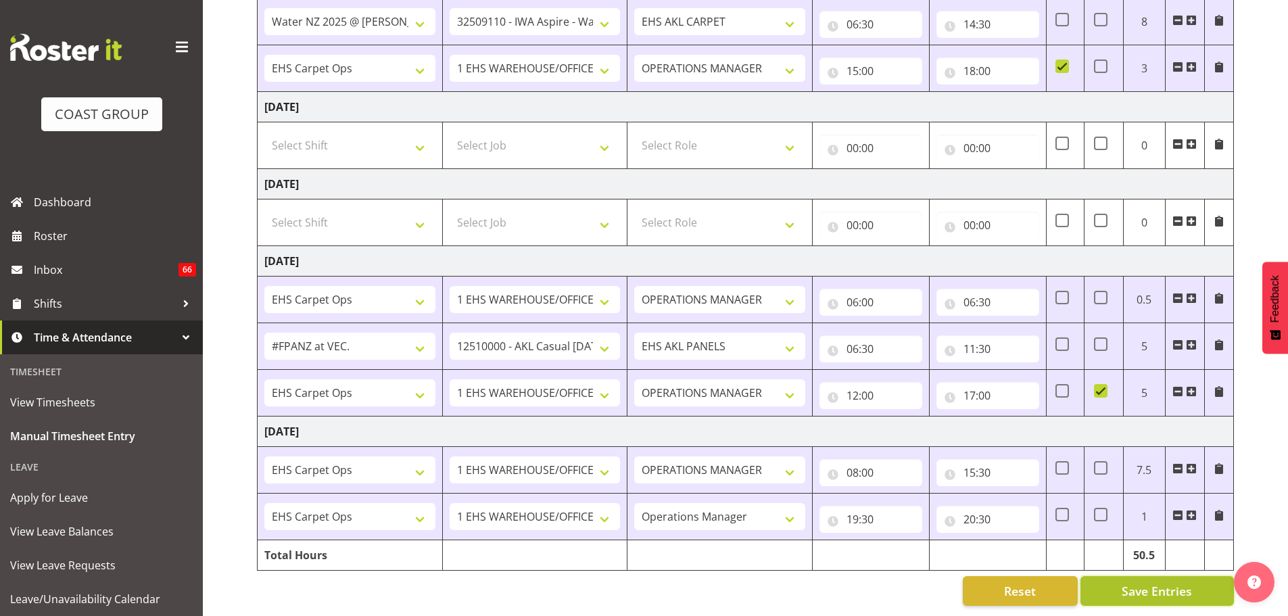
click at [1169, 585] on span "Save Entries" at bounding box center [1156, 591] width 70 height 18
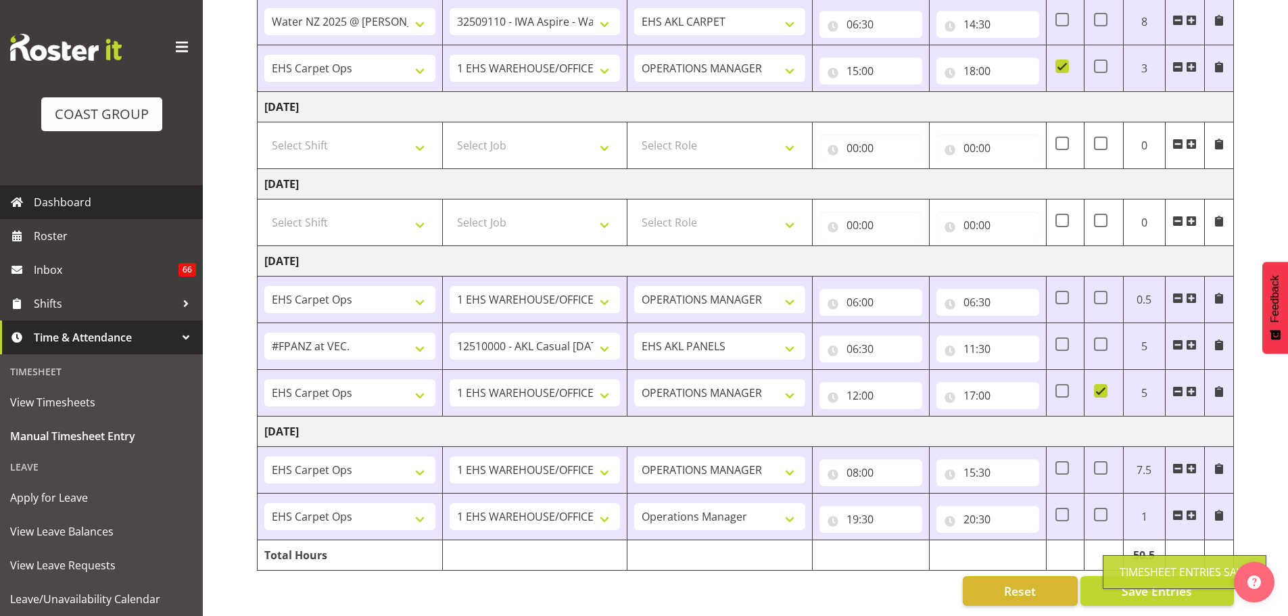
click at [59, 195] on span "Dashboard" at bounding box center [115, 202] width 162 height 20
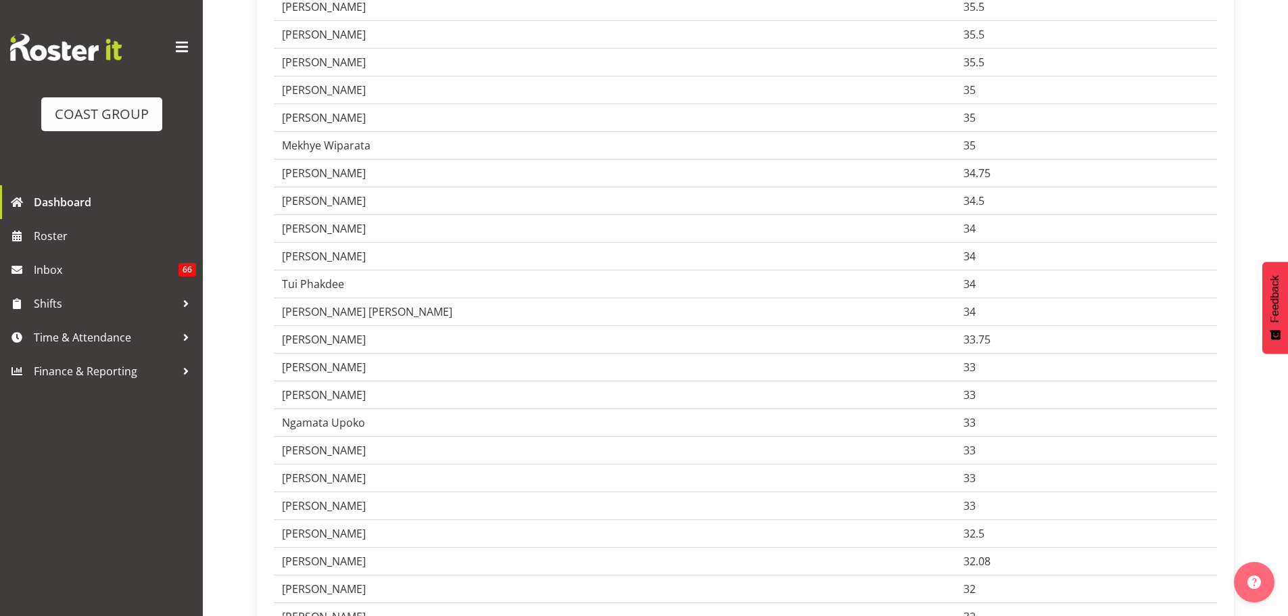
scroll to position [1453, 0]
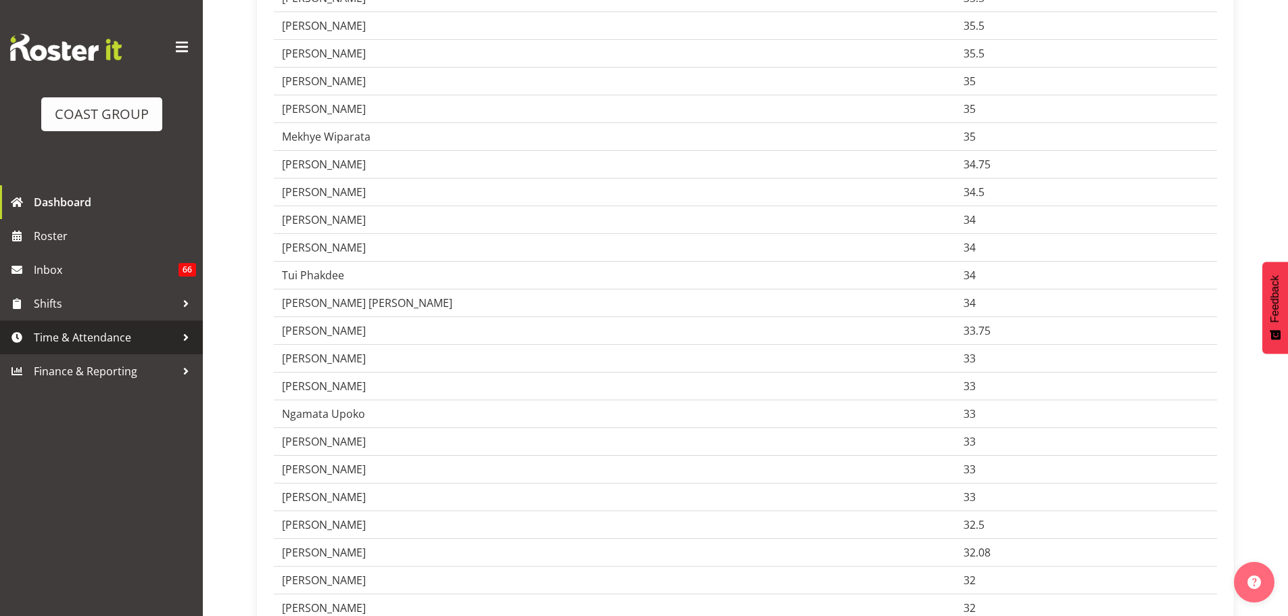
click at [53, 341] on span "Time & Attendance" at bounding box center [105, 337] width 142 height 20
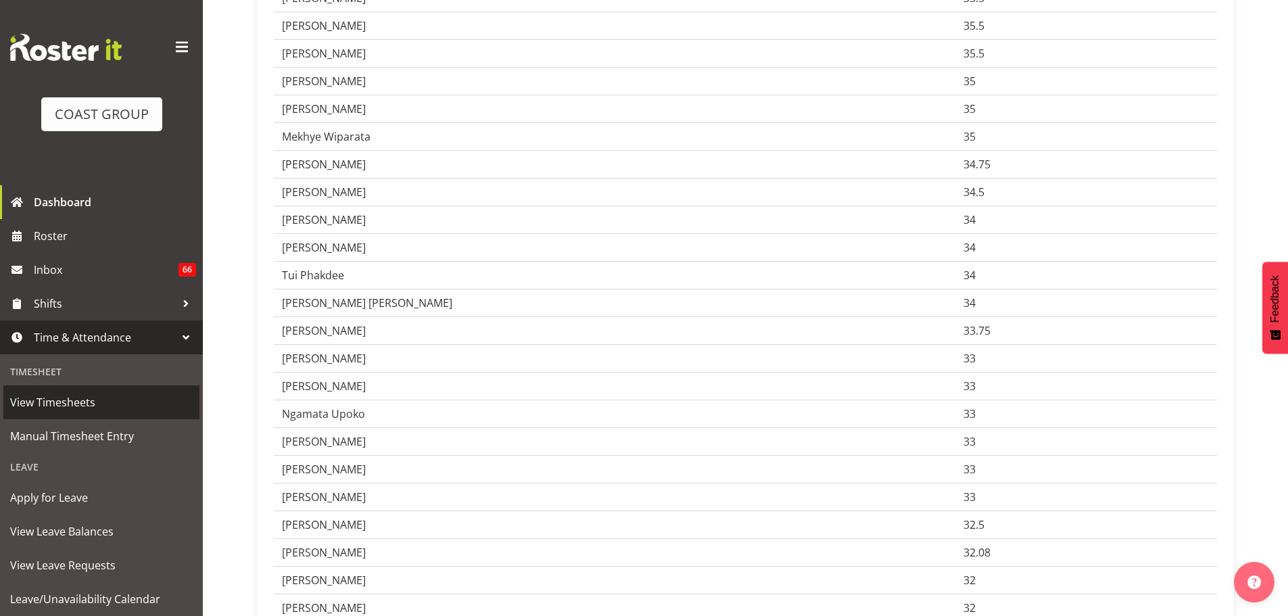
click at [58, 401] on span "View Timesheets" at bounding box center [101, 402] width 183 height 20
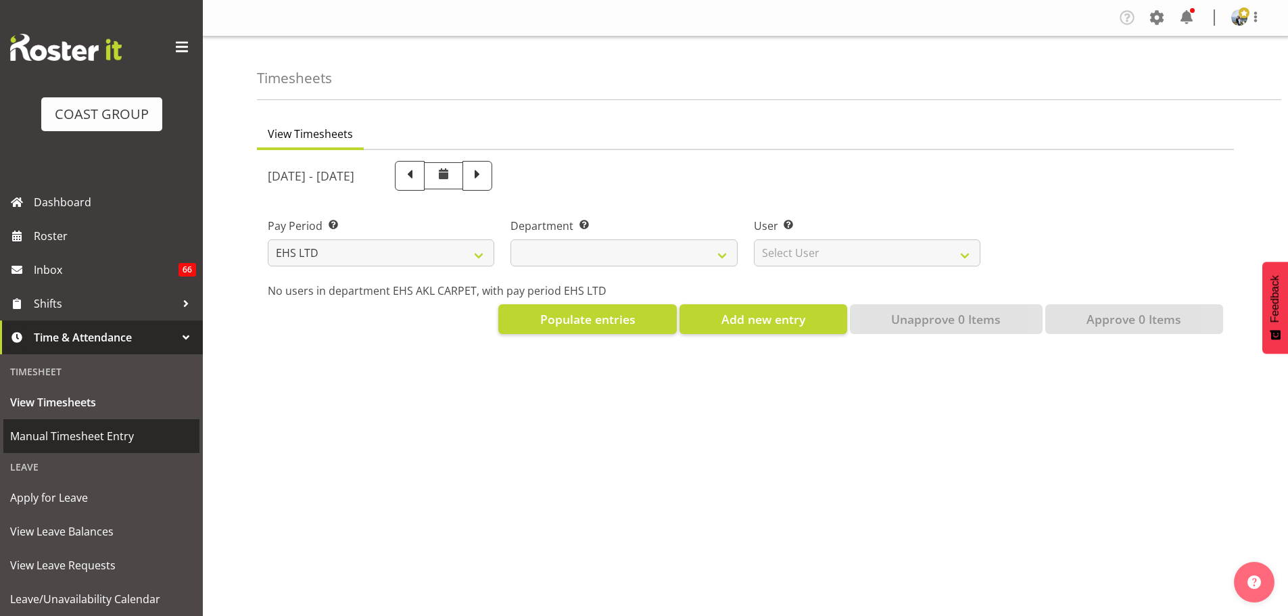
select select "7"
click at [52, 443] on span "Manual Timesheet Entry" at bounding box center [101, 436] width 183 height 20
select select
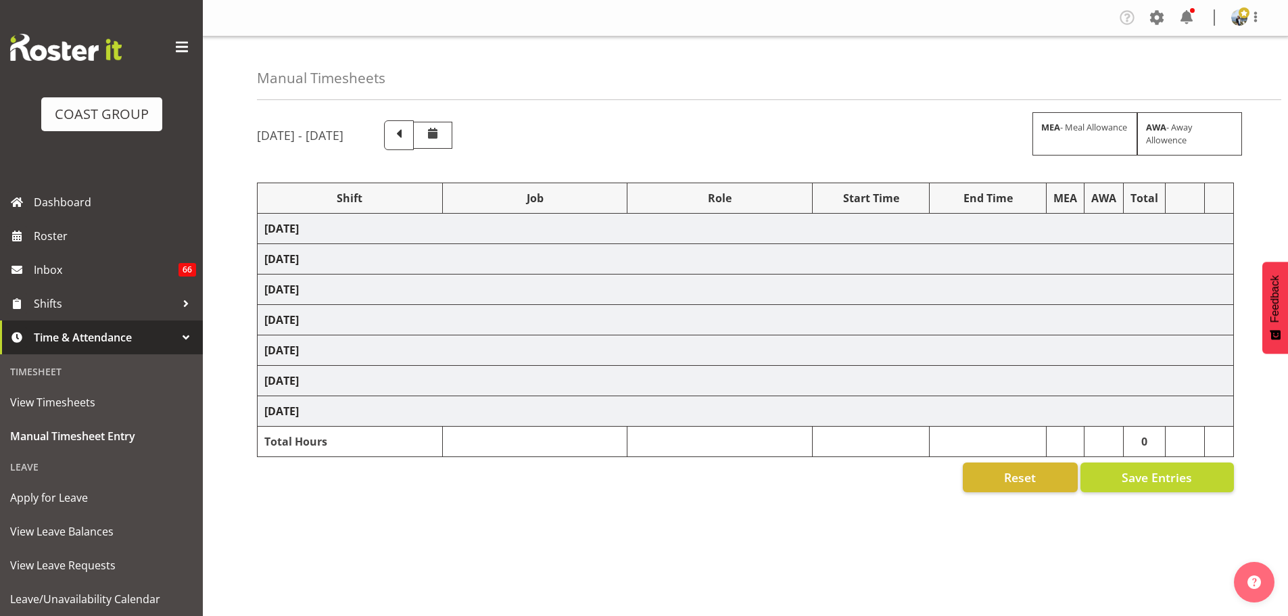
select select "79746"
select select "10237"
select select "190"
select select "70657"
select select "69"
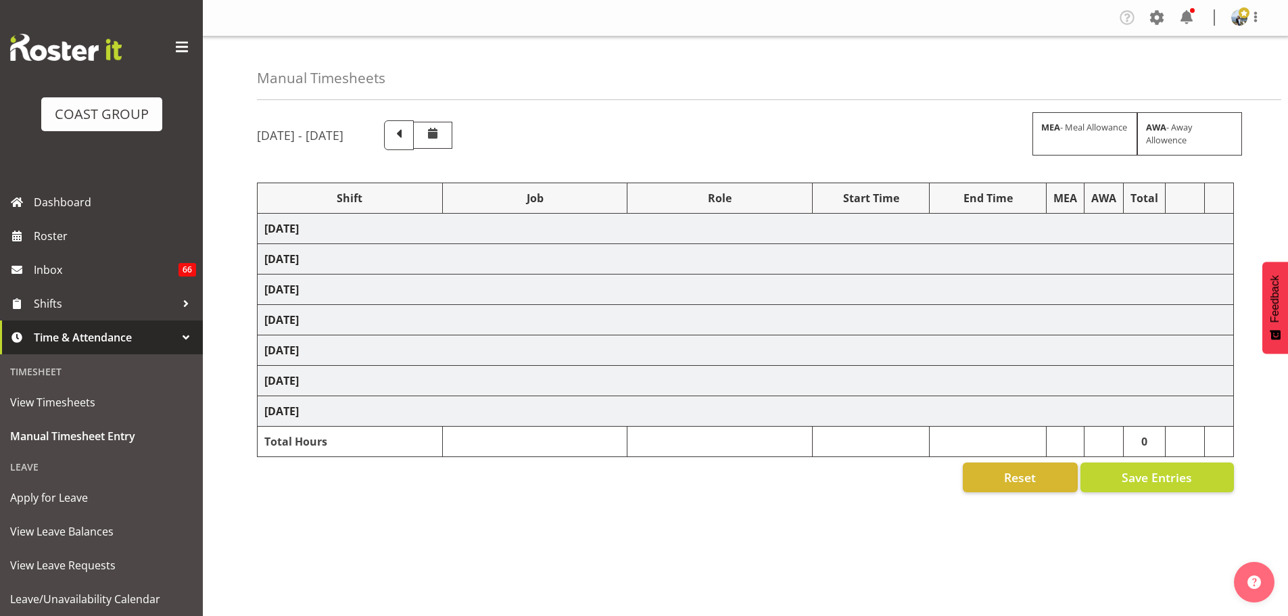
select select "198"
select select "70657"
select select "69"
select select "198"
select select "78136"
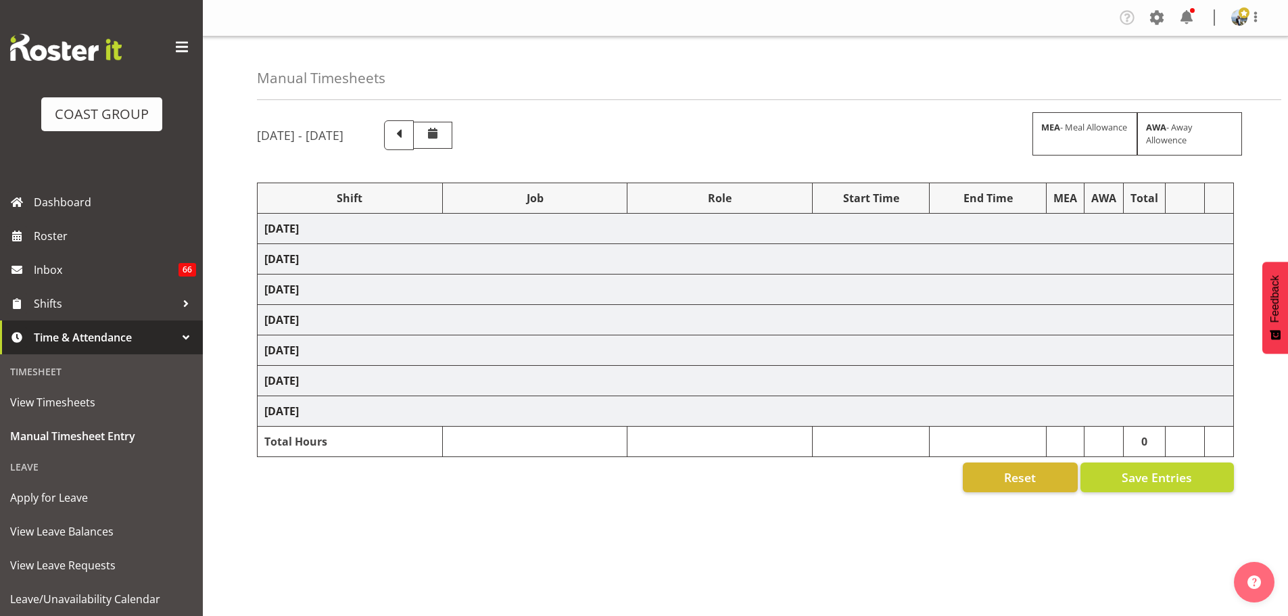
select select "9028"
select select "190"
select select "78136"
select select "9028"
select select "190"
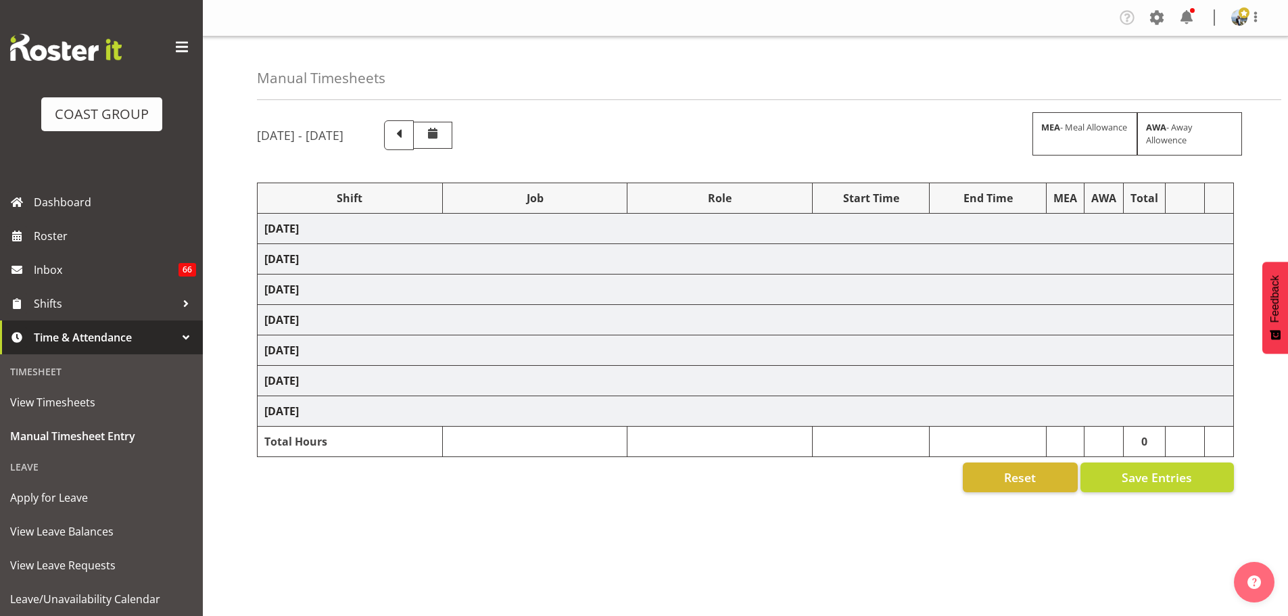
select select "70657"
select select "69"
select select "198"
select select "70657"
select select "69"
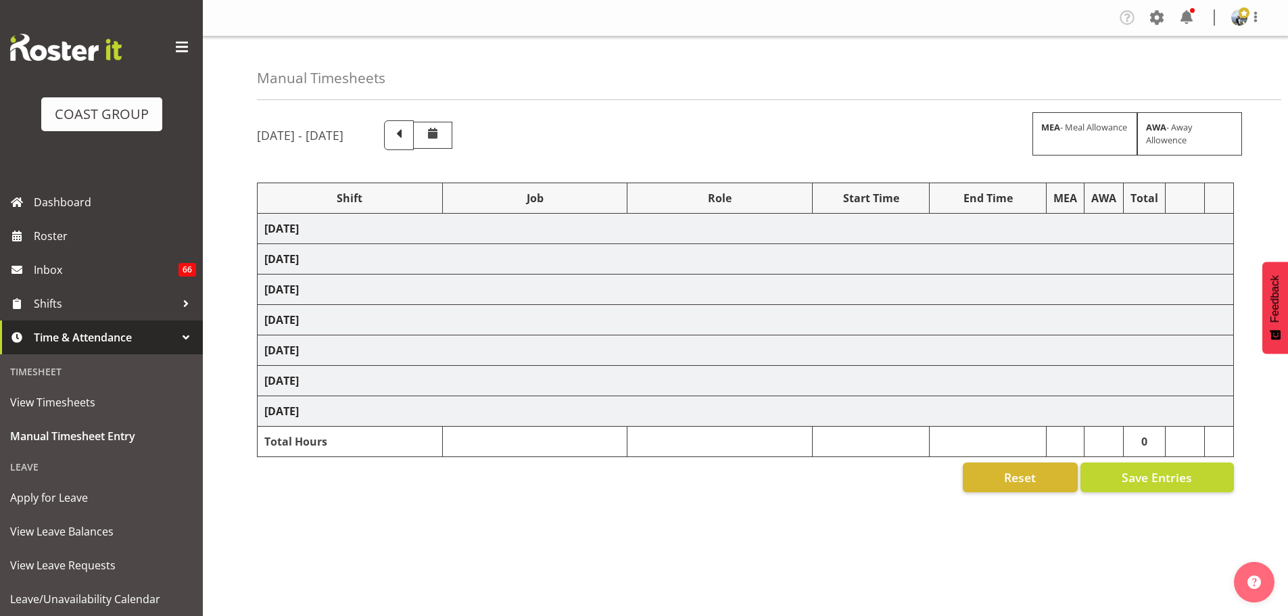
select select "198"
select select "68657"
select select "8654"
select select "188"
select select "70657"
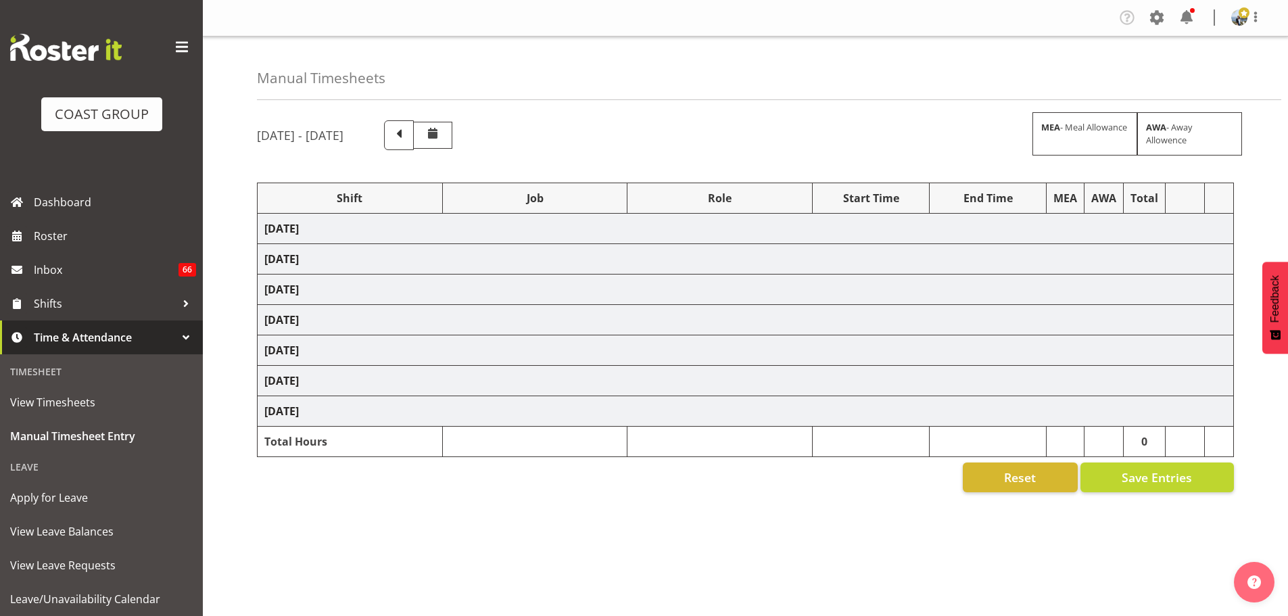
select select "69"
select select "198"
select select "70657"
select select "69"
select select "198"
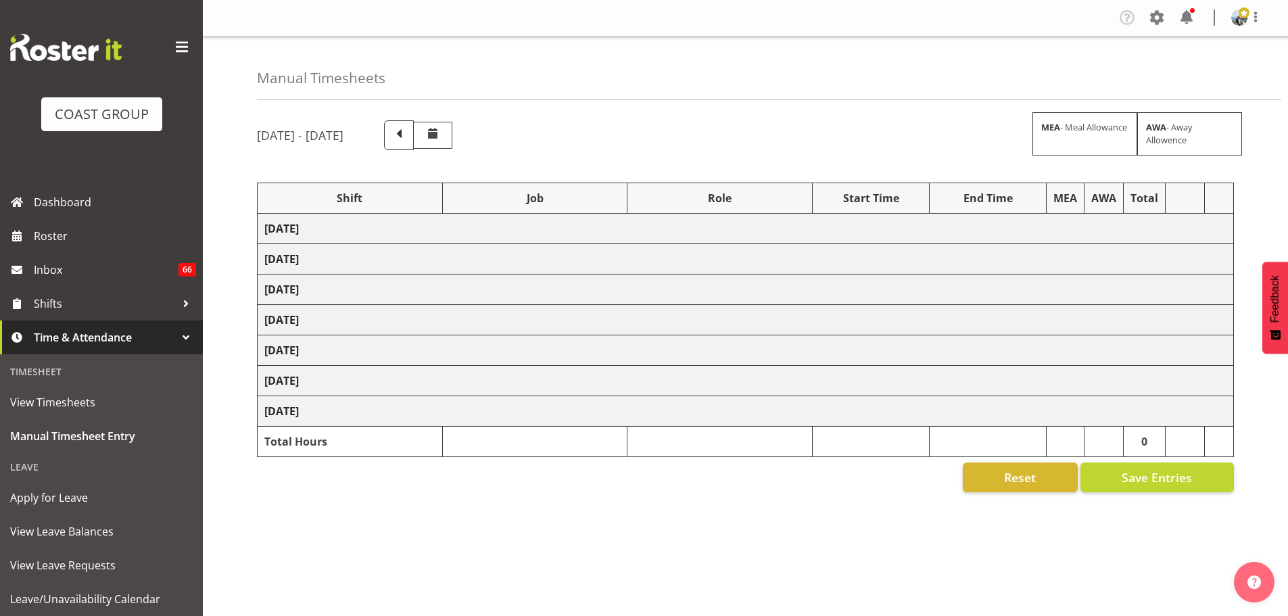
select select "70657"
select select "69"
select select "32"
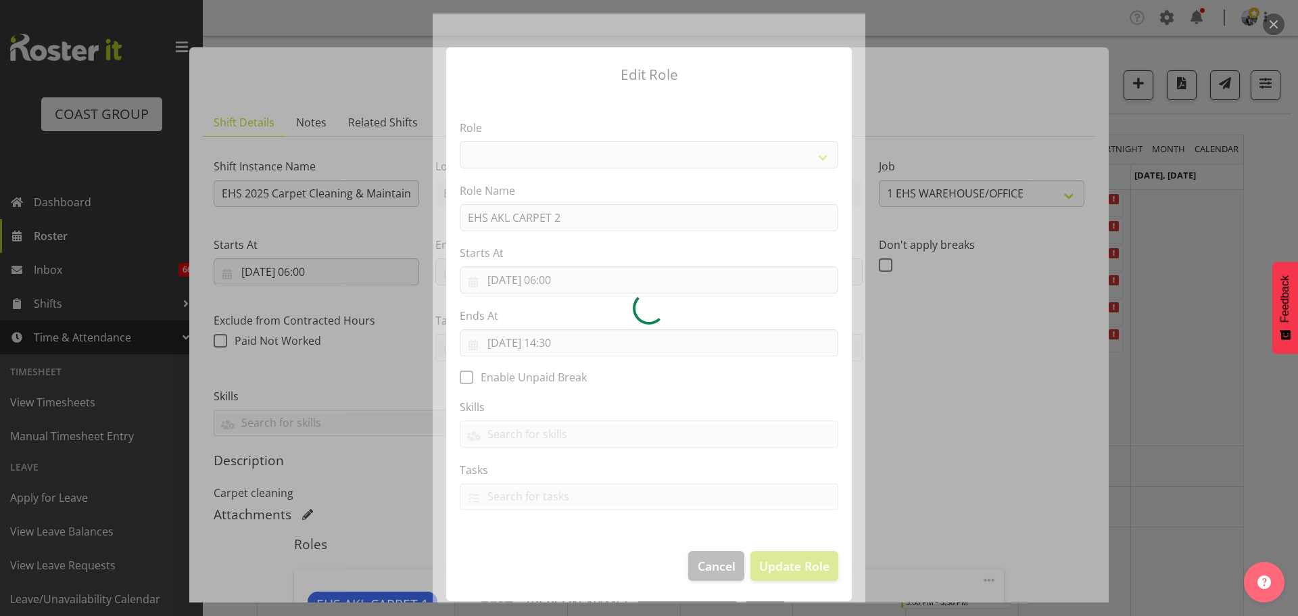
select select "69"
select select "9"
select select "2025"
select select "6"
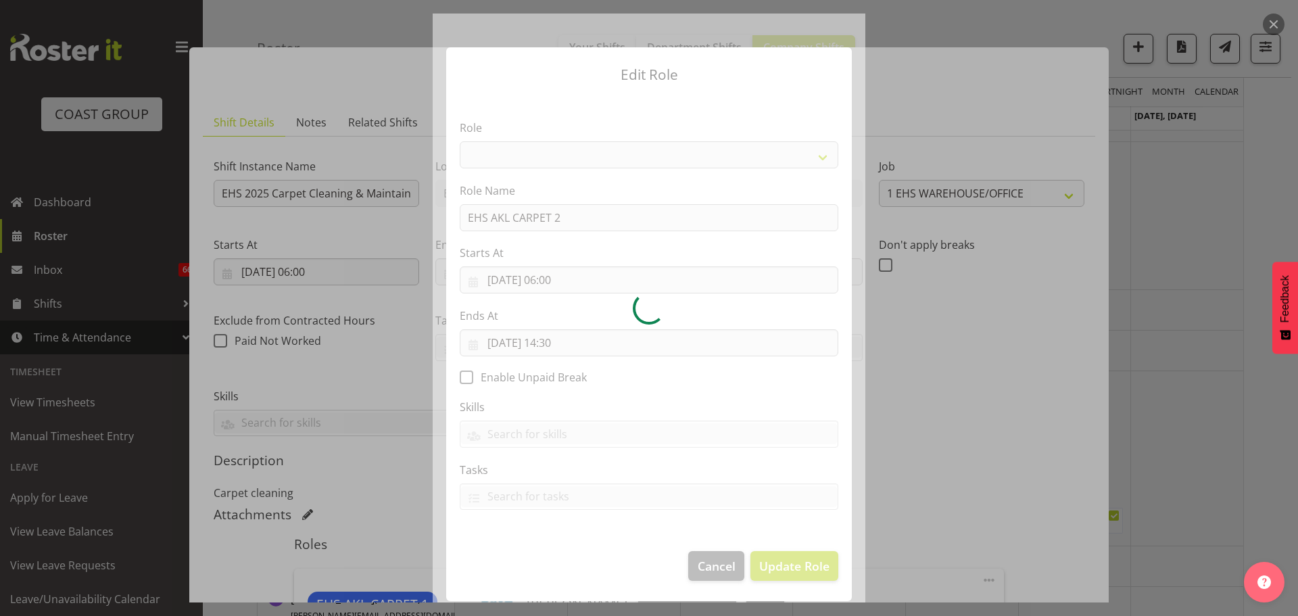
scroll to position [308, 0]
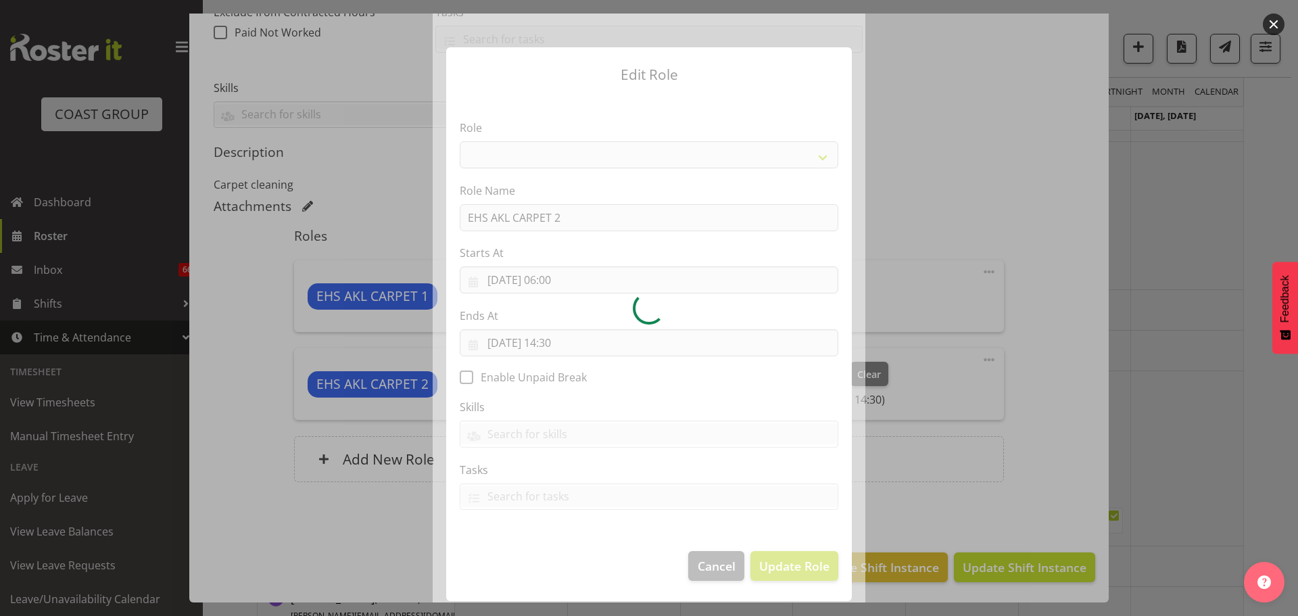
select select "190"
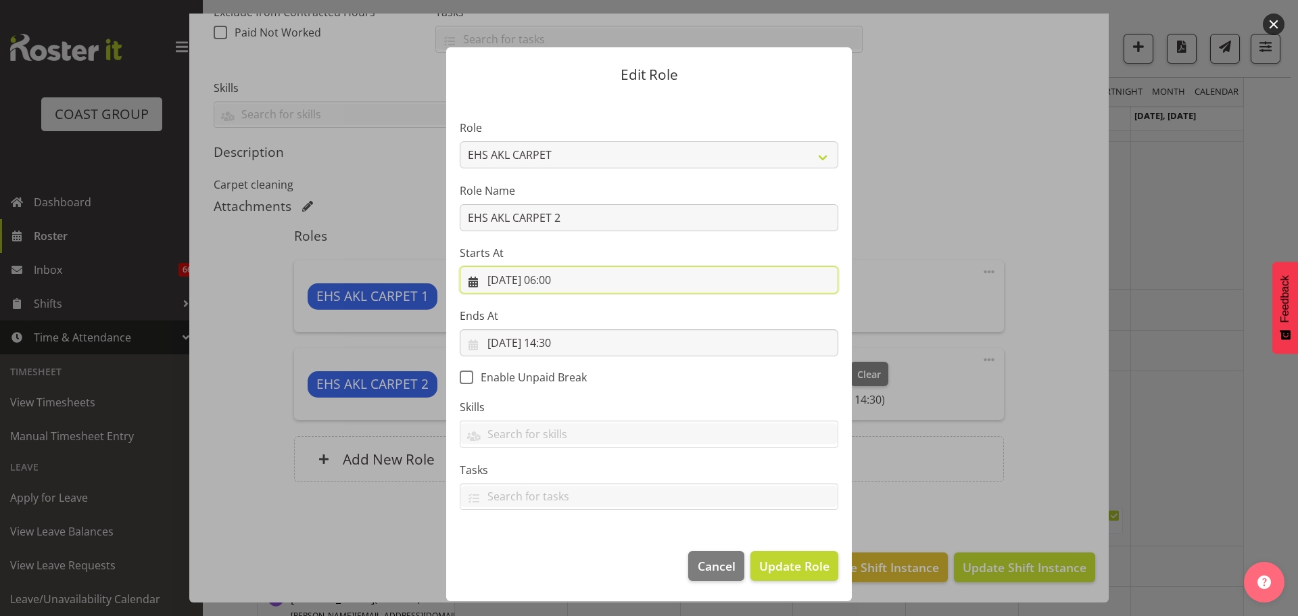
click at [563, 279] on input "[DATE] 06:00" at bounding box center [649, 279] width 379 height 27
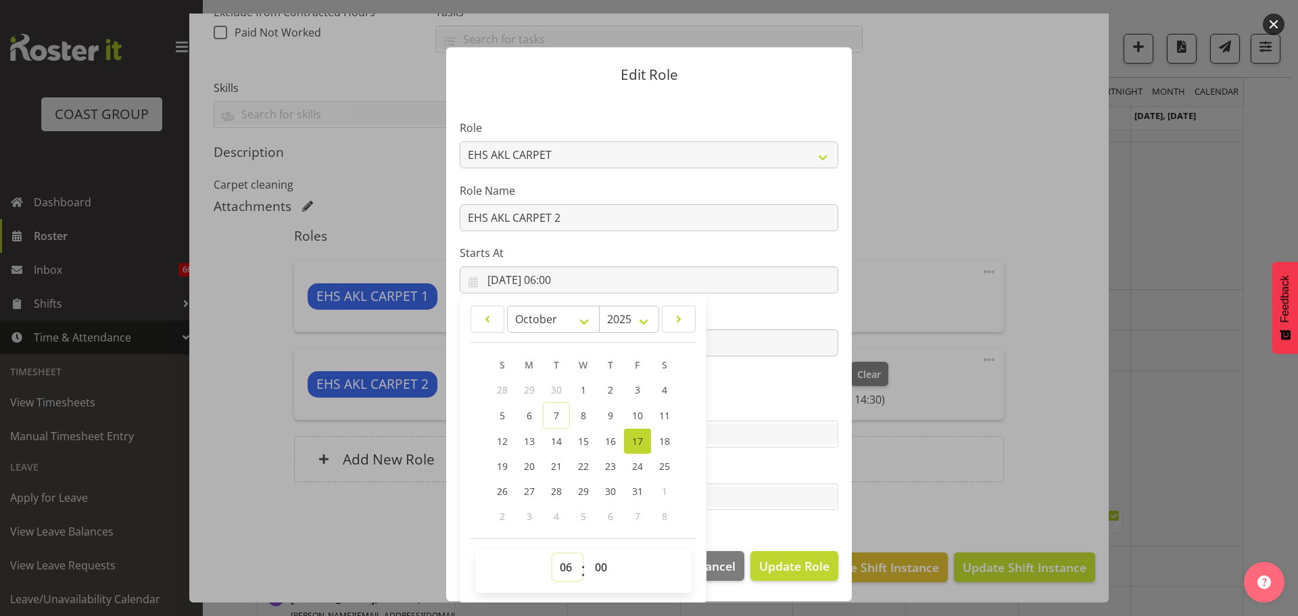
click at [565, 564] on select "00 01 02 03 04 05 06 07 08 09 10 11 12 13 14 15 16 17 18 19 20 21 22 23" at bounding box center [567, 567] width 30 height 27
select select "10"
click at [552, 554] on select "00 01 02 03 04 05 06 07 08 09 10 11 12 13 14 15 16 17 18 19 20 21 22 23" at bounding box center [567, 567] width 30 height 27
type input "[DATE] 10:00"
click at [596, 558] on select "00 01 02 03 04 05 06 07 08 09 10 11 12 13 14 15 16 17 18 19 20 21 22 23 24 25 2…" at bounding box center [602, 567] width 30 height 27
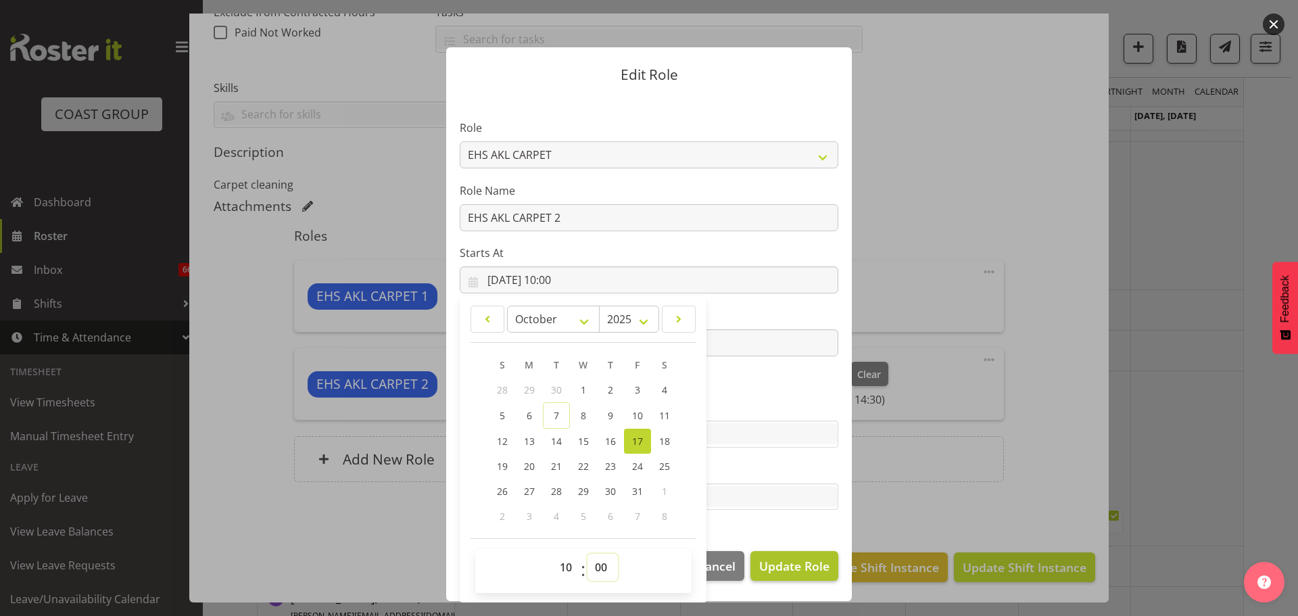
select select "30"
type input "[DATE] 10:30"
click at [779, 569] on span "Update Role" at bounding box center [794, 566] width 70 height 18
select select
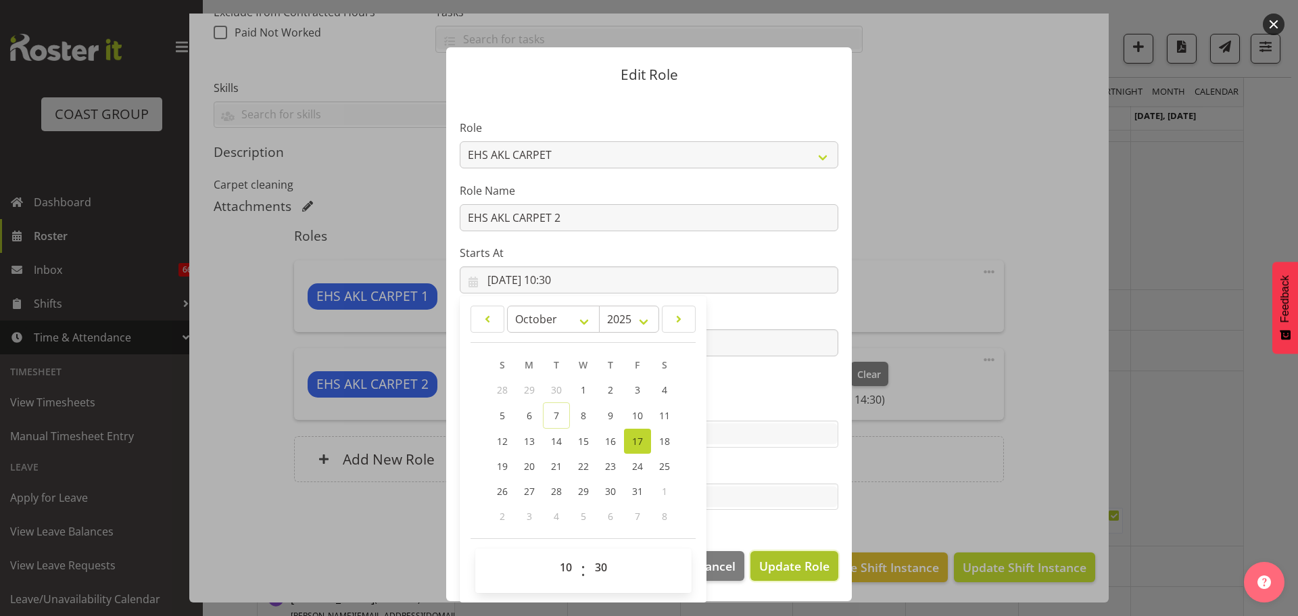
select select
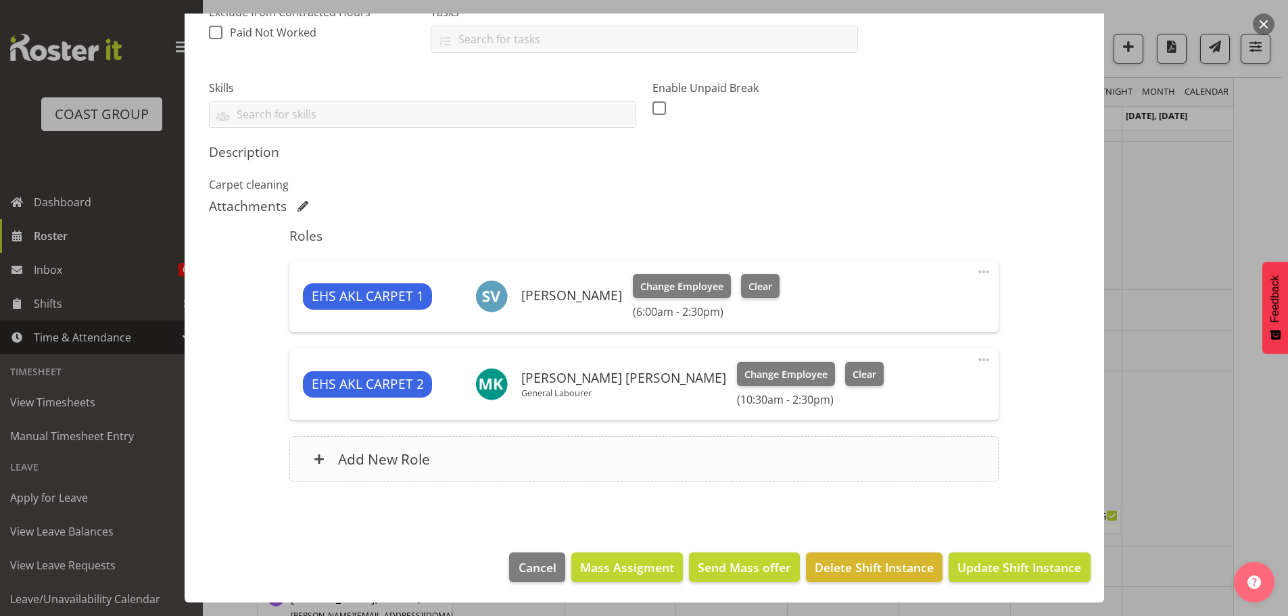
click at [665, 453] on div "Add New Role" at bounding box center [643, 459] width 709 height 46
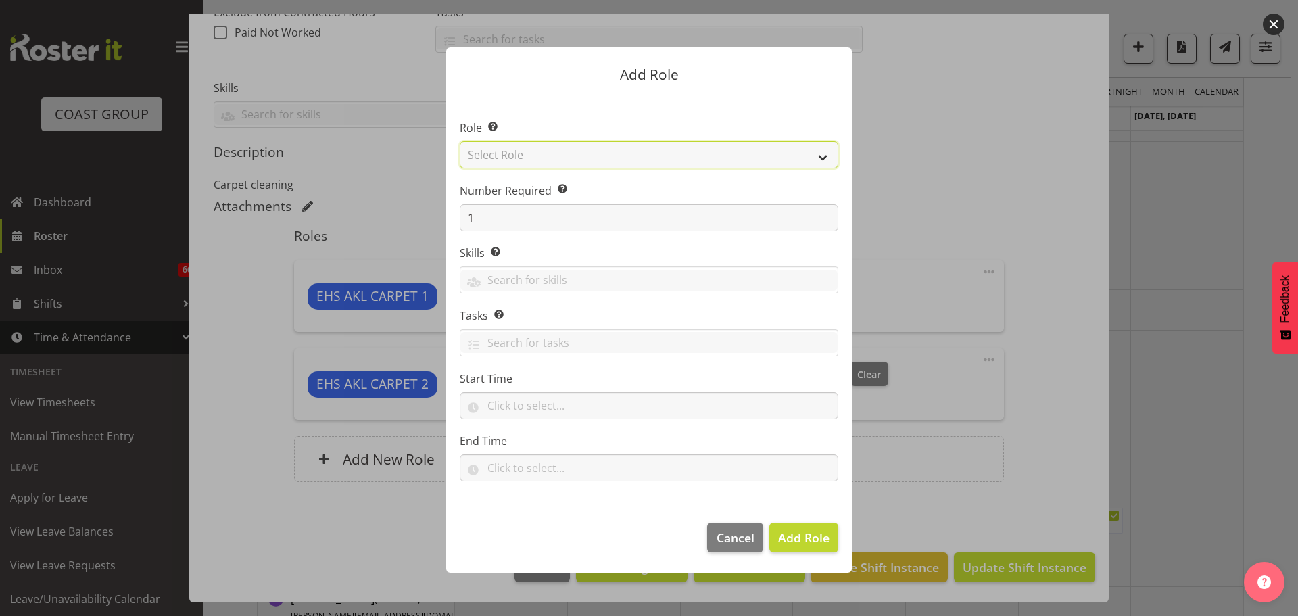
click at [730, 146] on select "Select Role ACCOUNT MANAGER ACCOUNT MANAGER DW ACCOUNTS [PERSON_NAME] VEHICLES …" at bounding box center [649, 154] width 379 height 27
select select "190"
click at [460, 141] on select "Select Role ACCOUNT MANAGER ACCOUNT MANAGER DW ACCOUNTS [PERSON_NAME] VEHICLES …" at bounding box center [649, 154] width 379 height 27
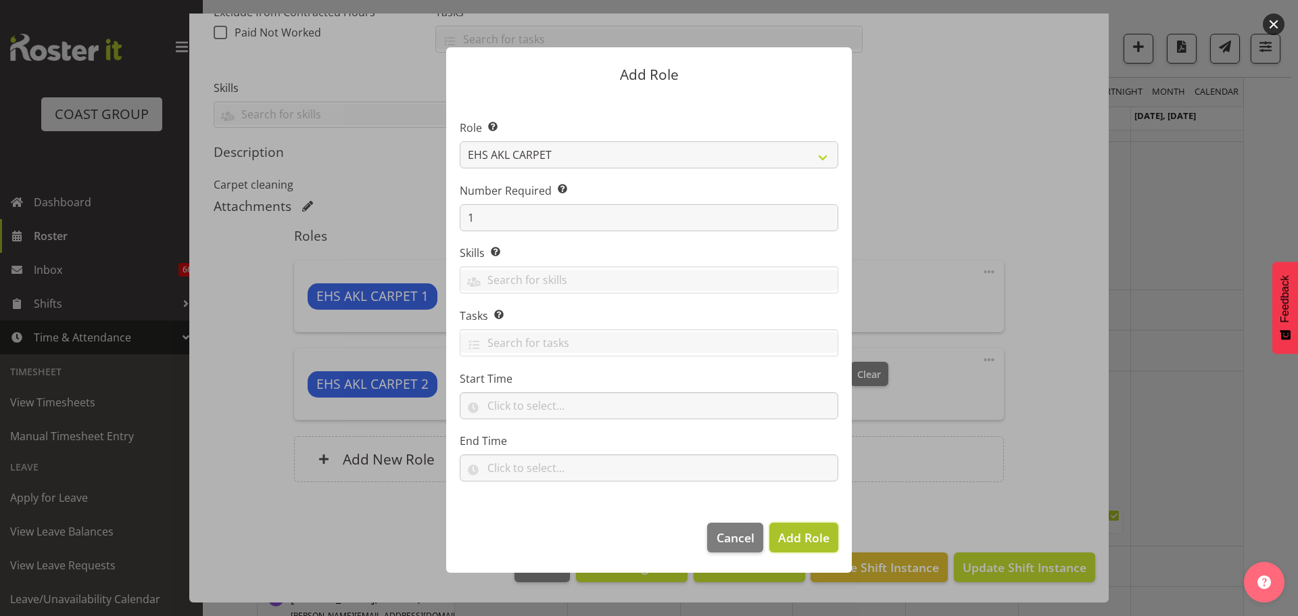
click at [796, 539] on span "Add Role" at bounding box center [803, 537] width 51 height 16
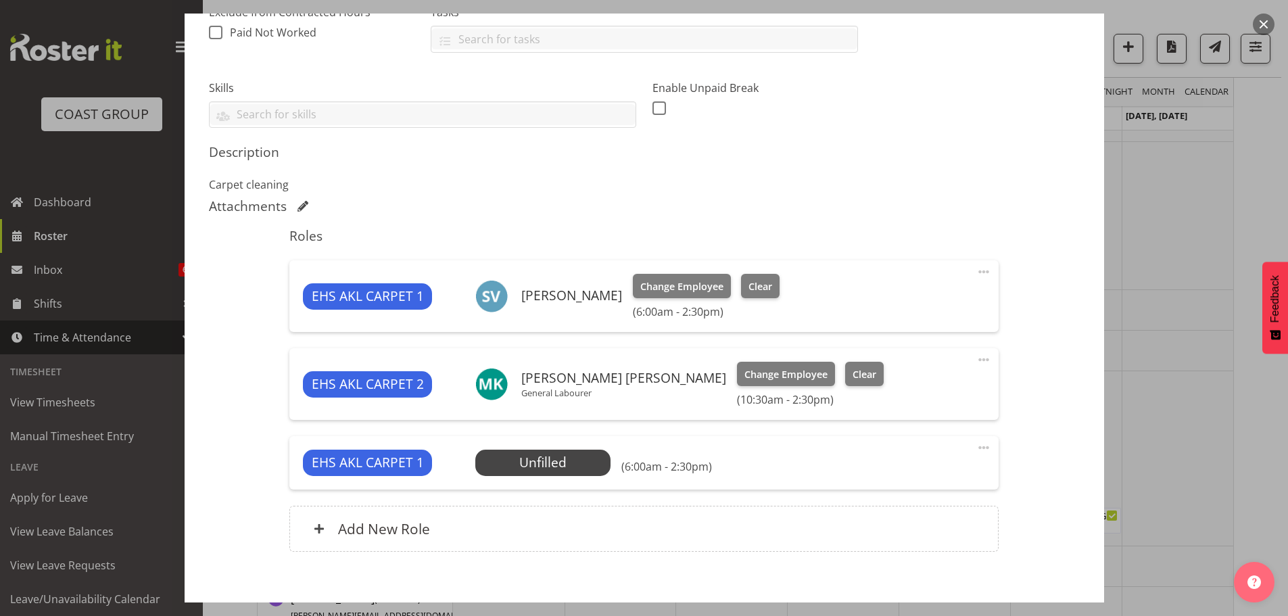
click at [976, 443] on span at bounding box center [983, 447] width 16 height 16
click at [930, 475] on link "Edit" at bounding box center [927, 477] width 130 height 24
select select "9"
select select "2025"
select select "14"
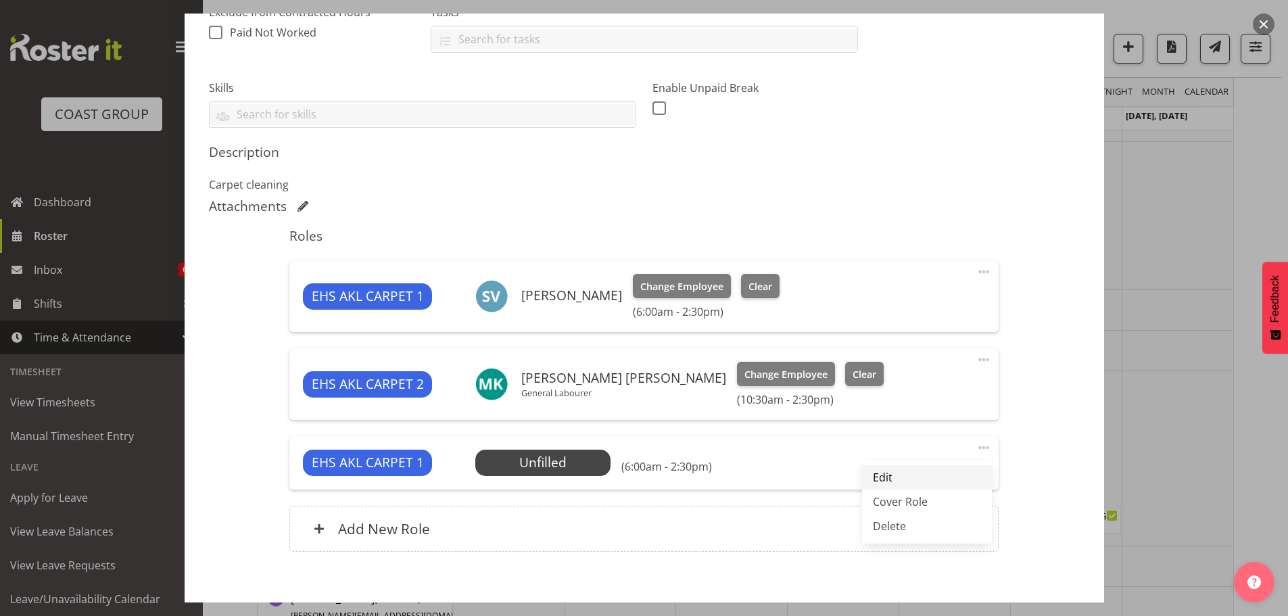
select select "30"
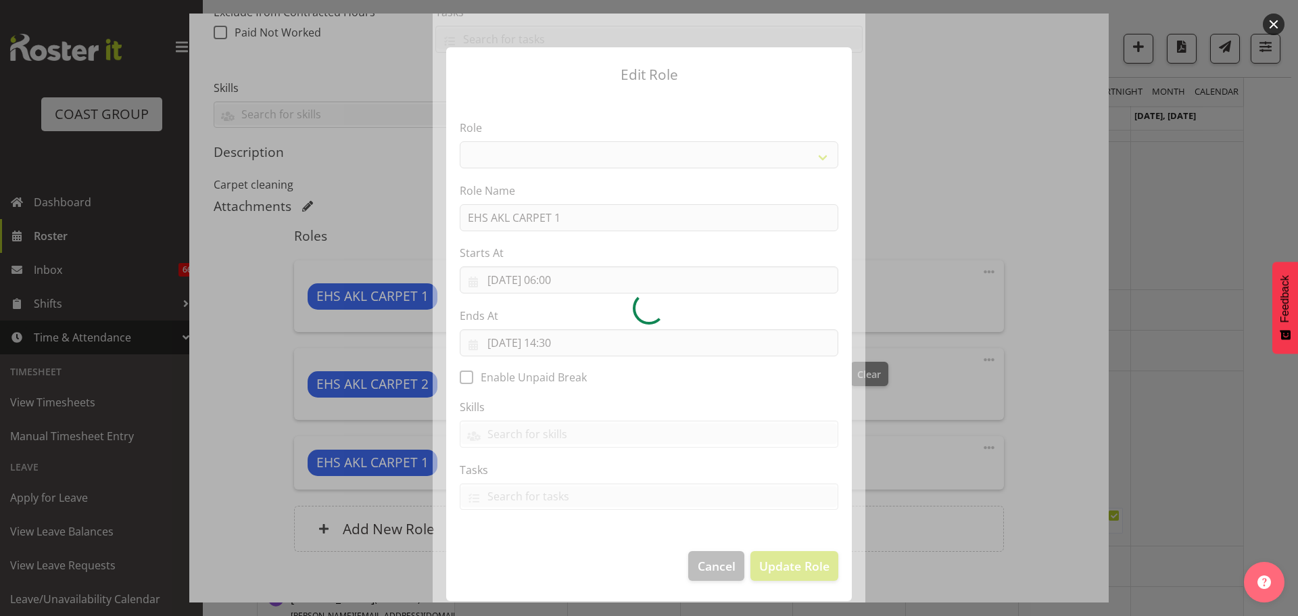
click at [564, 348] on div at bounding box center [649, 308] width 433 height 589
select select "190"
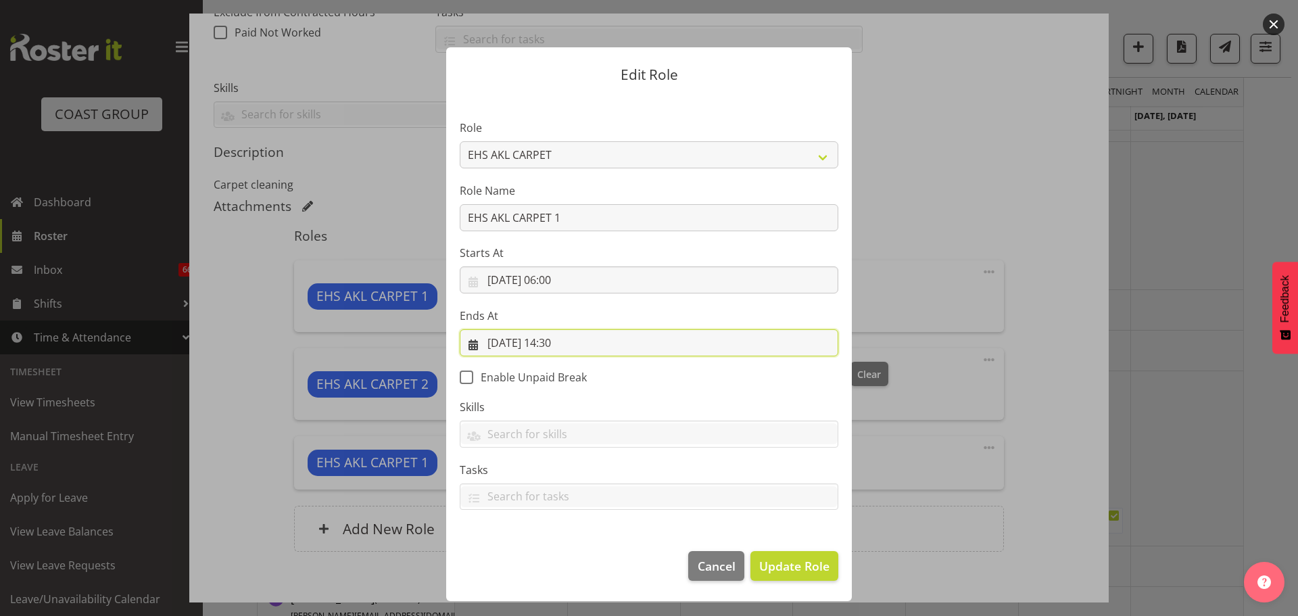
click at [564, 345] on input "[DATE] 14:30" at bounding box center [649, 342] width 379 height 27
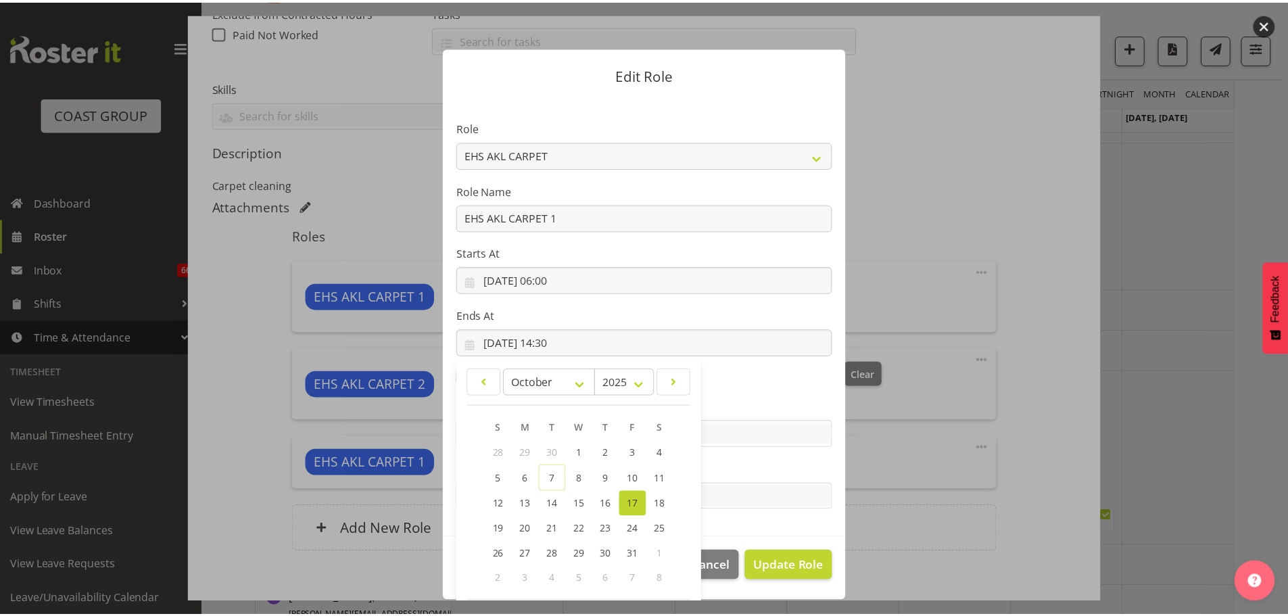
scroll to position [63, 0]
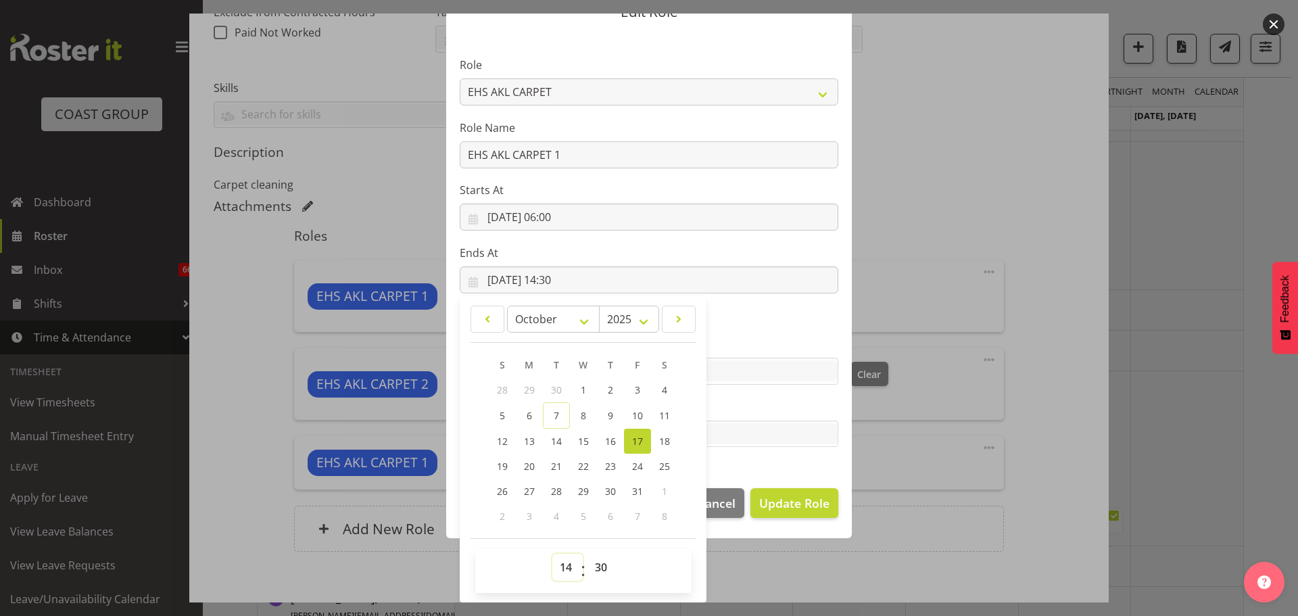
click at [562, 566] on select "00 01 02 03 04 05 06 07 08 09 10 11 12 13 14 15 16 17 18 19 20 21 22 23" at bounding box center [567, 567] width 30 height 27
select select "6"
click at [552, 554] on select "00 01 02 03 04 05 06 07 08 09 10 11 12 13 14 15 16 17 18 19 20 21 22 23" at bounding box center [567, 567] width 30 height 27
type input "[DATE] 06:30"
click at [781, 518] on button "Update Role" at bounding box center [794, 503] width 88 height 30
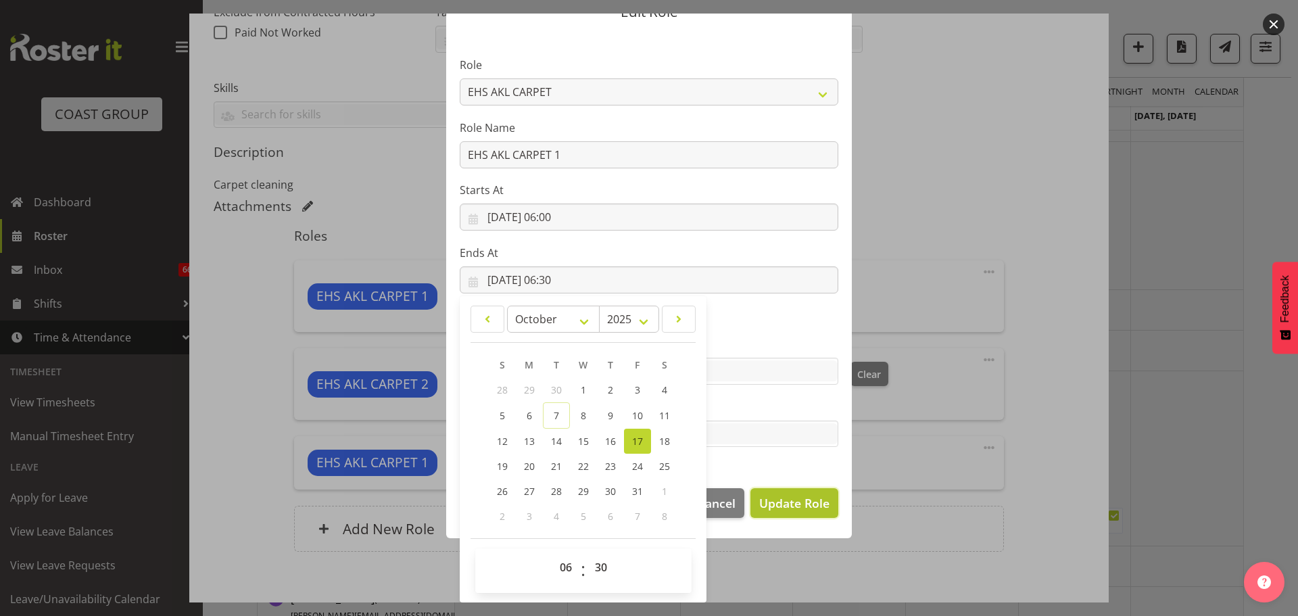
select select
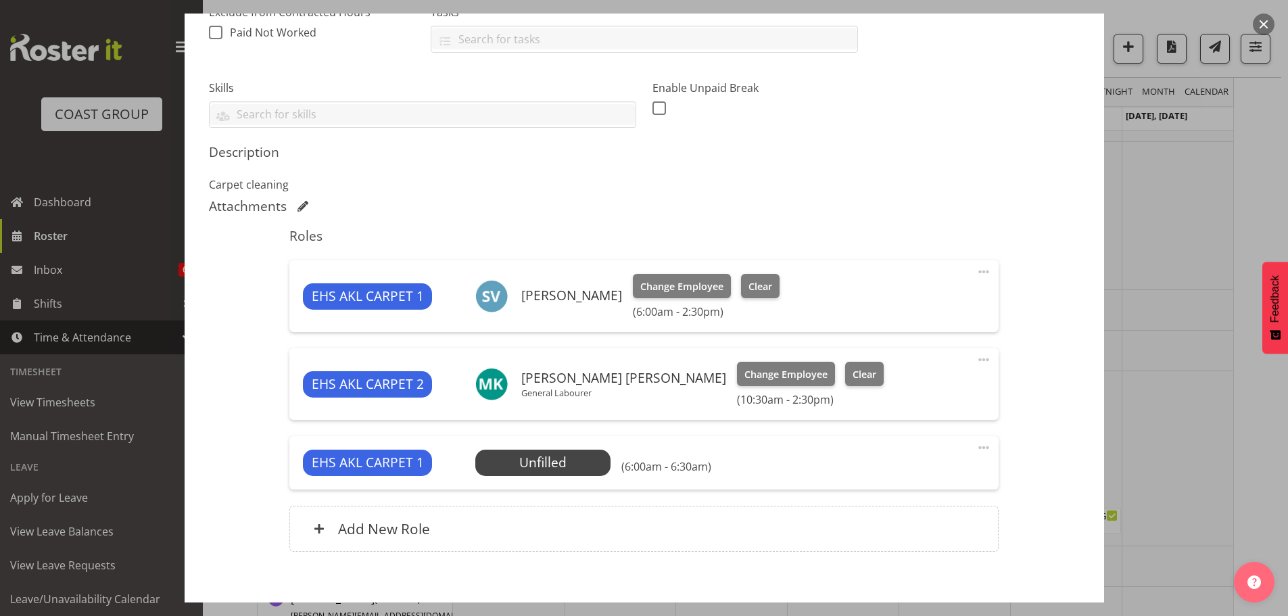
scroll to position [62, 0]
click at [781, 518] on div "Add New Role" at bounding box center [643, 529] width 709 height 46
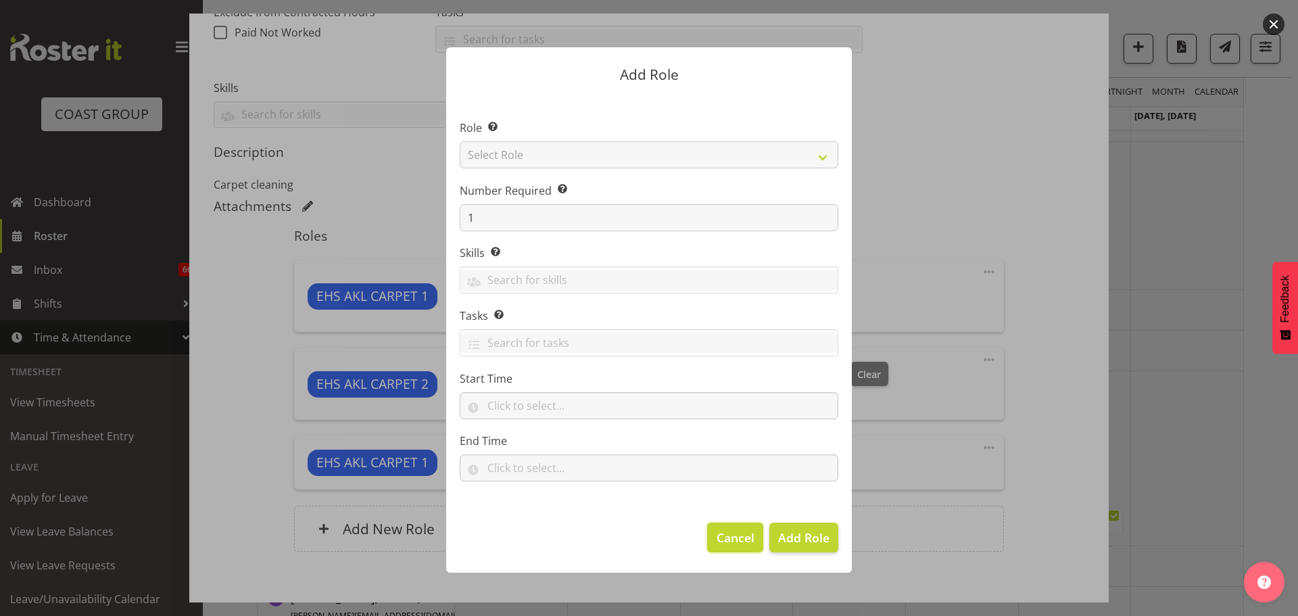
click at [730, 539] on span "Cancel" at bounding box center [736, 538] width 38 height 18
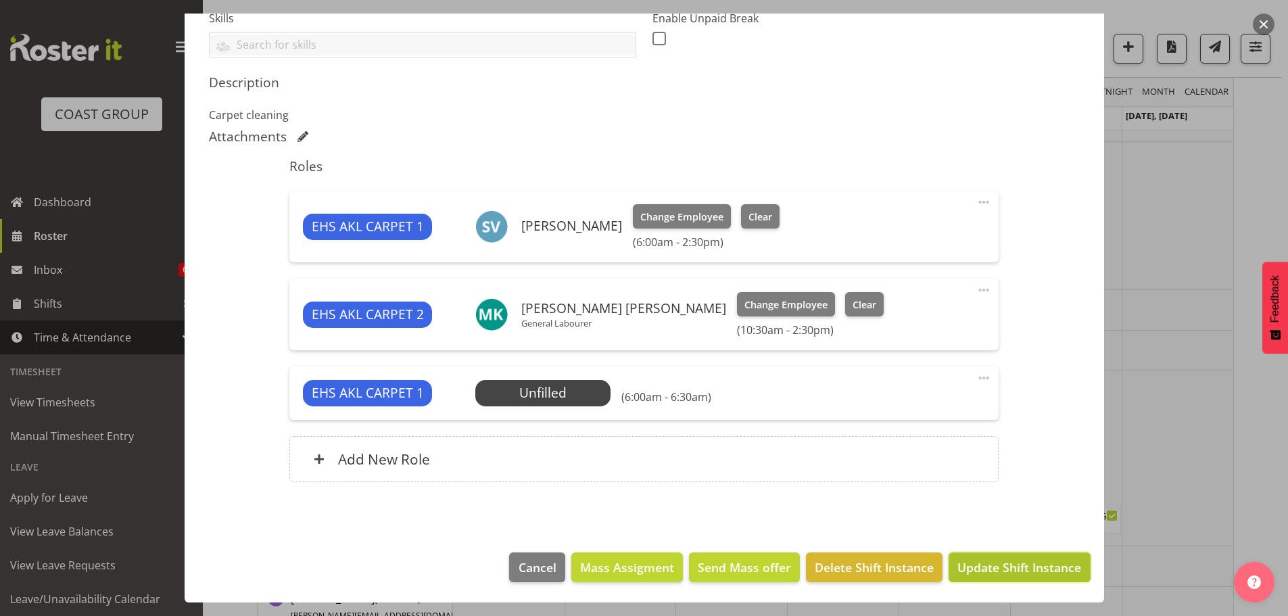
click at [1009, 565] on span "Update Shift Instance" at bounding box center [1019, 567] width 124 height 18
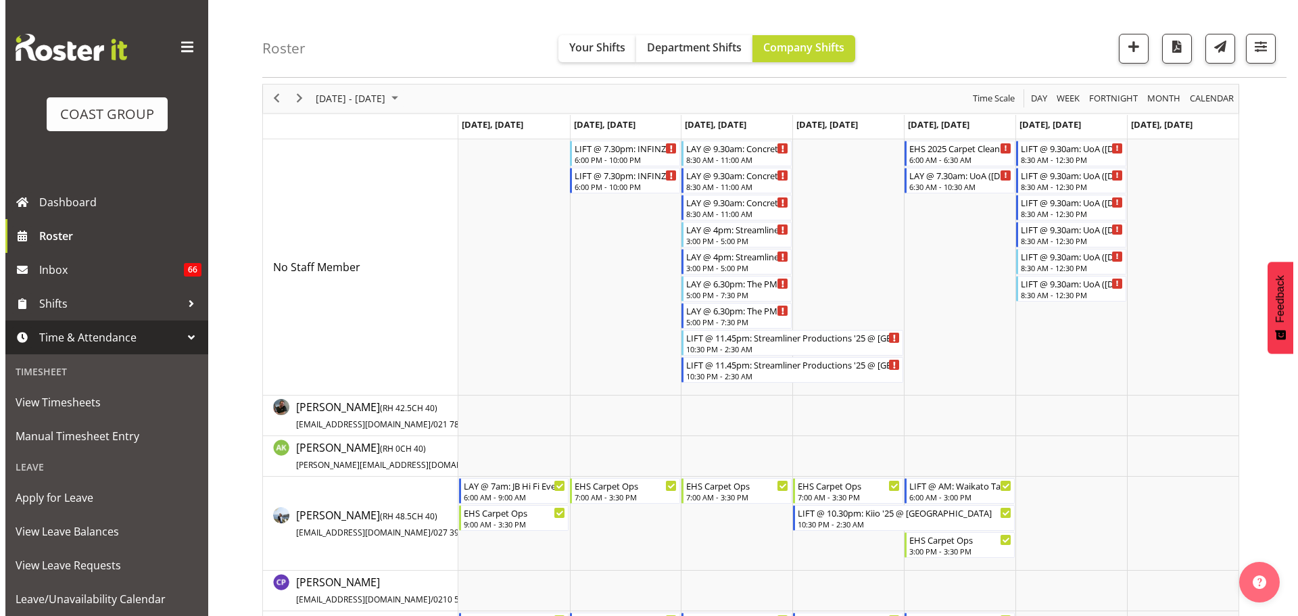
scroll to position [0, 0]
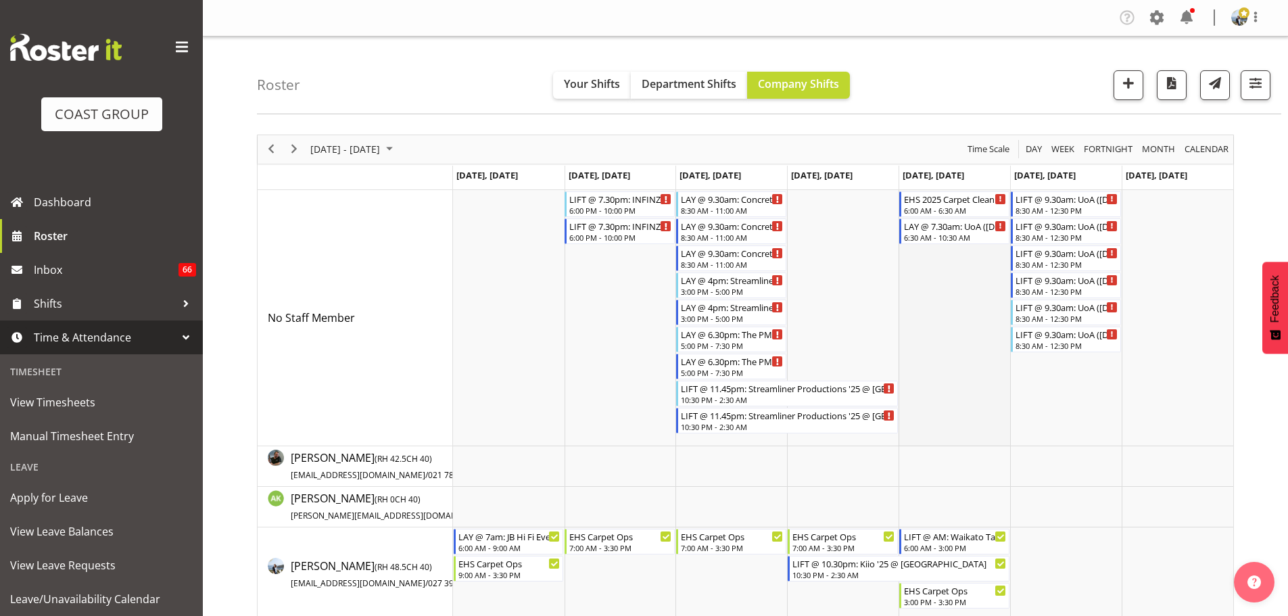
click at [950, 248] on td "Timeline Week of October 14, 2025" at bounding box center [954, 318] width 112 height 256
click at [948, 232] on div "LAY @ 7.30am: UoA ([DATE]) @ [GEOGRAPHIC_DATA] 6:30 AM - 10:30 AM" at bounding box center [955, 231] width 103 height 26
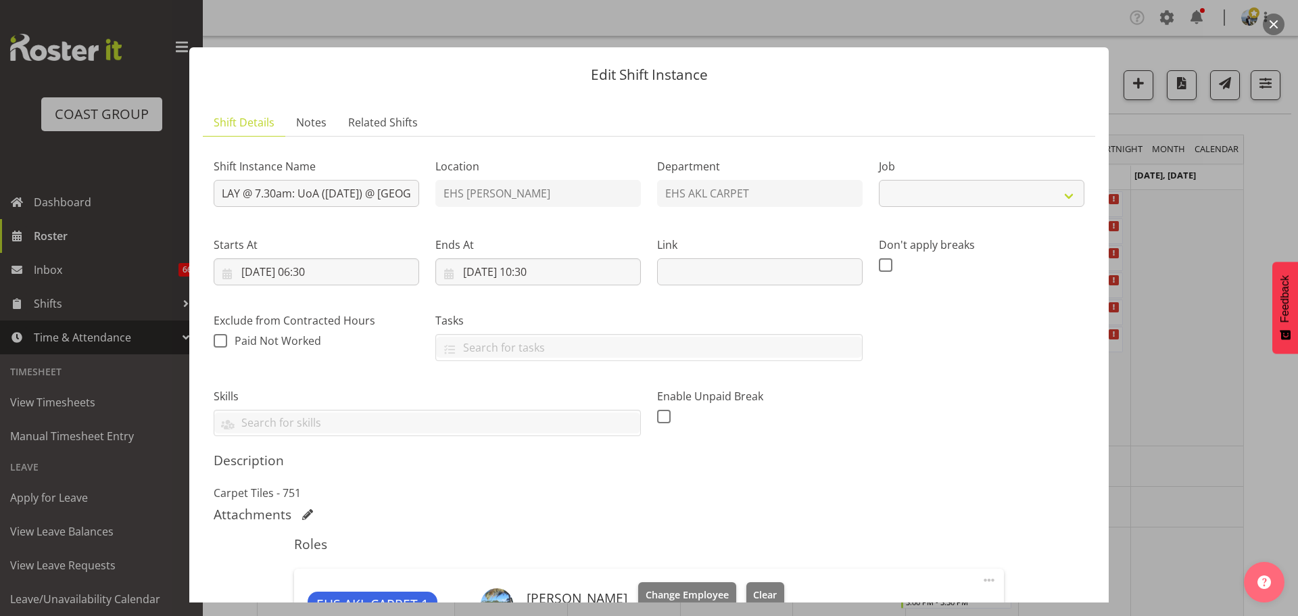
select select "8654"
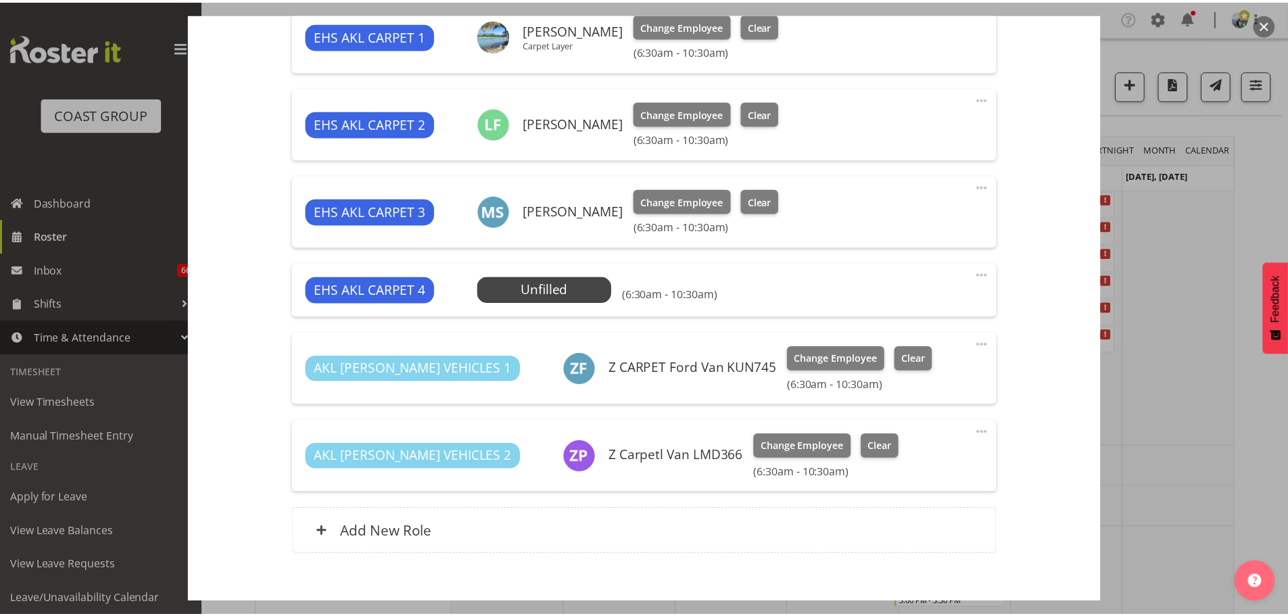
scroll to position [575, 0]
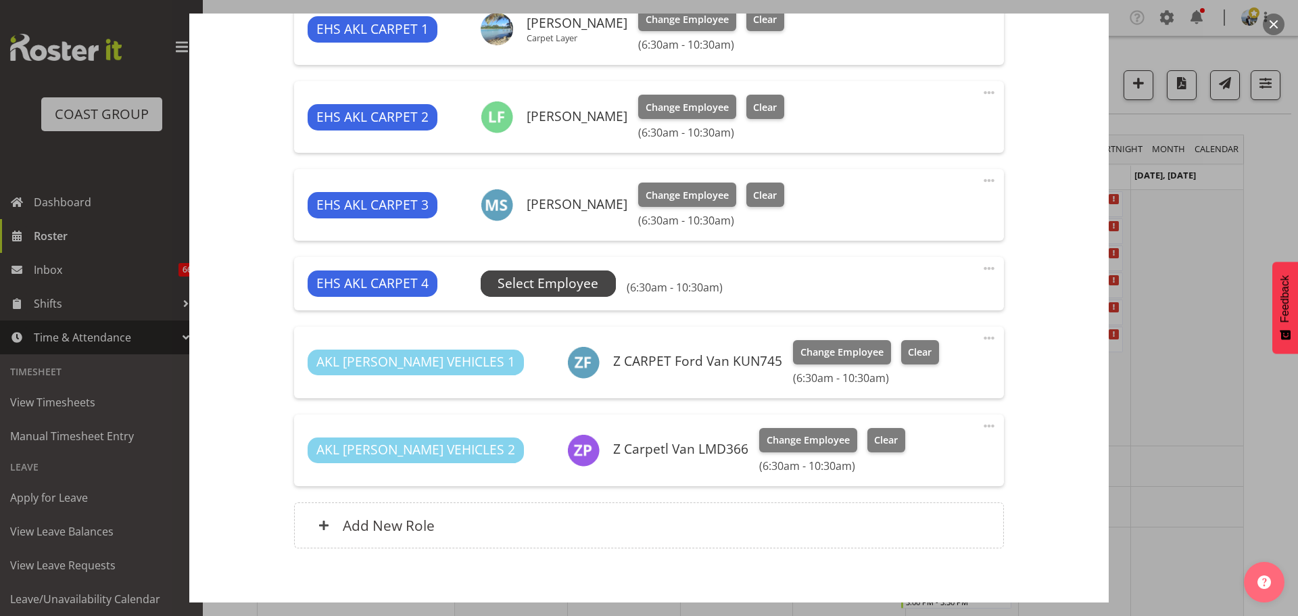
click at [501, 281] on span "Select Employee" at bounding box center [548, 284] width 101 height 20
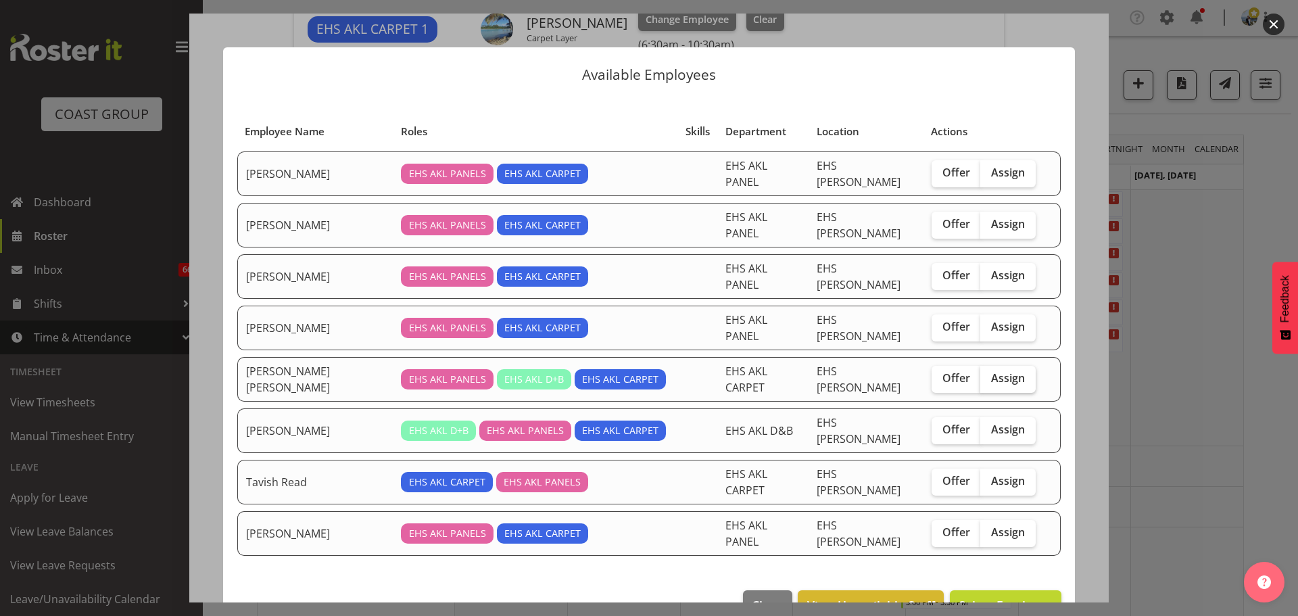
click at [991, 371] on span "Assign" at bounding box center [1008, 378] width 34 height 14
click at [989, 374] on input "Assign" at bounding box center [984, 378] width 9 height 9
checkbox input "true"
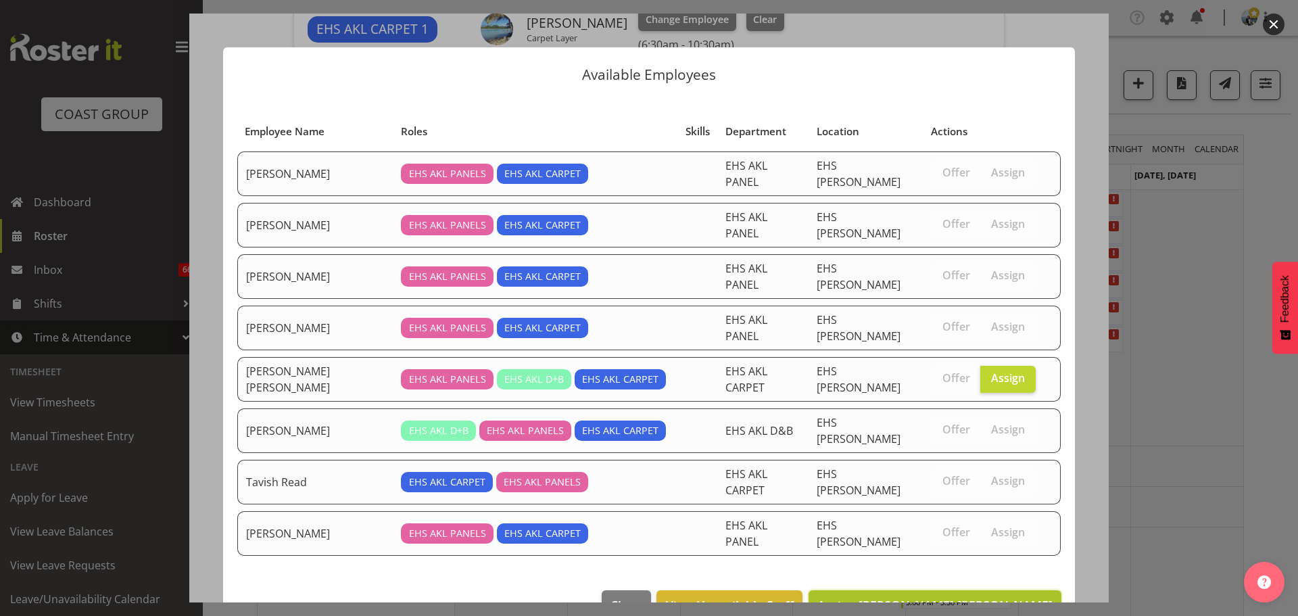
click at [982, 597] on span "Assign [PERSON_NAME] [PERSON_NAME]" at bounding box center [934, 605] width 235 height 16
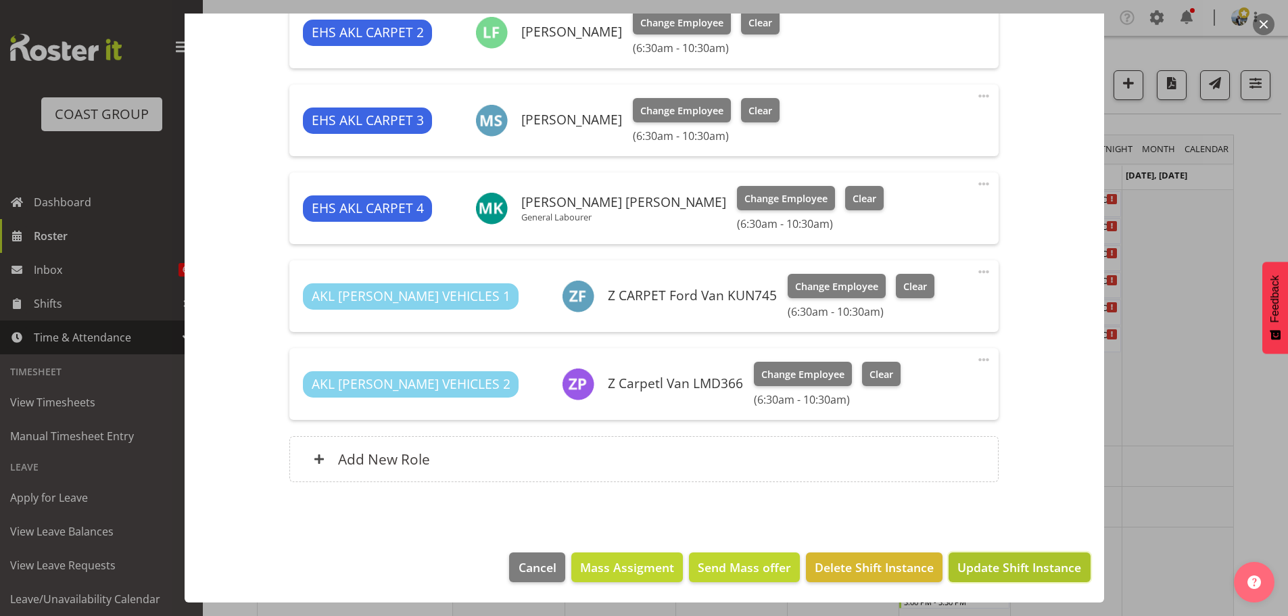
click at [1048, 568] on span "Update Shift Instance" at bounding box center [1019, 567] width 124 height 18
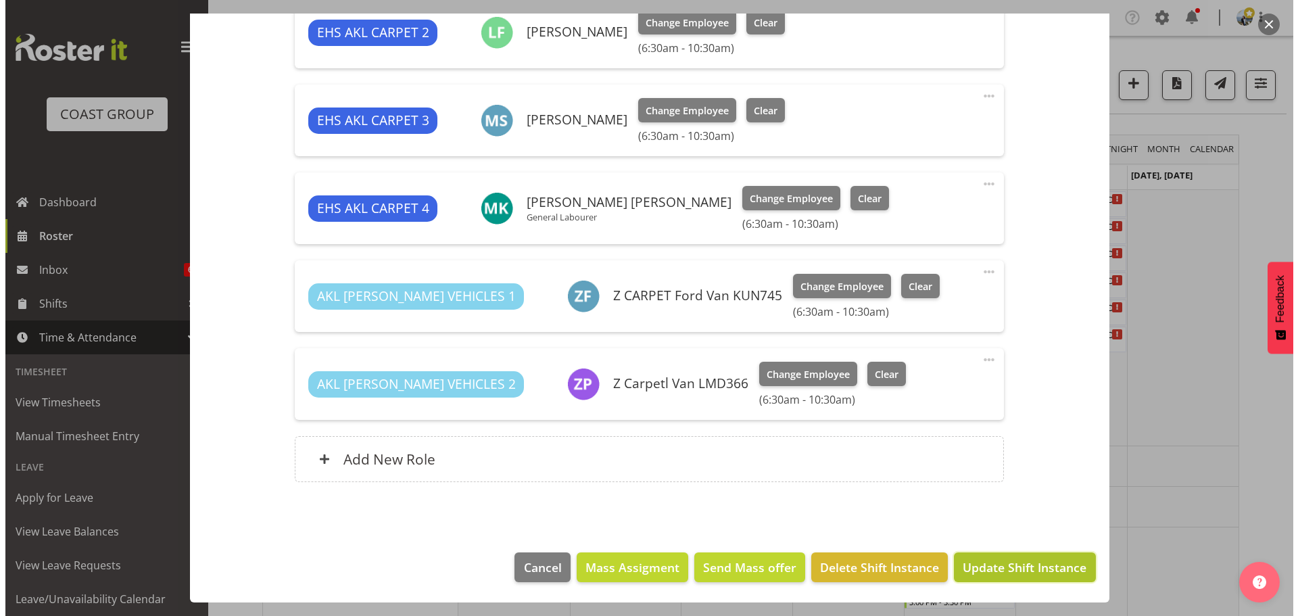
scroll to position [606, 0]
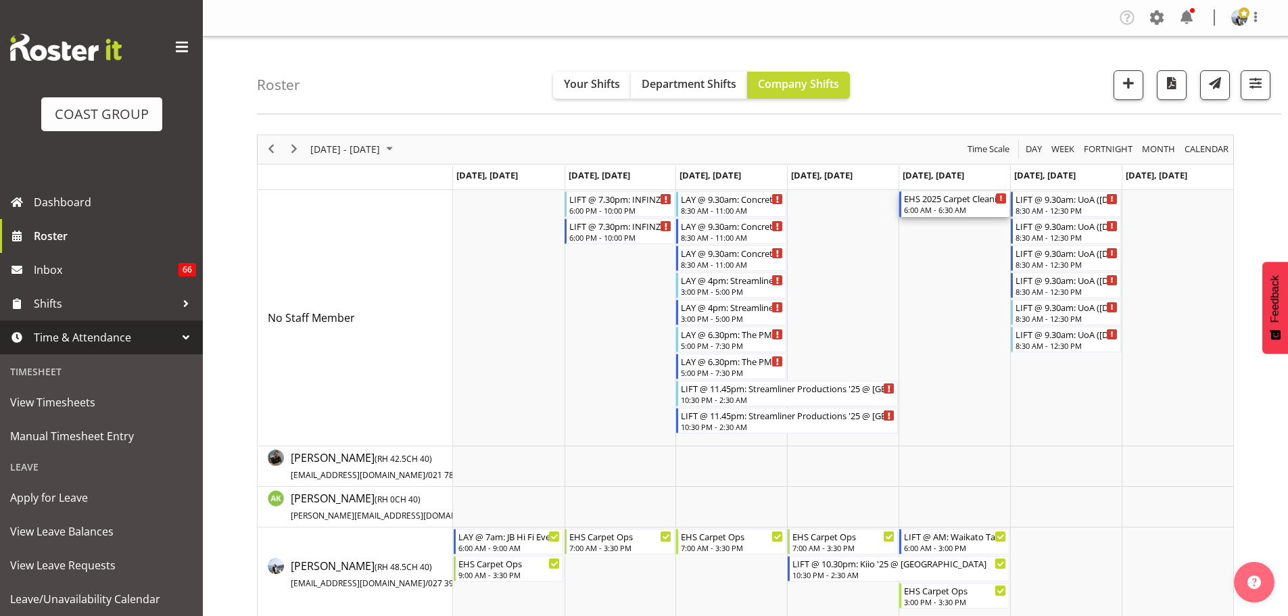
click at [949, 204] on div "EHS 2025 Carpet Cleaning & Maintainence" at bounding box center [955, 198] width 103 height 14
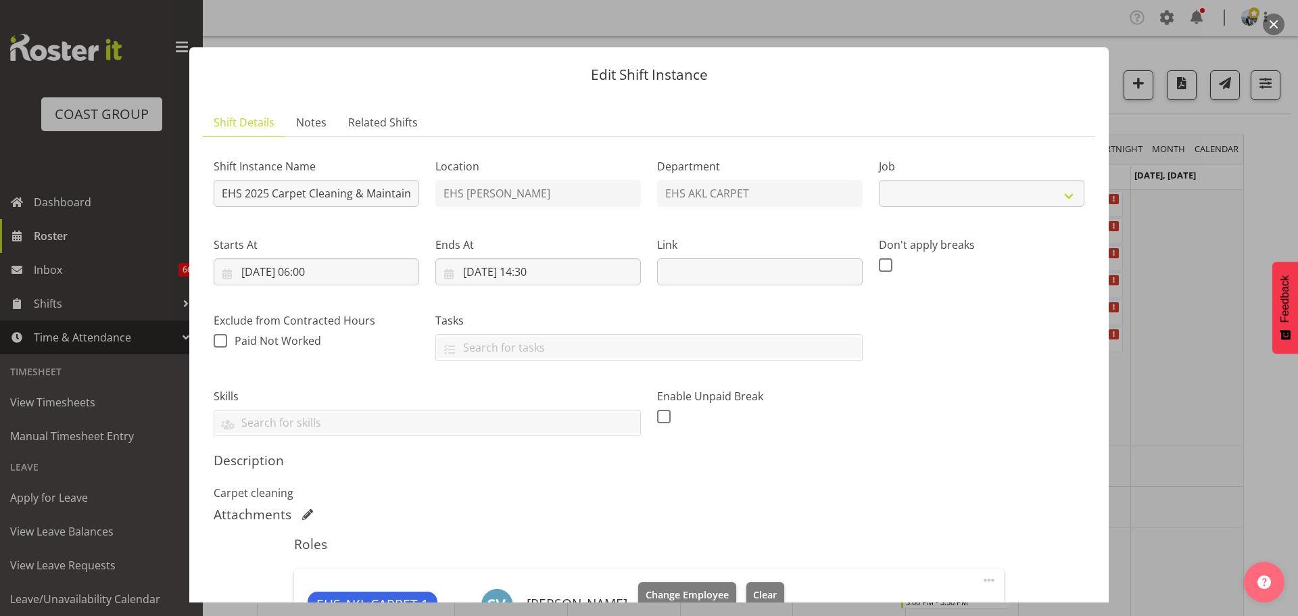
select select "69"
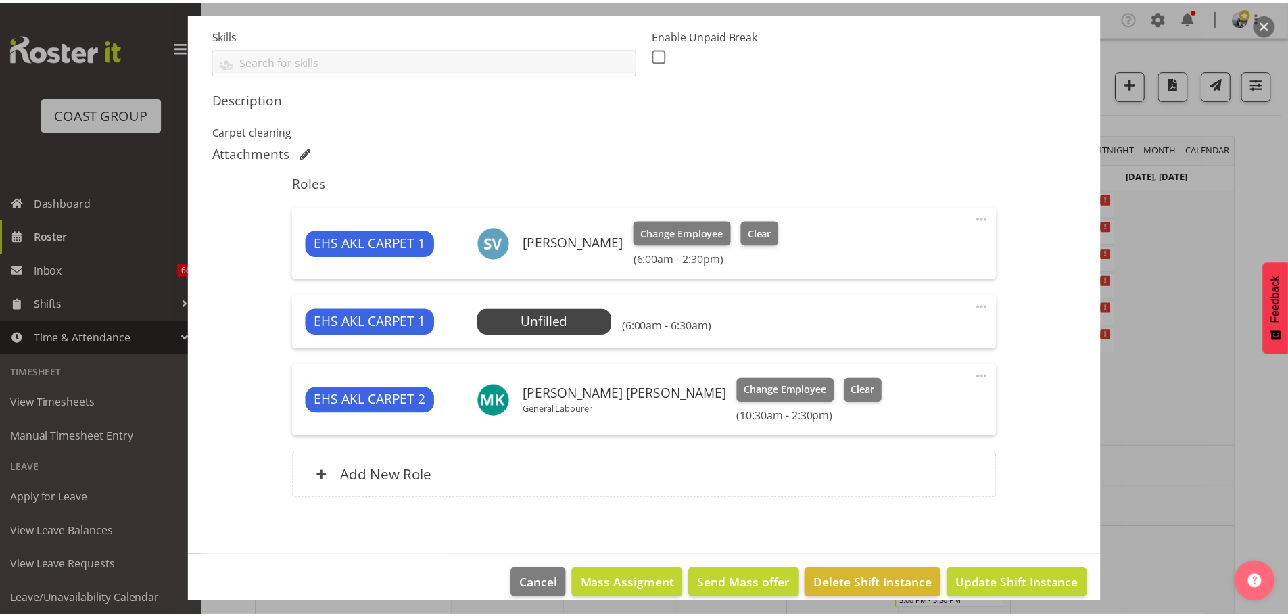
scroll to position [378, 0]
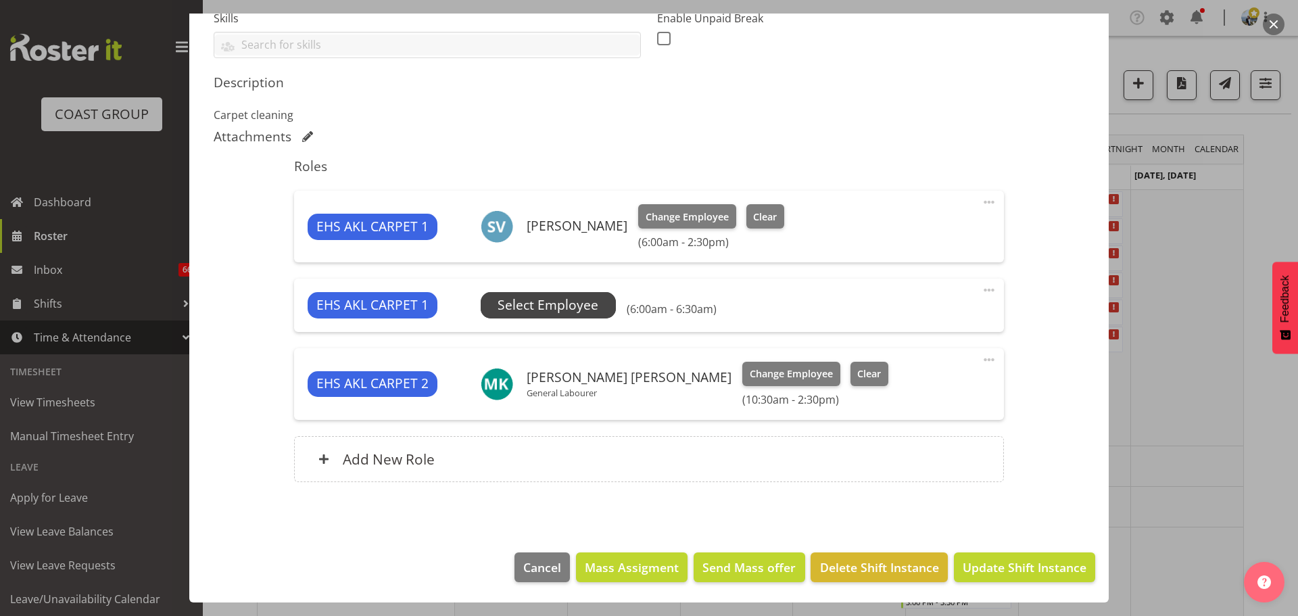
click at [575, 296] on span "Select Employee" at bounding box center [548, 305] width 101 height 20
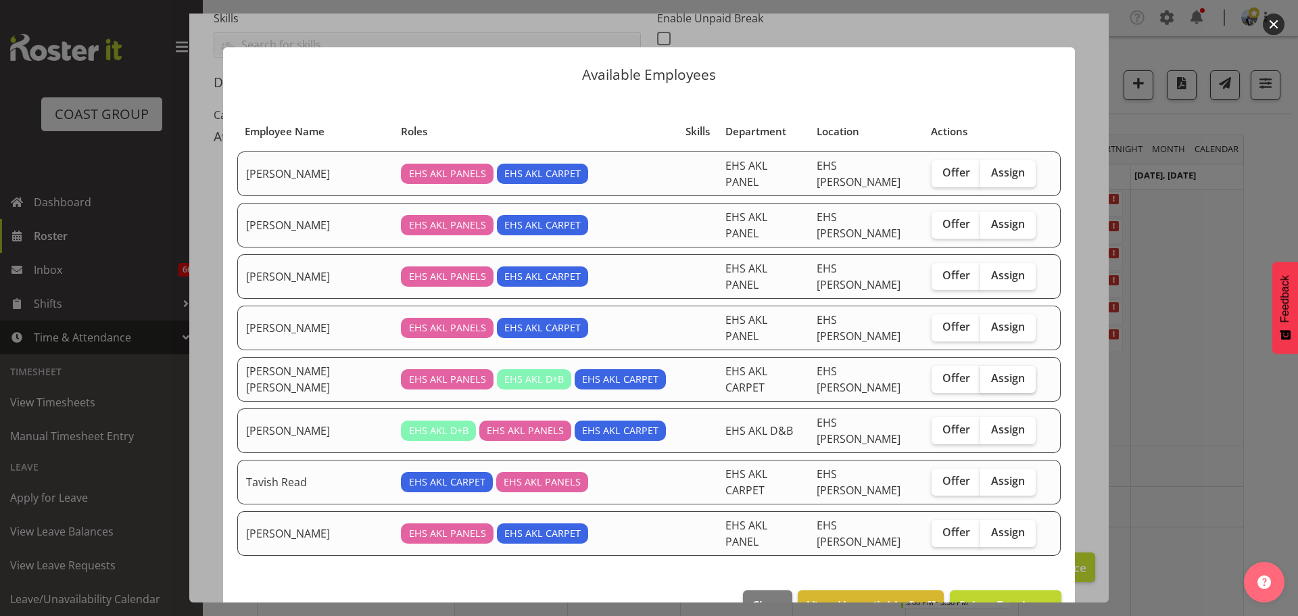
click at [1000, 371] on span "Assign" at bounding box center [1008, 378] width 34 height 14
click at [989, 374] on input "Assign" at bounding box center [984, 378] width 9 height 9
checkbox input "true"
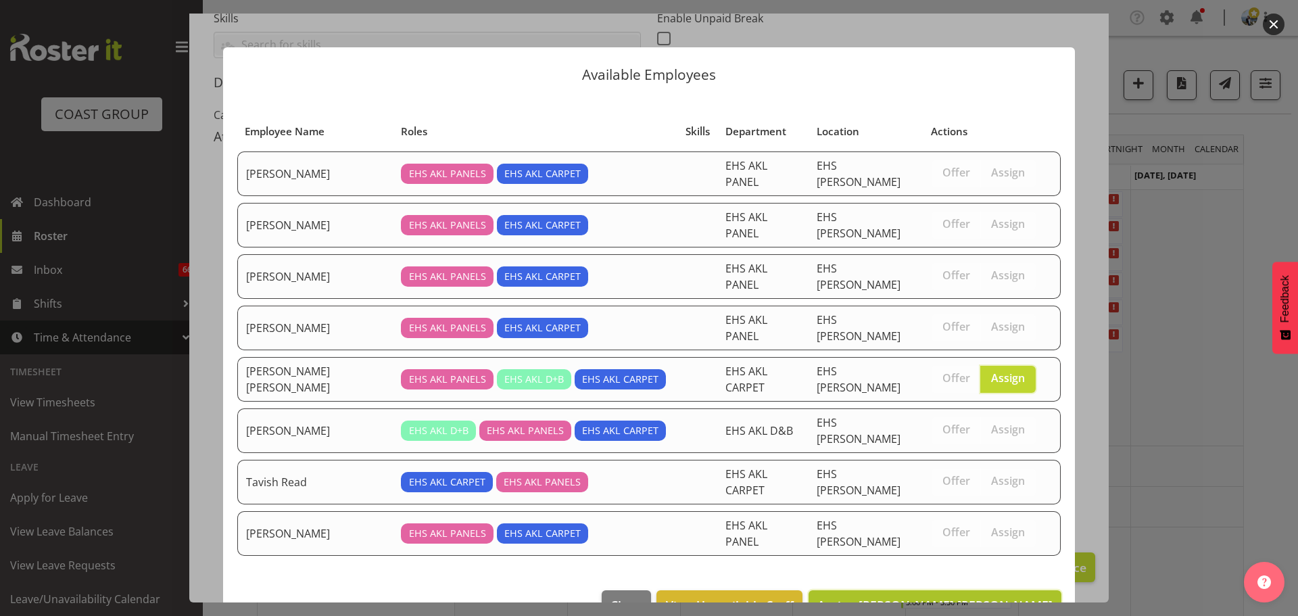
click at [993, 597] on span "Assign [PERSON_NAME] [PERSON_NAME]" at bounding box center [934, 605] width 235 height 16
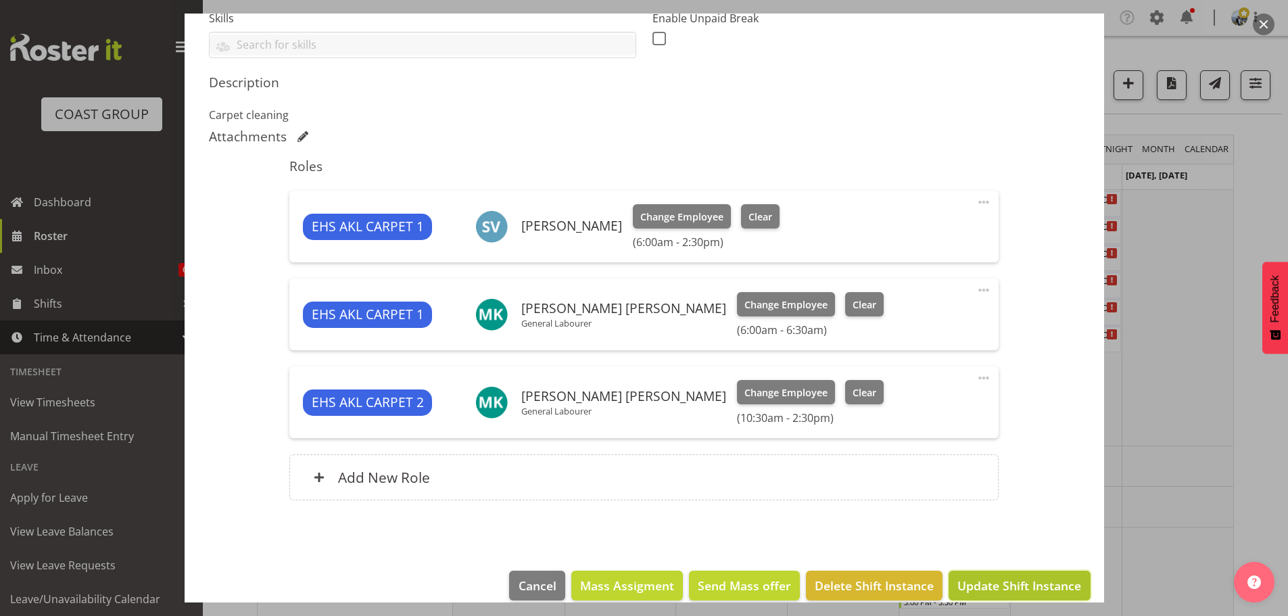
click at [1004, 578] on span "Update Shift Instance" at bounding box center [1019, 586] width 124 height 18
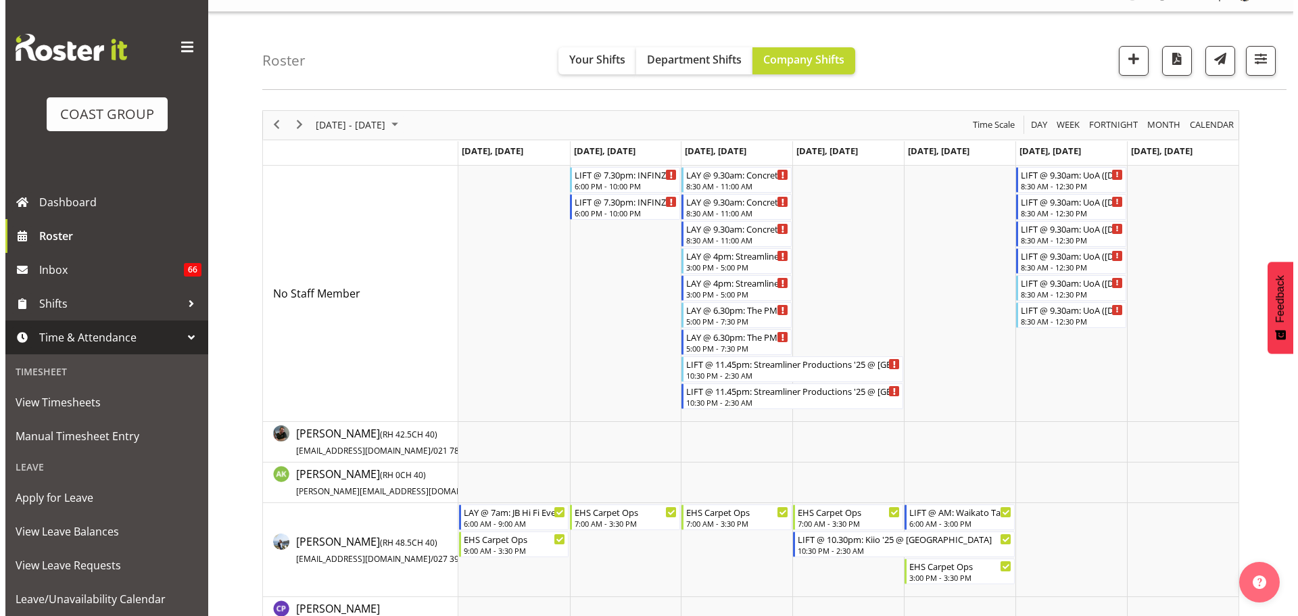
scroll to position [0, 0]
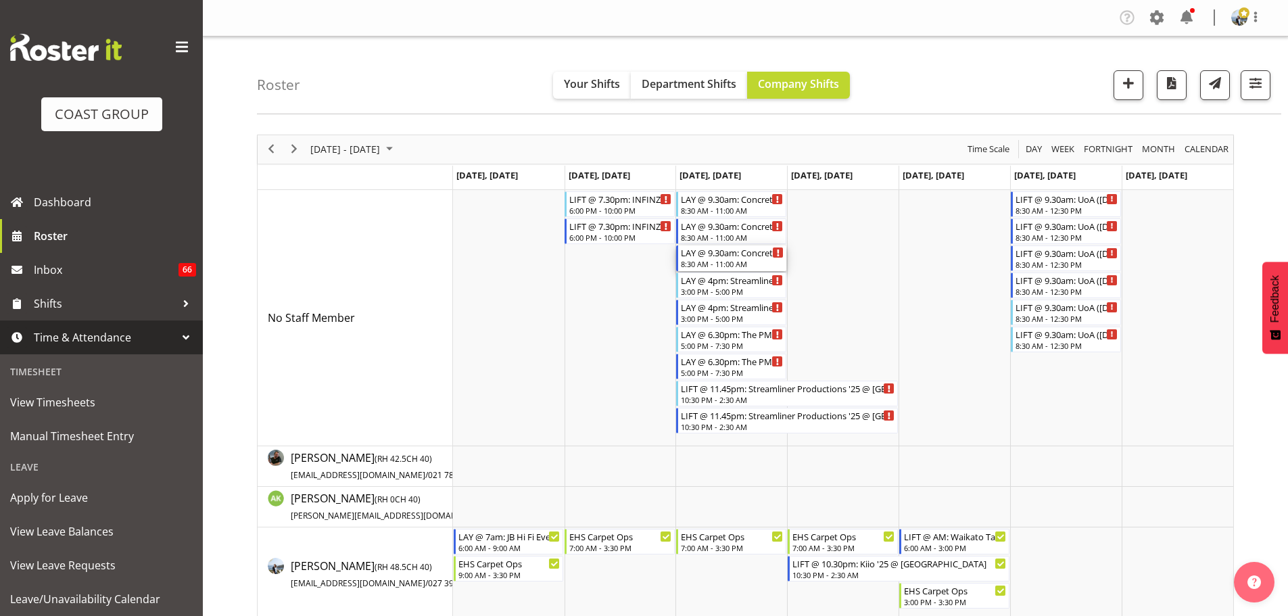
click at [708, 252] on div "LAY @ 9.30am: Concrete NZ 25 @ Viaduct Events Centre" at bounding box center [732, 252] width 103 height 14
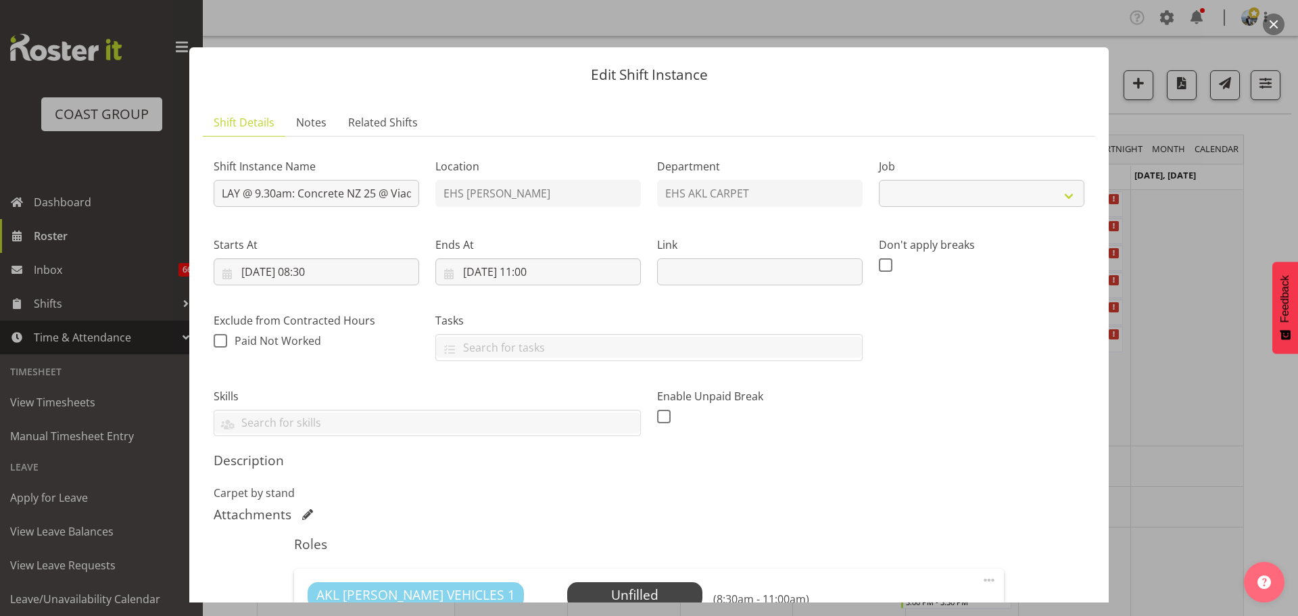
select select "9452"
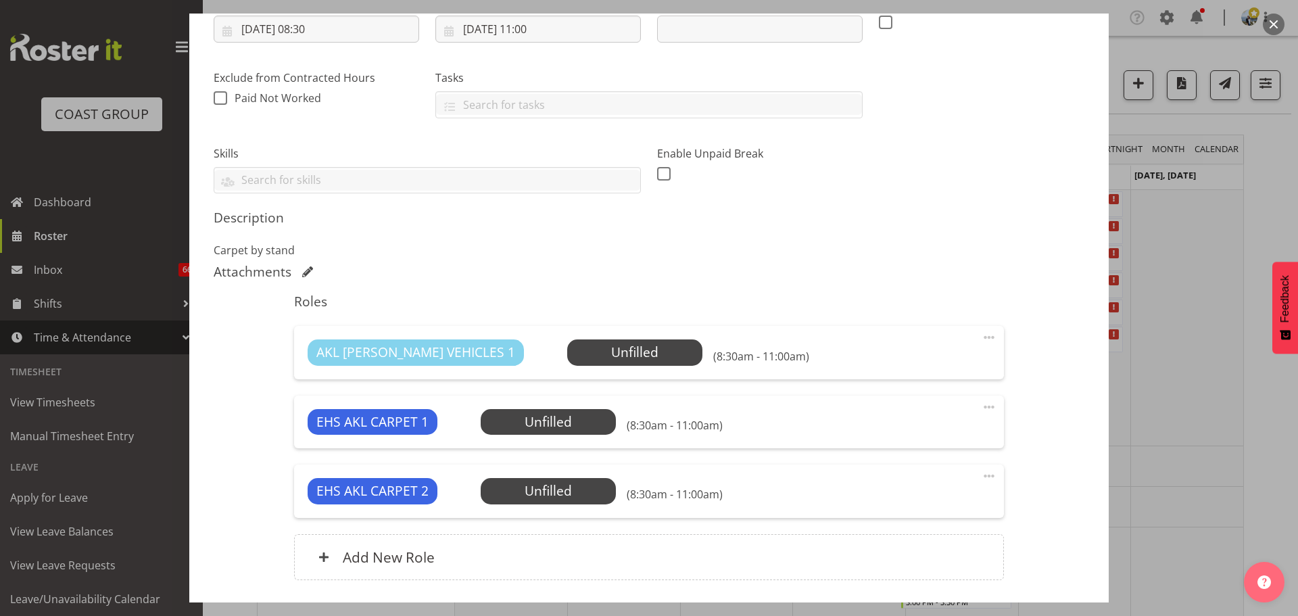
scroll to position [272, 0]
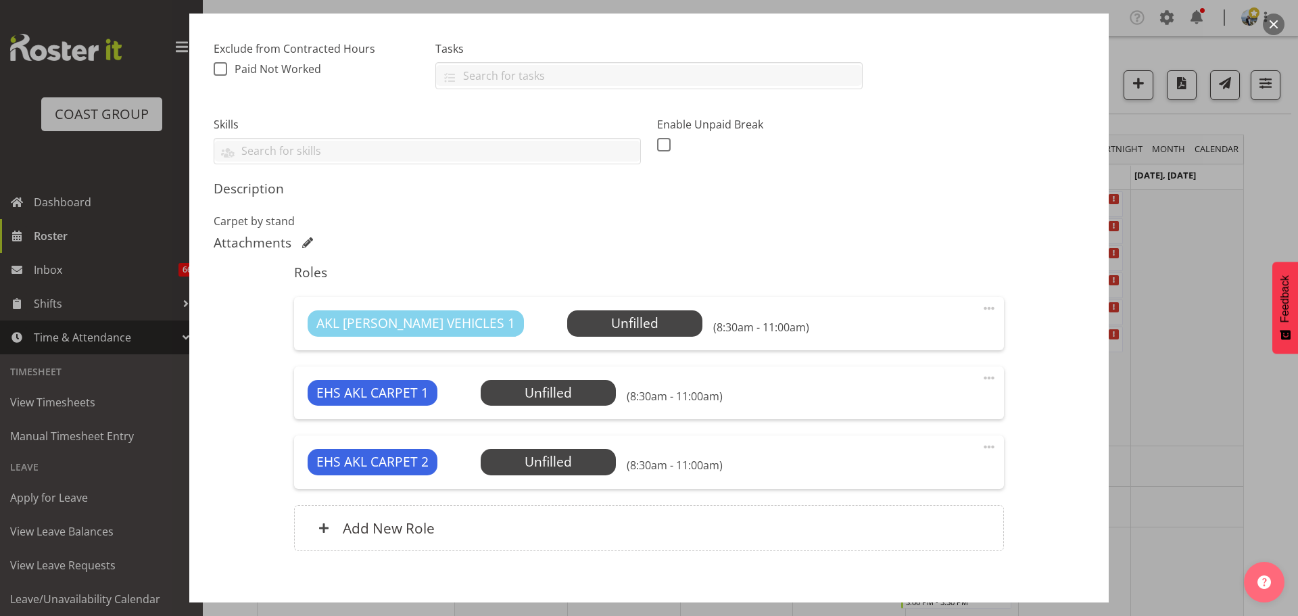
click at [981, 448] on span at bounding box center [989, 447] width 16 height 16
click at [928, 537] on link "Delete" at bounding box center [932, 525] width 130 height 24
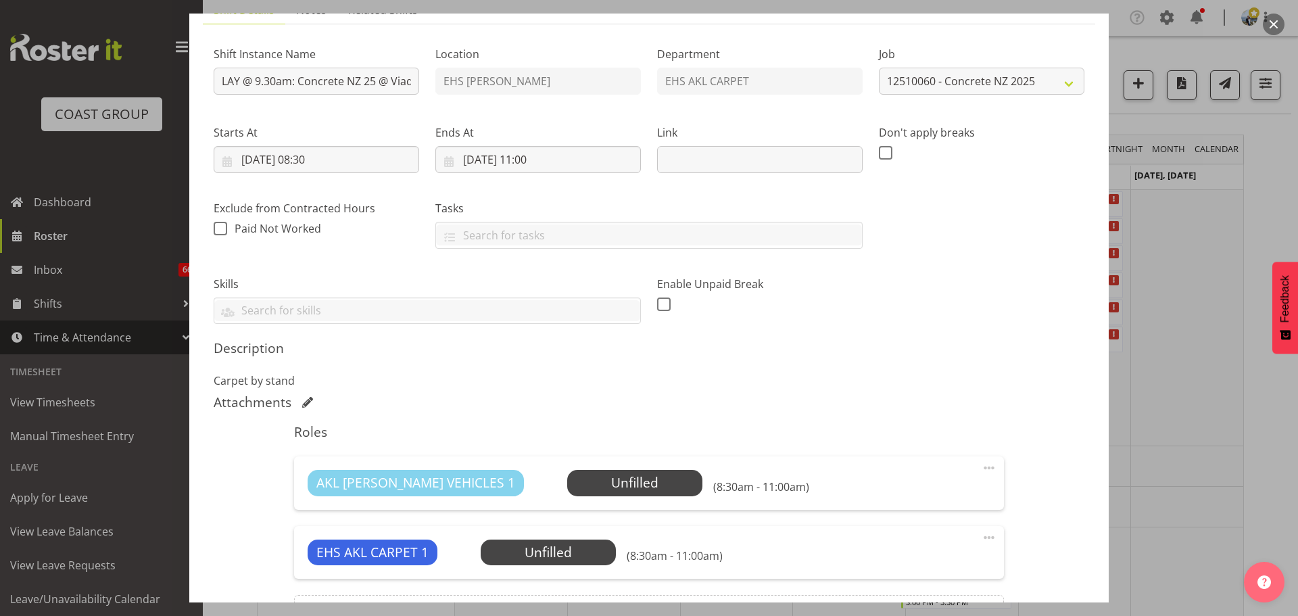
scroll to position [0, 0]
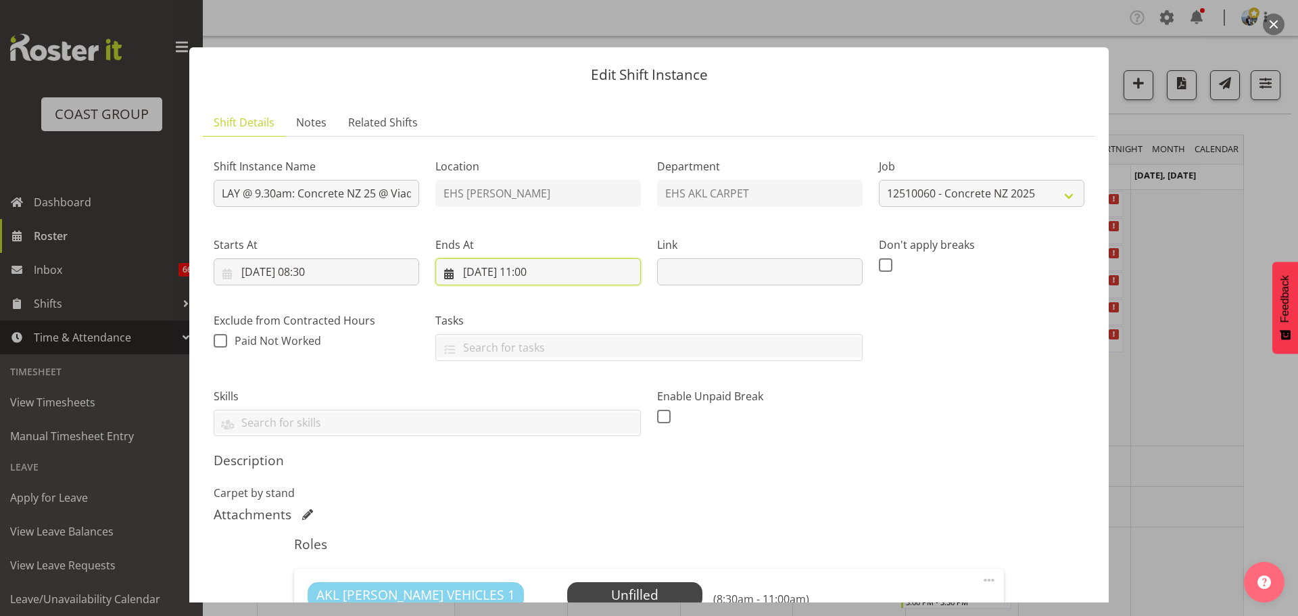
click at [521, 277] on input "[DATE] 11:00" at bounding box center [538, 271] width 206 height 27
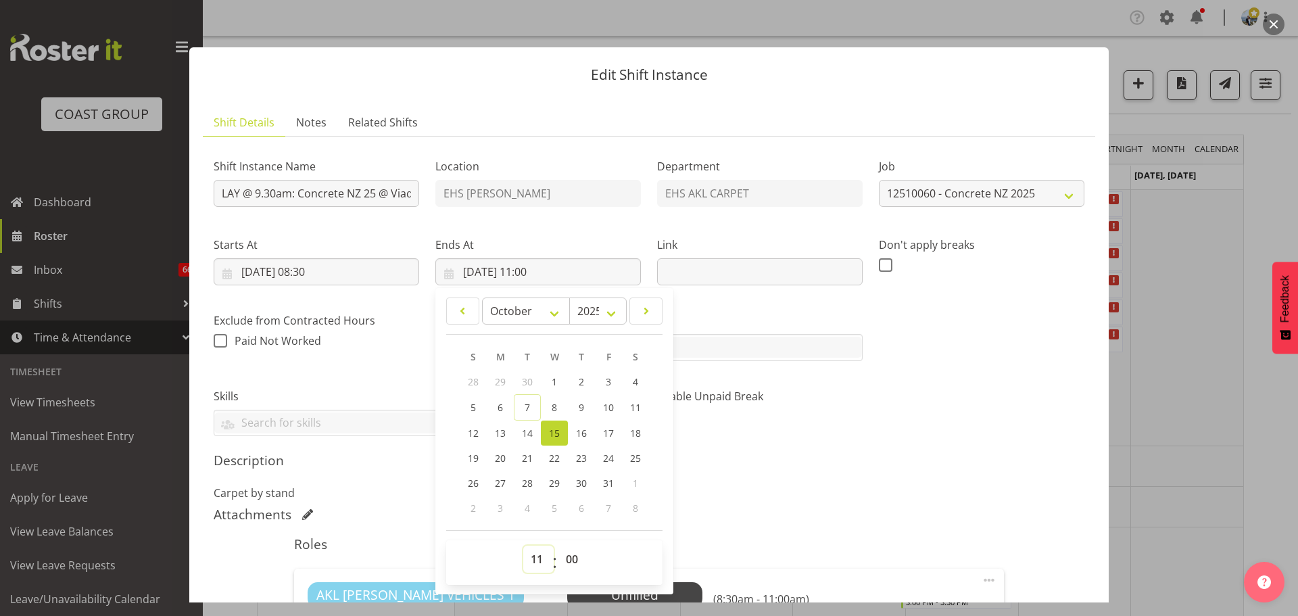
click at [538, 560] on select "00 01 02 03 04 05 06 07 08 09 10 11 12 13 14 15 16 17 18 19 20 21 22 23" at bounding box center [538, 559] width 30 height 27
select select "10"
click at [523, 546] on select "00 01 02 03 04 05 06 07 08 09 10 11 12 13 14 15 16 17 18 19 20 21 22 23" at bounding box center [538, 559] width 30 height 27
type input "[DATE] 10:00"
click at [571, 556] on select "00 01 02 03 04 05 06 07 08 09 10 11 12 13 14 15 16 17 18 19 20 21 22 23 24 25 2…" at bounding box center [573, 559] width 30 height 27
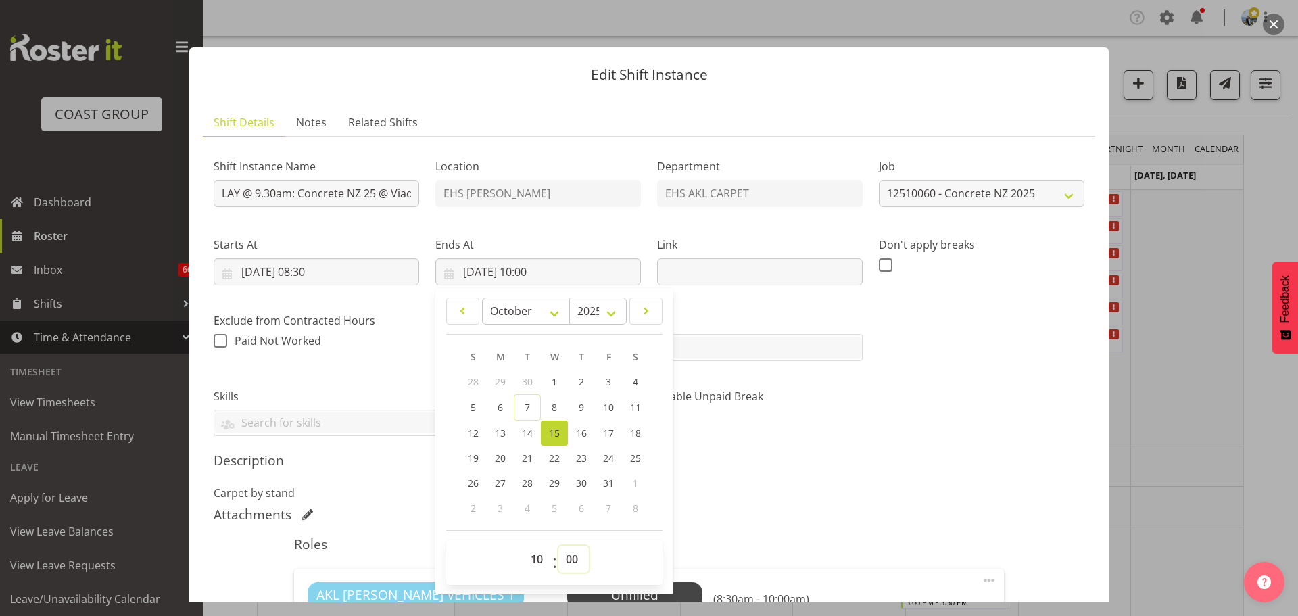
select select "30"
type input "[DATE] 10:30"
click at [945, 452] on h5 "Description" at bounding box center [649, 460] width 871 height 16
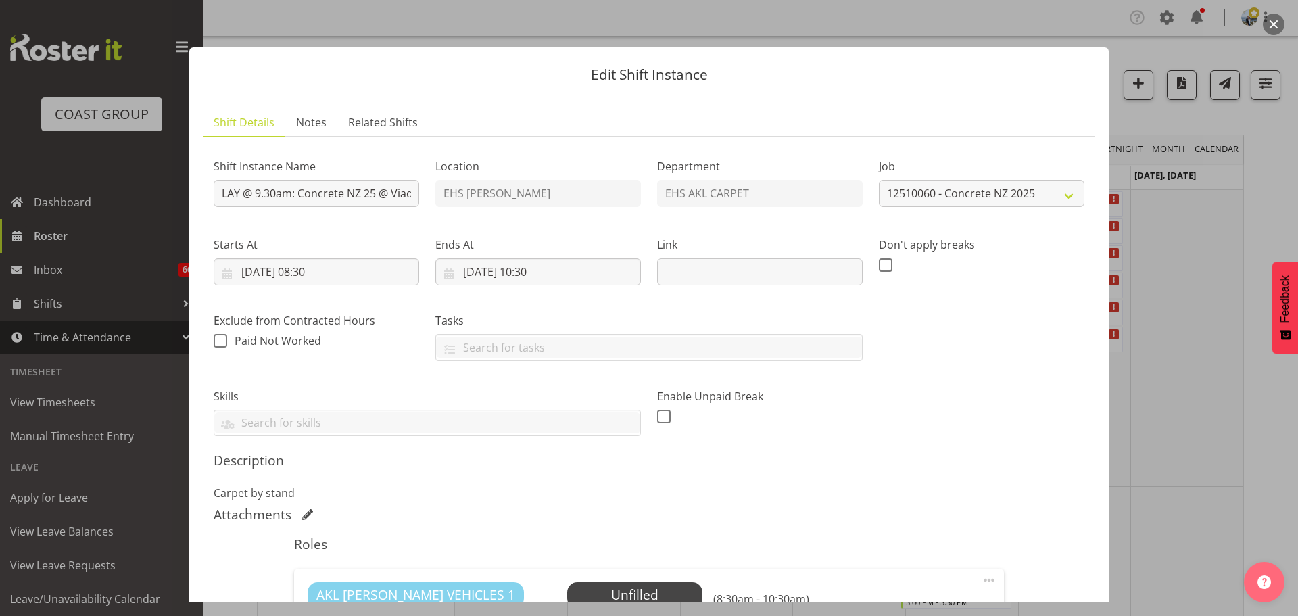
scroll to position [271, 0]
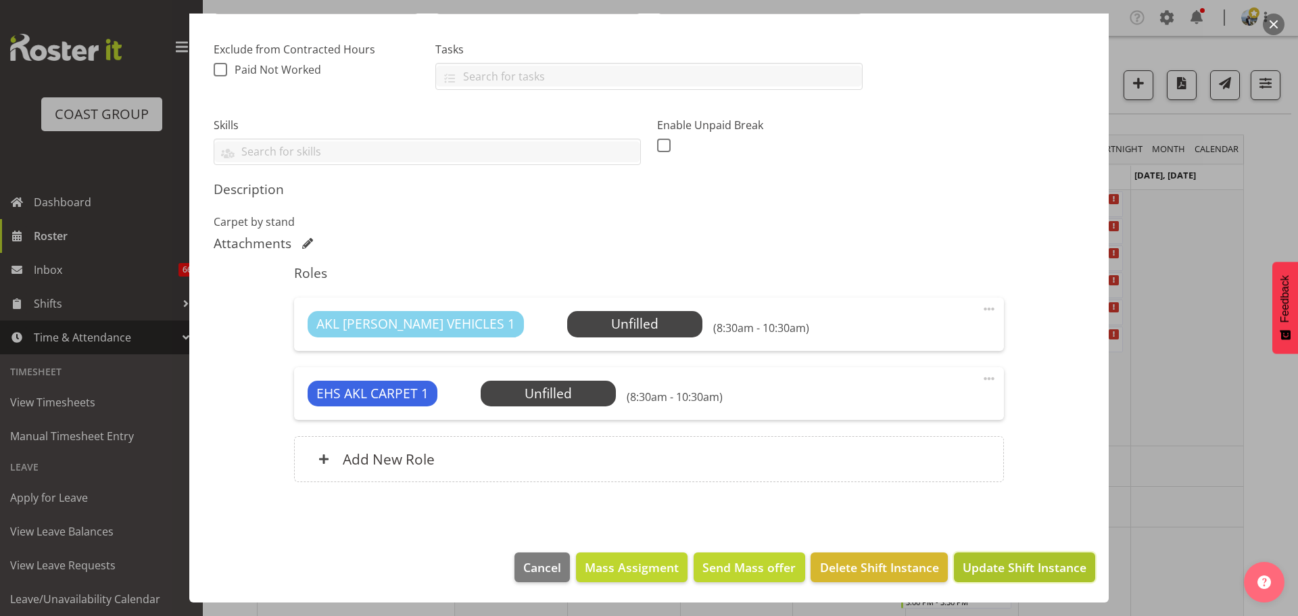
click at [1035, 577] on button "Update Shift Instance" at bounding box center [1024, 567] width 141 height 30
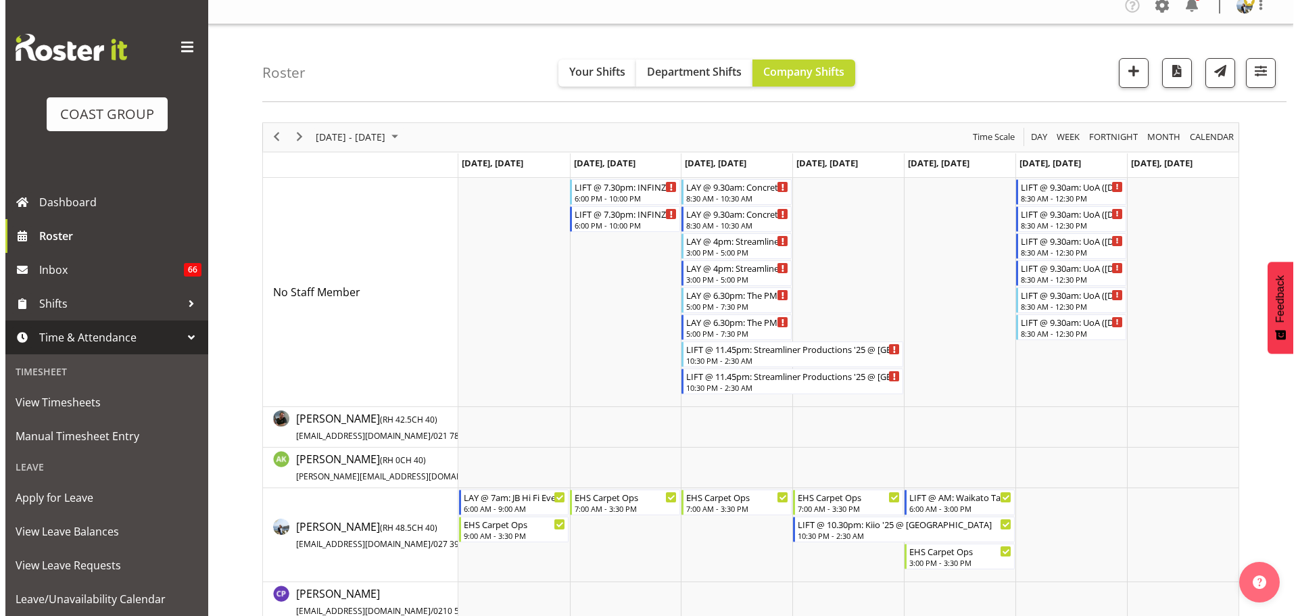
scroll to position [28, 0]
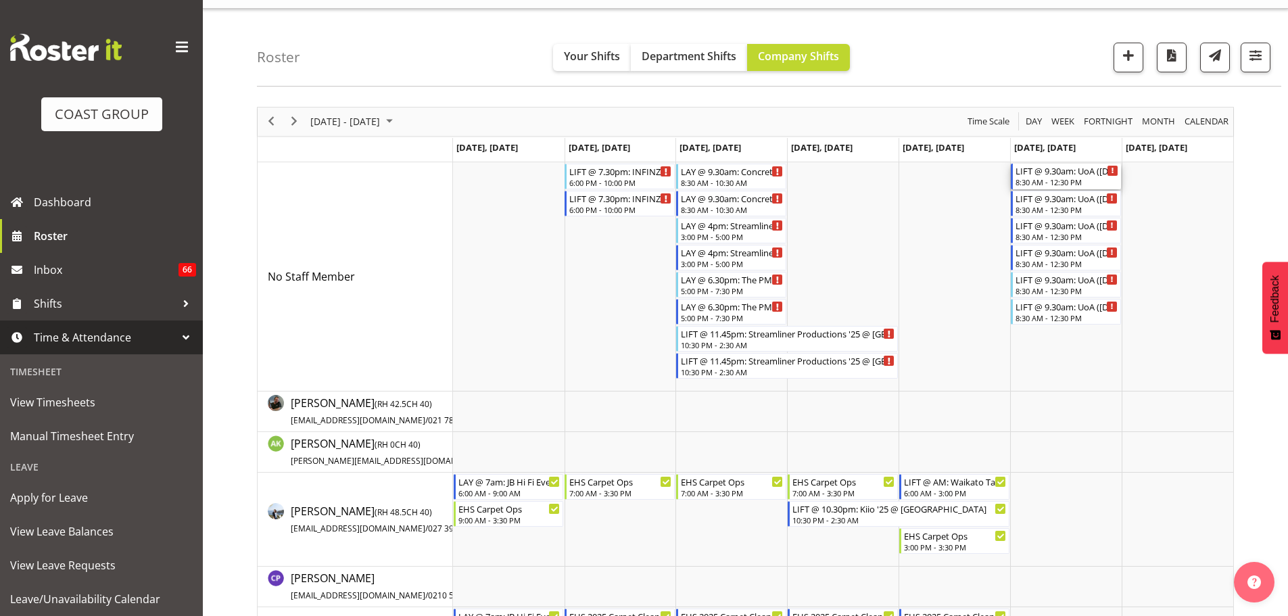
click at [1061, 180] on div "8:30 AM - 12:30 PM" at bounding box center [1066, 181] width 103 height 11
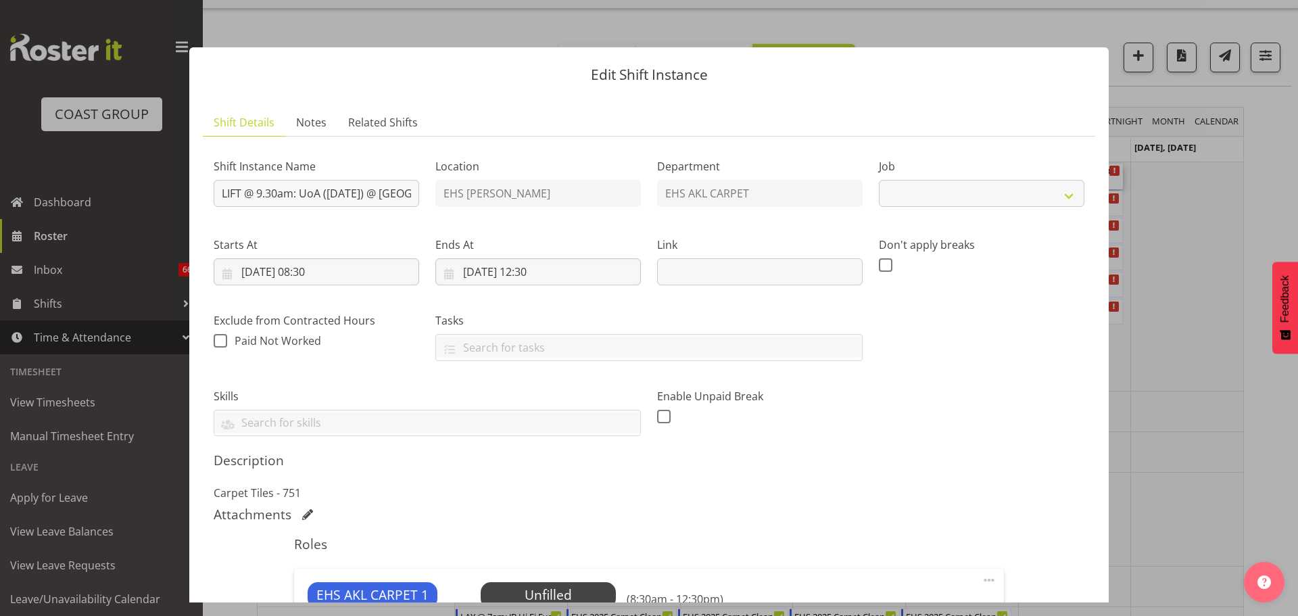
select select "8654"
drag, startPoint x: 1111, startPoint y: 228, endPoint x: 1111, endPoint y: 251, distance: 23.7
click at [1111, 251] on div "Edit Shift Instance Shift Details Notes Related Shifts Shift Instance Name LIFT…" at bounding box center [649, 308] width 946 height 589
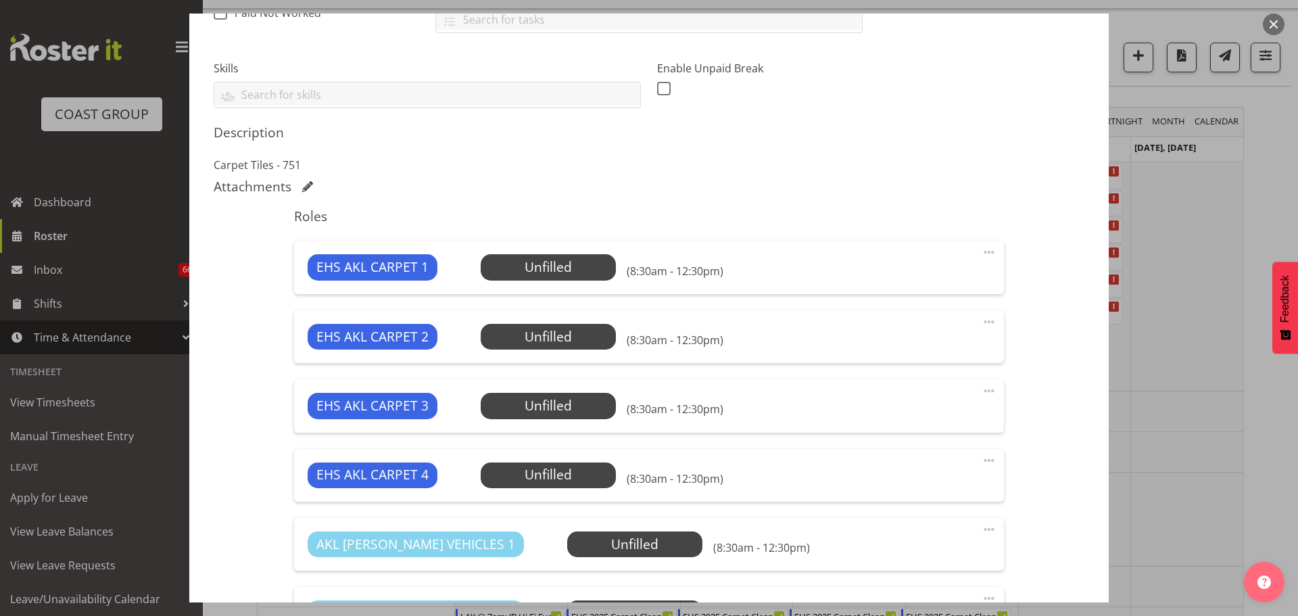
scroll to position [347, 0]
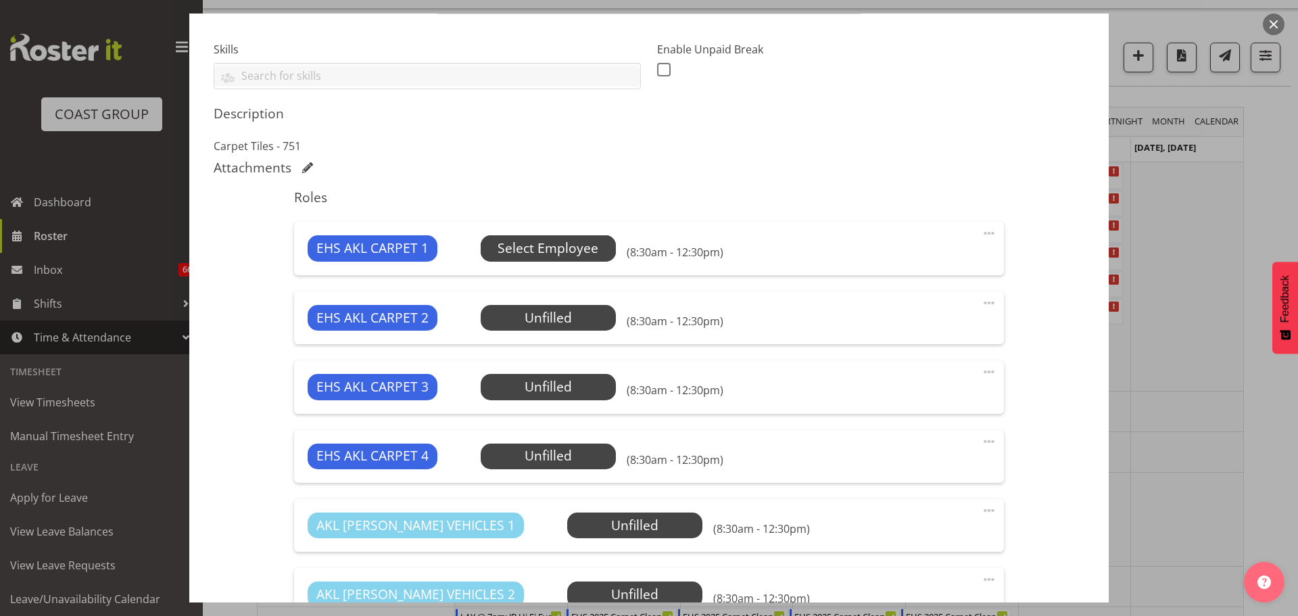
click at [505, 242] on span "Select Employee" at bounding box center [548, 249] width 101 height 20
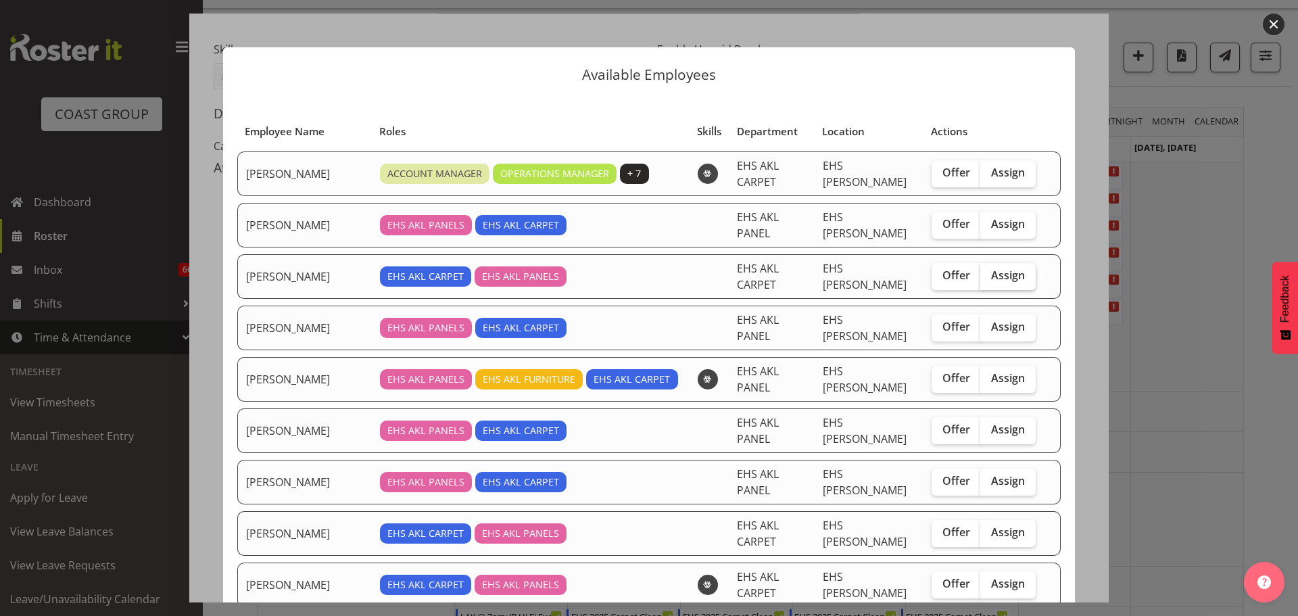
click at [1013, 263] on label "Assign" at bounding box center [1007, 276] width 55 height 27
click at [989, 271] on input "Assign" at bounding box center [984, 275] width 9 height 9
checkbox input "true"
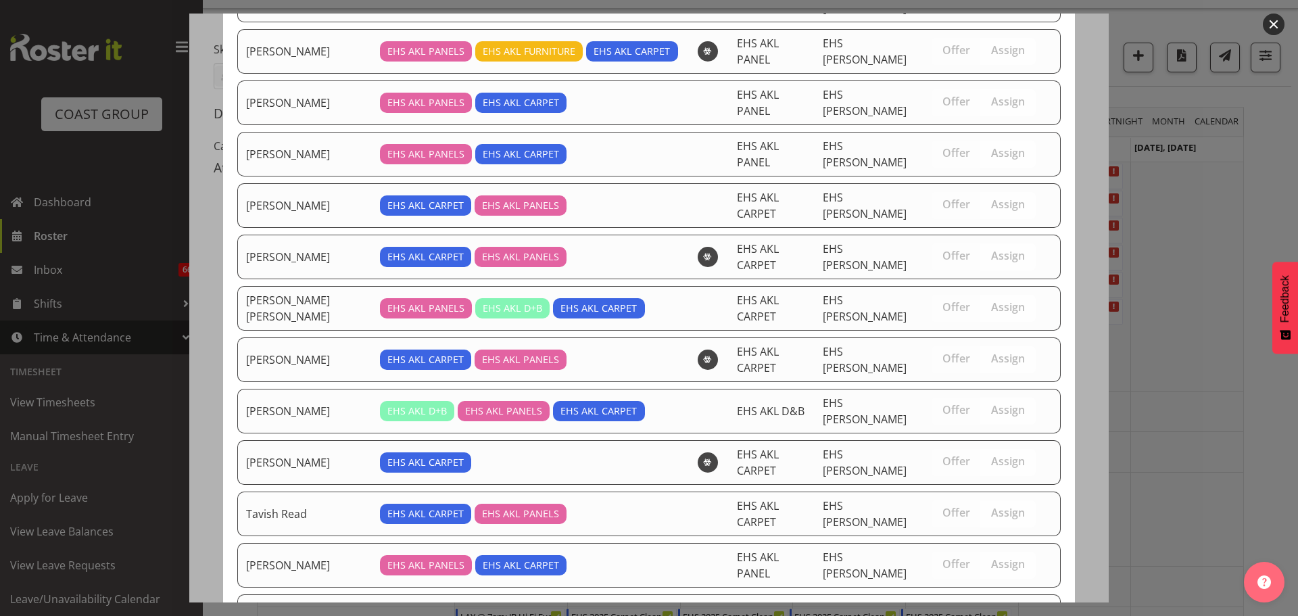
scroll to position [362, 0]
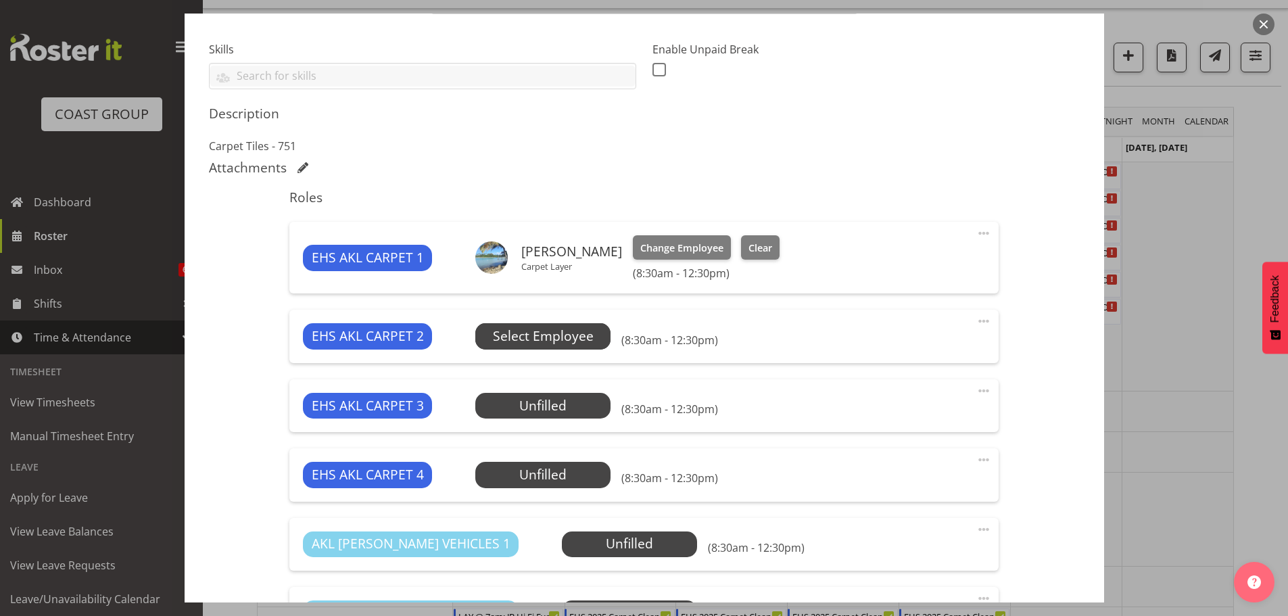
click at [575, 341] on span "Select Employee" at bounding box center [543, 337] width 101 height 20
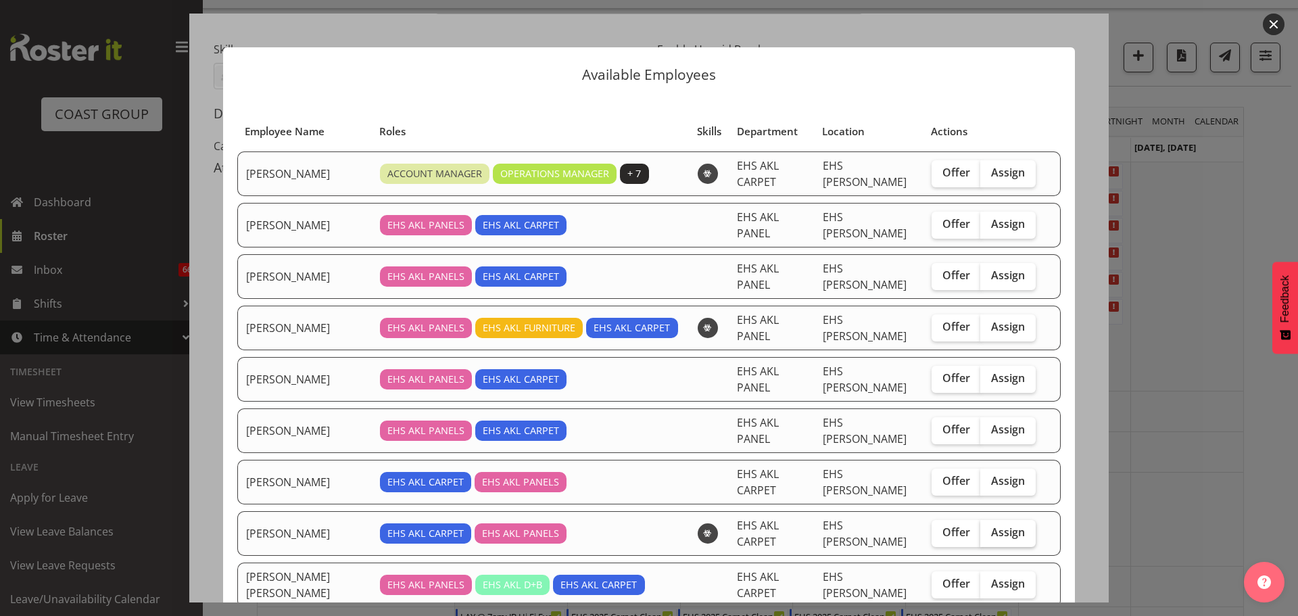
click at [1005, 525] on span "Assign" at bounding box center [1008, 532] width 34 height 14
click at [989, 528] on input "Assign" at bounding box center [984, 532] width 9 height 9
checkbox input "true"
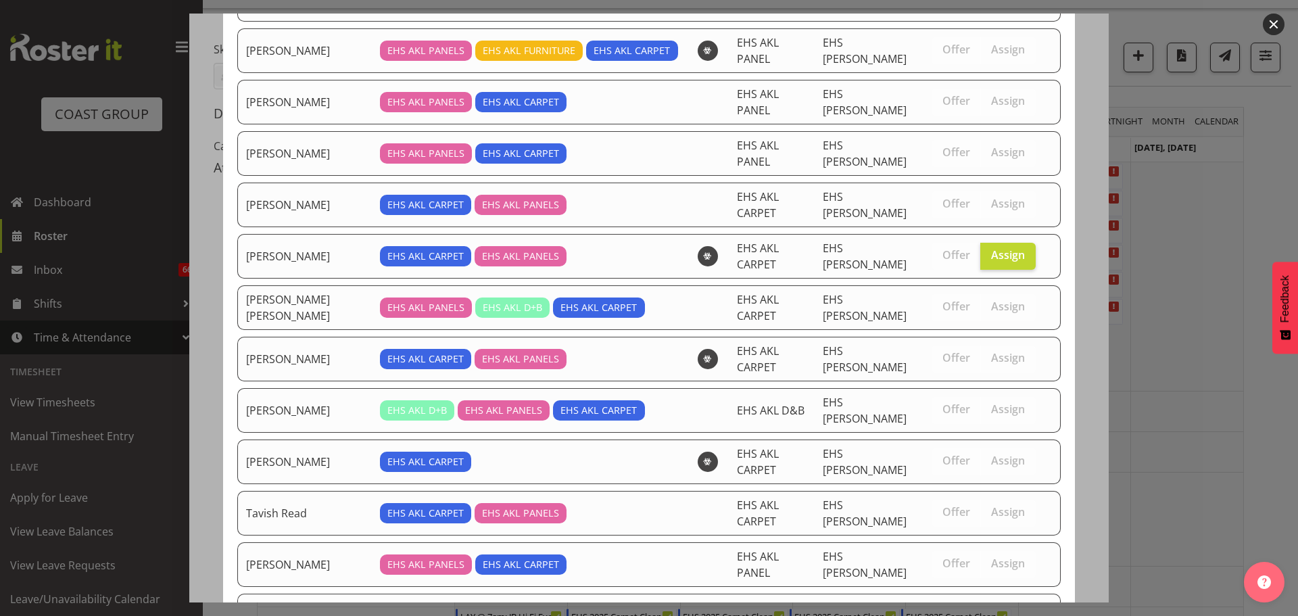
scroll to position [316, 0]
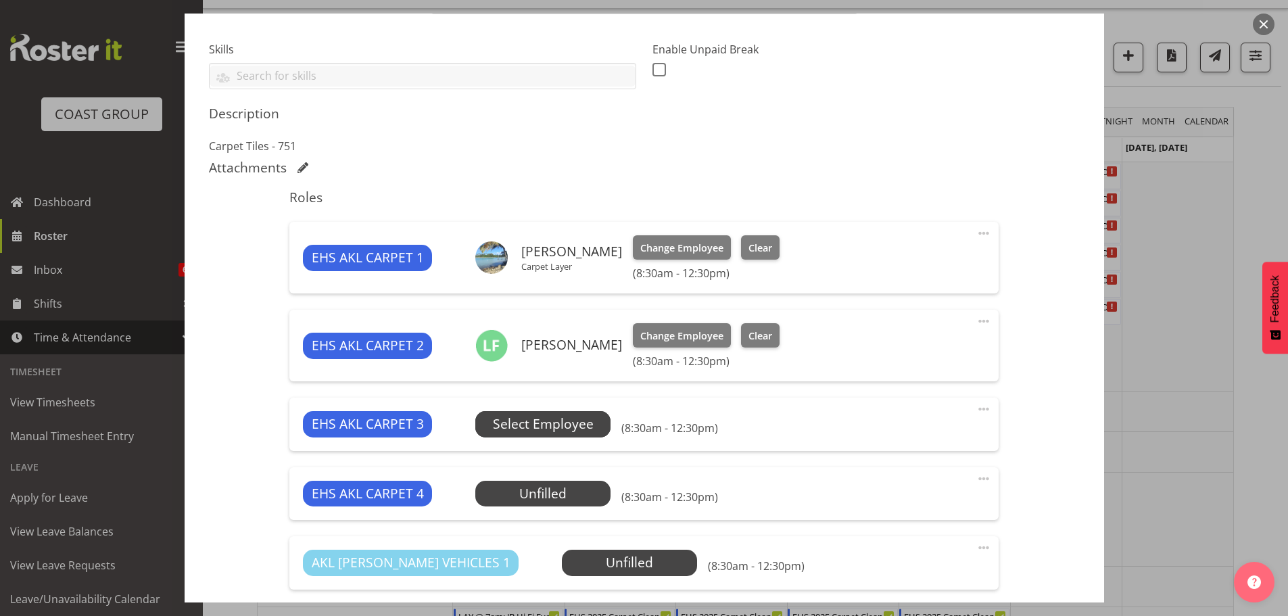
click at [583, 431] on span "Select Employee" at bounding box center [543, 424] width 101 height 20
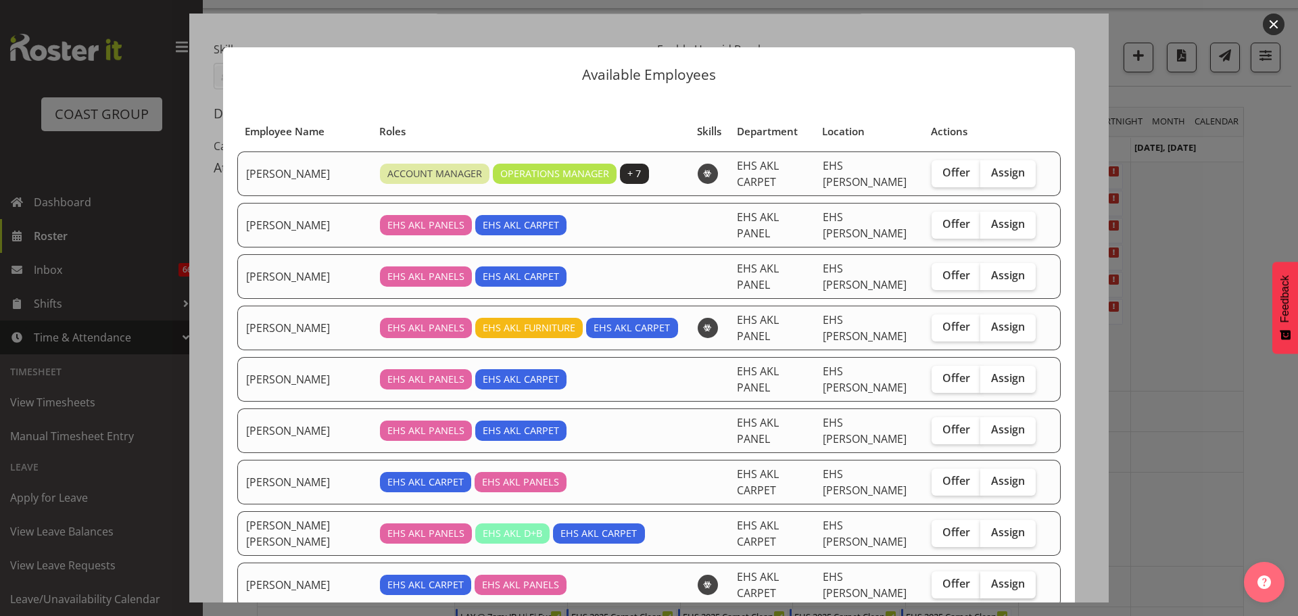
click at [991, 577] on span "Assign" at bounding box center [1008, 584] width 34 height 14
click at [982, 579] on input "Assign" at bounding box center [984, 583] width 9 height 9
checkbox input "true"
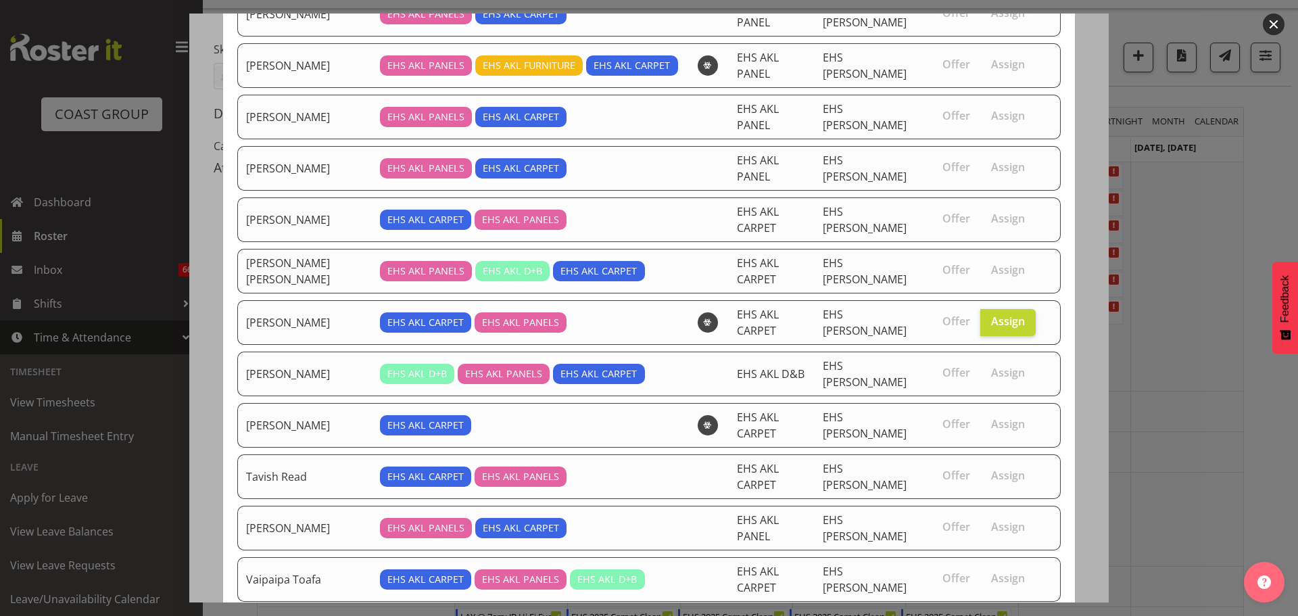
scroll to position [270, 0]
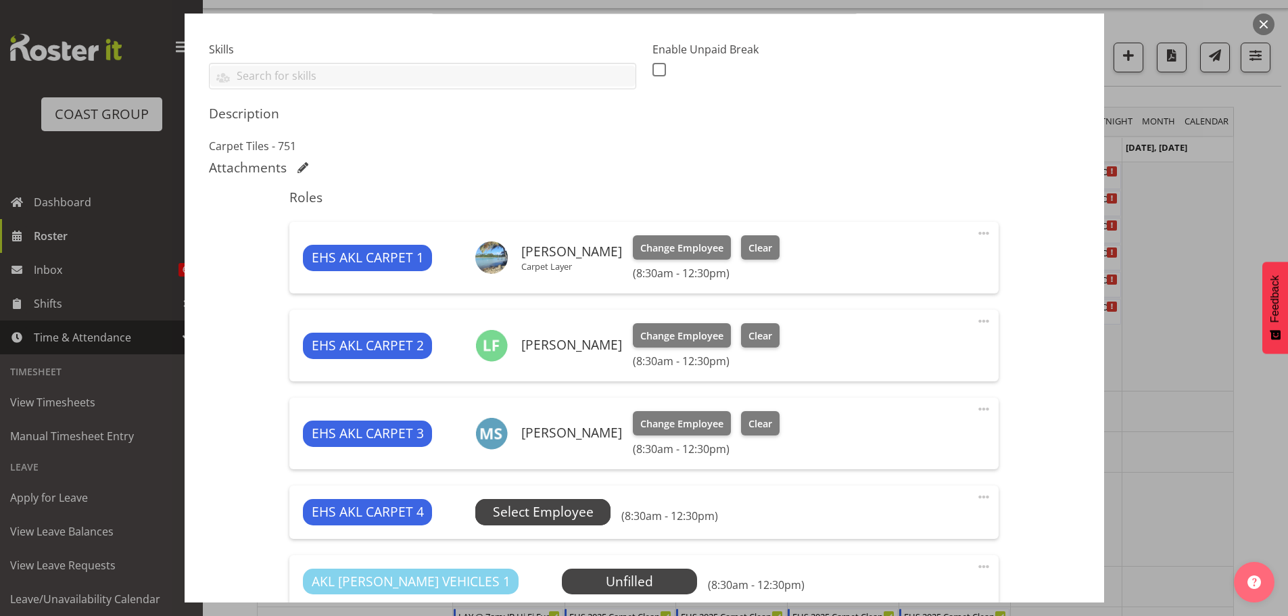
click at [541, 512] on span "Select Employee" at bounding box center [543, 512] width 101 height 20
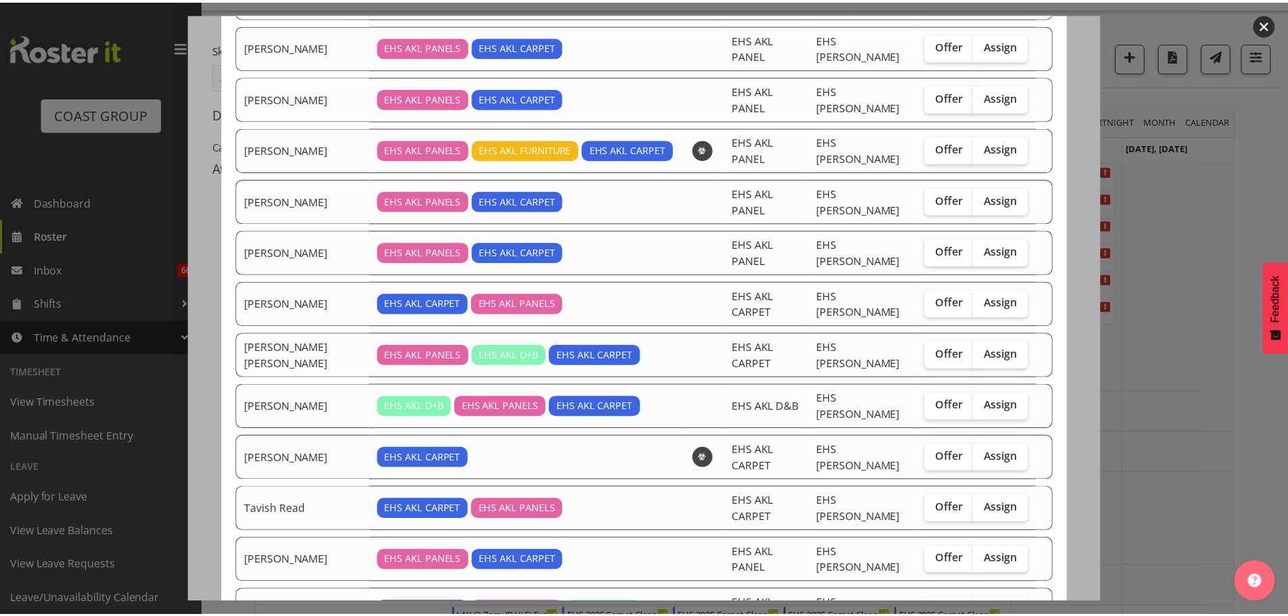
scroll to position [185, 0]
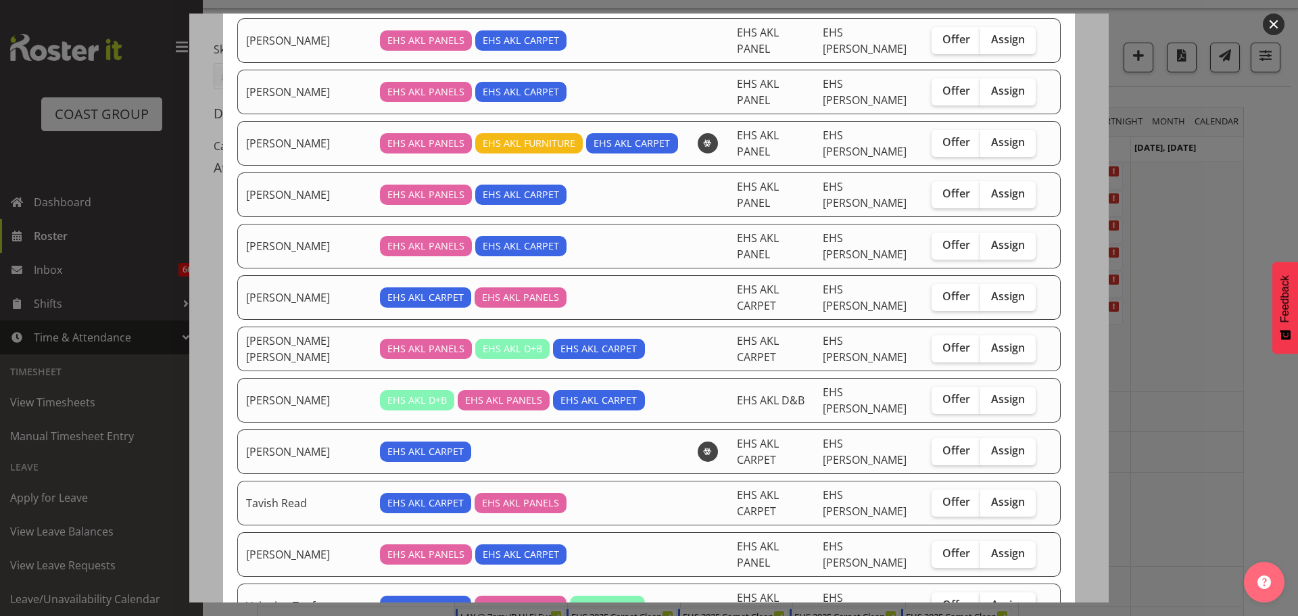
click at [994, 598] on span "Assign" at bounding box center [1008, 605] width 34 height 14
click at [989, 600] on input "Assign" at bounding box center [984, 604] width 9 height 9
checkbox input "true"
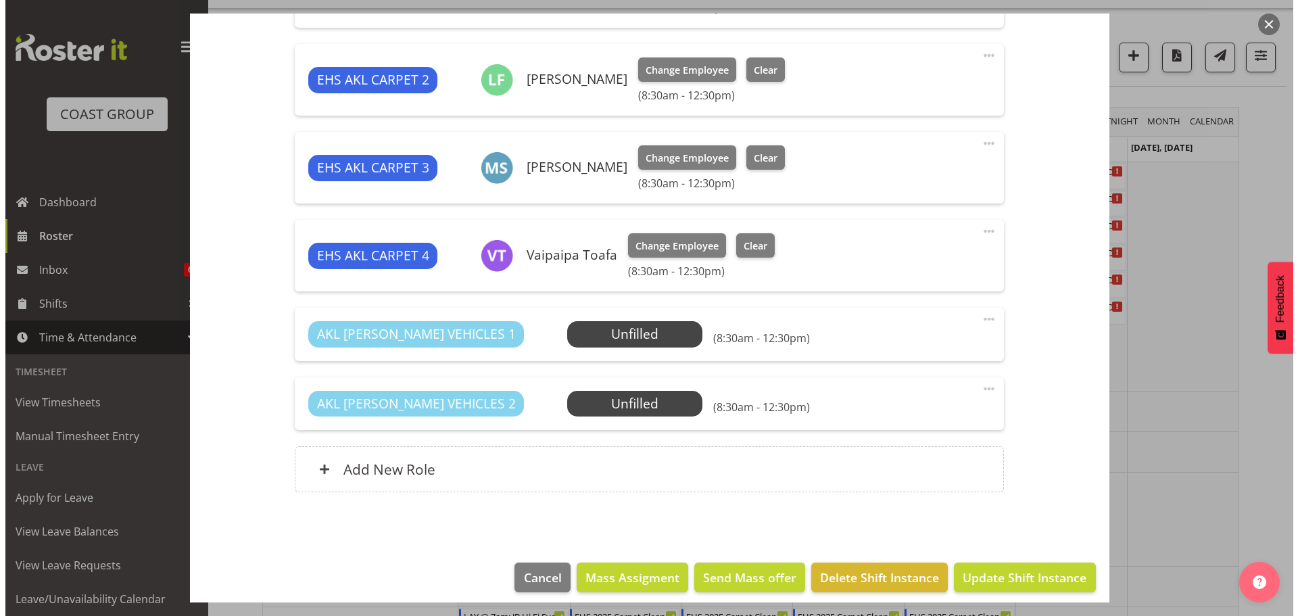
scroll to position [623, 0]
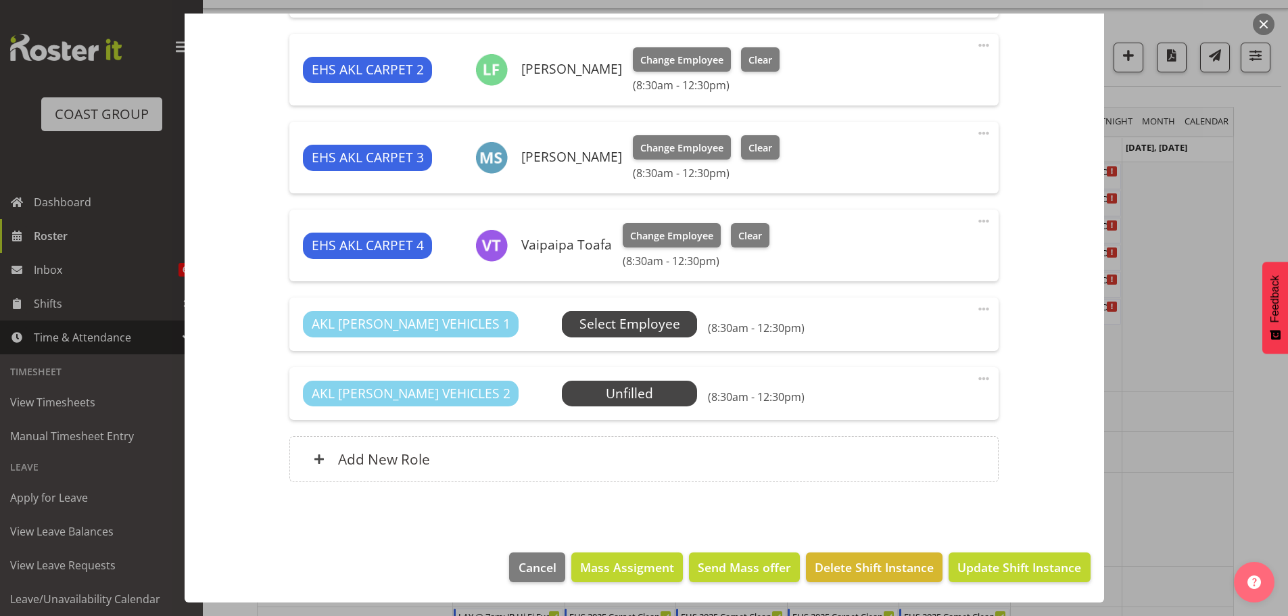
click at [607, 331] on span "Select Employee" at bounding box center [629, 324] width 101 height 20
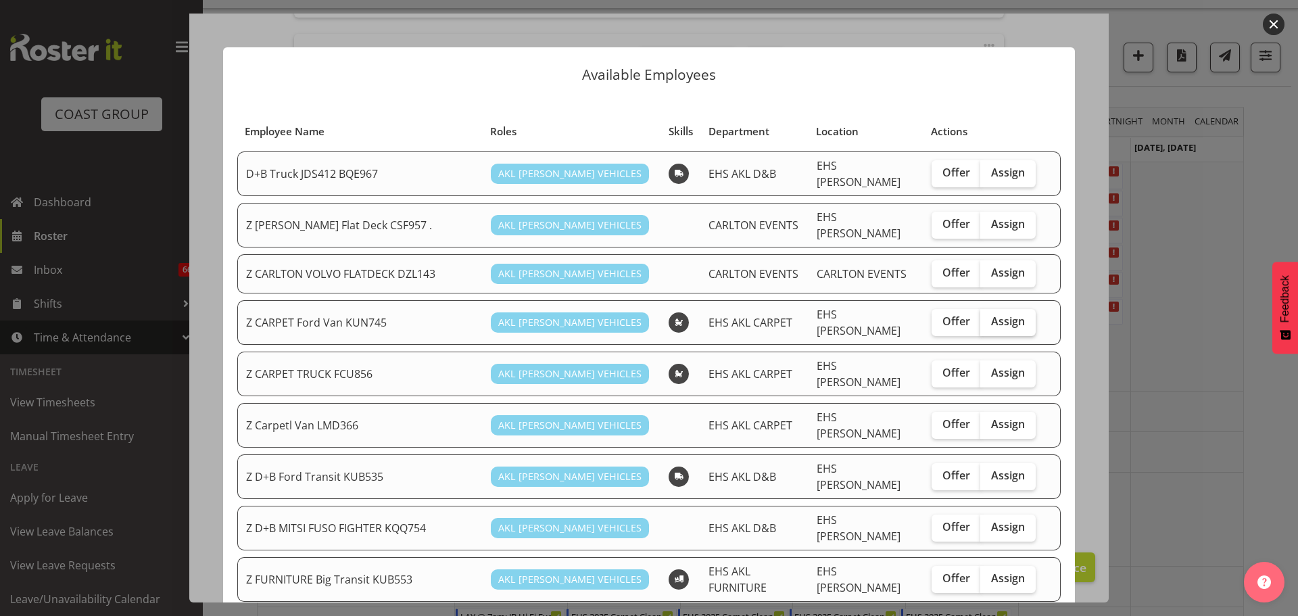
click at [999, 314] on span "Assign" at bounding box center [1008, 321] width 34 height 14
click at [989, 317] on input "Assign" at bounding box center [984, 321] width 9 height 9
checkbox input "true"
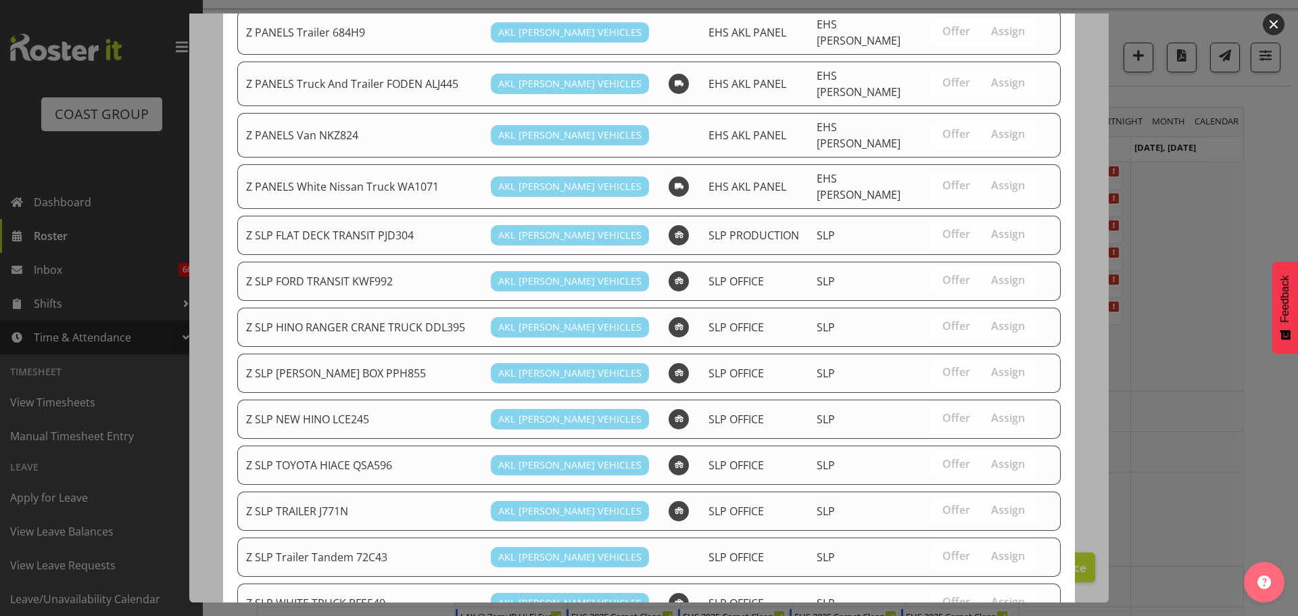
scroll to position [1125, 0]
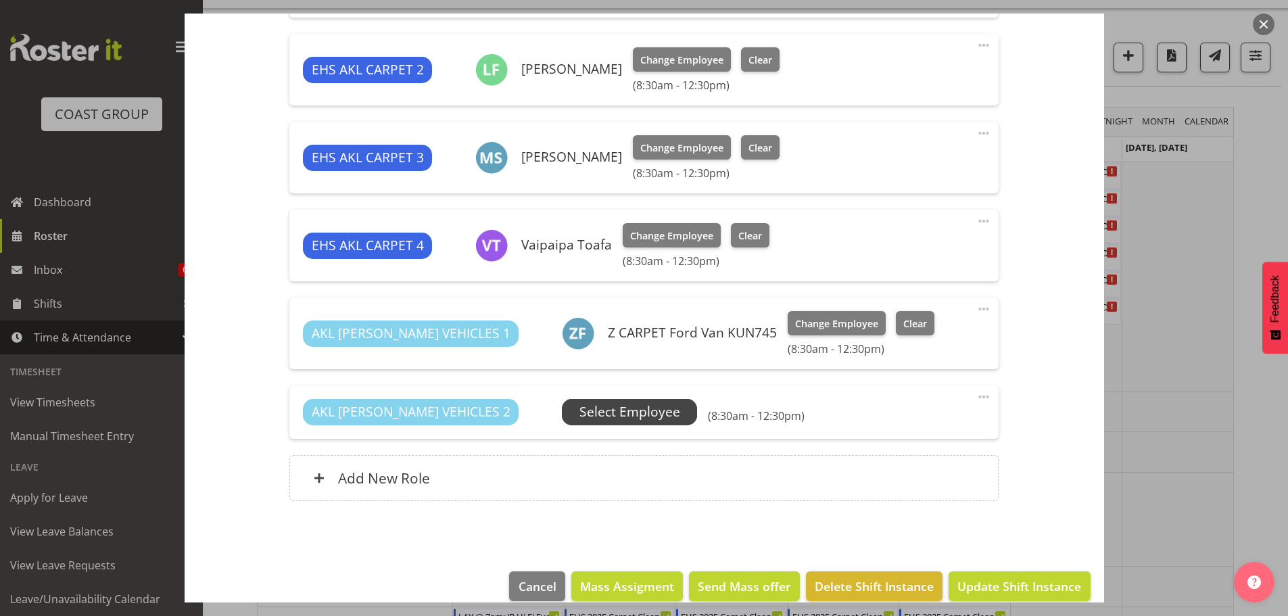
click at [592, 418] on span "Select Employee" at bounding box center [629, 412] width 101 height 20
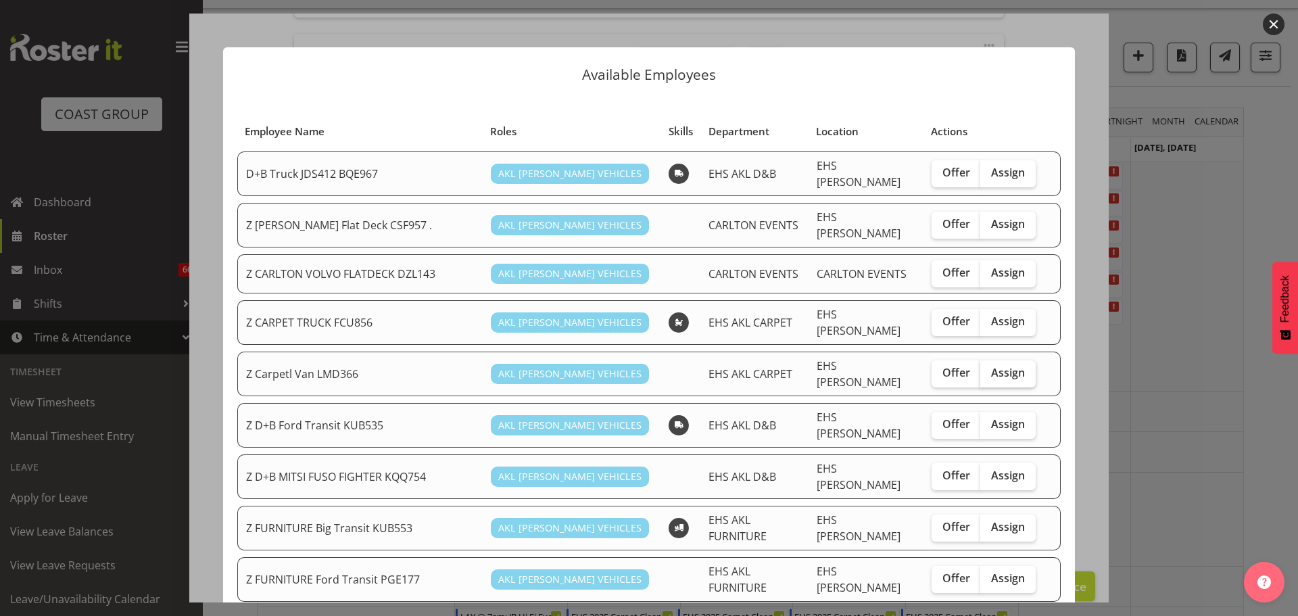
click at [994, 366] on span "Assign" at bounding box center [1008, 373] width 34 height 14
click at [989, 368] on input "Assign" at bounding box center [984, 372] width 9 height 9
checkbox input "true"
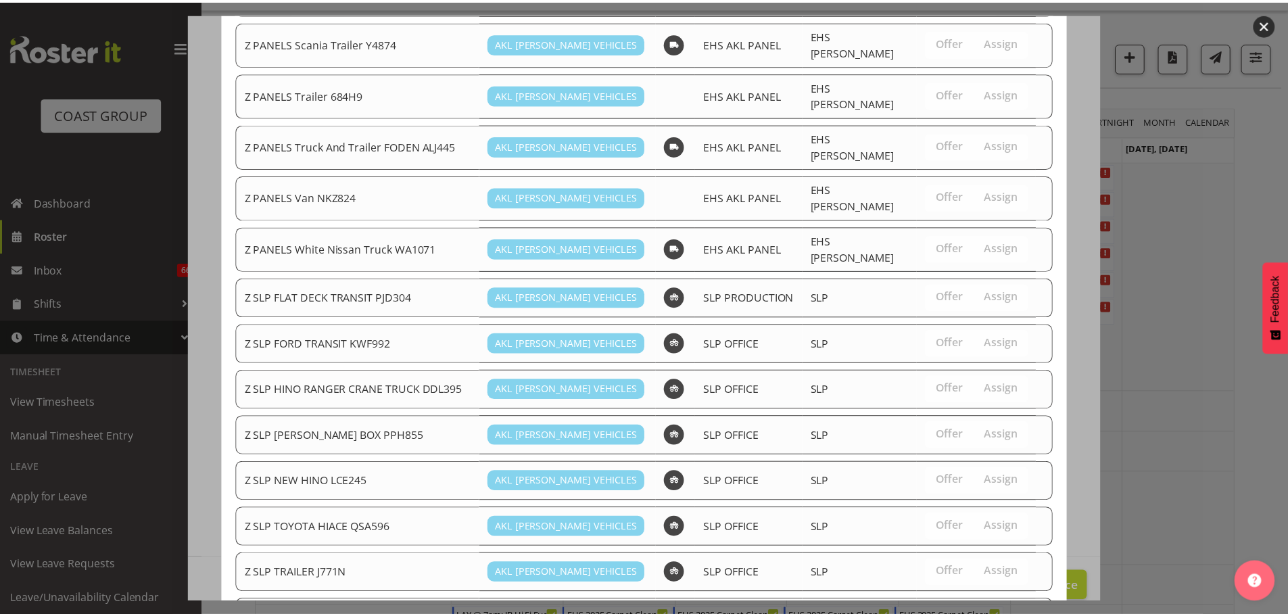
scroll to position [1079, 0]
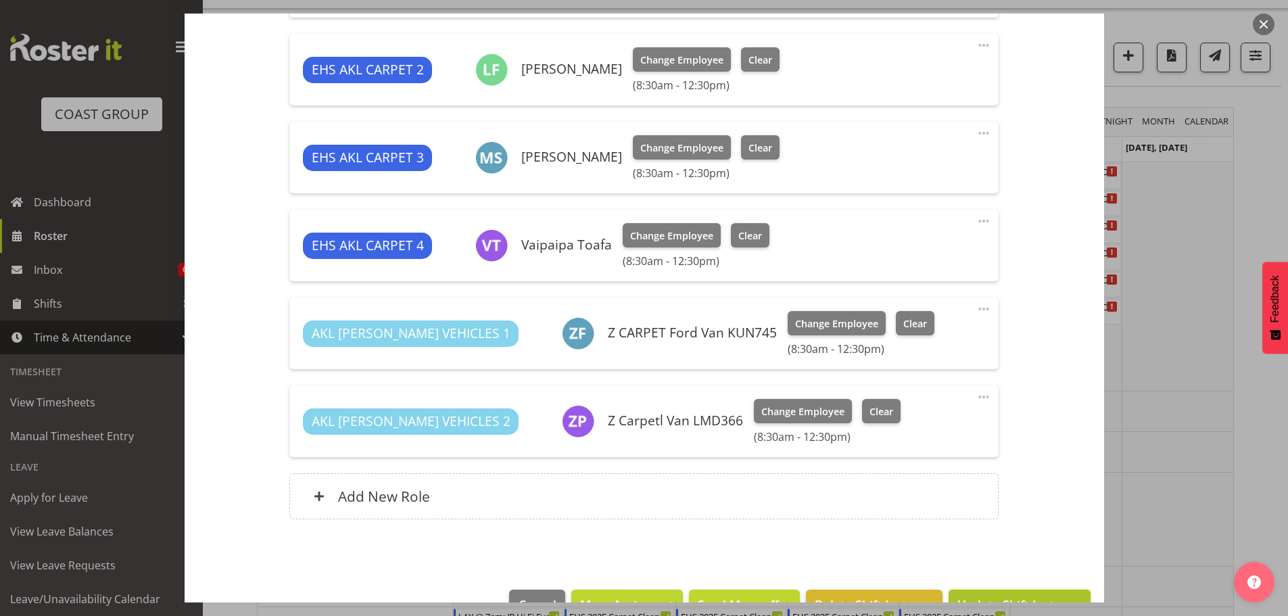
click at [1039, 598] on span "Update Shift Instance" at bounding box center [1019, 605] width 124 height 18
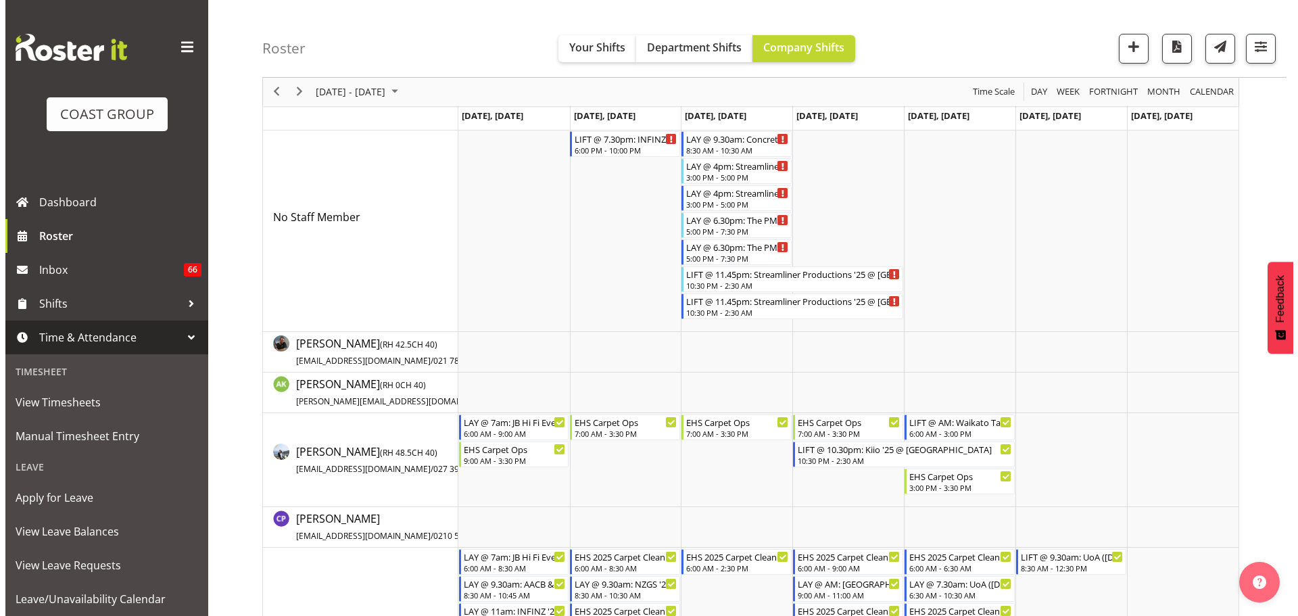
scroll to position [76, 0]
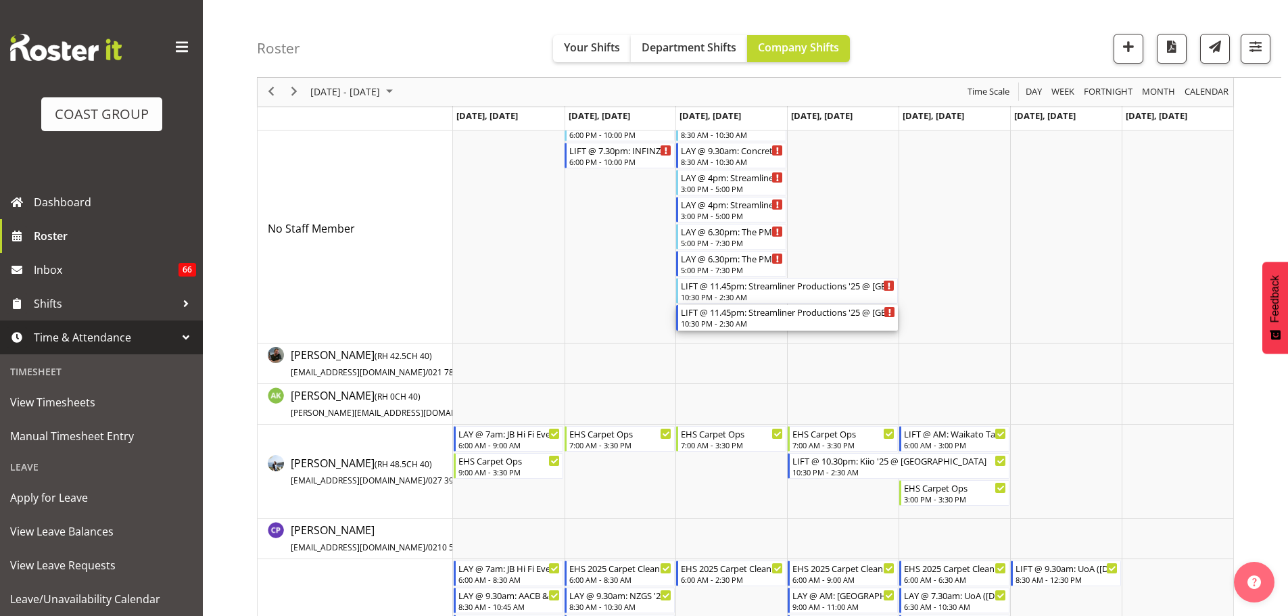
click at [773, 320] on div "10:30 PM - 2:30 AM" at bounding box center [788, 323] width 214 height 11
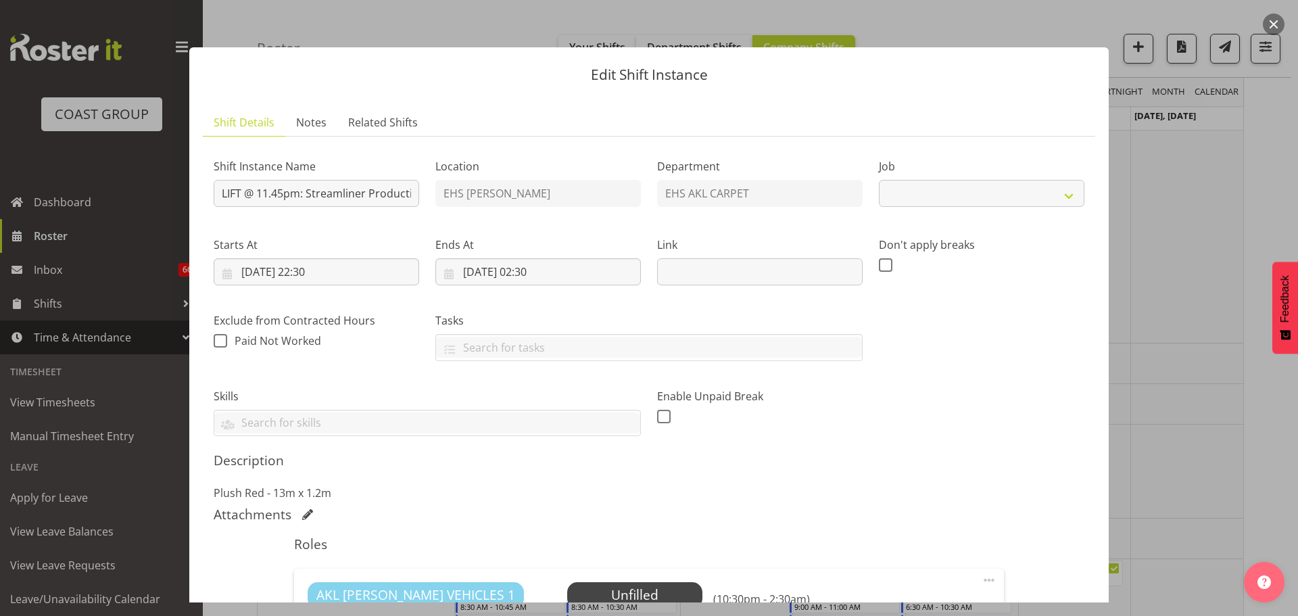
select select "8576"
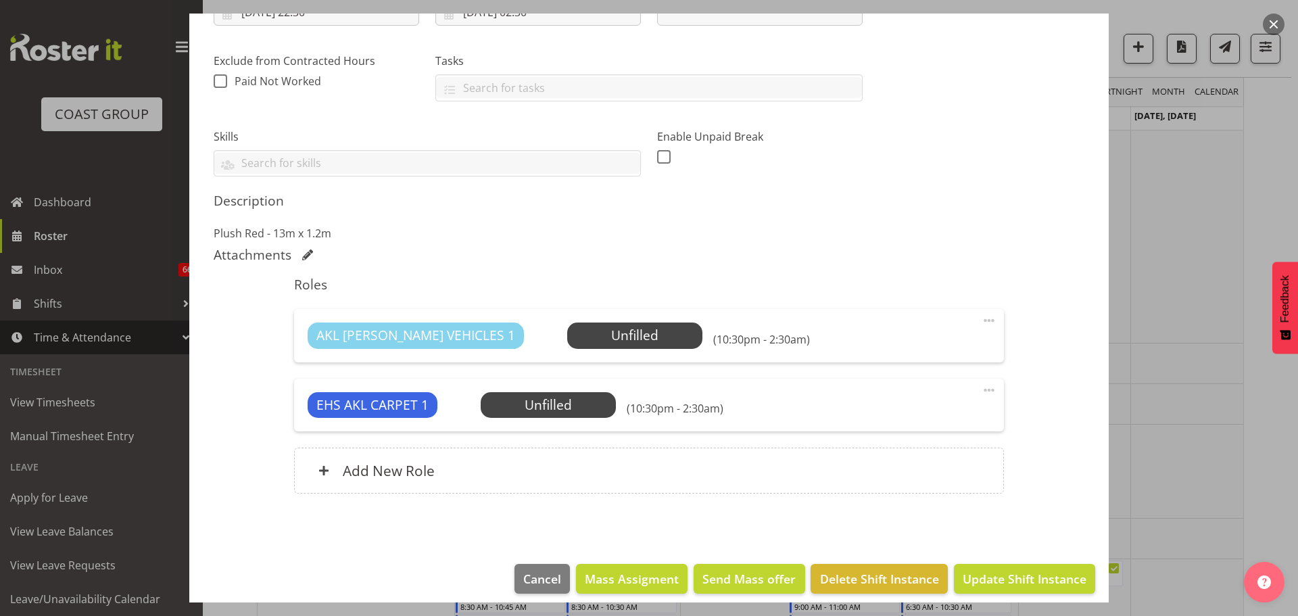
scroll to position [262, 0]
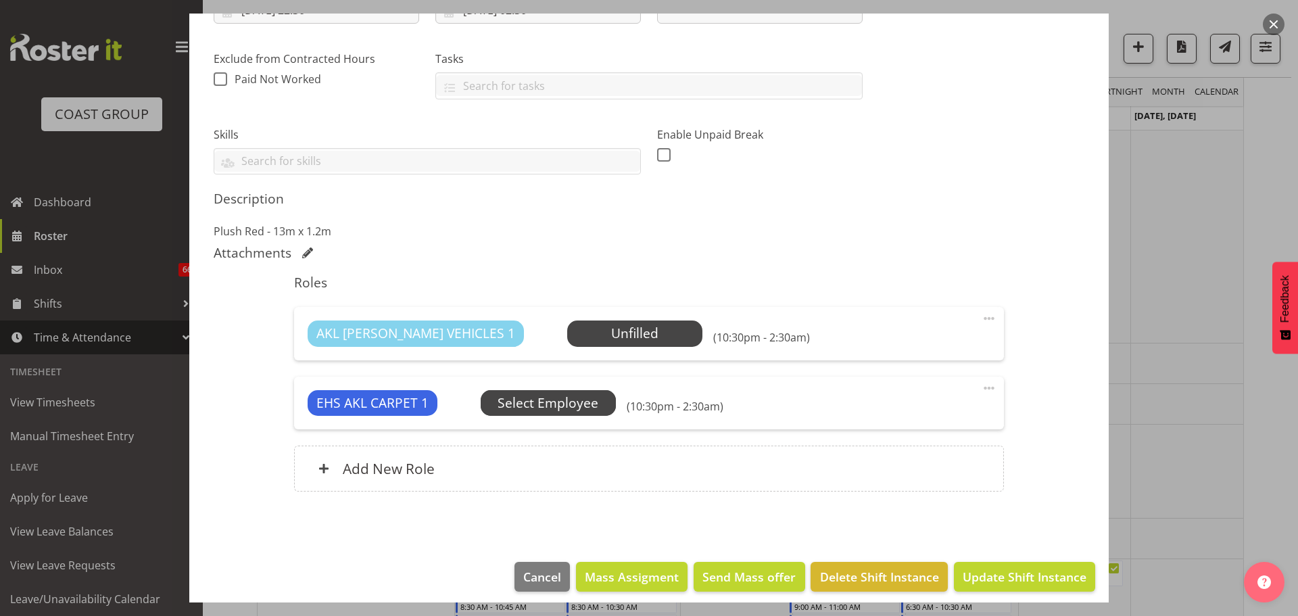
click at [556, 399] on span "Select Employee" at bounding box center [548, 403] width 101 height 20
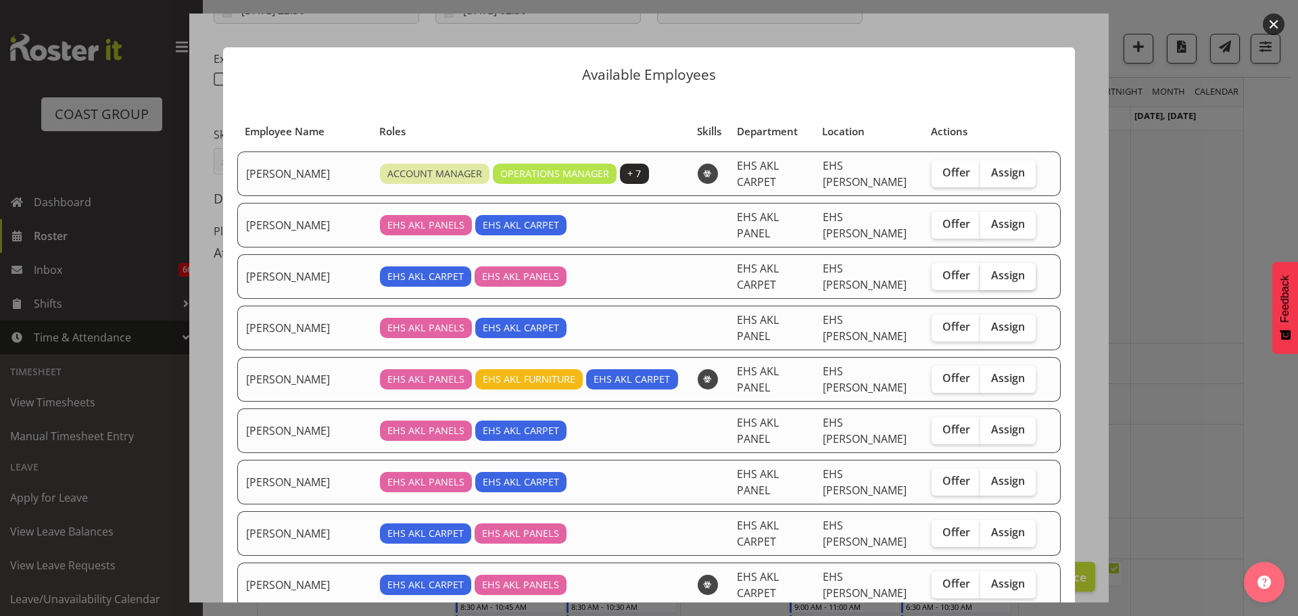
click at [1002, 269] on label "Assign" at bounding box center [1007, 276] width 55 height 27
click at [989, 271] on input "Assign" at bounding box center [984, 275] width 9 height 9
checkbox input "true"
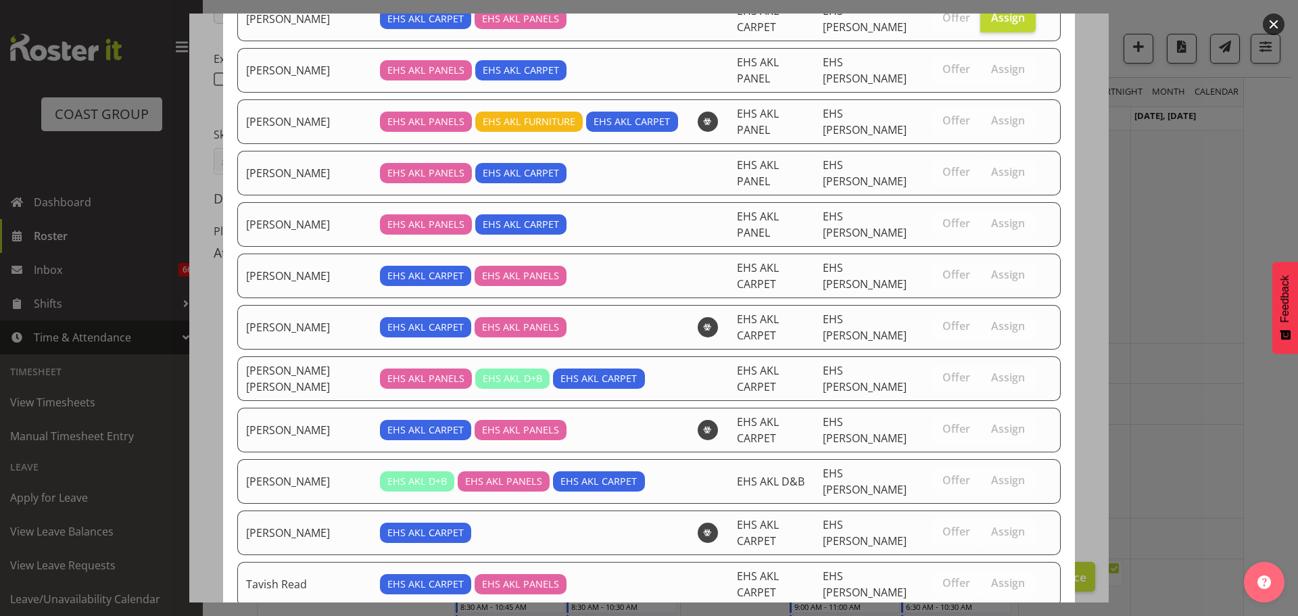
scroll to position [362, 0]
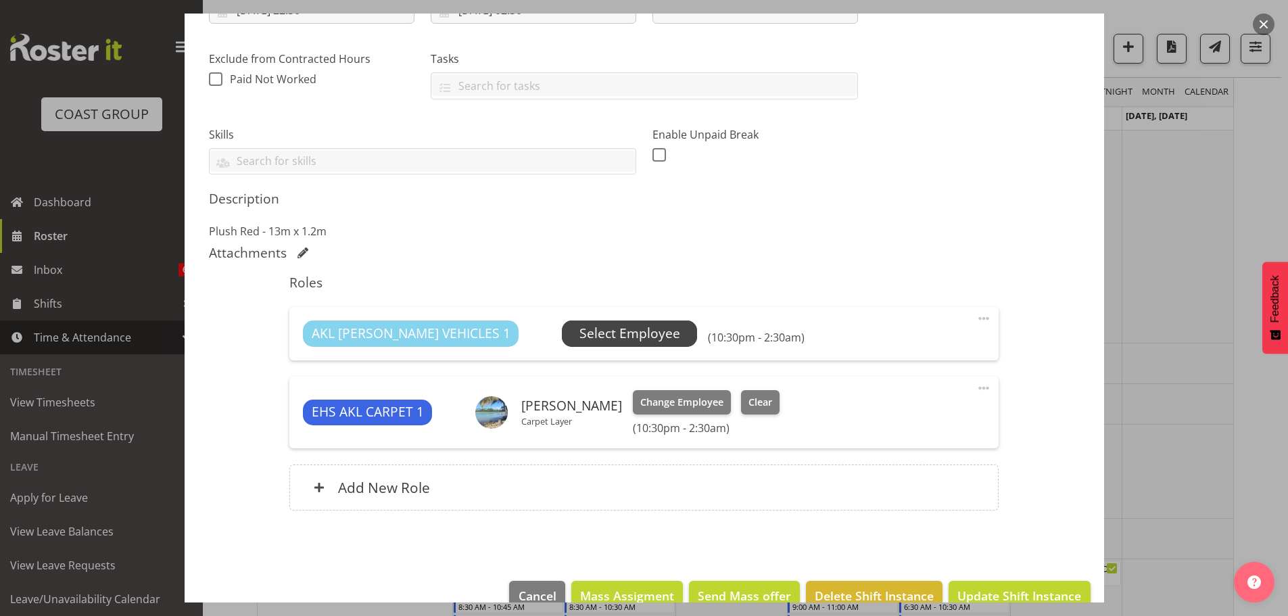
click at [562, 344] on span "Select Employee" at bounding box center [629, 333] width 135 height 26
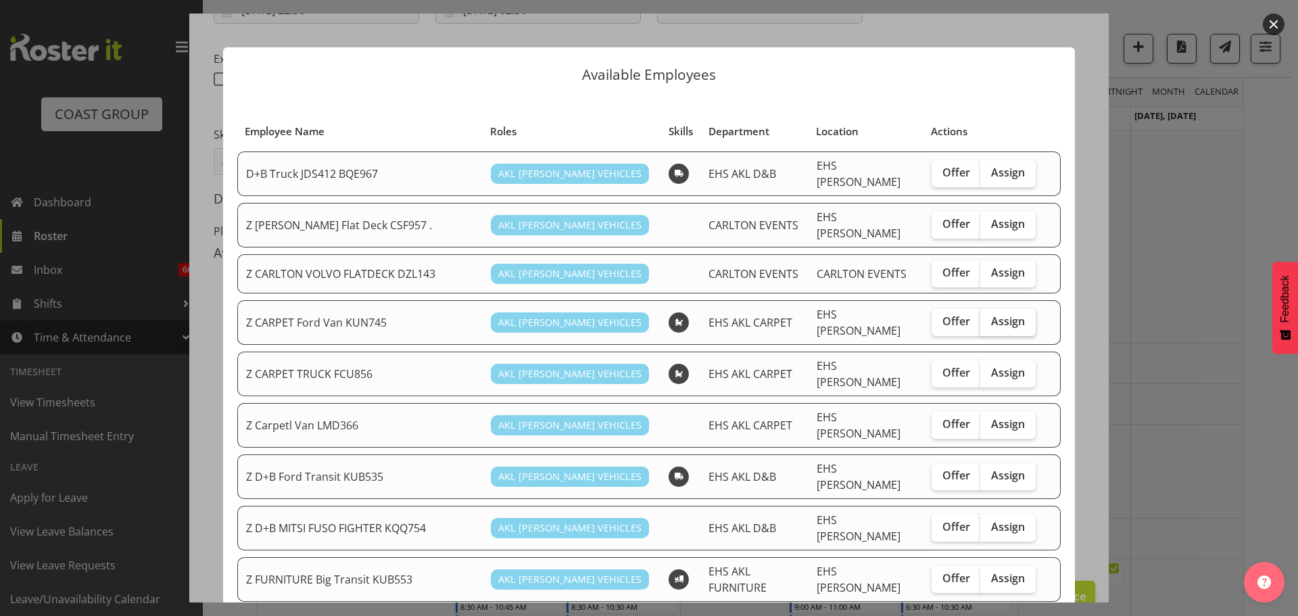
click at [1017, 309] on label "Assign" at bounding box center [1007, 322] width 55 height 27
click at [989, 317] on input "Assign" at bounding box center [984, 321] width 9 height 9
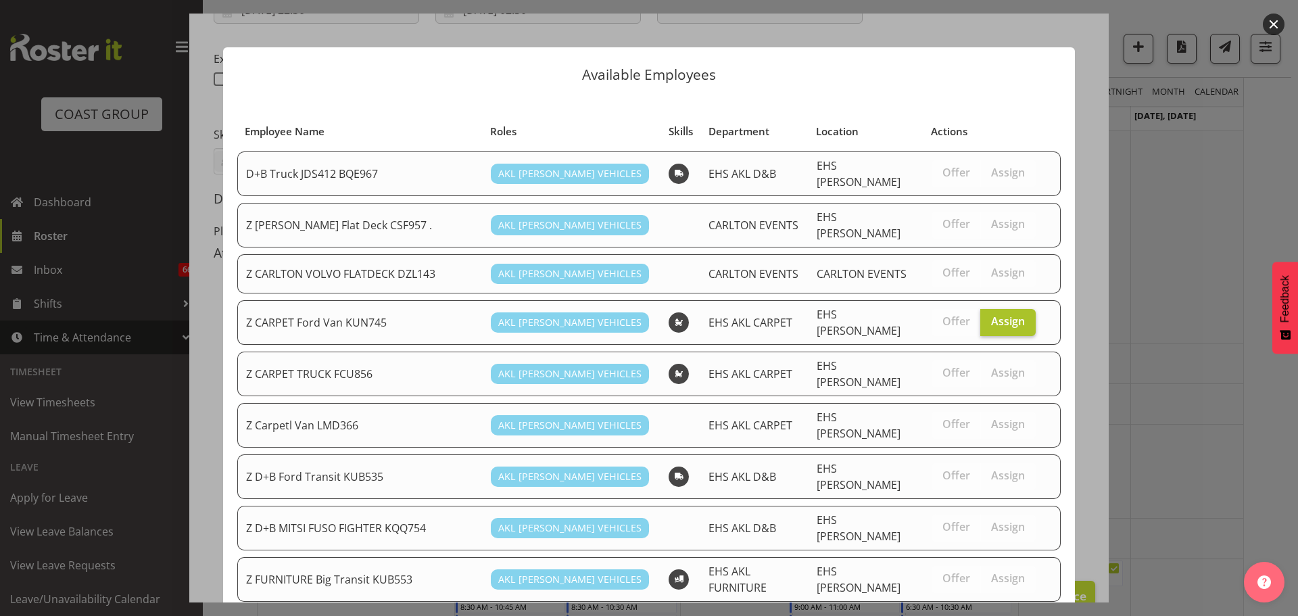
click at [1013, 314] on span "Assign" at bounding box center [1008, 321] width 34 height 14
click at [989, 317] on input "Assign" at bounding box center [984, 321] width 9 height 9
checkbox input "false"
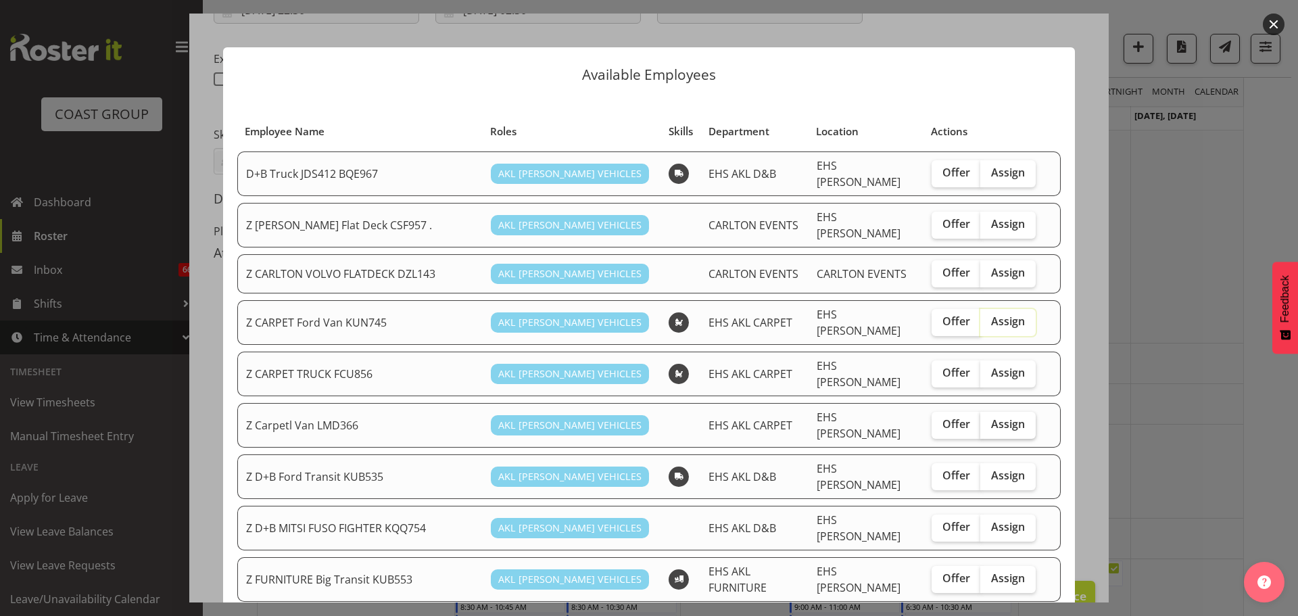
click at [996, 417] on span "Assign" at bounding box center [1008, 424] width 34 height 14
click at [989, 420] on input "Assign" at bounding box center [984, 424] width 9 height 9
checkbox input "true"
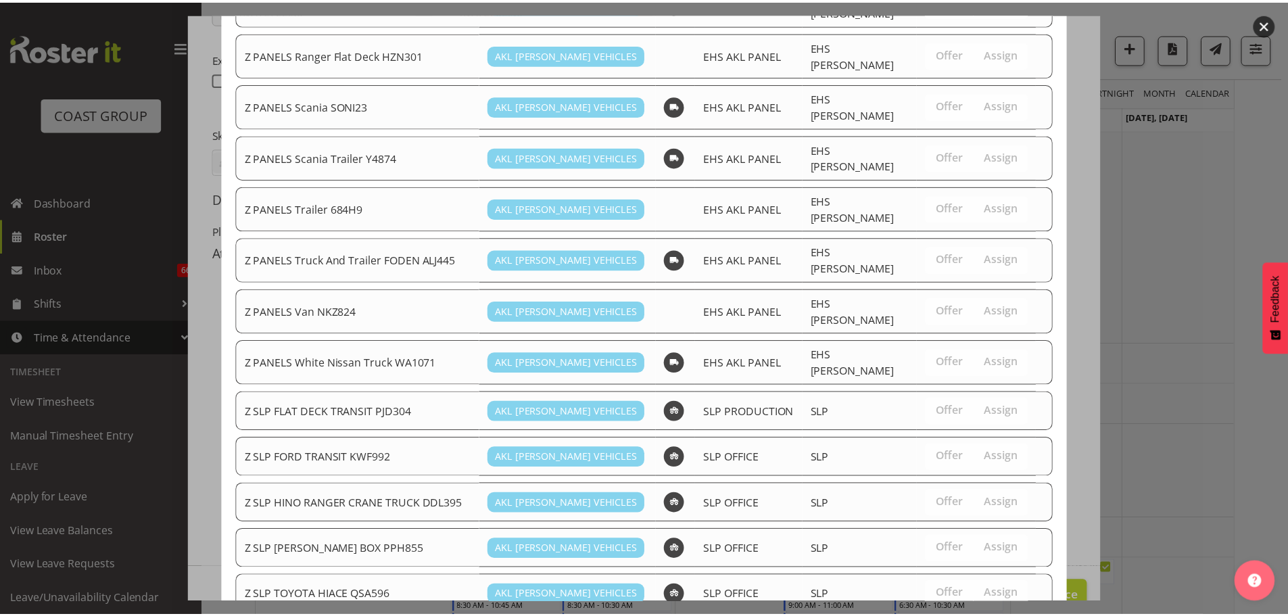
scroll to position [1079, 0]
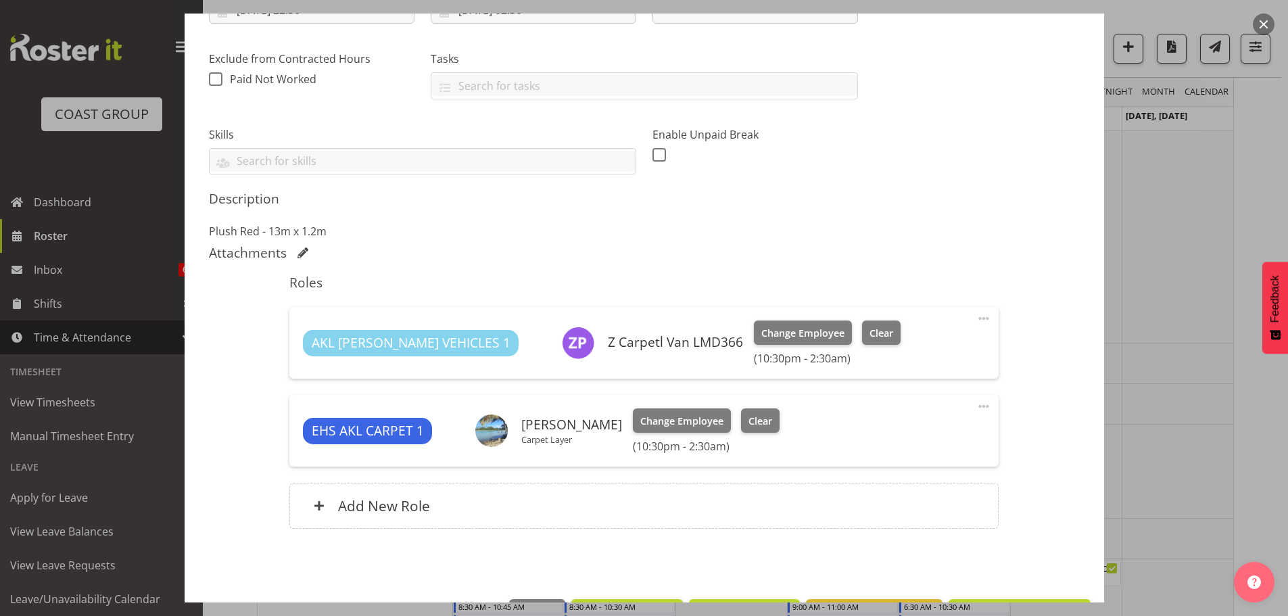
scroll to position [308, 0]
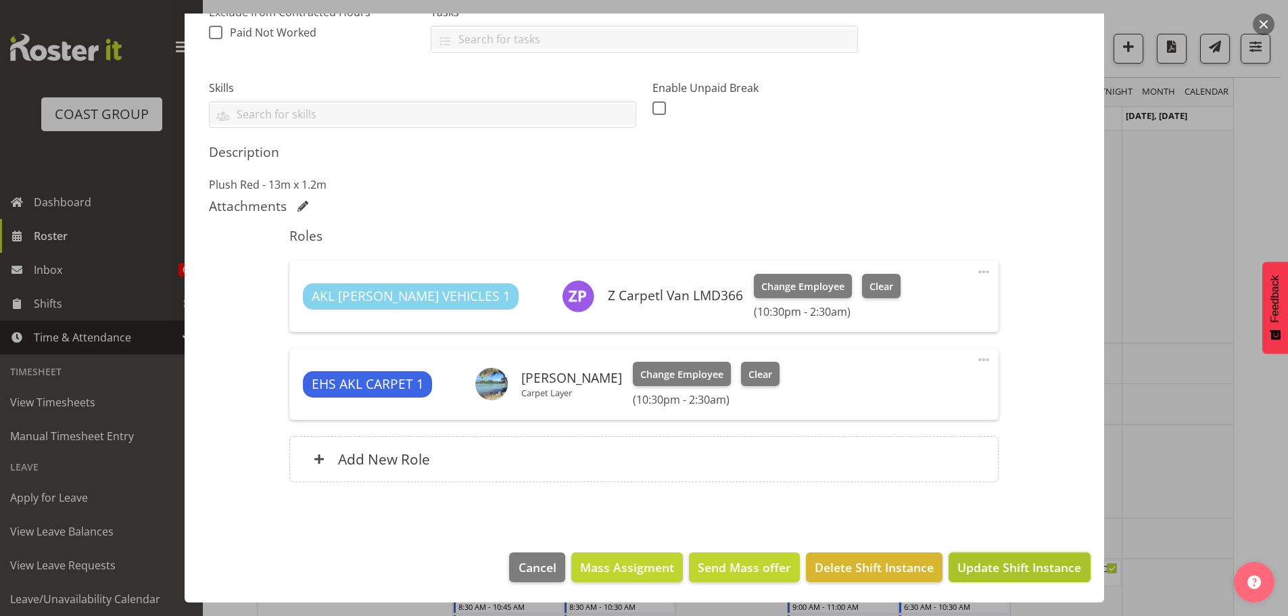
click at [1023, 560] on span "Update Shift Instance" at bounding box center [1019, 567] width 124 height 18
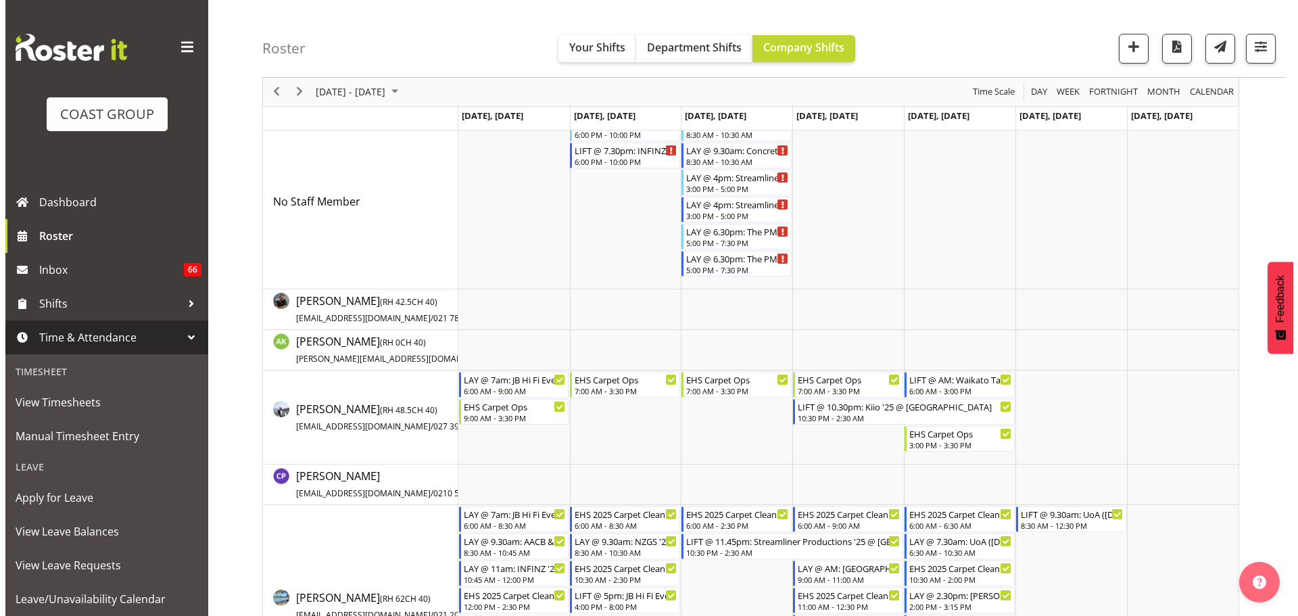
scroll to position [0, 0]
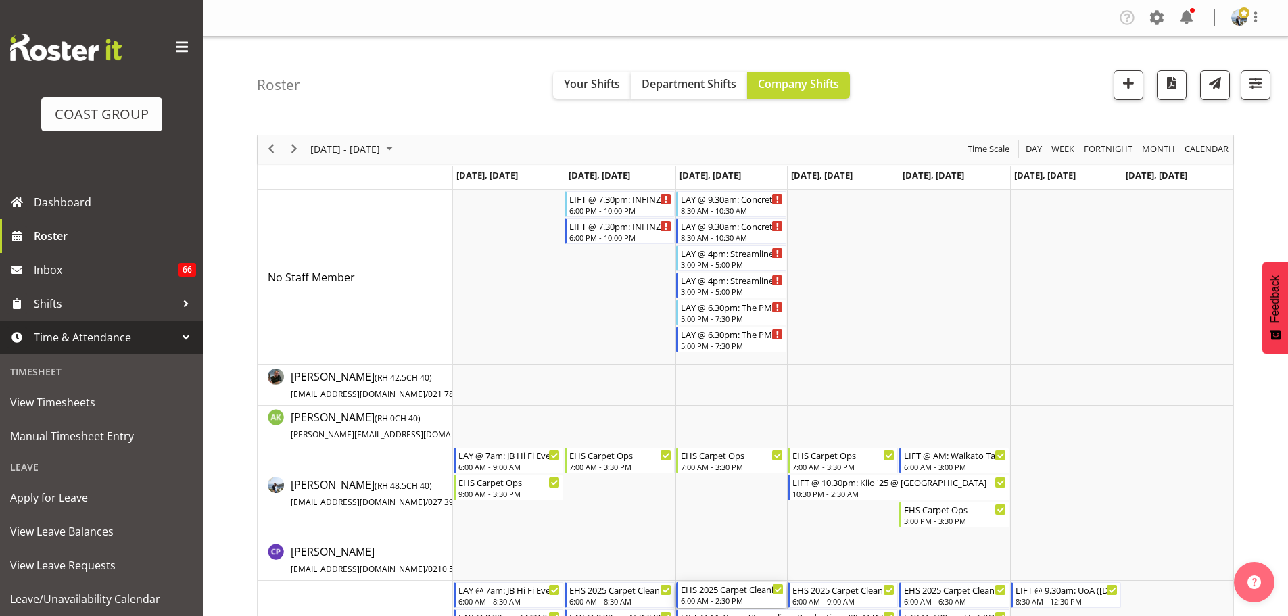
click at [756, 590] on div "EHS 2025 Carpet Cleaning, Maintenance, etc" at bounding box center [732, 589] width 103 height 14
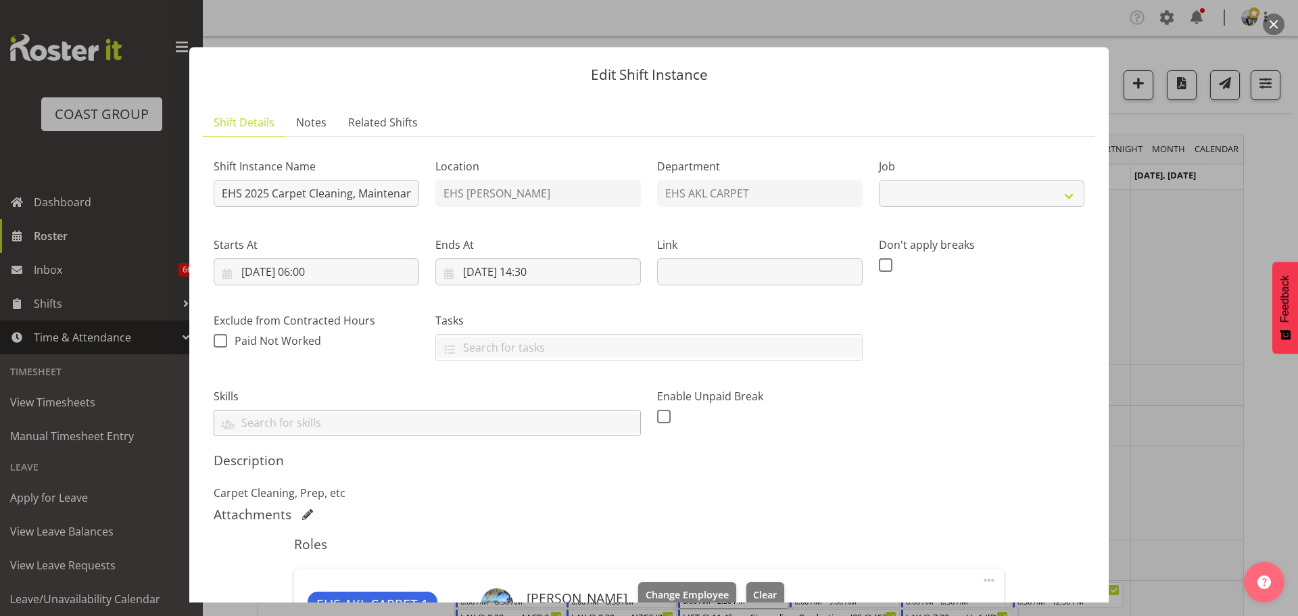
select select "69"
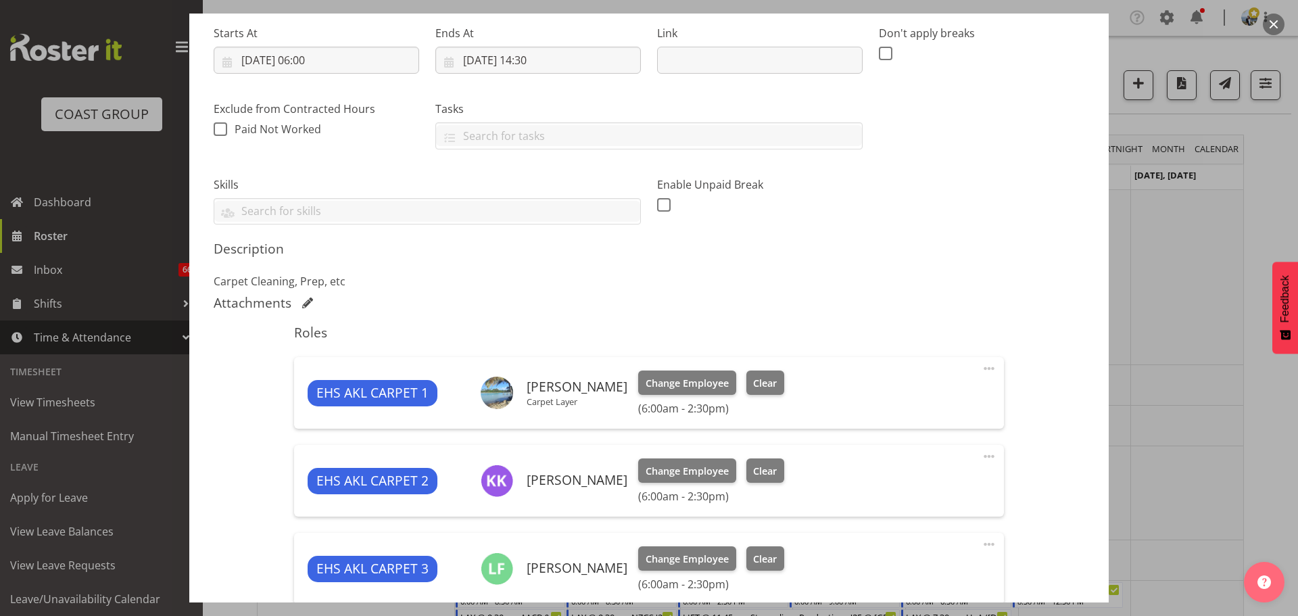
scroll to position [247, 0]
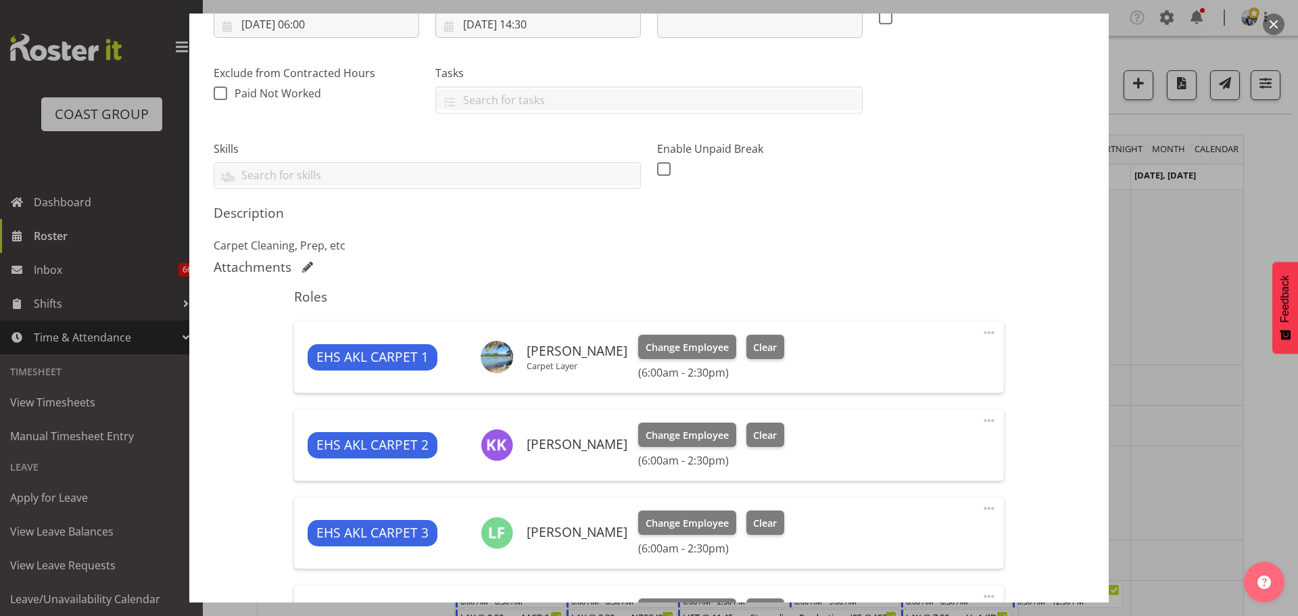
click at [983, 332] on span at bounding box center [989, 332] width 16 height 16
click at [917, 359] on link "Edit" at bounding box center [932, 362] width 130 height 24
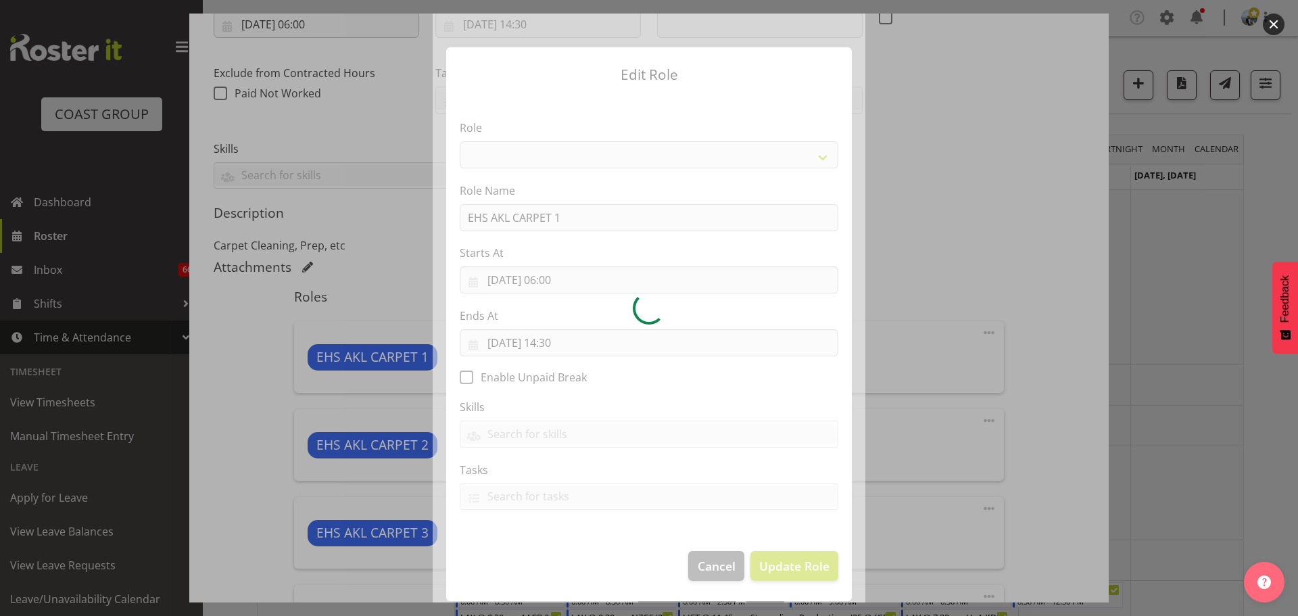
select select "190"
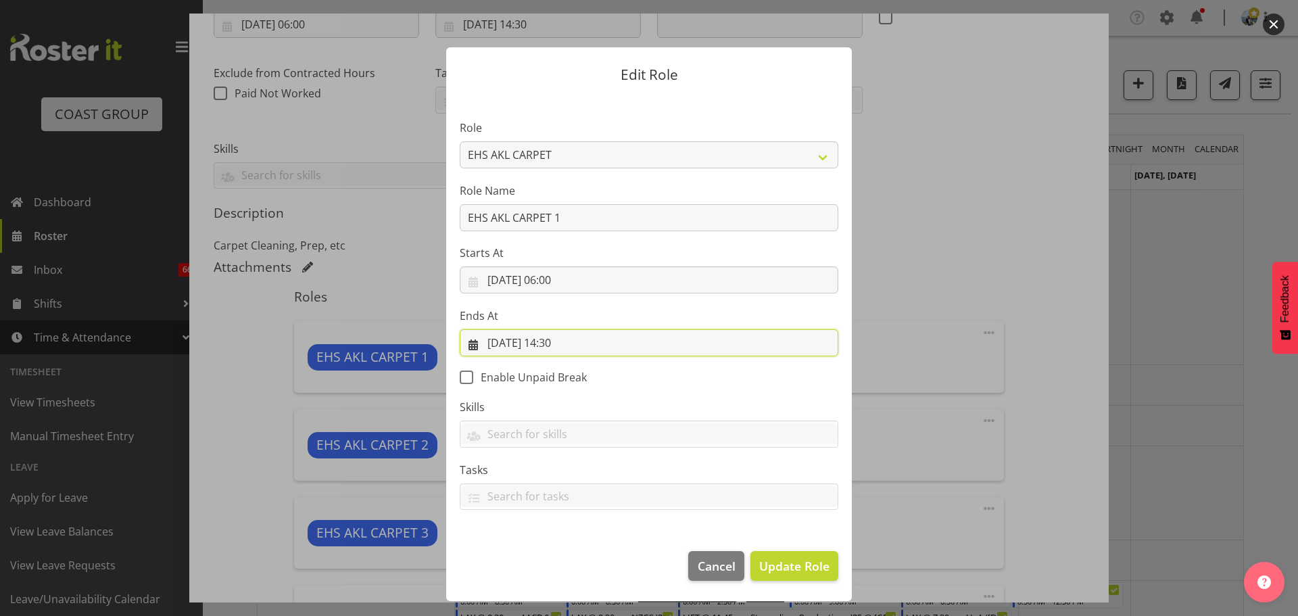
click at [559, 343] on input "[DATE] 14:30" at bounding box center [649, 342] width 379 height 27
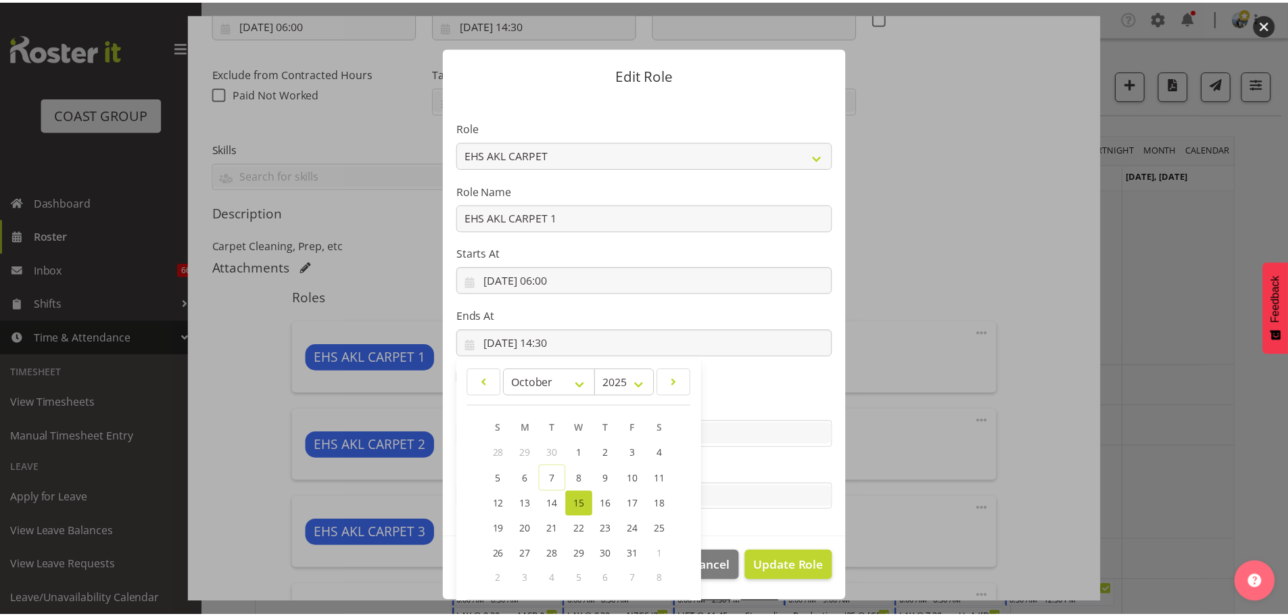
scroll to position [63, 0]
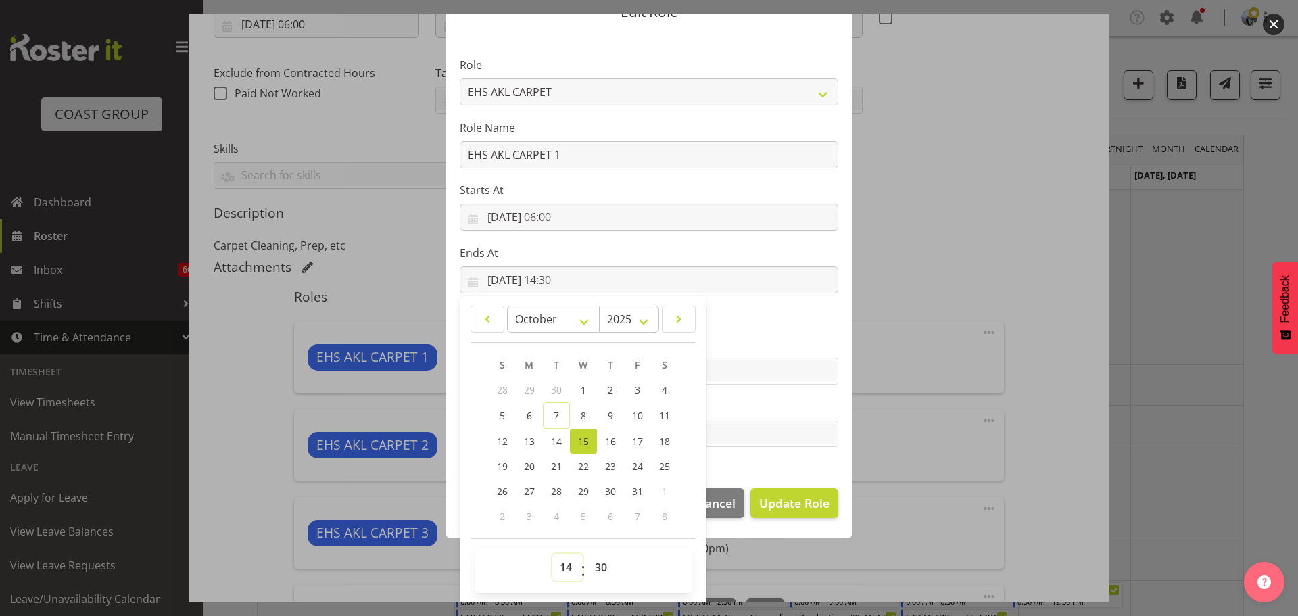
click at [552, 575] on select "00 01 02 03 04 05 06 07 08 09 10 11 12 13 14 15 16 17 18 19 20 21 22 23" at bounding box center [567, 567] width 30 height 27
select select "8"
click at [552, 554] on select "00 01 02 03 04 05 06 07 08 09 10 11 12 13 14 15 16 17 18 19 20 21 22 23" at bounding box center [567, 567] width 30 height 27
type input "[DATE] 08:30"
click at [782, 500] on span "Update Role" at bounding box center [794, 503] width 70 height 18
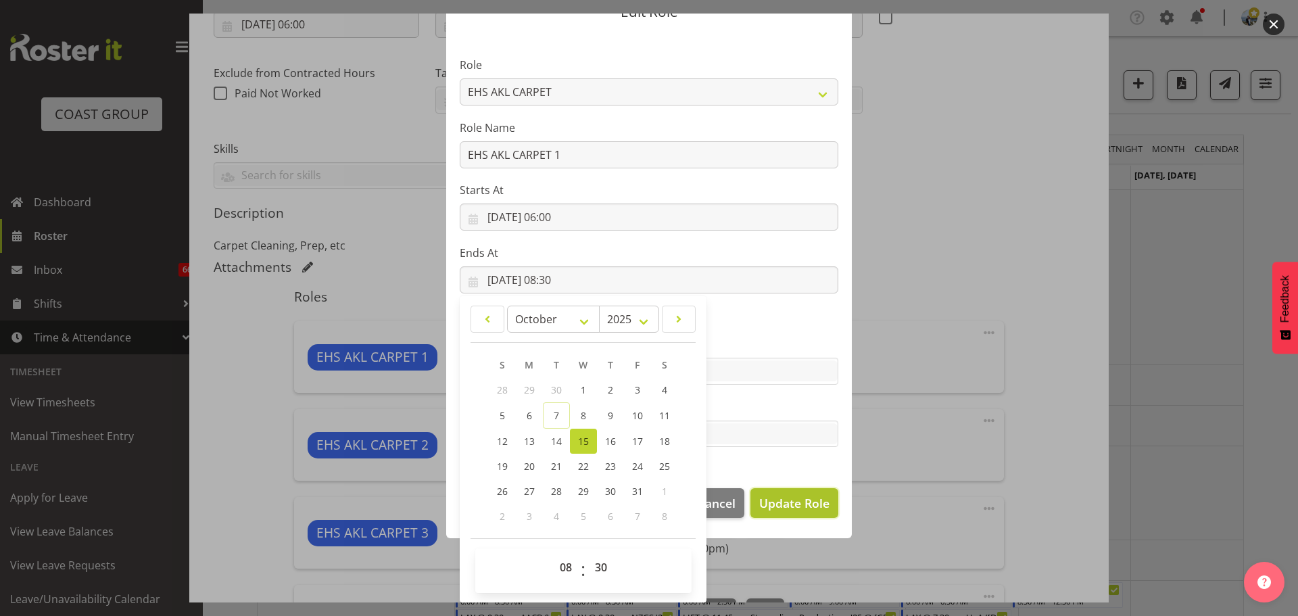
select select
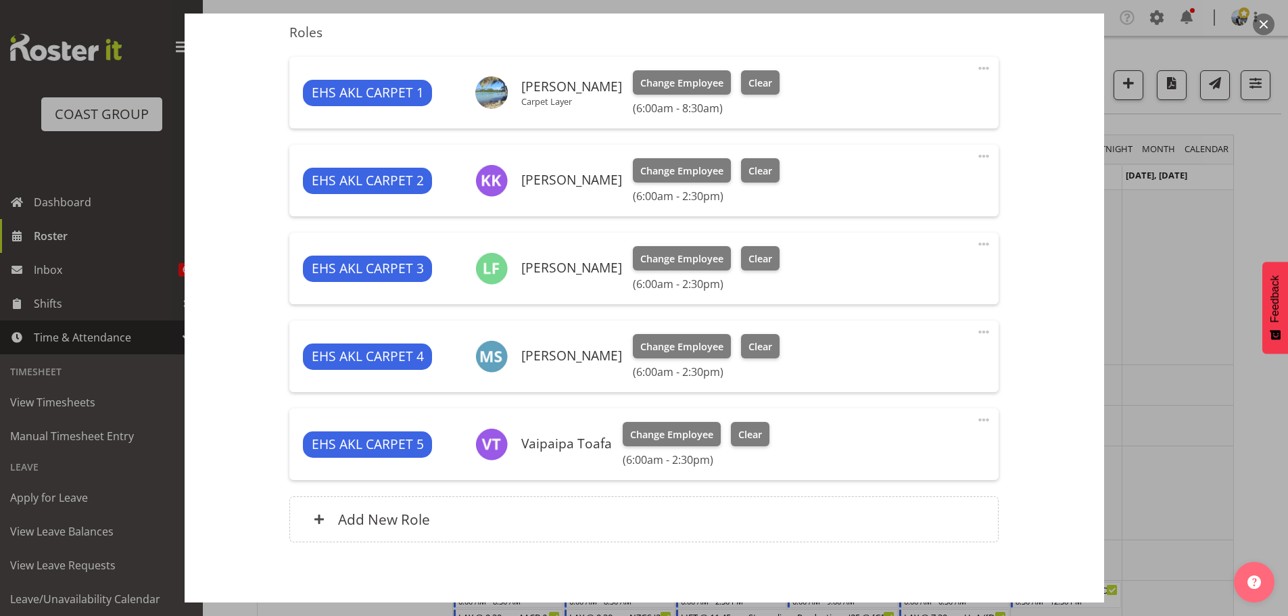
scroll to position [572, 0]
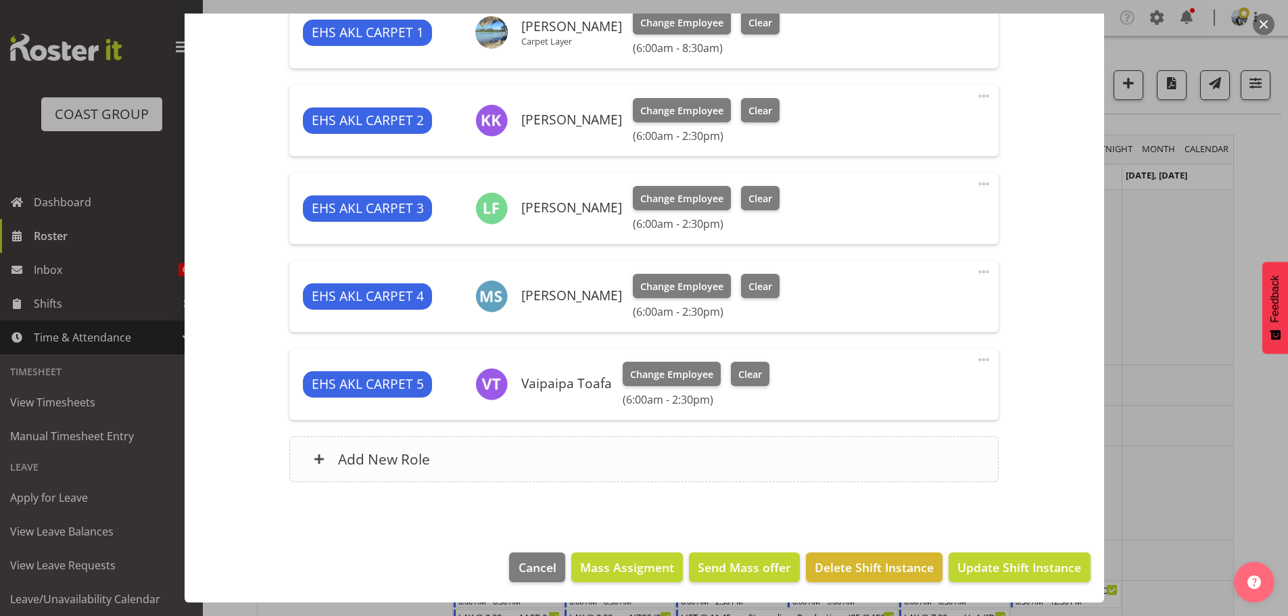
click at [880, 444] on div "Add New Role" at bounding box center [643, 459] width 709 height 46
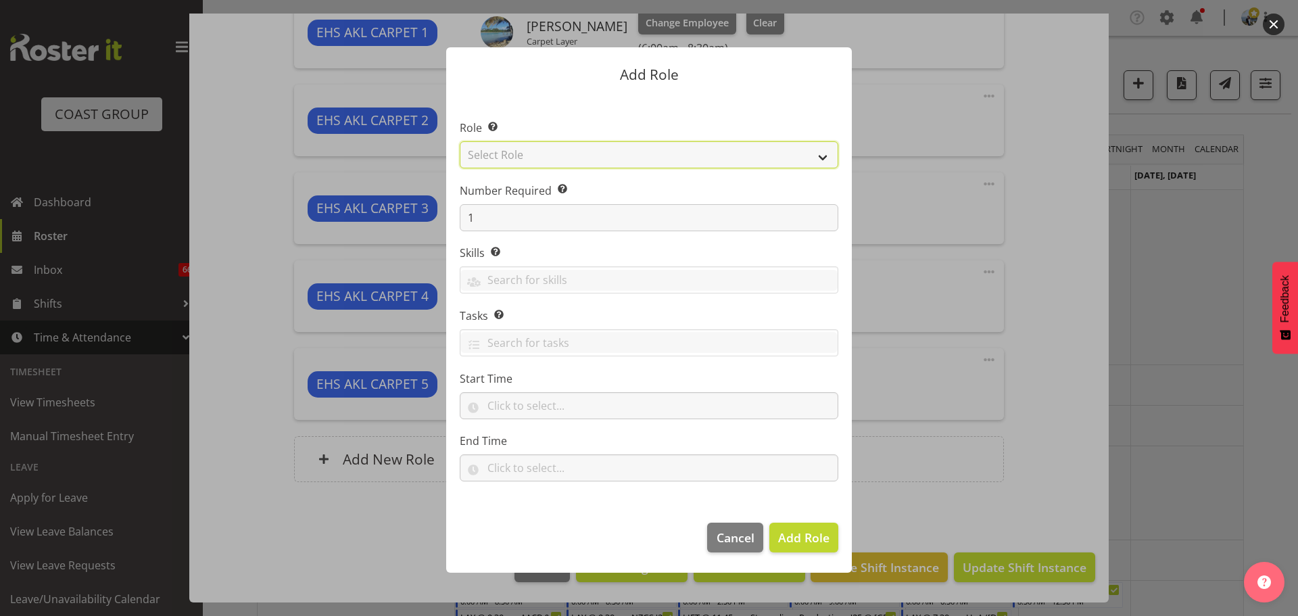
click at [815, 163] on select "Select Role ACCOUNT MANAGER ACCOUNT MANAGER DW ACCOUNTS [PERSON_NAME] VEHICLES …" at bounding box center [649, 154] width 379 height 27
select select "190"
click at [460, 141] on select "Select Role ACCOUNT MANAGER ACCOUNT MANAGER DW ACCOUNTS [PERSON_NAME] VEHICLES …" at bounding box center [649, 154] width 379 height 27
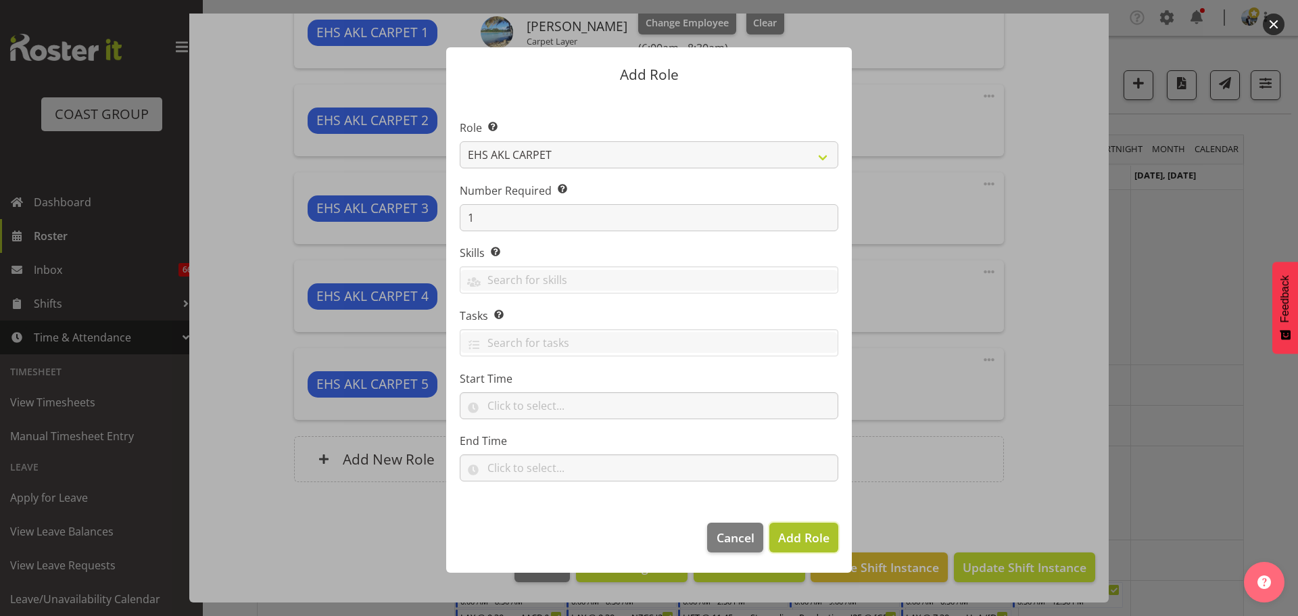
click at [813, 533] on span "Add Role" at bounding box center [803, 537] width 51 height 16
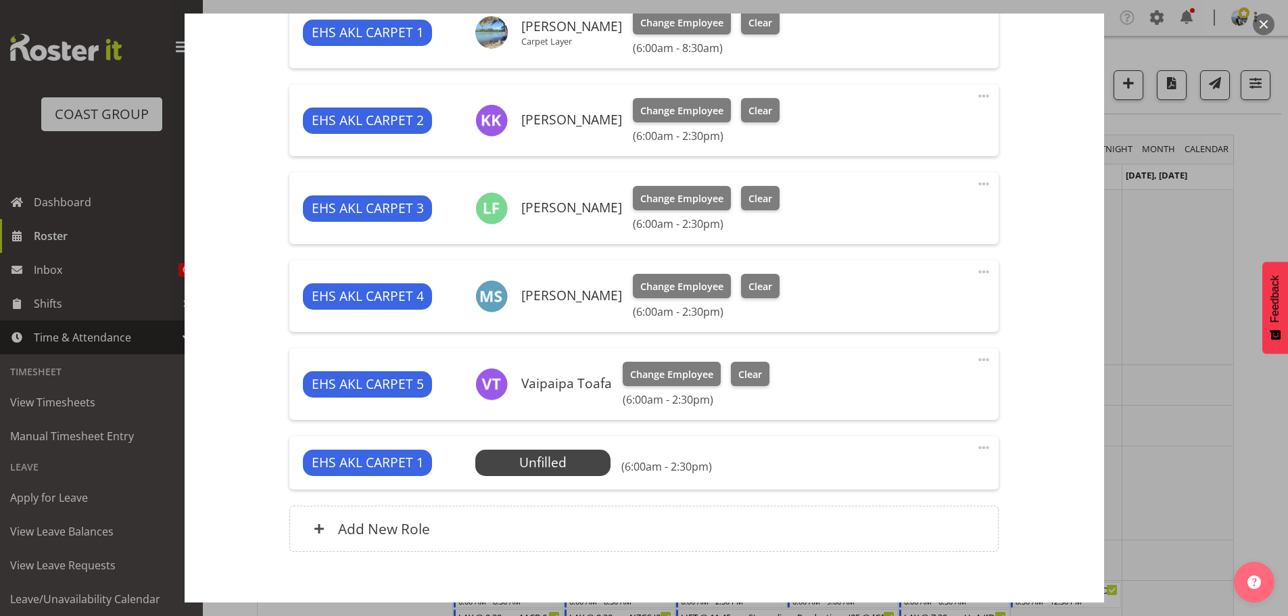
click at [978, 446] on span at bounding box center [983, 447] width 16 height 16
click at [863, 471] on link "Edit" at bounding box center [927, 477] width 130 height 24
select select "9"
select select "2025"
select select "6"
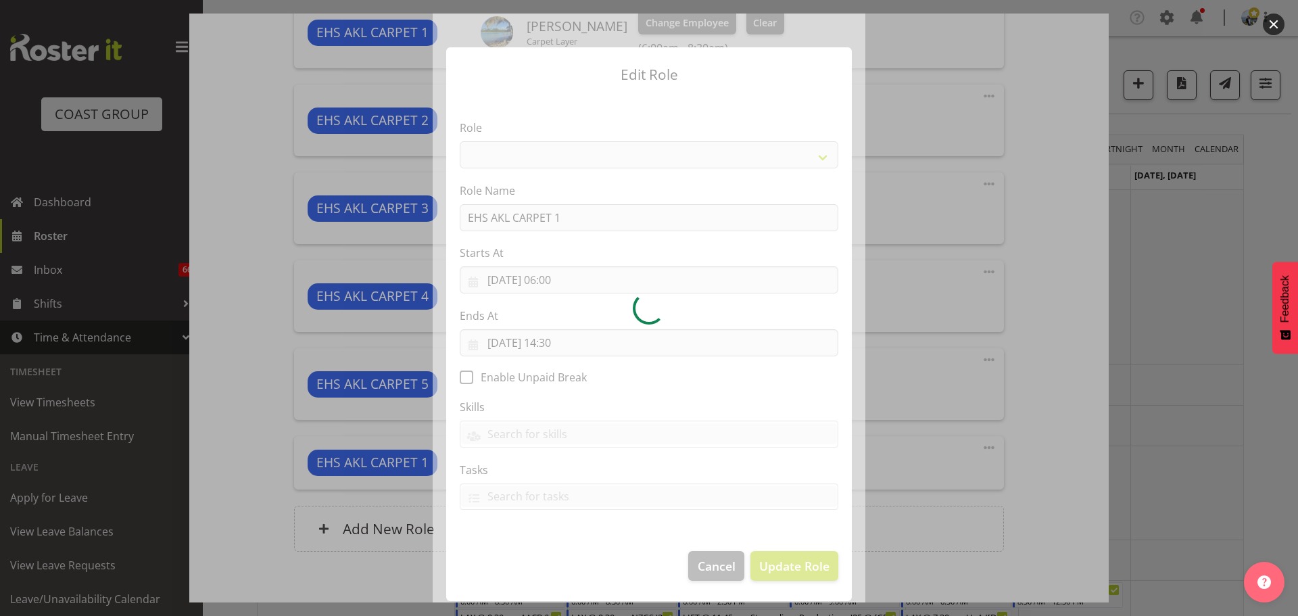
select select "190"
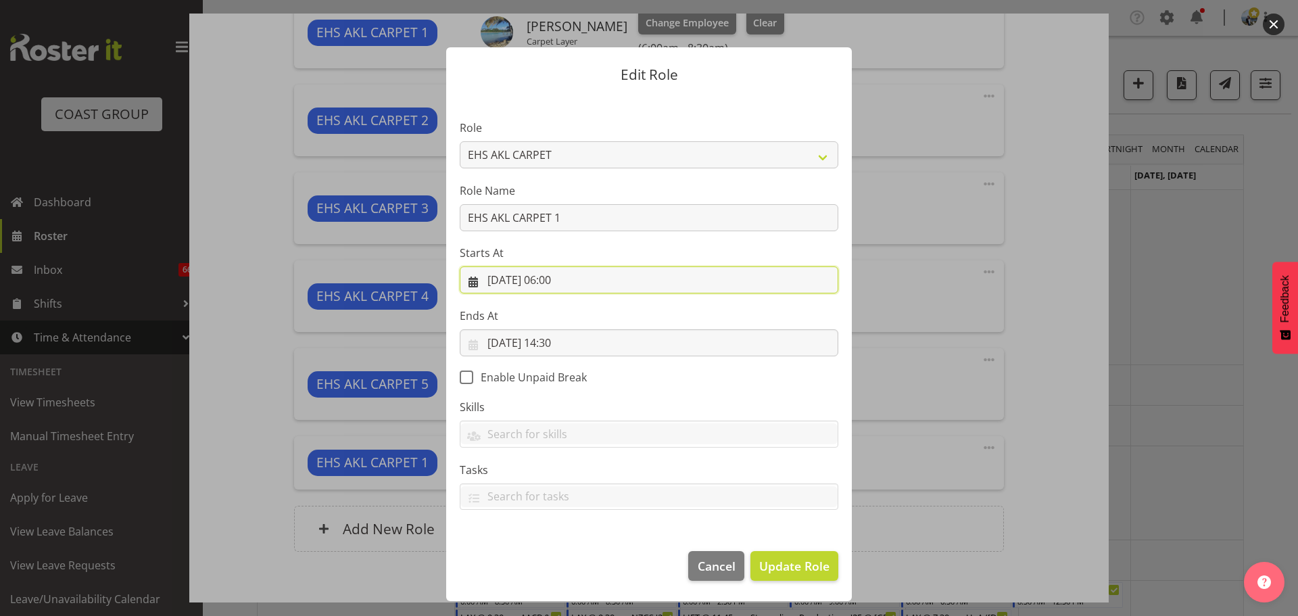
click at [562, 280] on input "[DATE] 06:00" at bounding box center [649, 279] width 379 height 27
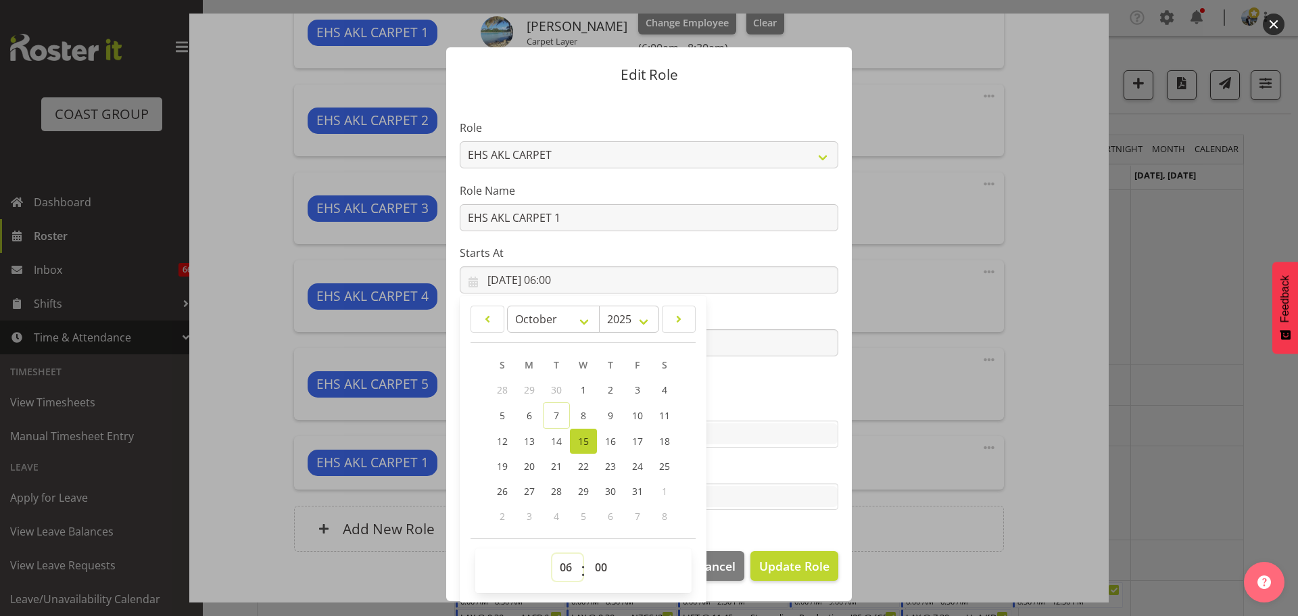
click at [559, 568] on select "00 01 02 03 04 05 06 07 08 09 10 11 12 13 14 15 16 17 18 19 20 21 22 23" at bounding box center [567, 567] width 30 height 27
select select "10"
click at [552, 554] on select "00 01 02 03 04 05 06 07 08 09 10 11 12 13 14 15 16 17 18 19 20 21 22 23" at bounding box center [567, 567] width 30 height 27
type input "[DATE] 10:00"
click at [600, 557] on select "00 01 02 03 04 05 06 07 08 09 10 11 12 13 14 15 16 17 18 19 20 21 22 23 24 25 2…" at bounding box center [602, 567] width 30 height 27
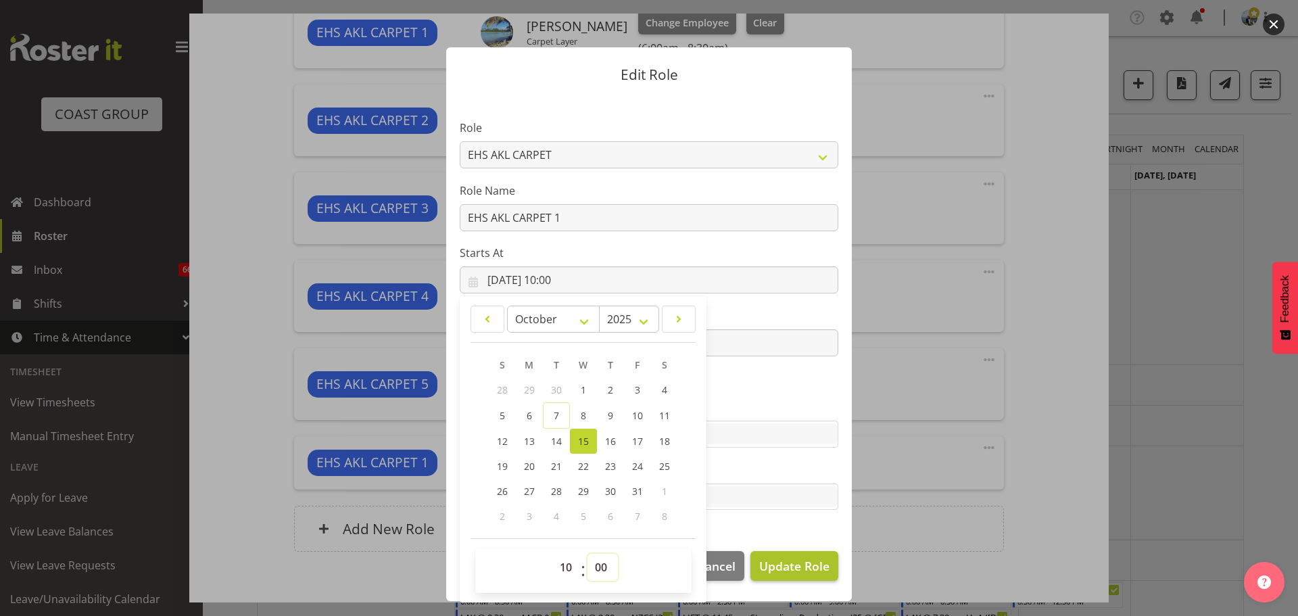
select select "30"
type input "[DATE] 10:30"
click at [787, 566] on span "Update Role" at bounding box center [794, 566] width 70 height 18
select select
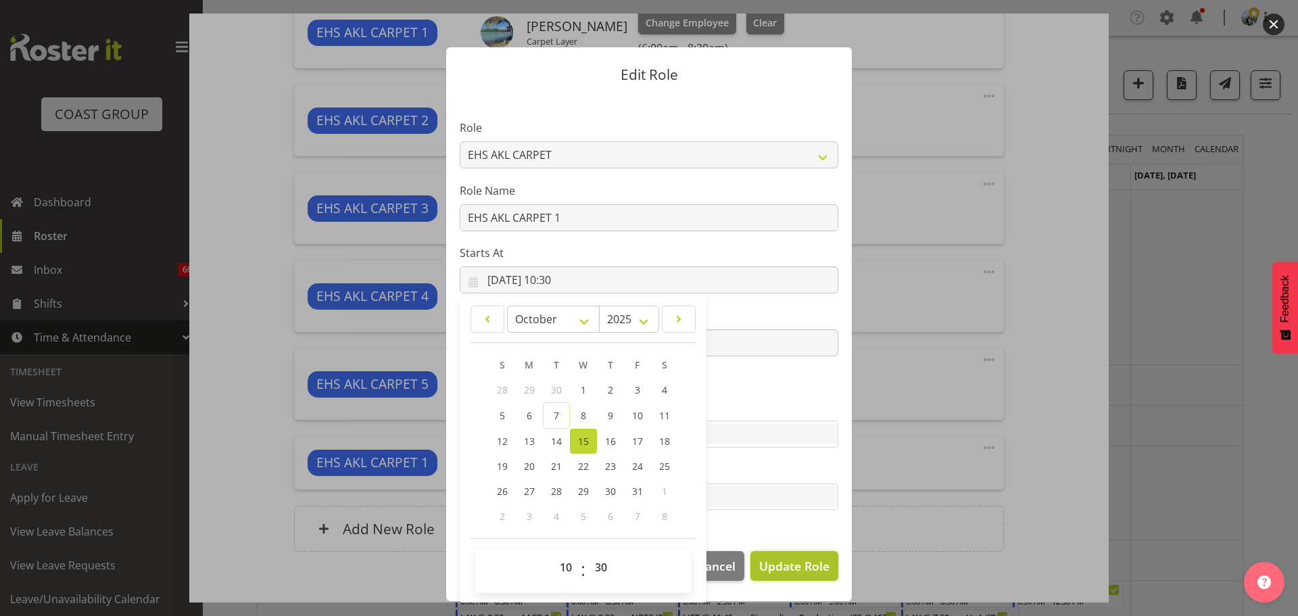
select select
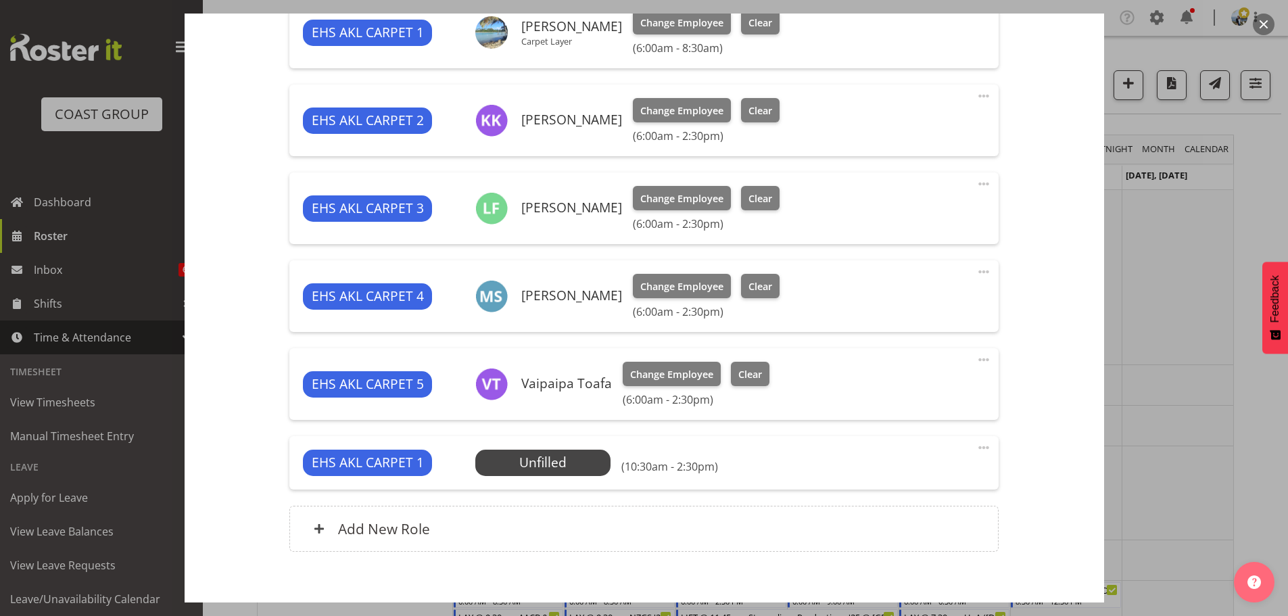
scroll to position [642, 0]
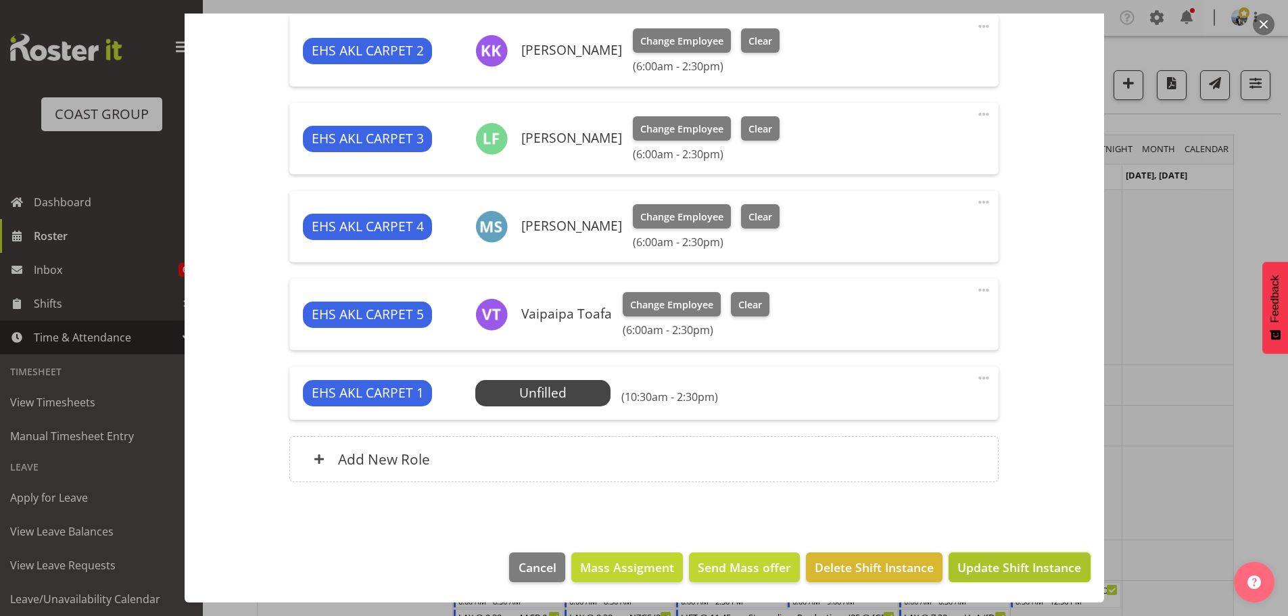
click at [1059, 579] on button "Update Shift Instance" at bounding box center [1018, 567] width 141 height 30
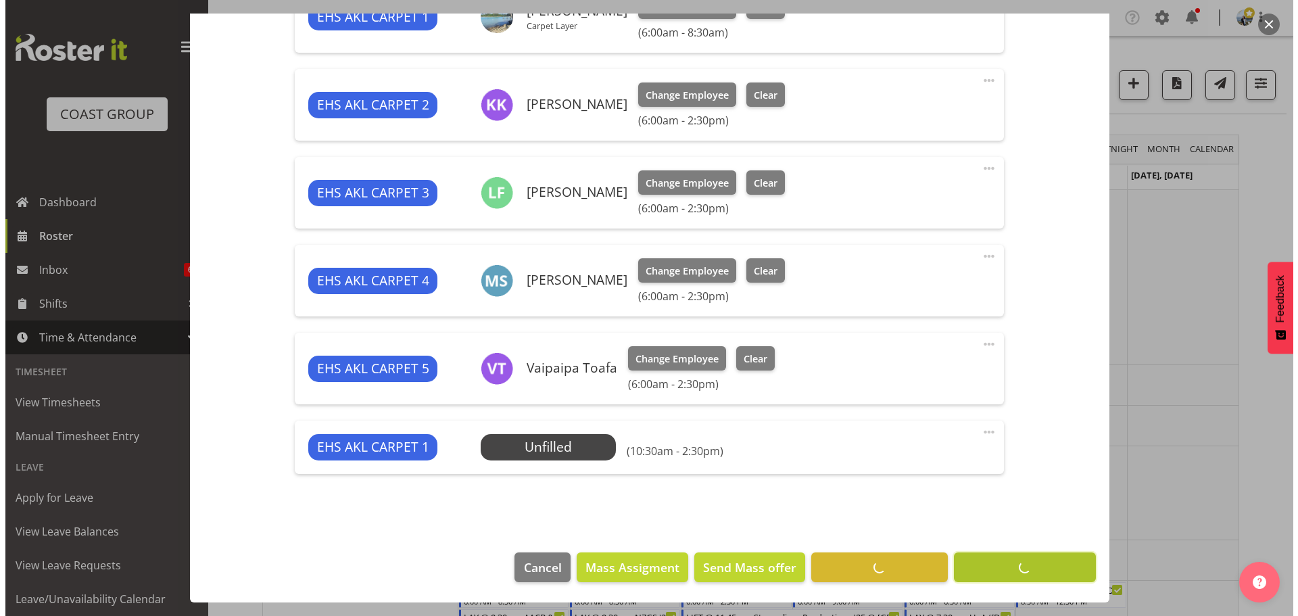
scroll to position [587, 0]
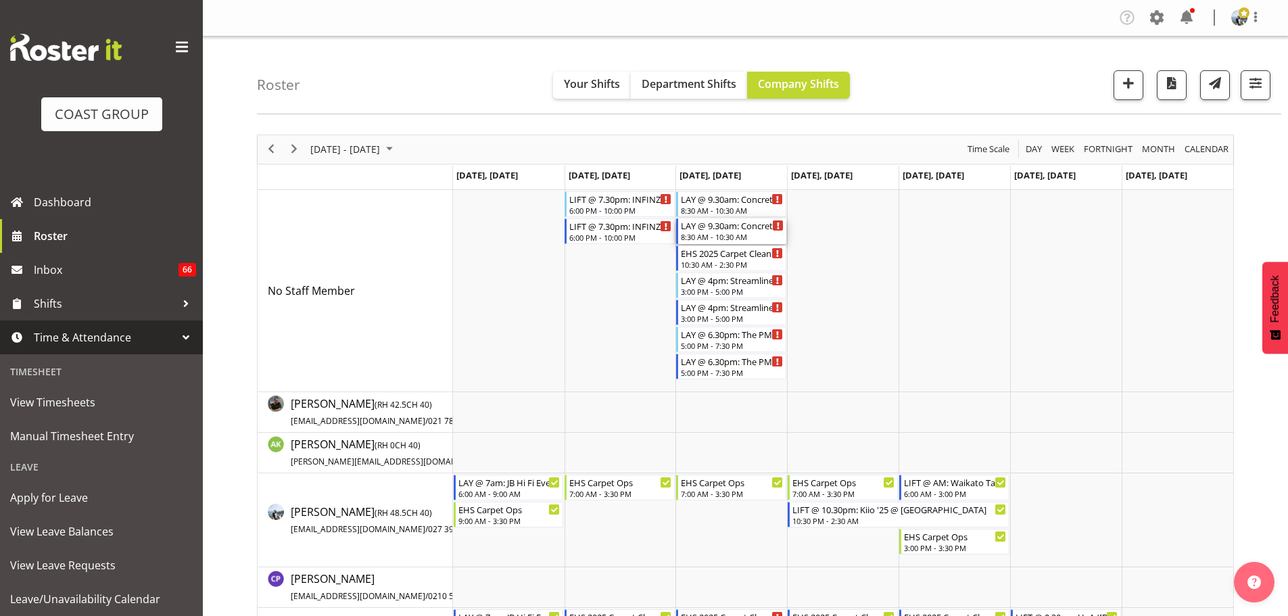
click at [718, 240] on div "8:30 AM - 10:30 AM" at bounding box center [732, 236] width 103 height 11
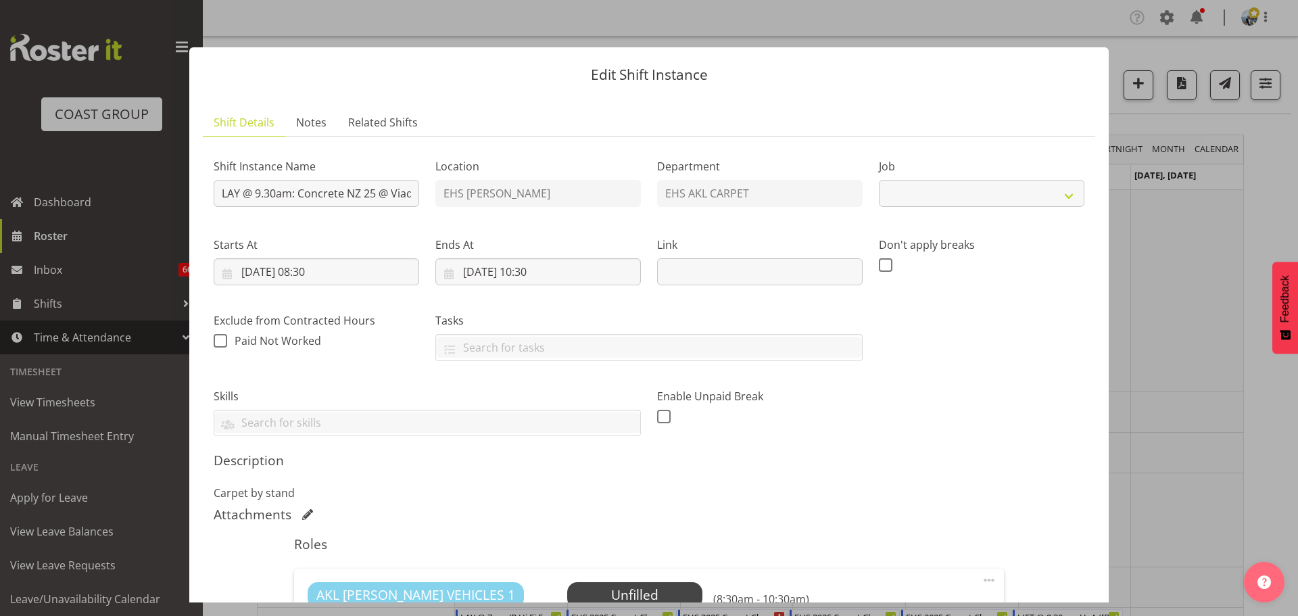
select select "9452"
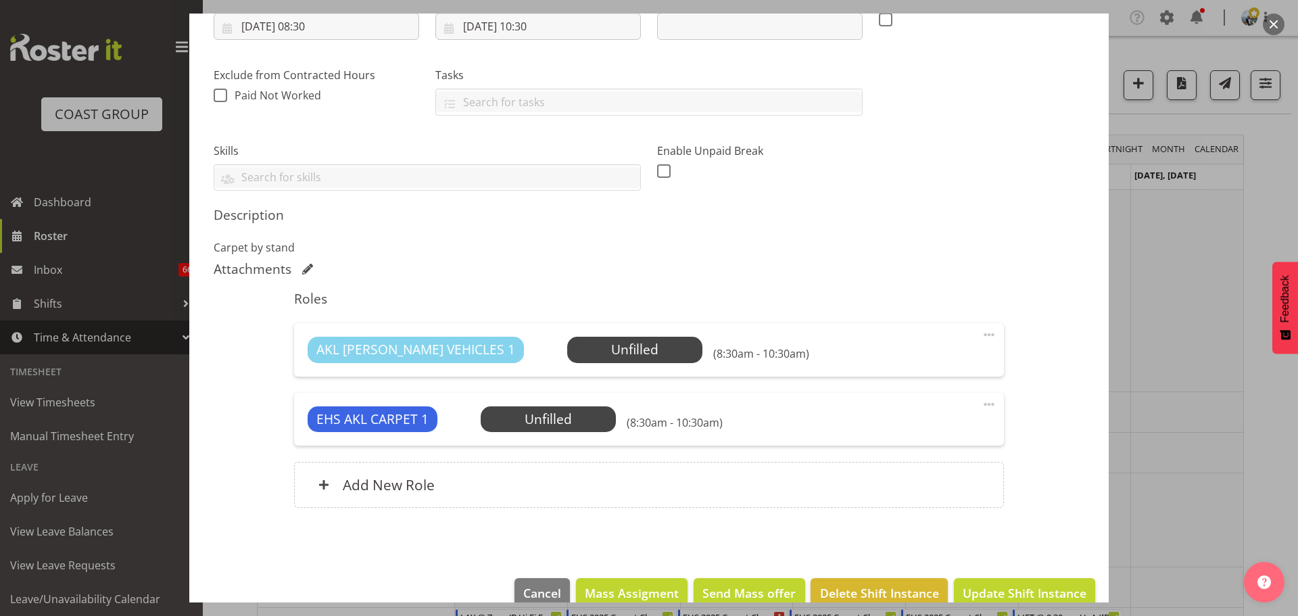
scroll to position [265, 0]
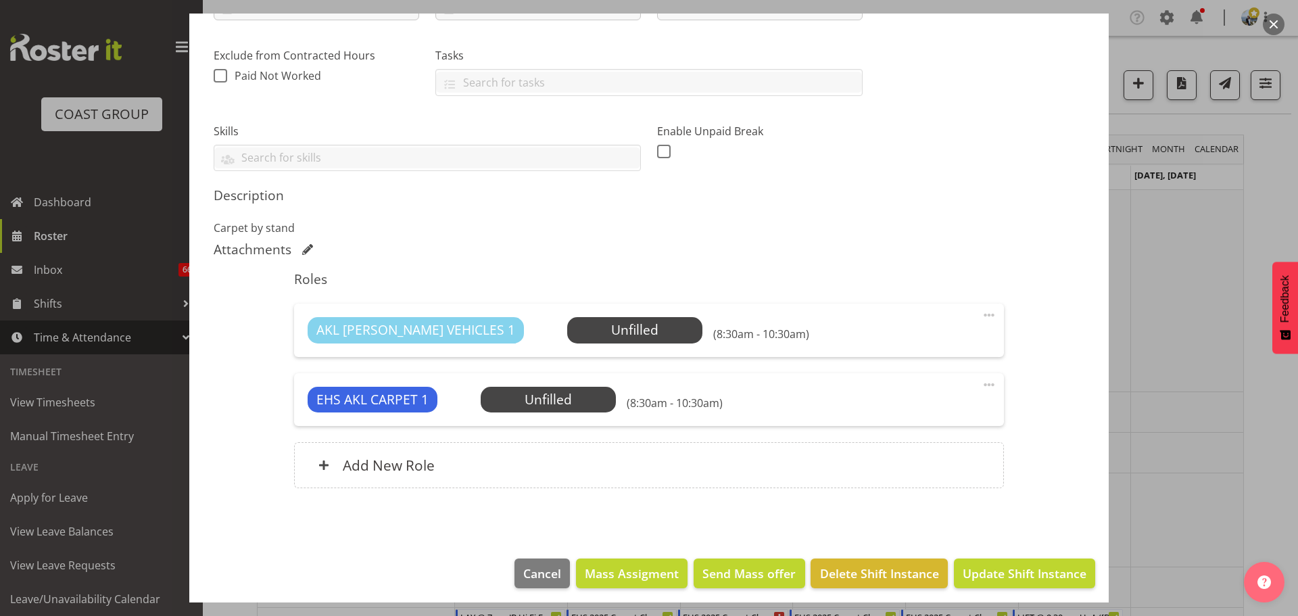
click at [537, 413] on div "EHS AKL CARPET 1 Unfilled Select Employee (8:30am - 10:30am) Edit Cover Role De…" at bounding box center [648, 399] width 709 height 53
click at [539, 402] on span "Select Employee" at bounding box center [548, 400] width 101 height 20
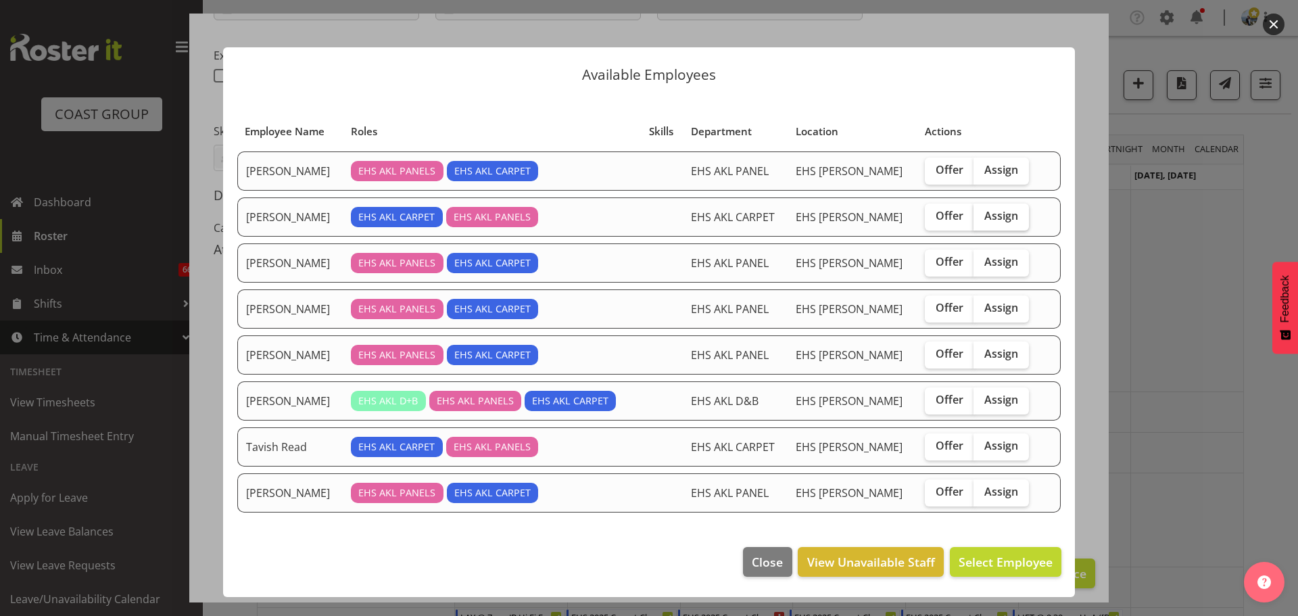
click at [995, 214] on span "Assign" at bounding box center [1001, 216] width 34 height 14
click at [982, 214] on input "Assign" at bounding box center [977, 216] width 9 height 9
checkbox input "true"
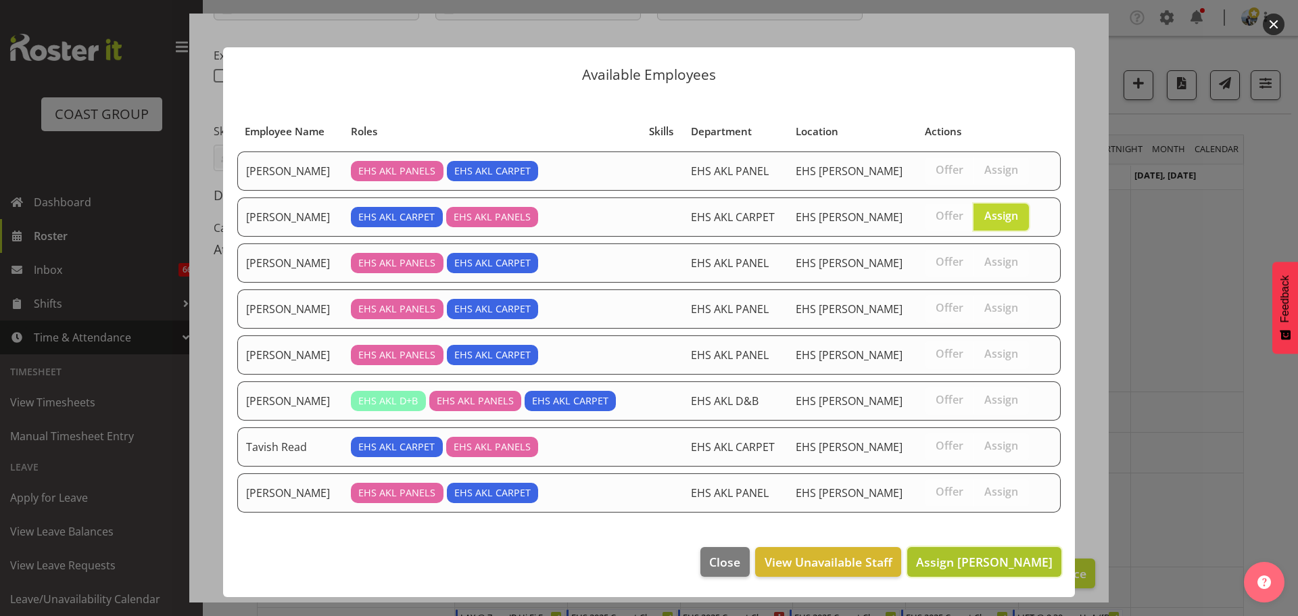
click at [992, 554] on span "Assign [PERSON_NAME]" at bounding box center [984, 562] width 137 height 16
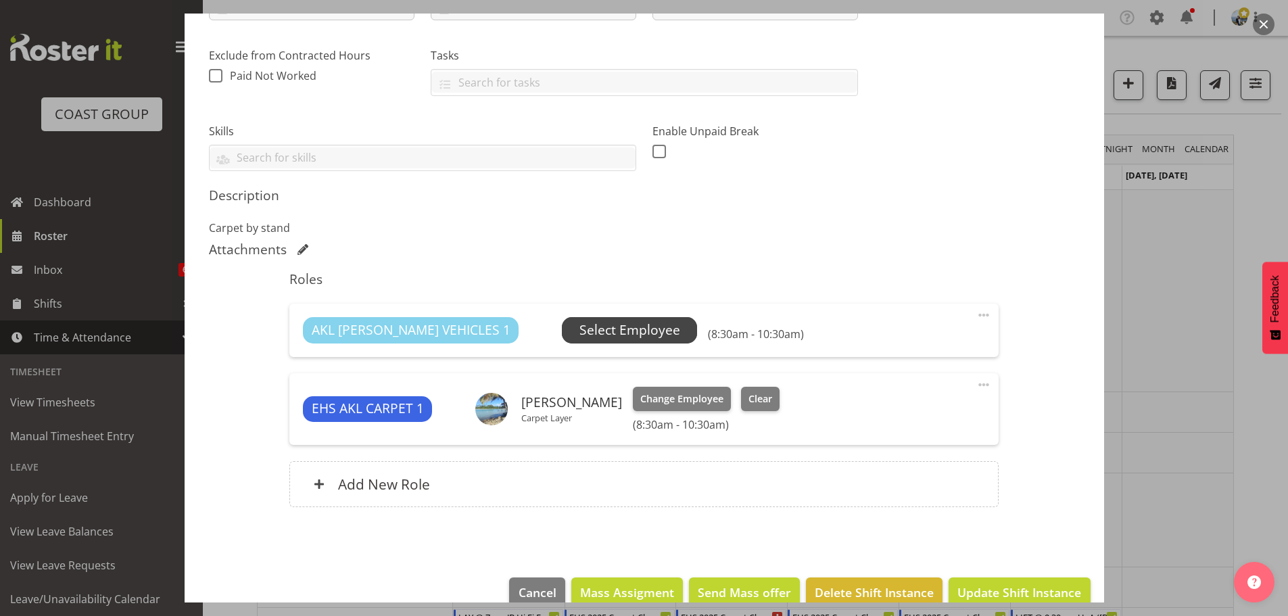
click at [612, 333] on span "Select Employee" at bounding box center [629, 330] width 101 height 20
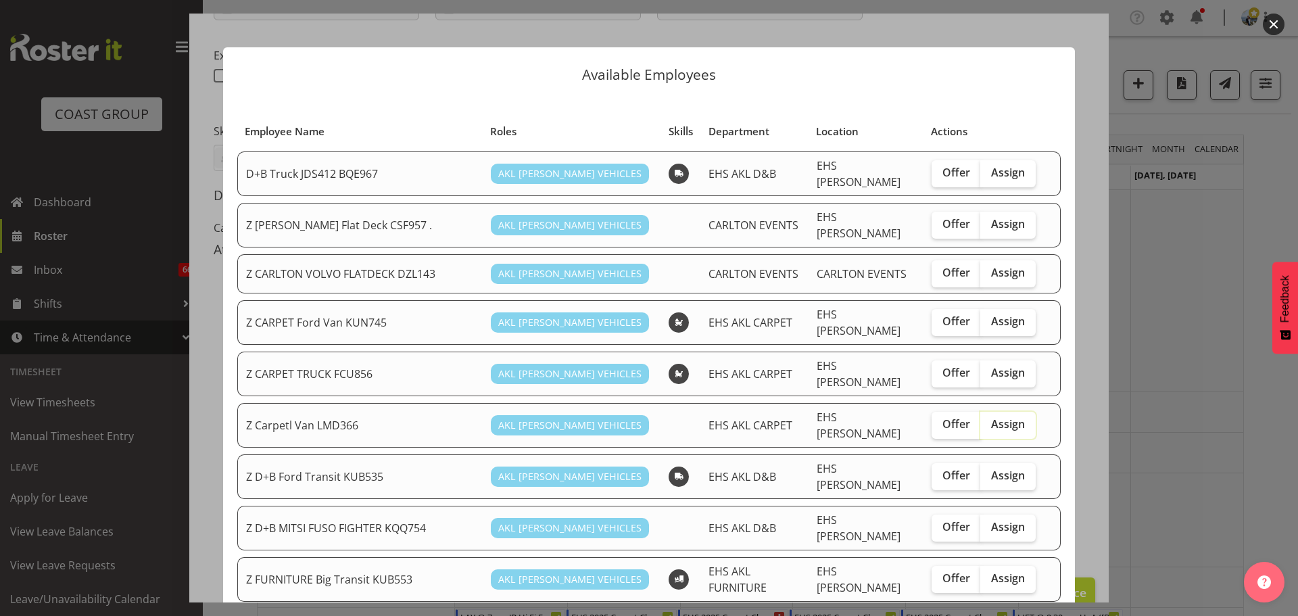
click at [980, 420] on input "Assign" at bounding box center [984, 424] width 9 height 9
checkbox input "true"
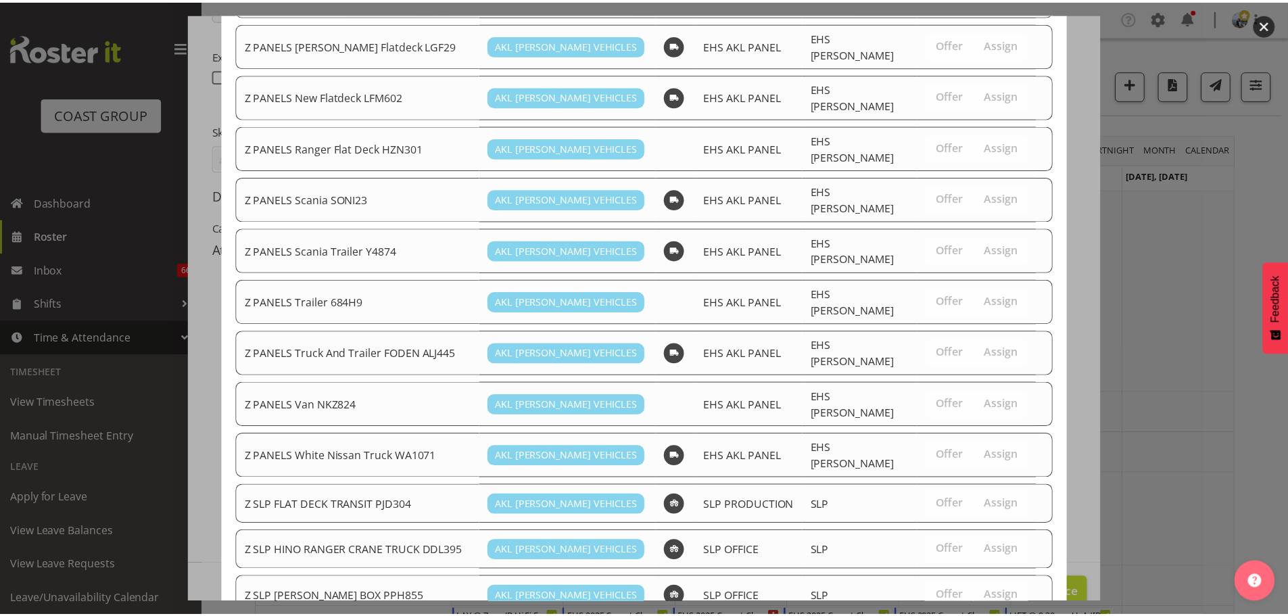
scroll to position [987, 0]
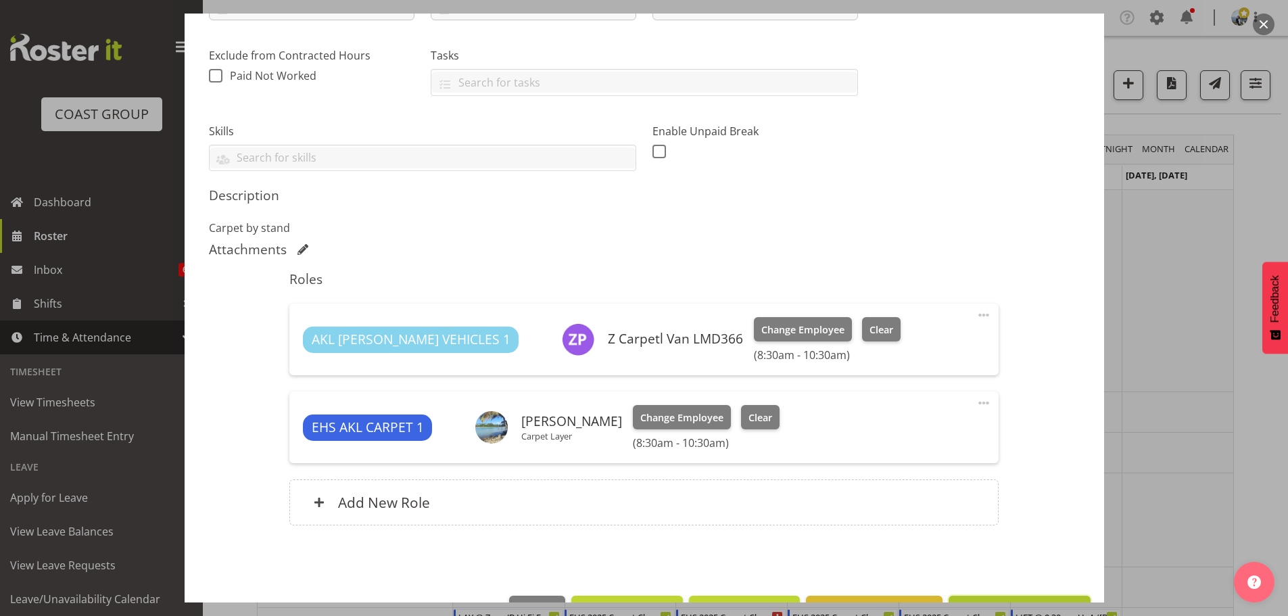
click at [1021, 597] on button "Update Shift Instance" at bounding box center [1018, 611] width 141 height 30
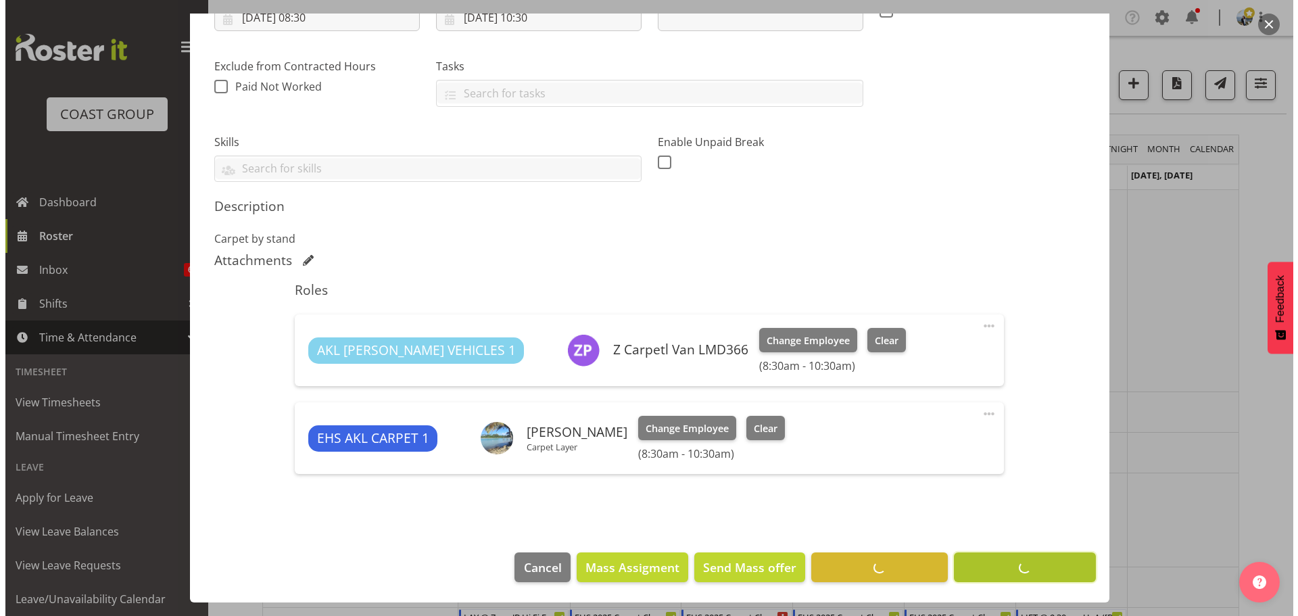
scroll to position [254, 0]
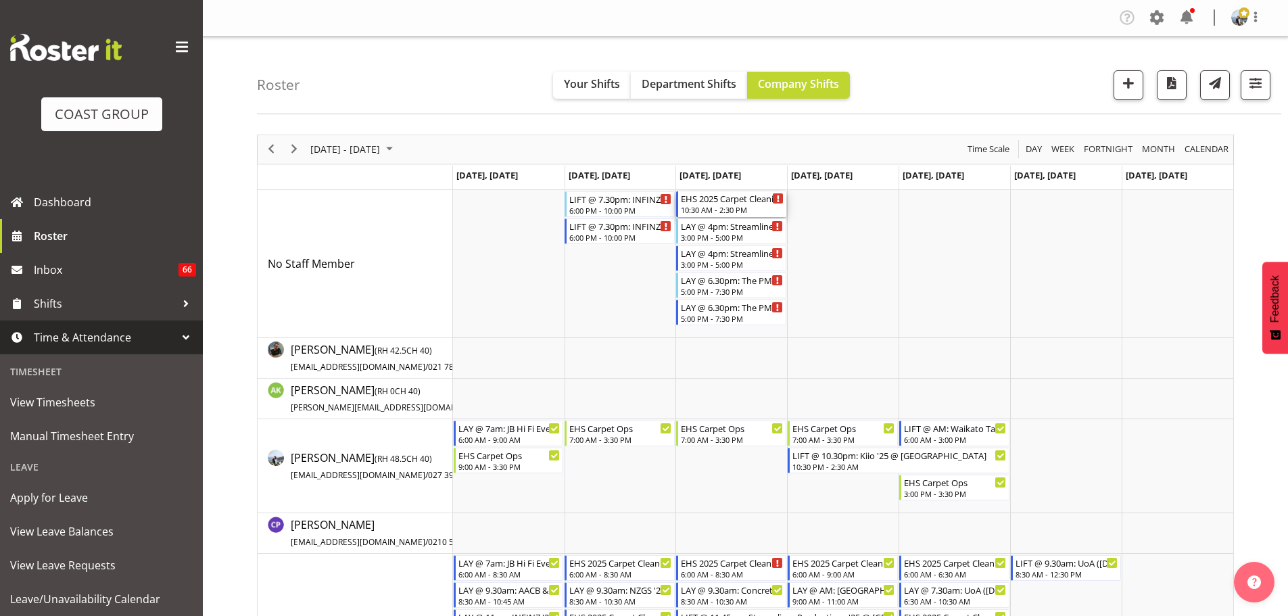
click at [738, 206] on div "10:30 AM - 2:30 PM" at bounding box center [732, 209] width 103 height 11
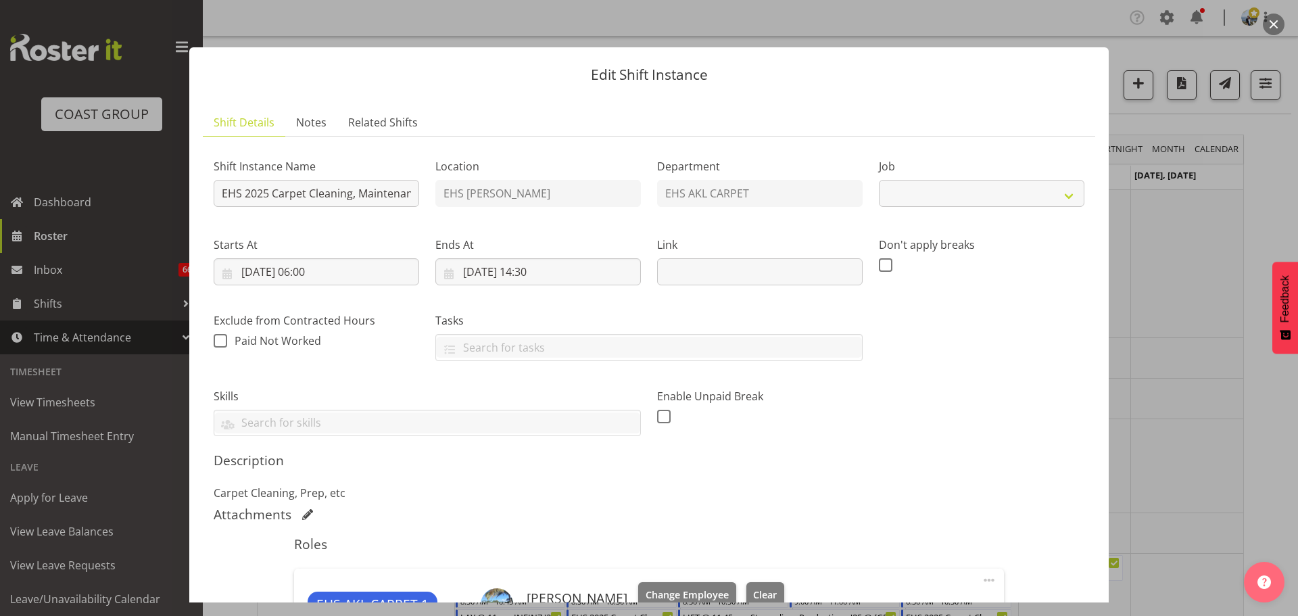
select select "69"
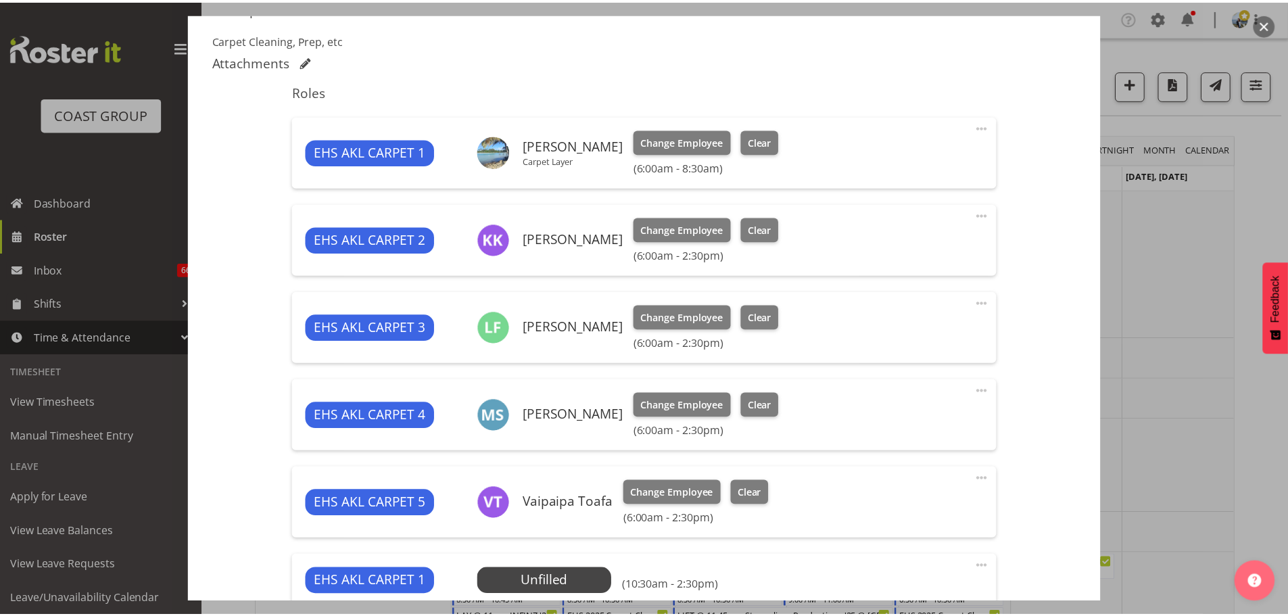
scroll to position [642, 0]
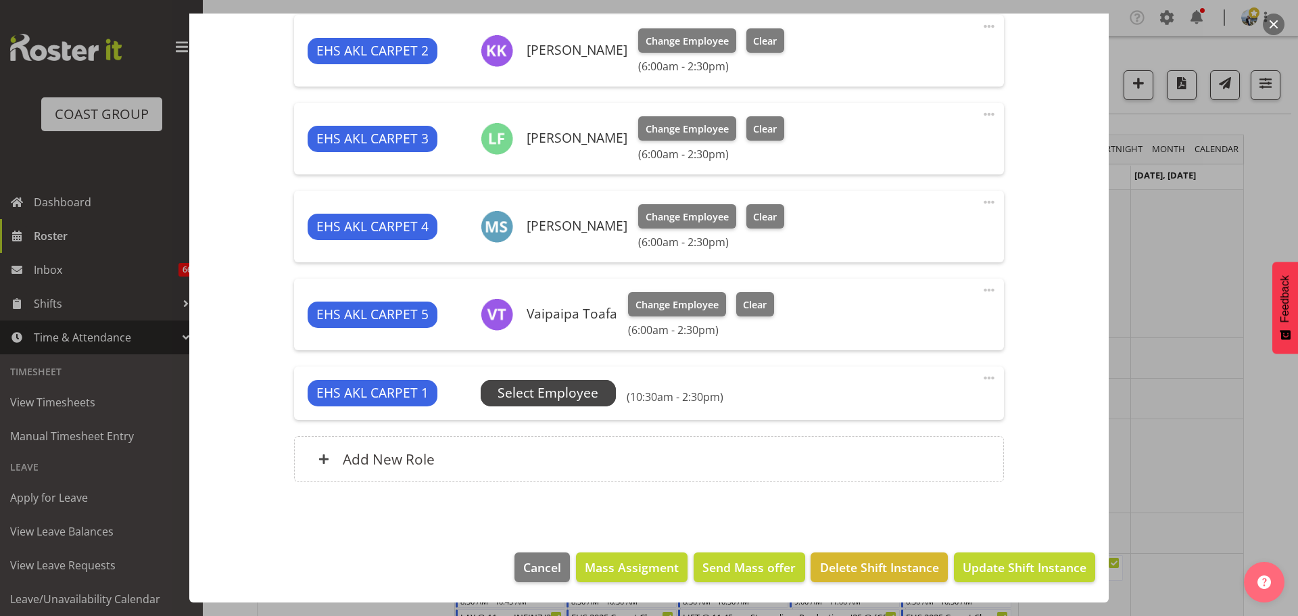
click at [602, 389] on span "Select Employee" at bounding box center [548, 393] width 135 height 26
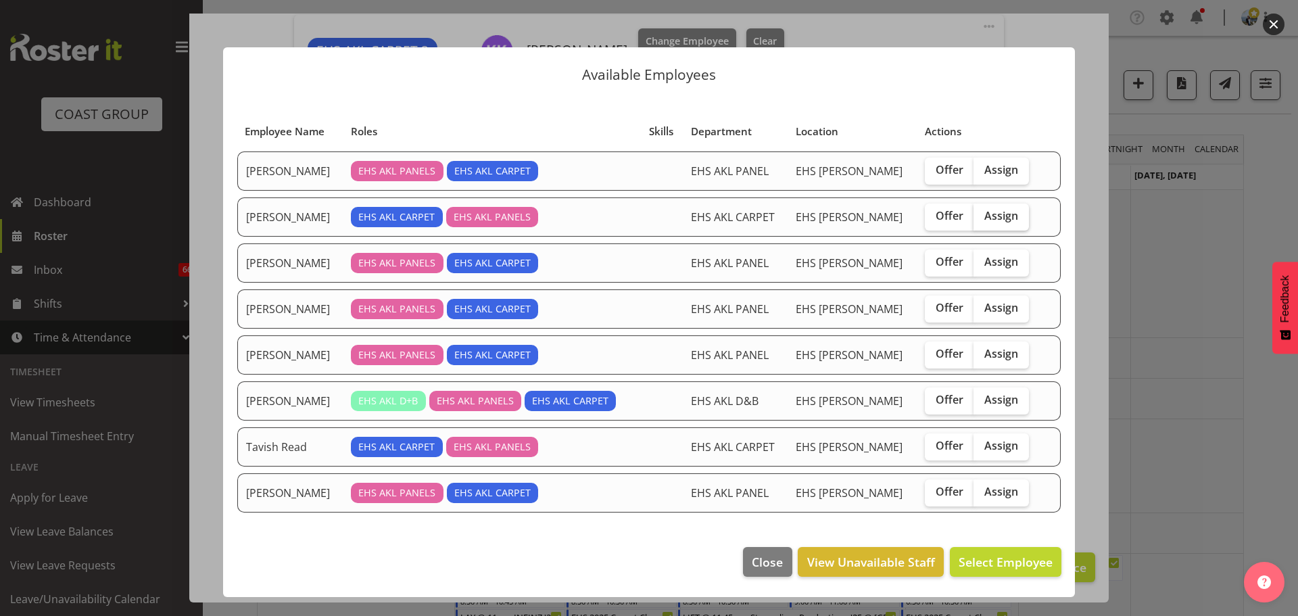
click at [1013, 215] on label "Assign" at bounding box center [1000, 216] width 55 height 27
click at [982, 215] on input "Assign" at bounding box center [977, 216] width 9 height 9
checkbox input "true"
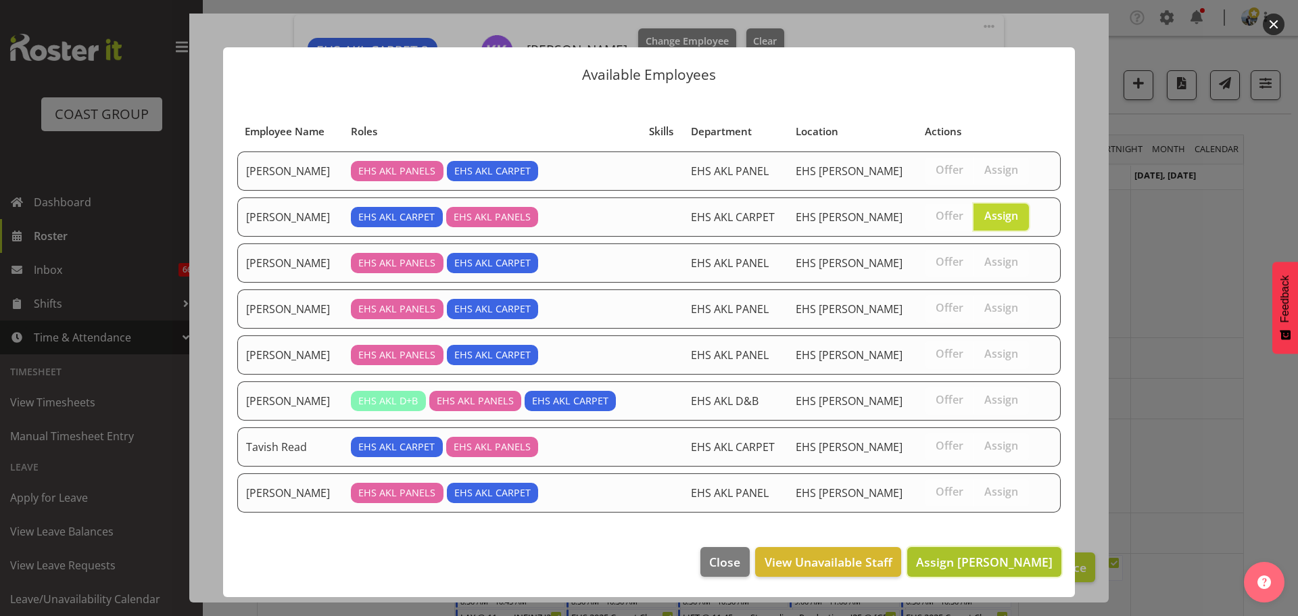
click at [973, 565] on span "Assign [PERSON_NAME]" at bounding box center [984, 562] width 137 height 16
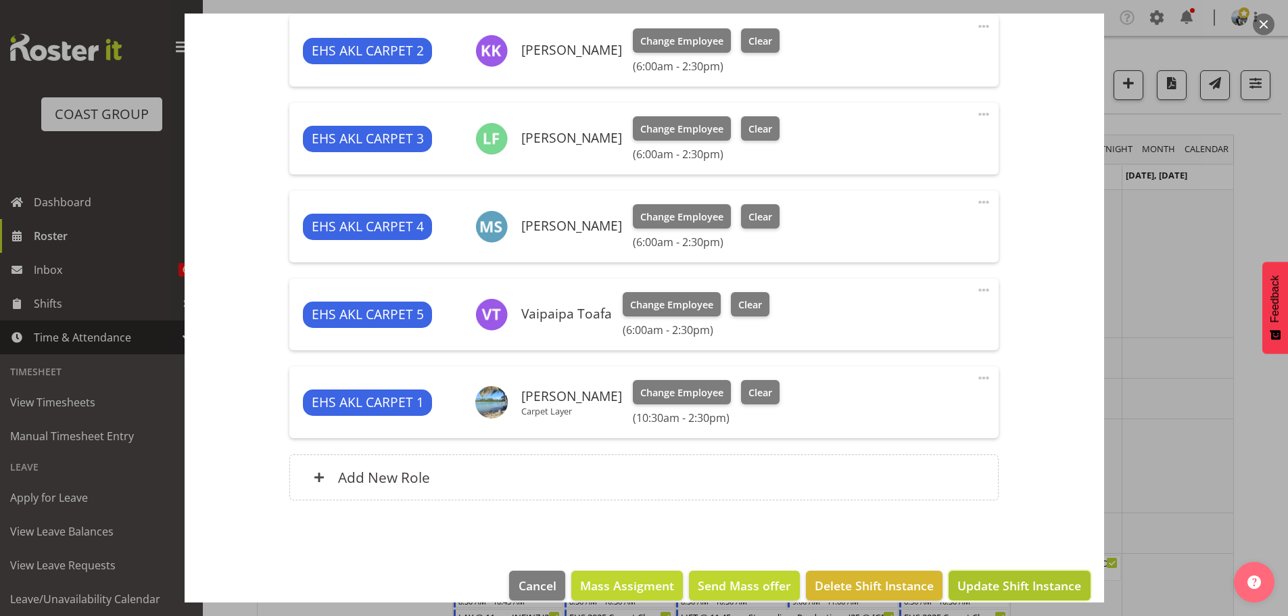
click at [991, 579] on span "Update Shift Instance" at bounding box center [1019, 586] width 124 height 18
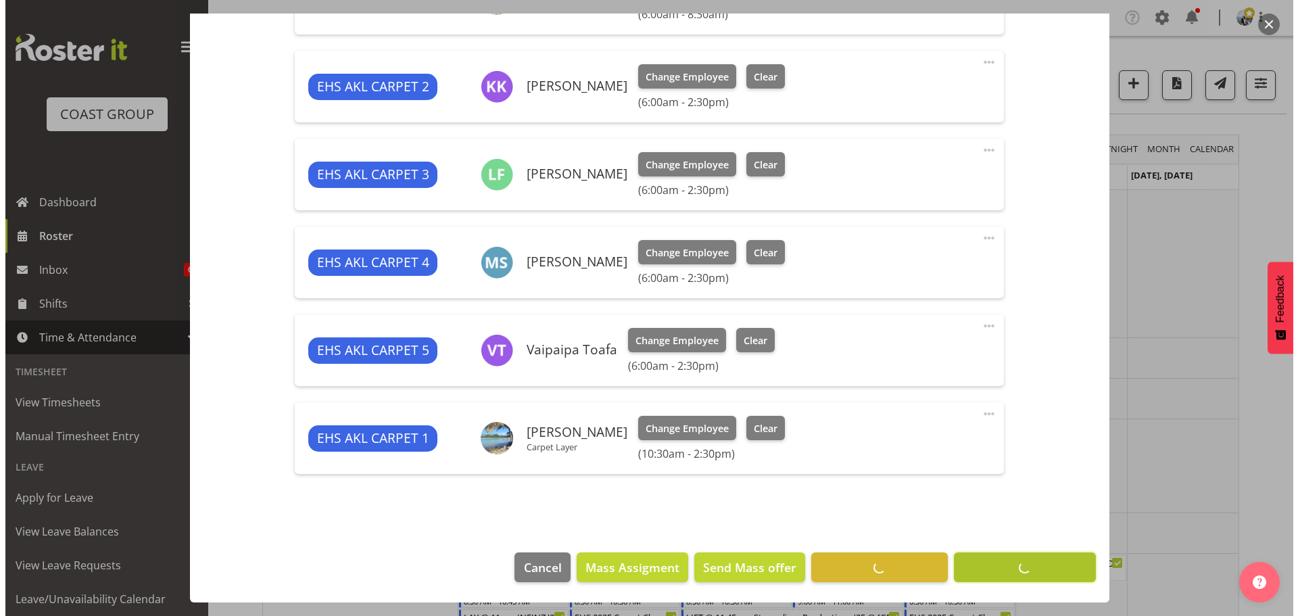
scroll to position [606, 0]
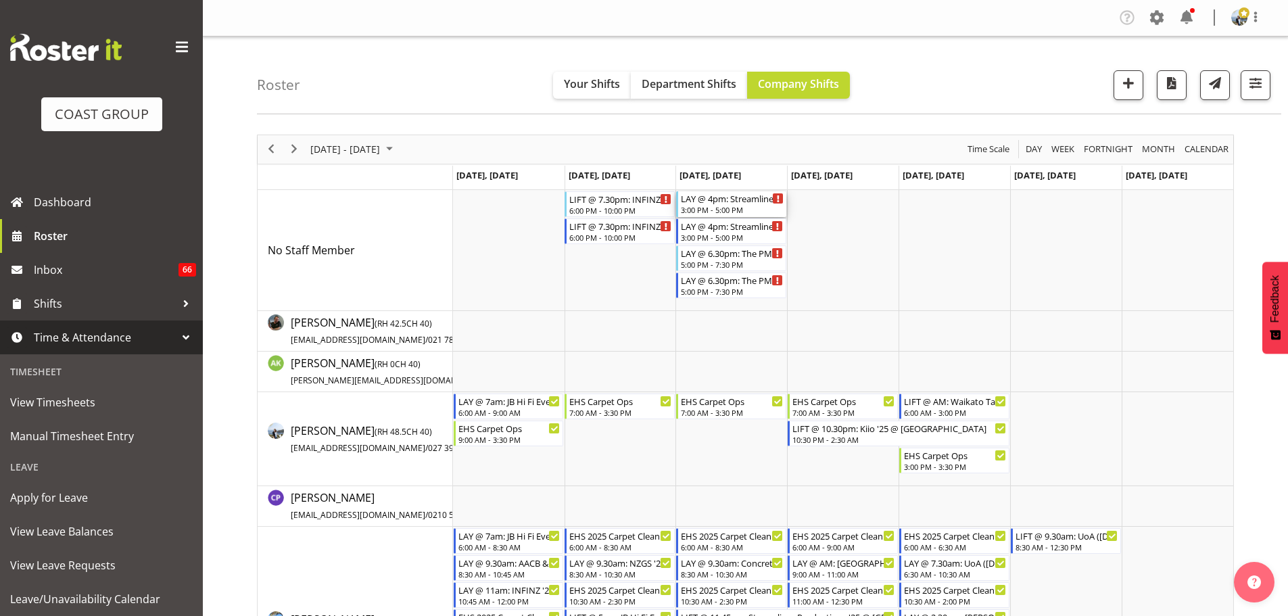
click at [713, 205] on div "LAY @ 4pm: Streamliner Productions '25 @ [GEOGRAPHIC_DATA] 3:00 PM - 5:00 PM" at bounding box center [732, 204] width 103 height 26
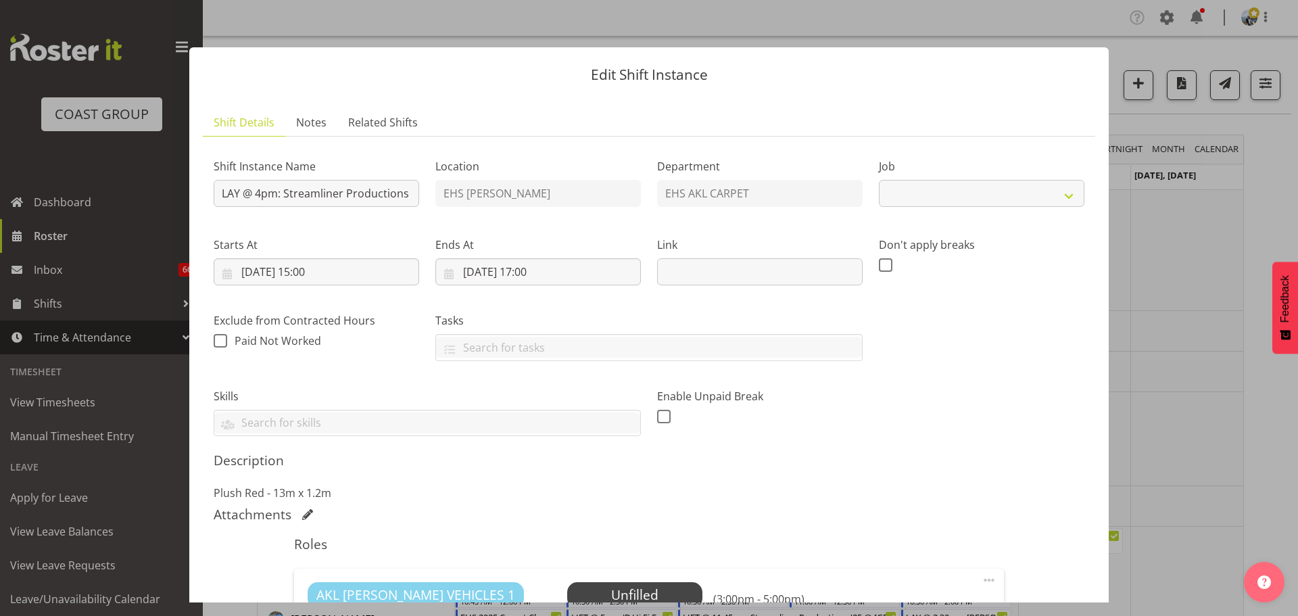
select select "8576"
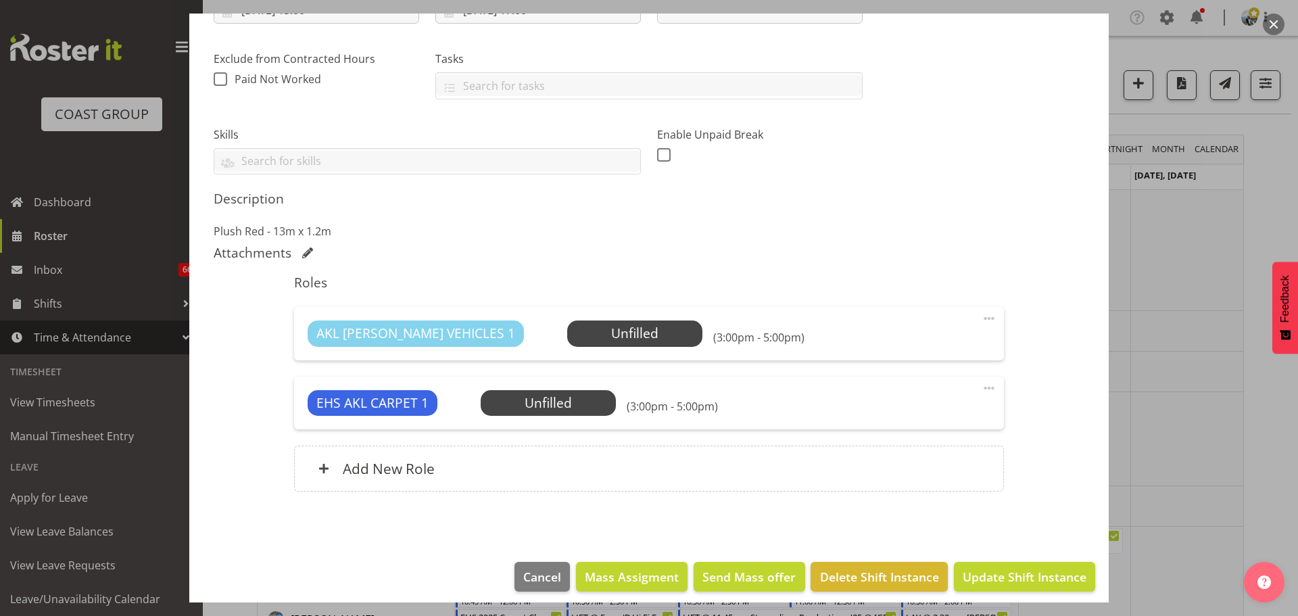
scroll to position [261, 0]
click at [581, 410] on span "Select Employee" at bounding box center [548, 404] width 101 height 20
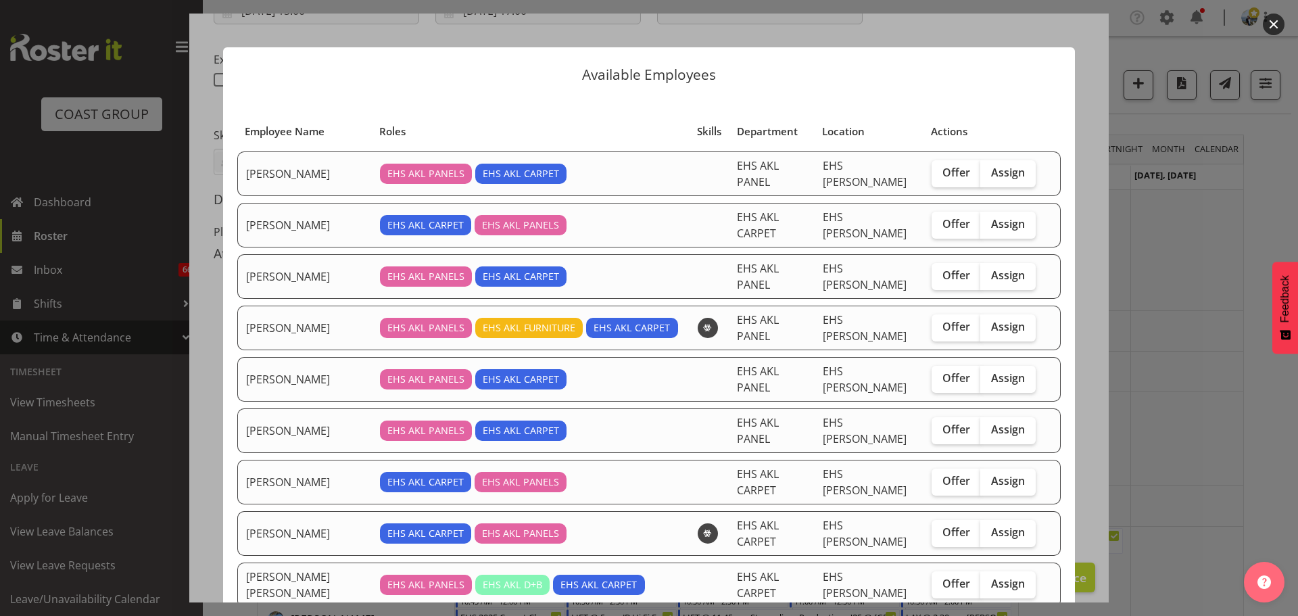
click at [581, 420] on div "EHS AKL PANELS EHS AKL CARPET" at bounding box center [530, 430] width 301 height 20
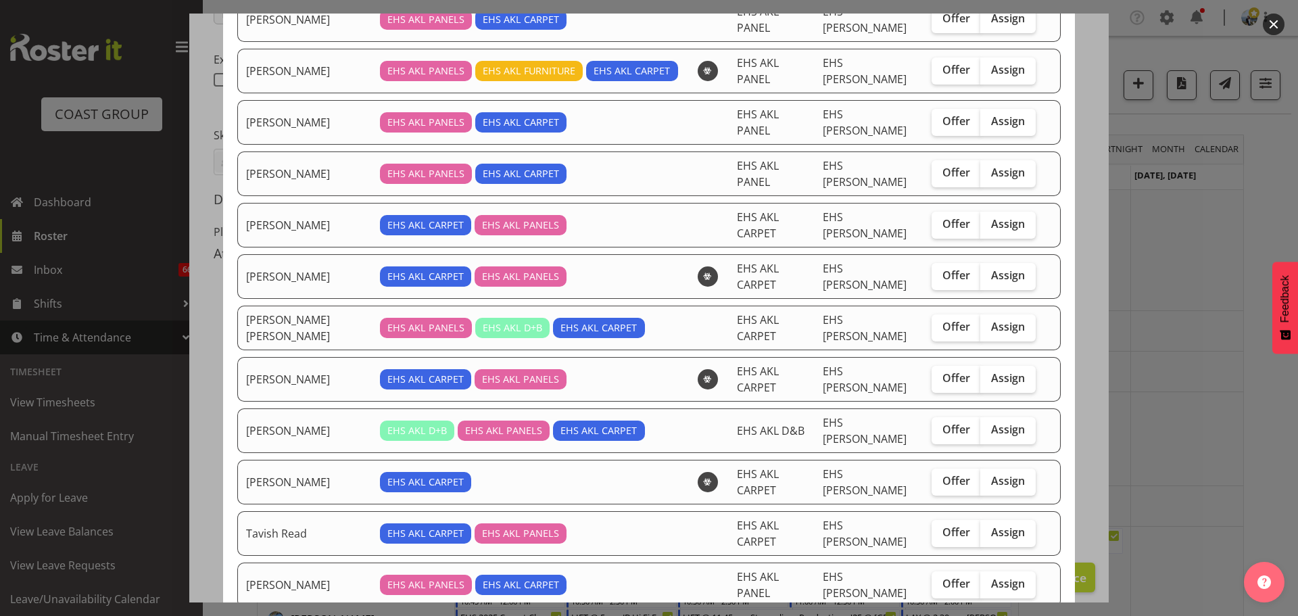
scroll to position [259, 0]
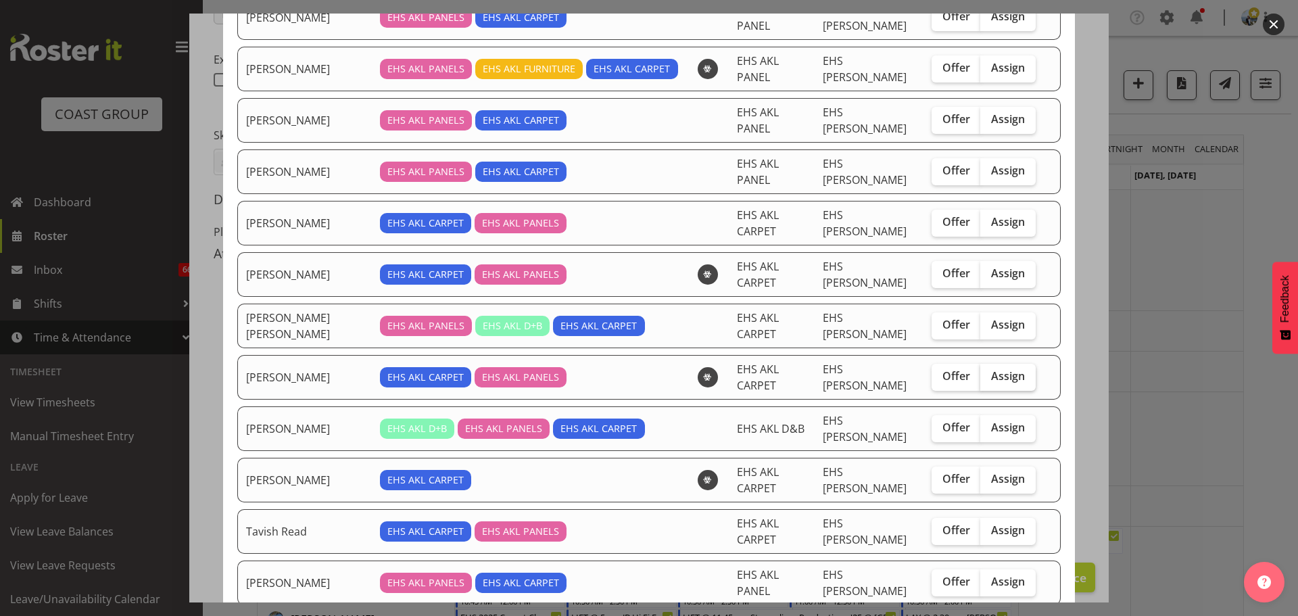
click at [992, 364] on label "Assign" at bounding box center [1007, 377] width 55 height 27
click at [989, 372] on input "Assign" at bounding box center [984, 376] width 9 height 9
checkbox input "true"
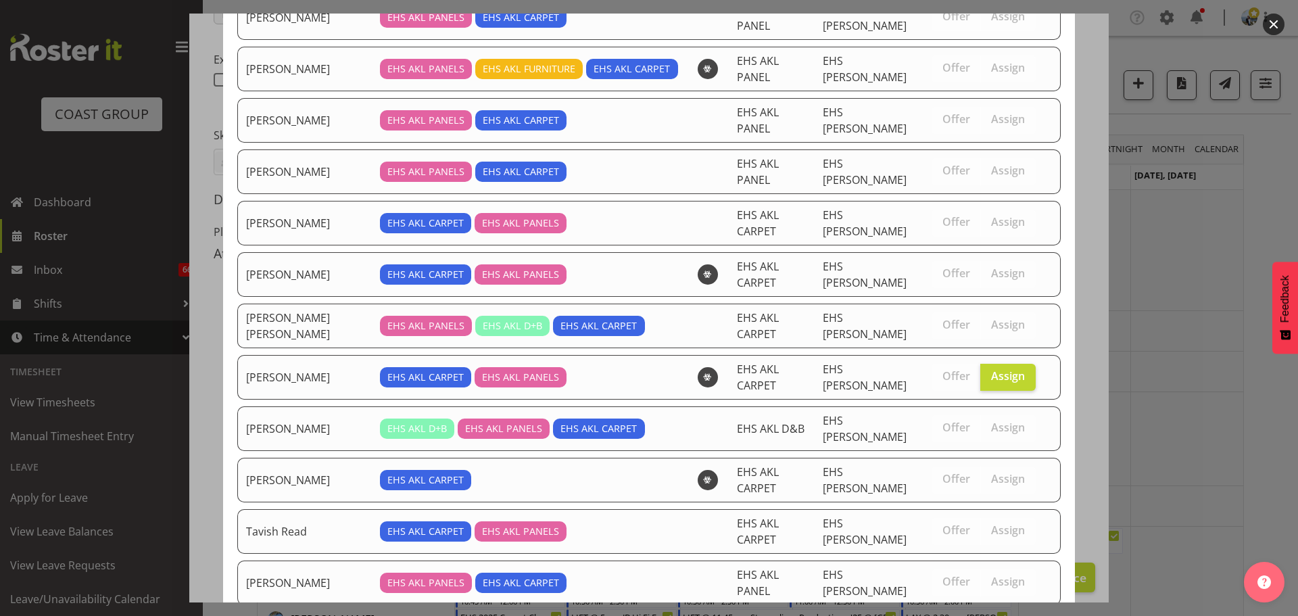
scroll to position [316, 0]
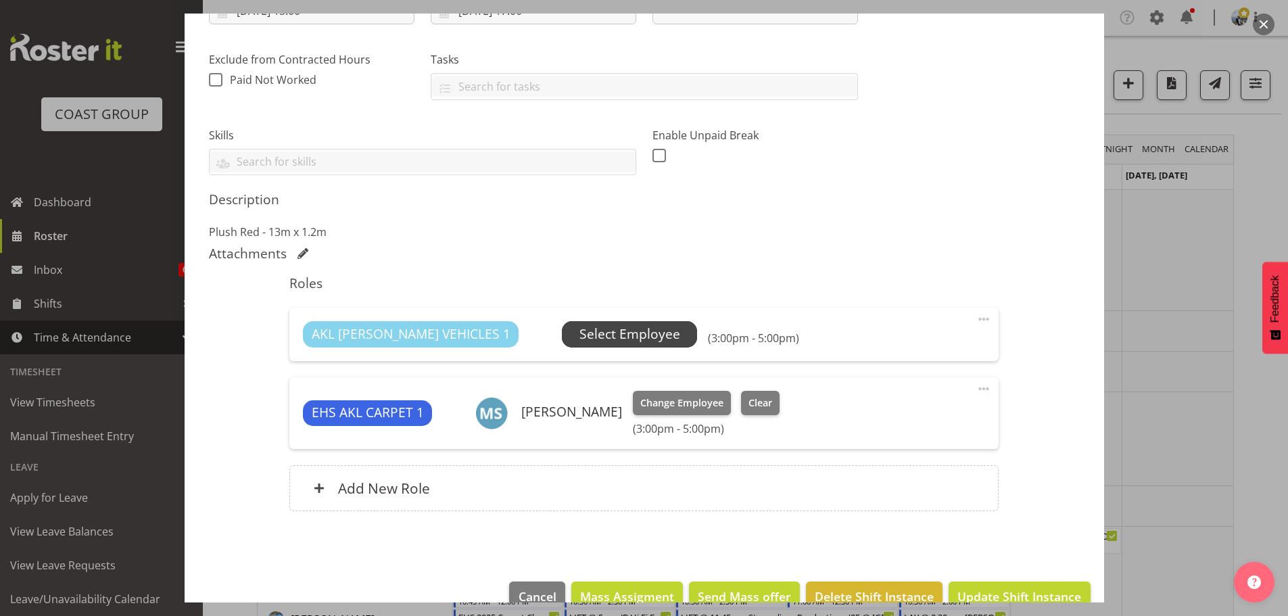
click at [603, 324] on span "Select Employee" at bounding box center [629, 334] width 135 height 26
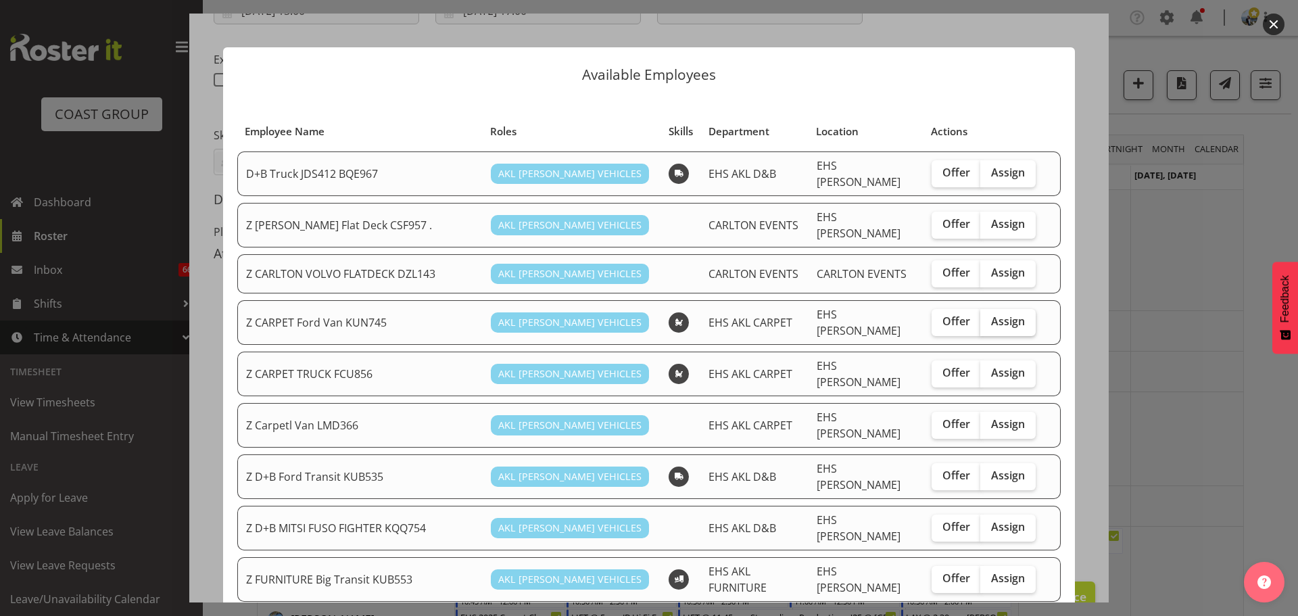
click at [1007, 314] on span "Assign" at bounding box center [1008, 321] width 34 height 14
click at [989, 317] on input "Assign" at bounding box center [984, 321] width 9 height 9
checkbox input "true"
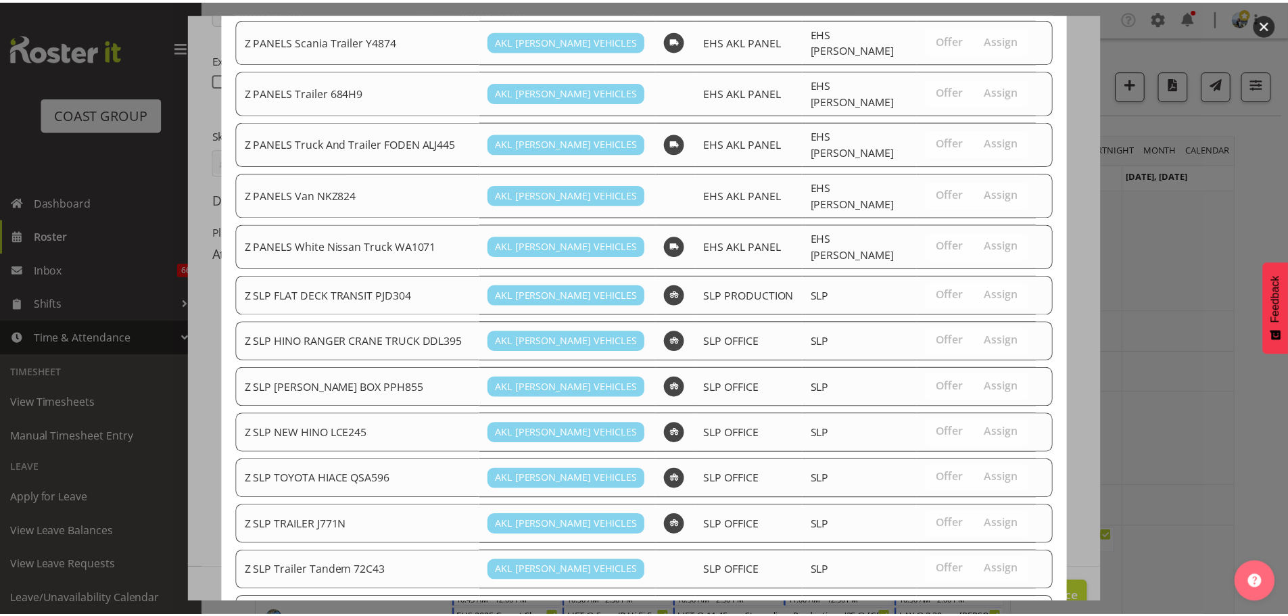
scroll to position [1079, 0]
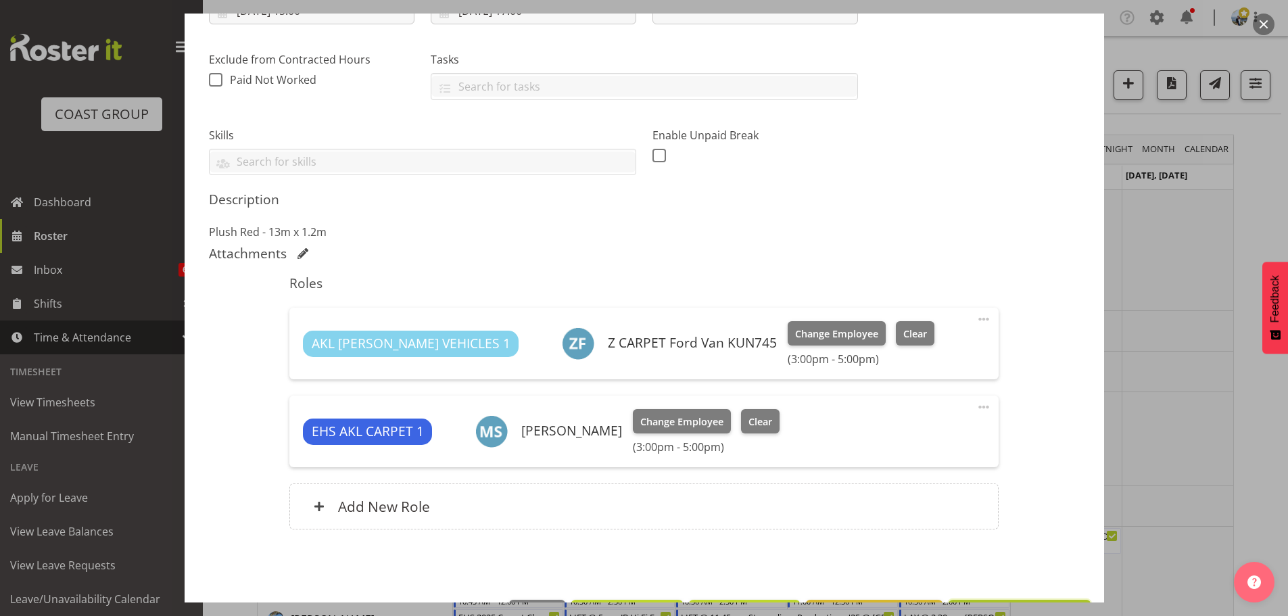
click at [1020, 600] on button "Update Shift Instance" at bounding box center [1018, 615] width 141 height 30
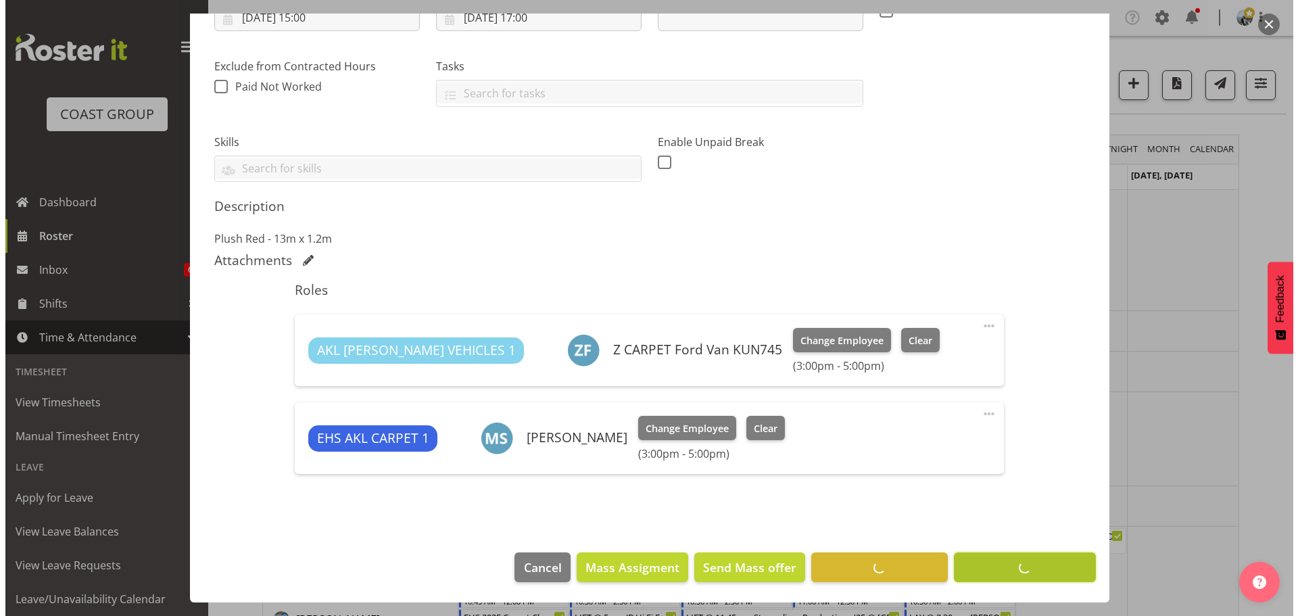
scroll to position [254, 0]
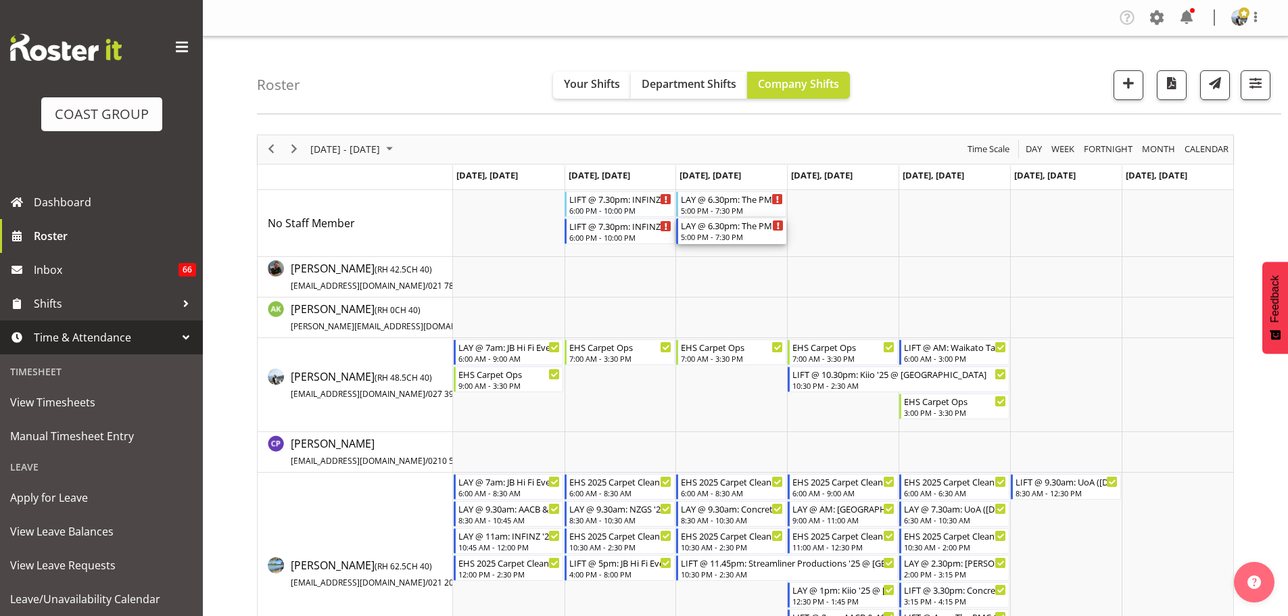
click at [726, 242] on div "5:00 PM - 7:30 PM" at bounding box center [732, 236] width 103 height 11
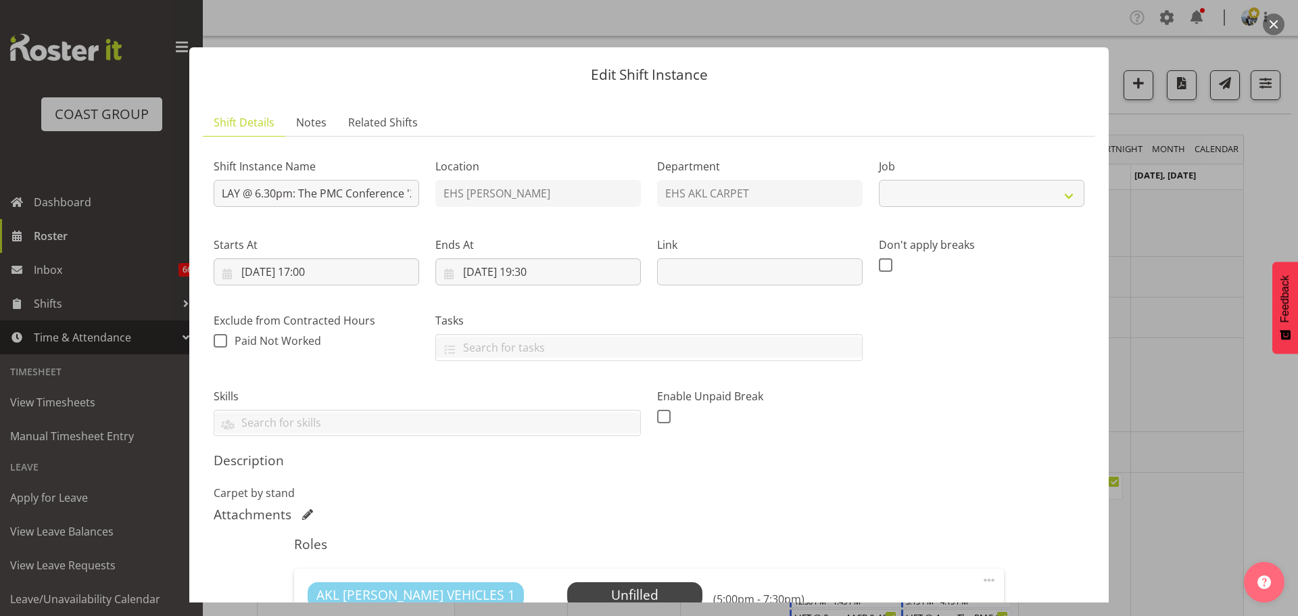
select select "10640"
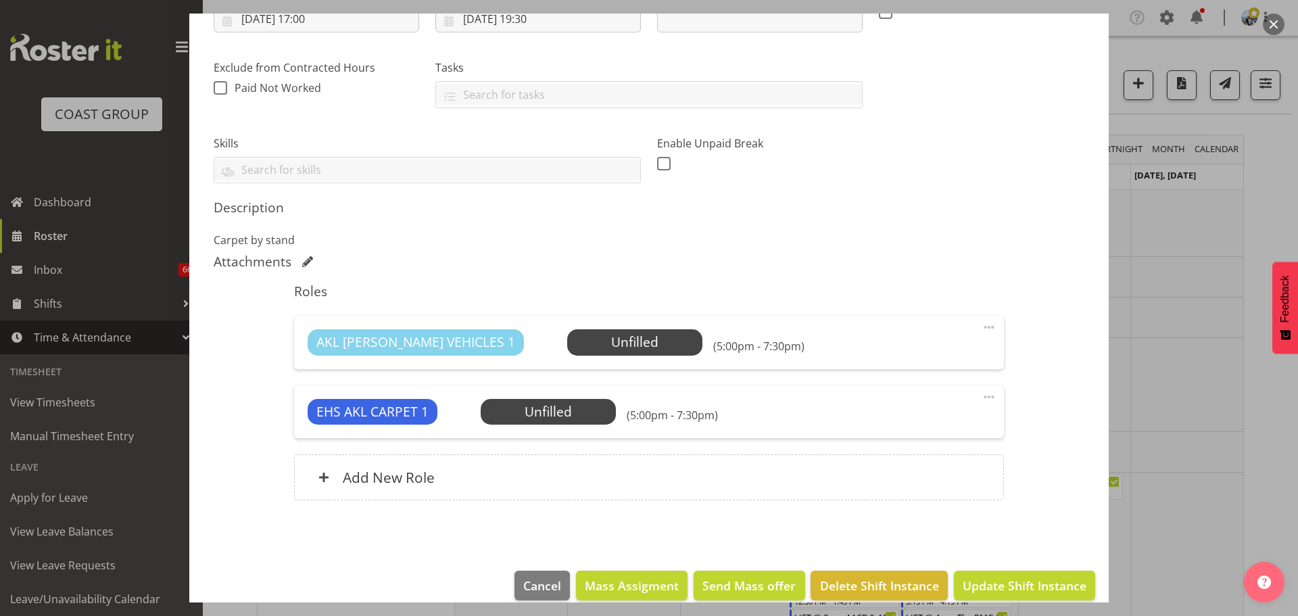
scroll to position [271, 0]
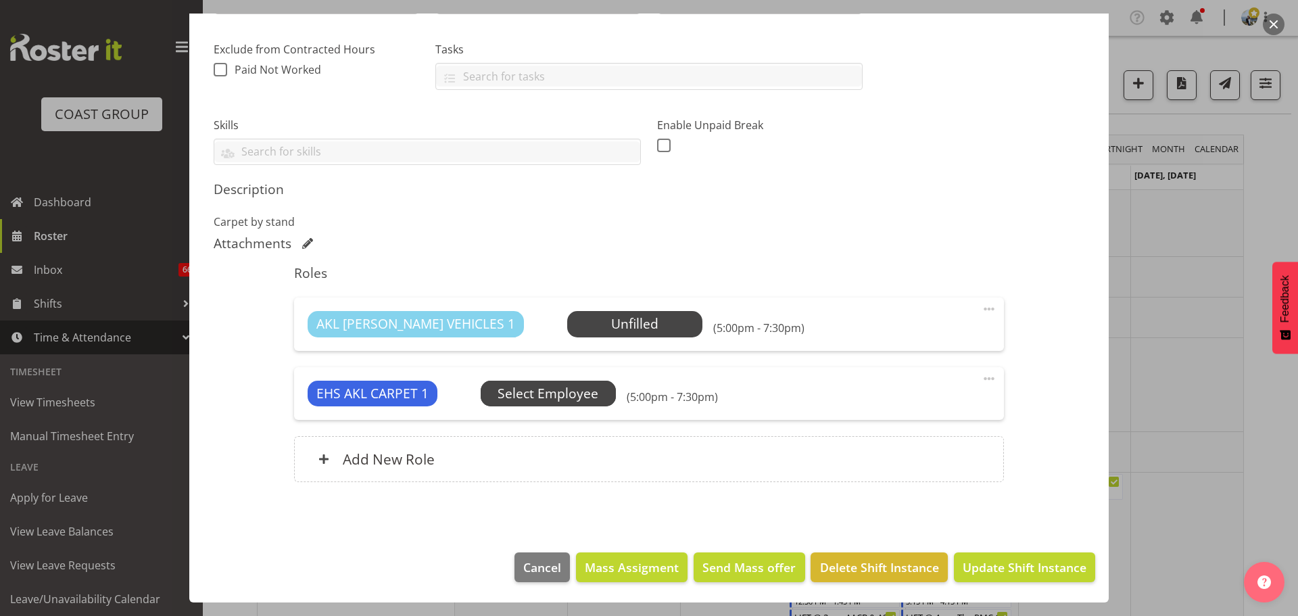
click at [573, 393] on span "Select Employee" at bounding box center [548, 394] width 101 height 20
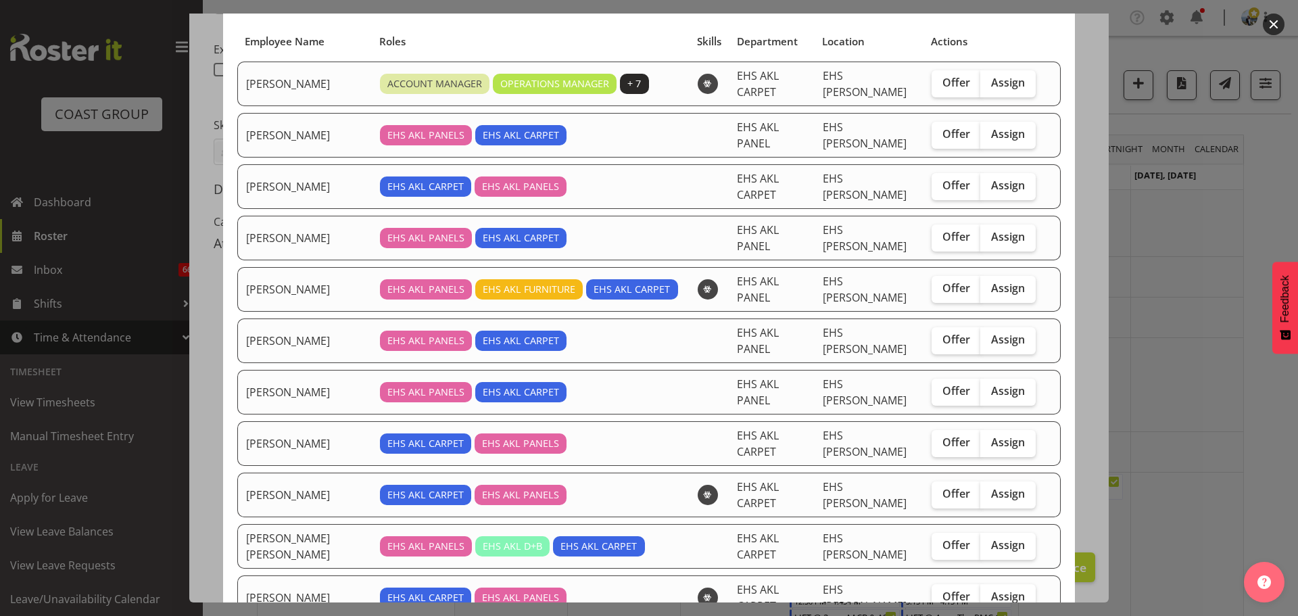
scroll to position [93, 0]
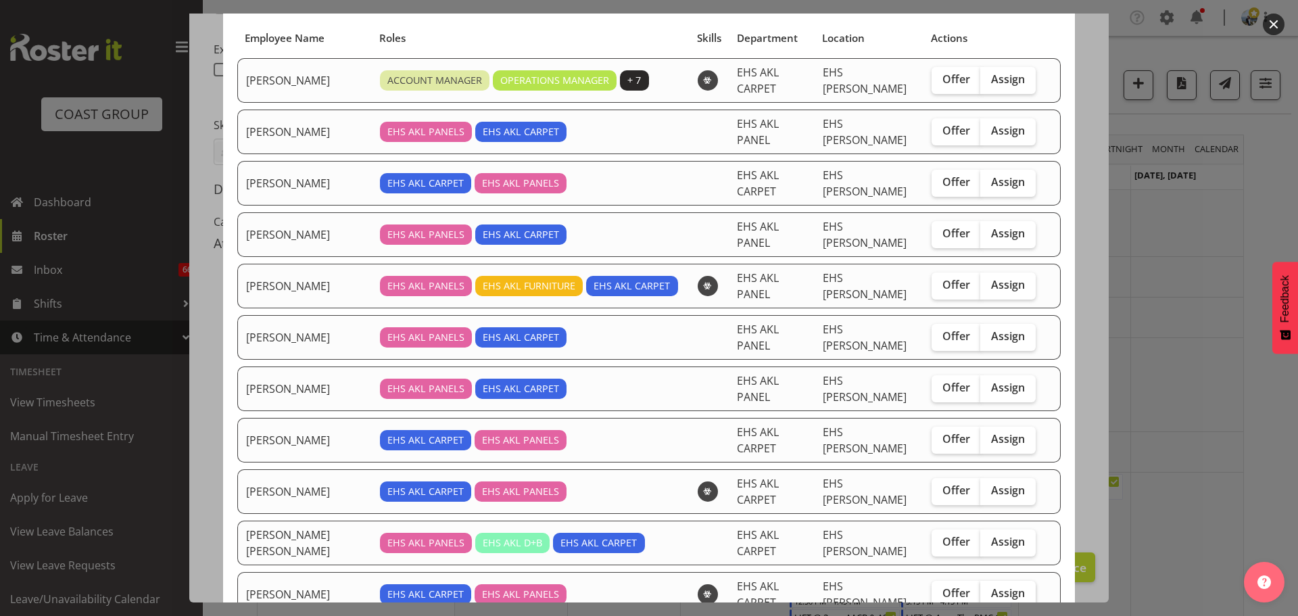
click at [995, 586] on span "Assign" at bounding box center [1008, 593] width 34 height 14
click at [989, 589] on input "Assign" at bounding box center [984, 593] width 9 height 9
checkbox input "true"
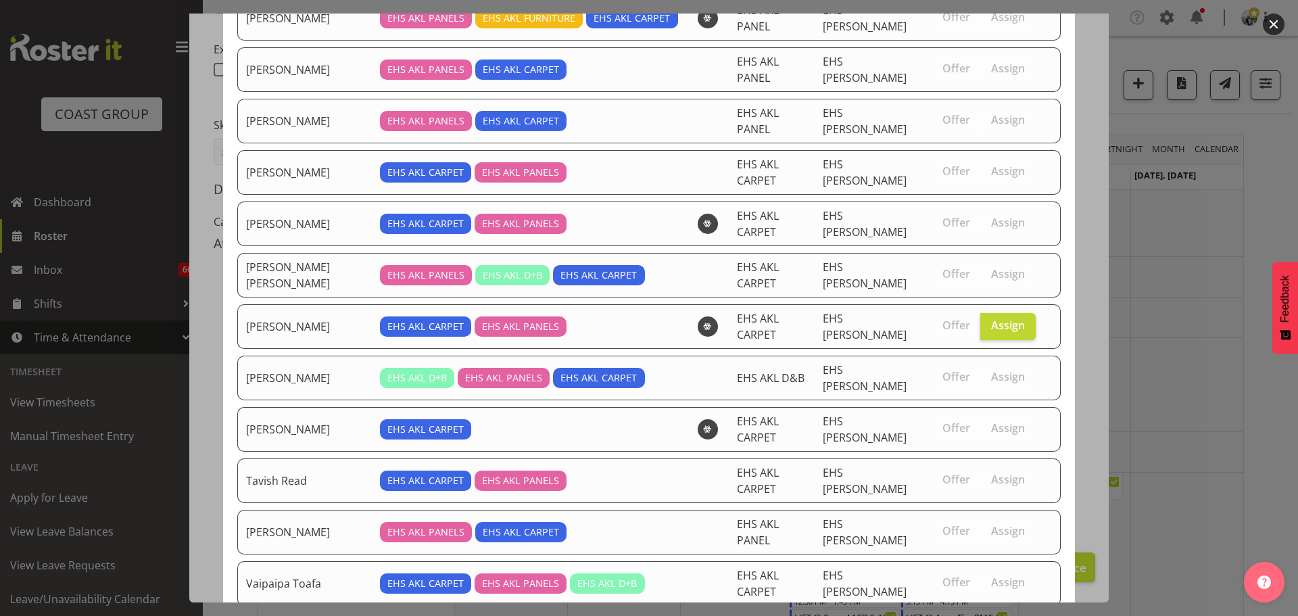
scroll to position [362, 0]
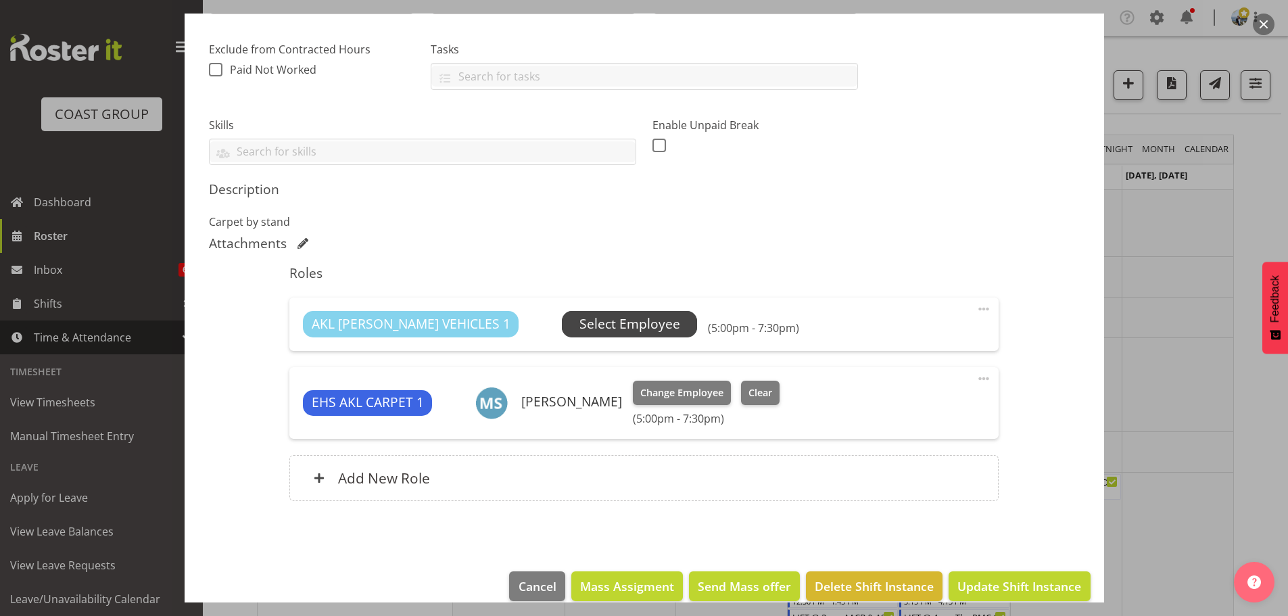
click at [610, 329] on span "Select Employee" at bounding box center [629, 324] width 101 height 20
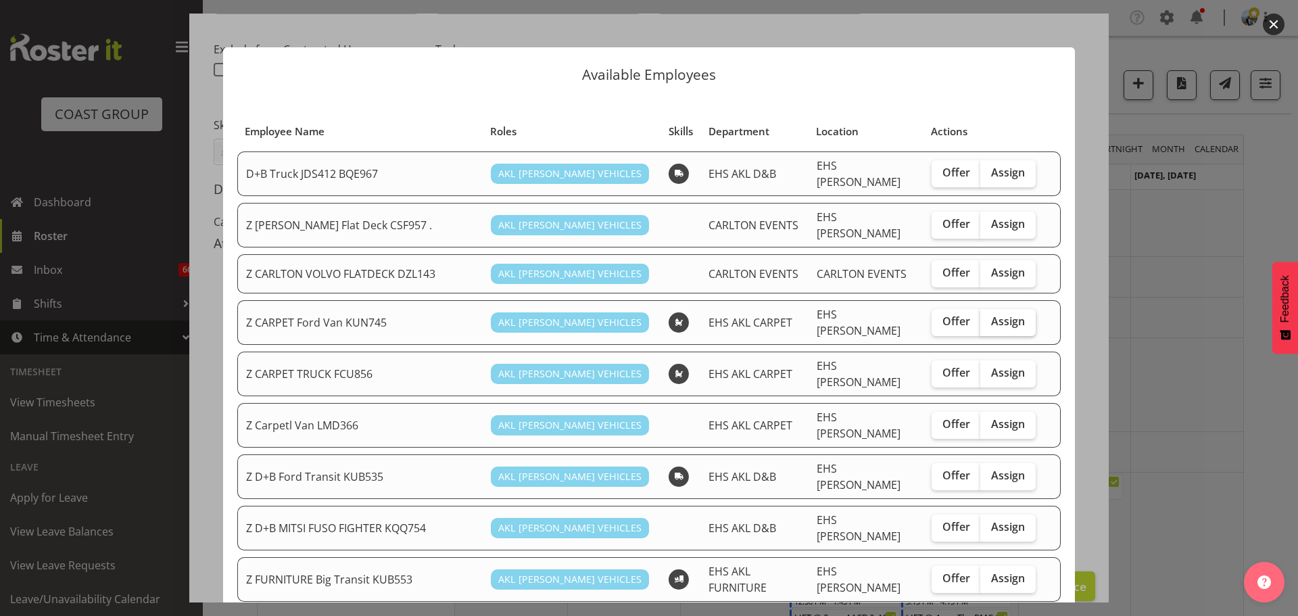
click at [1005, 314] on span "Assign" at bounding box center [1008, 321] width 34 height 14
click at [989, 317] on input "Assign" at bounding box center [984, 321] width 9 height 9
checkbox input "true"
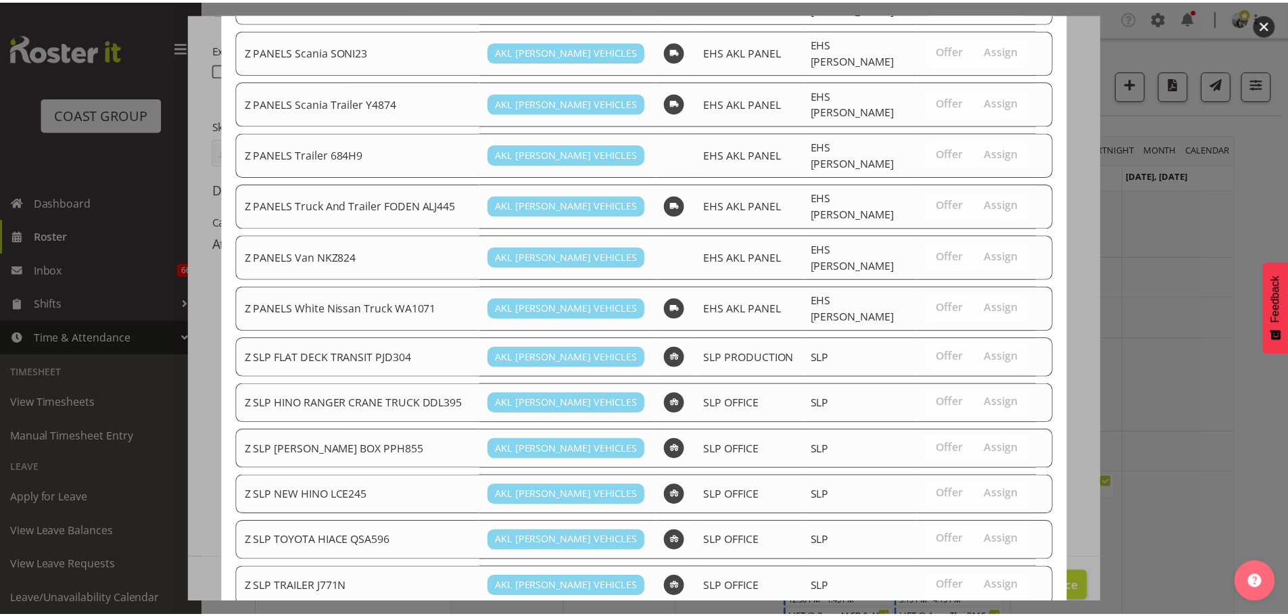
scroll to position [1079, 0]
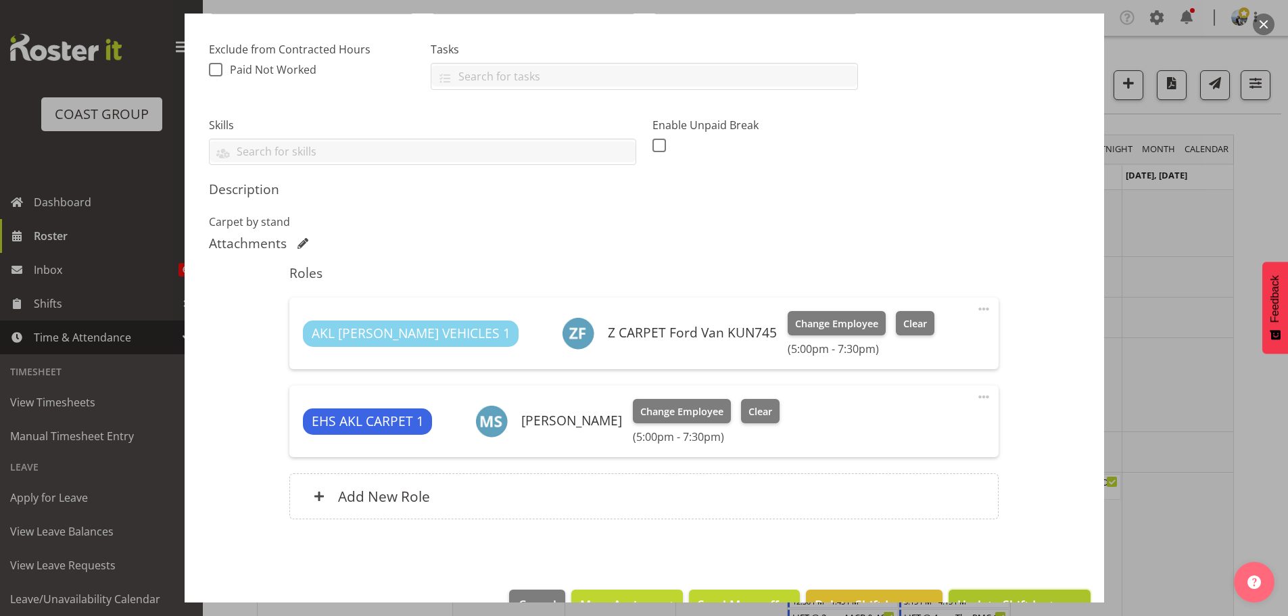
click at [1021, 598] on span "Update Shift Instance" at bounding box center [1019, 605] width 124 height 18
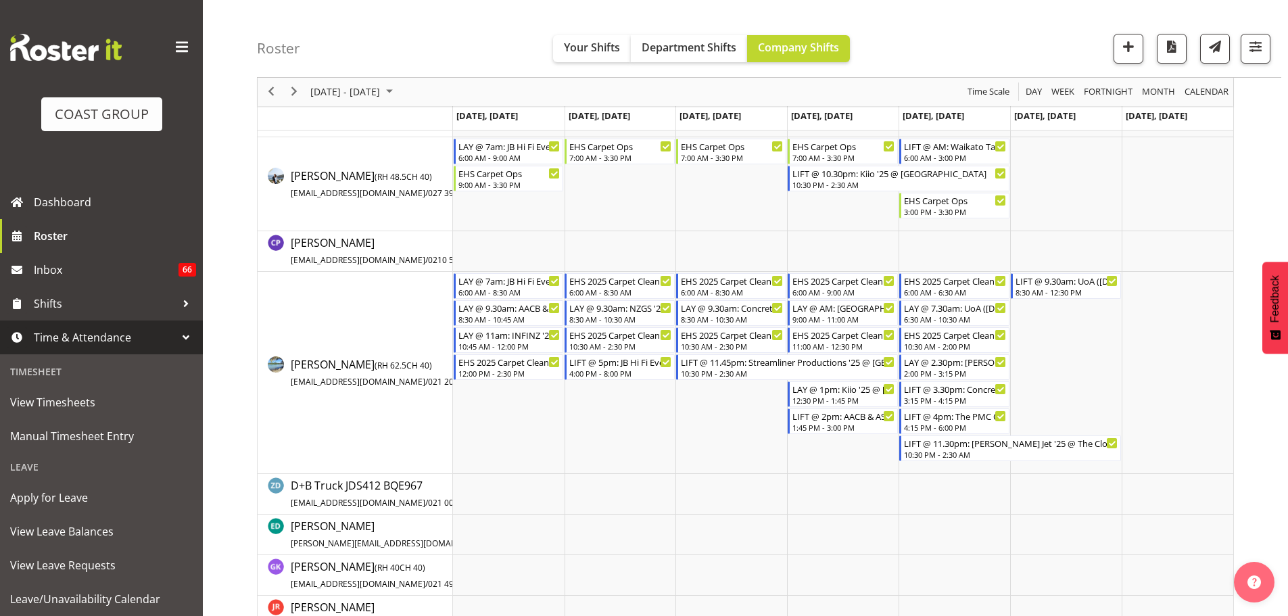
scroll to position [0, 0]
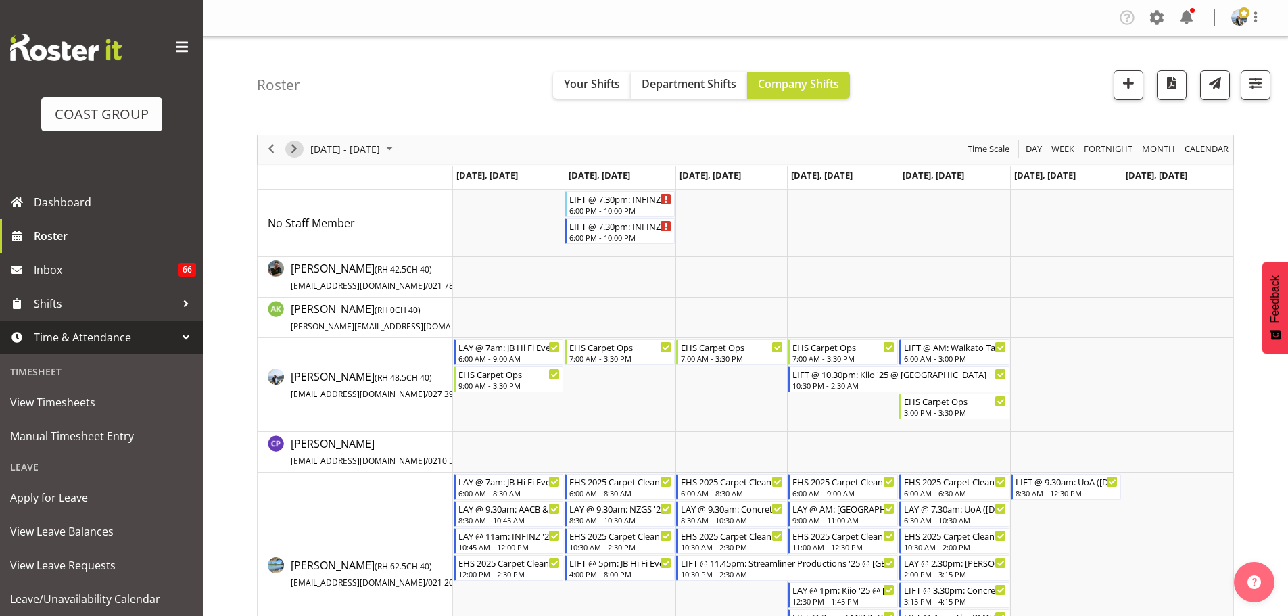
click at [293, 155] on span "Next" at bounding box center [294, 149] width 16 height 17
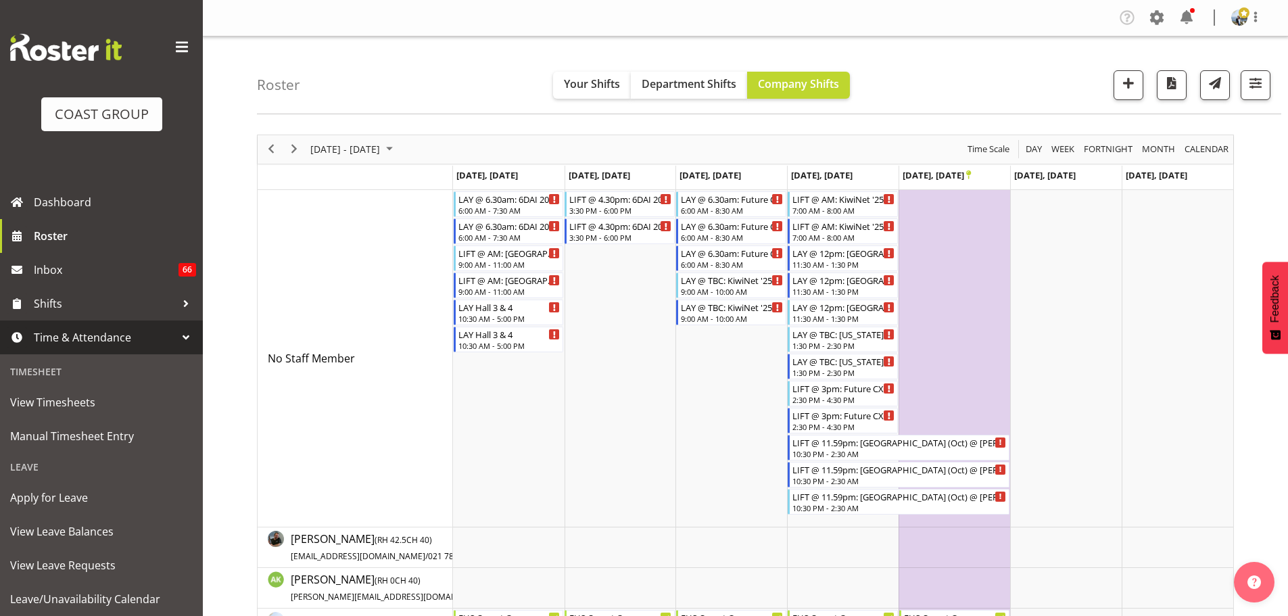
drag, startPoint x: 291, startPoint y: 161, endPoint x: 273, endPoint y: 117, distance: 47.3
click at [291, 161] on div "next period" at bounding box center [294, 149] width 23 height 28
